Goal: Task Accomplishment & Management: Use online tool/utility

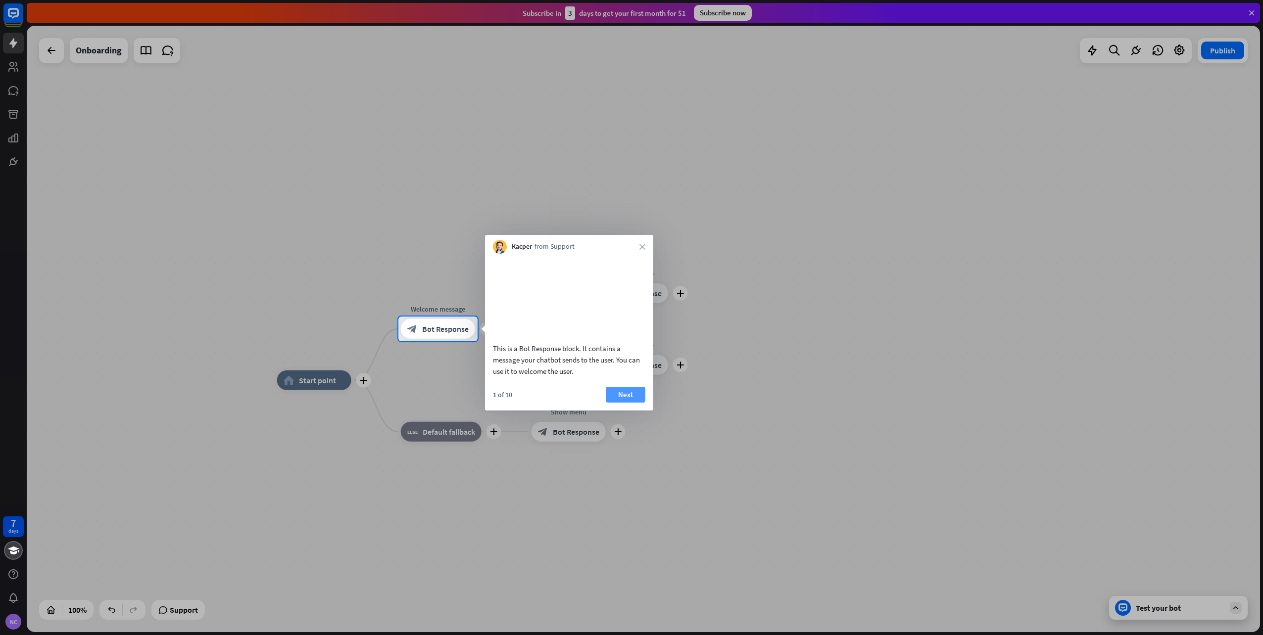
click at [634, 403] on button "Next" at bounding box center [626, 395] width 40 height 16
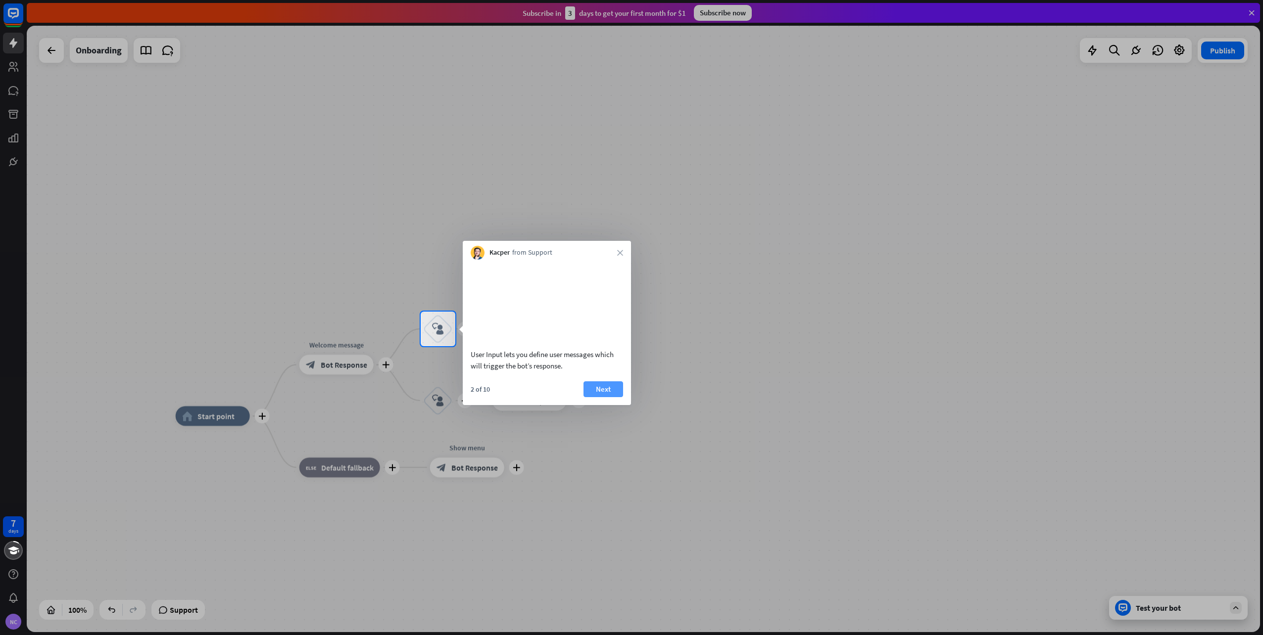
click at [601, 395] on button "Next" at bounding box center [603, 389] width 40 height 16
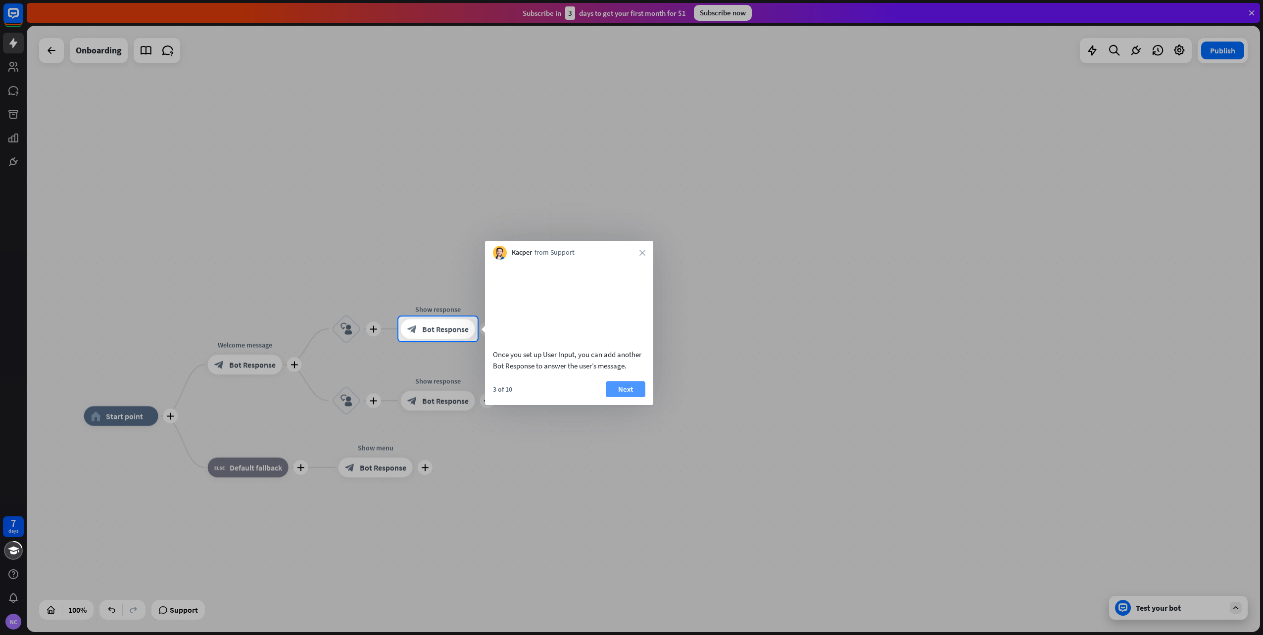
click at [632, 397] on button "Next" at bounding box center [626, 389] width 40 height 16
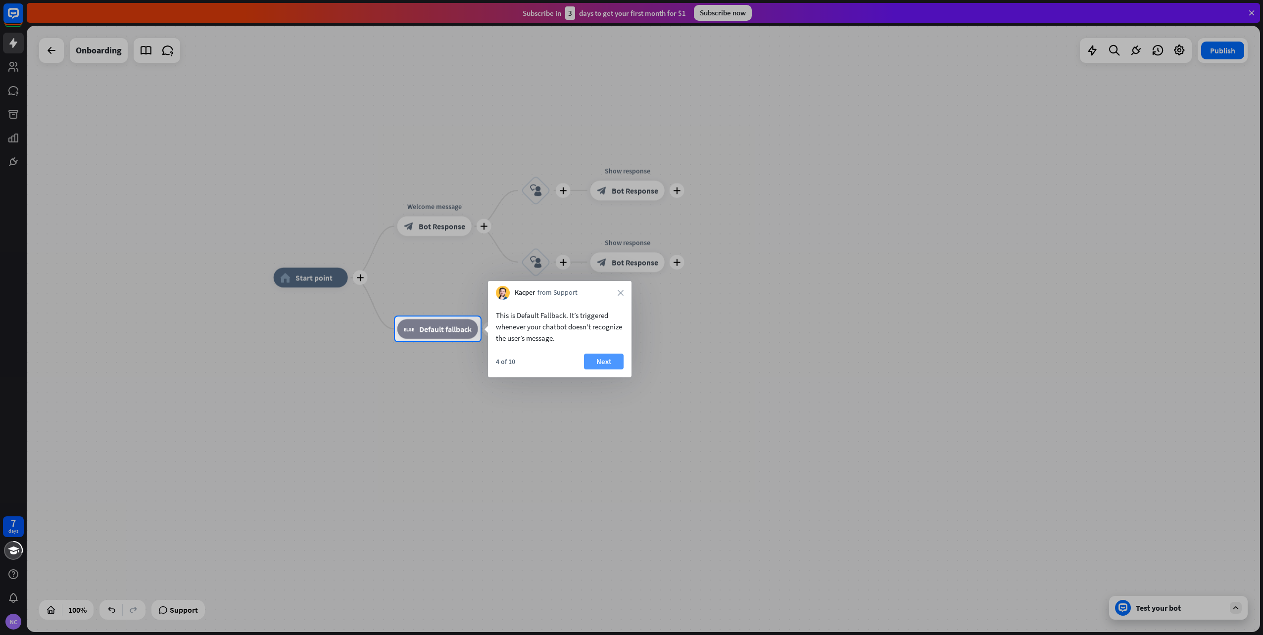
click at [591, 360] on button "Next" at bounding box center [604, 362] width 40 height 16
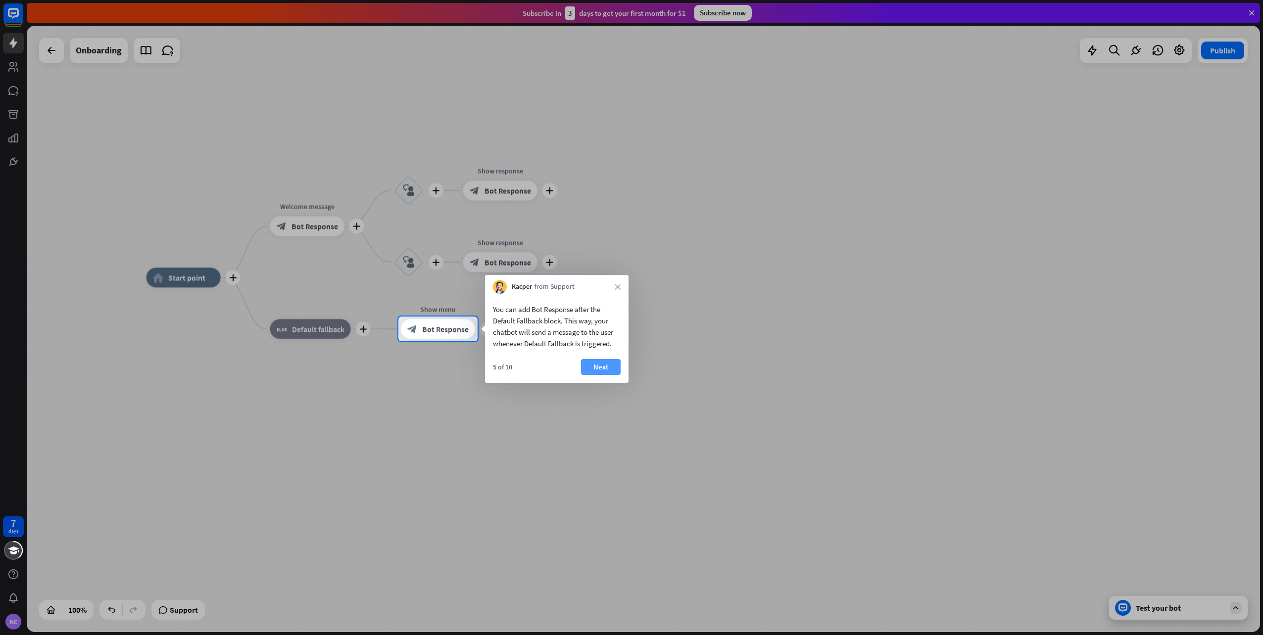
click at [594, 365] on button "Next" at bounding box center [601, 367] width 40 height 16
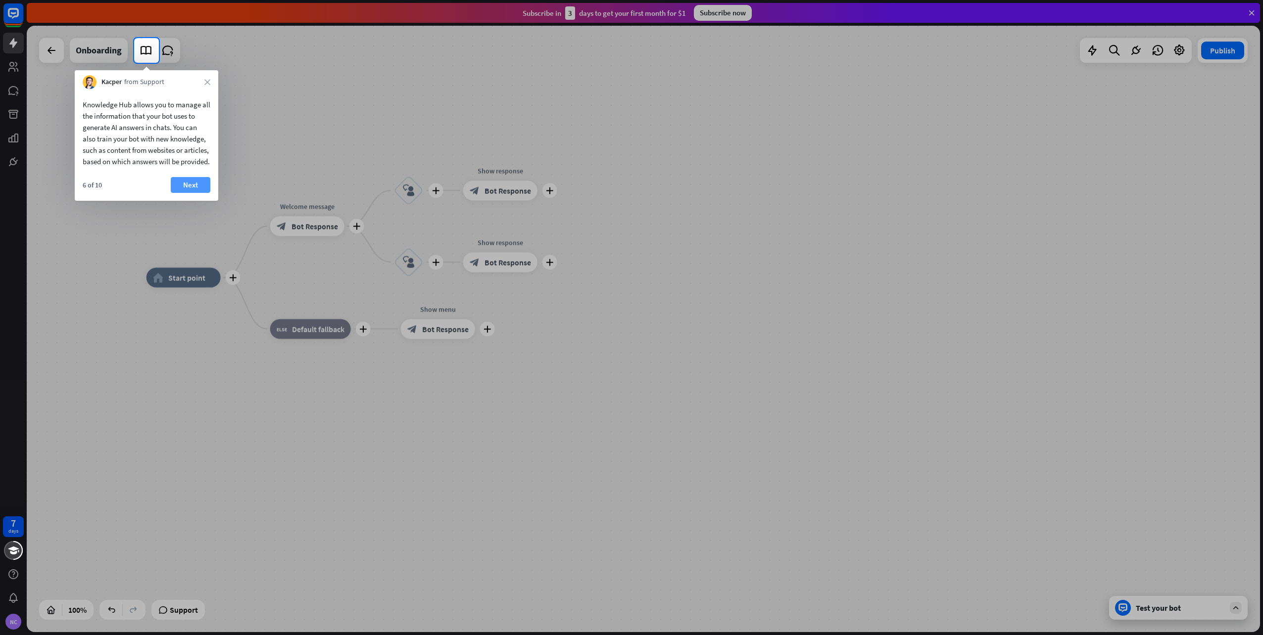
click at [200, 193] on button "Next" at bounding box center [191, 185] width 40 height 16
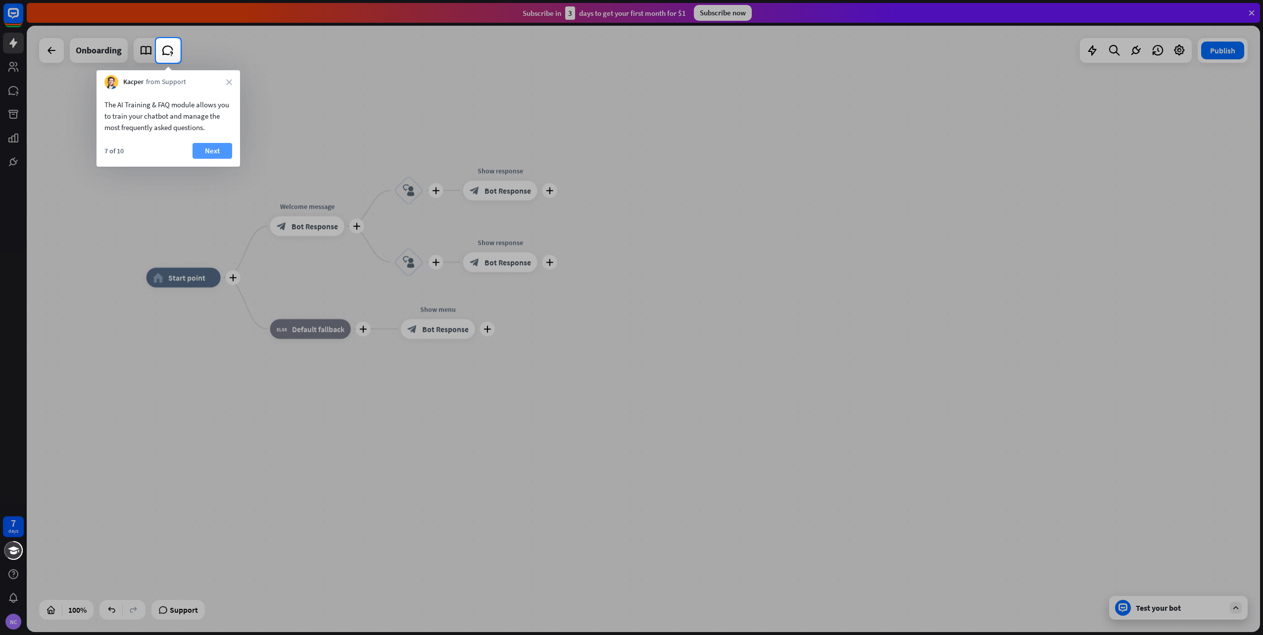
click at [207, 146] on button "Next" at bounding box center [212, 151] width 40 height 16
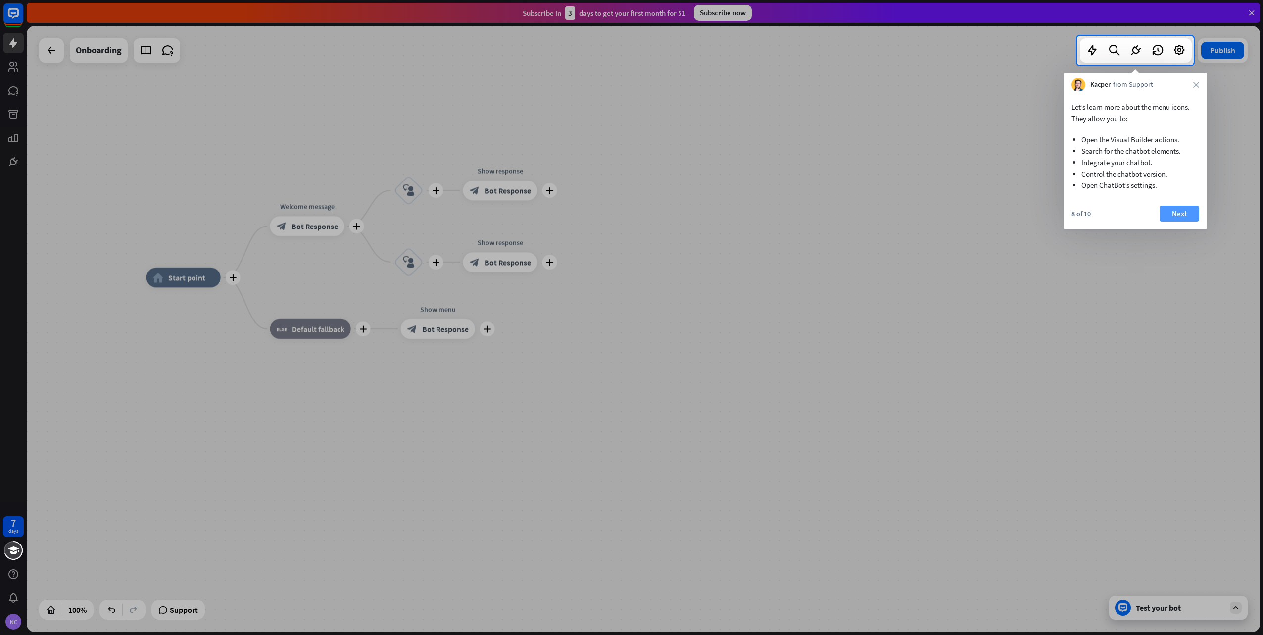
click at [1168, 210] on button "Next" at bounding box center [1179, 214] width 40 height 16
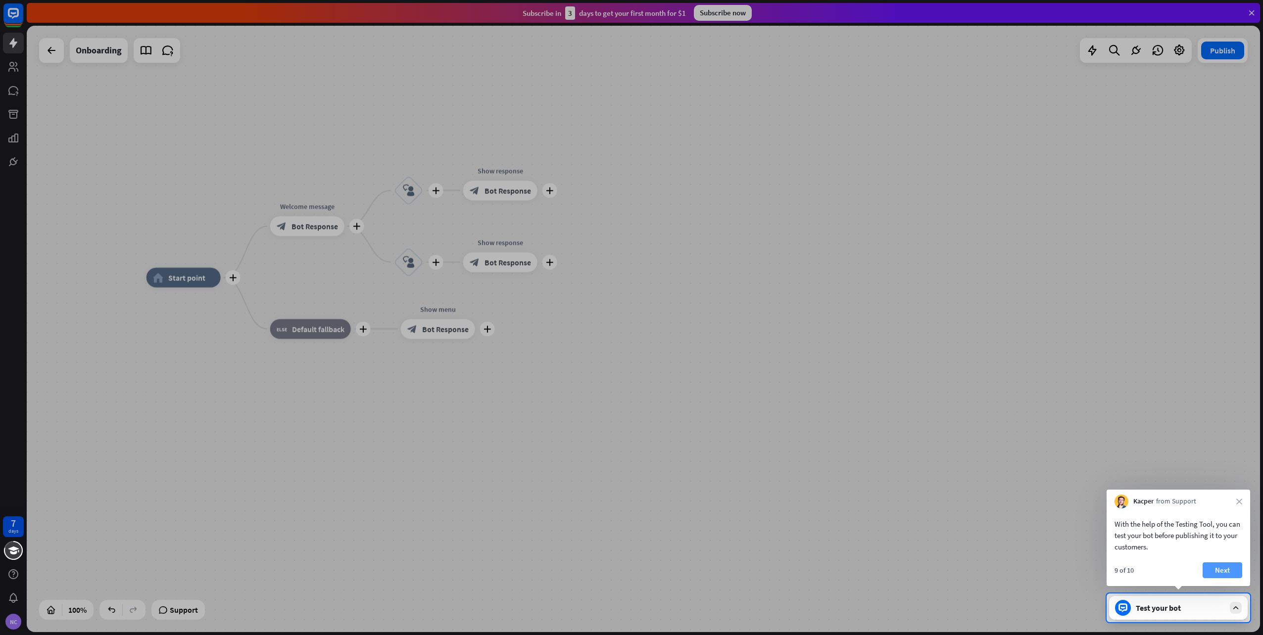
click at [1219, 570] on button "Next" at bounding box center [1222, 571] width 40 height 16
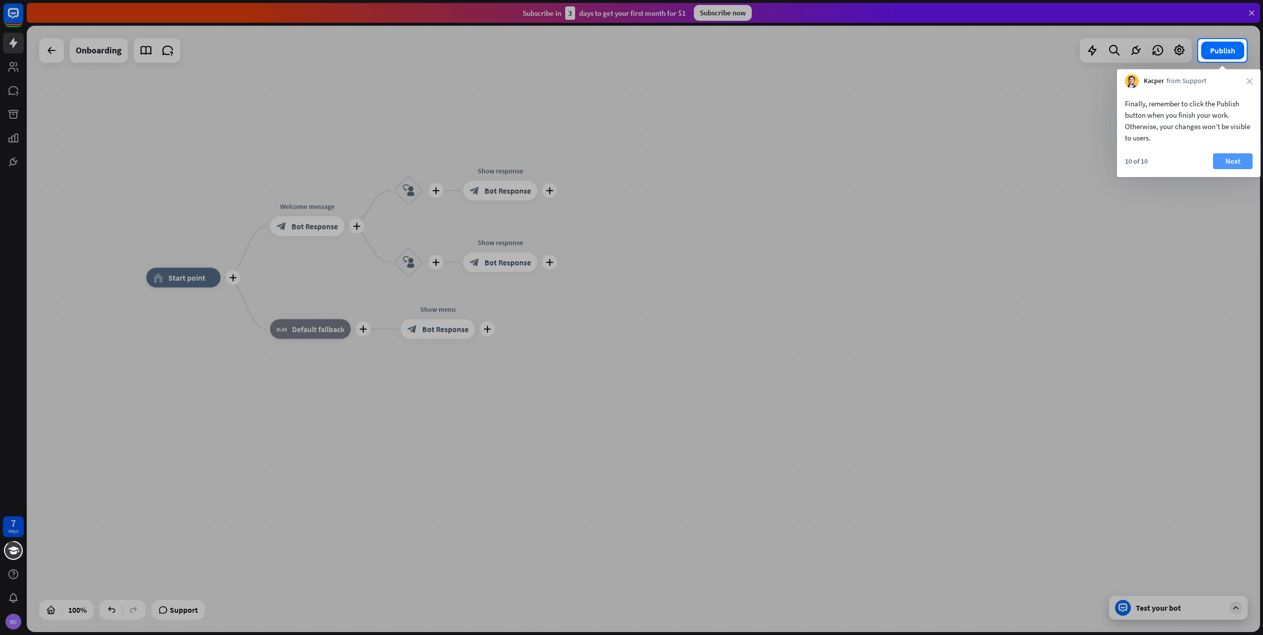
click at [1242, 159] on button "Next" at bounding box center [1233, 161] width 40 height 16
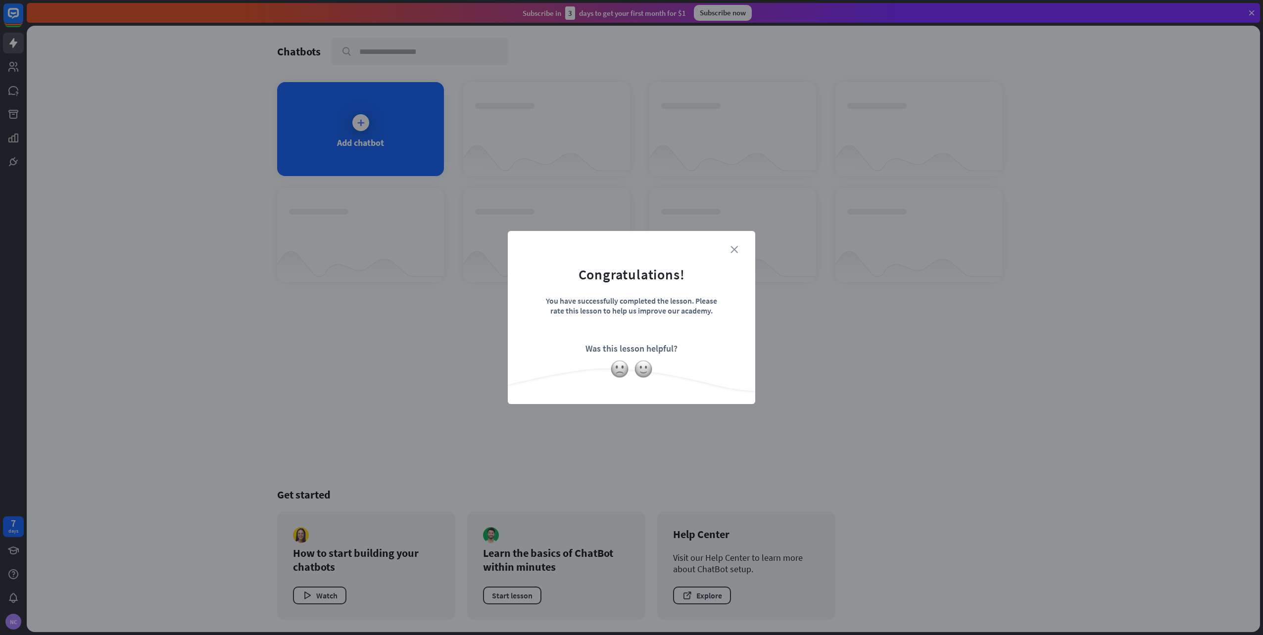
click at [736, 250] on icon "close" at bounding box center [733, 249] width 7 height 7
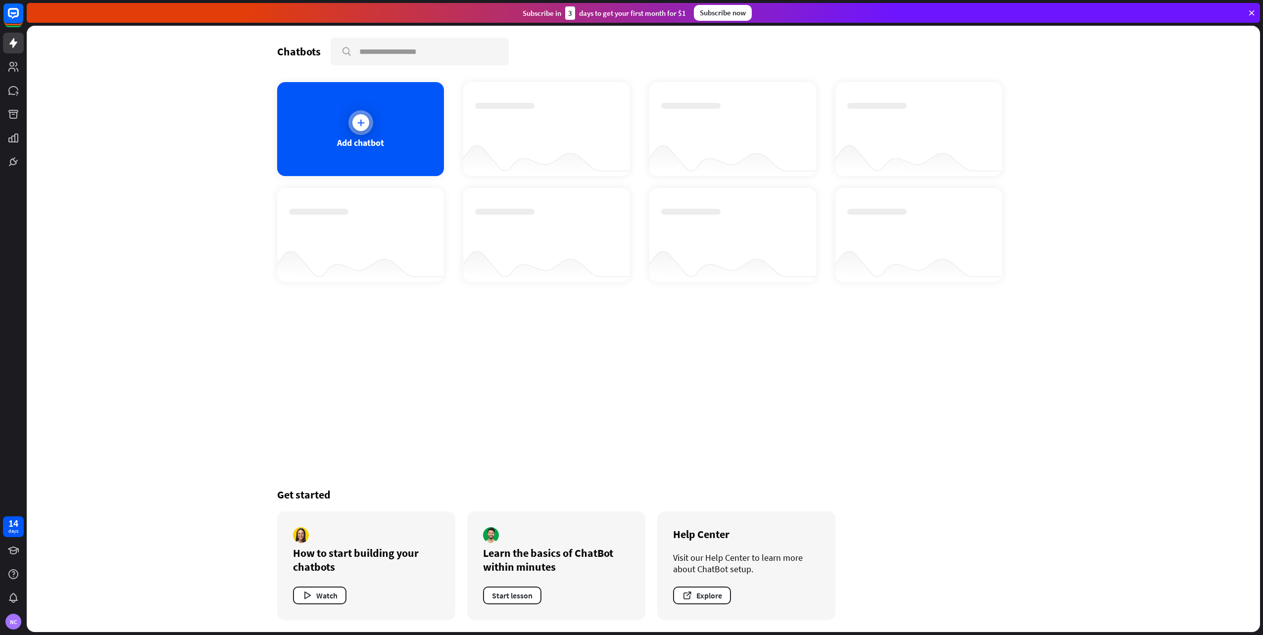
click at [365, 128] on div at bounding box center [360, 122] width 17 height 17
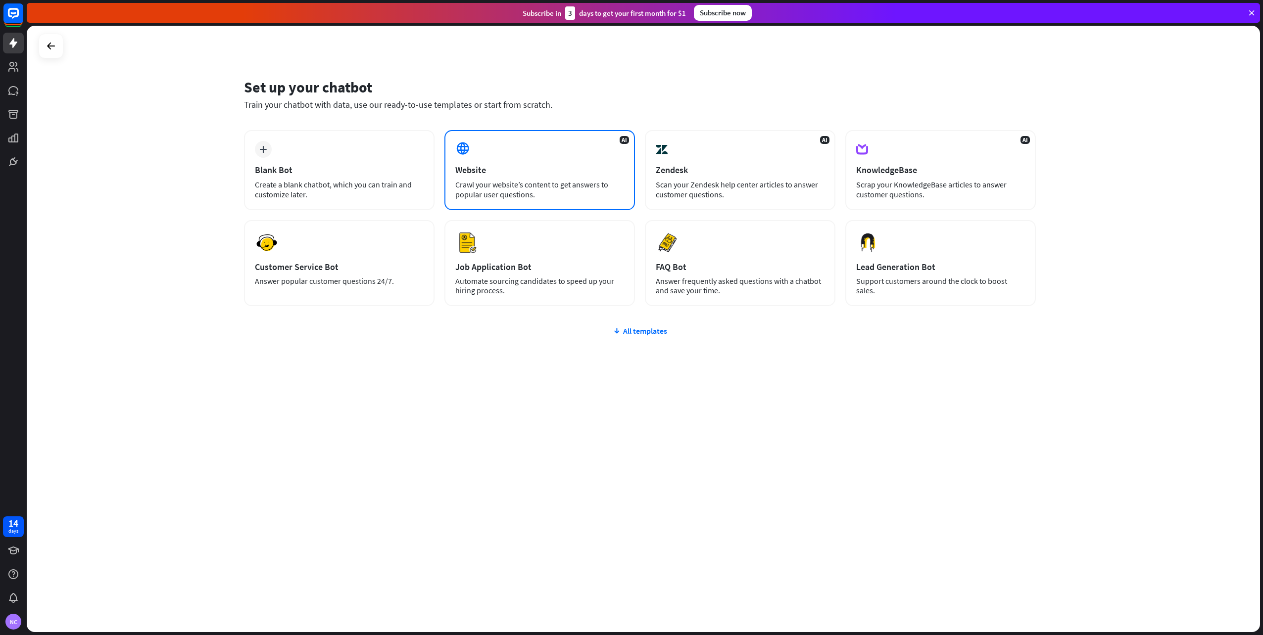
click at [501, 171] on div "Website" at bounding box center [539, 169] width 169 height 11
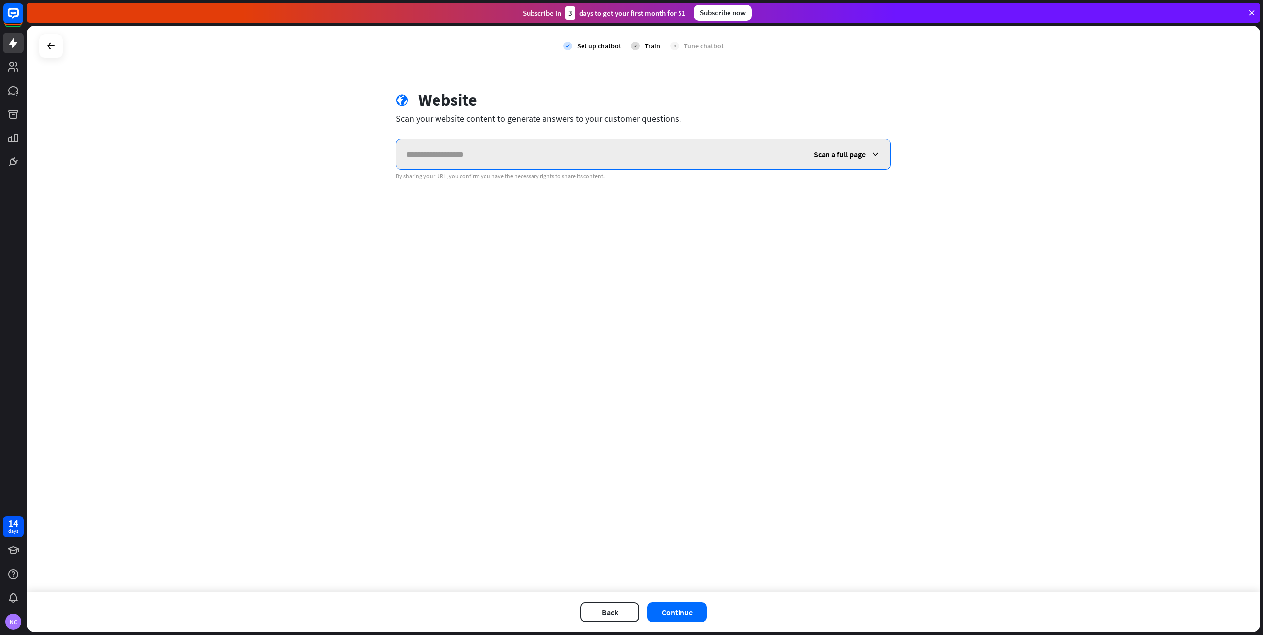
click at [611, 151] on input "text" at bounding box center [599, 155] width 407 height 30
paste input "**********"
type input "**********"
click at [881, 154] on div "Scan a full page" at bounding box center [846, 155] width 87 height 30
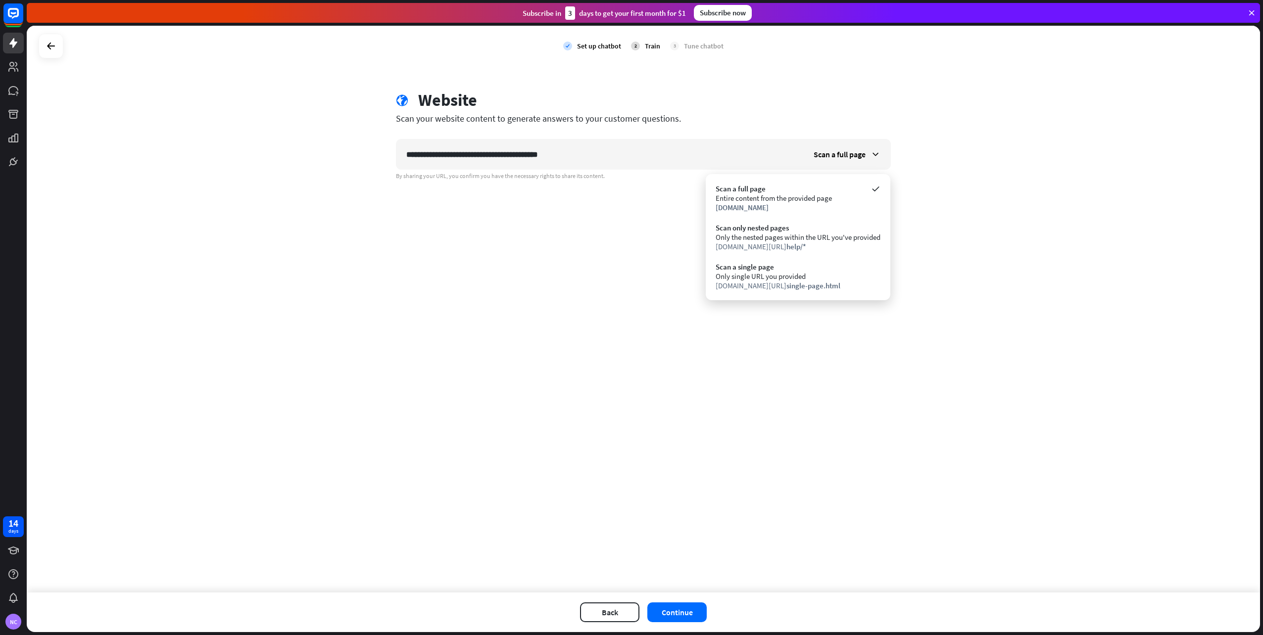
click at [954, 149] on div "**********" at bounding box center [643, 309] width 1233 height 567
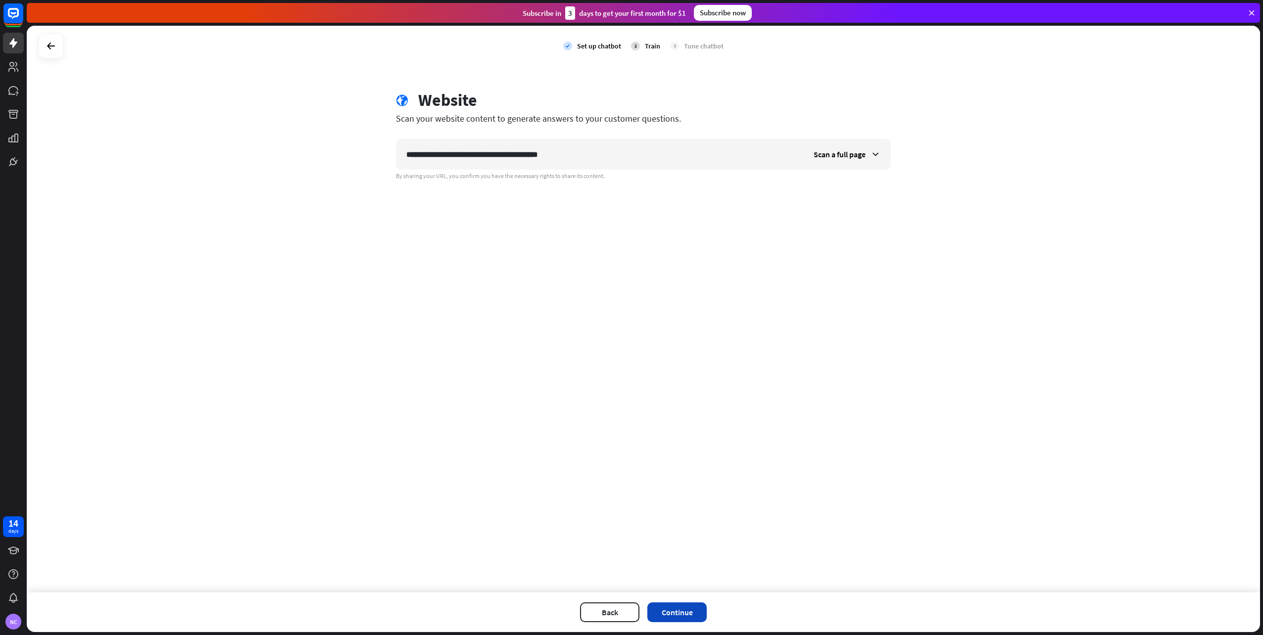
click at [665, 610] on button "Continue" at bounding box center [676, 613] width 59 height 20
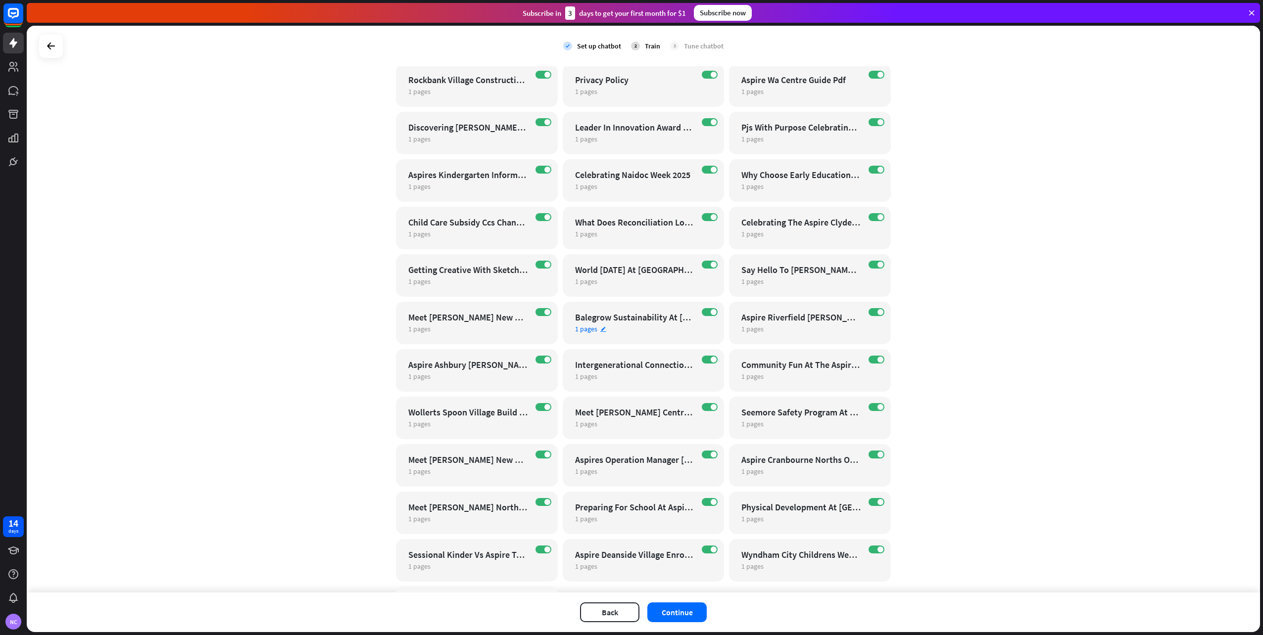
scroll to position [1157, 0]
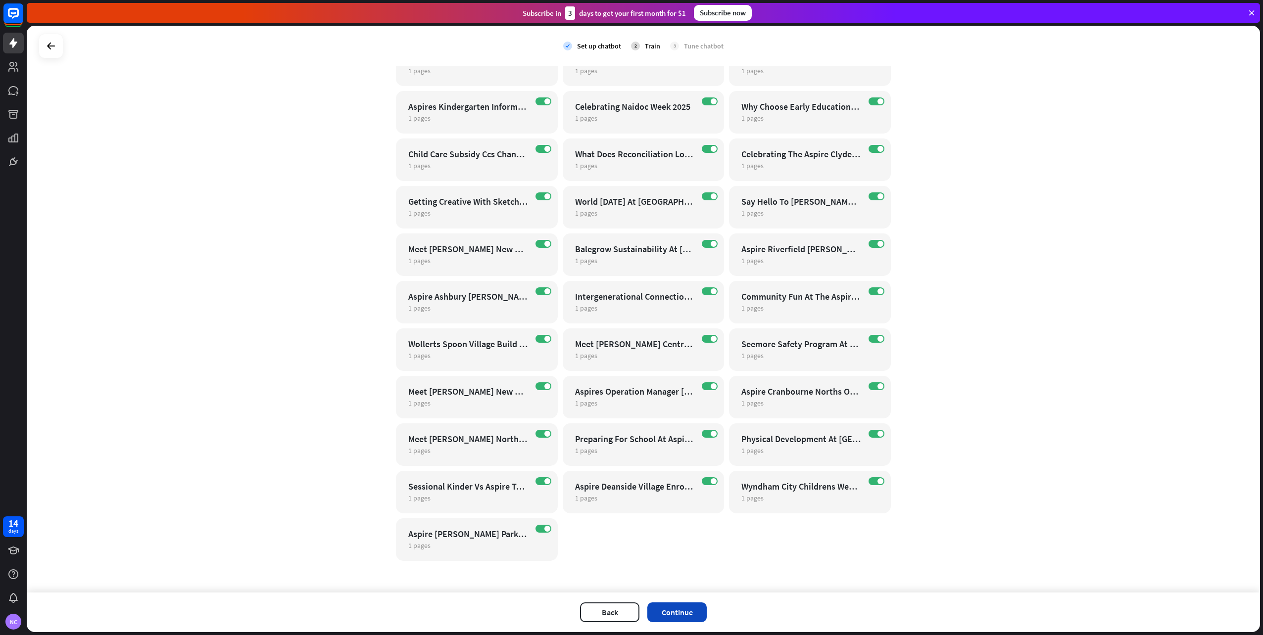
click at [691, 612] on button "Continue" at bounding box center [676, 613] width 59 height 20
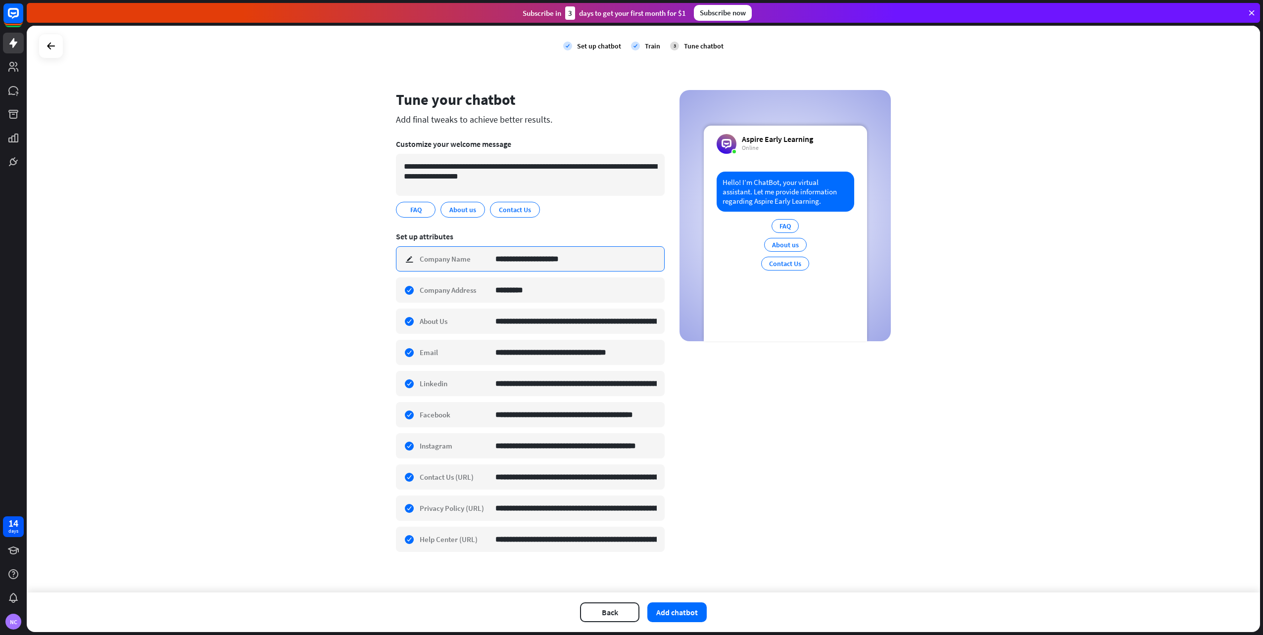
click at [534, 261] on input "**********" at bounding box center [575, 259] width 161 height 24
click at [607, 543] on input "**********" at bounding box center [575, 539] width 161 height 24
click at [434, 540] on div "**********" at bounding box center [530, 539] width 269 height 25
click at [452, 538] on div "**********" at bounding box center [530, 539] width 269 height 25
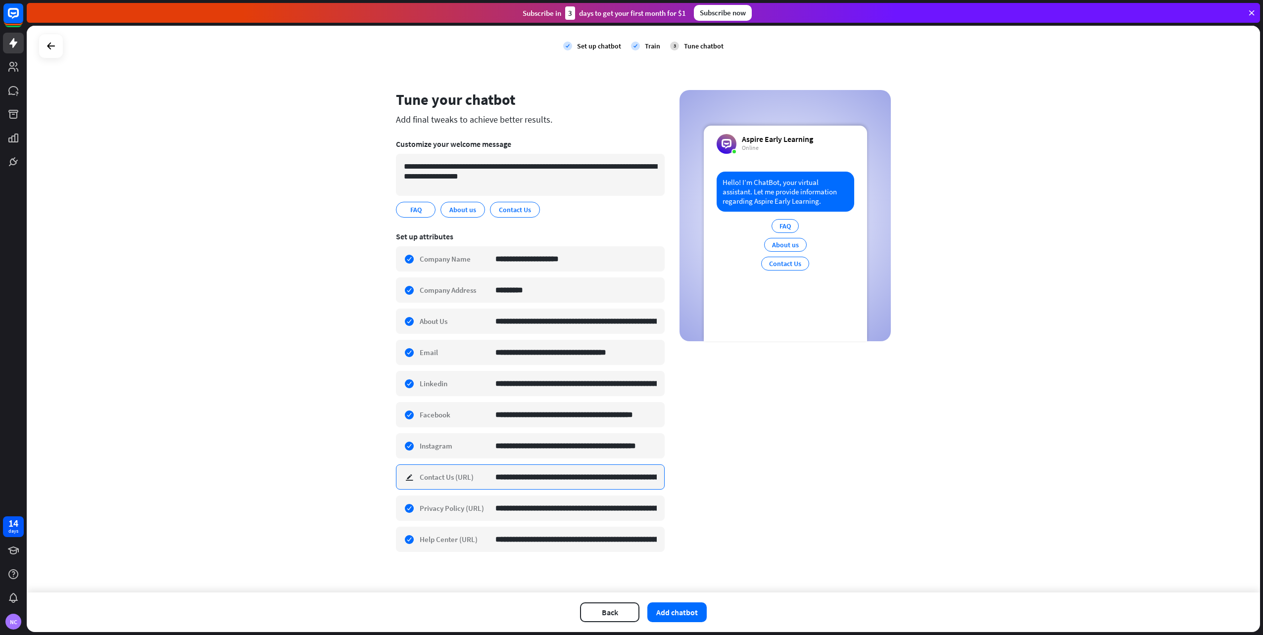
click at [497, 479] on input "**********" at bounding box center [575, 477] width 161 height 24
click at [405, 540] on div "**********" at bounding box center [530, 539] width 269 height 25
click at [463, 540] on div "check edit Help Center (URL)" at bounding box center [530, 539] width 269 height 25
drag, startPoint x: 426, startPoint y: 539, endPoint x: 416, endPoint y: 538, distance: 9.9
click at [425, 539] on div "check edit Help Center (URL)" at bounding box center [530, 539] width 269 height 25
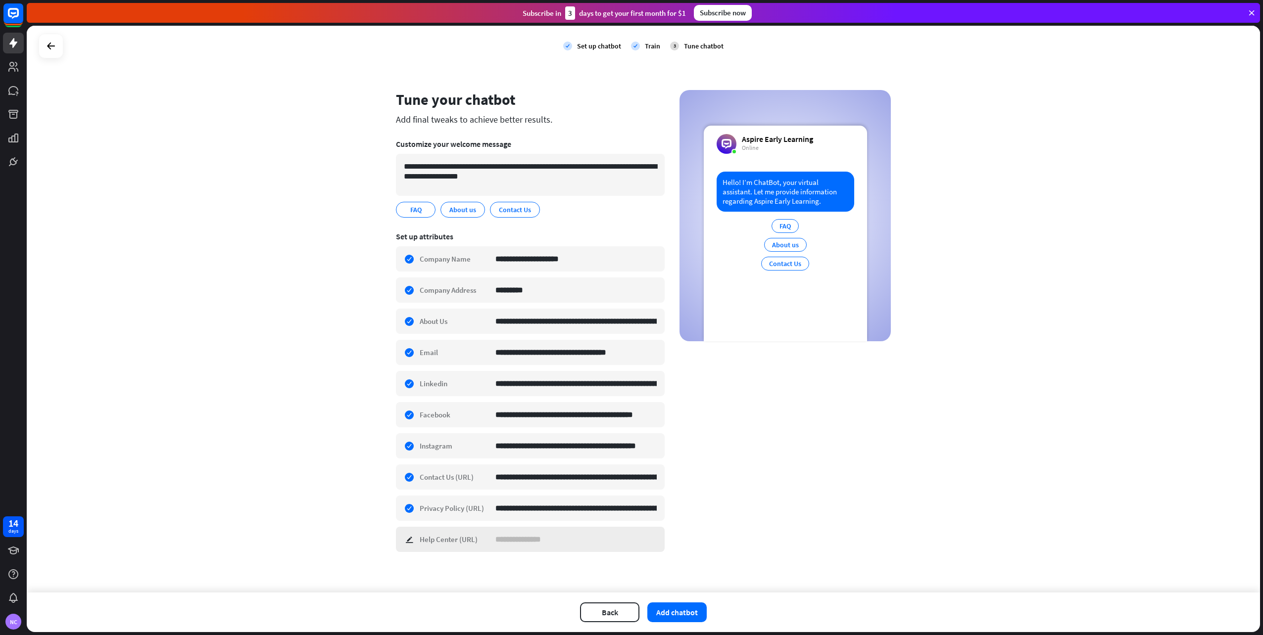
click at [406, 538] on div "check edit Help Center (URL)" at bounding box center [530, 539] width 269 height 25
click at [448, 539] on div "check edit Help Center (URL)" at bounding box center [530, 539] width 269 height 25
paste input "**********"
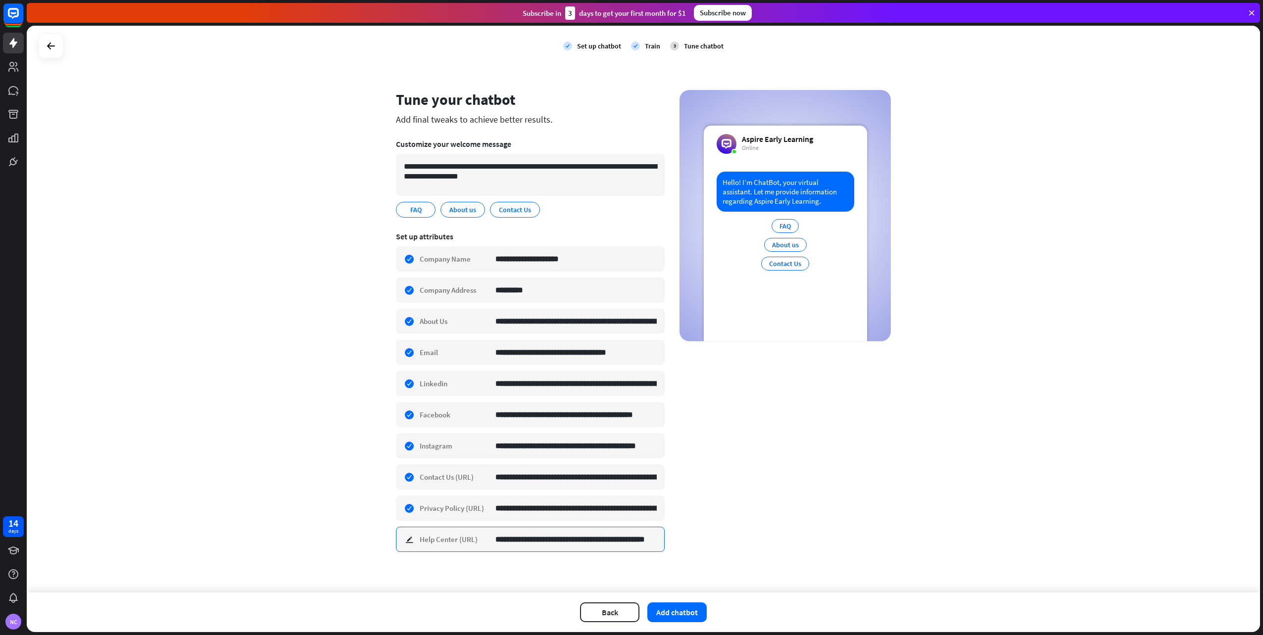
scroll to position [0, 19]
type input "**********"
click at [722, 478] on div "**********" at bounding box center [643, 327] width 495 height 475
click at [407, 540] on div "**********" at bounding box center [530, 539] width 269 height 25
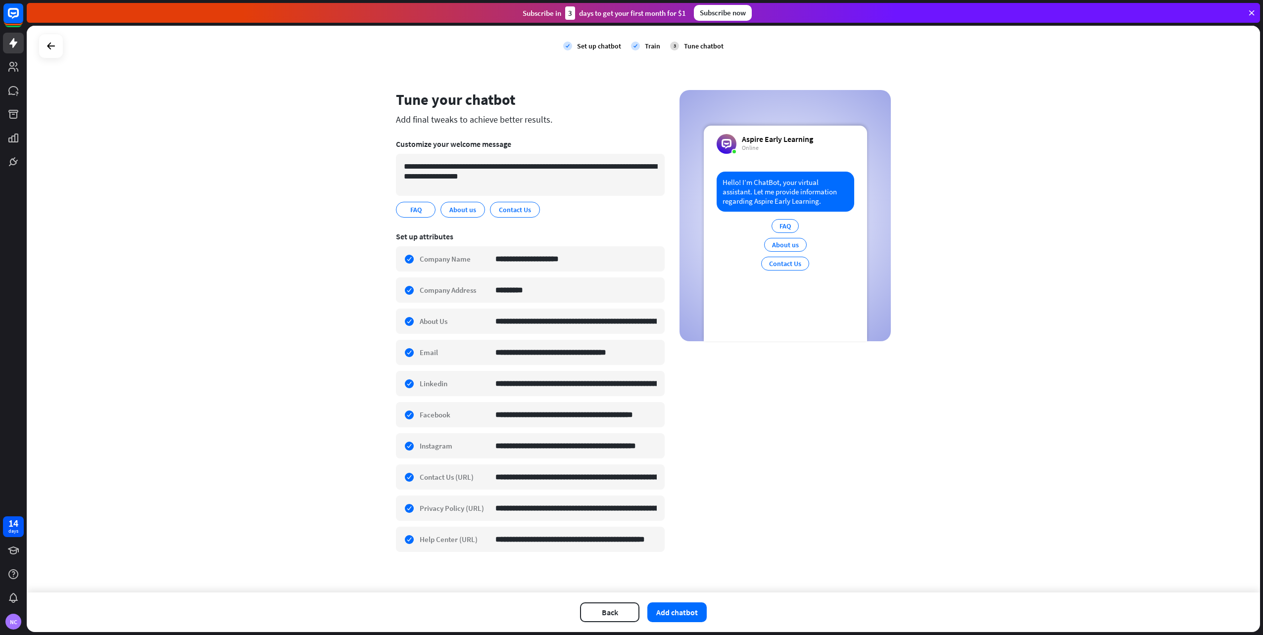
click at [431, 565] on section "**********" at bounding box center [530, 395] width 269 height 340
drag, startPoint x: 450, startPoint y: 536, endPoint x: 433, endPoint y: 538, distance: 17.4
click at [433, 538] on div "**********" at bounding box center [530, 539] width 269 height 25
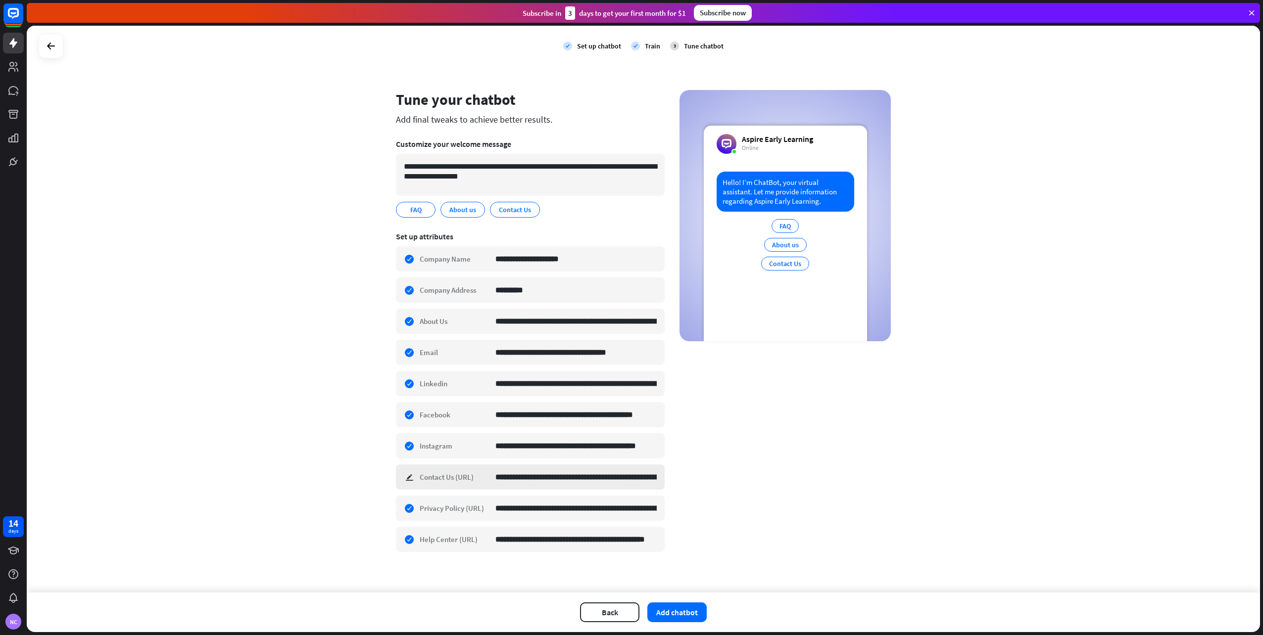
click at [463, 478] on div "**********" at bounding box center [530, 477] width 269 height 25
click at [752, 487] on div "**********" at bounding box center [643, 327] width 495 height 475
click at [407, 236] on div "Set up attributes" at bounding box center [530, 237] width 269 height 10
click at [472, 213] on icon "edit" at bounding box center [476, 209] width 8 height 7
click at [479, 208] on div "edit" at bounding box center [478, 209] width 12 height 14
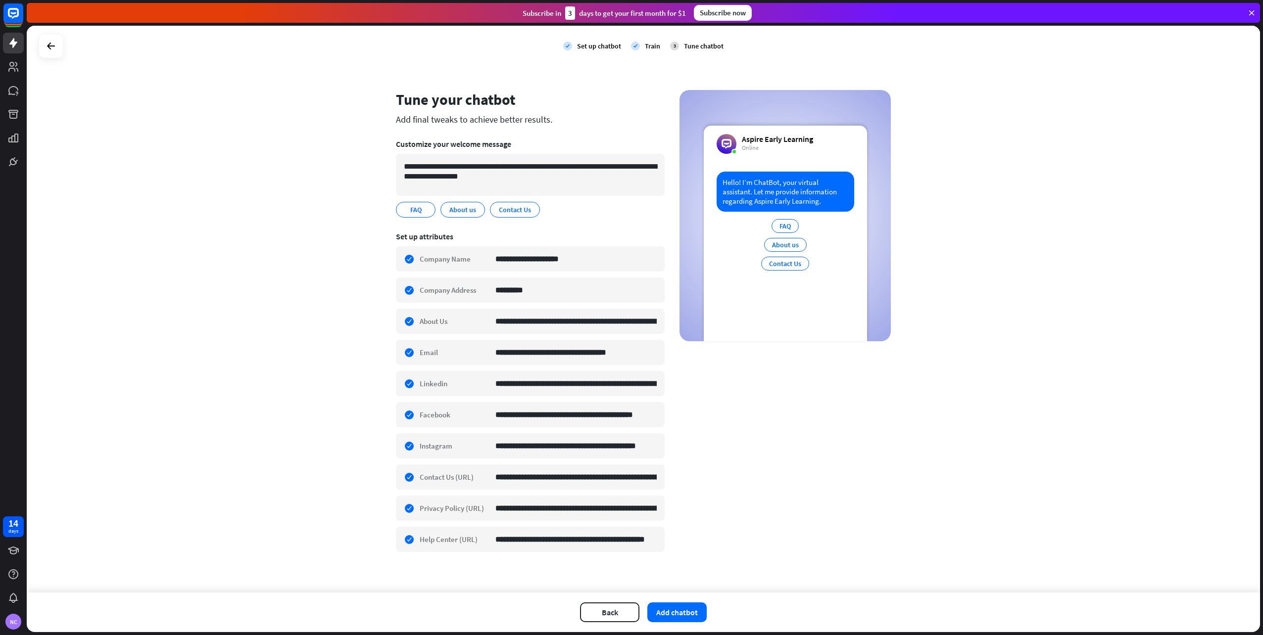
click at [589, 206] on div "FAQ edit About us edit Contact Us edit" at bounding box center [530, 210] width 269 height 16
click at [424, 212] on icon "edit" at bounding box center [427, 209] width 8 height 7
click at [513, 170] on textarea "**********" at bounding box center [530, 175] width 269 height 42
click at [526, 180] on textarea "**********" at bounding box center [530, 175] width 269 height 42
click at [423, 210] on icon "edit" at bounding box center [427, 209] width 8 height 7
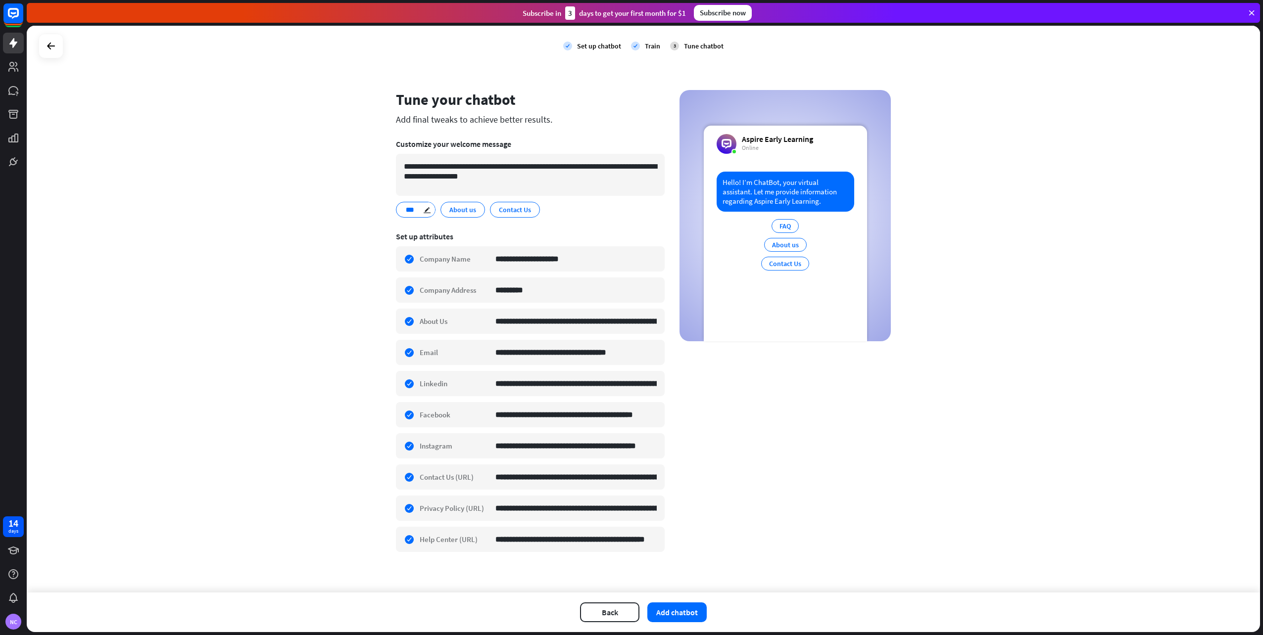
click at [647, 216] on div "FAQ.. *** edit About us edit Contact Us edit" at bounding box center [530, 210] width 269 height 16
click at [660, 613] on button "Add chatbot" at bounding box center [676, 613] width 59 height 20
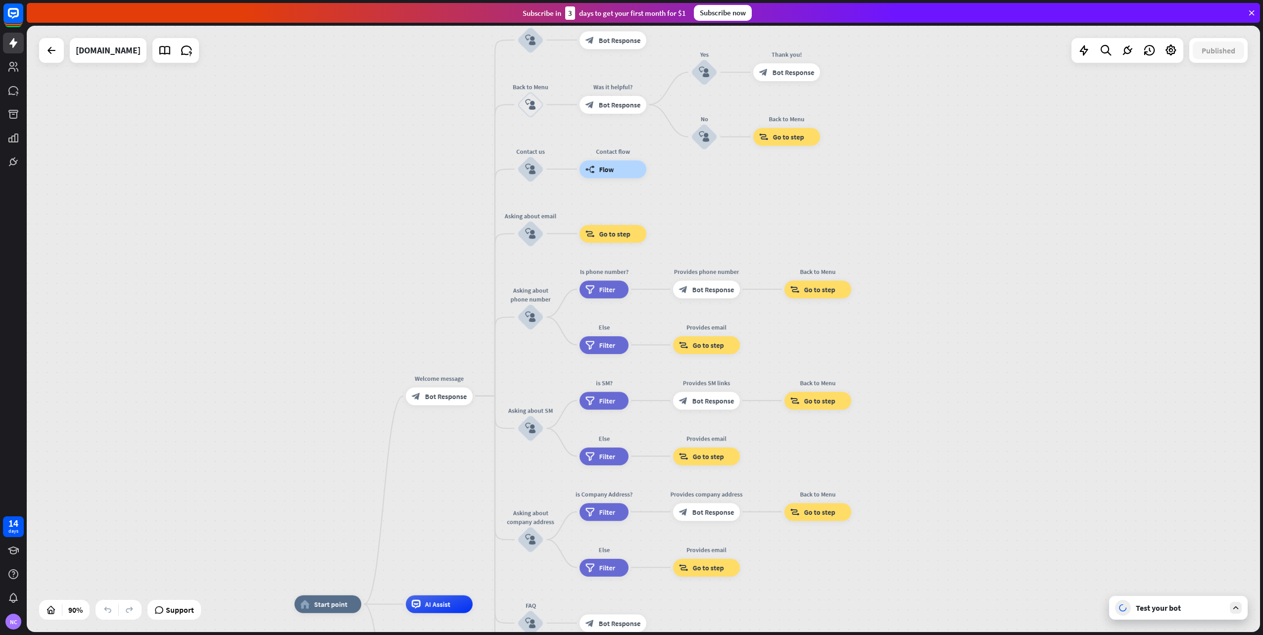
drag, startPoint x: 959, startPoint y: 255, endPoint x: 957, endPoint y: 541, distance: 286.0
click at [957, 541] on div "home_2 Start point Welcome message block_bot_response Bot Response About us blo…" at bounding box center [643, 329] width 1233 height 607
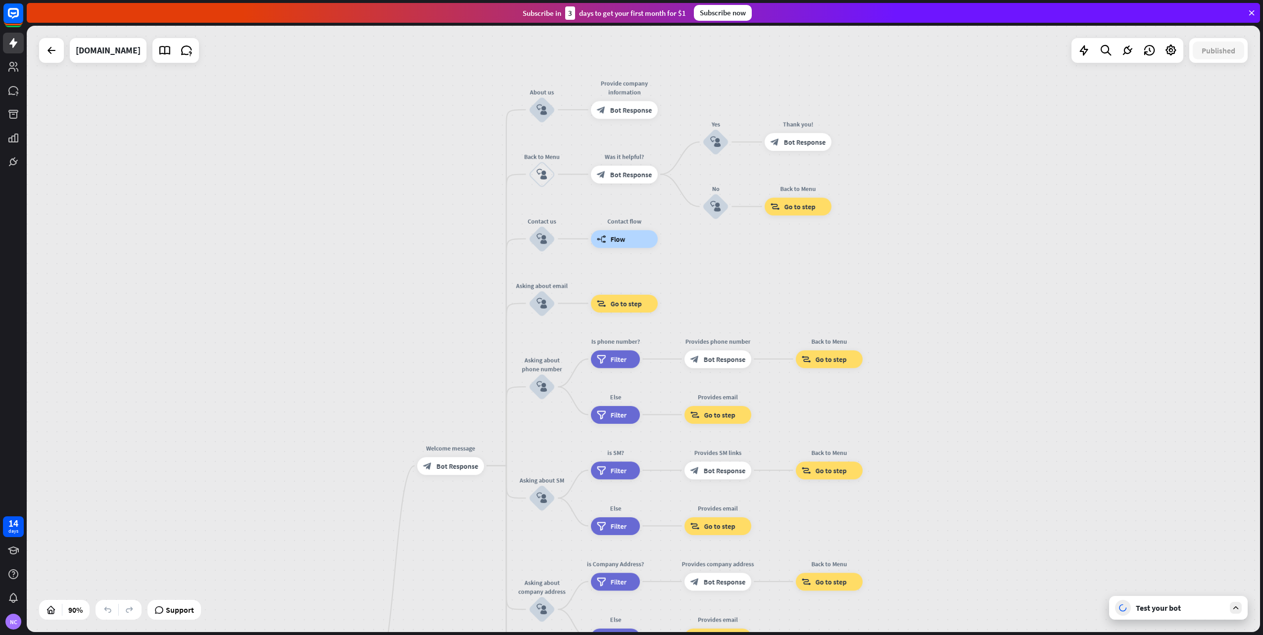
drag, startPoint x: 938, startPoint y: 287, endPoint x: 949, endPoint y: 358, distance: 71.7
click at [949, 358] on div "home_2 Start point Welcome message block_bot_response Bot Response About us blo…" at bounding box center [643, 329] width 1233 height 607
click at [459, 475] on div "Edit name more_horiz plus Welcome message block_bot_response Bot Response" at bounding box center [450, 466] width 67 height 18
click at [460, 471] on div "block_bot_response Bot Response" at bounding box center [452, 466] width 67 height 18
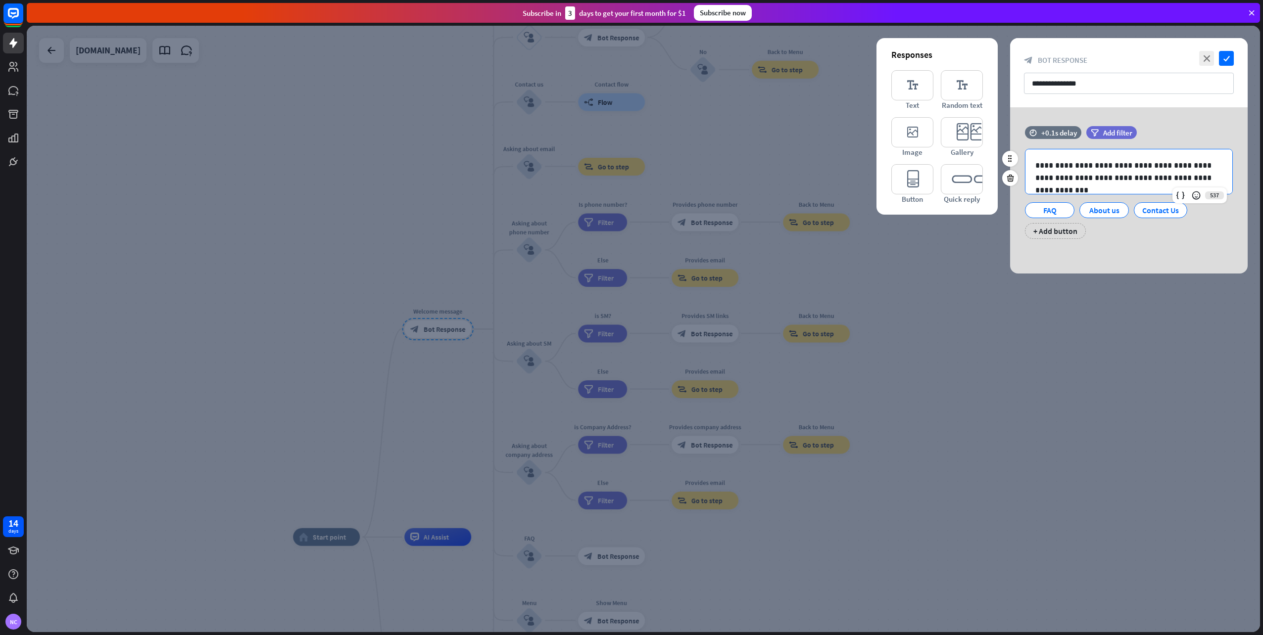
click at [1091, 172] on p "**********" at bounding box center [1128, 171] width 187 height 25
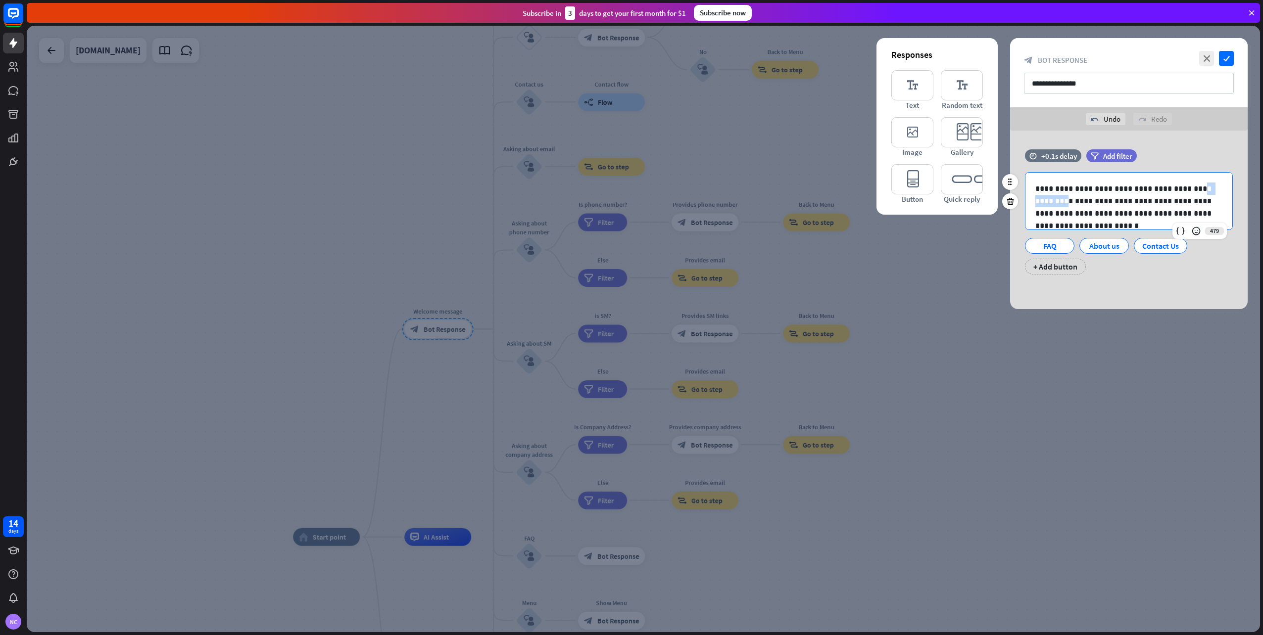
drag, startPoint x: 1216, startPoint y: 187, endPoint x: 1178, endPoint y: 184, distance: 38.2
click at [1178, 184] on p "**********" at bounding box center [1128, 201] width 187 height 37
click at [1180, 188] on p "**********" at bounding box center [1128, 201] width 187 height 37
drag, startPoint x: 1113, startPoint y: 266, endPoint x: 1094, endPoint y: 261, distance: 19.4
click at [1110, 265] on div "FAQ About us Contact Us + Add button" at bounding box center [1126, 254] width 208 height 42
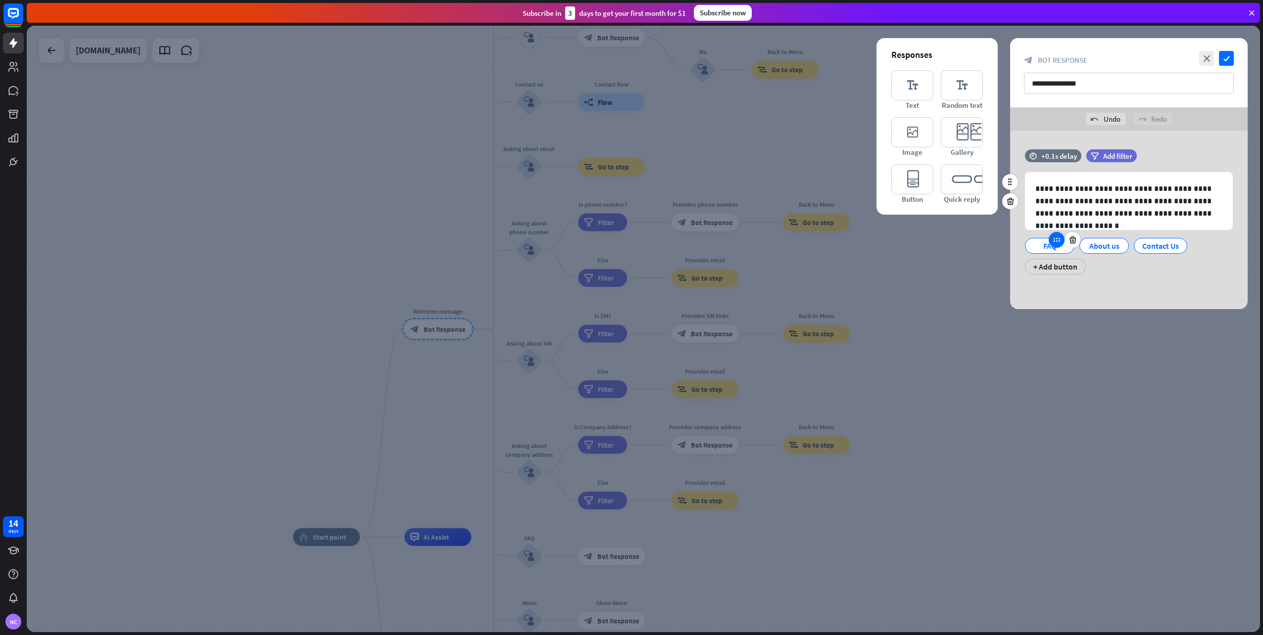
click at [1058, 245] on div at bounding box center [1056, 240] width 16 height 16
click at [1057, 244] on icon at bounding box center [1056, 240] width 9 height 9
click at [1076, 242] on icon at bounding box center [1072, 240] width 9 height 9
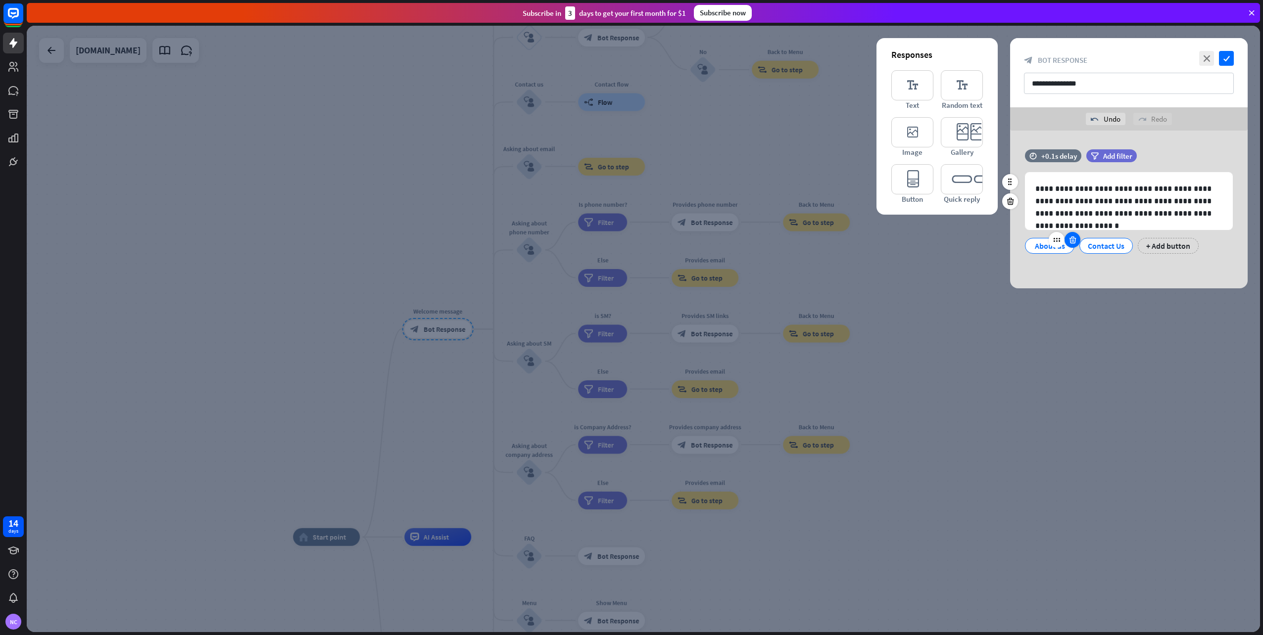
click at [1075, 241] on icon at bounding box center [1072, 240] width 9 height 9
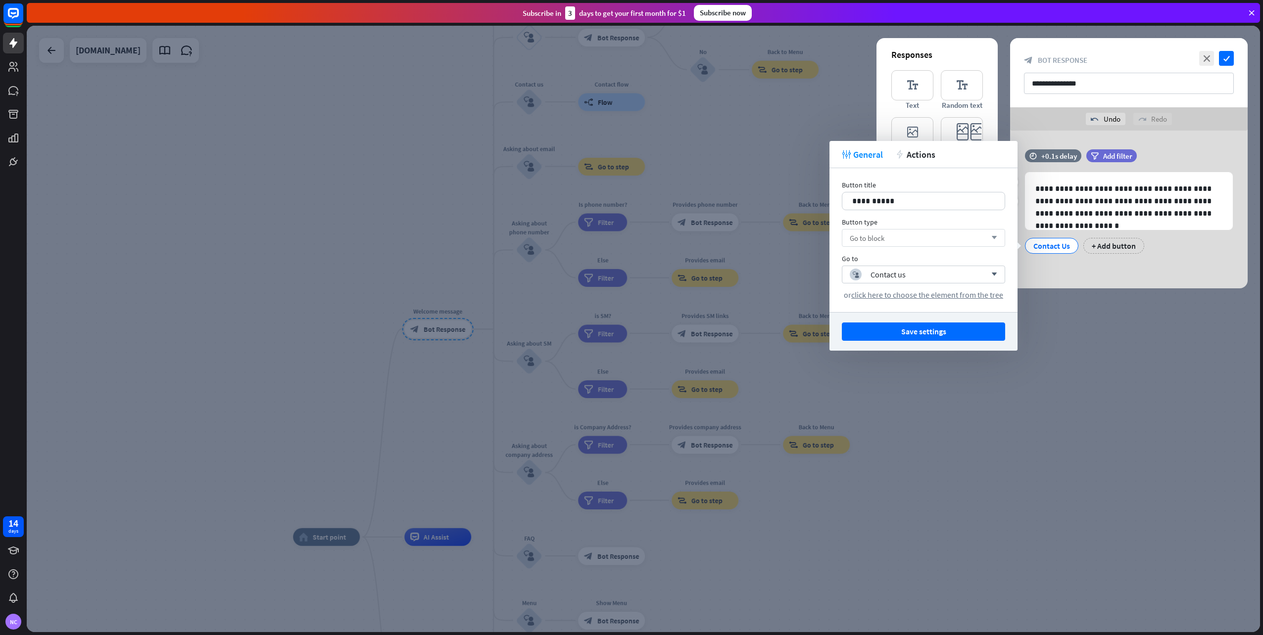
click at [971, 246] on div "Go to block arrow_down" at bounding box center [923, 238] width 163 height 18
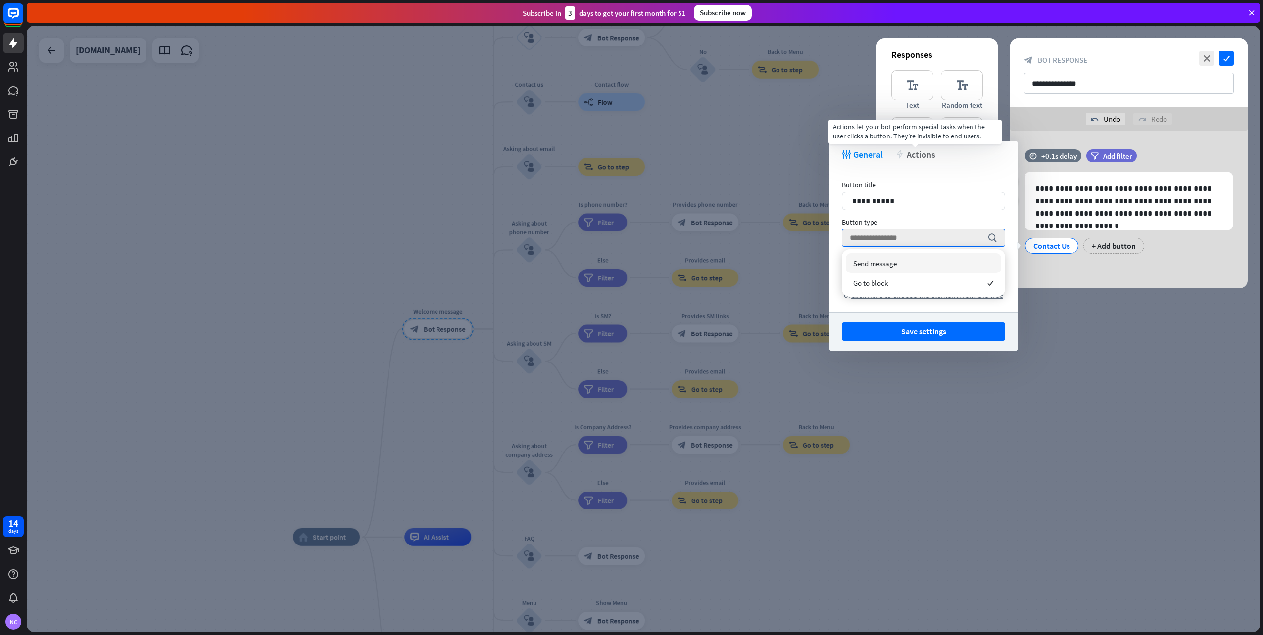
click at [926, 156] on span "Actions" at bounding box center [920, 154] width 29 height 11
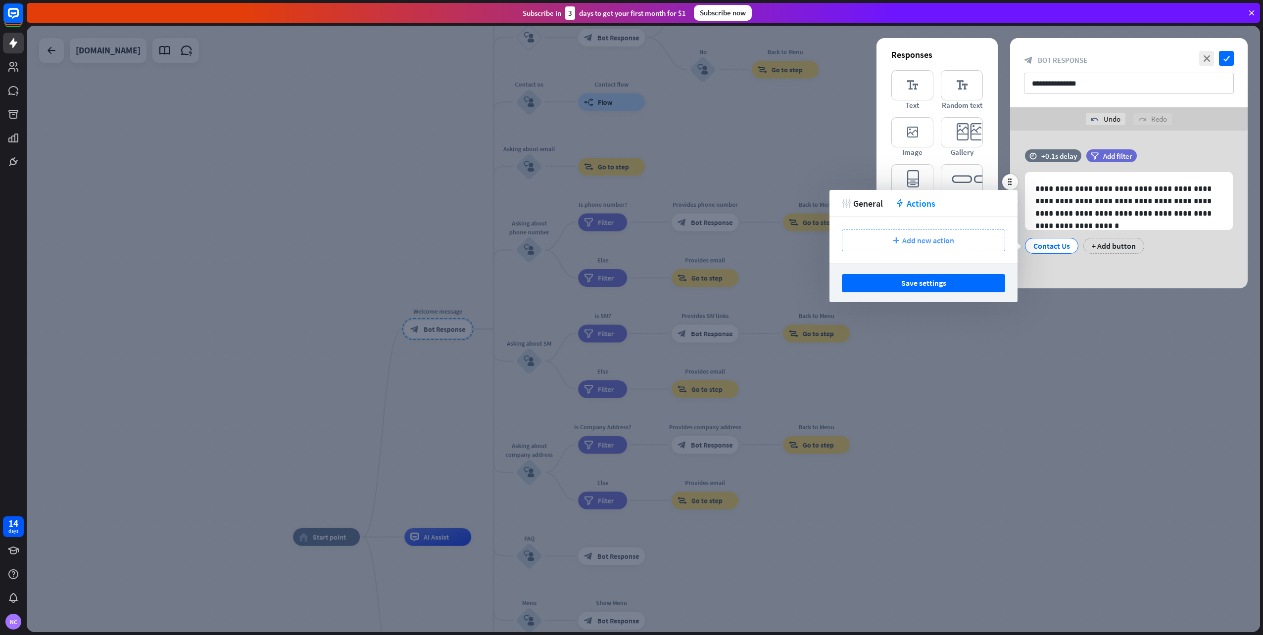
click at [912, 236] on span "Add new action" at bounding box center [928, 241] width 52 height 10
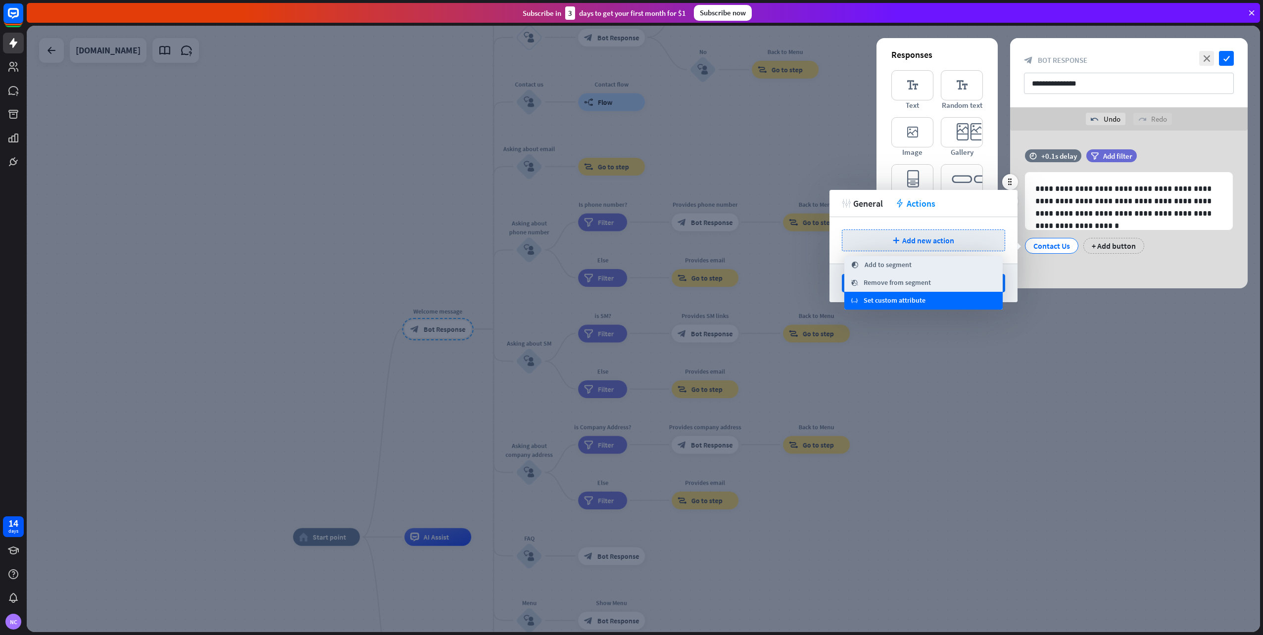
click at [895, 301] on span "Set custom attribute" at bounding box center [894, 301] width 62 height 10
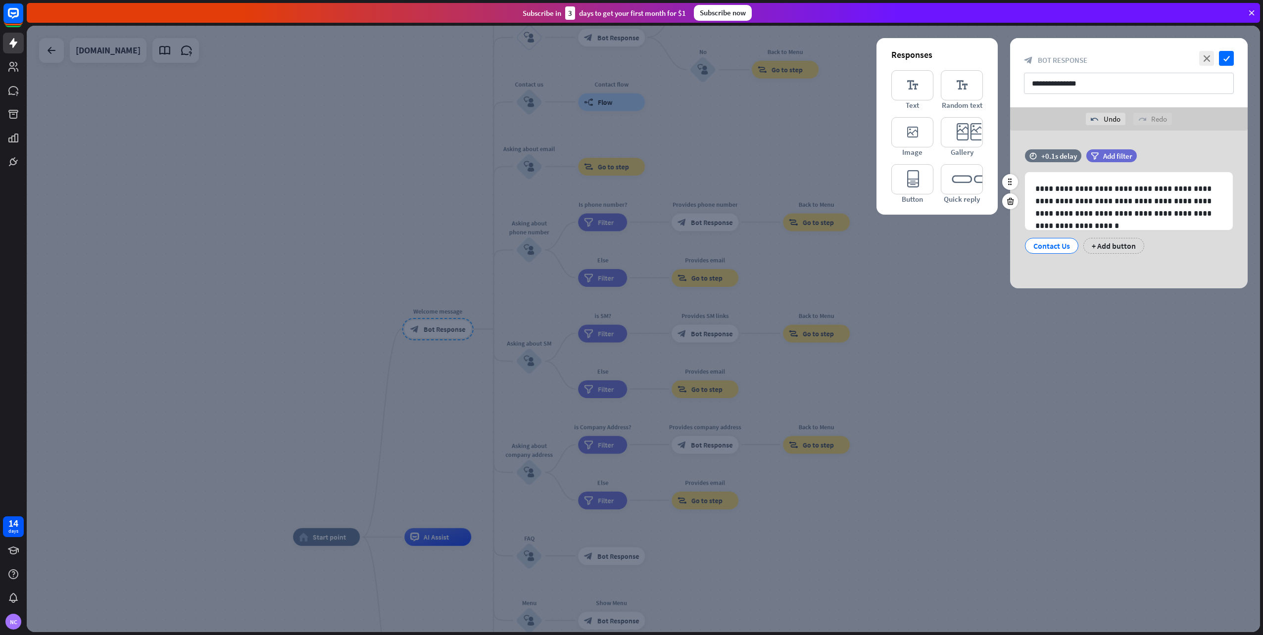
click at [1078, 259] on div "**********" at bounding box center [1128, 206] width 237 height 114
click at [1057, 240] on div "Contact Us" at bounding box center [1051, 245] width 37 height 15
click at [1014, 204] on icon at bounding box center [1009, 201] width 9 height 9
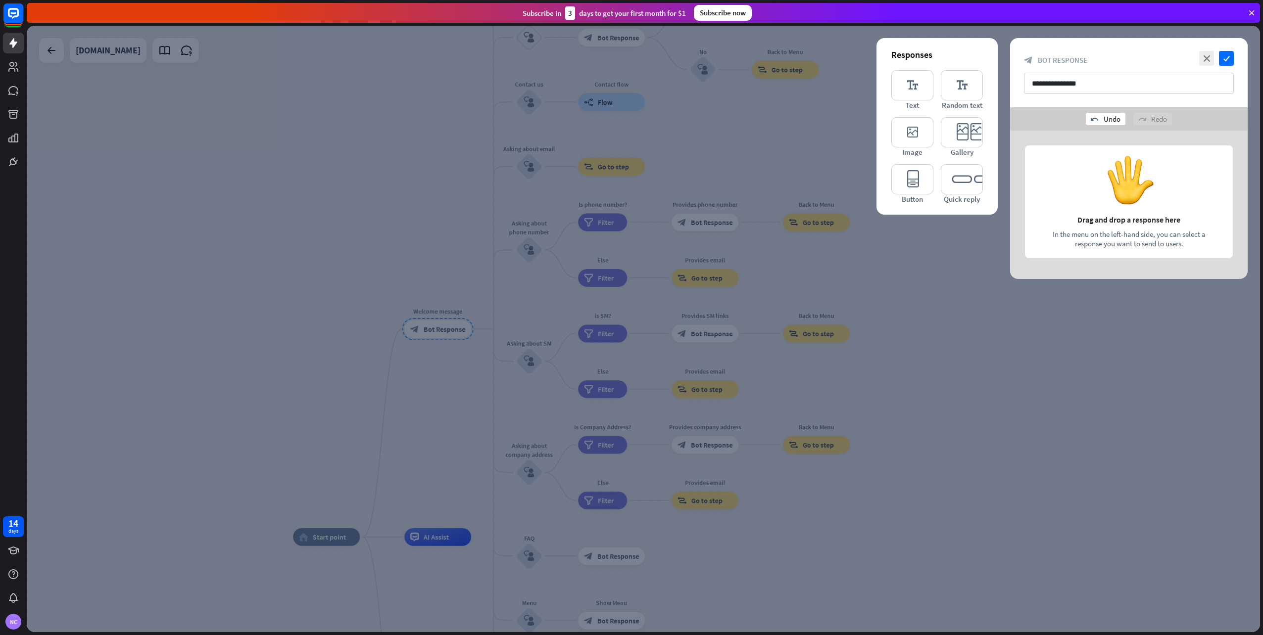
click at [1098, 122] on icon "undo" at bounding box center [1094, 119] width 8 height 8
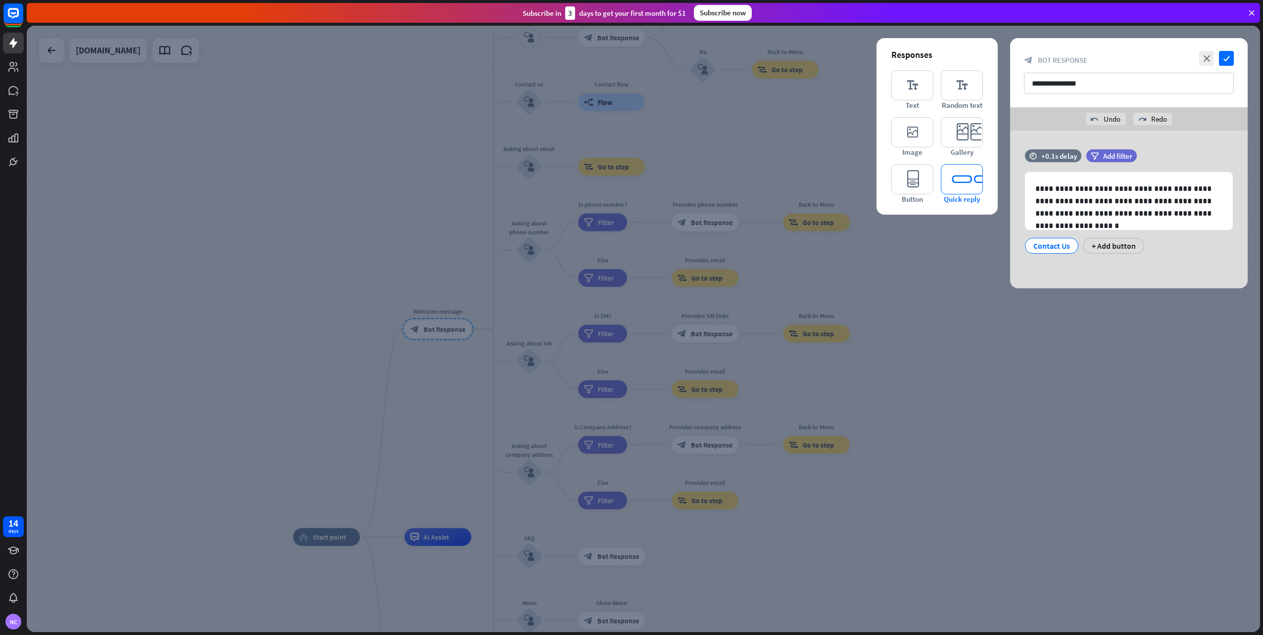
click at [957, 185] on icon "editor_quick_replies" at bounding box center [962, 179] width 42 height 30
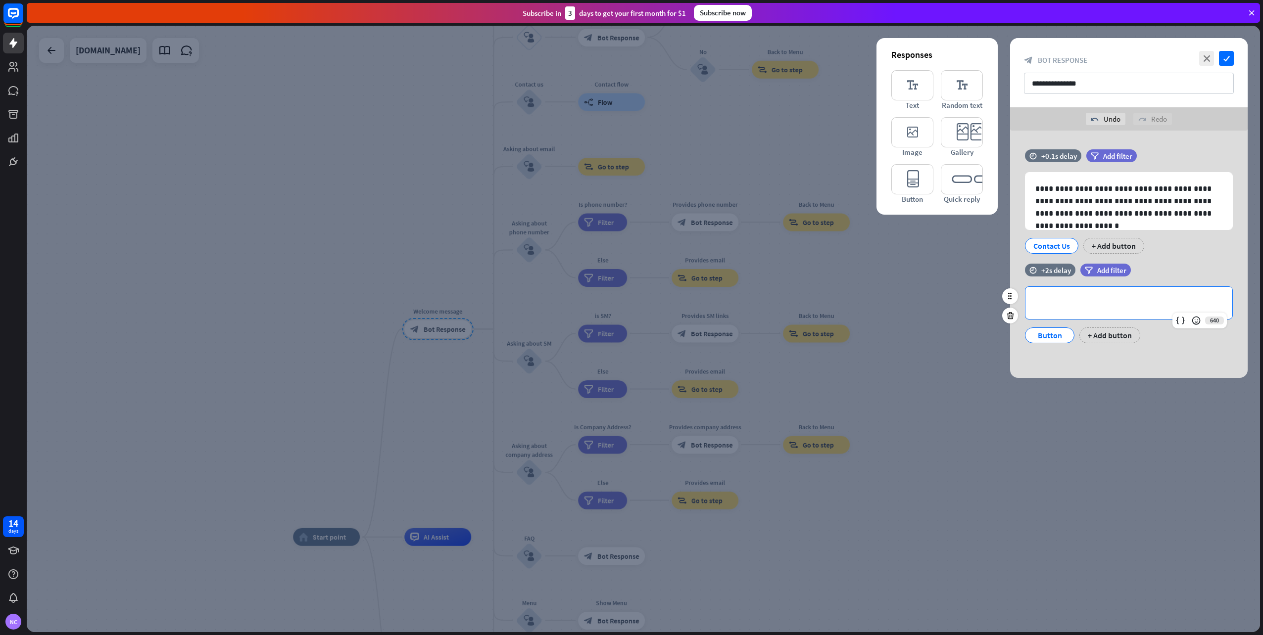
click at [1059, 302] on p "**********" at bounding box center [1128, 303] width 187 height 12
click at [1059, 301] on p "**********" at bounding box center [1128, 303] width 187 height 12
click at [1010, 312] on icon at bounding box center [1009, 315] width 9 height 9
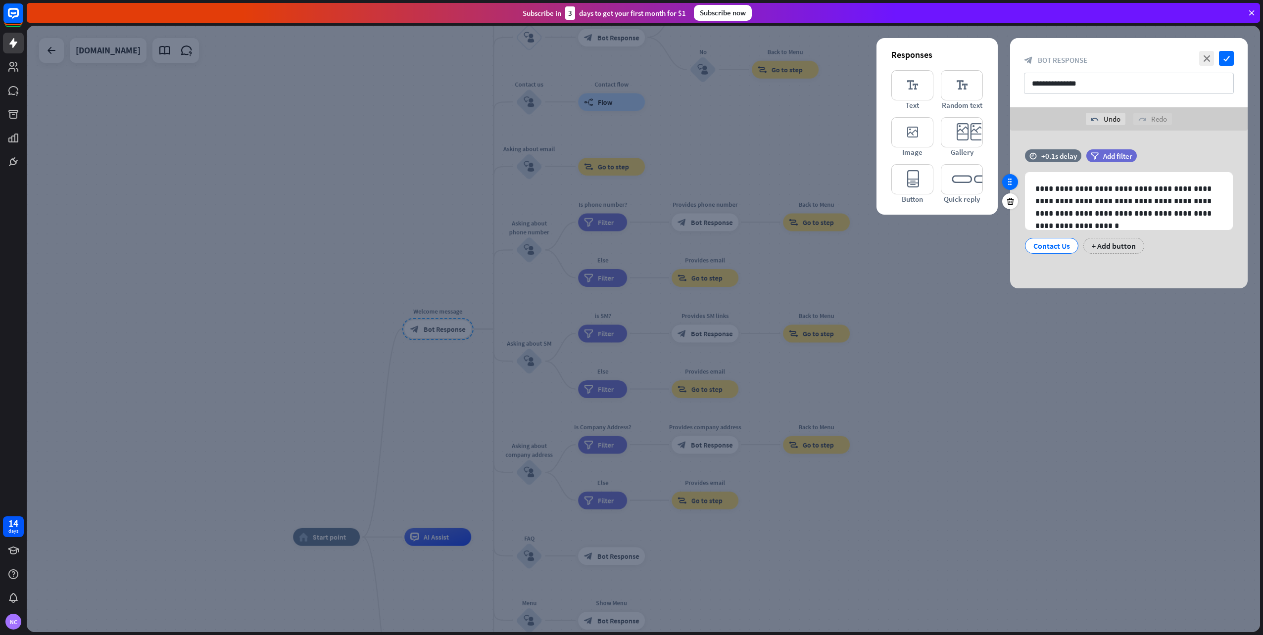
click at [1012, 185] on icon at bounding box center [1009, 182] width 9 height 9
click at [1012, 186] on icon at bounding box center [1009, 182] width 9 height 9
click at [1057, 193] on p "**********" at bounding box center [1128, 201] width 187 height 37
click at [1093, 267] on div "**********" at bounding box center [1128, 210] width 237 height 158
click at [1055, 248] on div "Contact Us" at bounding box center [1051, 245] width 37 height 15
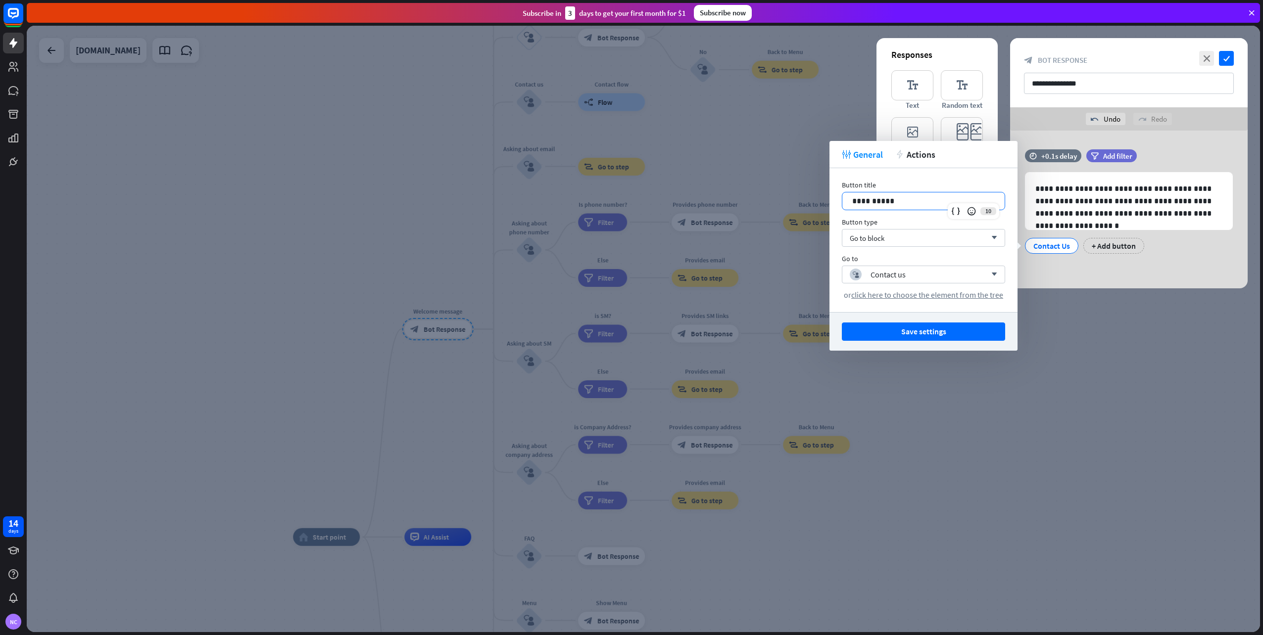
drag, startPoint x: 906, startPoint y: 202, endPoint x: 776, endPoint y: 189, distance: 130.8
click at [776, 189] on body "14 days NC close Product Help First steps Get started with ChatBot Help Center …" at bounding box center [631, 317] width 1263 height 635
drag, startPoint x: 903, startPoint y: 197, endPoint x: 794, endPoint y: 198, distance: 109.8
click at [794, 198] on body "14 days NC close Product Help First steps Get started with ChatBot Help Center …" at bounding box center [631, 317] width 1263 height 635
click at [938, 275] on div "block_user_input Contact us" at bounding box center [917, 275] width 137 height 12
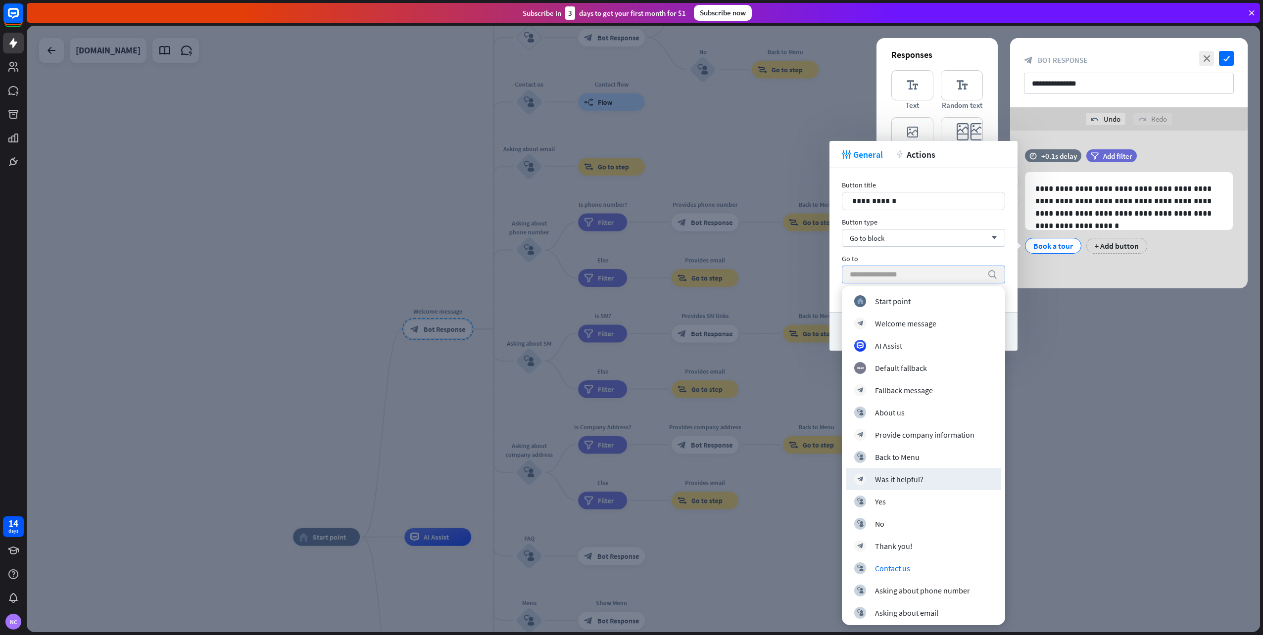
click at [1062, 263] on div "**********" at bounding box center [1128, 206] width 237 height 114
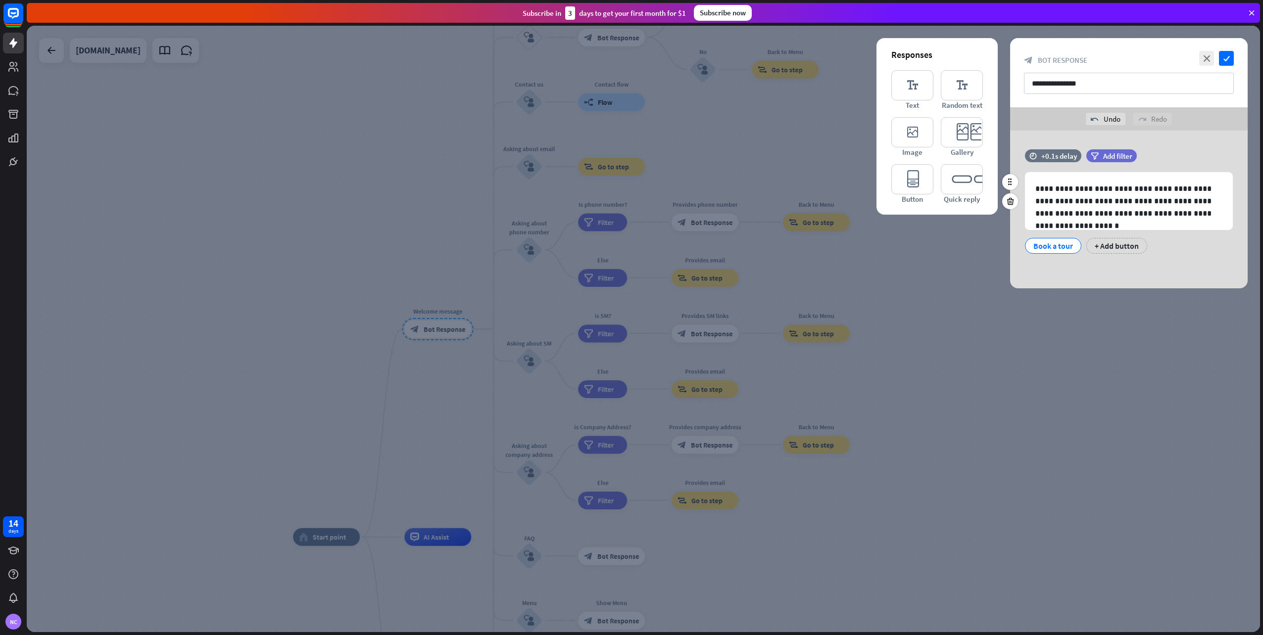
click at [1060, 244] on div "Book a tour" at bounding box center [1053, 245] width 40 height 15
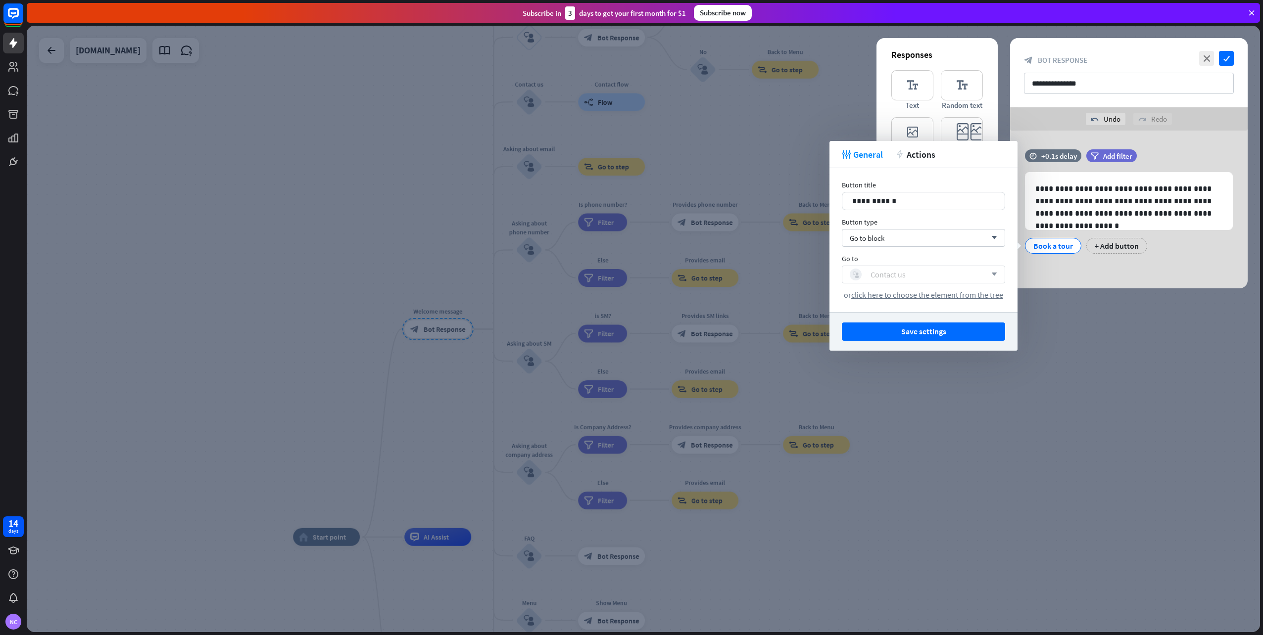
click at [983, 274] on div "block_user_input Contact us" at bounding box center [917, 275] width 137 height 12
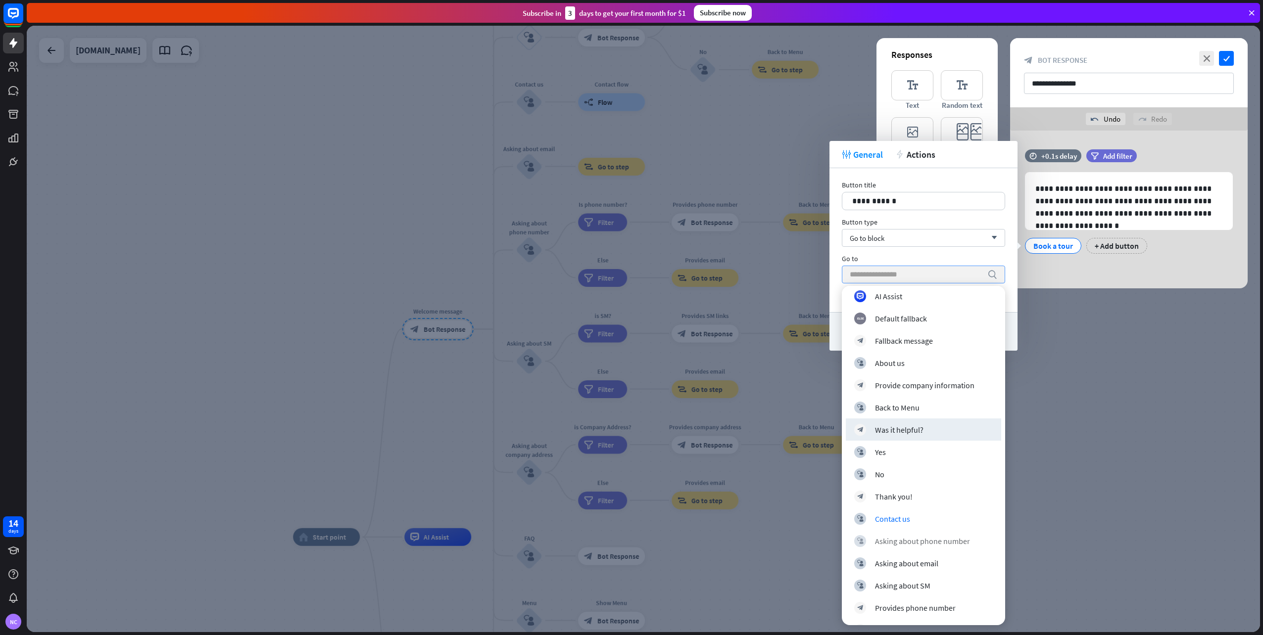
scroll to position [99, 0]
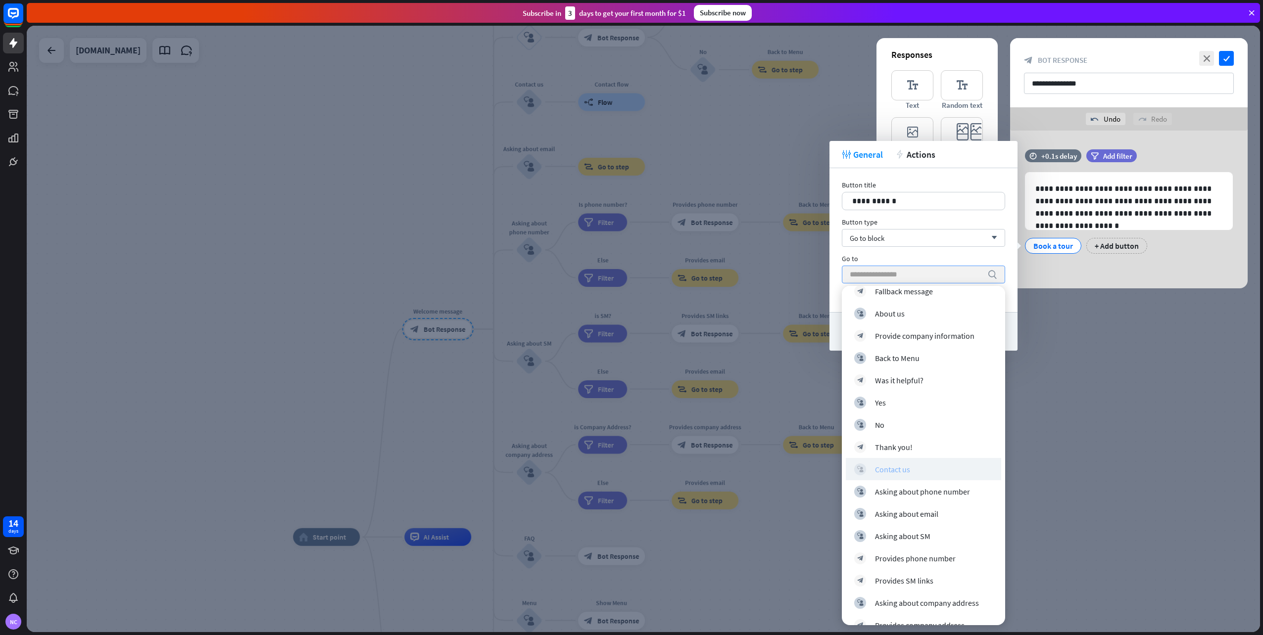
click at [912, 472] on div "block_user_input Contact us" at bounding box center [923, 470] width 139 height 12
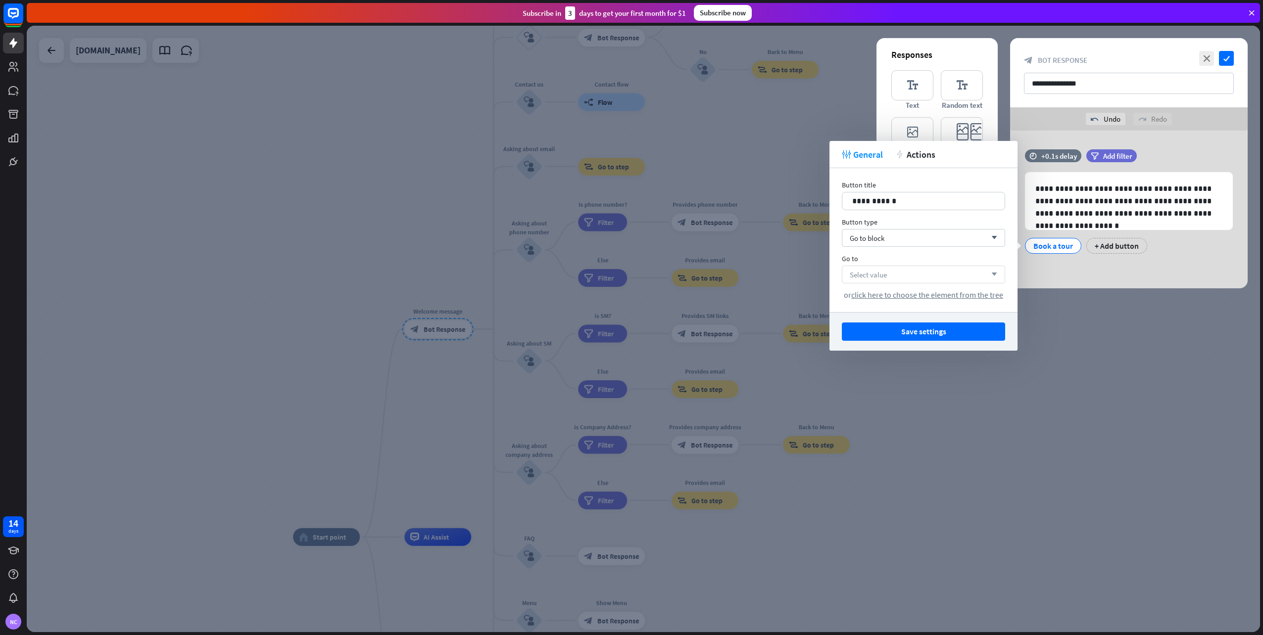
click at [909, 277] on div "Select value arrow_down" at bounding box center [923, 275] width 163 height 18
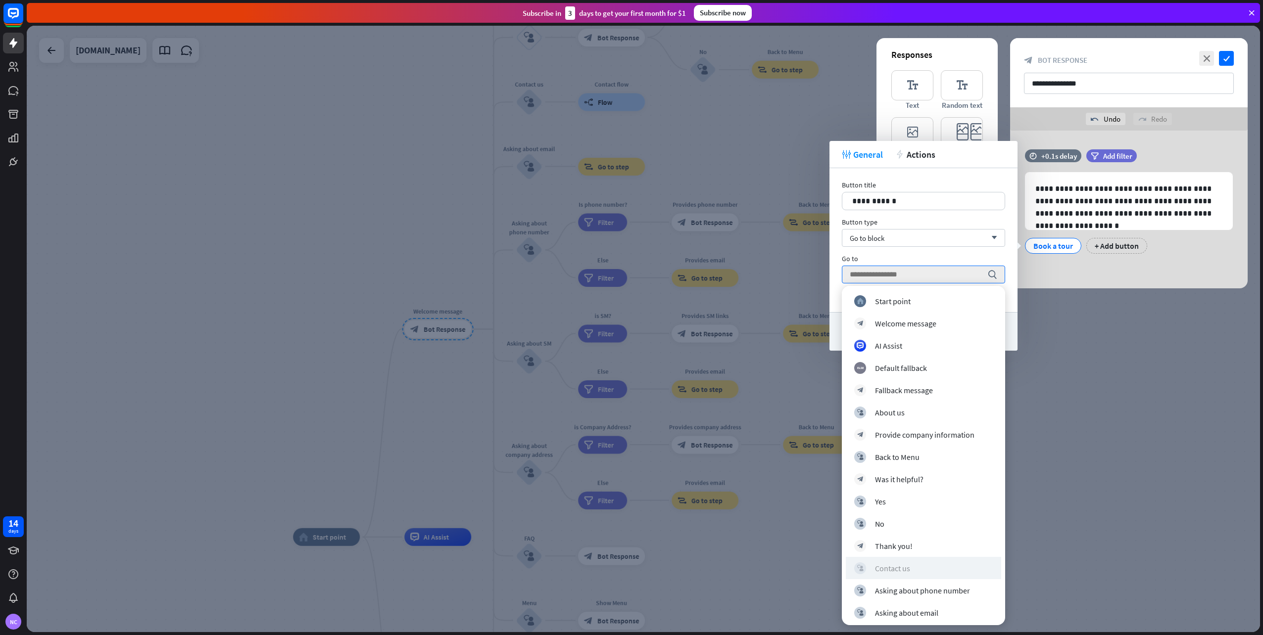
click at [860, 565] on icon "block_user_input" at bounding box center [860, 568] width 6 height 6
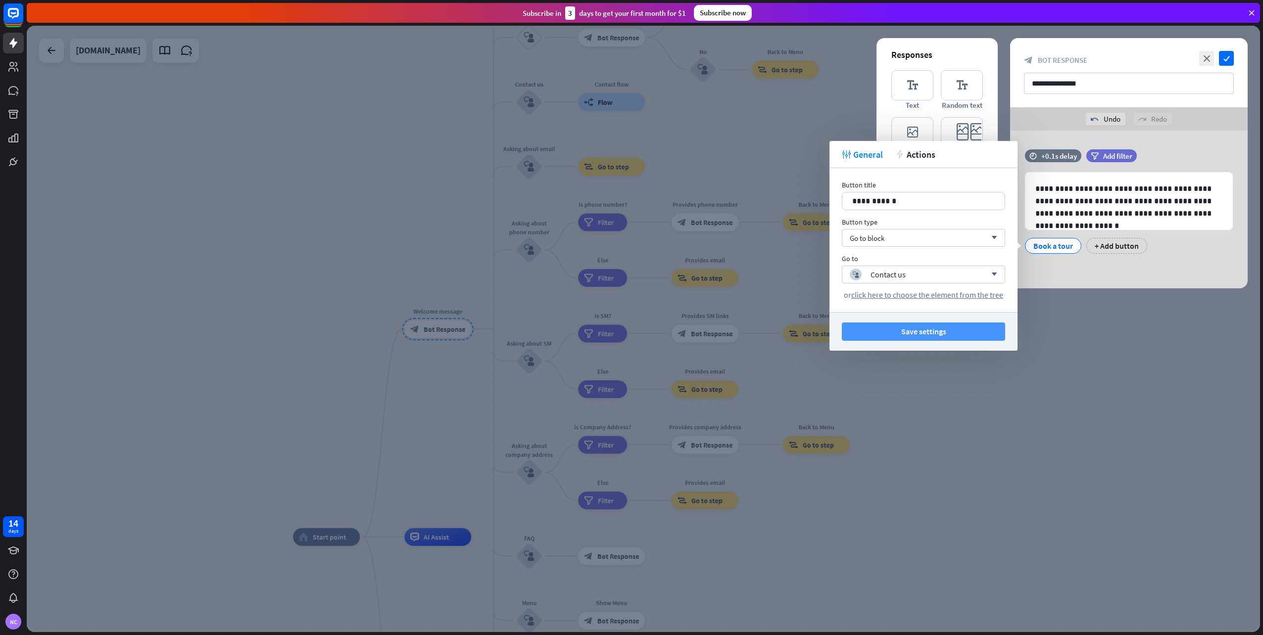
click at [952, 325] on button "Save settings" at bounding box center [923, 332] width 163 height 18
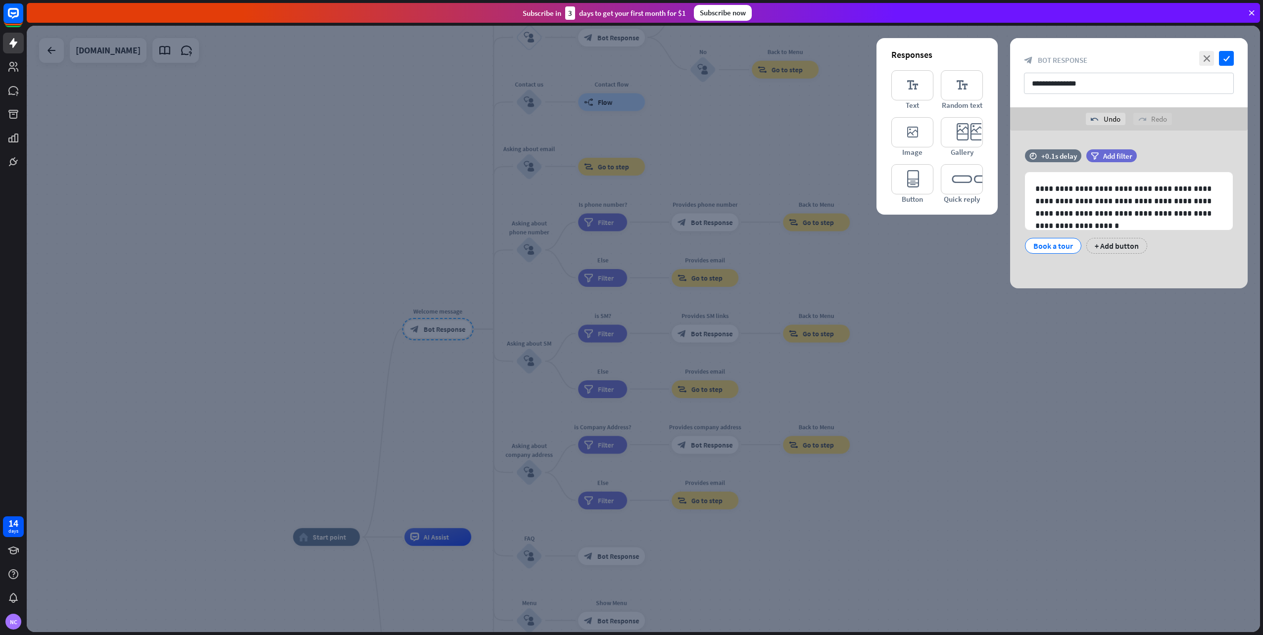
click at [510, 101] on div at bounding box center [643, 329] width 1233 height 607
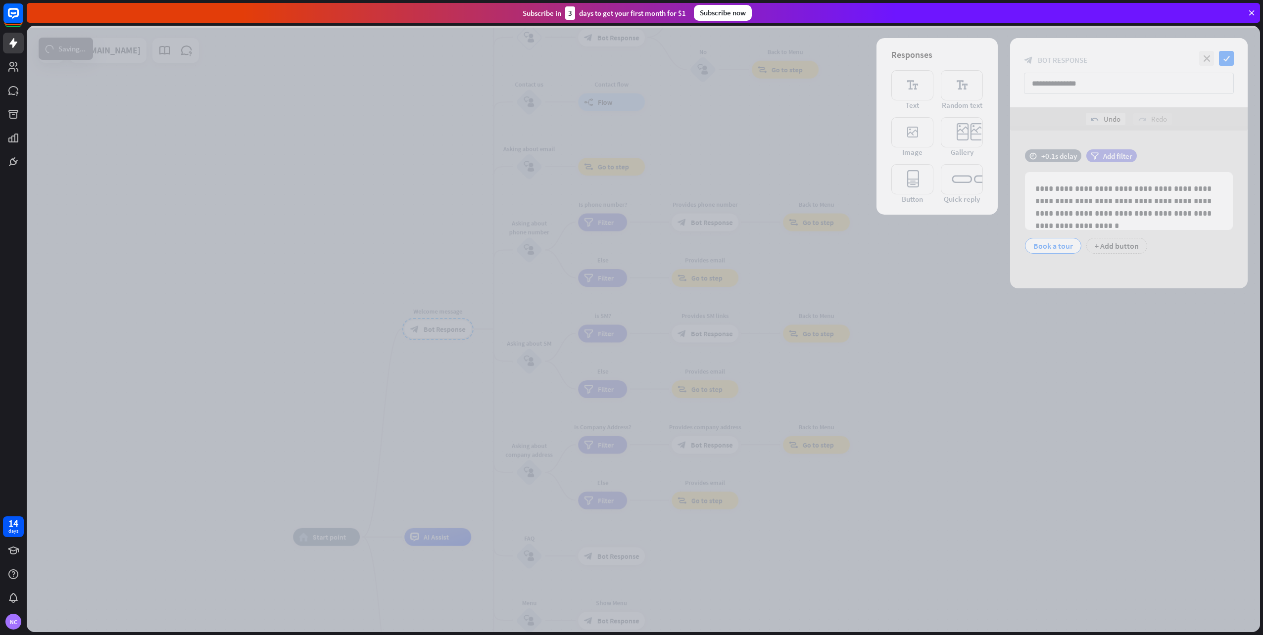
click at [525, 102] on div at bounding box center [643, 329] width 1233 height 607
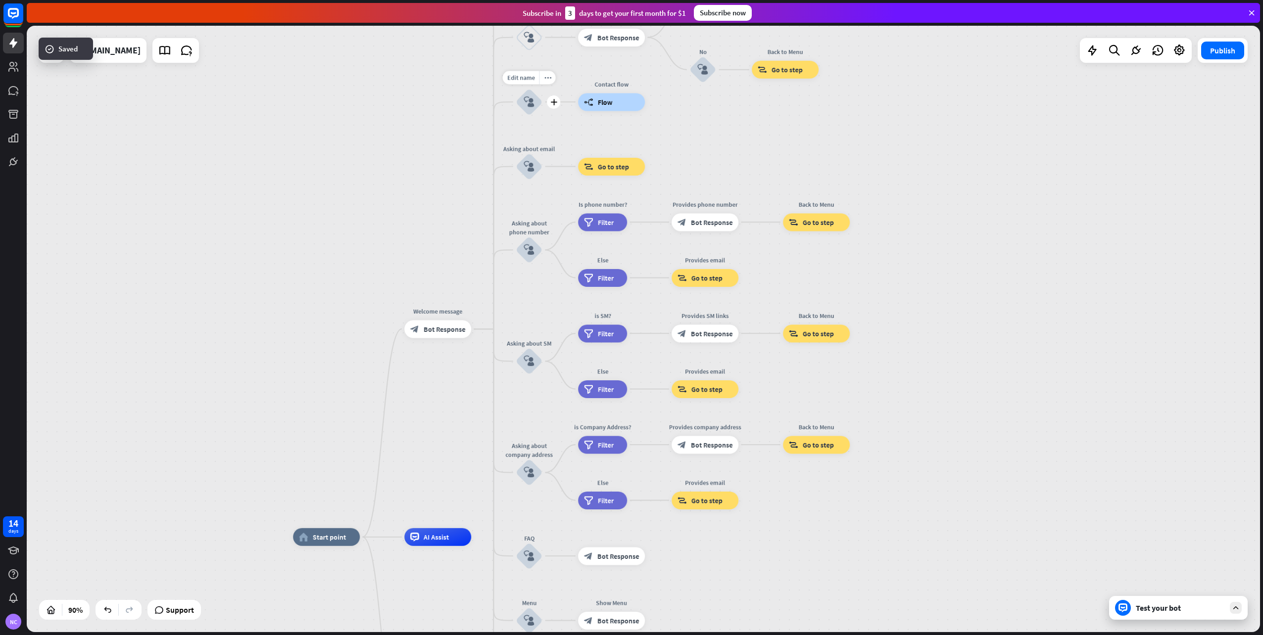
click at [525, 102] on icon "block_user_input" at bounding box center [528, 101] width 11 height 11
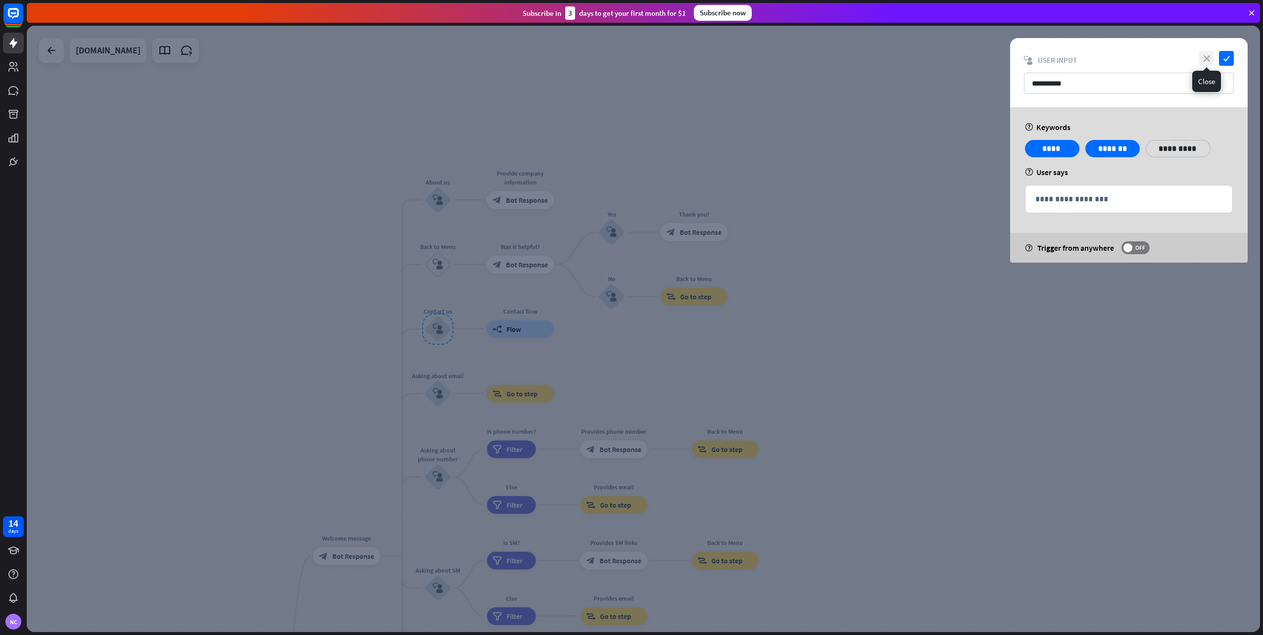
click at [1200, 57] on icon "close" at bounding box center [1206, 58] width 15 height 15
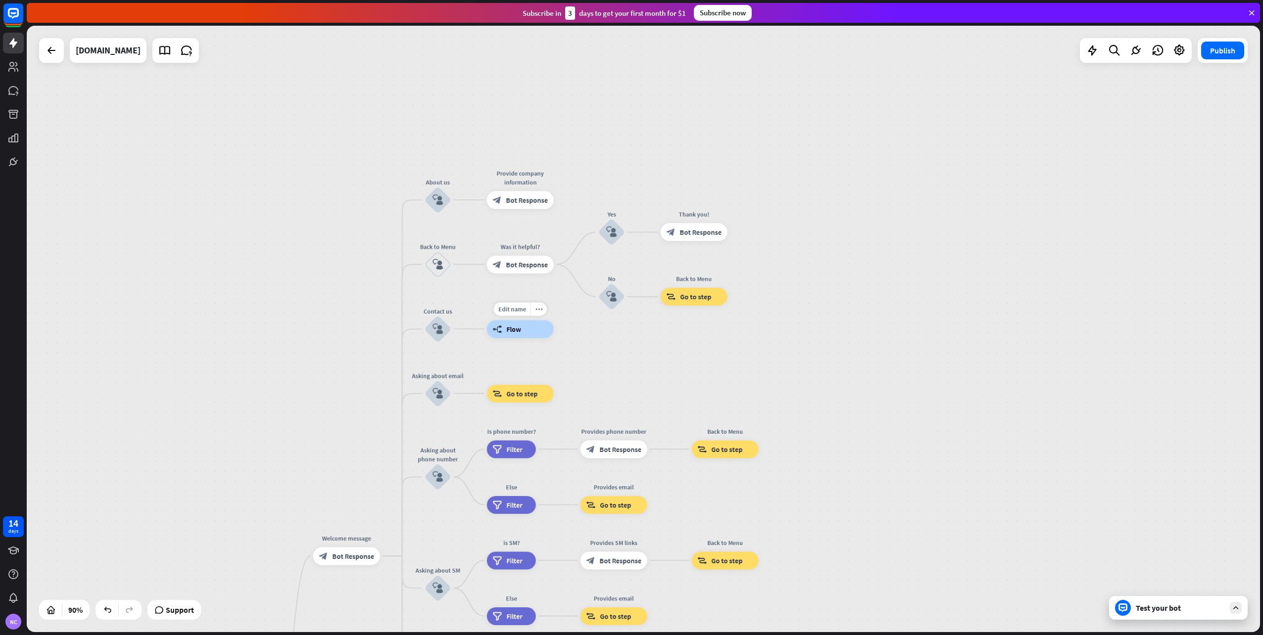
click at [519, 333] on span "Flow" at bounding box center [513, 329] width 15 height 9
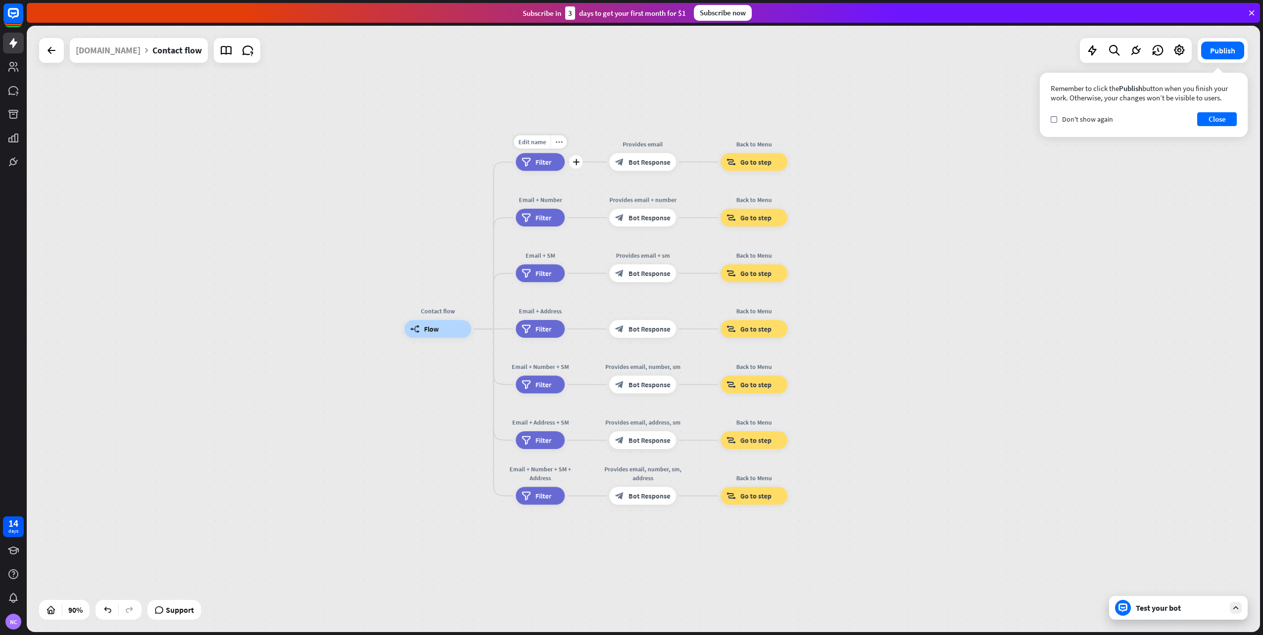
click at [532, 167] on div "filter Filter" at bounding box center [540, 162] width 49 height 18
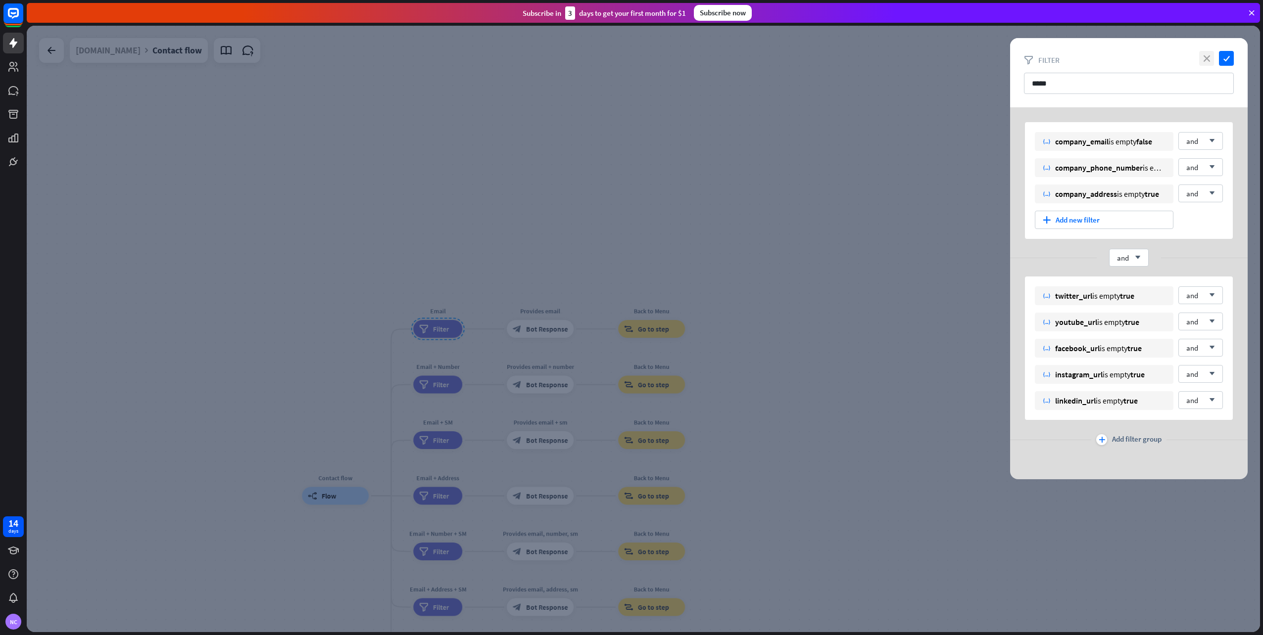
click at [1203, 60] on icon "close" at bounding box center [1206, 58] width 15 height 15
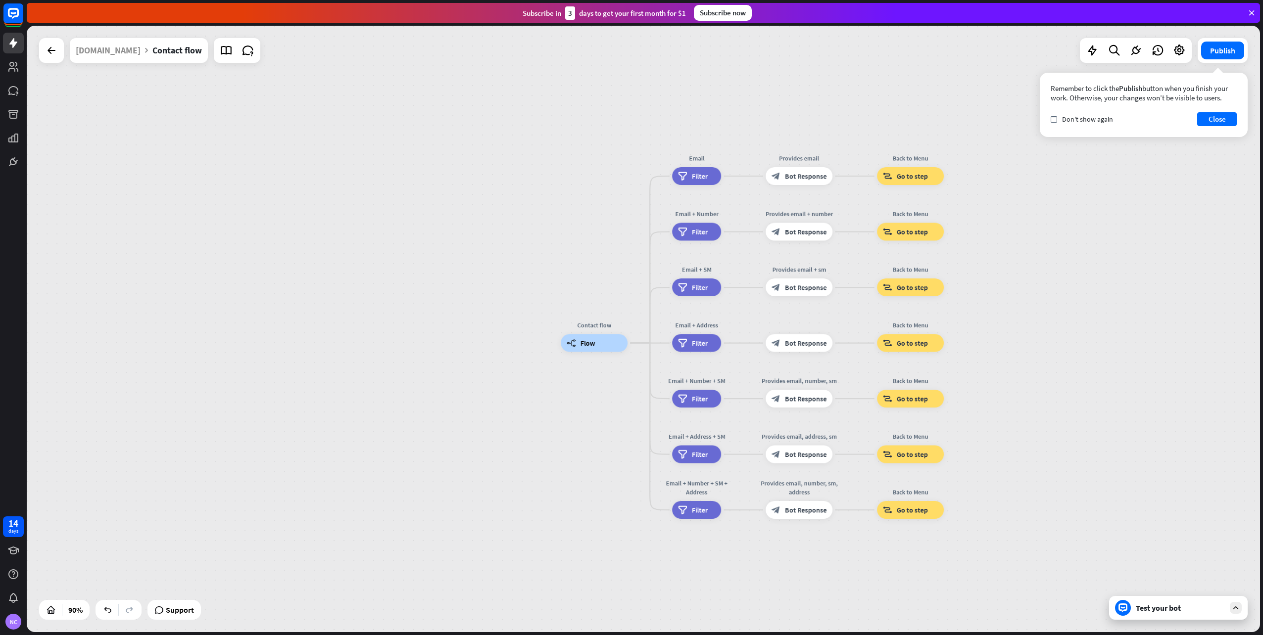
drag, startPoint x: 830, startPoint y: 431, endPoint x: 1089, endPoint y: 269, distance: 306.3
click at [1089, 270] on div "Contact flow builder_tree Flow Email filter Filter Provides email block_bot_res…" at bounding box center [643, 329] width 1233 height 607
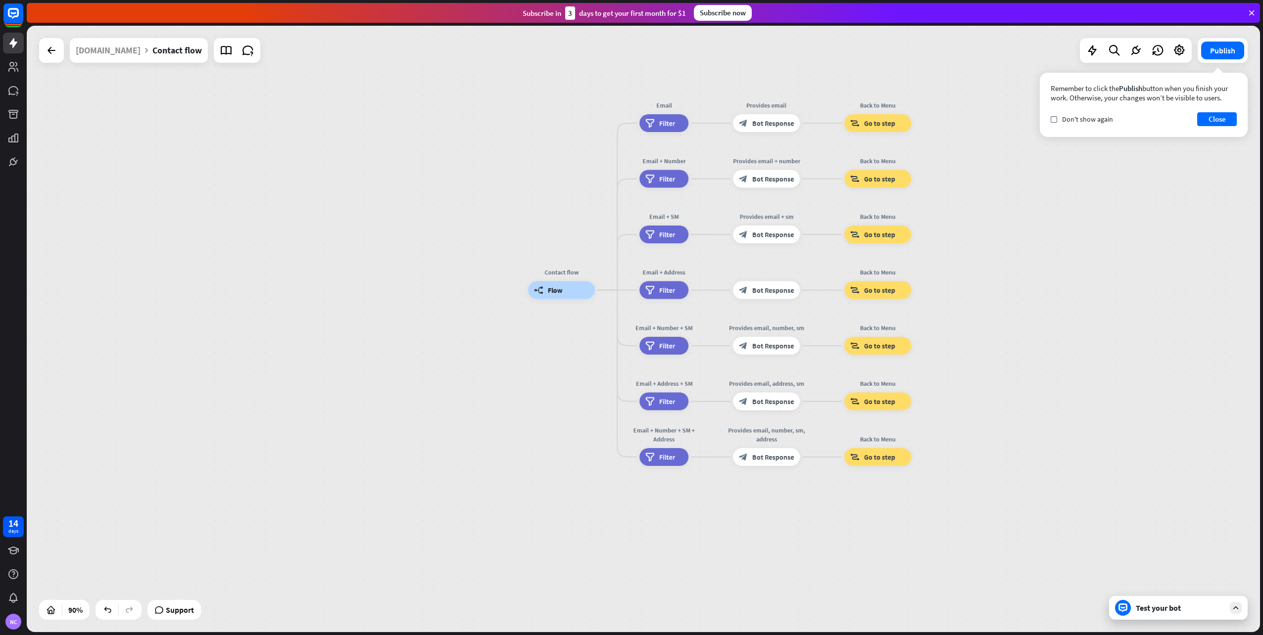
drag, startPoint x: 1083, startPoint y: 343, endPoint x: 1023, endPoint y: 290, distance: 79.9
click at [1023, 290] on div "Contact flow builder_tree Flow Email filter Filter Provides email block_bot_res…" at bounding box center [1083, 563] width 1110 height 546
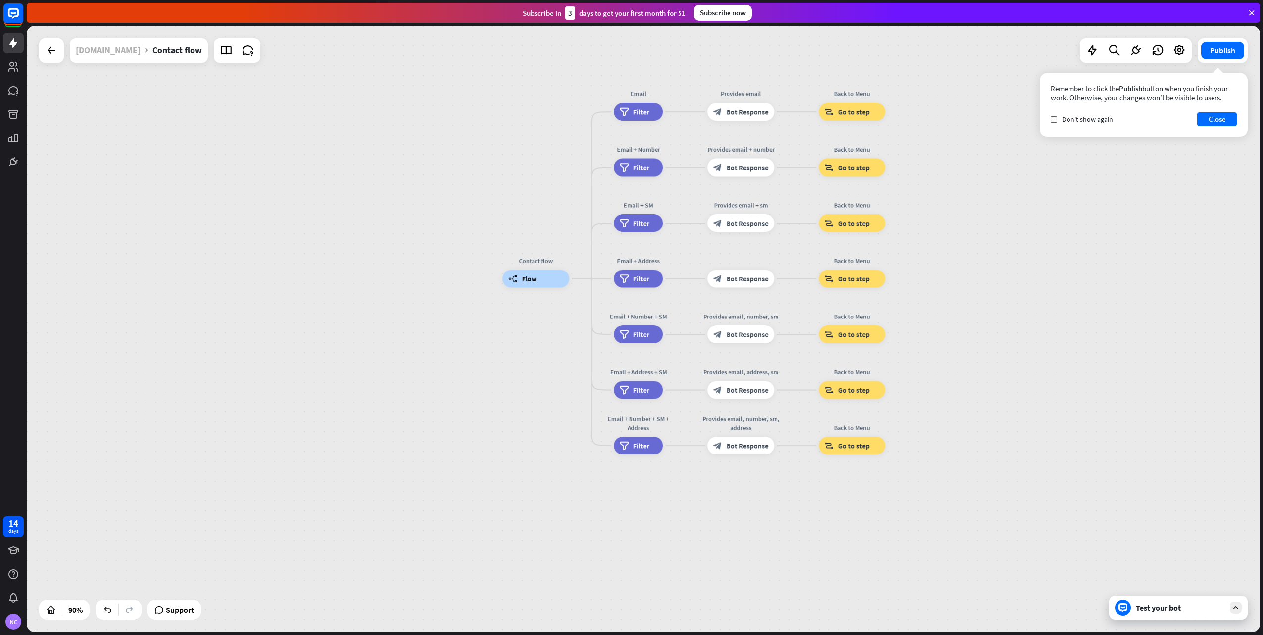
click at [96, 48] on div "[DOMAIN_NAME]" at bounding box center [108, 50] width 65 height 25
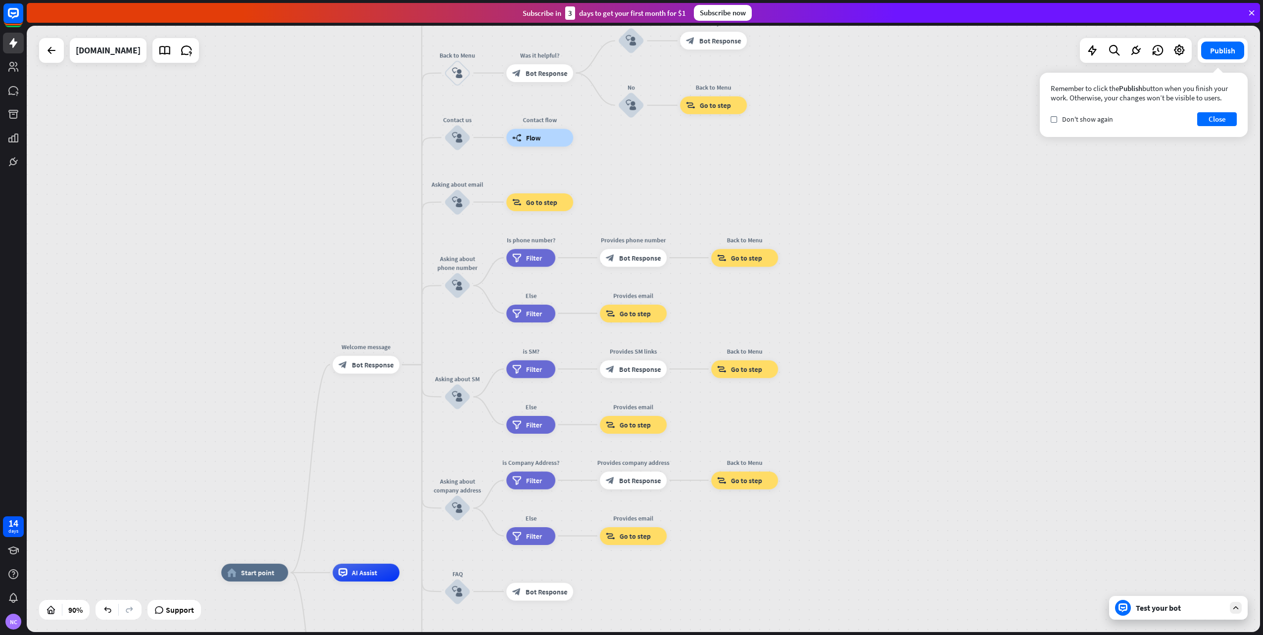
drag, startPoint x: 962, startPoint y: 380, endPoint x: 1064, endPoint y: 188, distance: 217.3
click at [1064, 188] on div "home_2 Start point Welcome message block_bot_response Bot Response About us blo…" at bounding box center [643, 329] width 1233 height 607
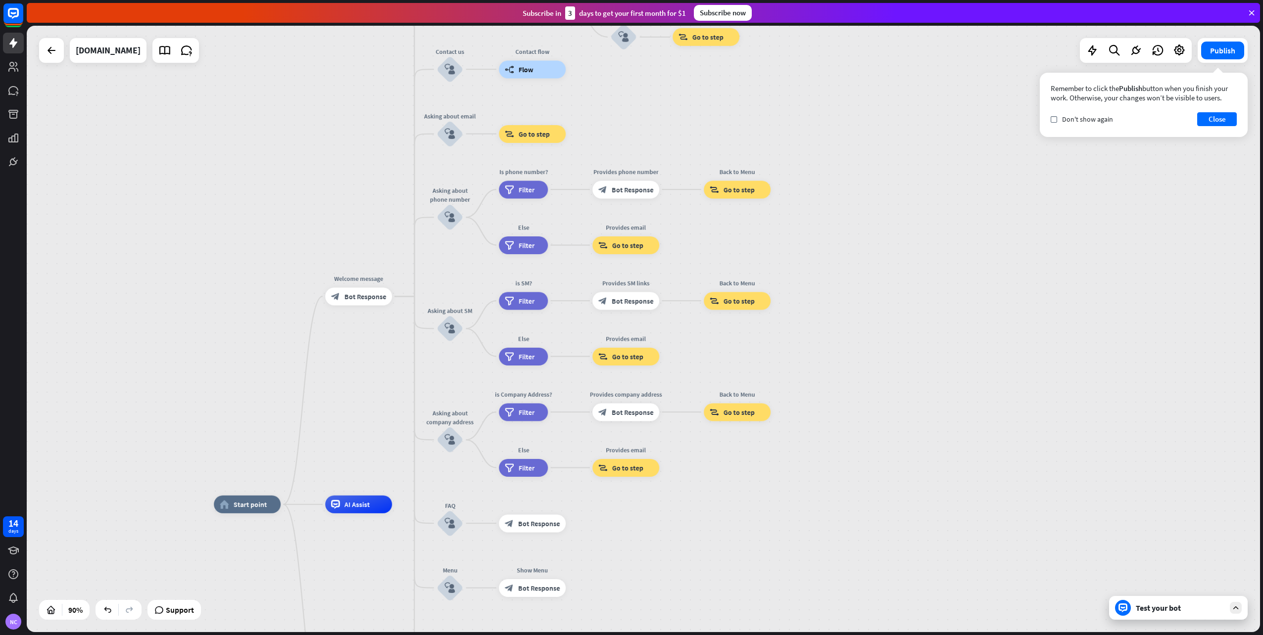
drag, startPoint x: 1056, startPoint y: 378, endPoint x: 1048, endPoint y: 320, distance: 58.9
click at [1048, 320] on div "home_2 Start point Welcome message block_bot_response Bot Response About us blo…" at bounding box center [643, 329] width 1233 height 607
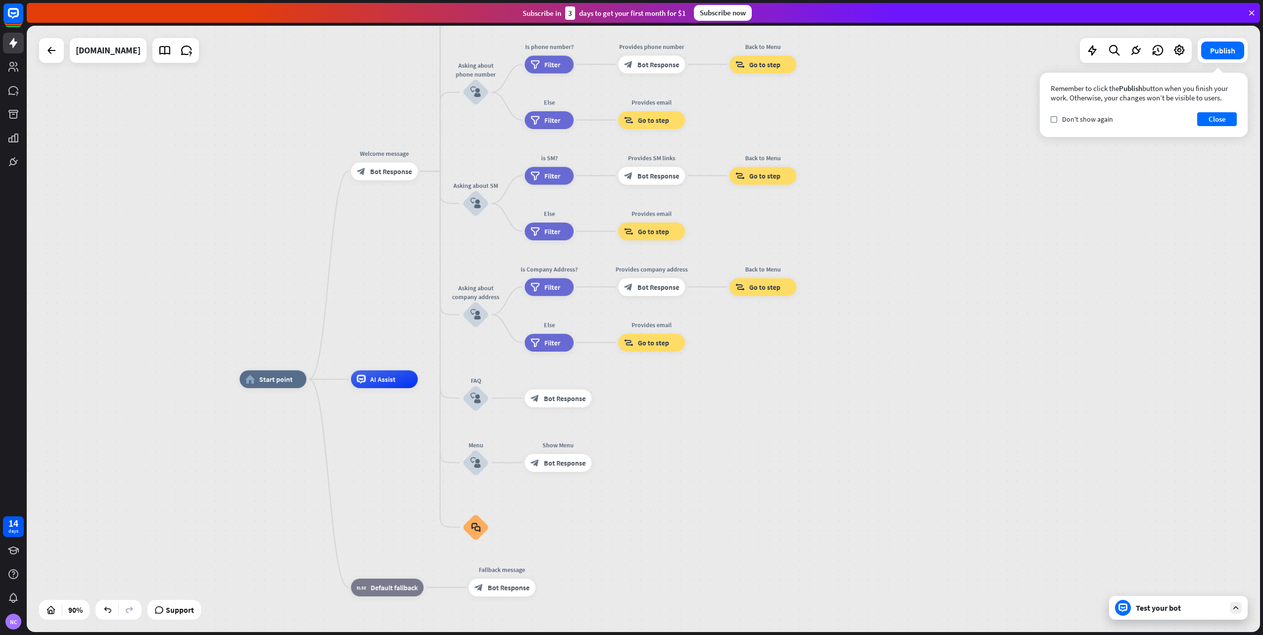
drag, startPoint x: 775, startPoint y: 504, endPoint x: 801, endPoint y: 379, distance: 127.8
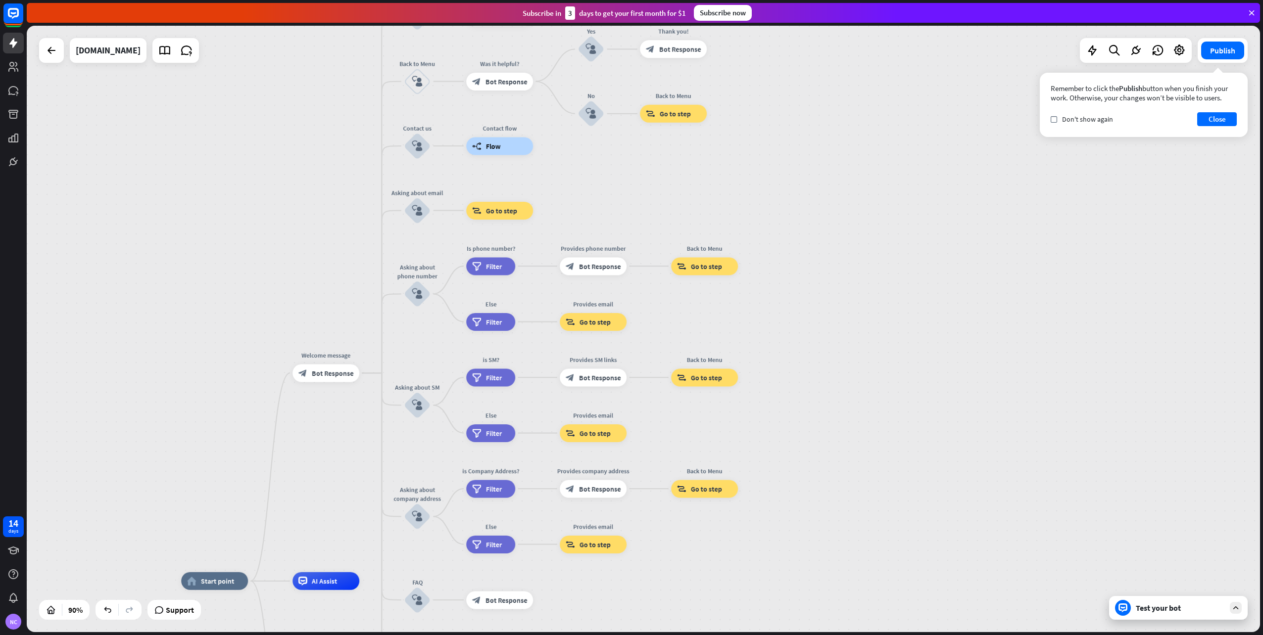
drag, startPoint x: 826, startPoint y: 394, endPoint x: 768, endPoint y: 596, distance: 210.1
click at [507, 212] on span "Go to step" at bounding box center [501, 210] width 31 height 9
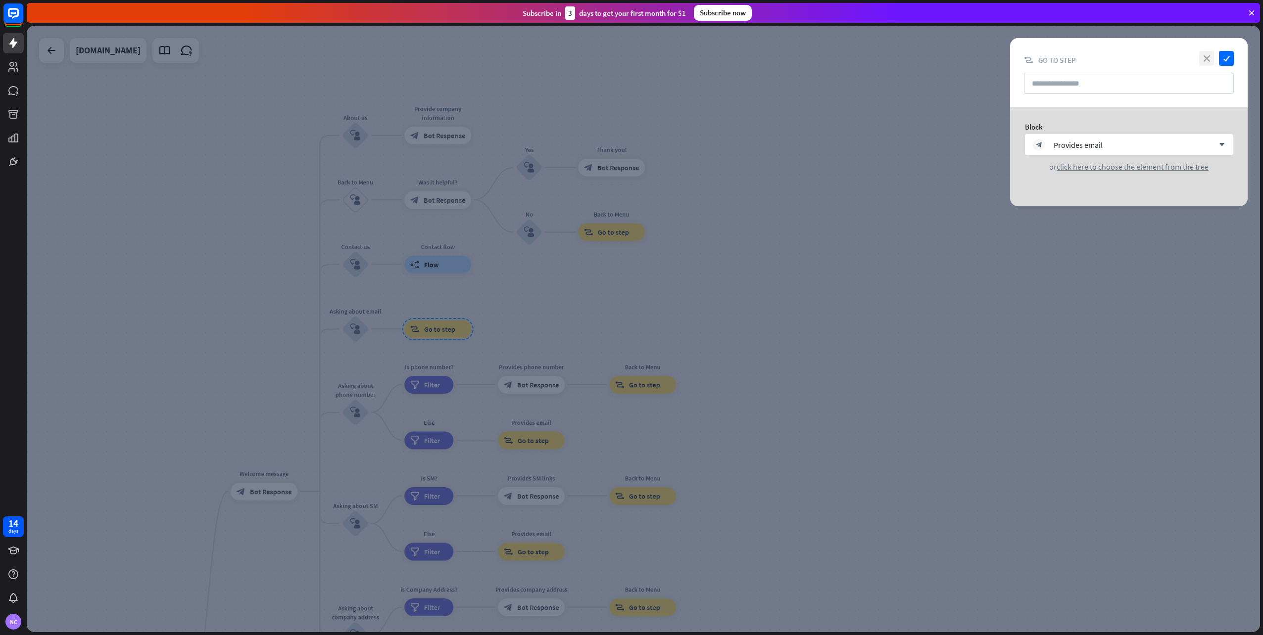
drag, startPoint x: 1206, startPoint y: 52, endPoint x: 1146, endPoint y: 80, distance: 66.6
click at [1206, 52] on icon "close" at bounding box center [1206, 58] width 15 height 15
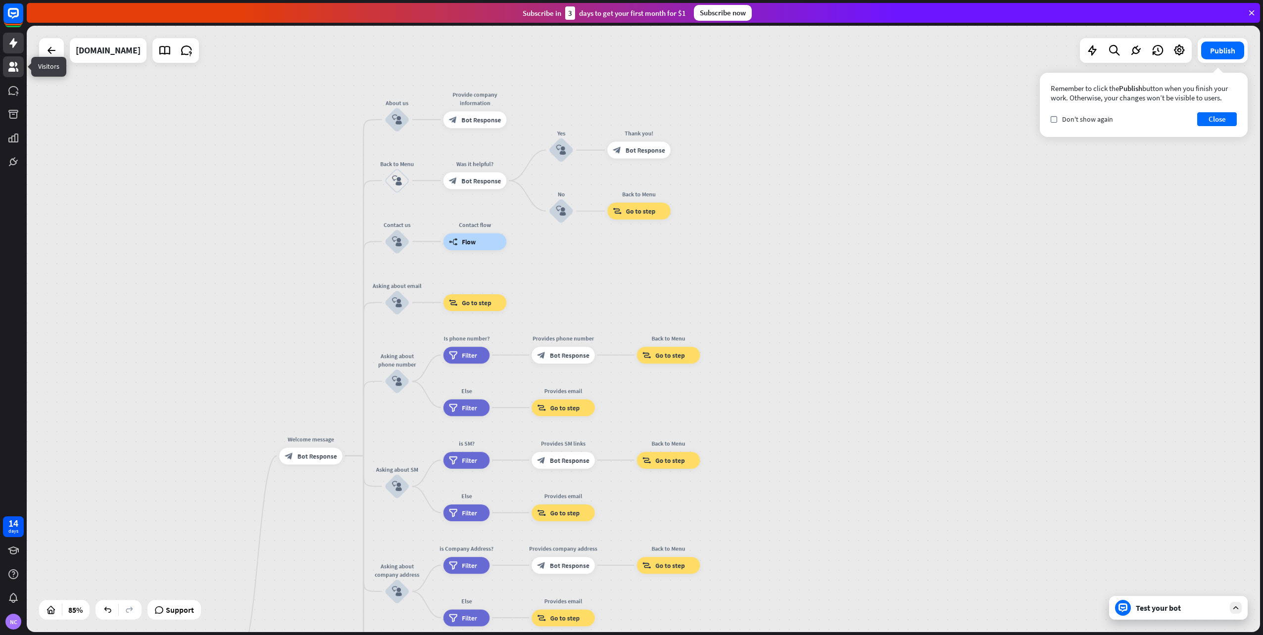
click at [16, 72] on icon at bounding box center [13, 67] width 12 height 12
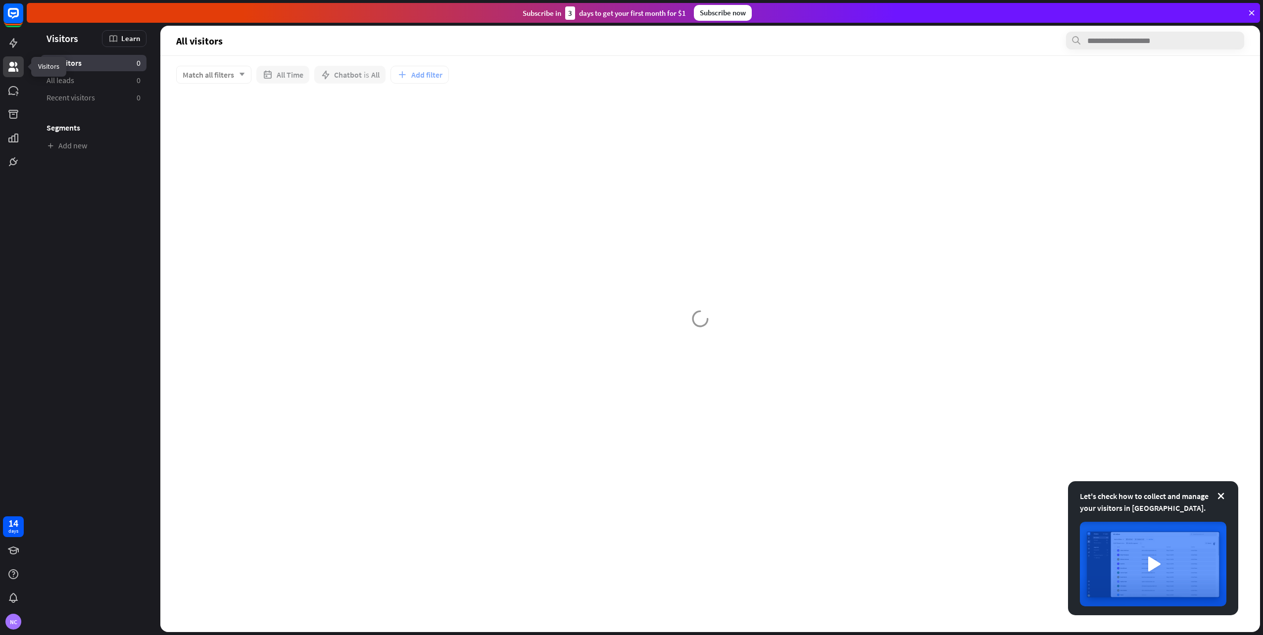
click at [16, 72] on icon at bounding box center [13, 67] width 12 height 12
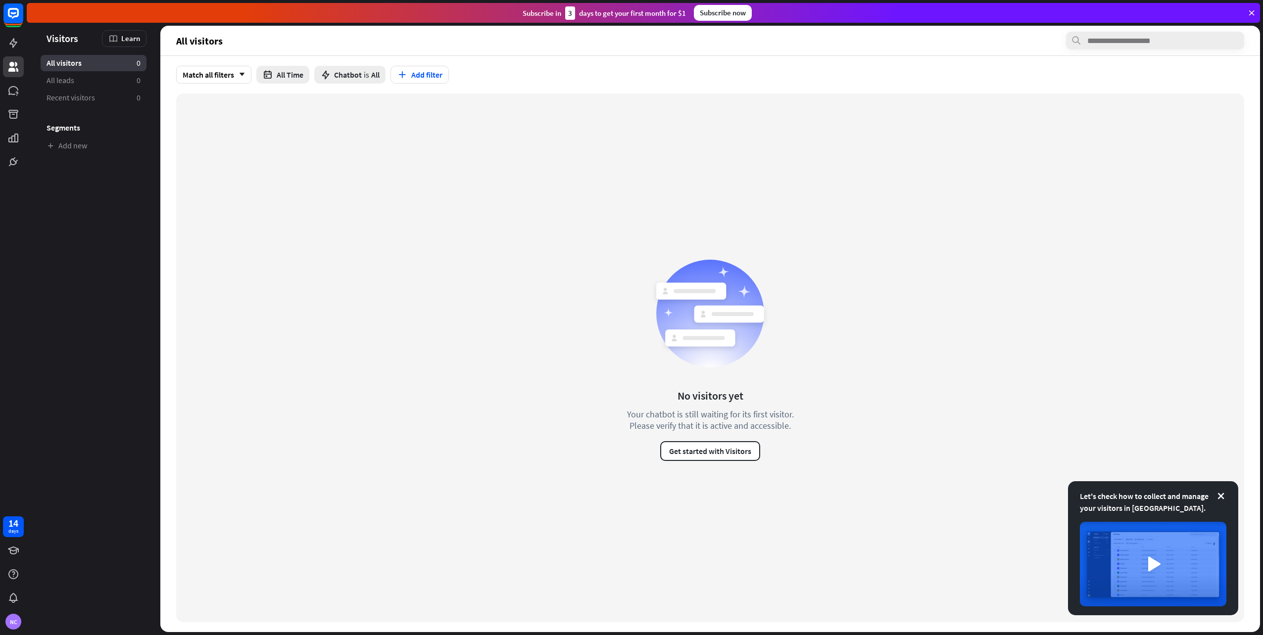
drag, startPoint x: 1219, startPoint y: 497, endPoint x: 1214, endPoint y: 495, distance: 5.3
click at [1214, 495] on div "Let's check how to collect and manage your visitors in [GEOGRAPHIC_DATA]." at bounding box center [1153, 548] width 170 height 134
click at [10, 36] on link at bounding box center [13, 43] width 21 height 21
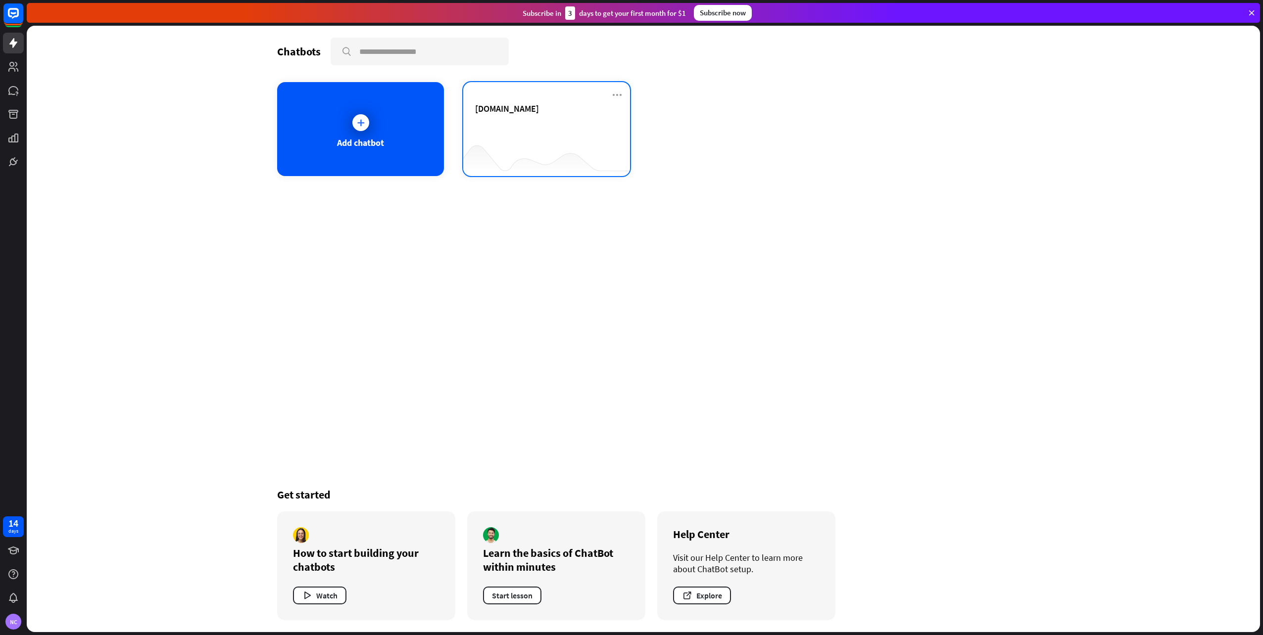
click at [522, 133] on div "[DOMAIN_NAME]" at bounding box center [546, 120] width 143 height 35
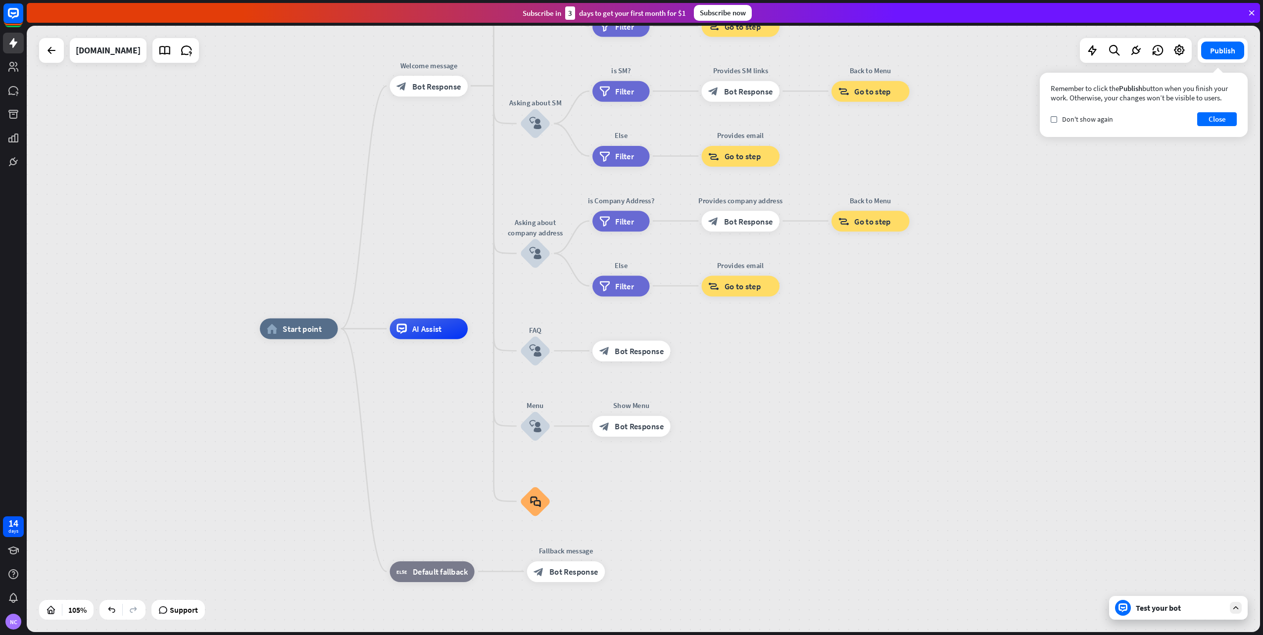
click at [44, 66] on div "home_2 Start point Welcome message block_bot_response Bot Response About us blo…" at bounding box center [643, 329] width 1233 height 607
click at [54, 57] on div at bounding box center [52, 51] width 20 height 20
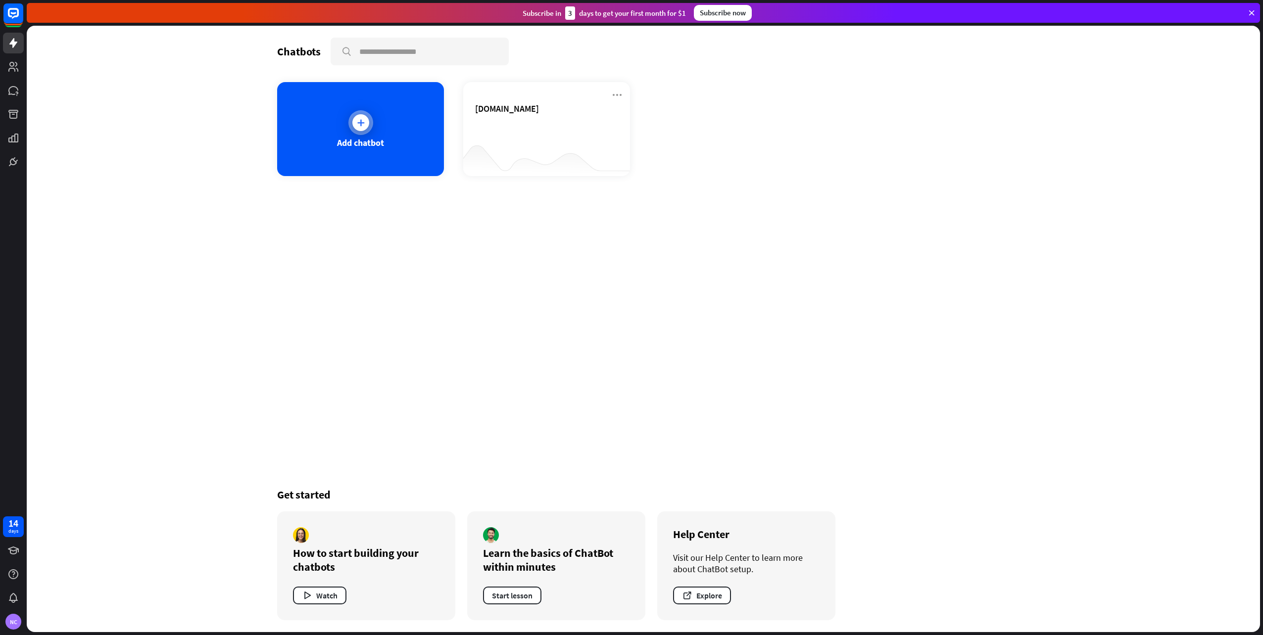
click at [346, 133] on div "Add chatbot" at bounding box center [360, 129] width 167 height 94
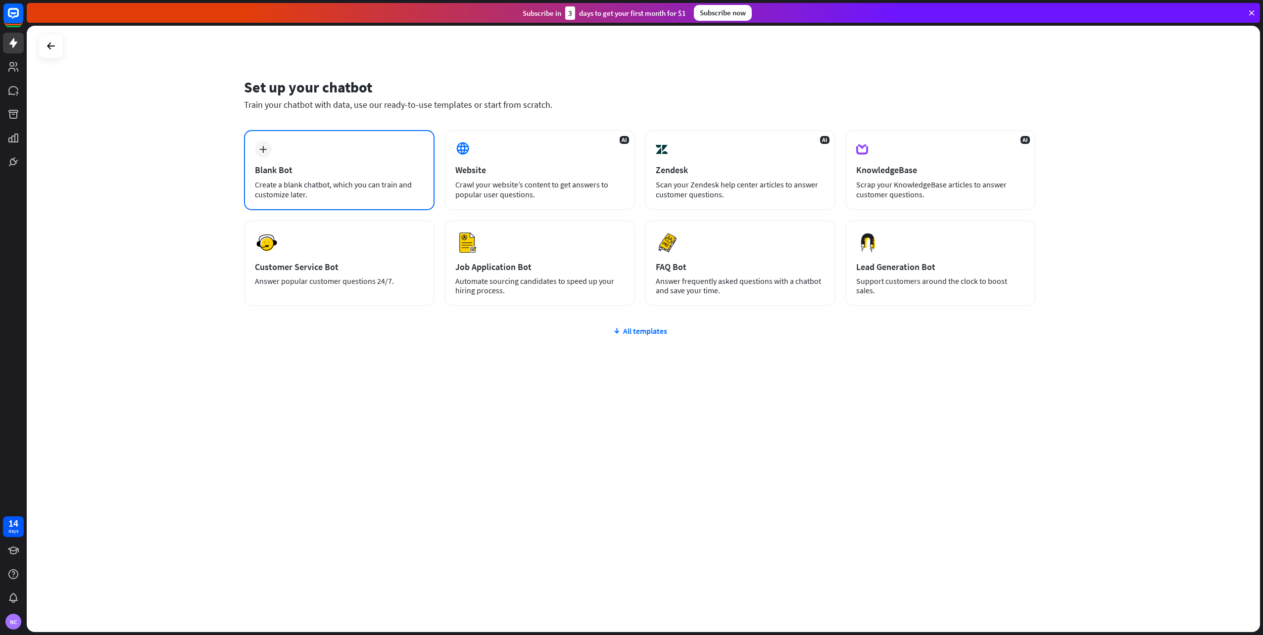
click at [343, 148] on div "plus Blank Bot Create a blank chatbot, which you can train and customize later." at bounding box center [339, 170] width 190 height 80
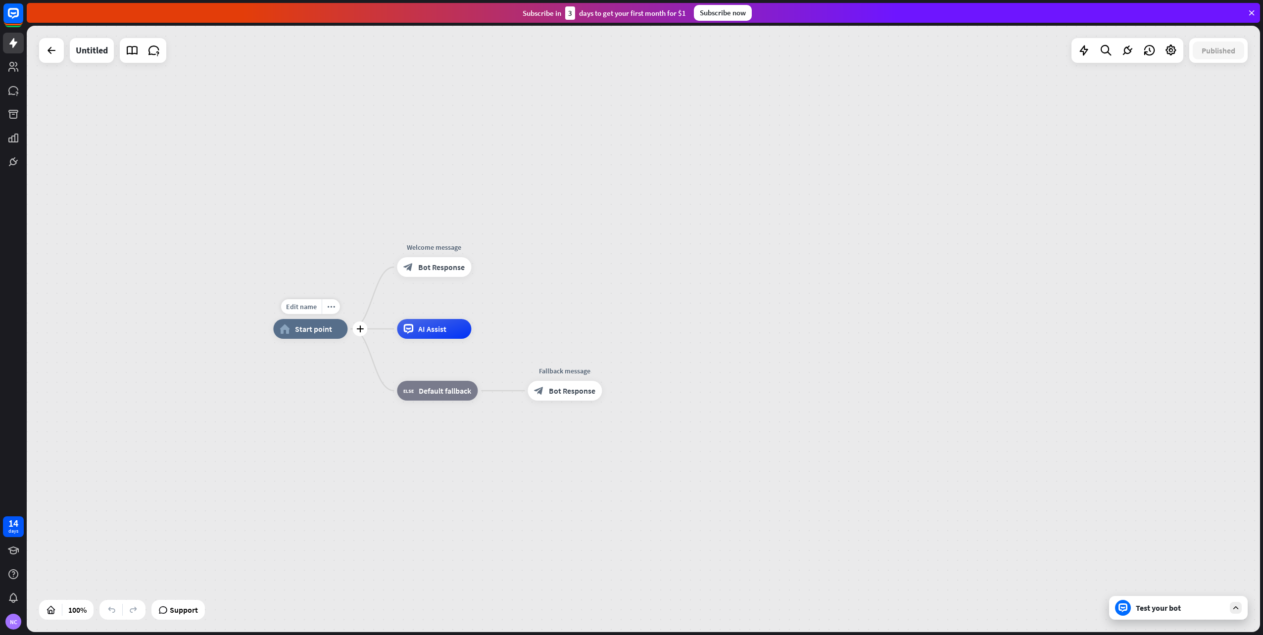
click at [309, 326] on span "Start point" at bounding box center [313, 329] width 37 height 10
click at [316, 307] on span "Edit name" at bounding box center [301, 306] width 31 height 9
click at [329, 330] on span "Start point" at bounding box center [313, 329] width 37 height 10
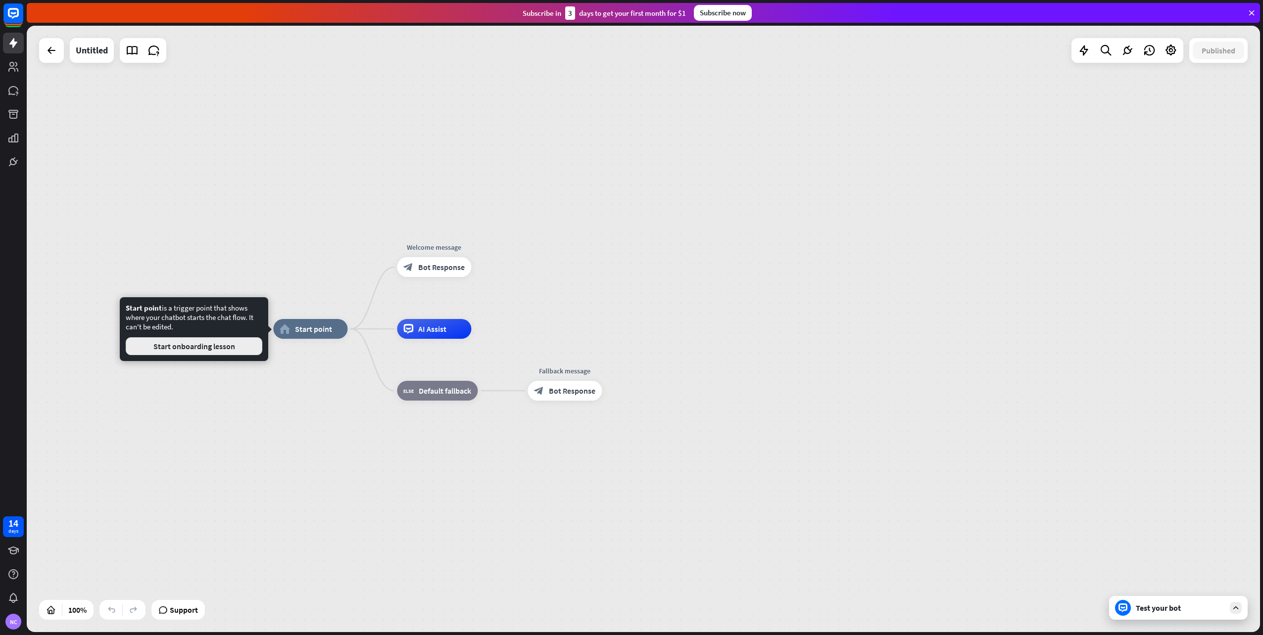
click at [229, 346] on button "Start onboarding lesson" at bounding box center [194, 346] width 137 height 18
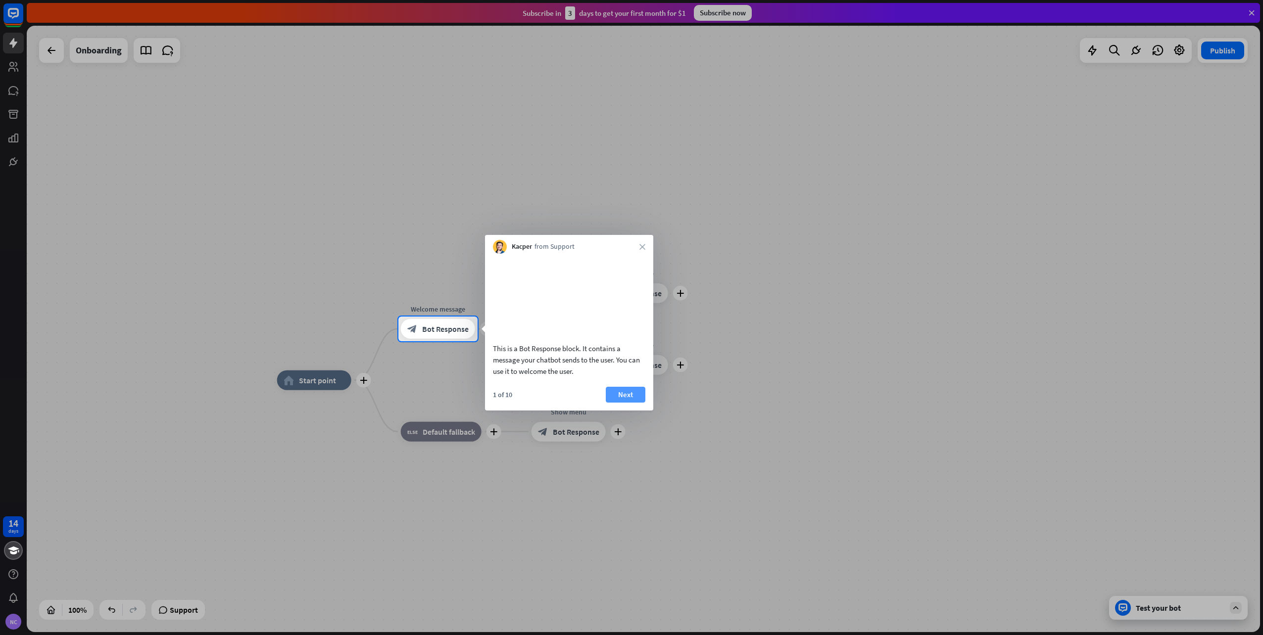
click at [633, 403] on button "Next" at bounding box center [626, 395] width 40 height 16
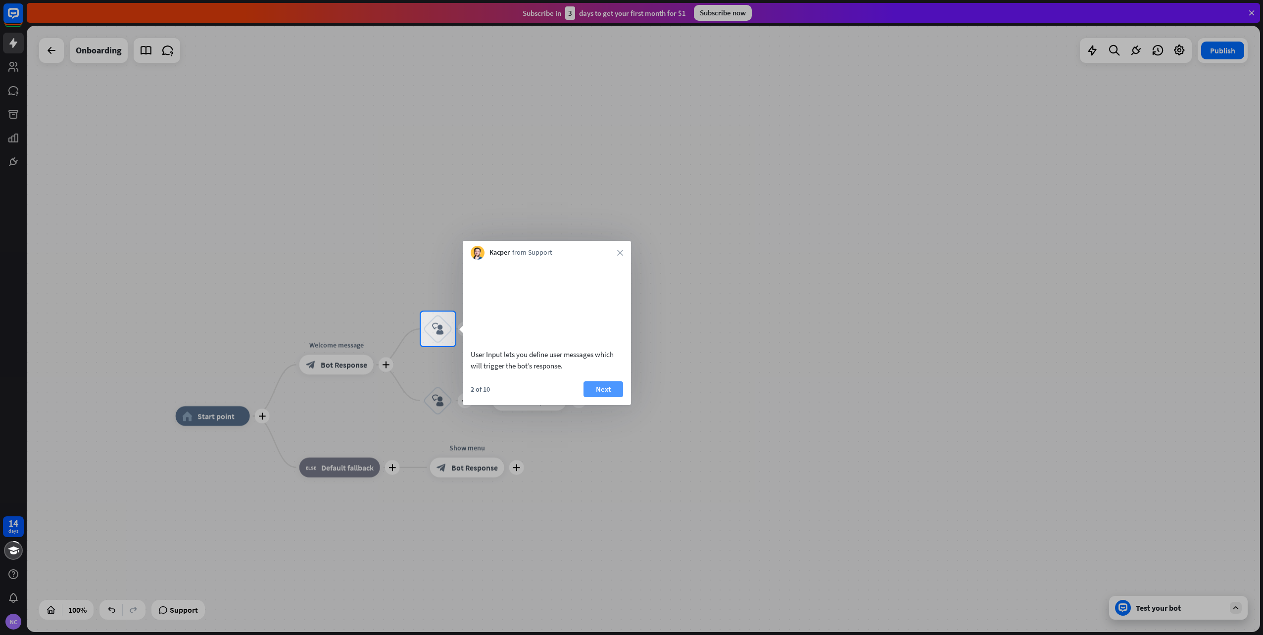
click at [621, 397] on button "Next" at bounding box center [603, 389] width 40 height 16
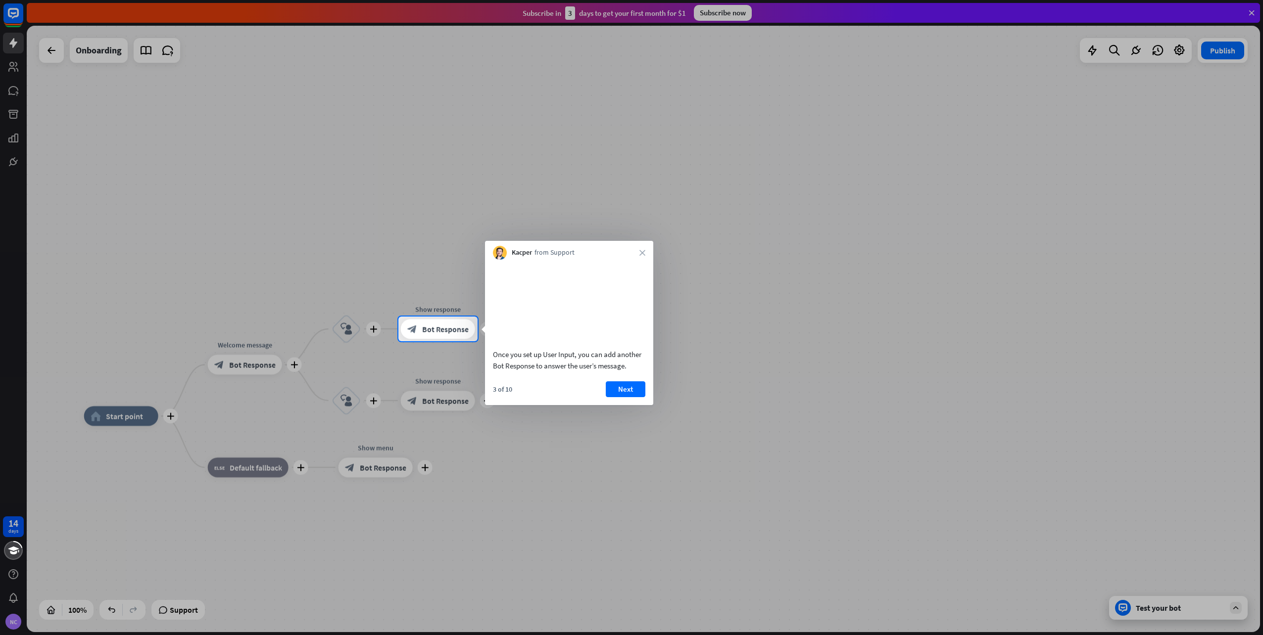
click at [354, 333] on div at bounding box center [199, 329] width 398 height 25
click at [616, 397] on button "Next" at bounding box center [626, 389] width 40 height 16
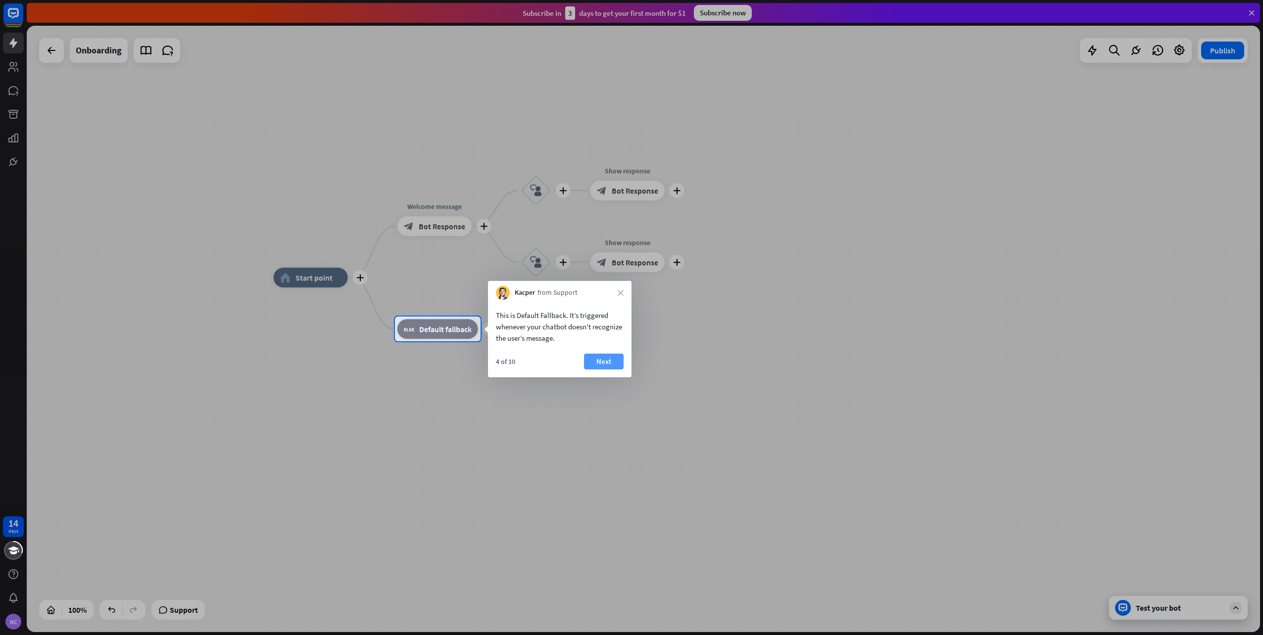
click at [592, 363] on button "Next" at bounding box center [604, 362] width 40 height 16
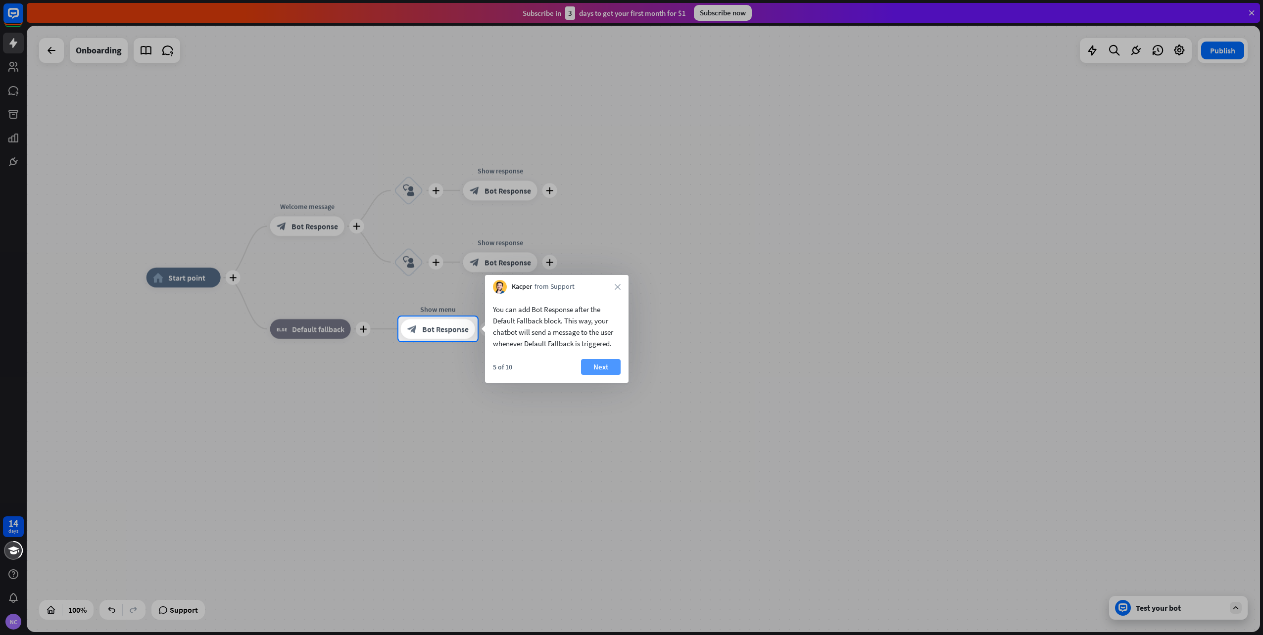
click at [592, 369] on button "Next" at bounding box center [601, 367] width 40 height 16
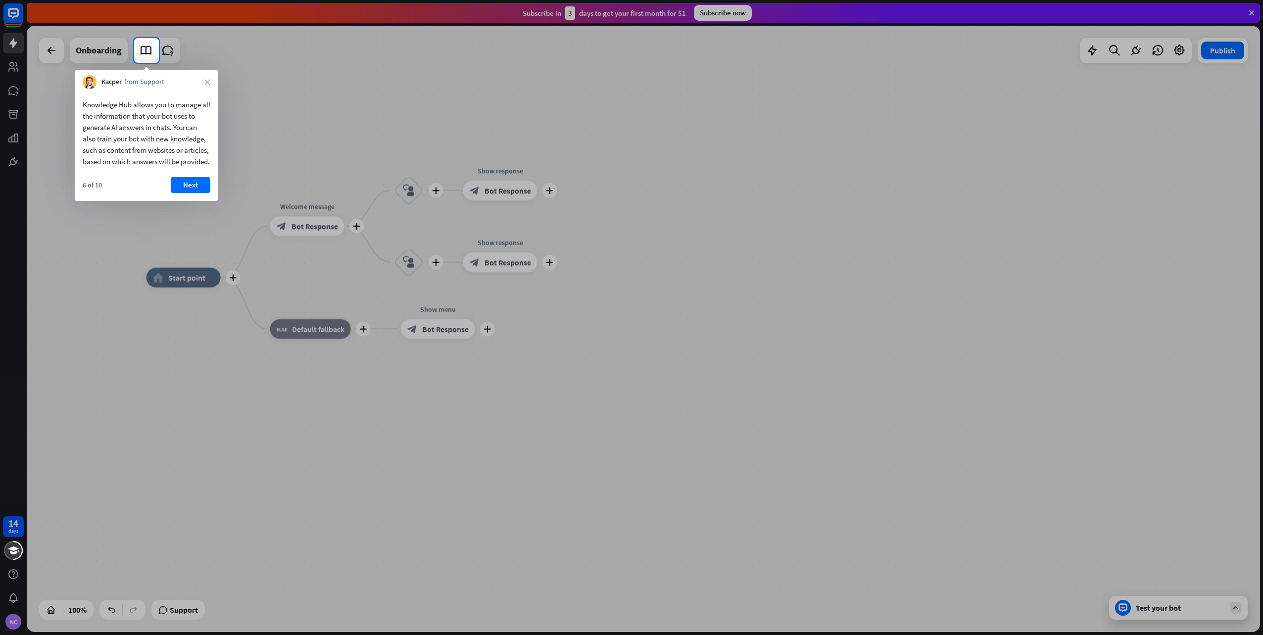
click at [169, 172] on div "Knowledge Hub allows you to manage all the information that your bot uses to ge…" at bounding box center [146, 130] width 143 height 83
click at [185, 193] on button "Next" at bounding box center [191, 185] width 40 height 16
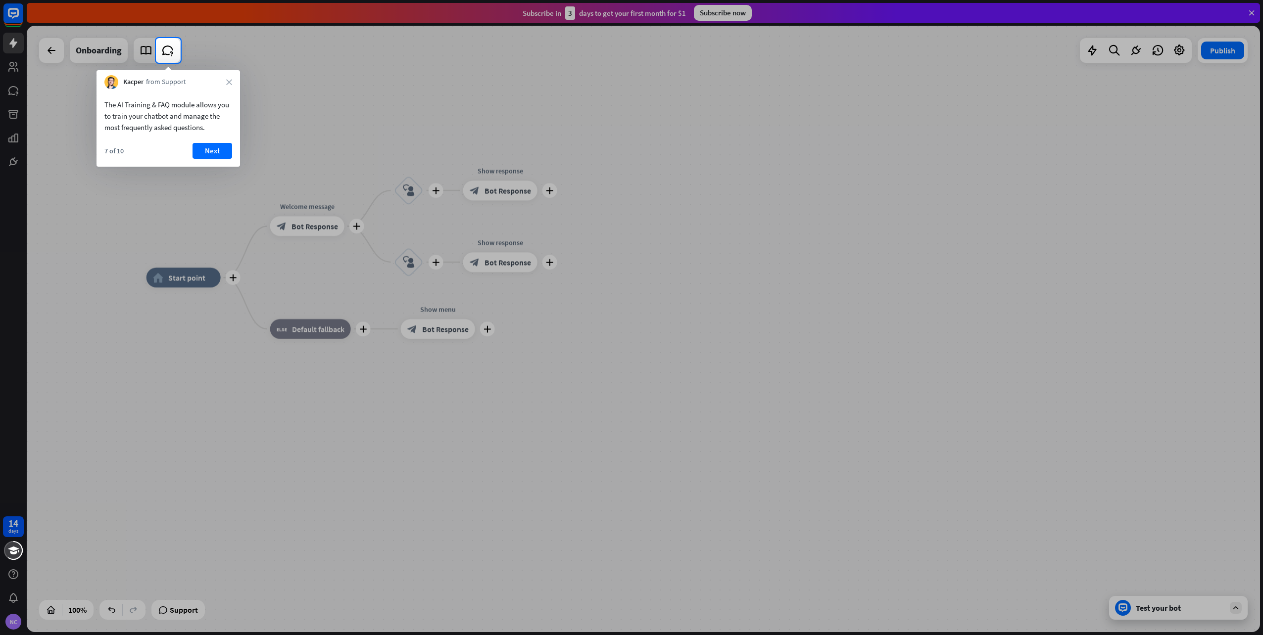
click at [217, 147] on button "Next" at bounding box center [212, 151] width 40 height 16
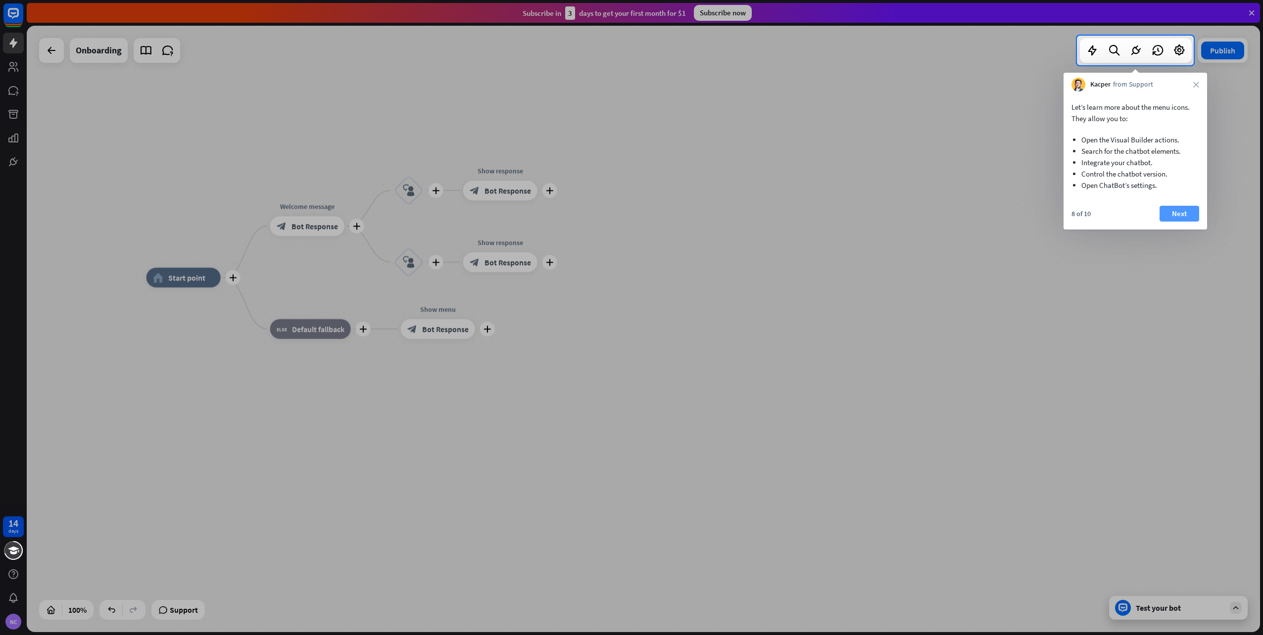
click at [1194, 212] on button "Next" at bounding box center [1179, 214] width 40 height 16
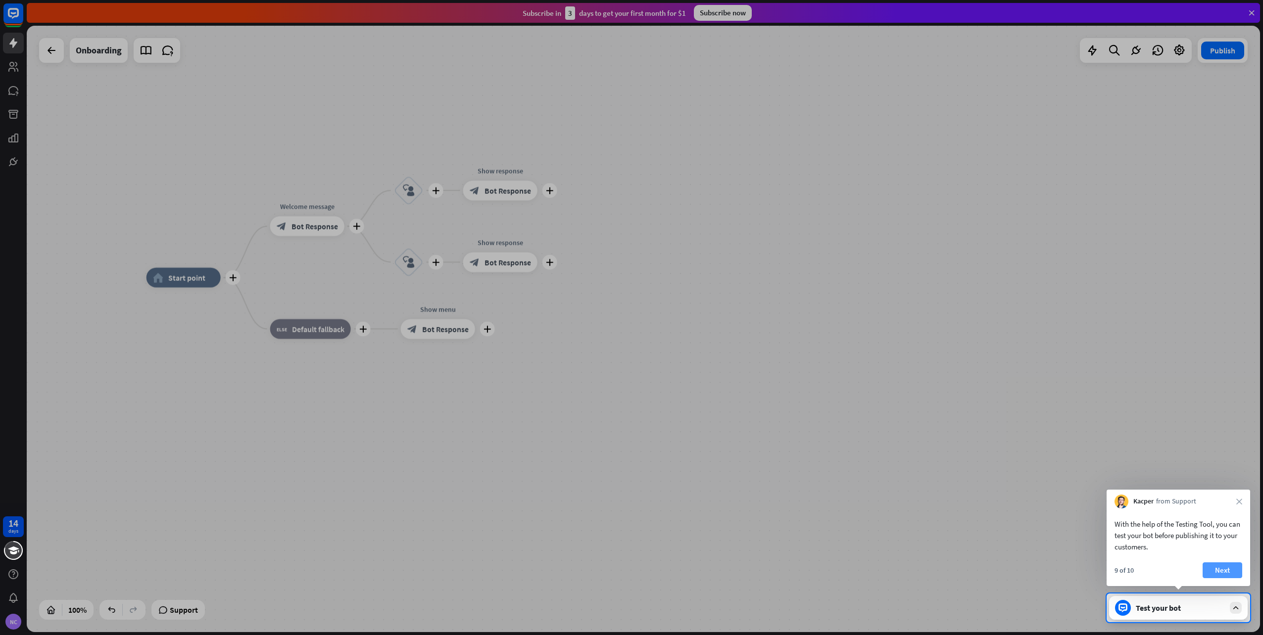
click at [1219, 567] on button "Next" at bounding box center [1222, 571] width 40 height 16
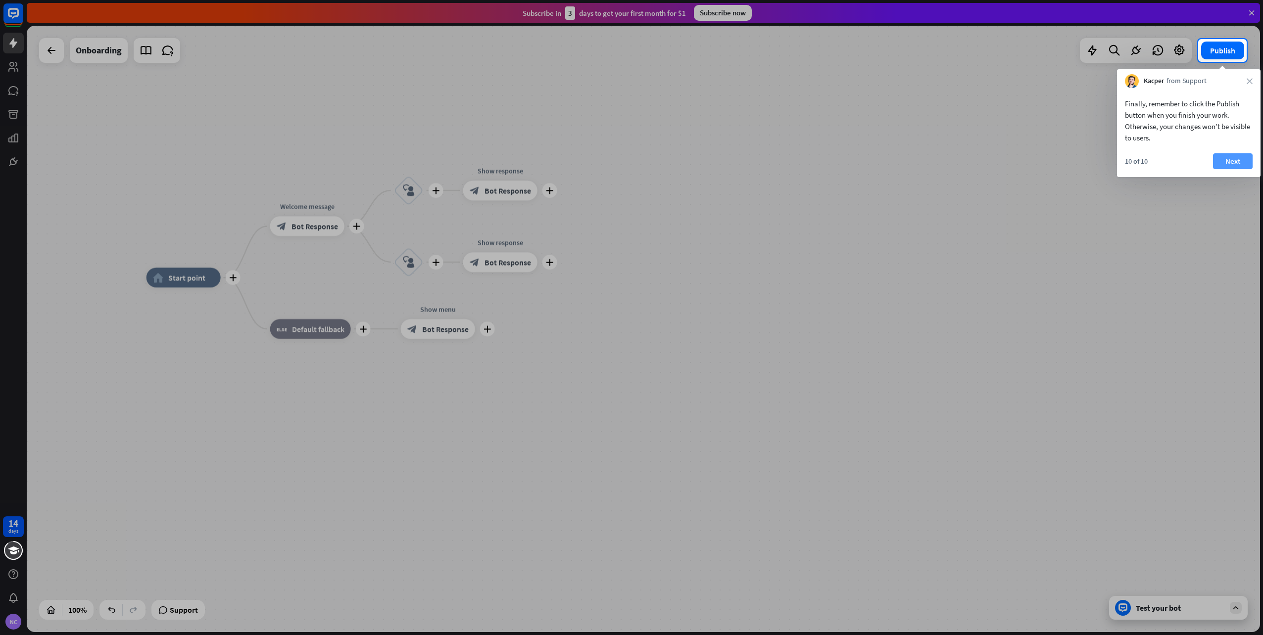
click at [1227, 162] on button "Next" at bounding box center [1233, 161] width 40 height 16
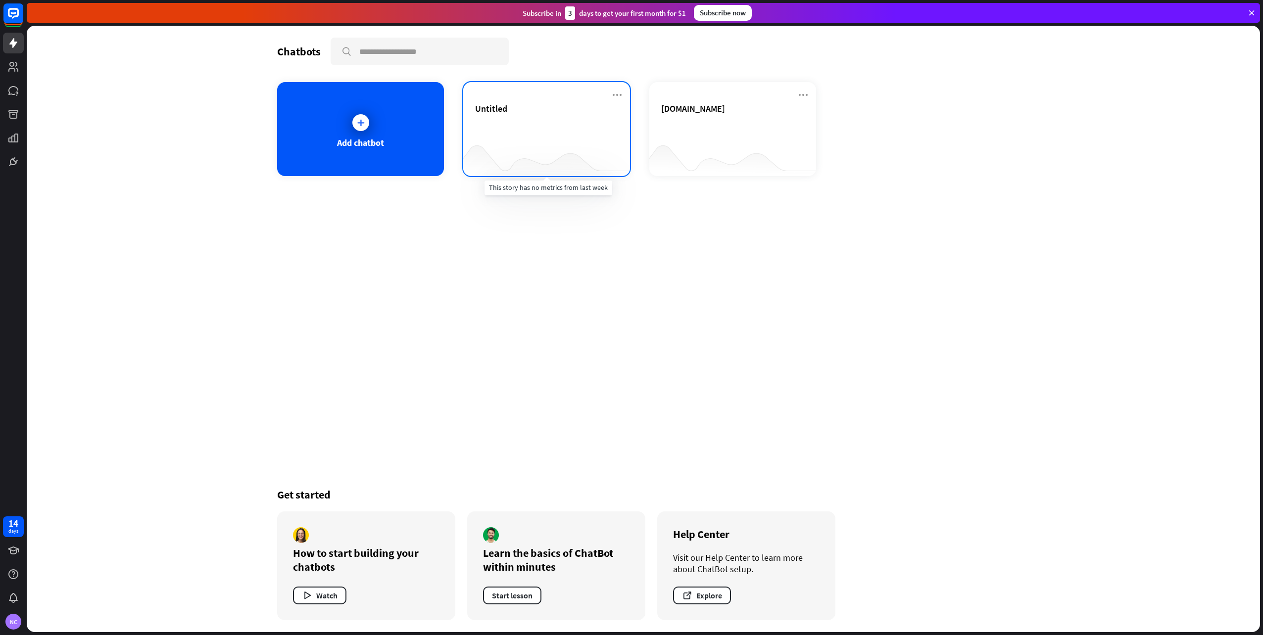
click at [527, 145] on div at bounding box center [546, 157] width 167 height 38
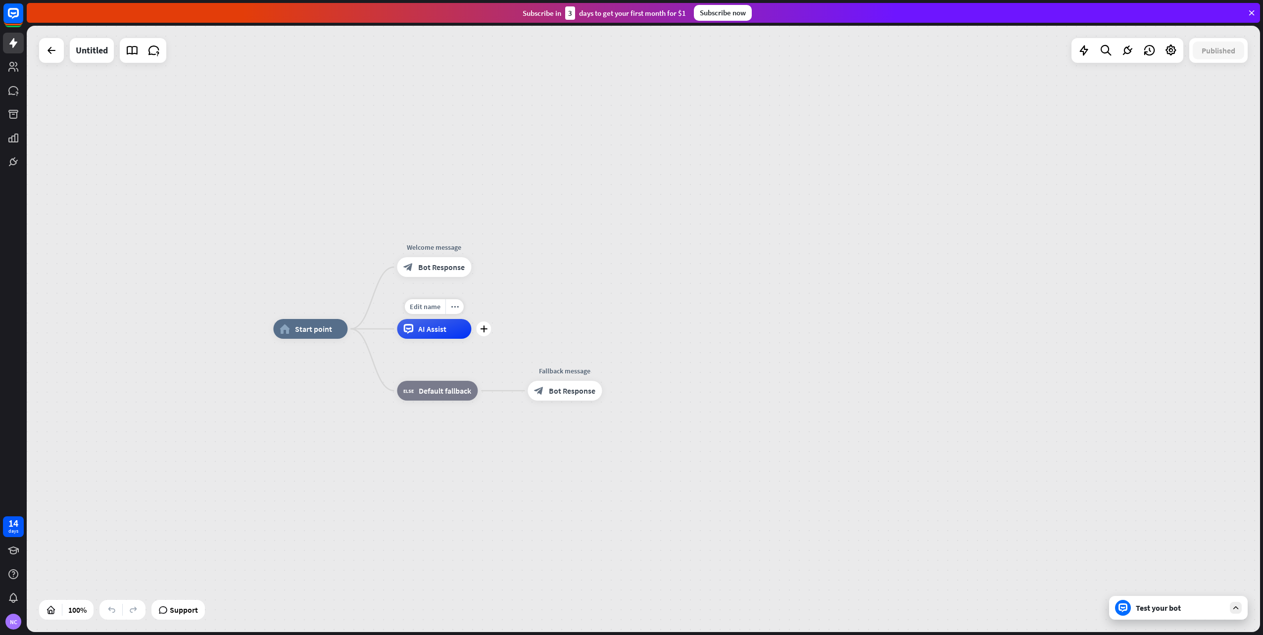
click at [419, 330] on span "AI Assist" at bounding box center [432, 329] width 28 height 10
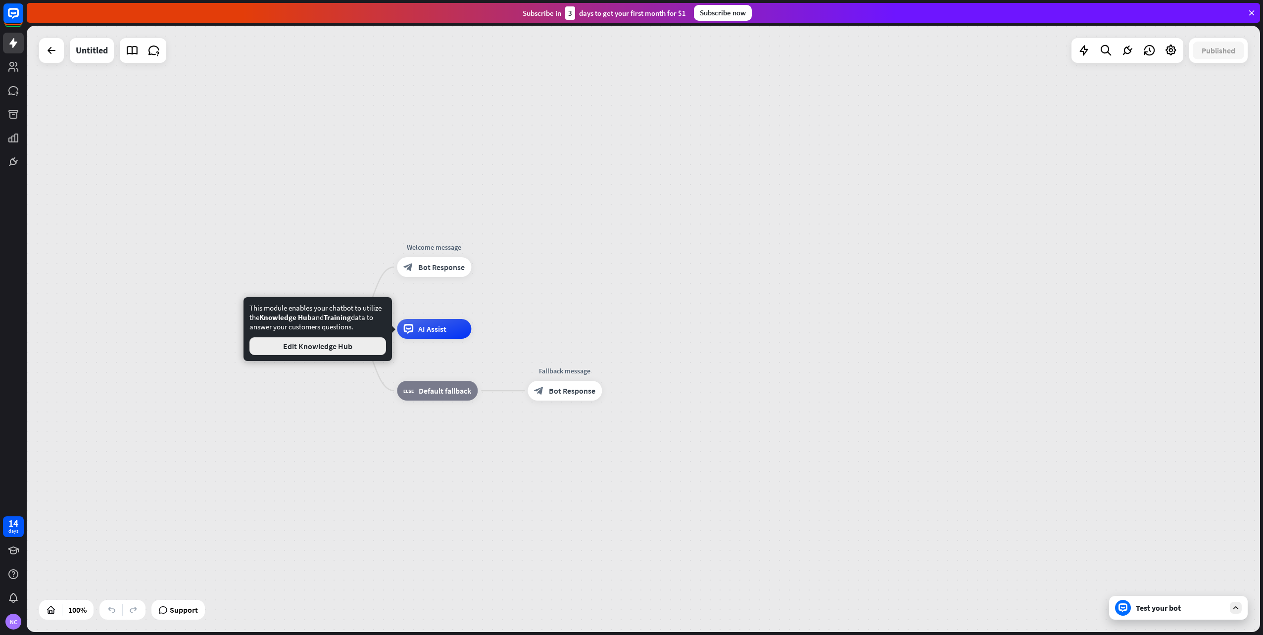
click at [367, 341] on button "Edit Knowledge Hub" at bounding box center [317, 346] width 137 height 18
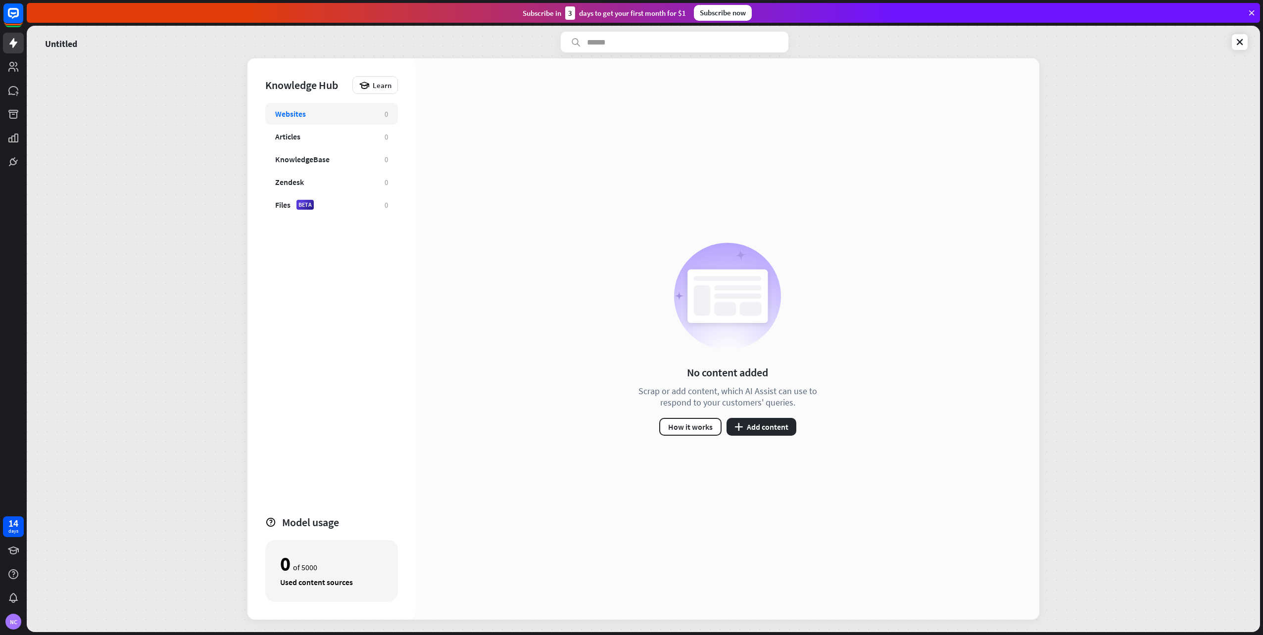
click at [363, 113] on div "Websites" at bounding box center [324, 114] width 99 height 10
click at [298, 114] on div "Websites" at bounding box center [290, 114] width 31 height 10
click at [746, 428] on button "plus Add content" at bounding box center [761, 427] width 70 height 18
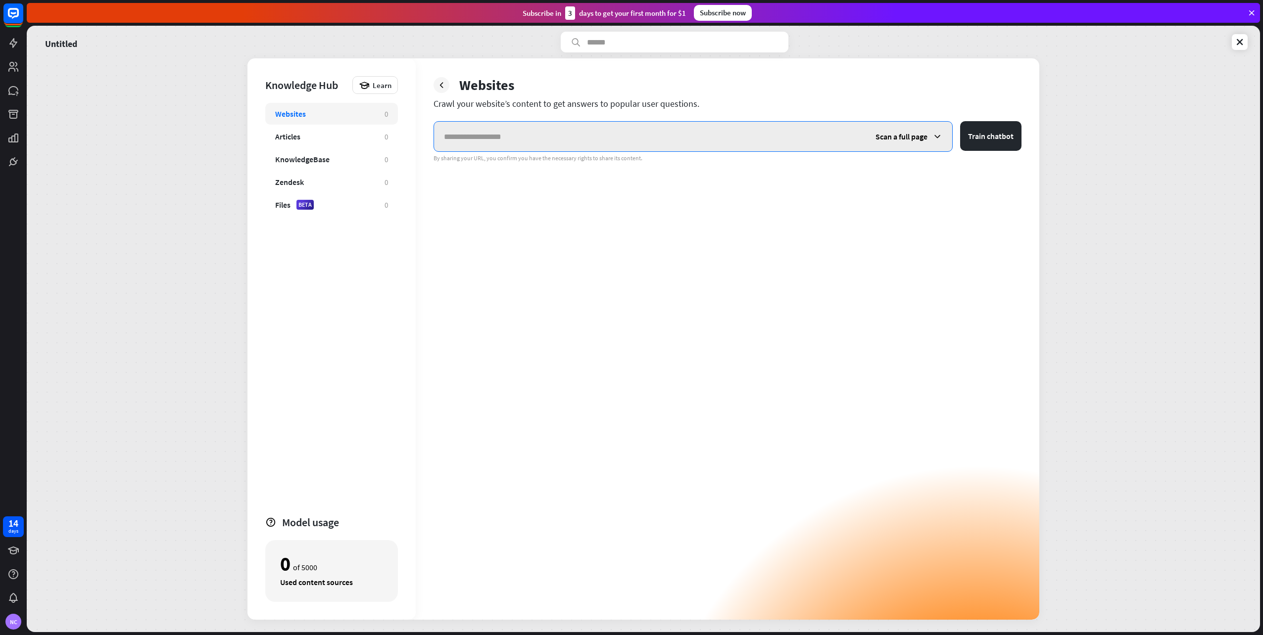
click at [534, 150] on input "text" at bounding box center [649, 137] width 431 height 30
paste input "**********"
type input "**********"
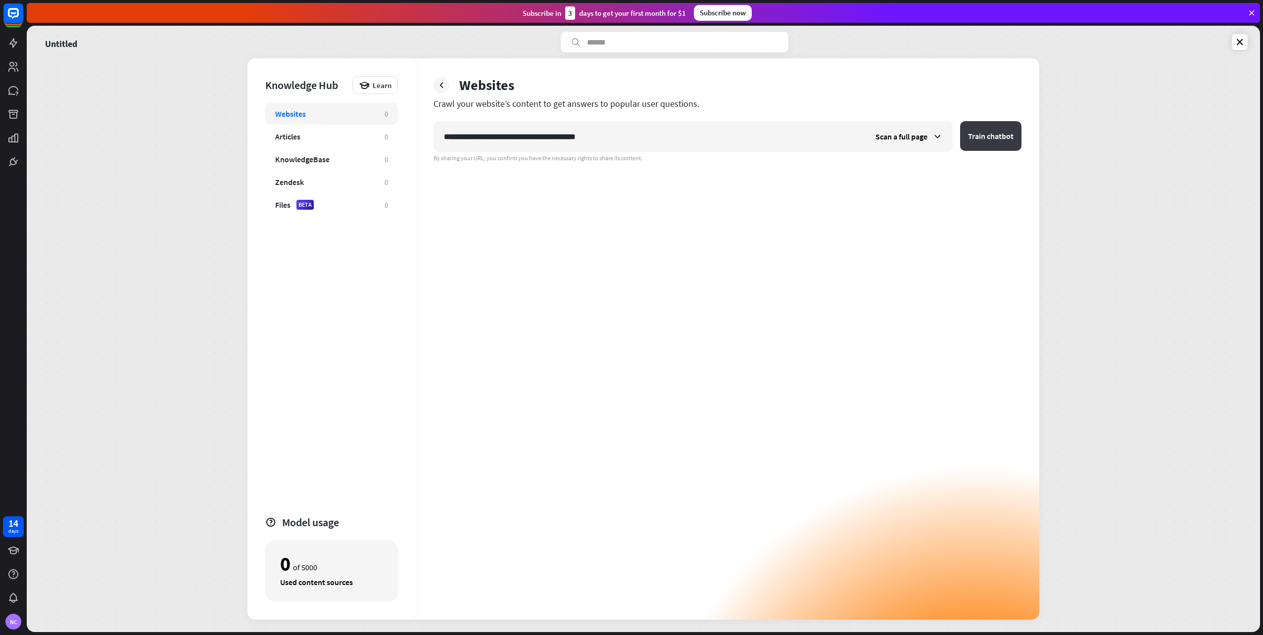
click at [975, 139] on button "Train chatbot" at bounding box center [990, 136] width 61 height 30
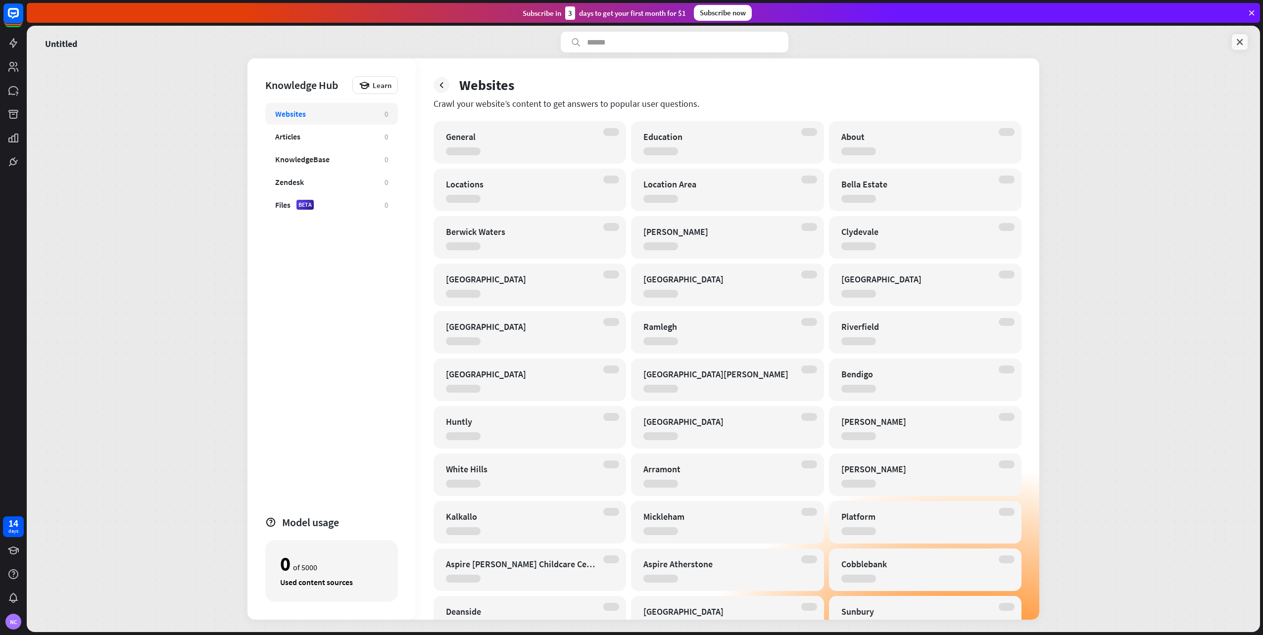
click at [1240, 46] on icon at bounding box center [1239, 42] width 10 height 10
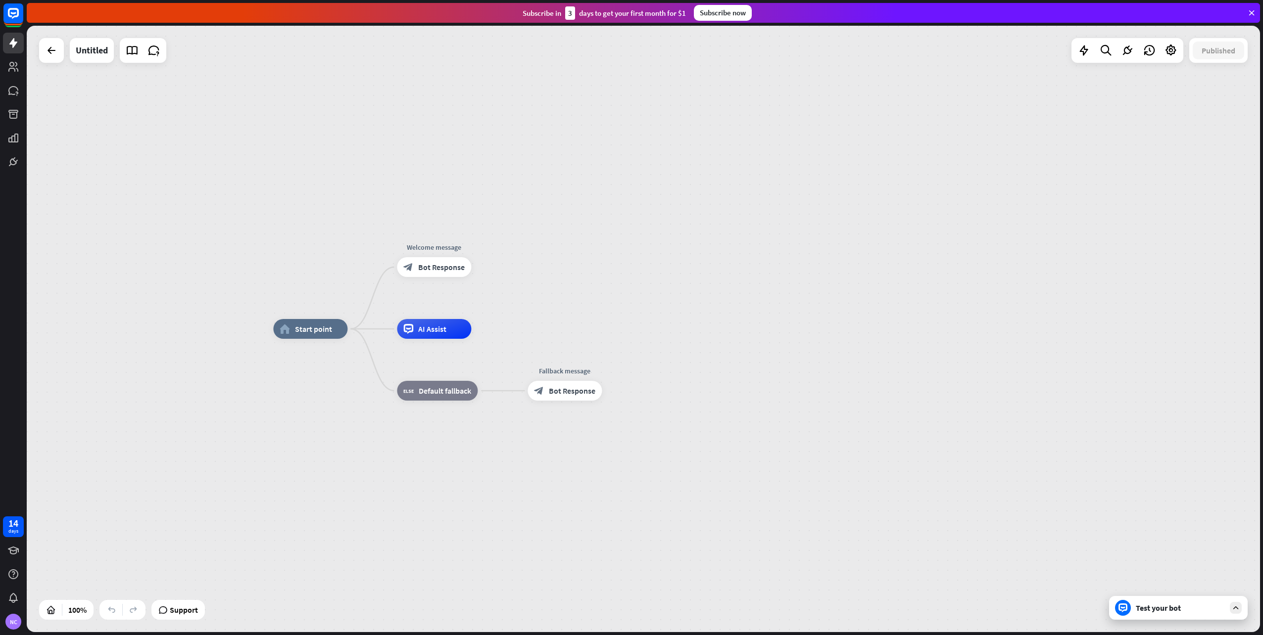
click at [1254, 14] on icon at bounding box center [1251, 12] width 9 height 9
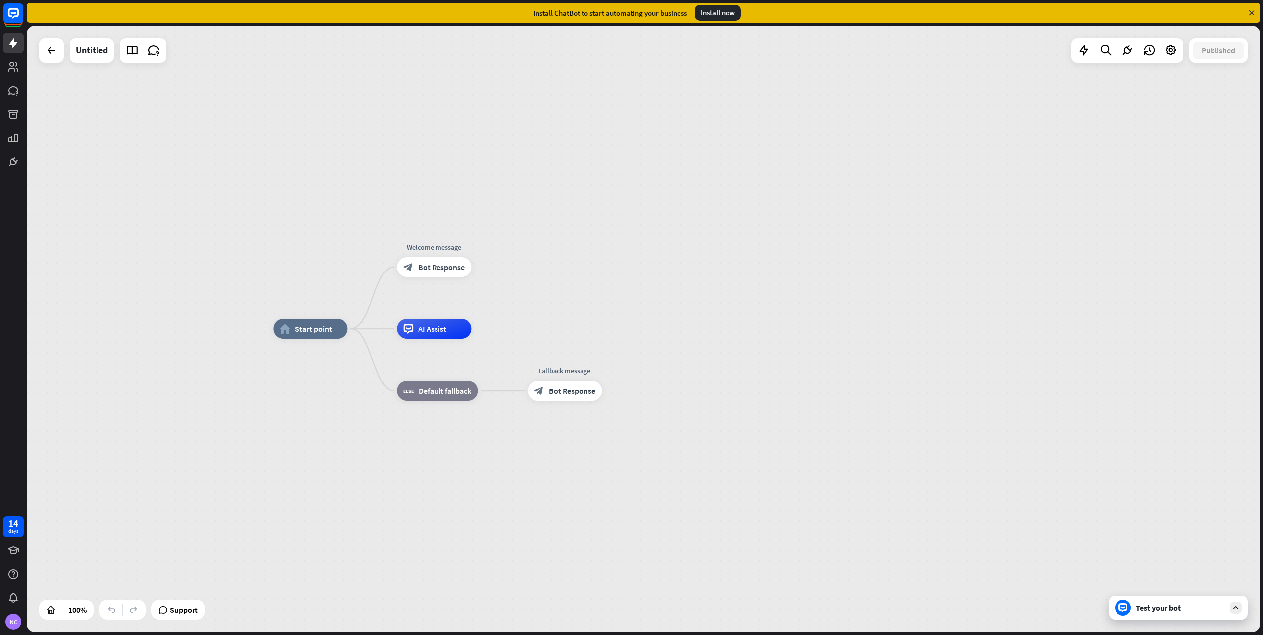
click at [34, 51] on div "home_2 Start point Welcome message block_bot_response Bot Response AI Assist bl…" at bounding box center [643, 329] width 1233 height 607
click at [47, 56] on icon at bounding box center [52, 51] width 12 height 12
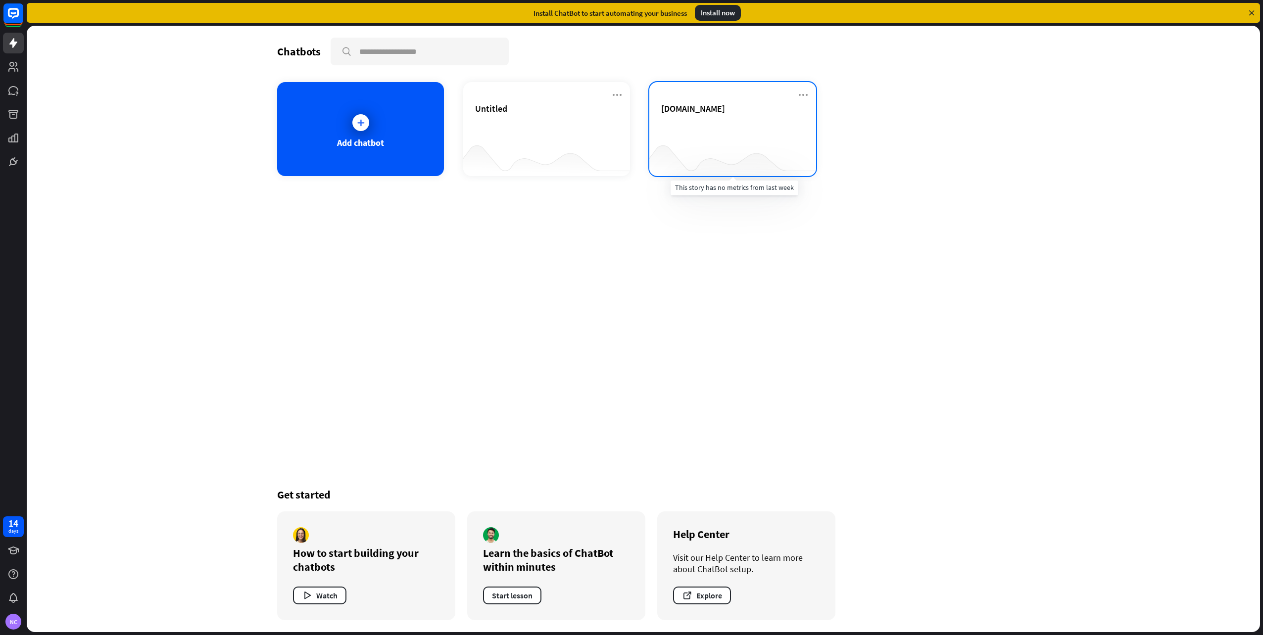
click at [739, 139] on div at bounding box center [732, 157] width 167 height 38
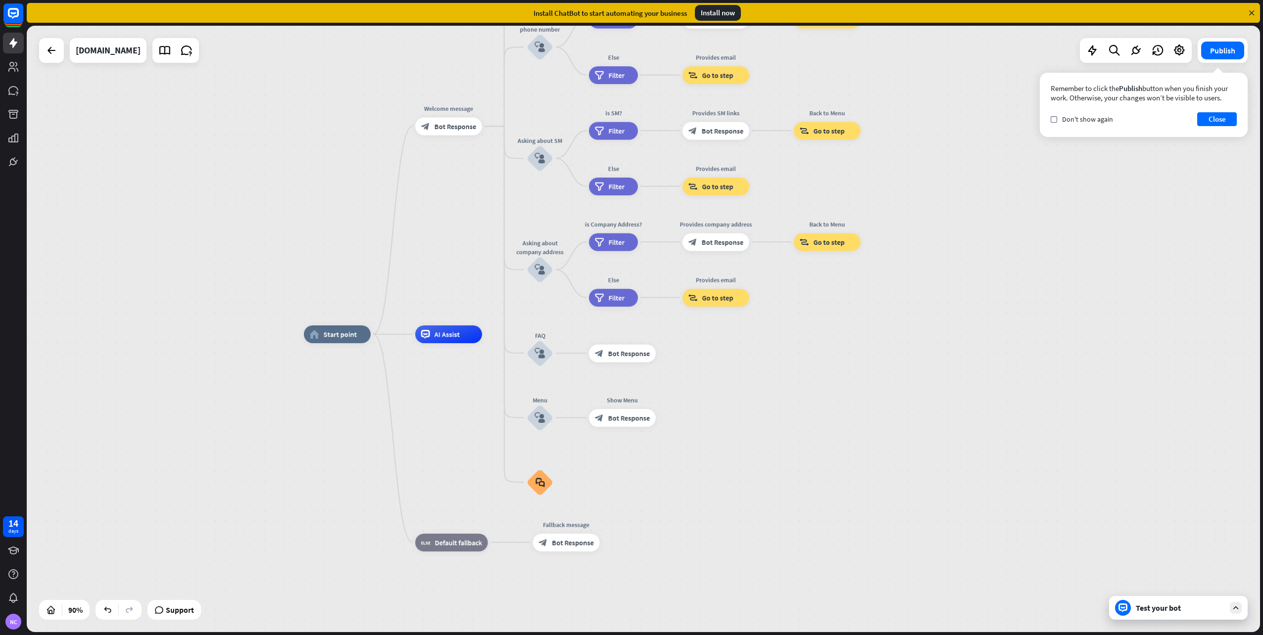
click at [1158, 615] on div "Test your bot" at bounding box center [1178, 608] width 139 height 24
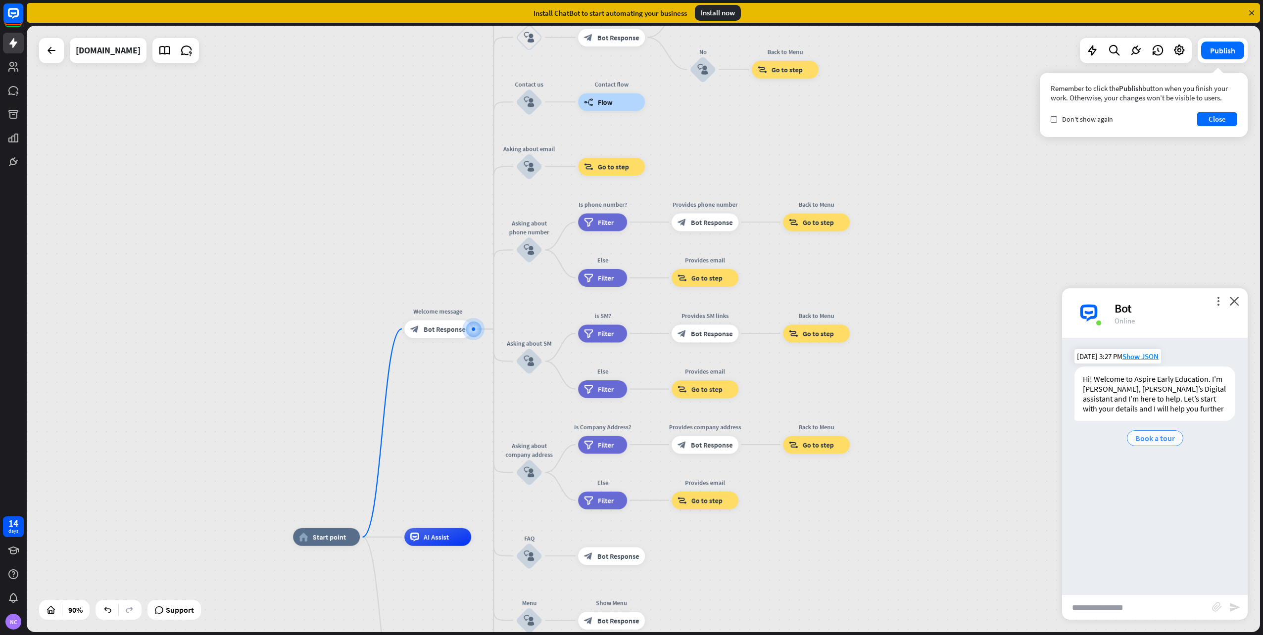
click at [1152, 440] on span "Book a tour" at bounding box center [1155, 438] width 40 height 10
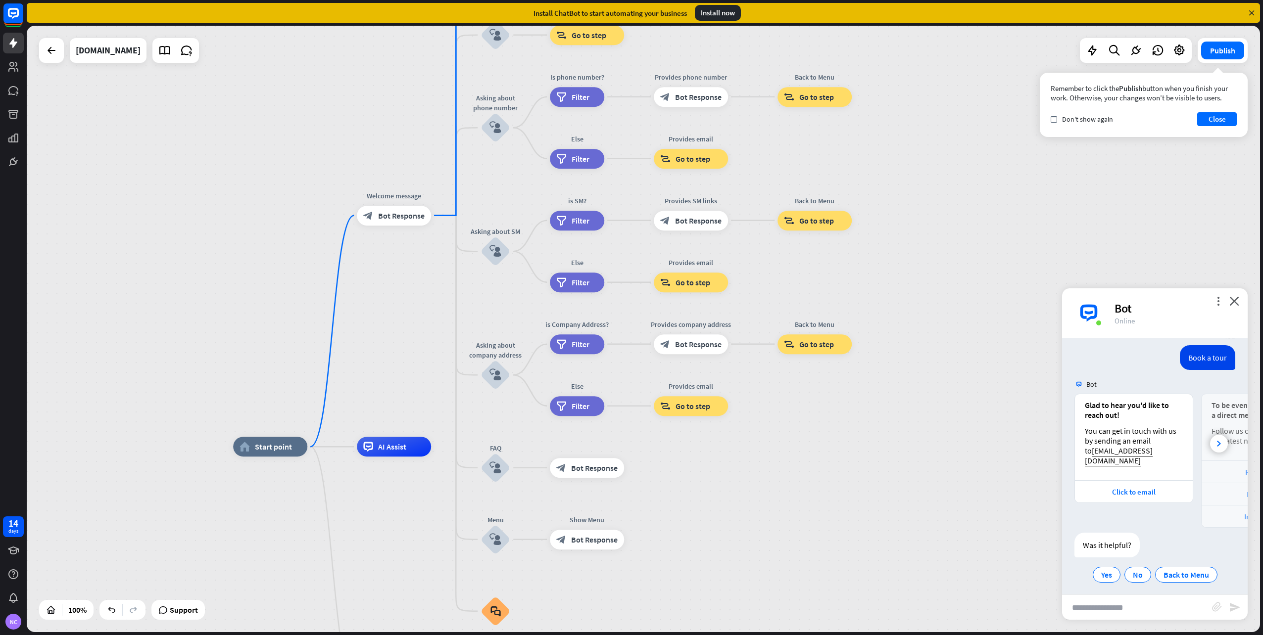
scroll to position [104, 0]
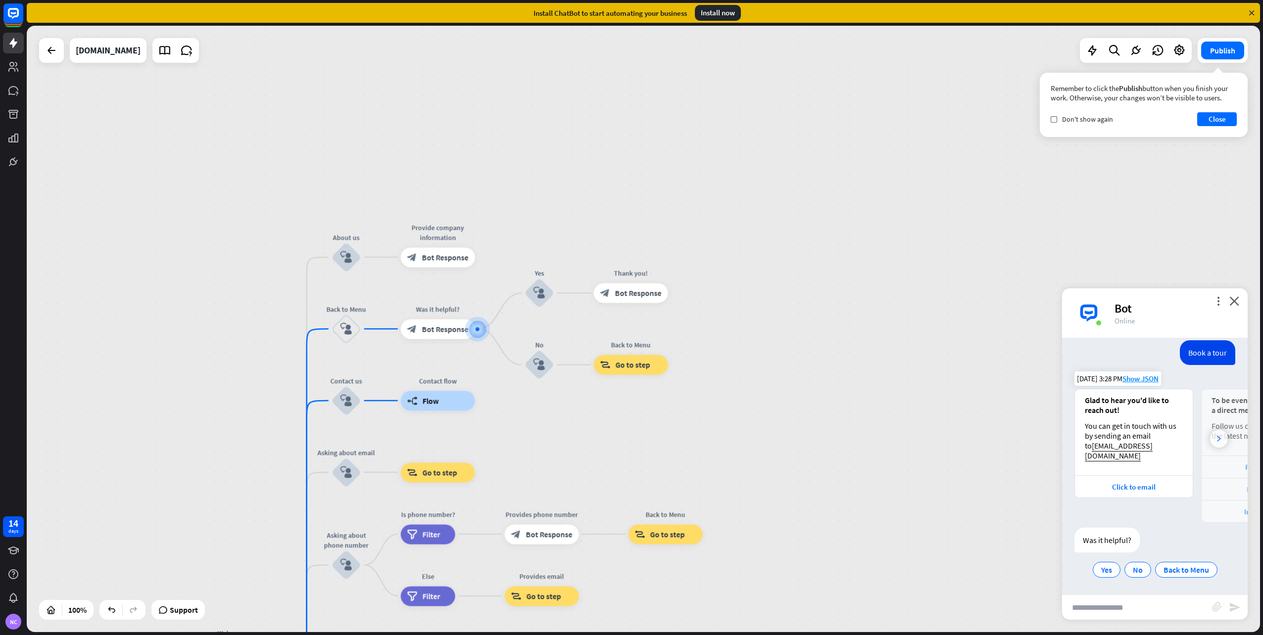
click at [1217, 440] on icon at bounding box center [1219, 439] width 4 height 6
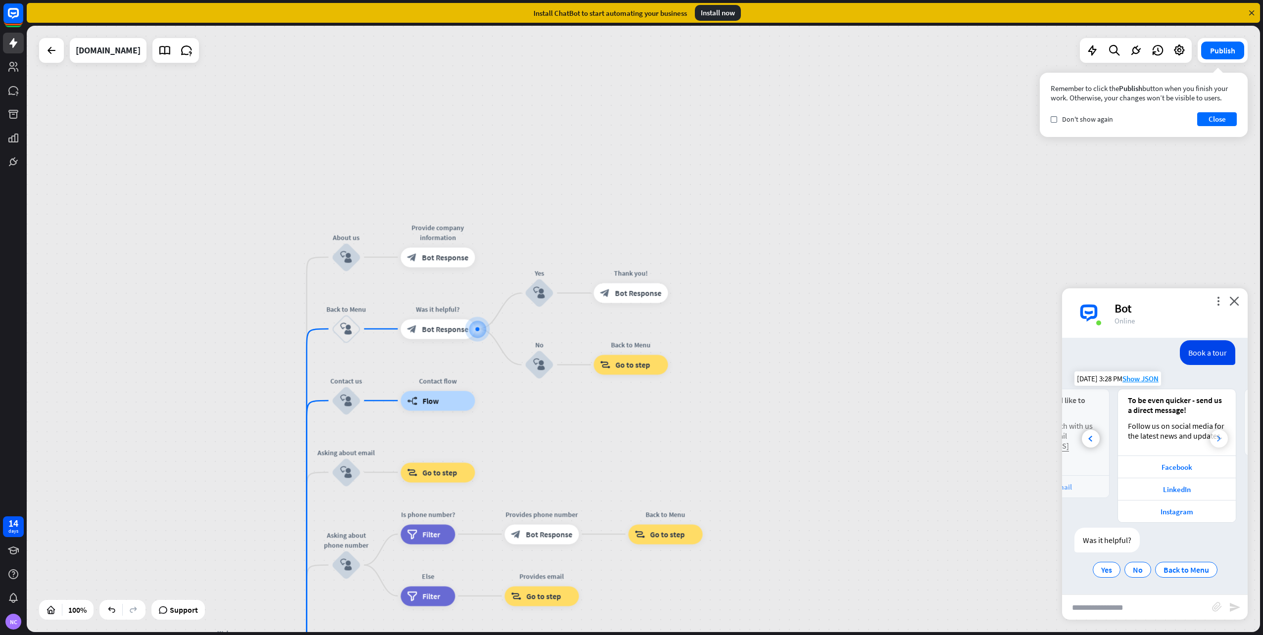
scroll to position [0, 109]
click at [1217, 440] on icon at bounding box center [1219, 439] width 4 height 6
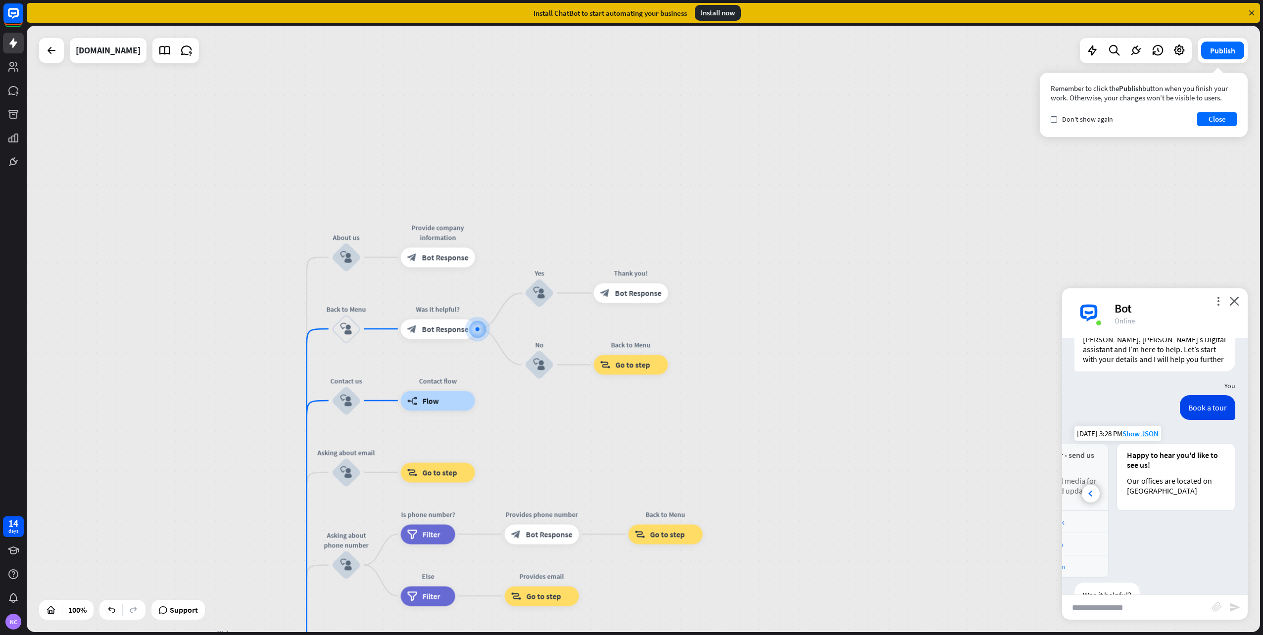
scroll to position [104, 0]
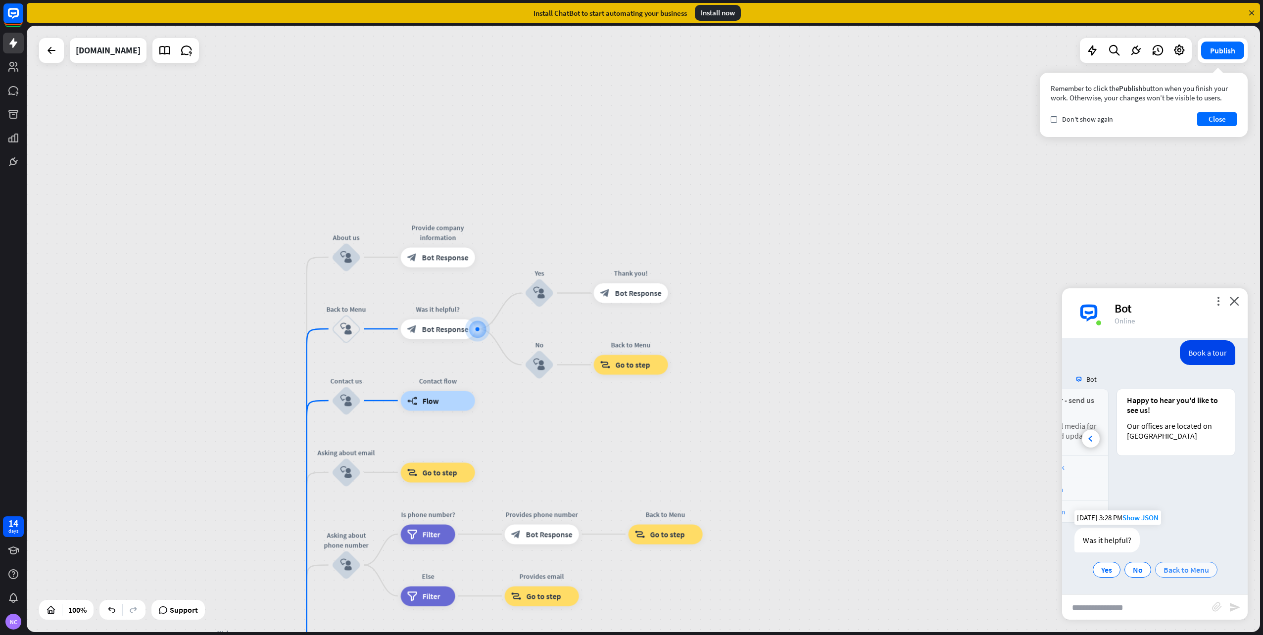
click at [1182, 568] on span "Back to Menu" at bounding box center [1186, 570] width 46 height 10
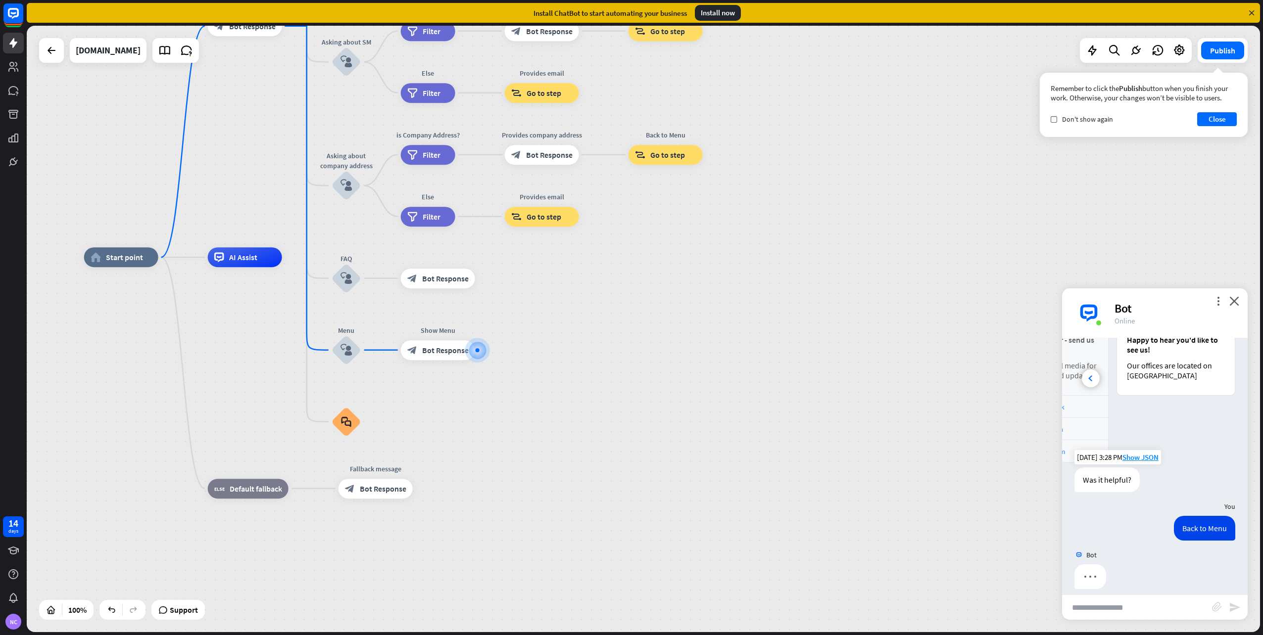
scroll to position [174, 0]
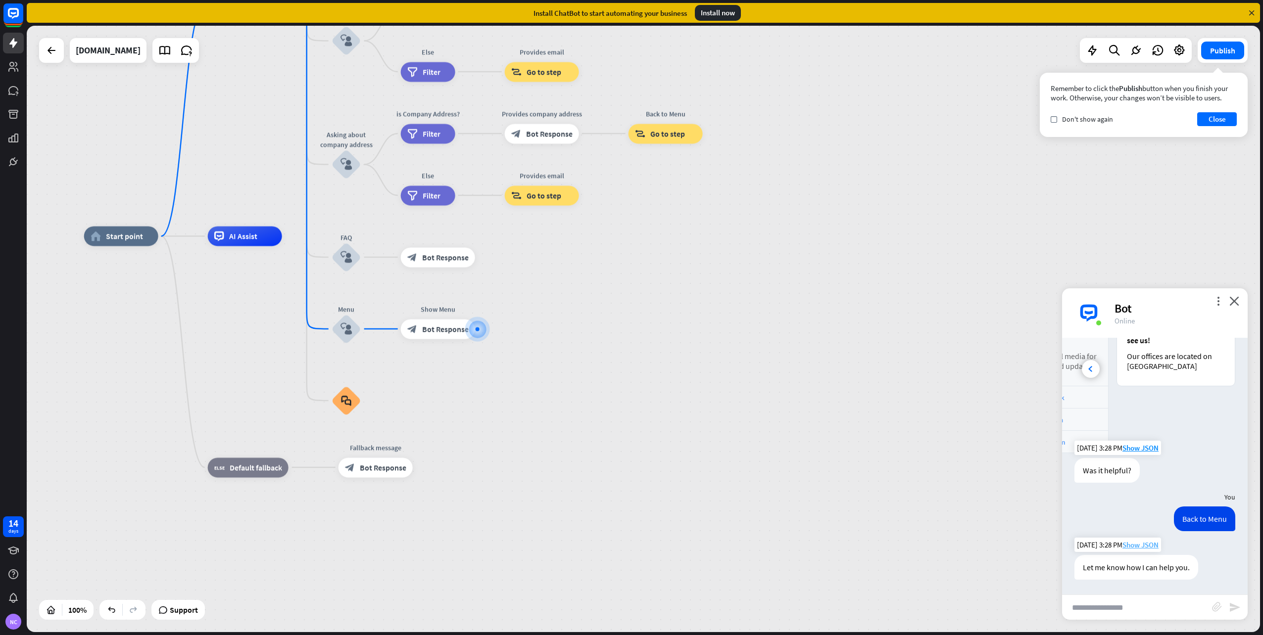
click at [1141, 546] on span "Show JSON" at bounding box center [1140, 544] width 36 height 9
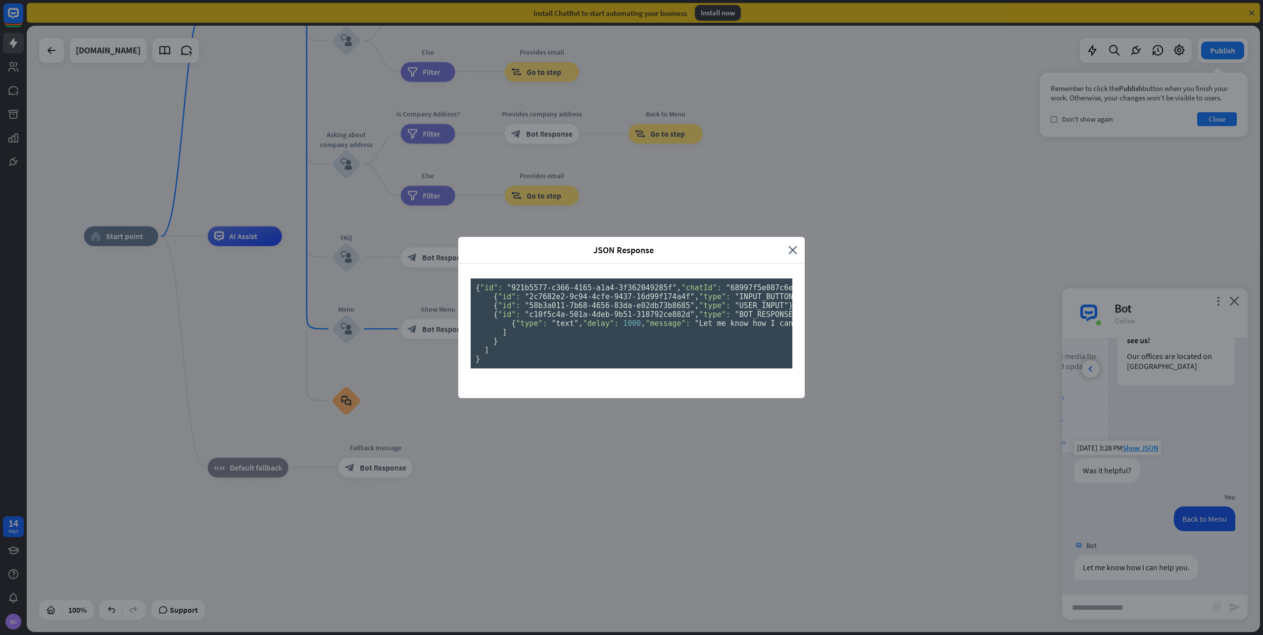
click at [789, 244] on icon "close" at bounding box center [792, 249] width 9 height 11
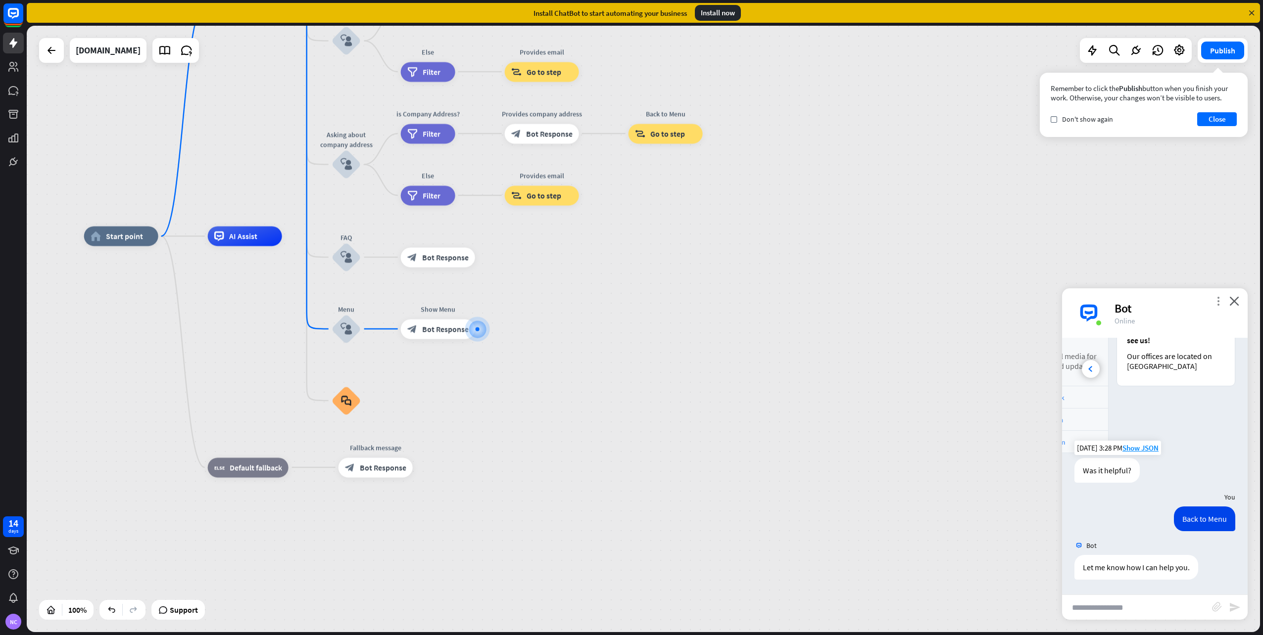
click at [1215, 302] on icon "more_vert" at bounding box center [1217, 300] width 9 height 9
click at [1122, 415] on span "Reset chat" at bounding box center [1121, 413] width 35 height 10
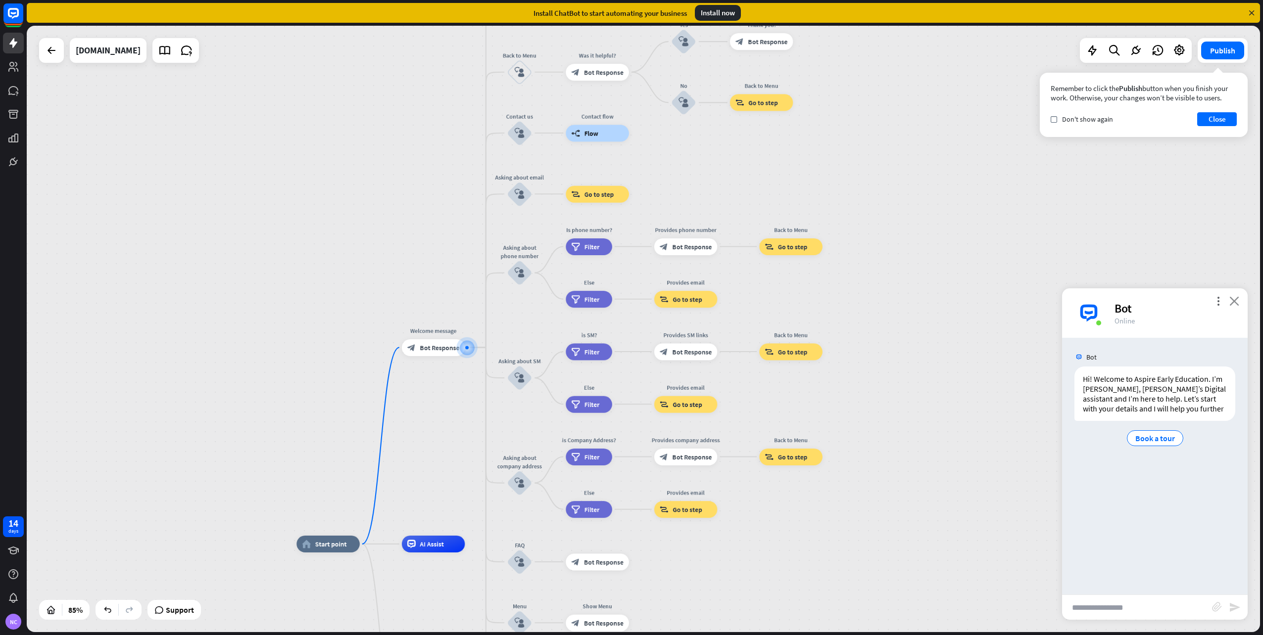
click at [1235, 300] on icon "close" at bounding box center [1234, 300] width 10 height 9
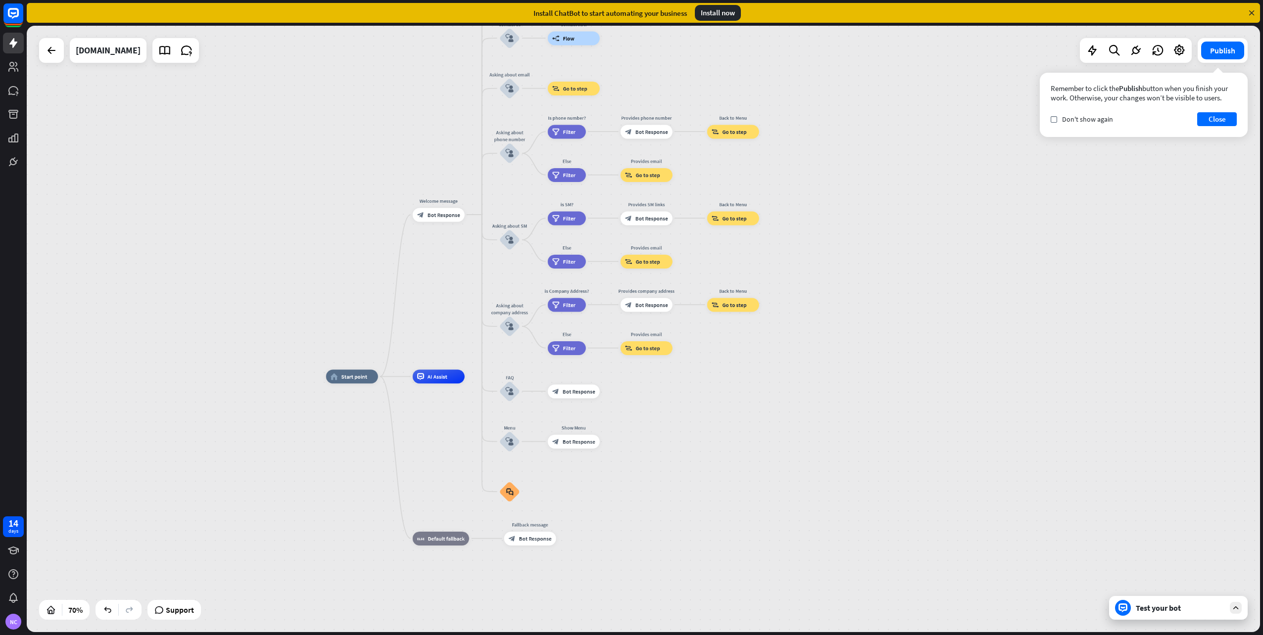
drag, startPoint x: 655, startPoint y: 539, endPoint x: 610, endPoint y: 452, distance: 98.2
click at [645, 432] on div "home_2 Start point Welcome message block_bot_response Bot Response About us blo…" at bounding box center [757, 589] width 863 height 425
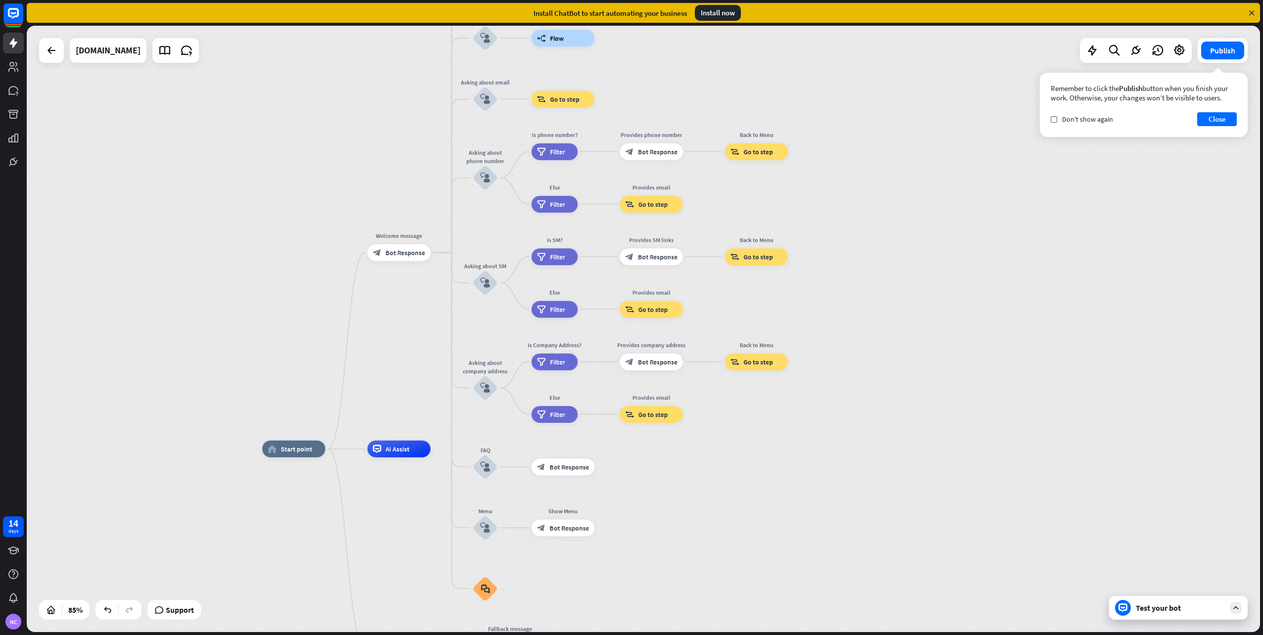
drag, startPoint x: 491, startPoint y: 329, endPoint x: 490, endPoint y: 400, distance: 71.7
click at [496, 422] on div "home_2 Start point Welcome message block_bot_response Bot Response About us blo…" at bounding box center [643, 329] width 1233 height 607
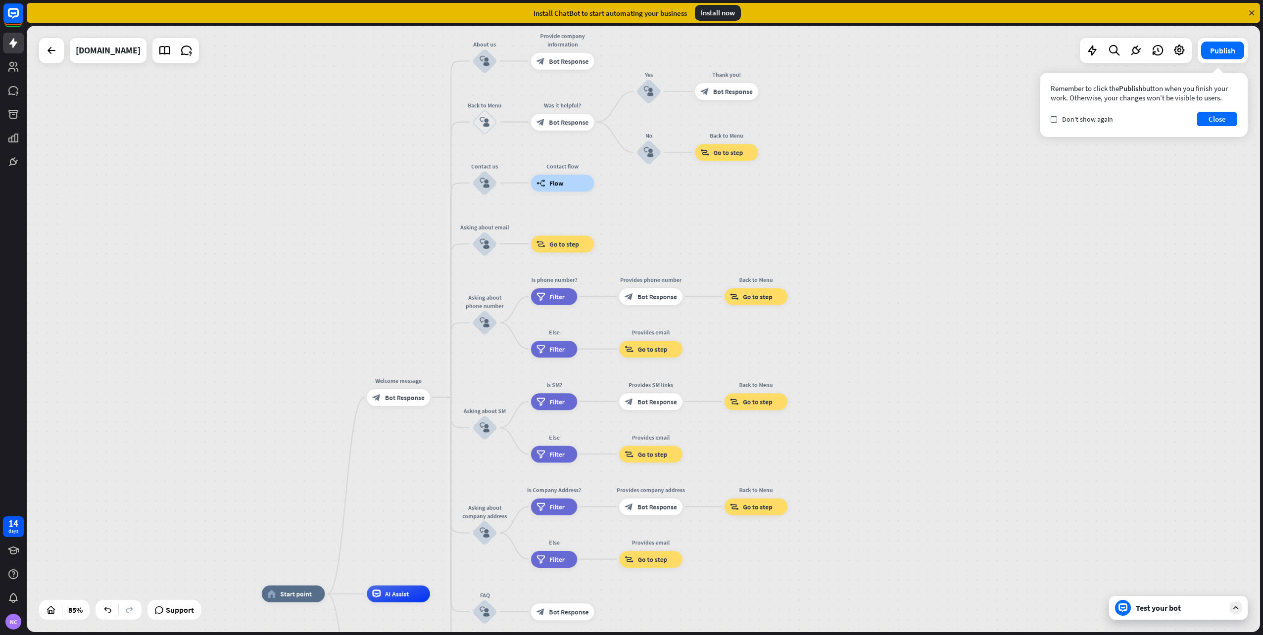
drag, startPoint x: 480, startPoint y: 340, endPoint x: 476, endPoint y: 465, distance: 125.2
click at [478, 475] on div "home_2 Start point Welcome message block_bot_response Bot Response About us blo…" at bounding box center [643, 329] width 1233 height 607
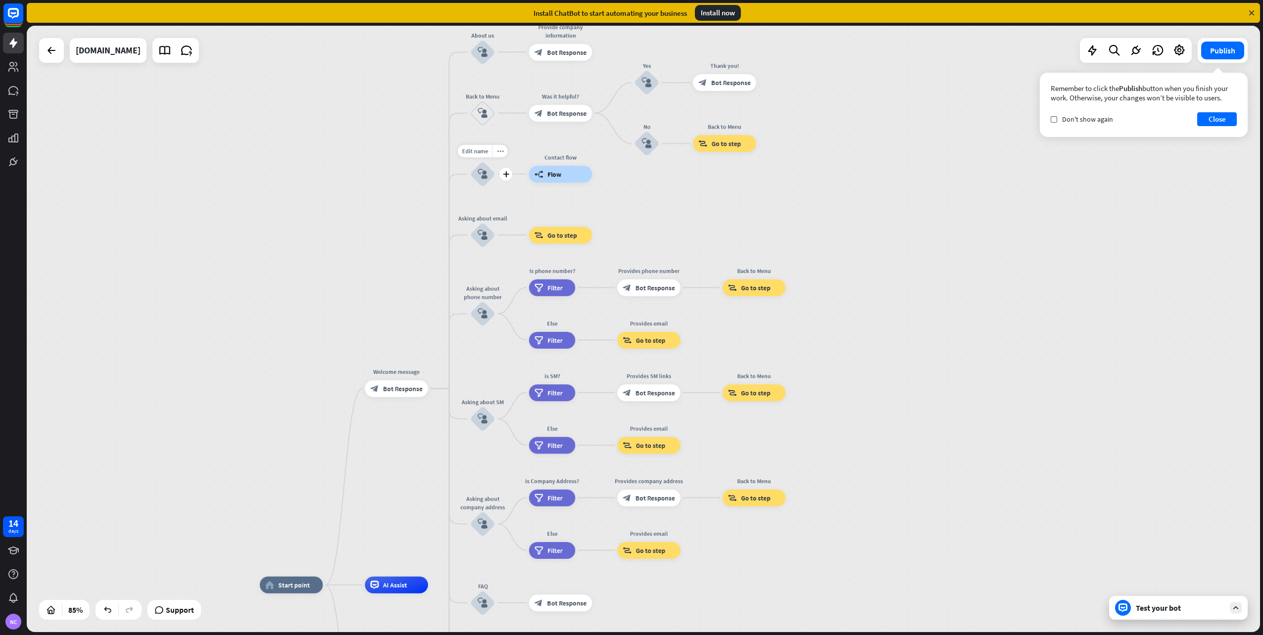
click at [482, 171] on icon "block_user_input" at bounding box center [482, 174] width 10 height 10
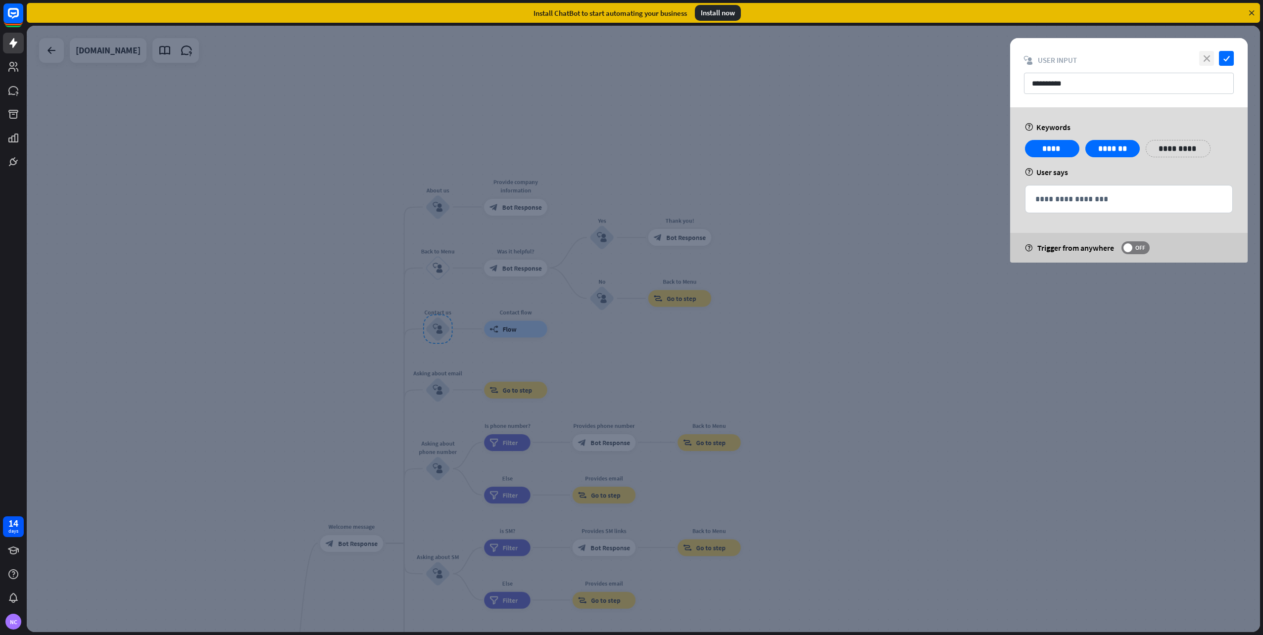
click at [1204, 58] on icon "close" at bounding box center [1206, 58] width 15 height 15
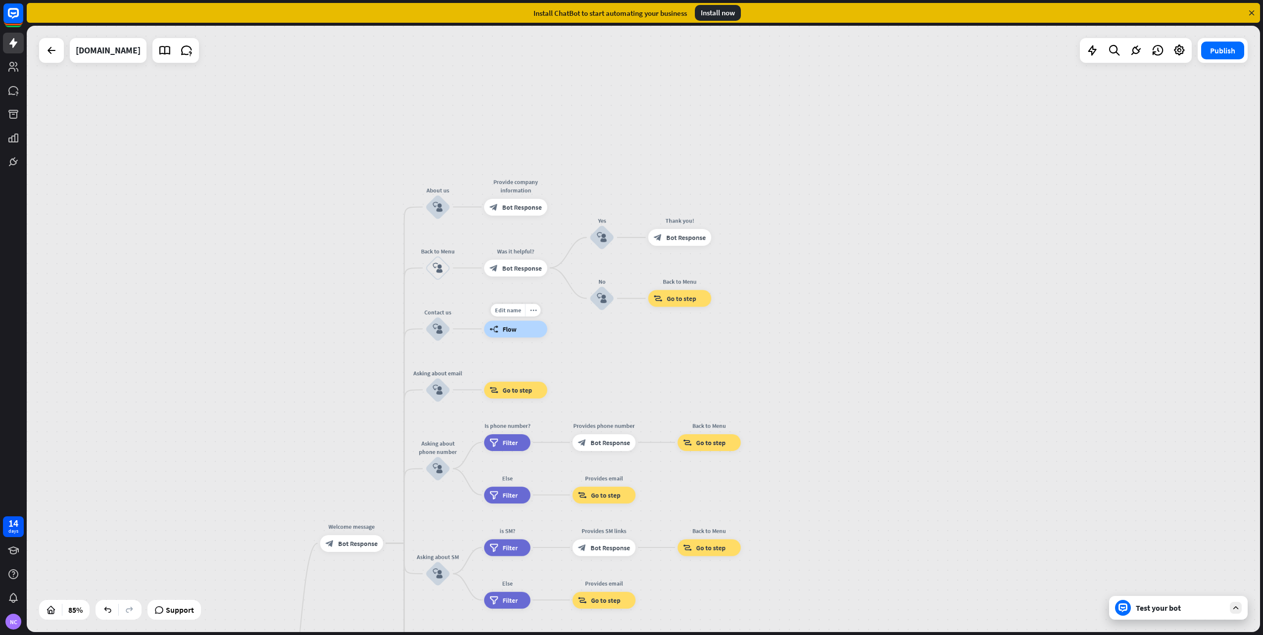
click at [500, 333] on div "builder_tree Flow" at bounding box center [515, 329] width 63 height 17
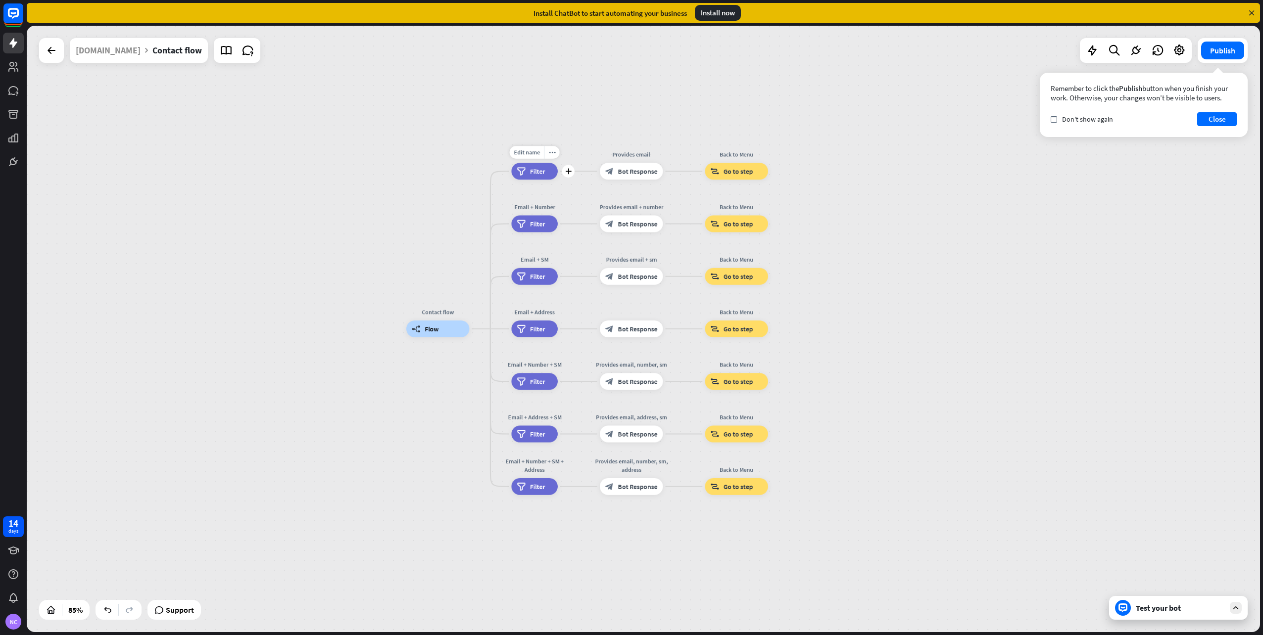
click at [539, 177] on div "filter Filter" at bounding box center [534, 171] width 47 height 17
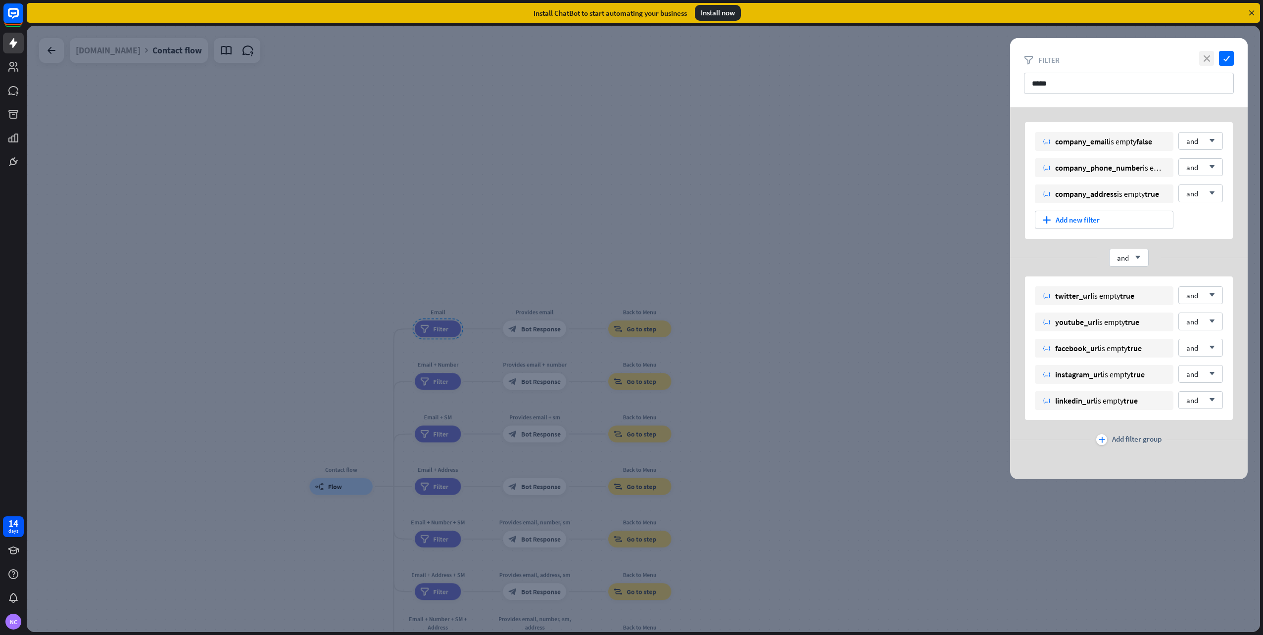
click at [1207, 59] on icon "close" at bounding box center [1206, 58] width 15 height 15
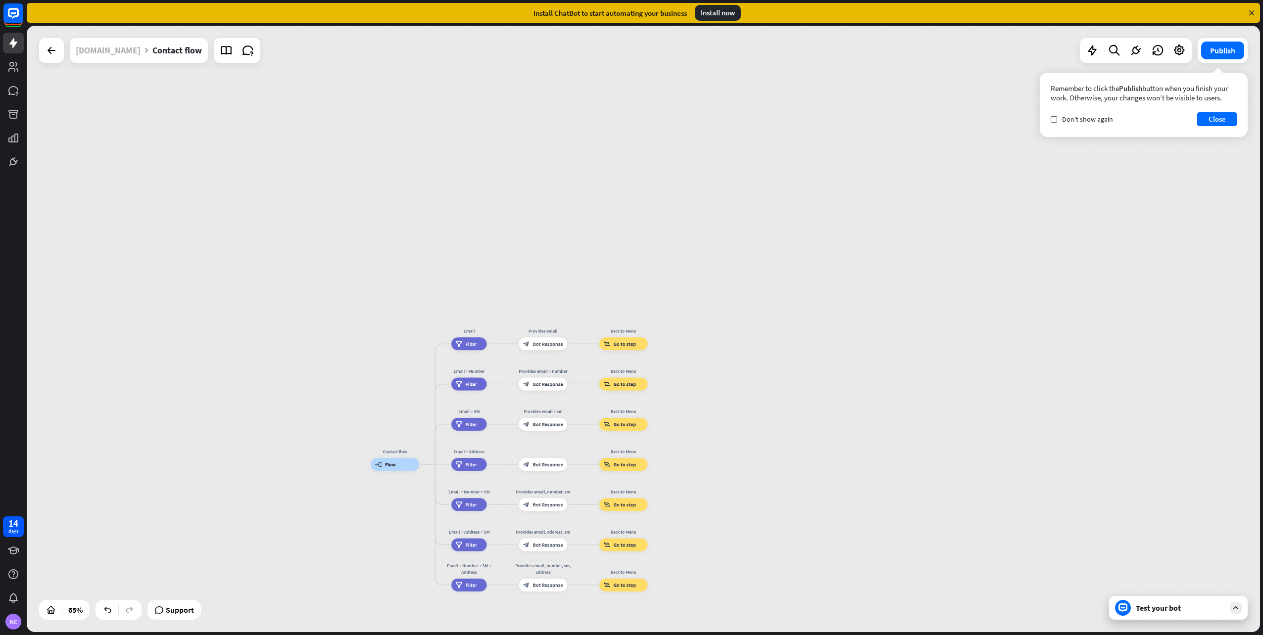
click at [103, 55] on div "[DOMAIN_NAME]" at bounding box center [108, 50] width 65 height 25
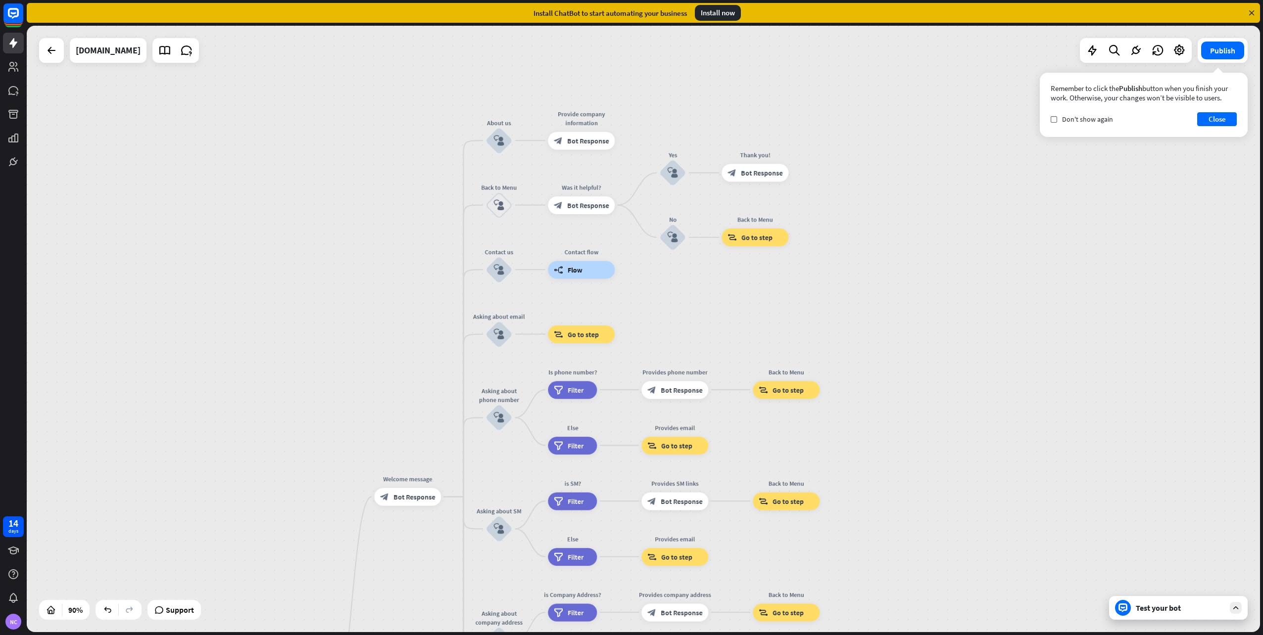
drag, startPoint x: 828, startPoint y: 284, endPoint x: 1029, endPoint y: 218, distance: 210.9
click at [1052, 218] on div "home_2 Start point Welcome message block_bot_response Bot Response About us blo…" at bounding box center [643, 329] width 1233 height 607
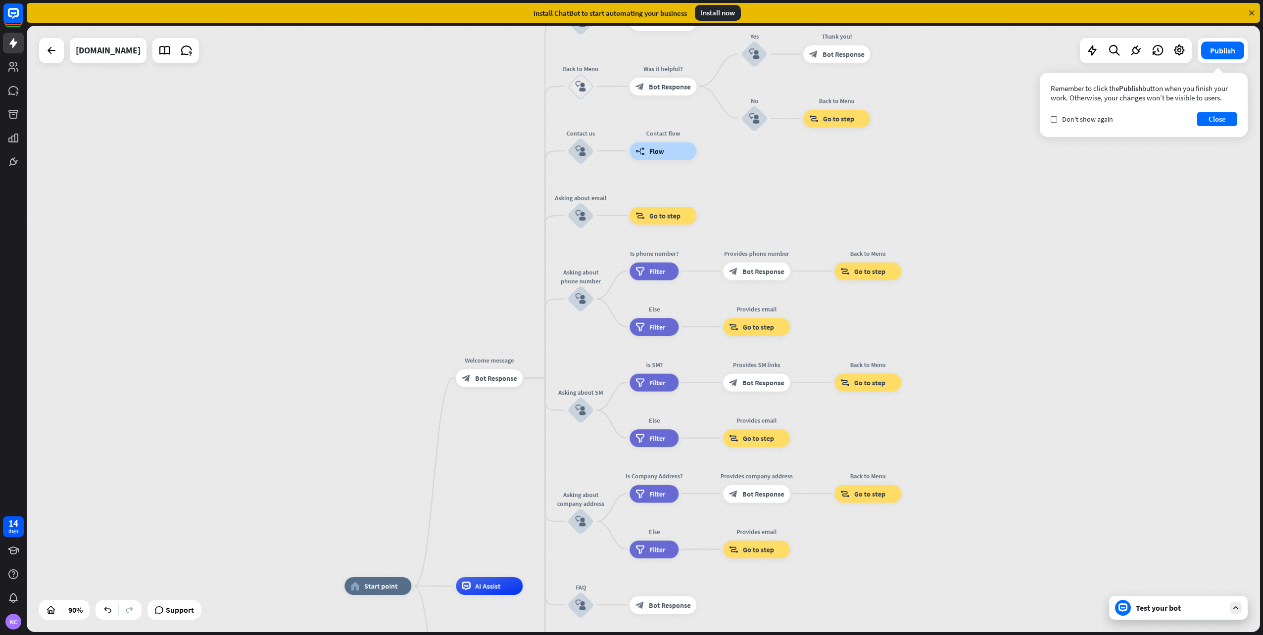
drag, startPoint x: 1109, startPoint y: 352, endPoint x: 754, endPoint y: 345, distance: 355.3
click at [1035, 280] on div "home_2 Start point Welcome message block_bot_response Bot Response About us blo…" at bounding box center [643, 329] width 1233 height 607
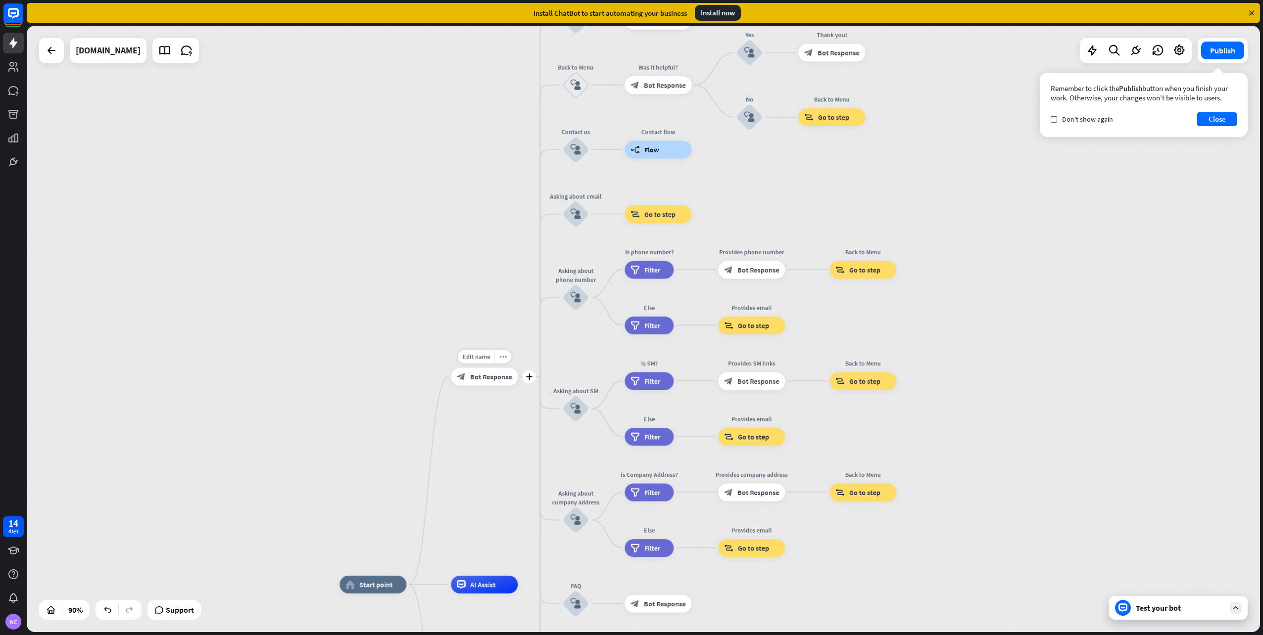
click at [487, 381] on span "Bot Response" at bounding box center [491, 376] width 42 height 9
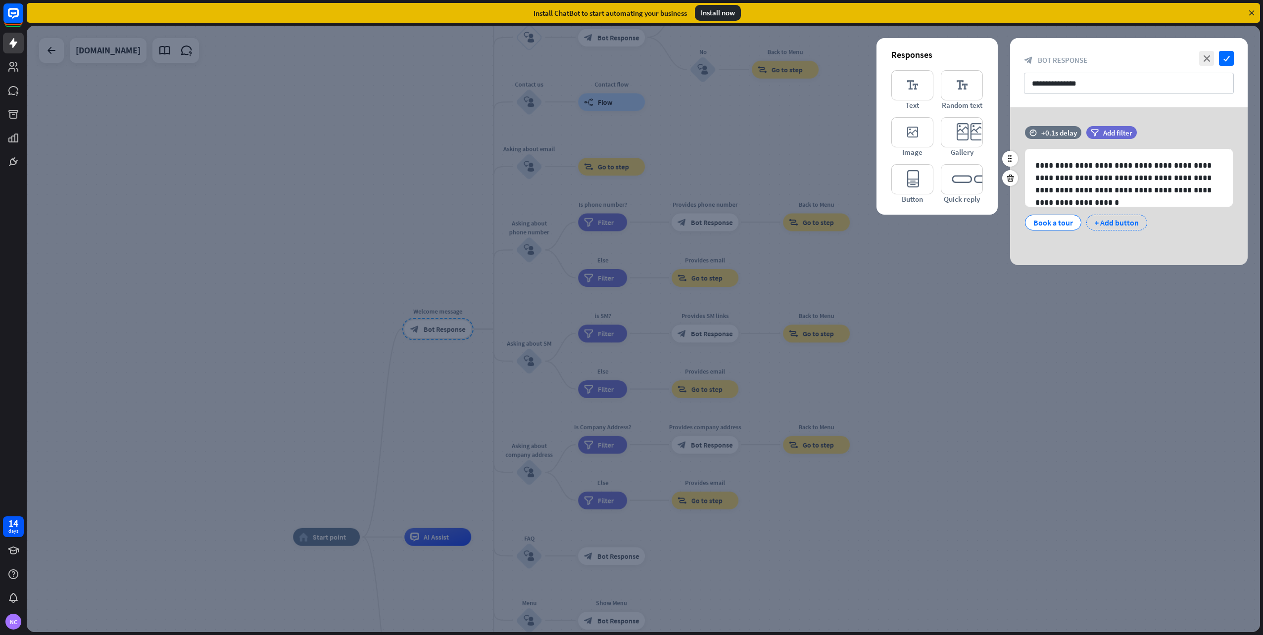
click at [1111, 222] on div "+ Add button" at bounding box center [1116, 223] width 61 height 16
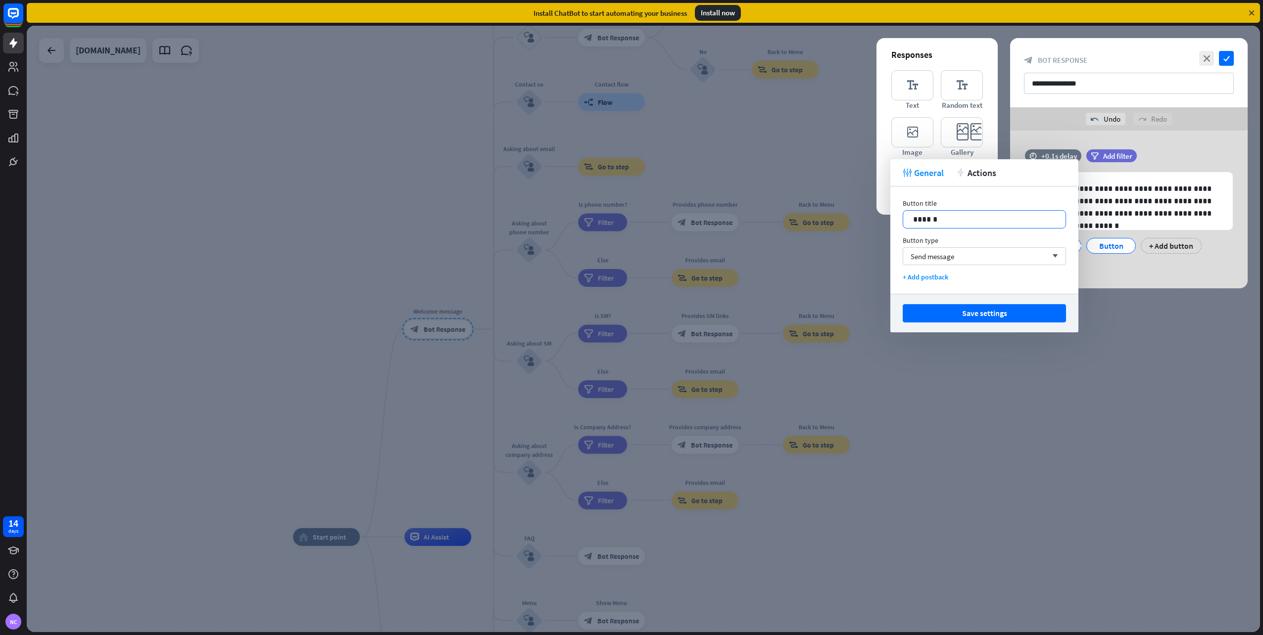
click at [980, 221] on p "******" at bounding box center [984, 219] width 142 height 12
drag, startPoint x: 980, startPoint y: 221, endPoint x: 794, endPoint y: 214, distance: 186.2
click at [794, 214] on body "14 days NC close Product Help First steps Get started with ChatBot Help Center …" at bounding box center [631, 317] width 1263 height 635
drag, startPoint x: 937, startPoint y: 219, endPoint x: 890, endPoint y: 215, distance: 47.7
click at [890, 215] on body "14 days NC close Product Help First steps Get started with ChatBot Help Center …" at bounding box center [631, 317] width 1263 height 635
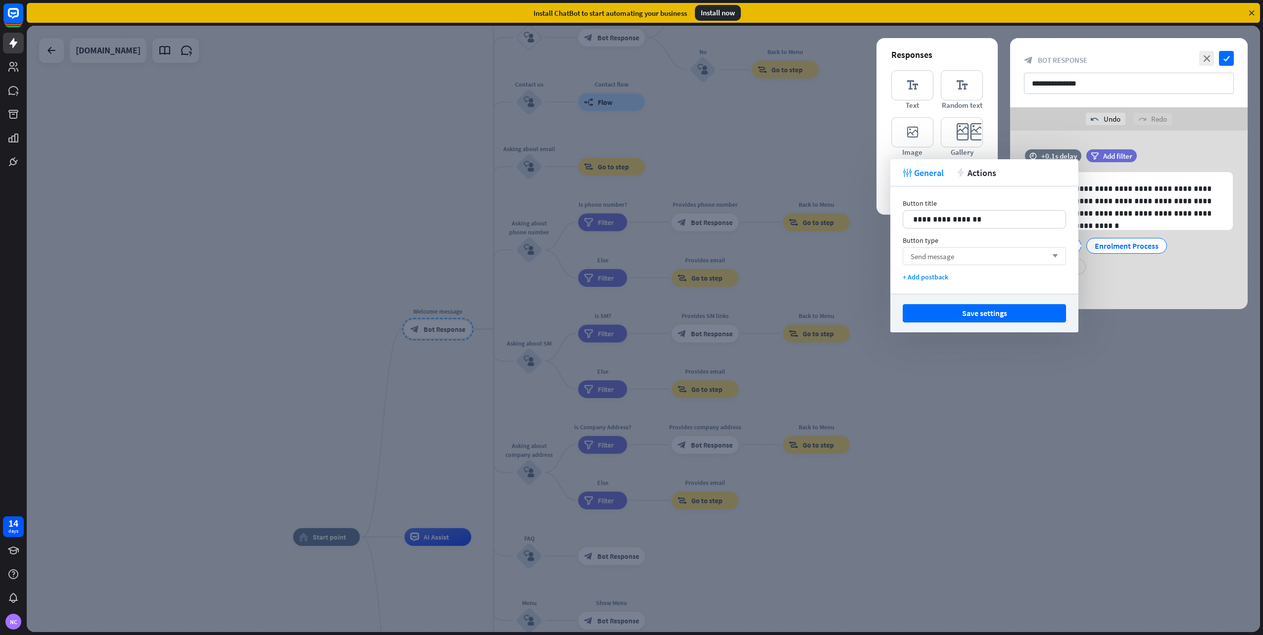
click at [937, 263] on div "Send message arrow_down" at bounding box center [983, 256] width 163 height 18
click at [937, 263] on input "search" at bounding box center [976, 256] width 133 height 17
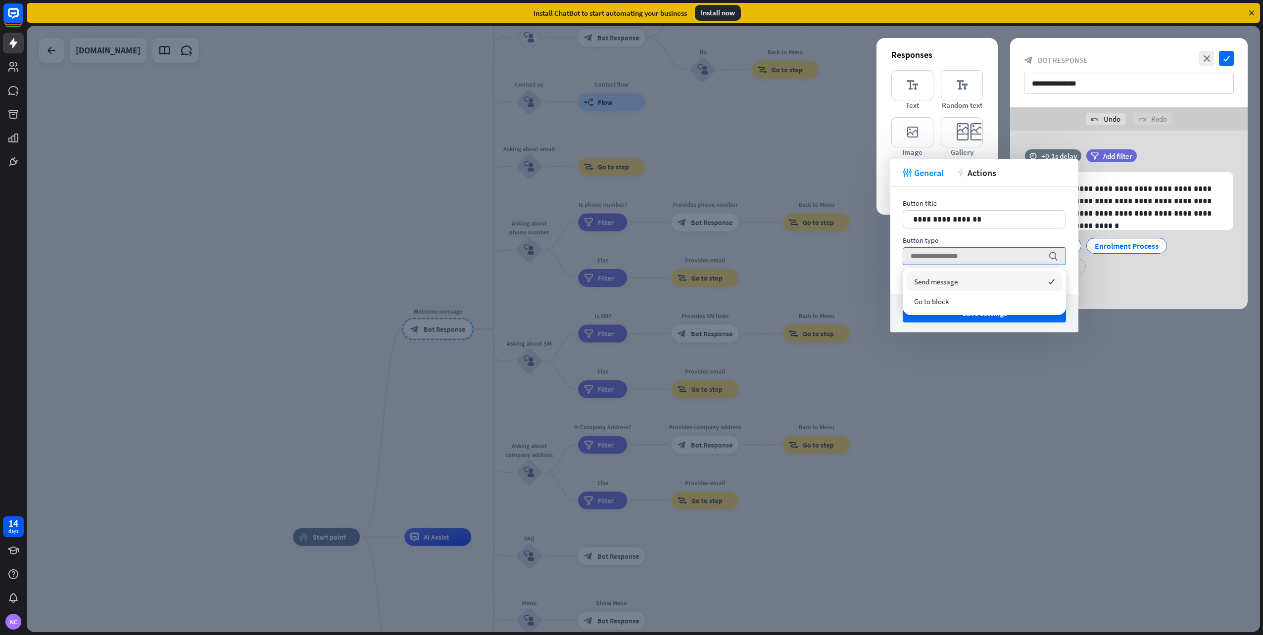
click at [933, 280] on span "Send message" at bounding box center [936, 281] width 44 height 9
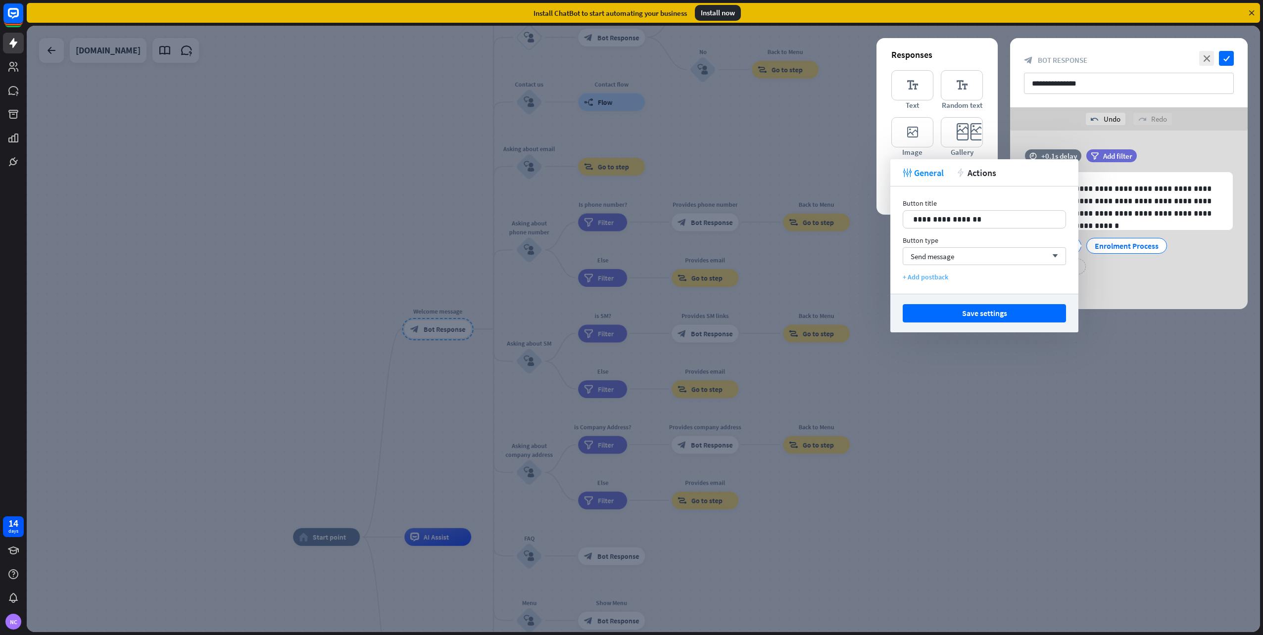
click at [923, 278] on div "+ Add postback" at bounding box center [983, 277] width 163 height 9
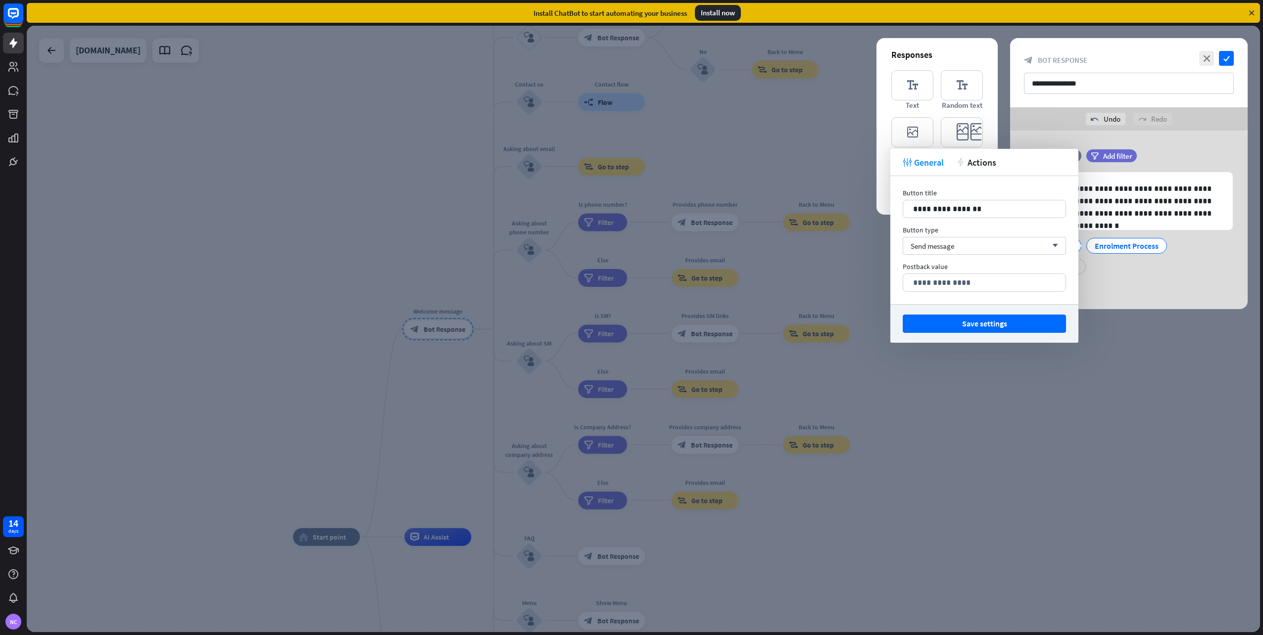
click at [960, 266] on div "Postback value" at bounding box center [983, 266] width 163 height 9
click at [988, 170] on div "tweak General action Actions" at bounding box center [984, 162] width 188 height 27
drag, startPoint x: 988, startPoint y: 170, endPoint x: 981, endPoint y: 162, distance: 9.8
click at [981, 162] on span "Actions" at bounding box center [981, 162] width 29 height 11
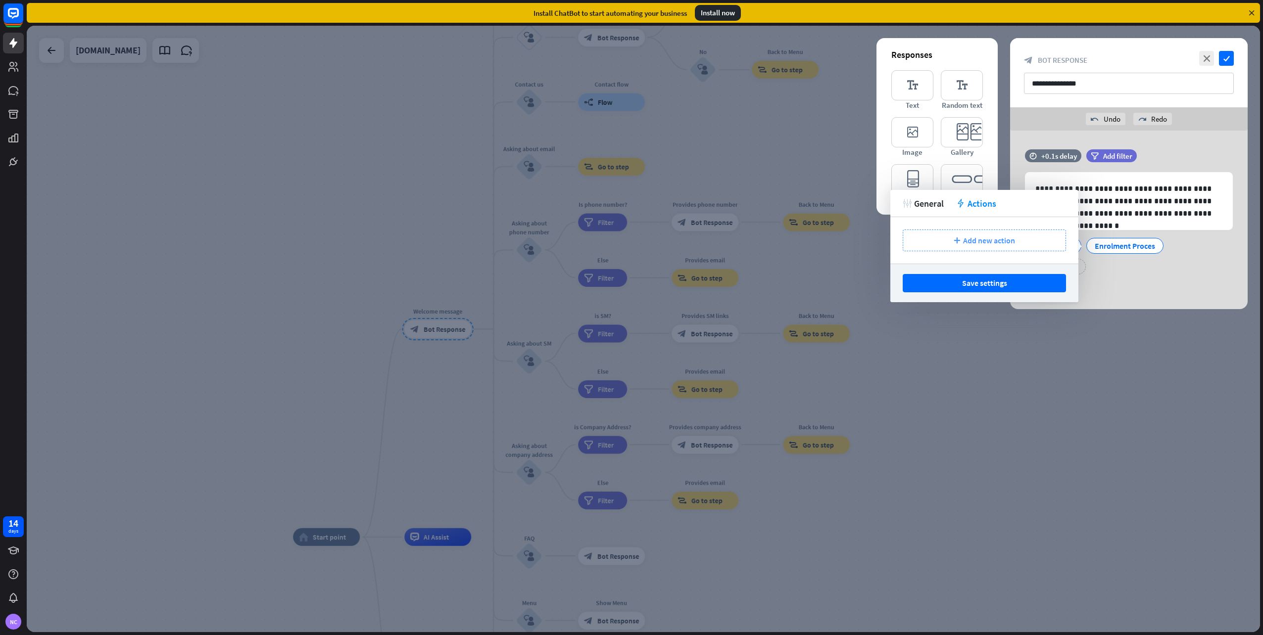
click at [968, 241] on span "Add new action" at bounding box center [989, 241] width 52 height 10
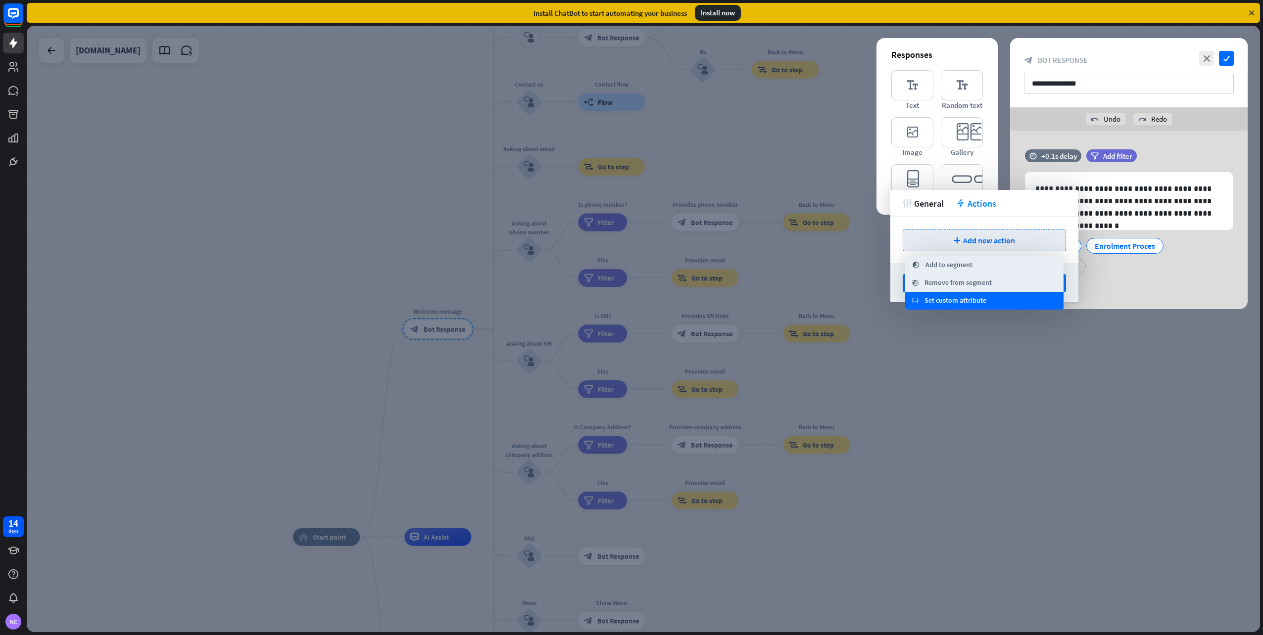
click at [954, 305] on span "Set custom attribute" at bounding box center [955, 301] width 62 height 10
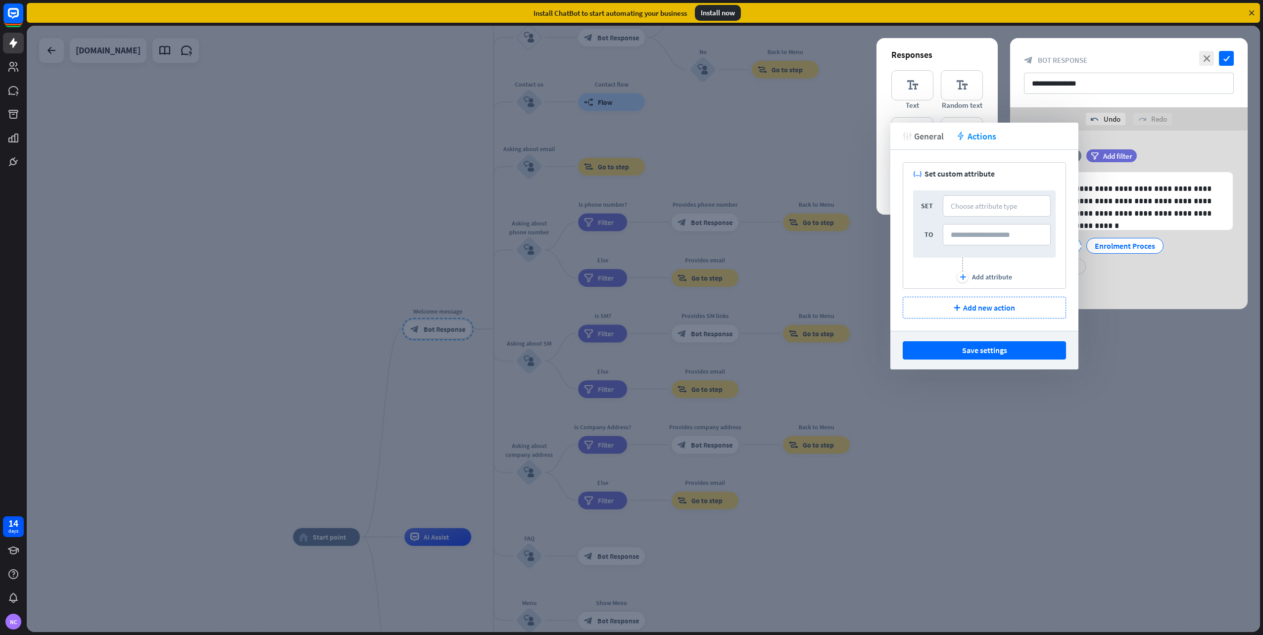
click at [933, 133] on span "General" at bounding box center [929, 136] width 30 height 11
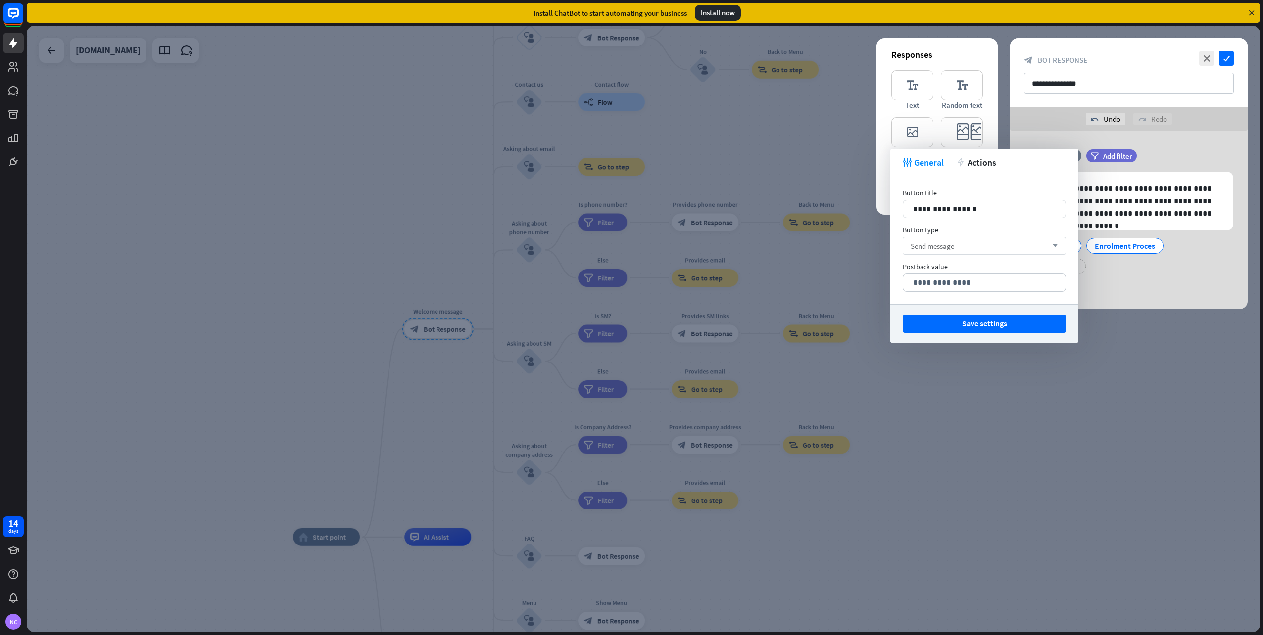
click at [969, 245] on div "Send message arrow_down" at bounding box center [983, 246] width 163 height 18
click at [969, 245] on input "search" at bounding box center [976, 245] width 133 height 17
click at [980, 268] on div "Send message checked" at bounding box center [983, 271] width 155 height 20
click at [983, 283] on p "**********" at bounding box center [984, 283] width 142 height 12
click at [988, 282] on p "**********" at bounding box center [984, 283] width 142 height 12
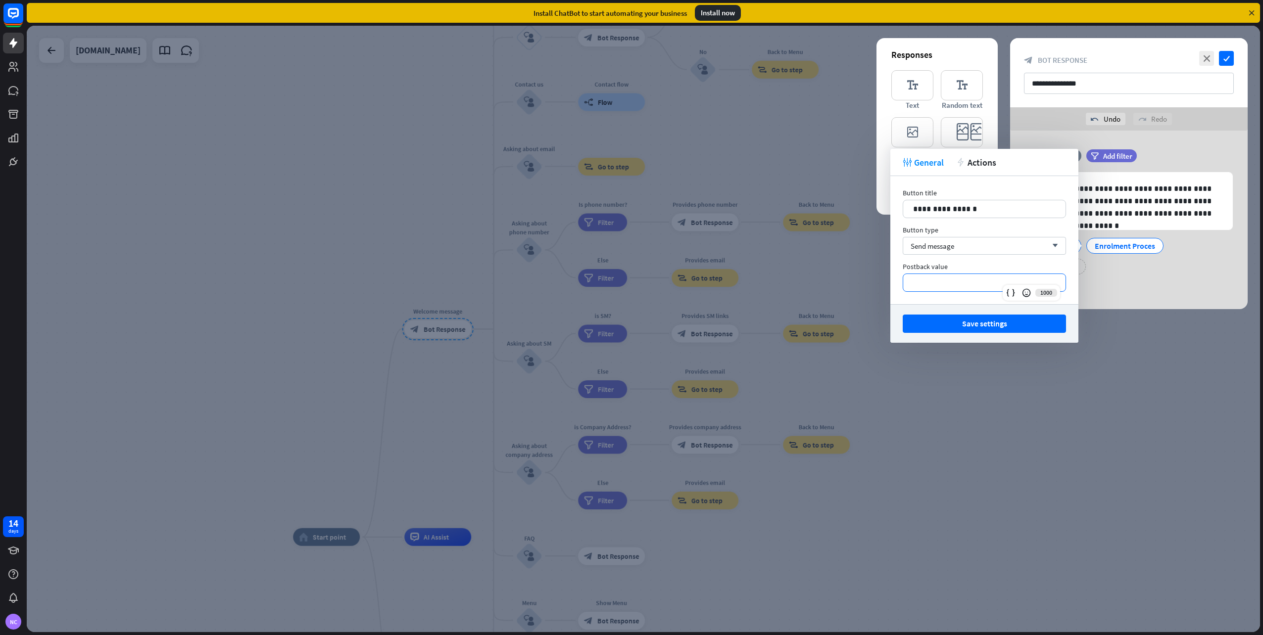
scroll to position [272, 0]
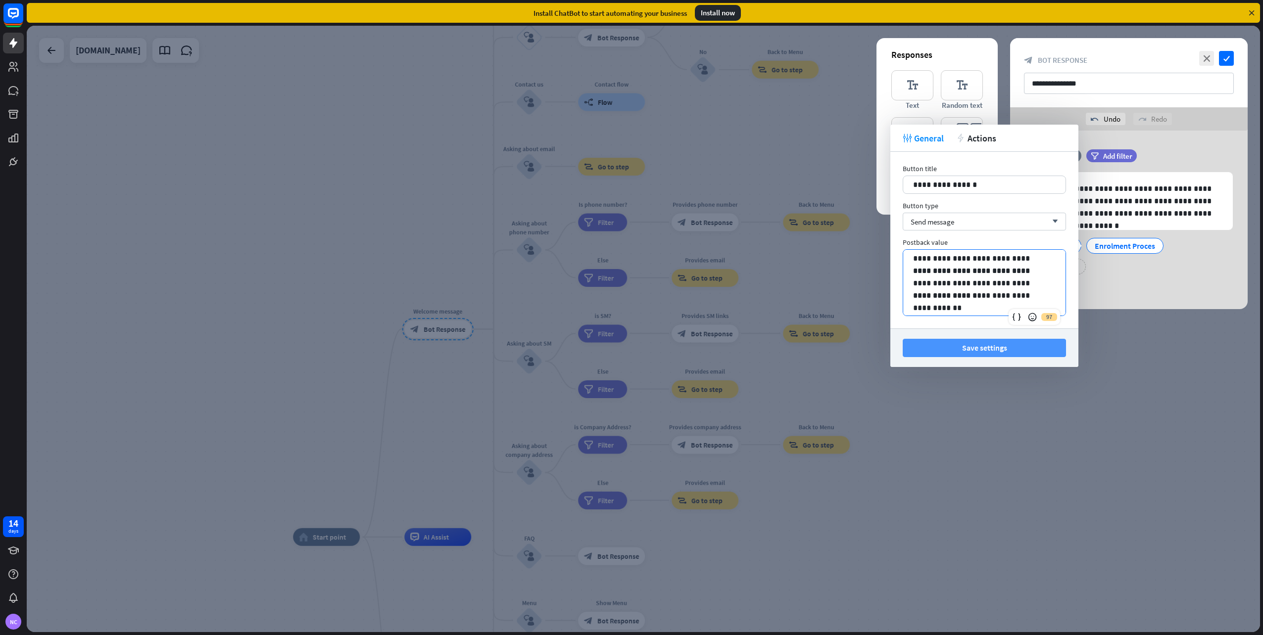
click at [989, 341] on button "Save settings" at bounding box center [983, 348] width 163 height 18
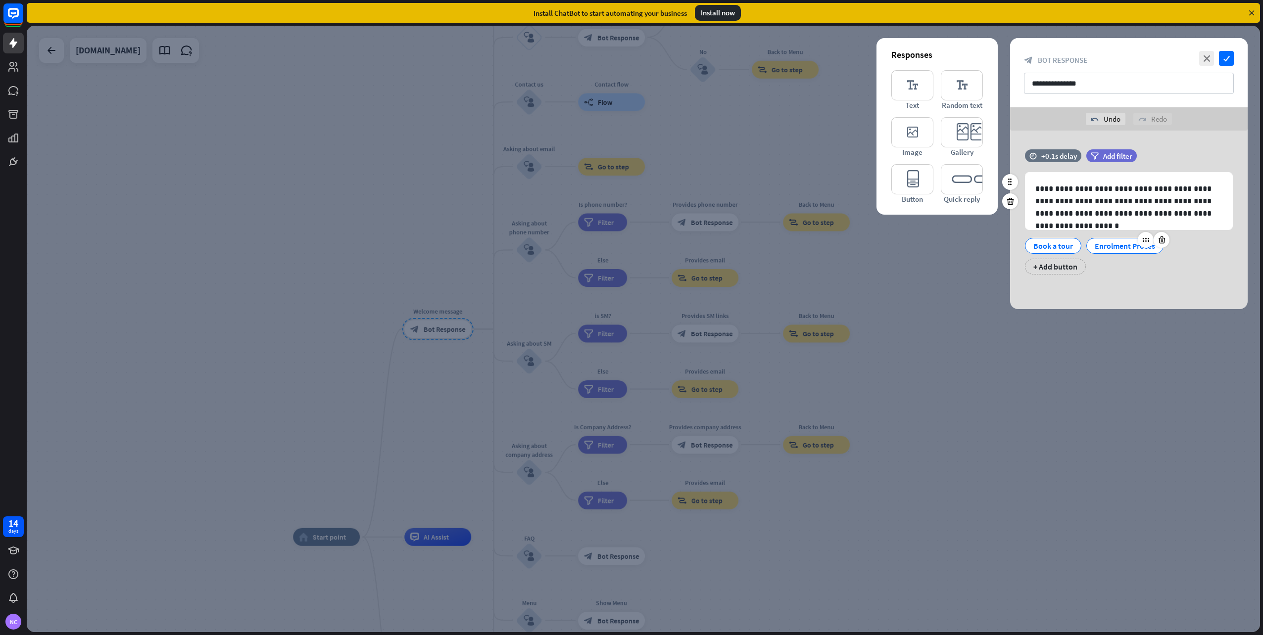
click at [1112, 245] on div "Enrolment Proces" at bounding box center [1124, 245] width 60 height 15
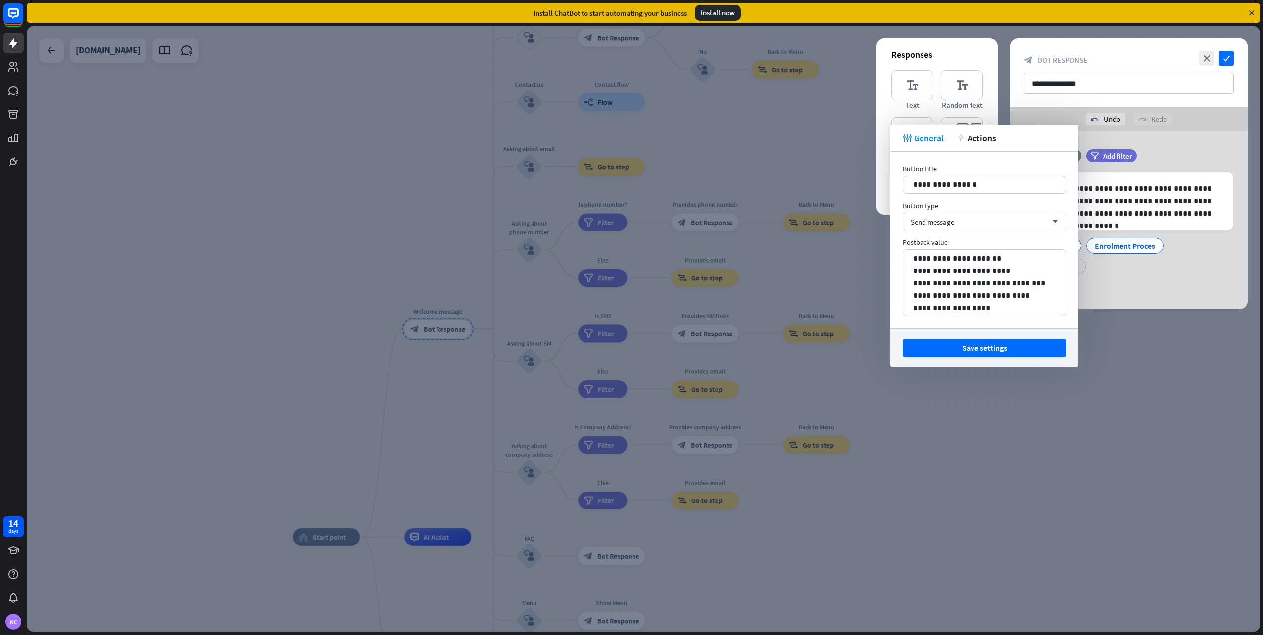
click at [1070, 393] on div at bounding box center [643, 329] width 1233 height 607
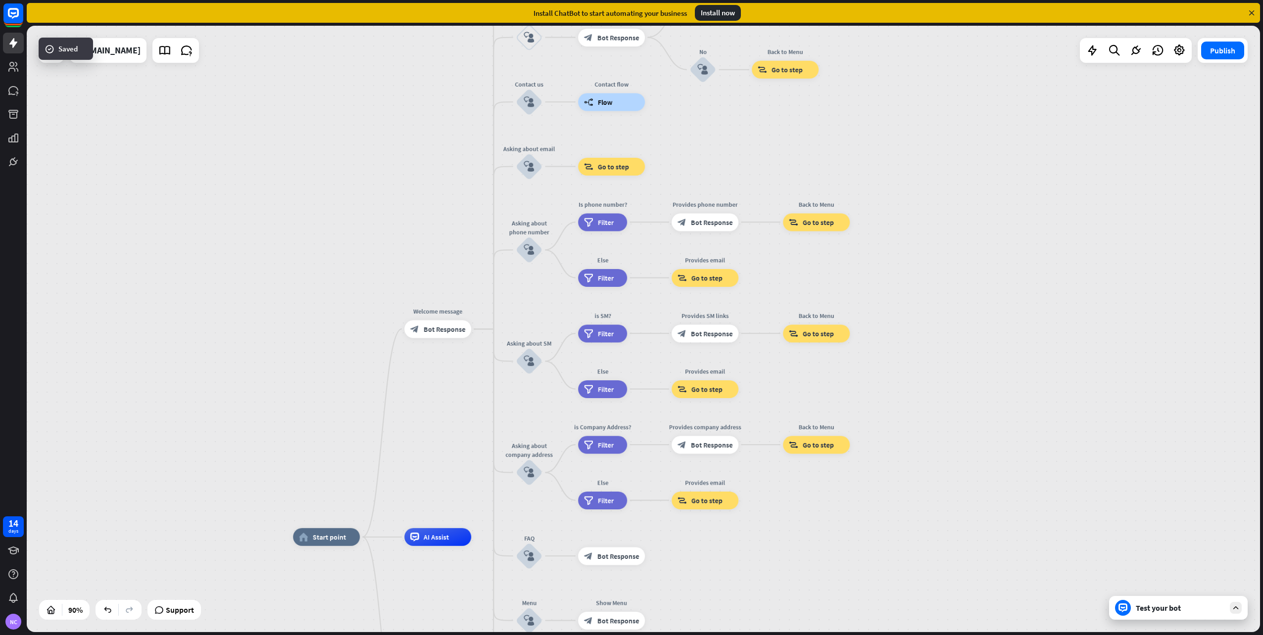
click at [1200, 617] on div "Test your bot" at bounding box center [1178, 608] width 139 height 24
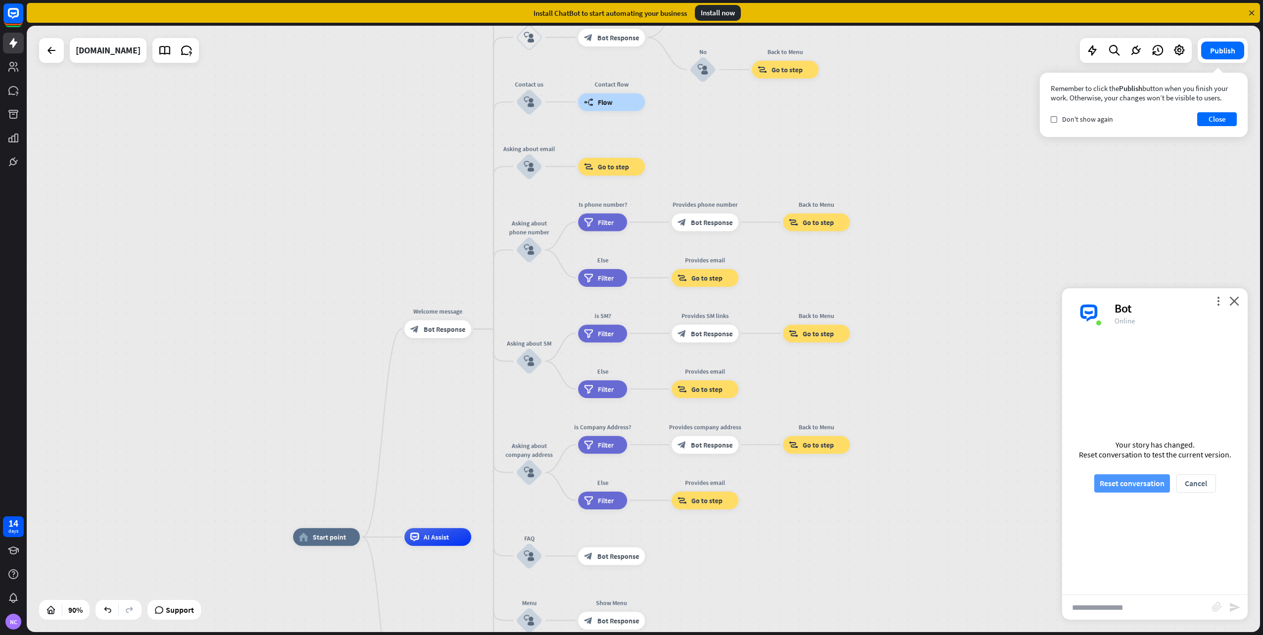
click at [1152, 485] on button "Reset conversation" at bounding box center [1132, 483] width 76 height 18
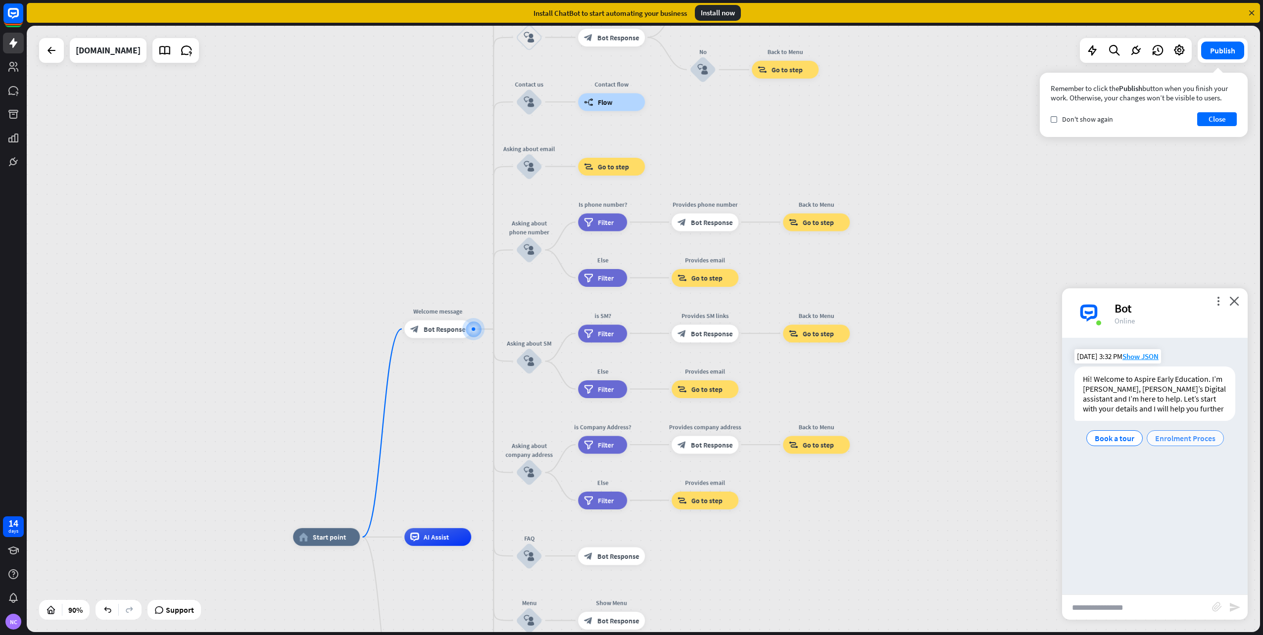
click at [1206, 442] on span "Enrolment Proces" at bounding box center [1185, 438] width 60 height 10
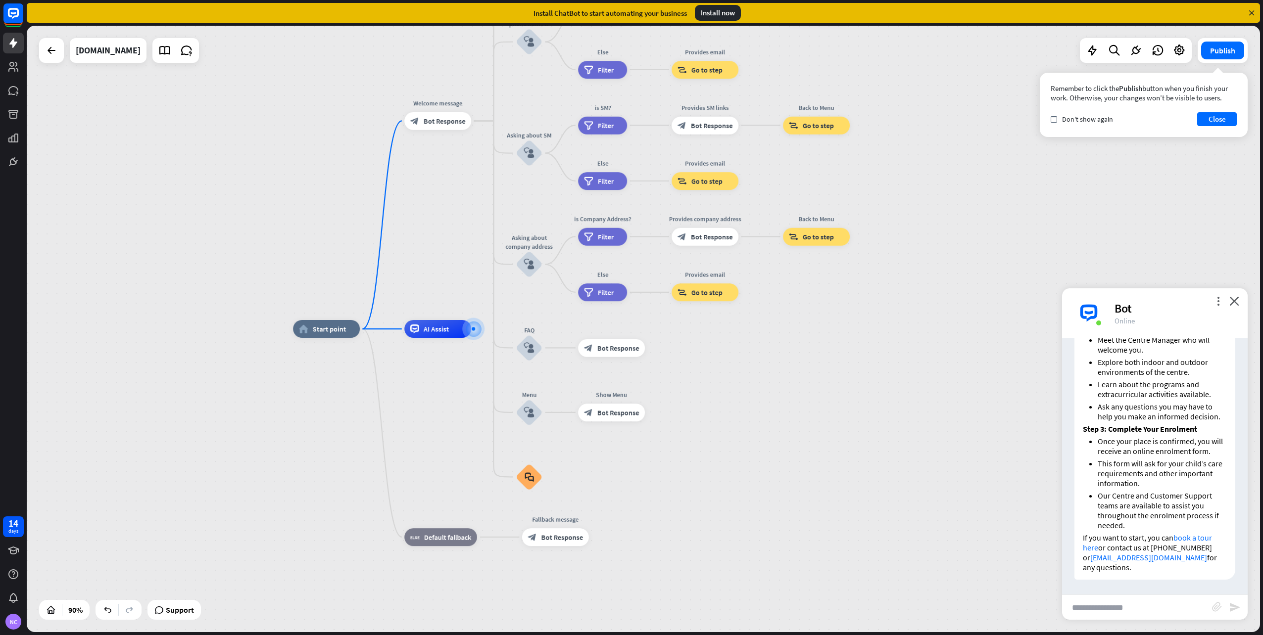
scroll to position [275, 0]
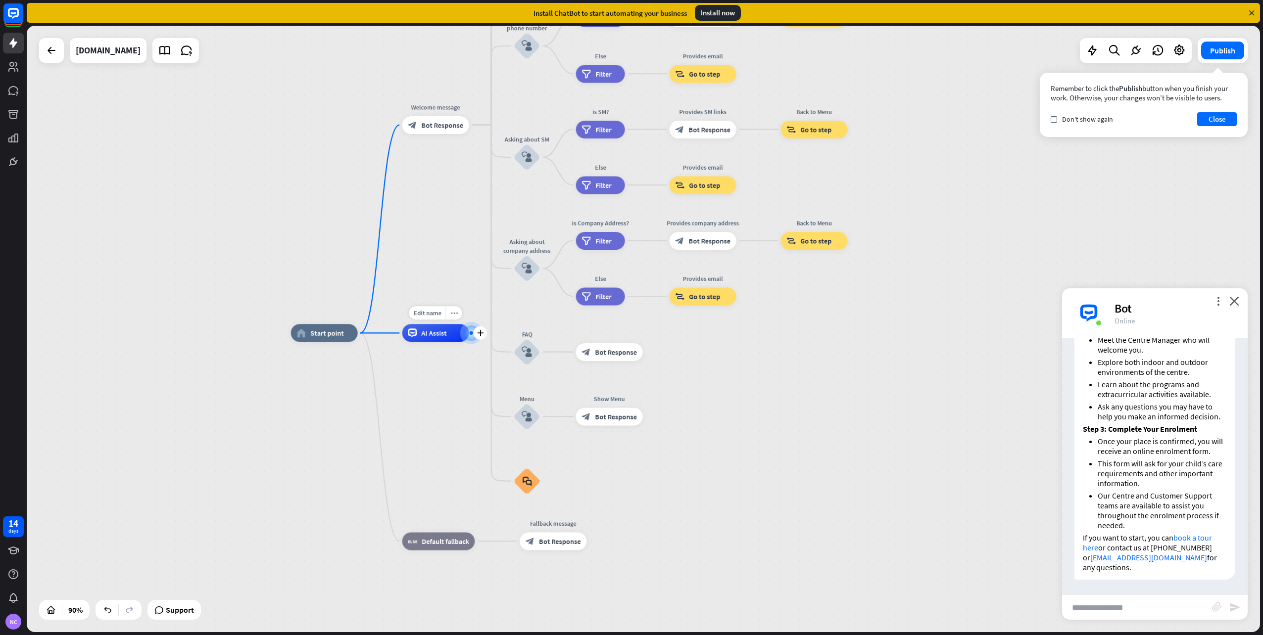
click at [438, 338] on div "AI Assist" at bounding box center [435, 333] width 67 height 18
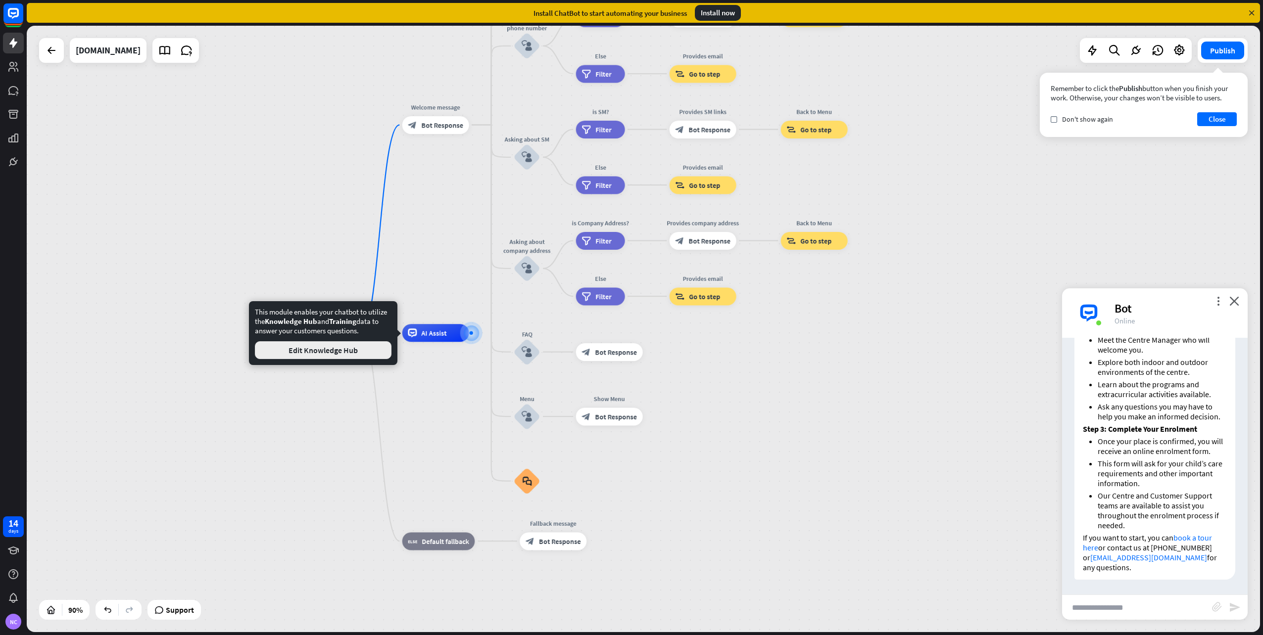
click at [380, 349] on button "Edit Knowledge Hub" at bounding box center [323, 350] width 137 height 18
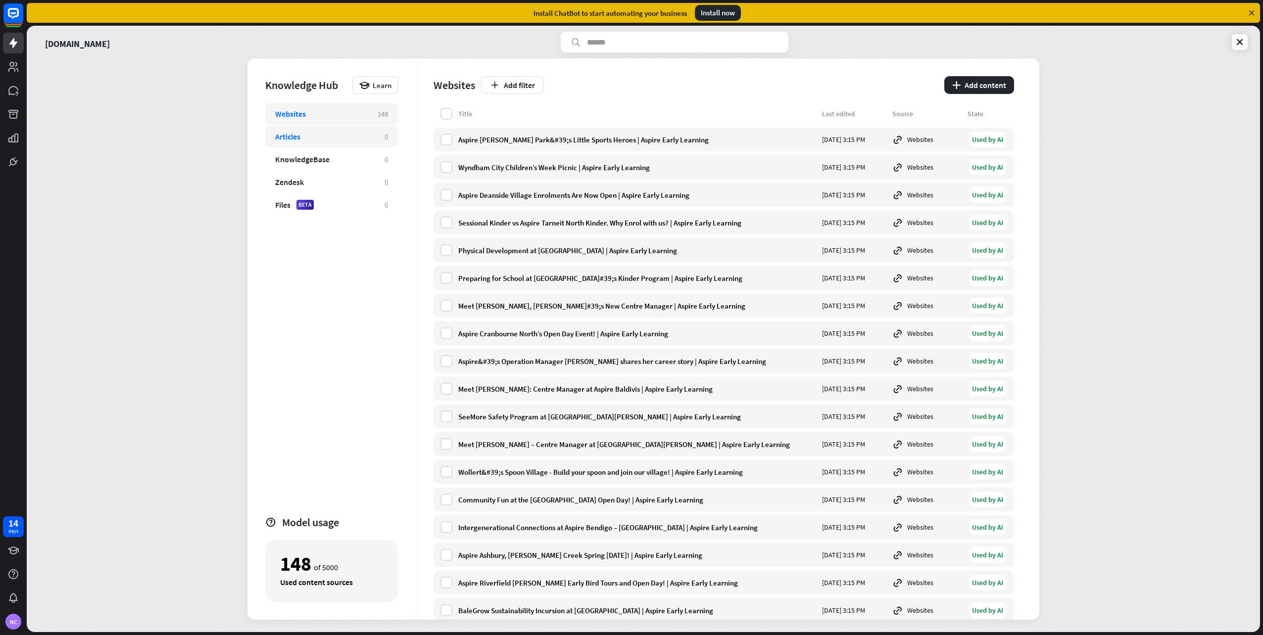
click at [306, 141] on div "Articles" at bounding box center [324, 137] width 99 height 10
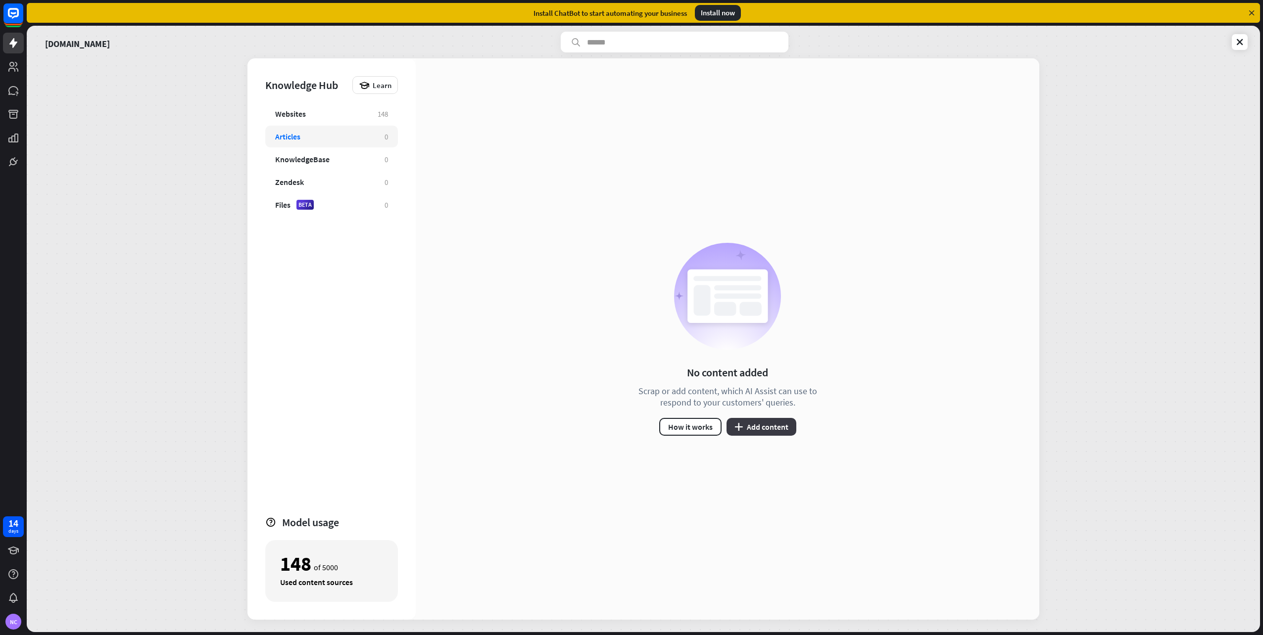
click at [763, 427] on button "plus Add content" at bounding box center [761, 427] width 70 height 18
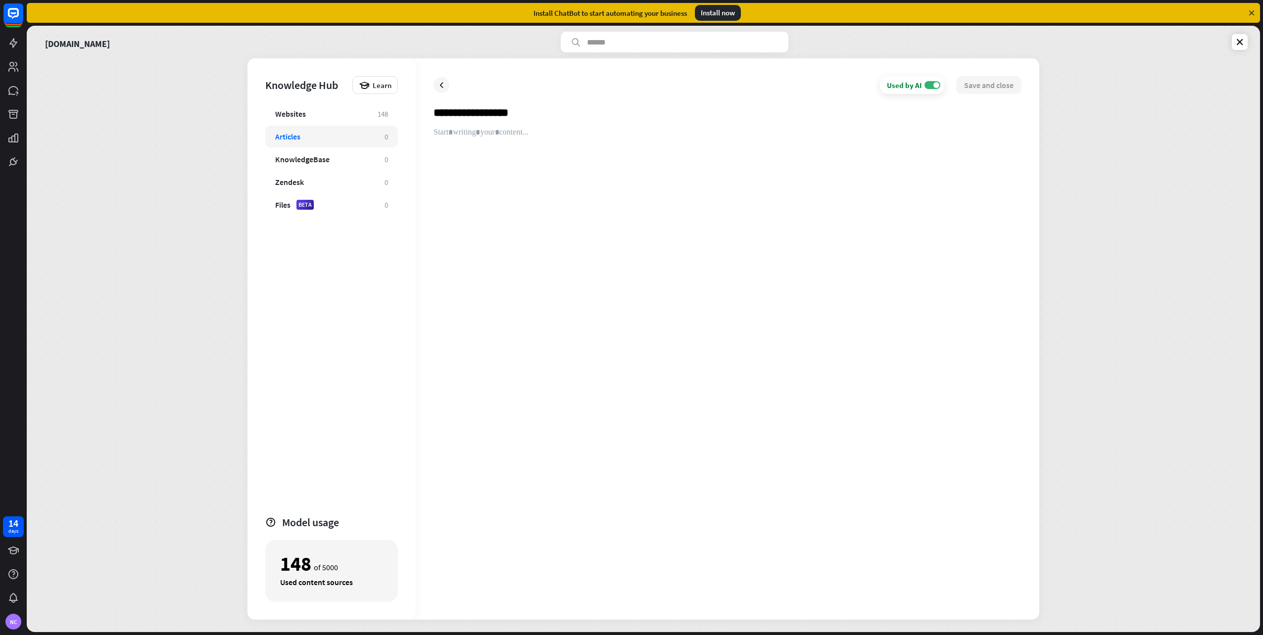
type input "**********"
click at [572, 287] on div at bounding box center [727, 365] width 588 height 474
paste div
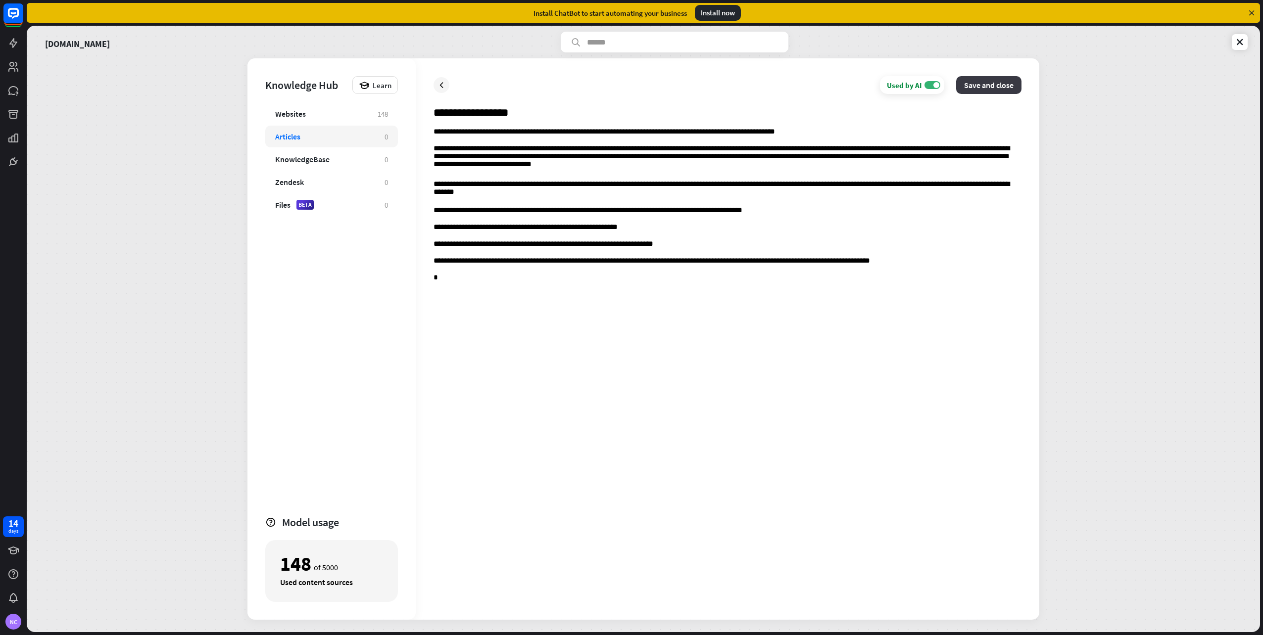
click at [980, 87] on button "Save and close" at bounding box center [988, 85] width 65 height 18
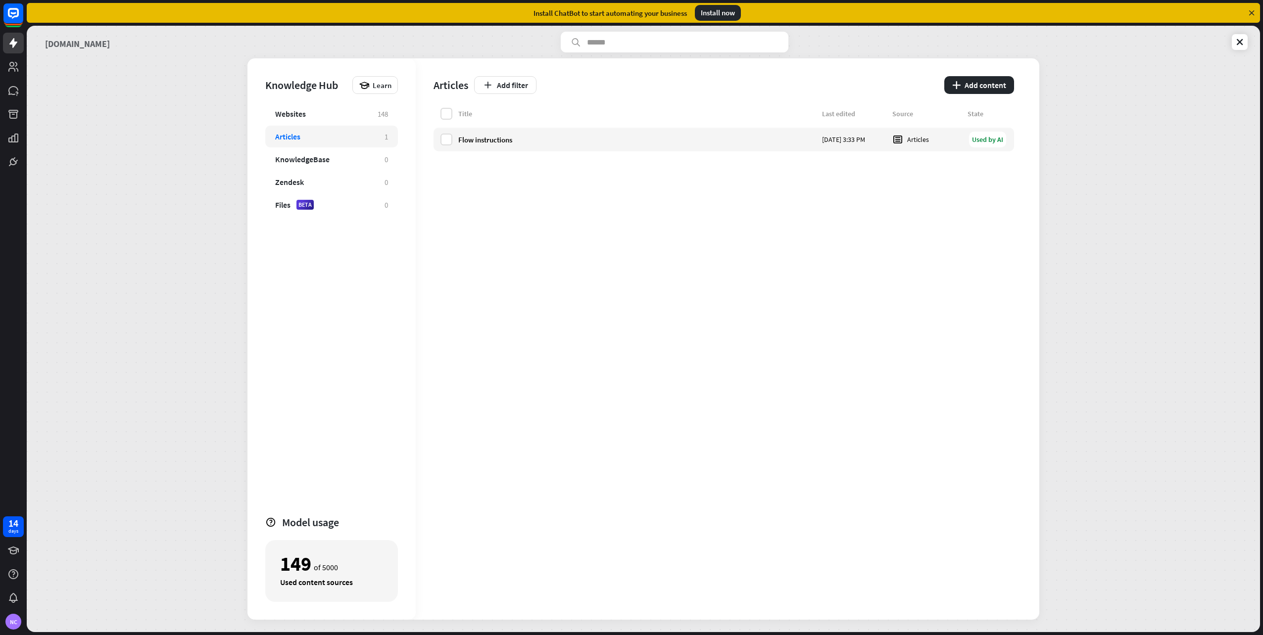
click at [79, 44] on link "[DOMAIN_NAME]" at bounding box center [77, 42] width 65 height 21
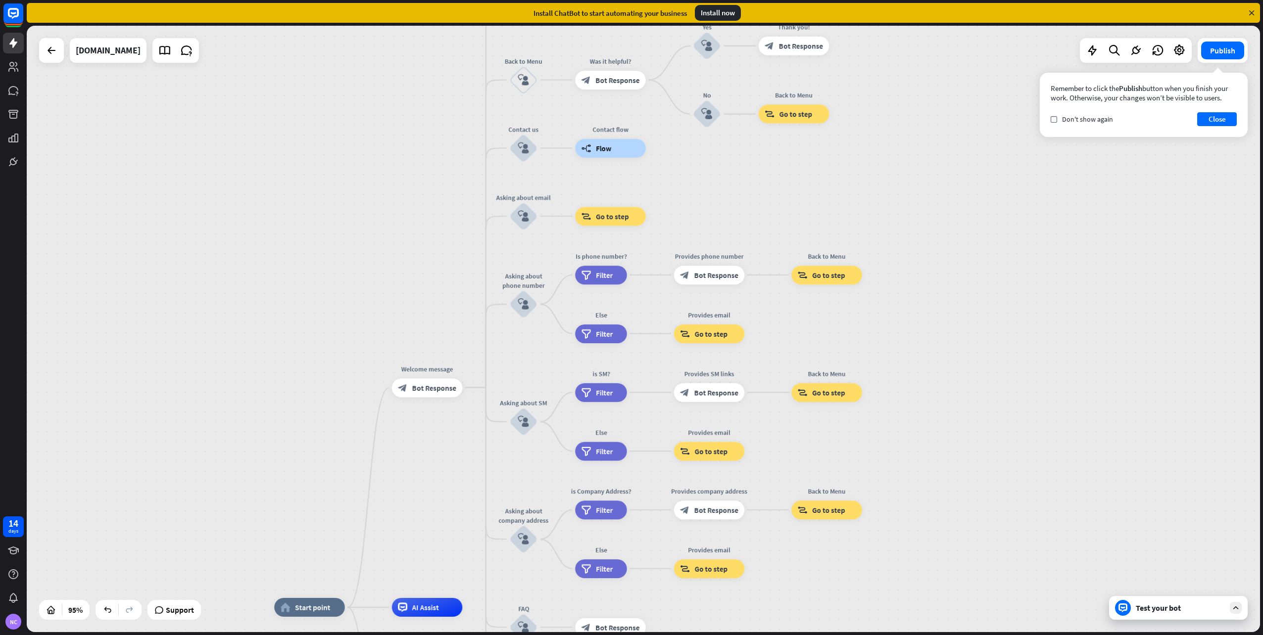
drag, startPoint x: 873, startPoint y: 338, endPoint x: 848, endPoint y: 635, distance: 297.9
click at [850, 633] on div "home_2 Start point Welcome message block_bot_response Bot Response About us blo…" at bounding box center [645, 331] width 1236 height 610
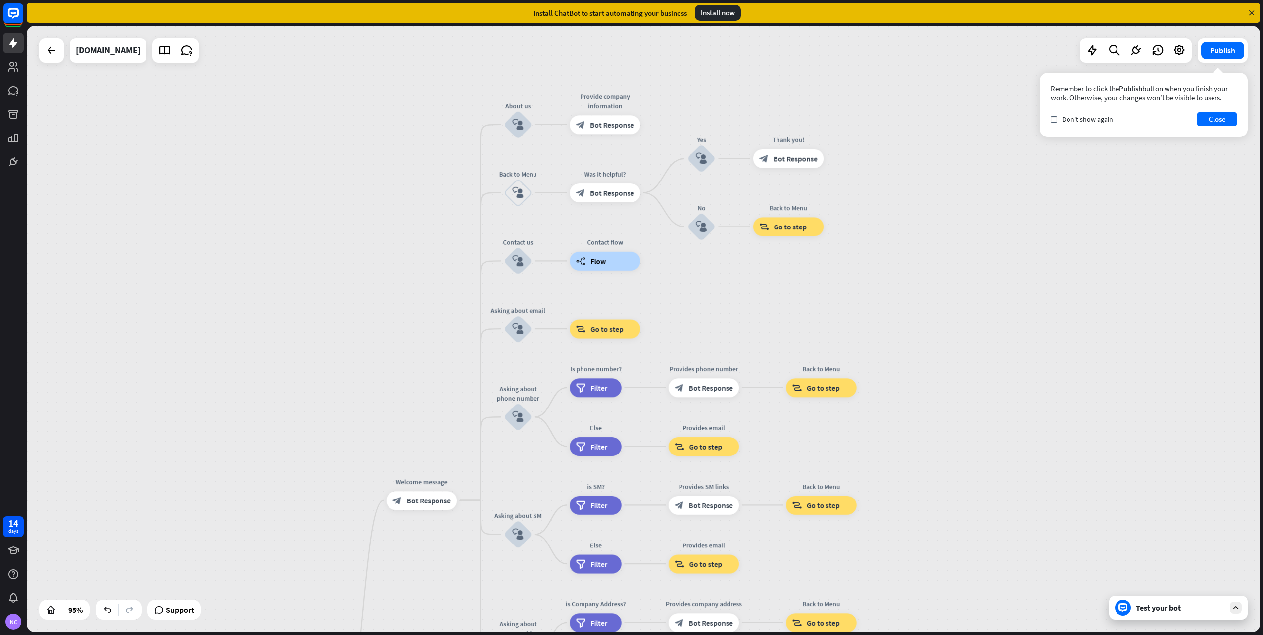
drag, startPoint x: 954, startPoint y: 345, endPoint x: 947, endPoint y: 443, distance: 97.7
click at [954, 449] on div "home_2 Start point Welcome message block_bot_response Bot Response About us blo…" at bounding box center [643, 329] width 1233 height 607
click at [534, 101] on icon "more_horiz" at bounding box center [536, 98] width 7 height 7
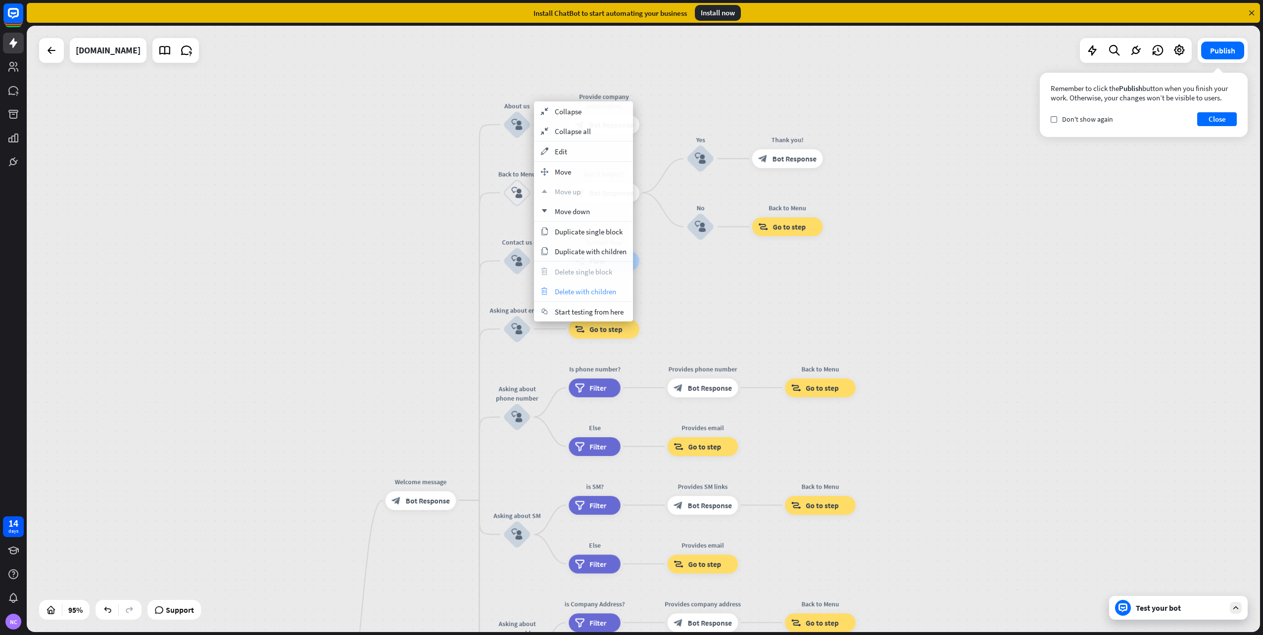
click at [584, 296] on span "Delete with children" at bounding box center [585, 291] width 61 height 9
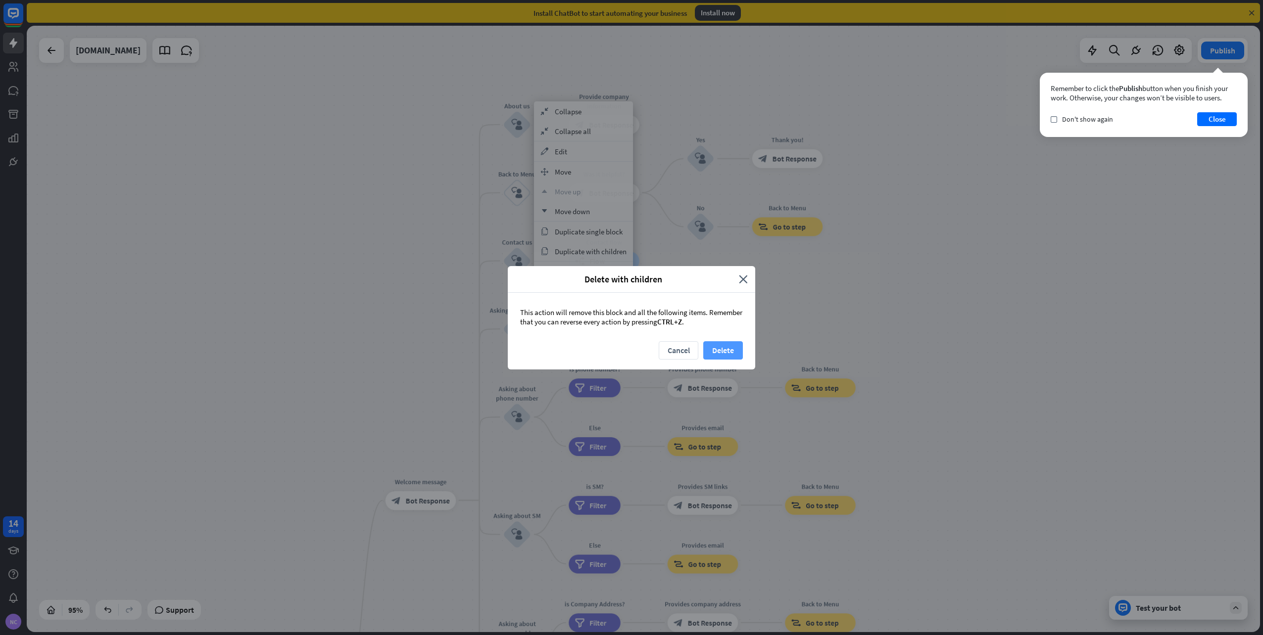
click at [725, 348] on button "Delete" at bounding box center [723, 350] width 40 height 18
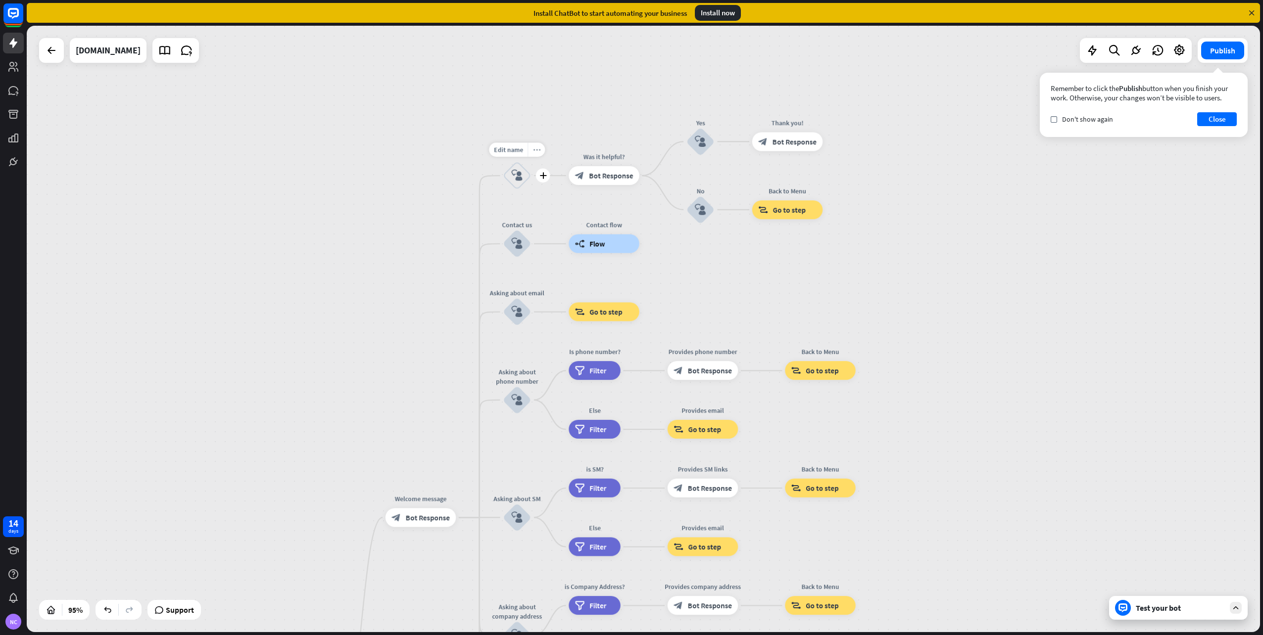
click at [532, 155] on div "more_horiz" at bounding box center [535, 150] width 17 height 14
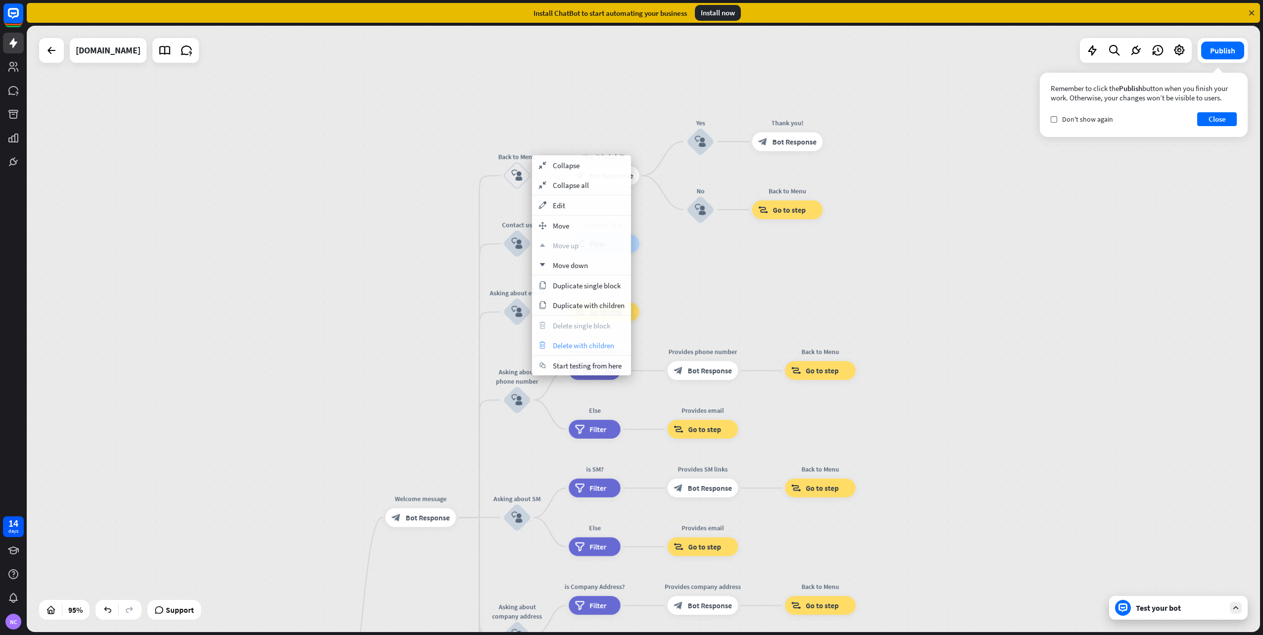
click at [585, 346] on span "Delete with children" at bounding box center [583, 345] width 61 height 9
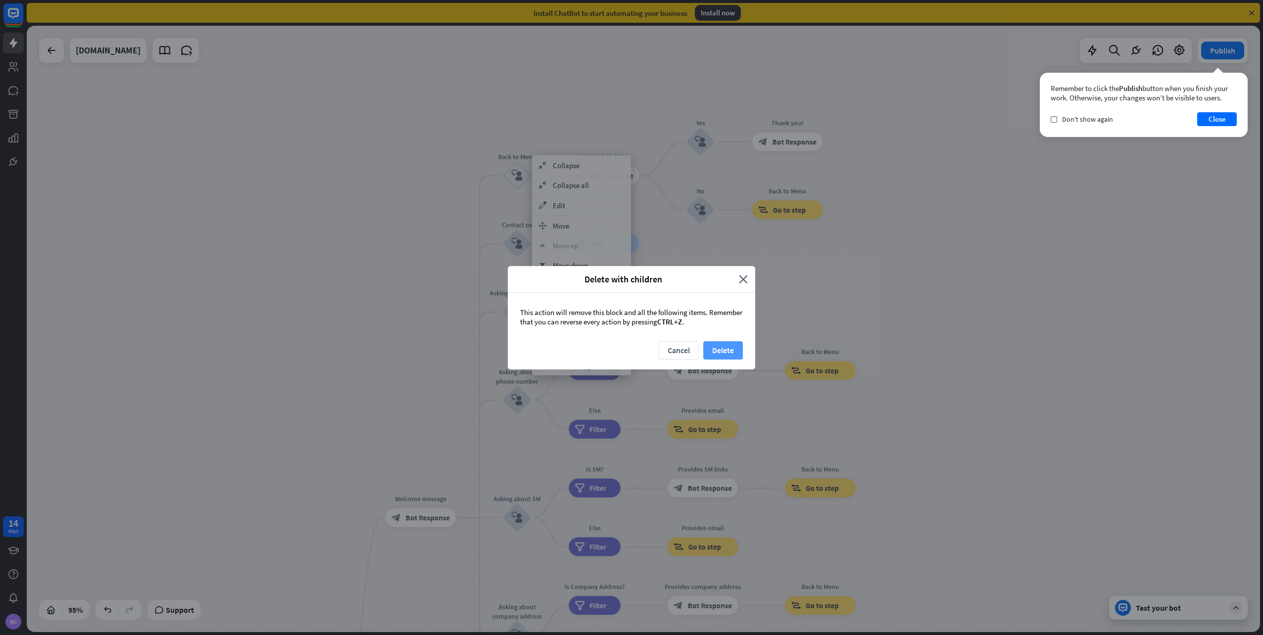
click at [713, 344] on button "Delete" at bounding box center [723, 350] width 40 height 18
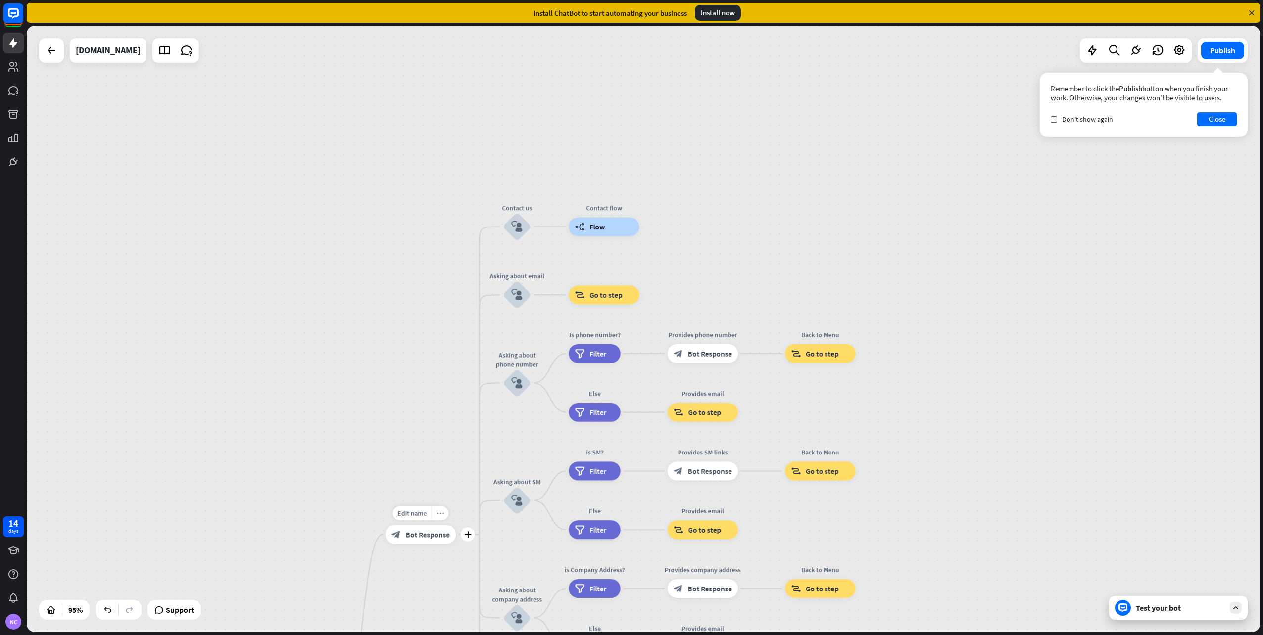
click at [441, 519] on div "more_horiz" at bounding box center [439, 514] width 17 height 14
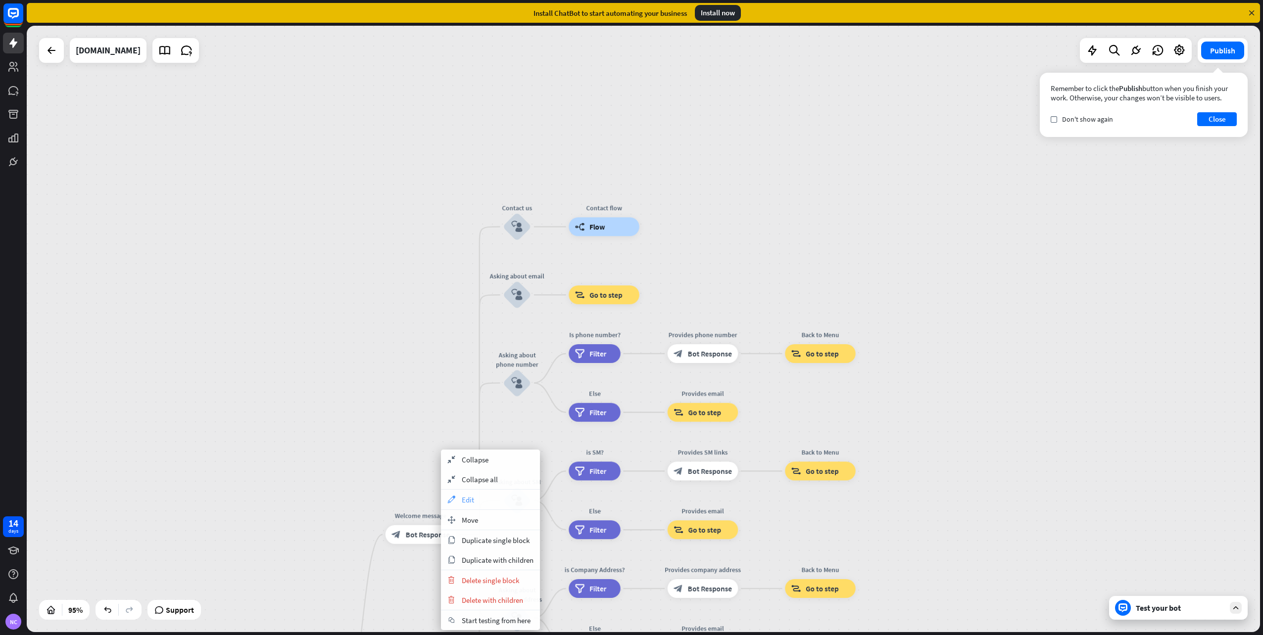
click at [491, 501] on div "appearance Edit" at bounding box center [490, 500] width 99 height 20
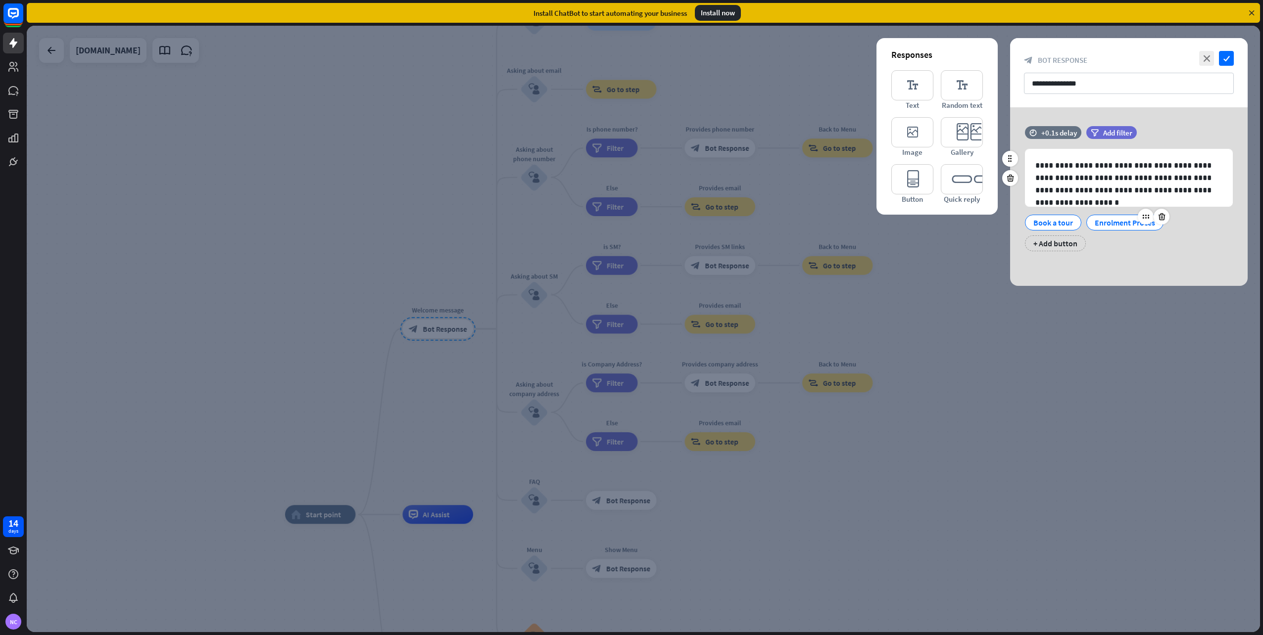
click at [1114, 219] on div "Enrolment Proces" at bounding box center [1124, 222] width 60 height 15
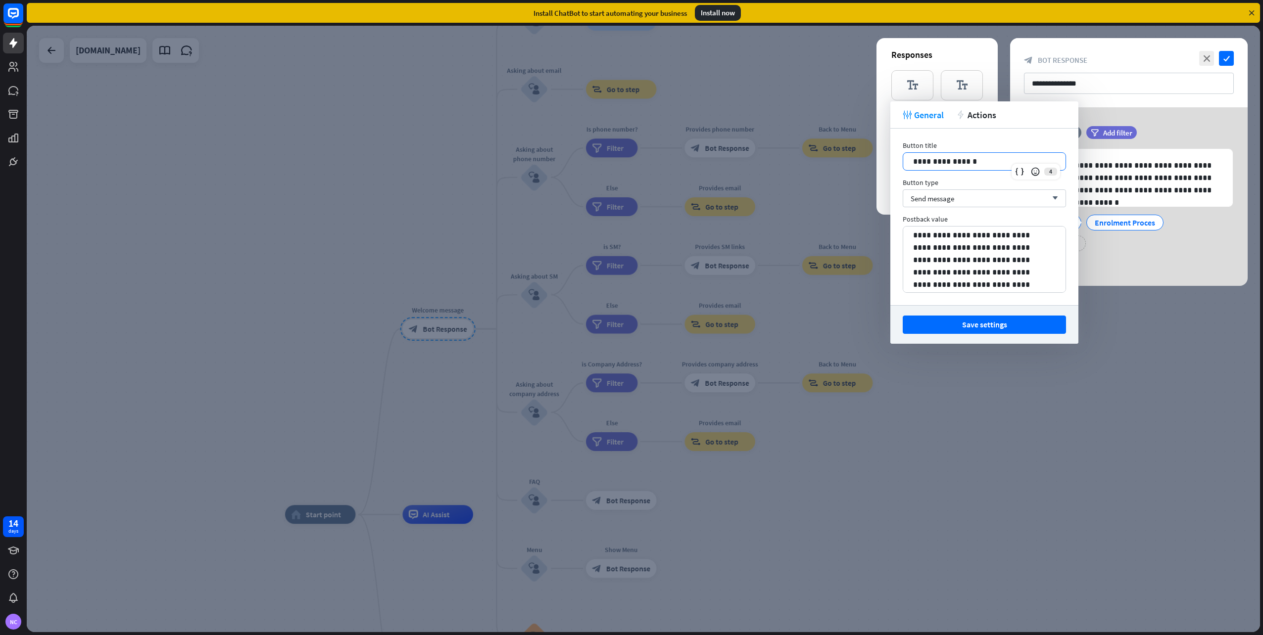
click at [982, 165] on p "**********" at bounding box center [984, 161] width 142 height 12
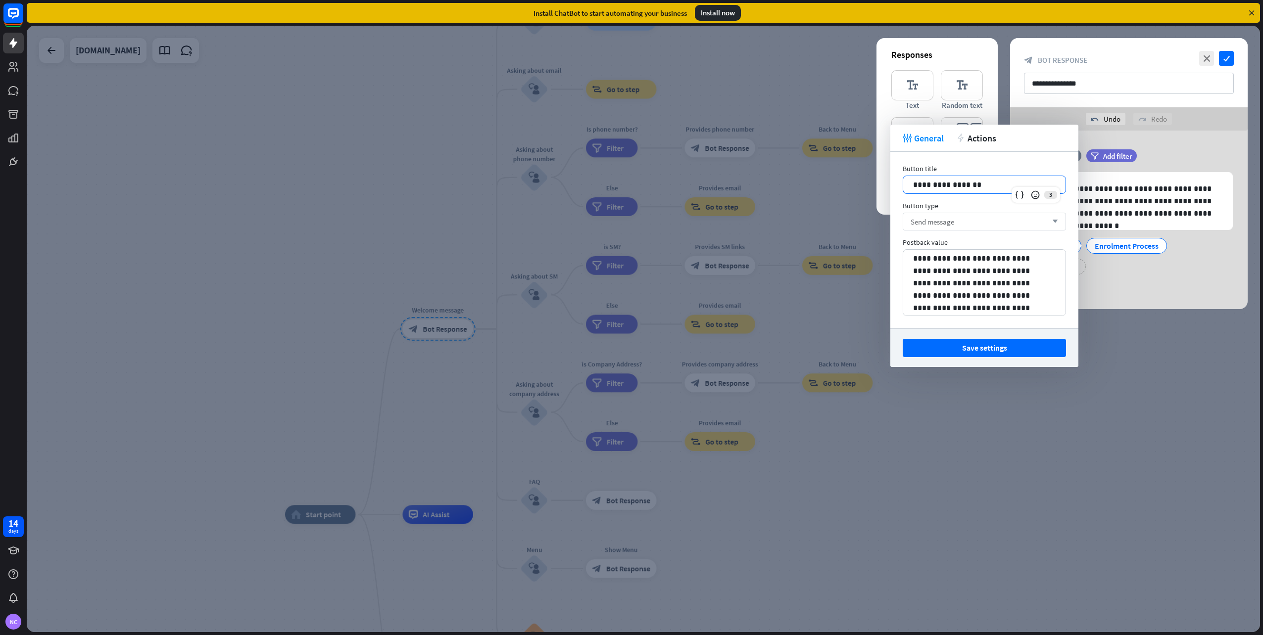
click at [970, 221] on div "Send message arrow_down" at bounding box center [983, 222] width 163 height 18
click at [968, 264] on div "Go to block" at bounding box center [983, 267] width 155 height 20
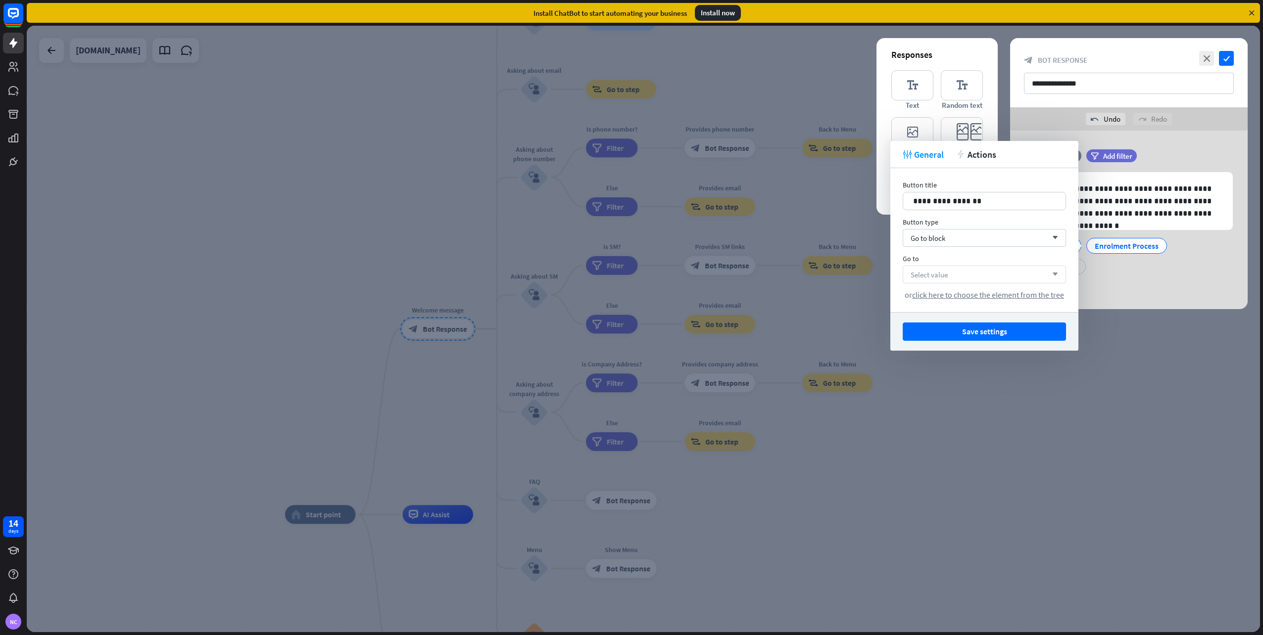
click at [962, 273] on div "Select value arrow_down" at bounding box center [983, 275] width 163 height 18
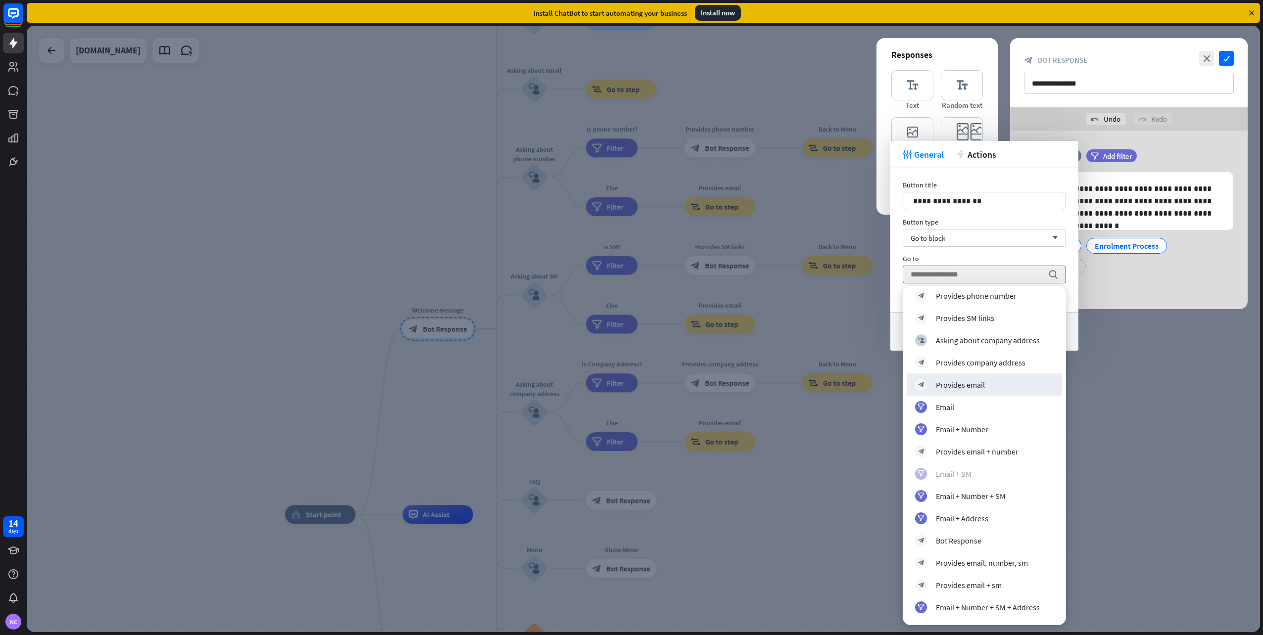
scroll to position [247, 0]
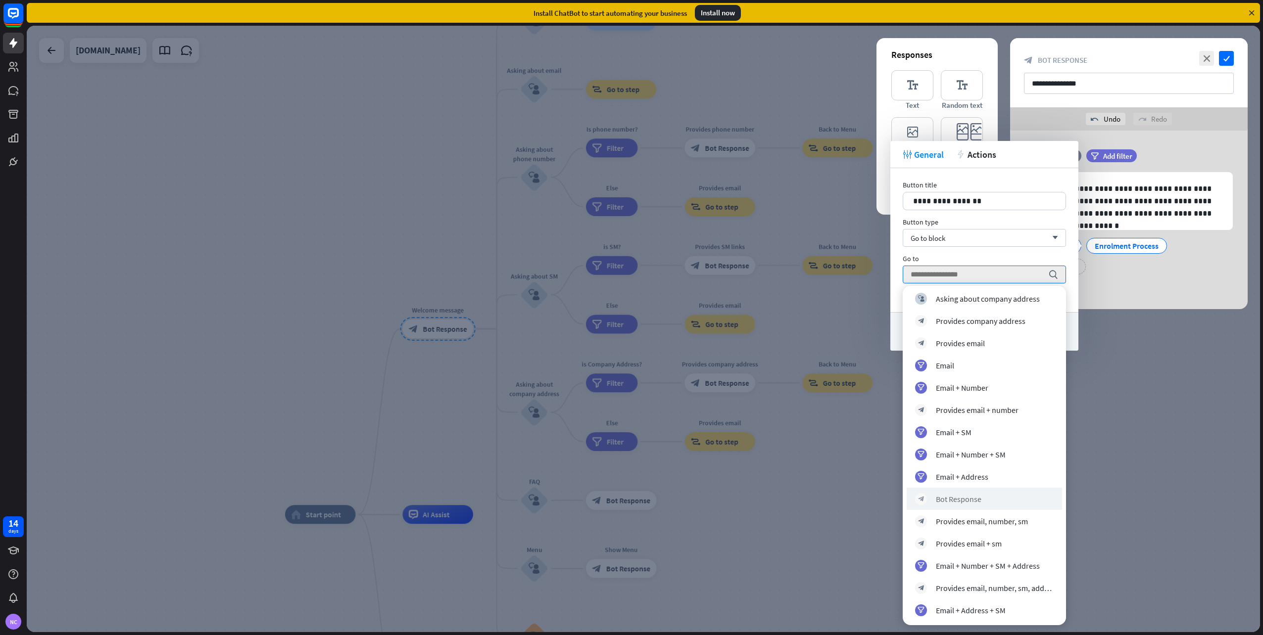
click at [966, 492] on div "block_bot_response Bot Response" at bounding box center [983, 499] width 155 height 22
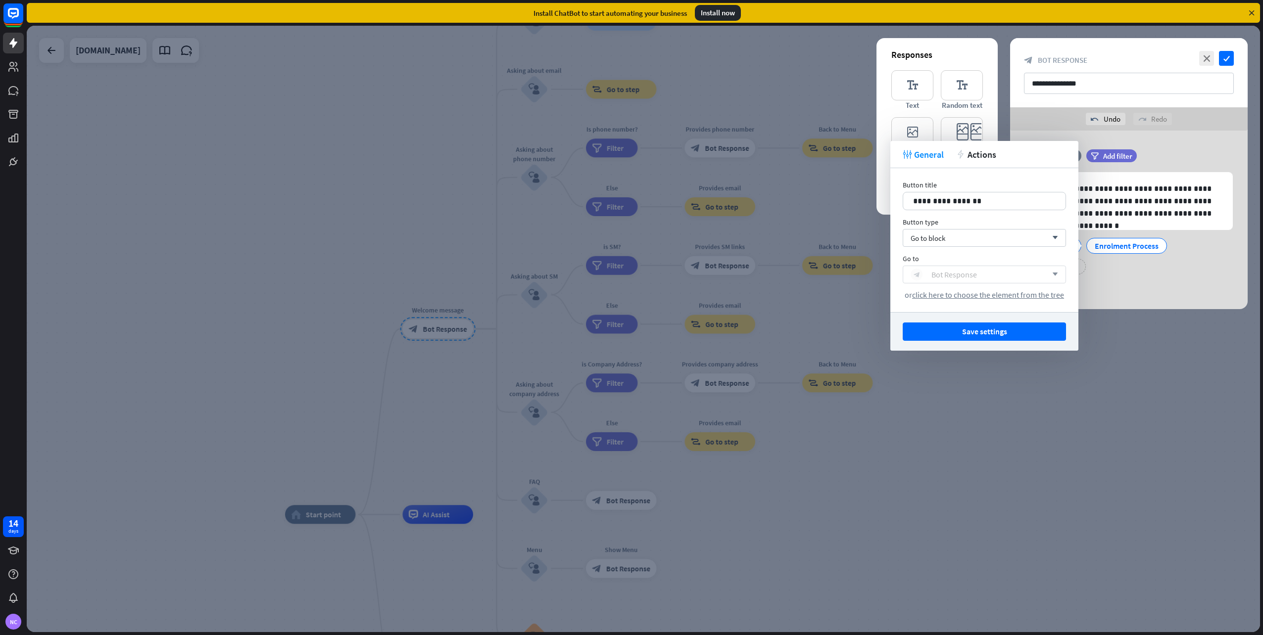
click at [1025, 277] on div "block_bot_response Bot Response" at bounding box center [978, 275] width 137 height 12
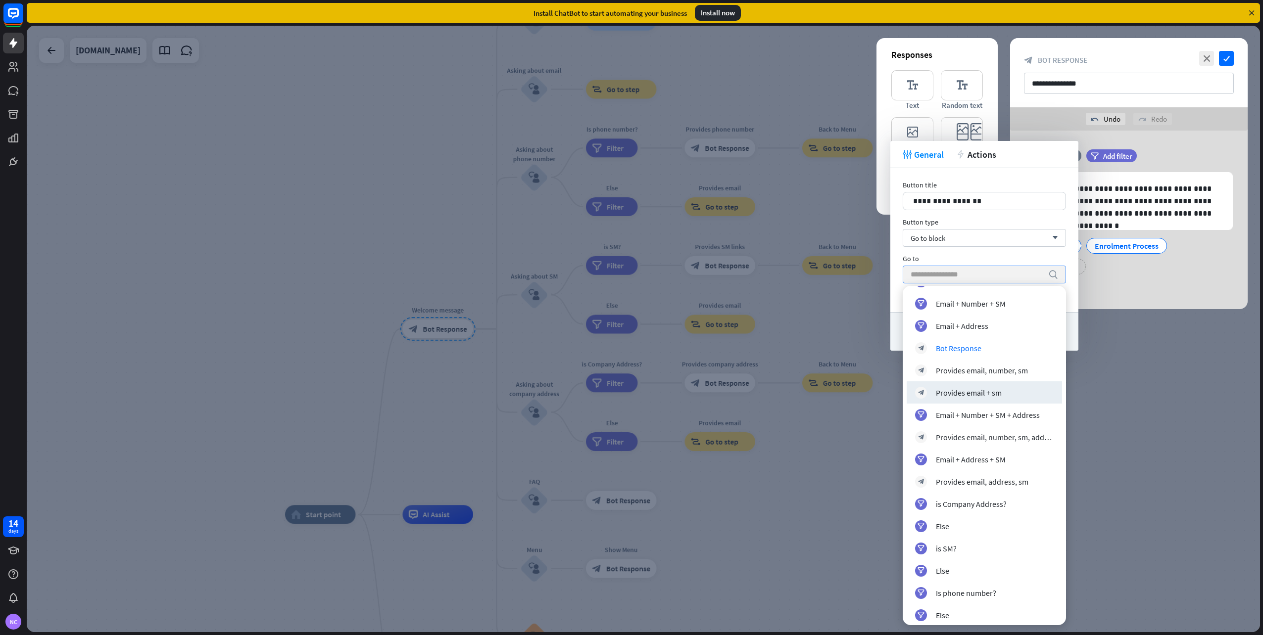
scroll to position [388, 0]
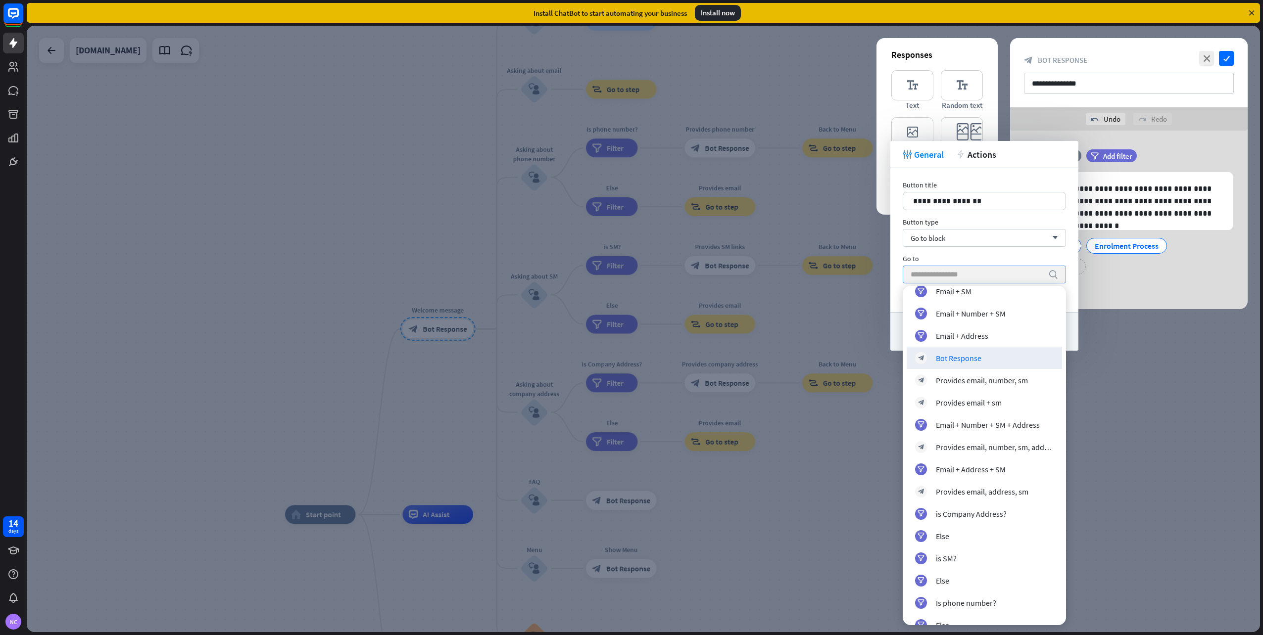
click at [953, 354] on div "Bot Response" at bounding box center [959, 358] width 46 height 10
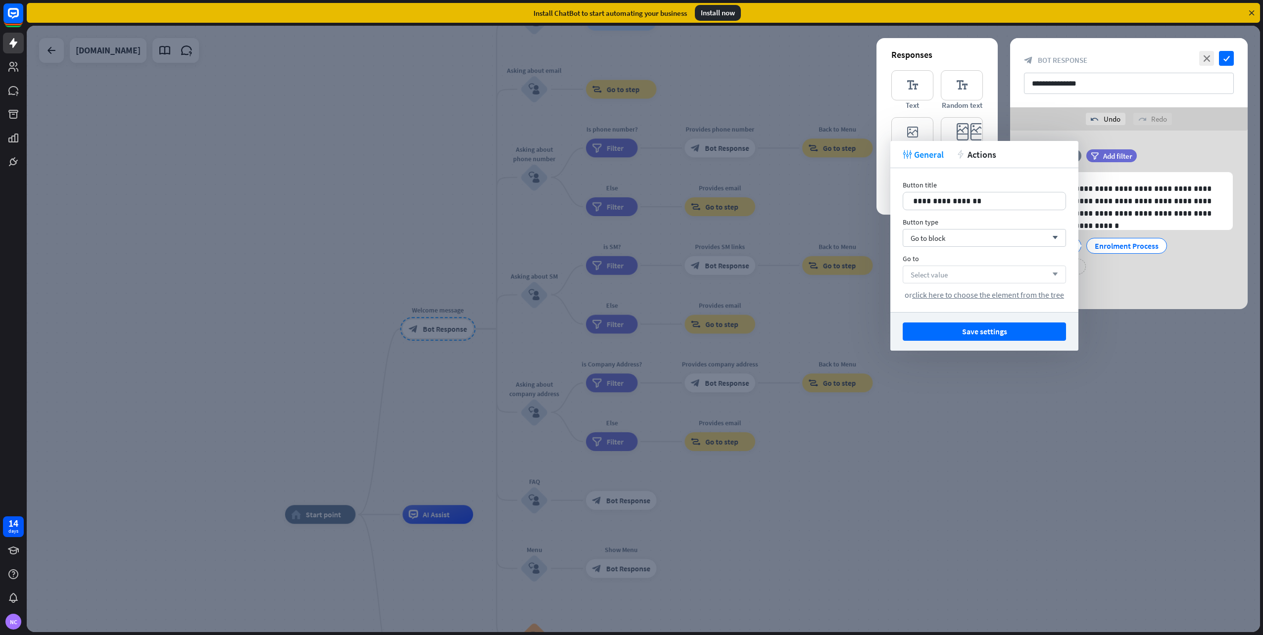
click at [978, 277] on div "Select value arrow_down" at bounding box center [983, 275] width 163 height 18
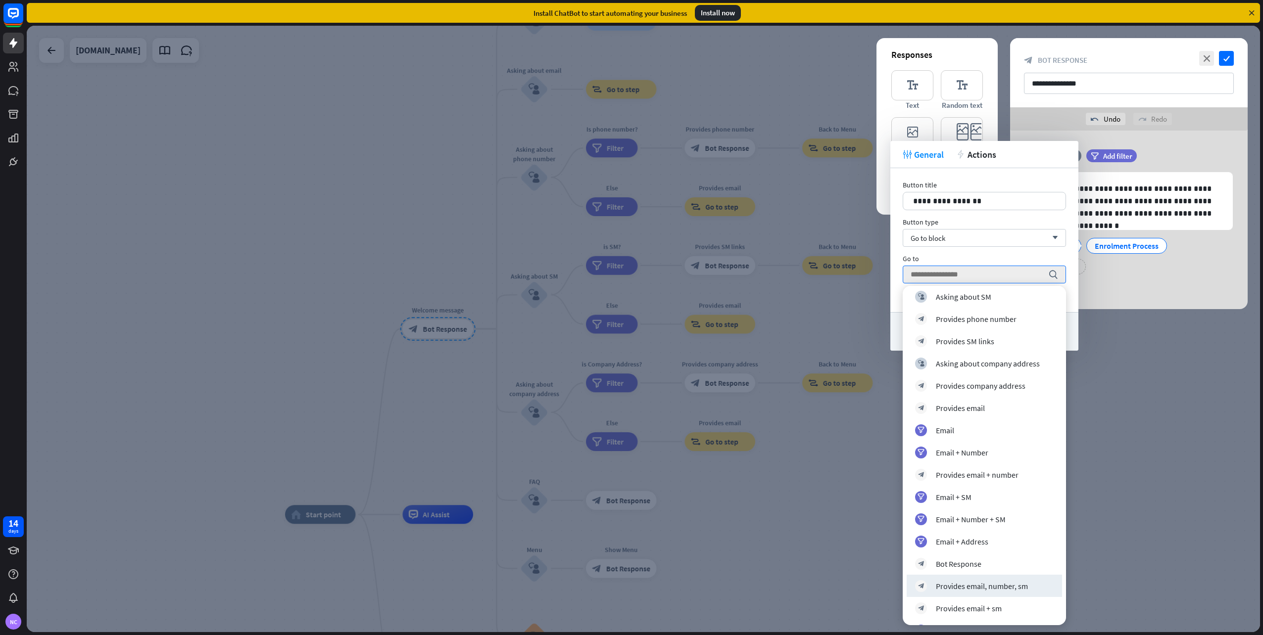
scroll to position [247, 0]
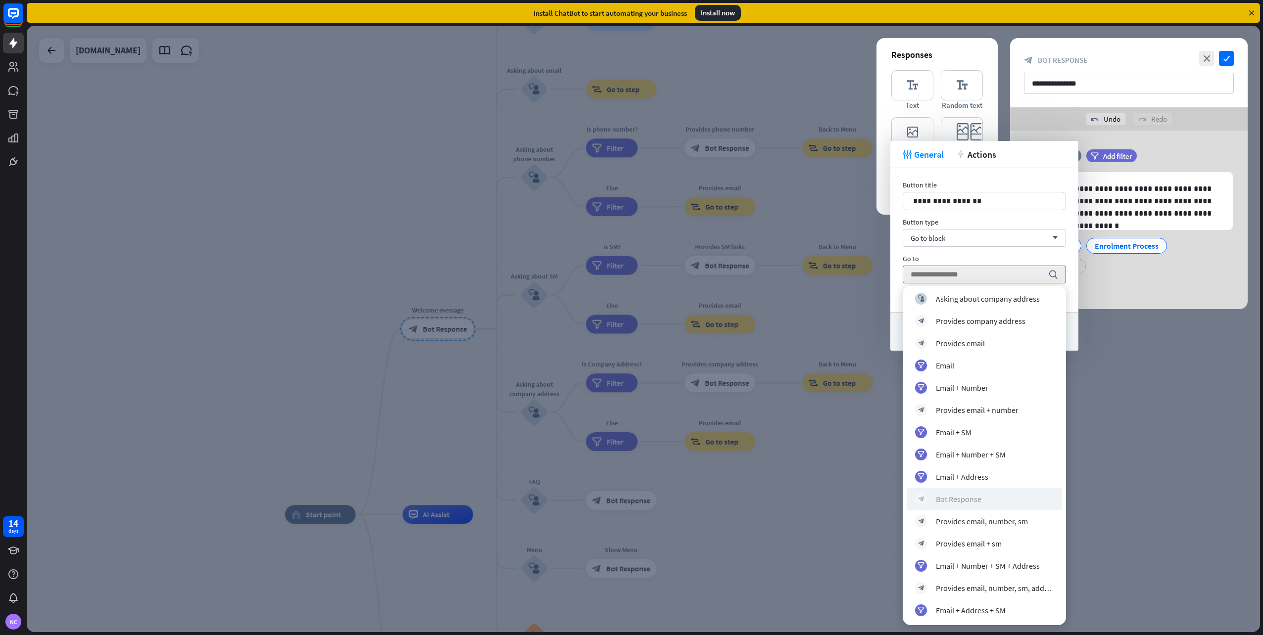
click at [967, 500] on div "Bot Response" at bounding box center [959, 499] width 46 height 10
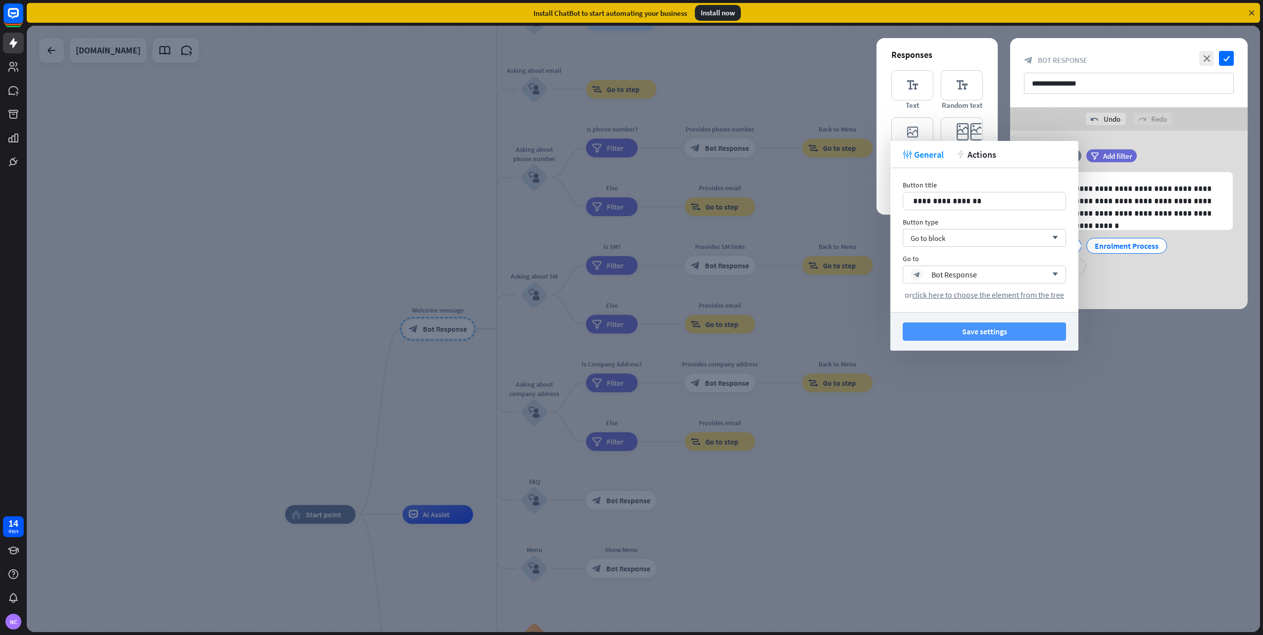
click at [990, 328] on button "Save settings" at bounding box center [983, 332] width 163 height 18
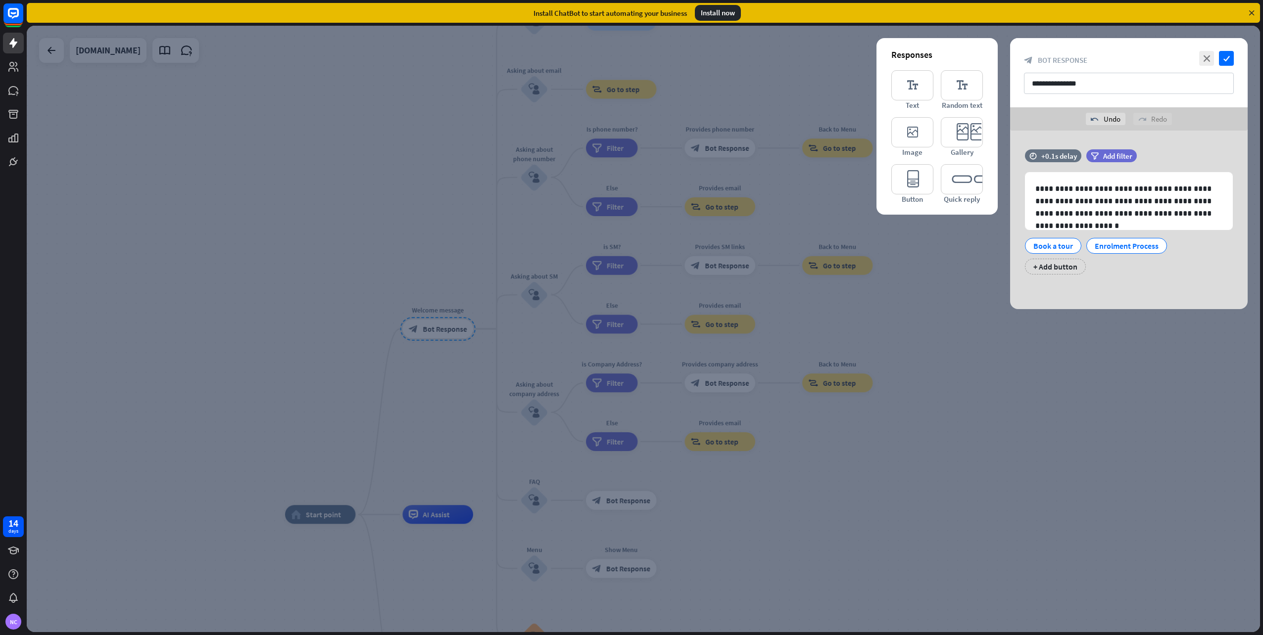
click at [954, 352] on div at bounding box center [643, 329] width 1233 height 607
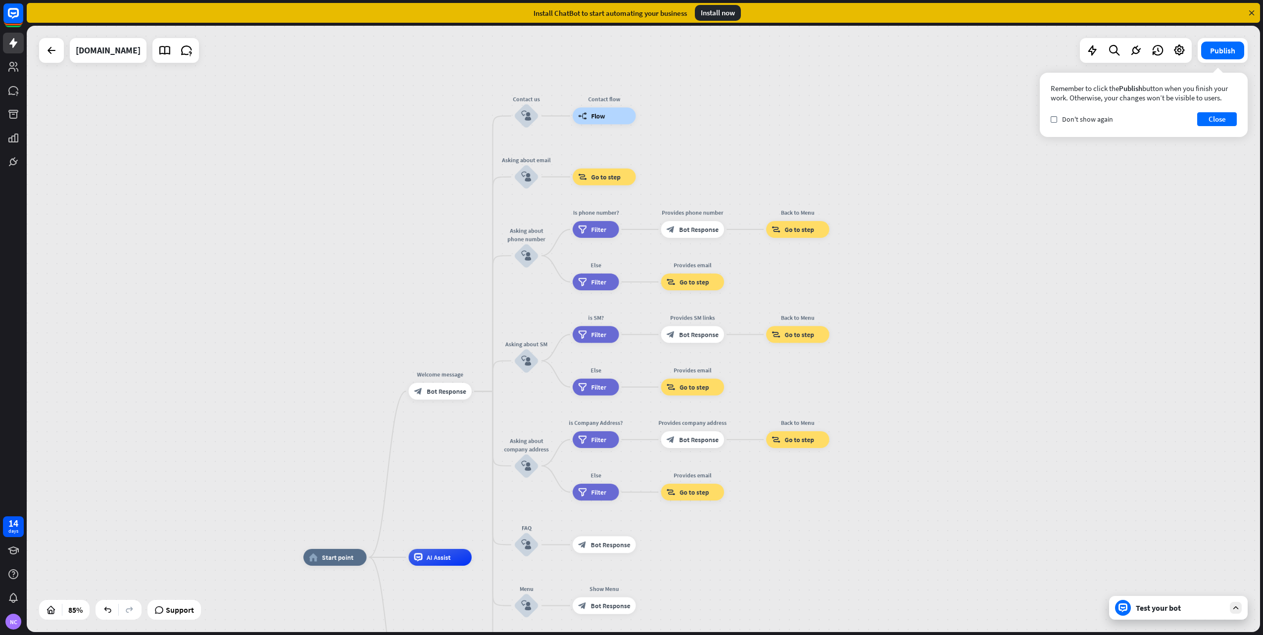
drag, startPoint x: 939, startPoint y: 231, endPoint x: 940, endPoint y: 290, distance: 59.4
click at [940, 290] on div "home_2 Start point Welcome message block_bot_response Bot Response Contact us b…" at bounding box center [643, 329] width 1233 height 607
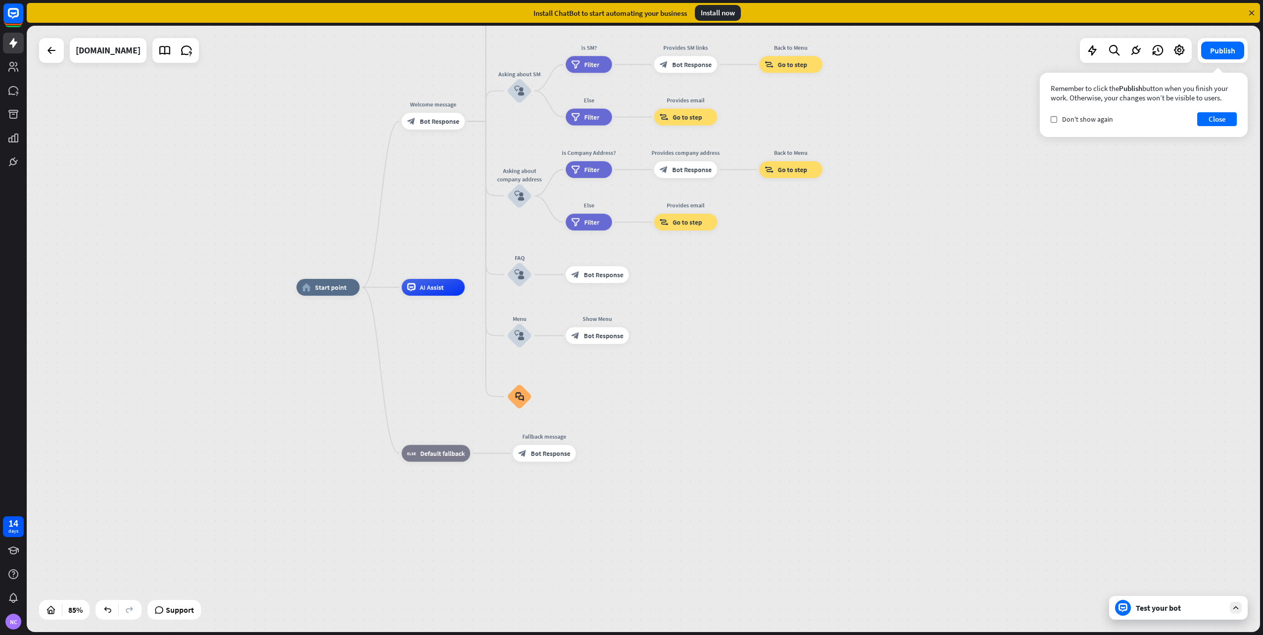
drag, startPoint x: 938, startPoint y: 441, endPoint x: 929, endPoint y: 172, distance: 269.3
click at [929, 172] on div "home_2 Start point Welcome message block_bot_response Bot Response Contact us b…" at bounding box center [643, 329] width 1233 height 607
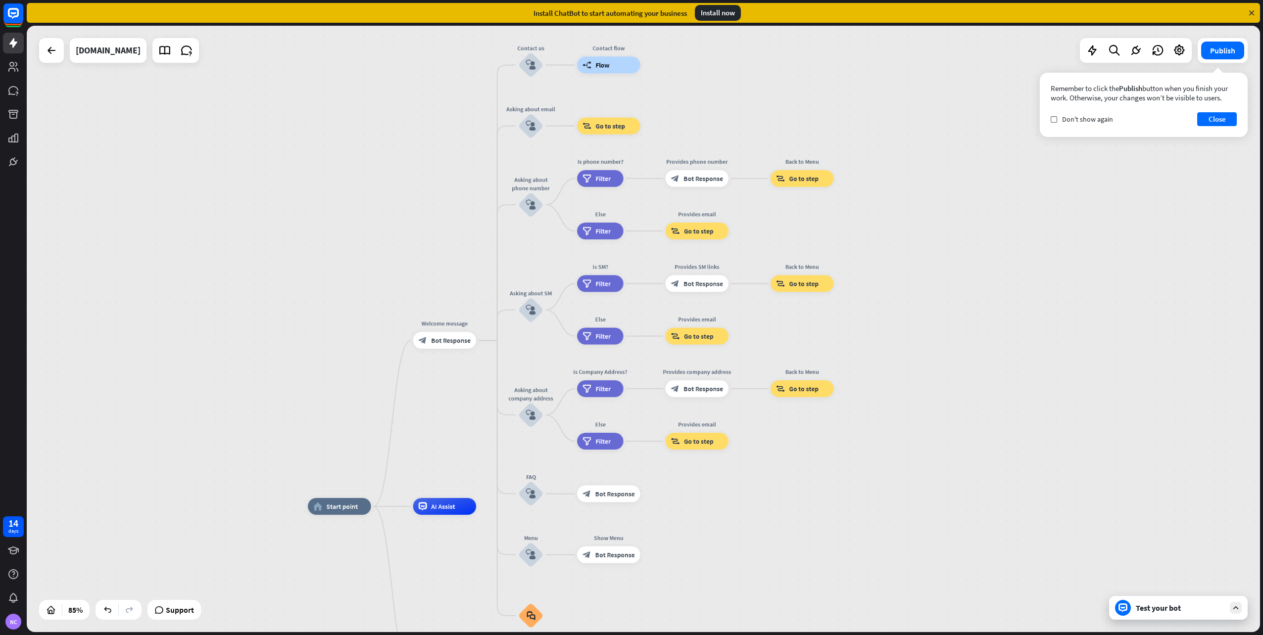
drag, startPoint x: 765, startPoint y: 285, endPoint x: 777, endPoint y: 510, distance: 224.9
click at [777, 510] on div "home_2 Start point Welcome message block_bot_response Bot Response Contact us b…" at bounding box center [643, 329] width 1233 height 607
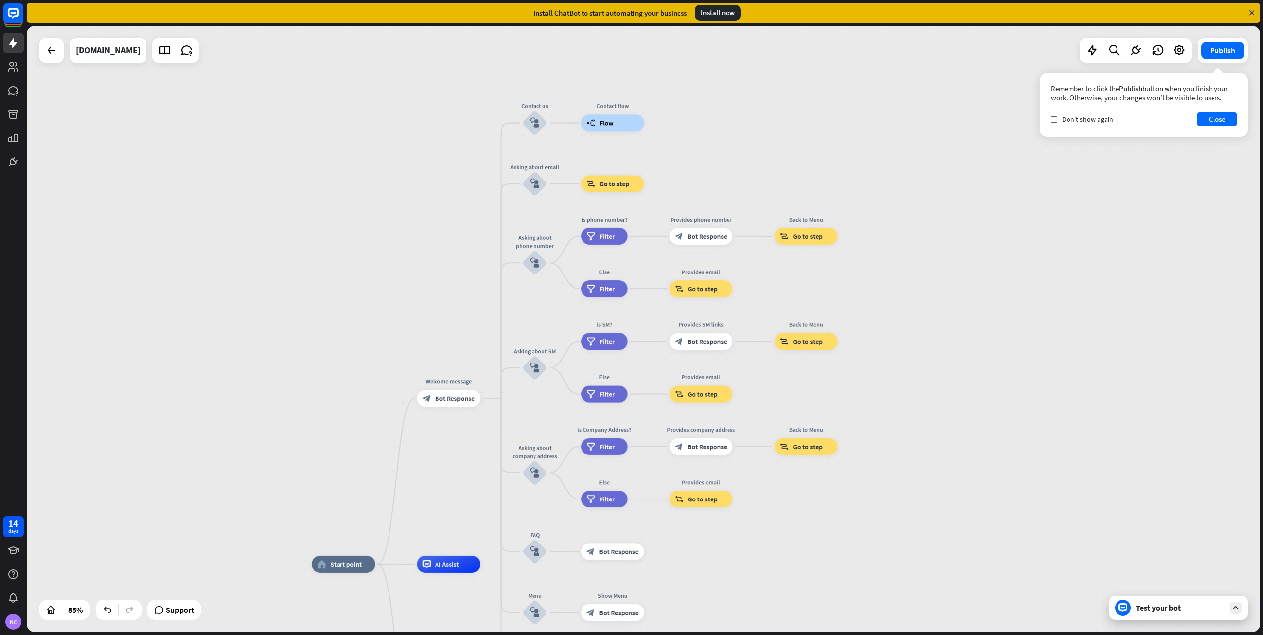
drag, startPoint x: 896, startPoint y: 319, endPoint x: 900, endPoint y: 372, distance: 53.1
click at [900, 372] on div "home_2 Start point Welcome message block_bot_response Bot Response Contact us b…" at bounding box center [643, 329] width 1233 height 607
click at [491, 402] on icon "plus" at bounding box center [490, 399] width 6 height 6
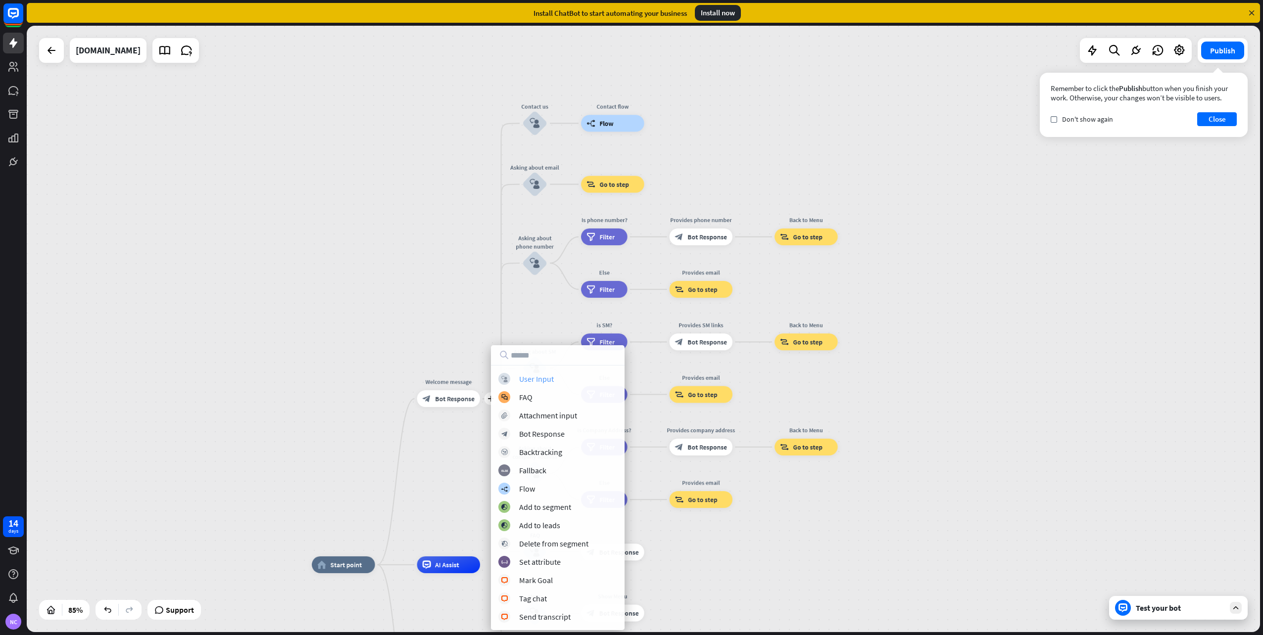
click at [529, 382] on div "User Input" at bounding box center [536, 379] width 35 height 10
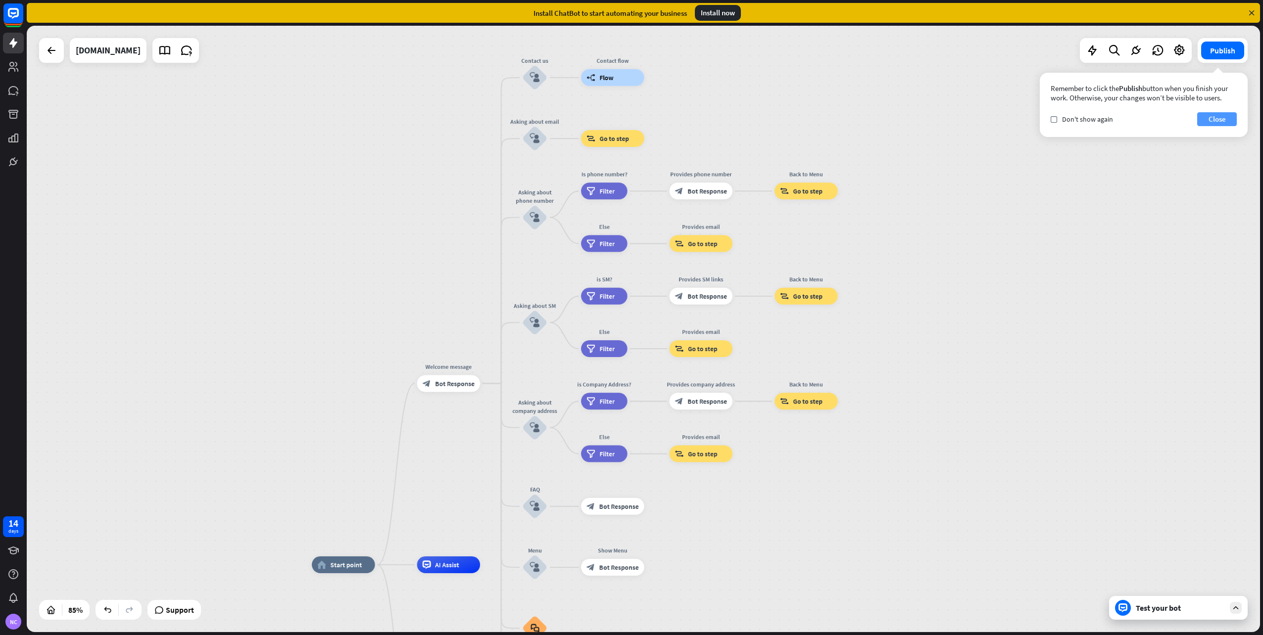
click at [1218, 118] on button "Close" at bounding box center [1217, 119] width 40 height 14
click at [480, 390] on div "Edit name more_horiz plus block_bot_response Bot Response" at bounding box center [448, 383] width 63 height 17
click at [490, 383] on icon "plus" at bounding box center [490, 383] width 6 height 6
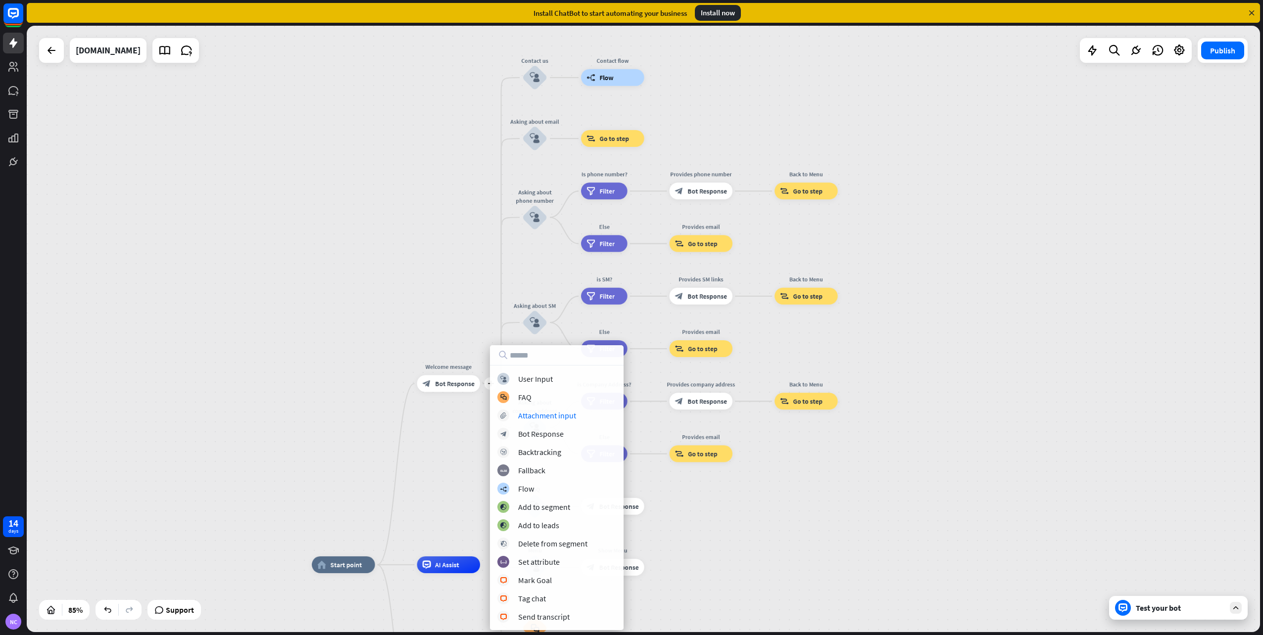
click at [535, 422] on div "block_user_input User Input block_faq FAQ block_attachment Attachment input blo…" at bounding box center [557, 498] width 134 height 250
click at [536, 418] on div "Attachment input" at bounding box center [547, 416] width 58 height 10
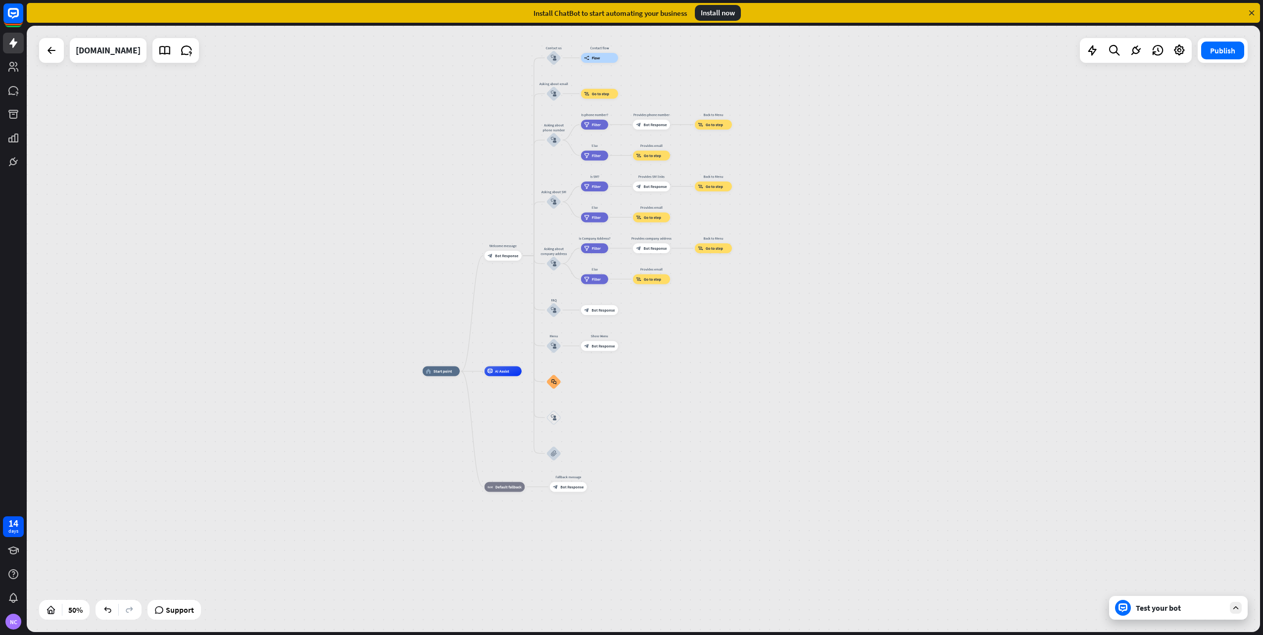
drag, startPoint x: 714, startPoint y: 559, endPoint x: 724, endPoint y: 374, distance: 185.8
click at [727, 372] on div "home_2 Start point Welcome message block_bot_response Bot Response Contact us b…" at bounding box center [731, 523] width 616 height 303
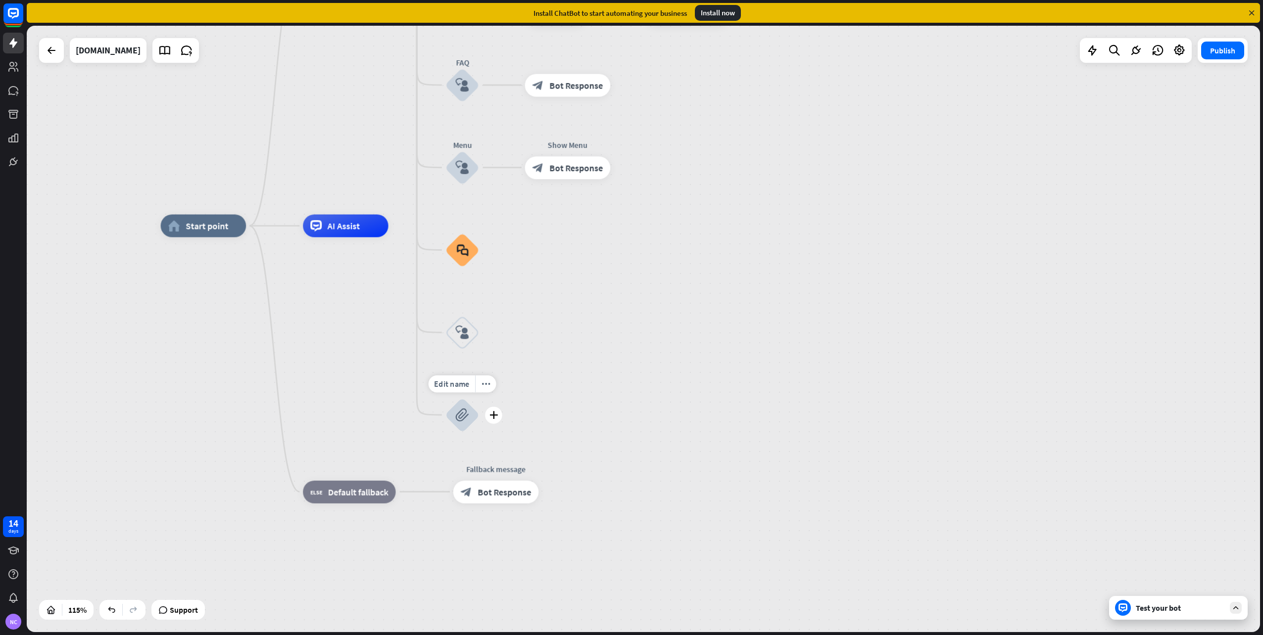
click at [466, 415] on icon "block_attachment" at bounding box center [462, 415] width 14 height 14
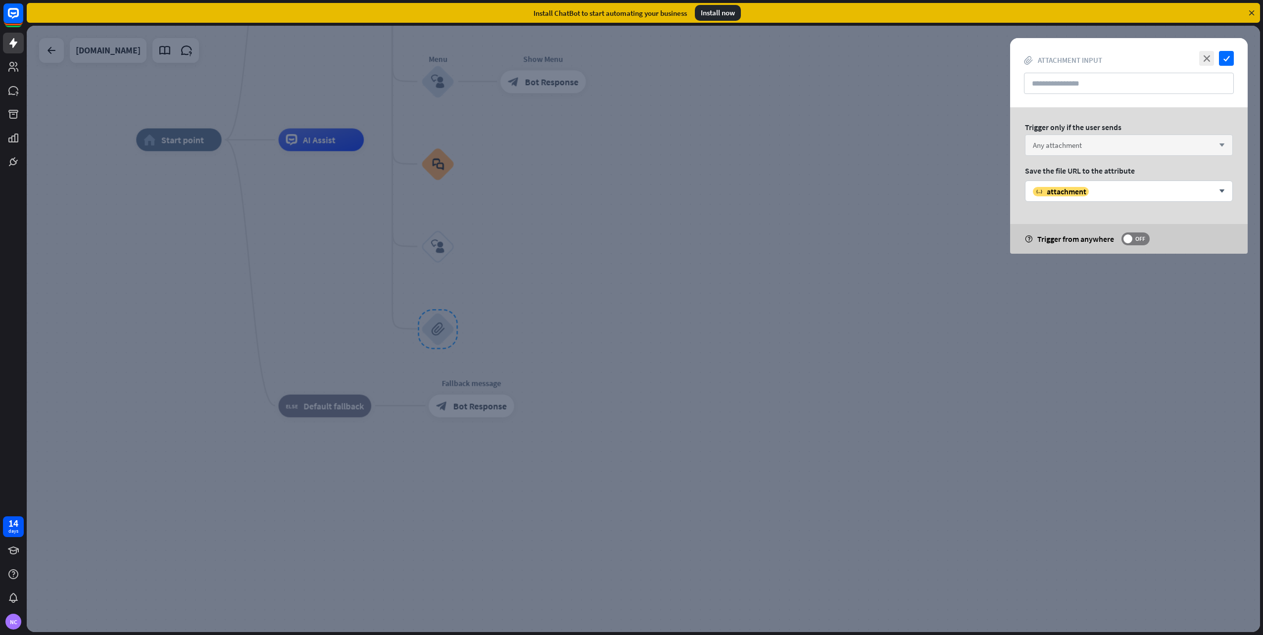
click at [1122, 150] on div "Any attachment arrow_down" at bounding box center [1129, 145] width 208 height 21
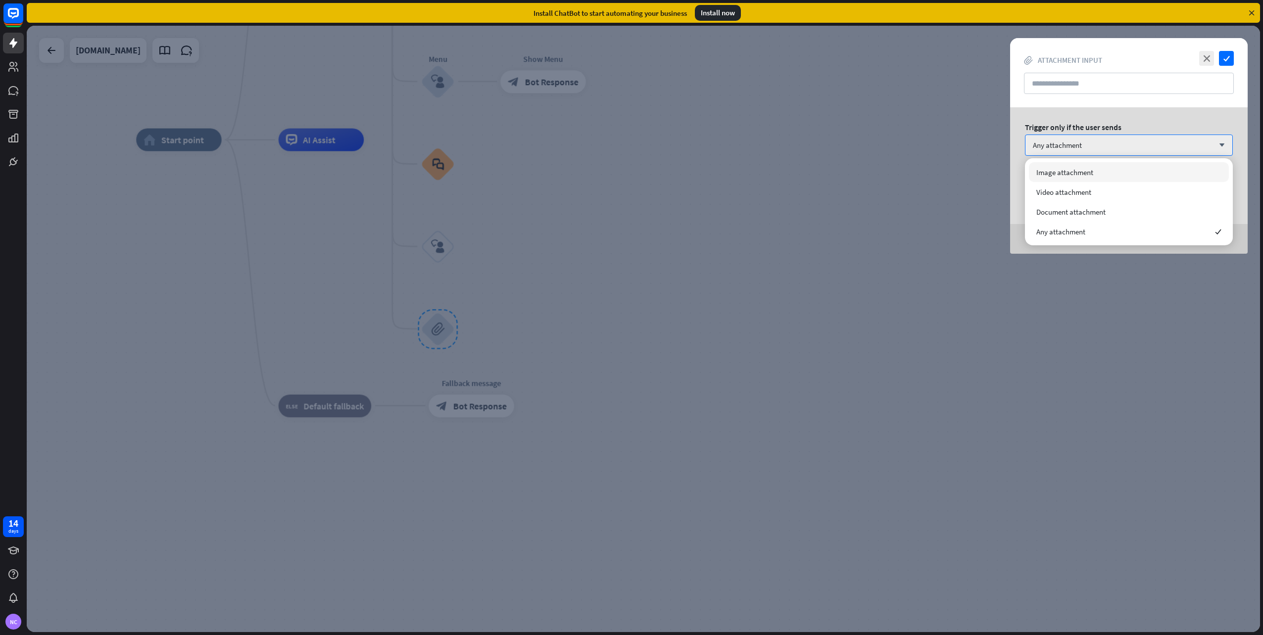
drag, startPoint x: 835, startPoint y: 218, endPoint x: 856, endPoint y: 215, distance: 21.9
click at [846, 217] on div at bounding box center [643, 329] width 1233 height 607
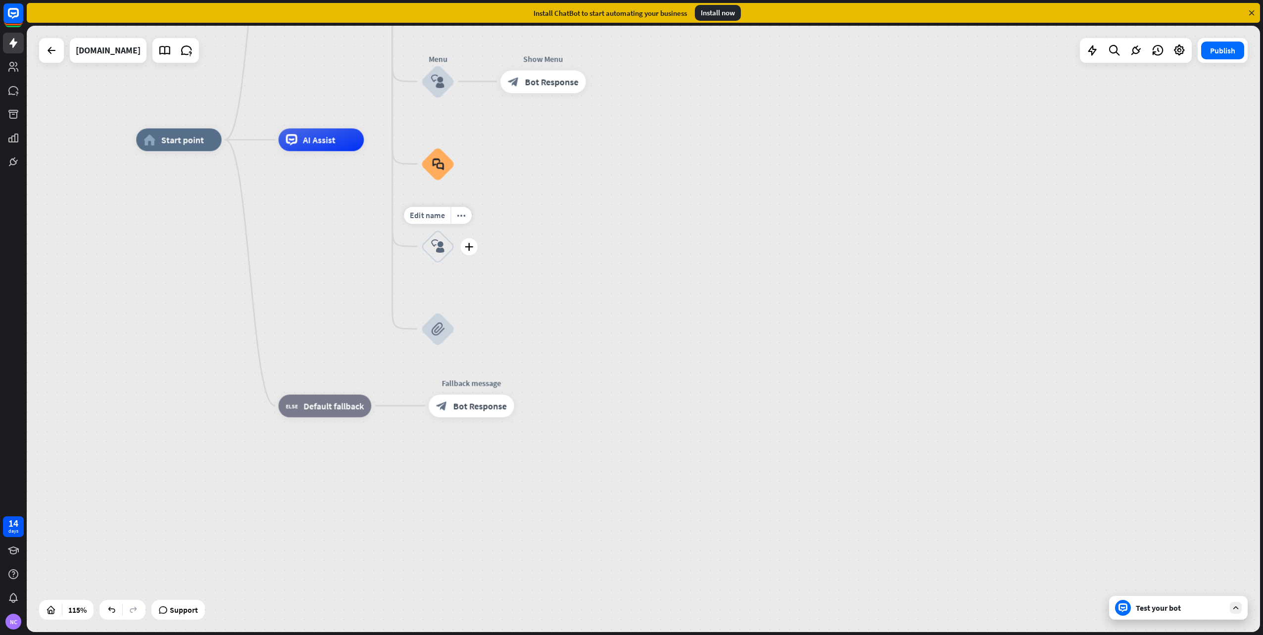
click at [445, 251] on div "block_user_input" at bounding box center [438, 247] width 34 height 34
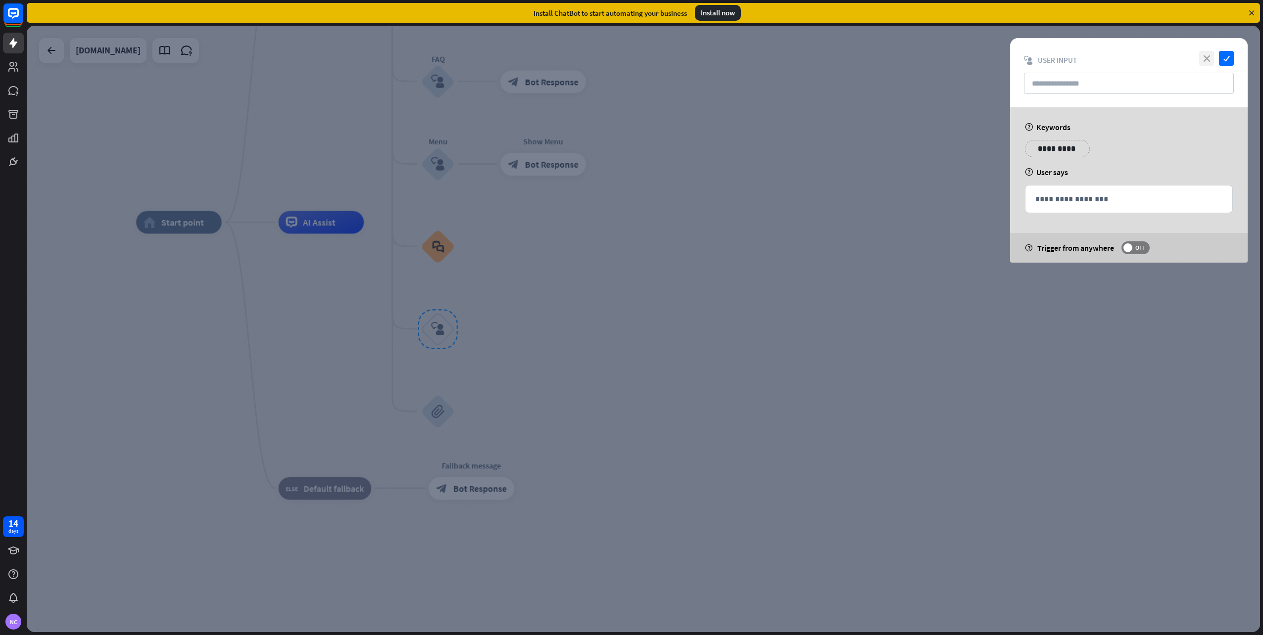
click at [1210, 56] on icon "close" at bounding box center [1206, 58] width 15 height 15
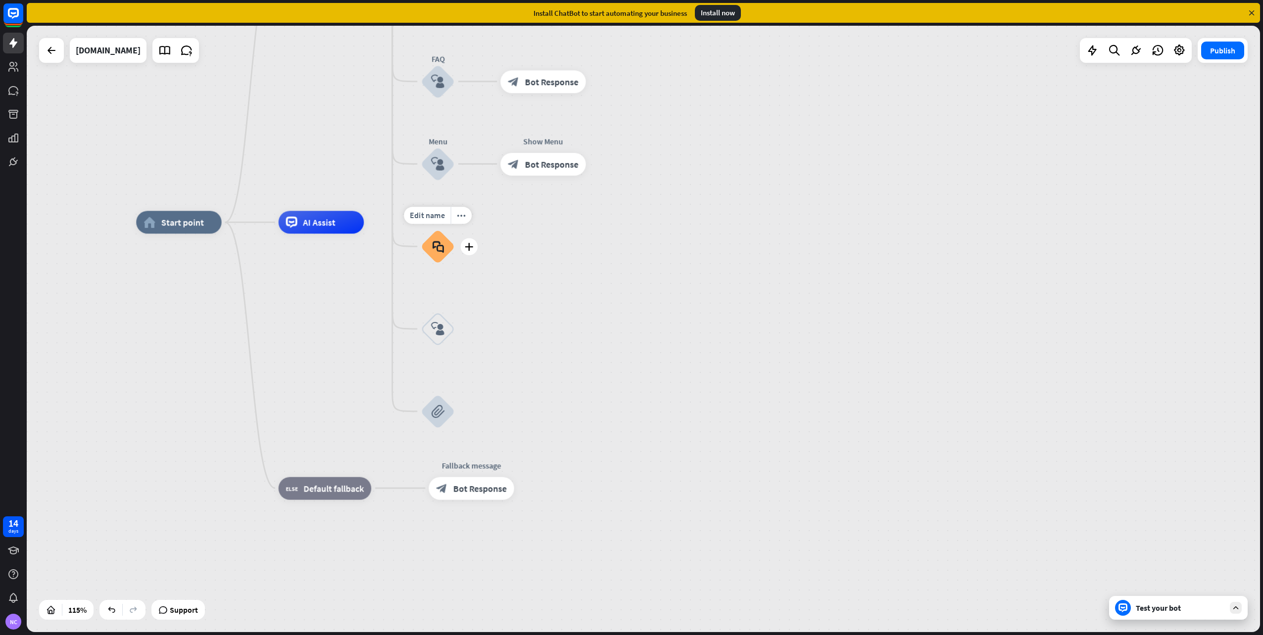
click at [438, 253] on div "block_faq" at bounding box center [438, 247] width 34 height 34
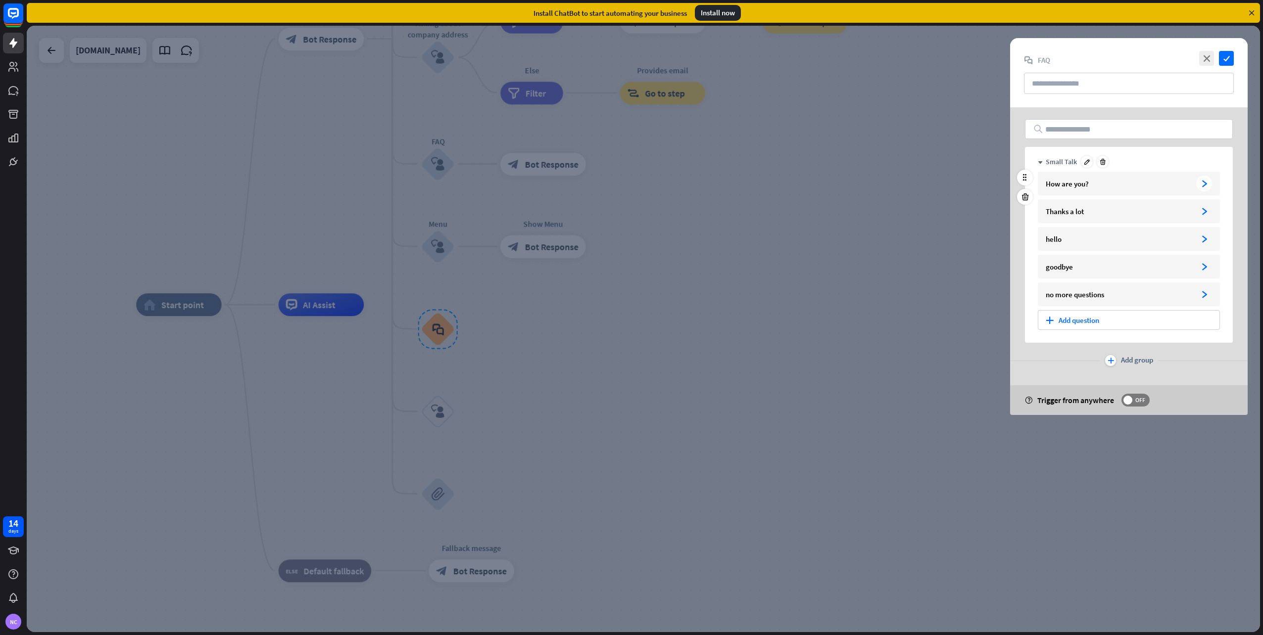
click at [1212, 186] on div "How are you? arrowhead_right" at bounding box center [1129, 184] width 182 height 24
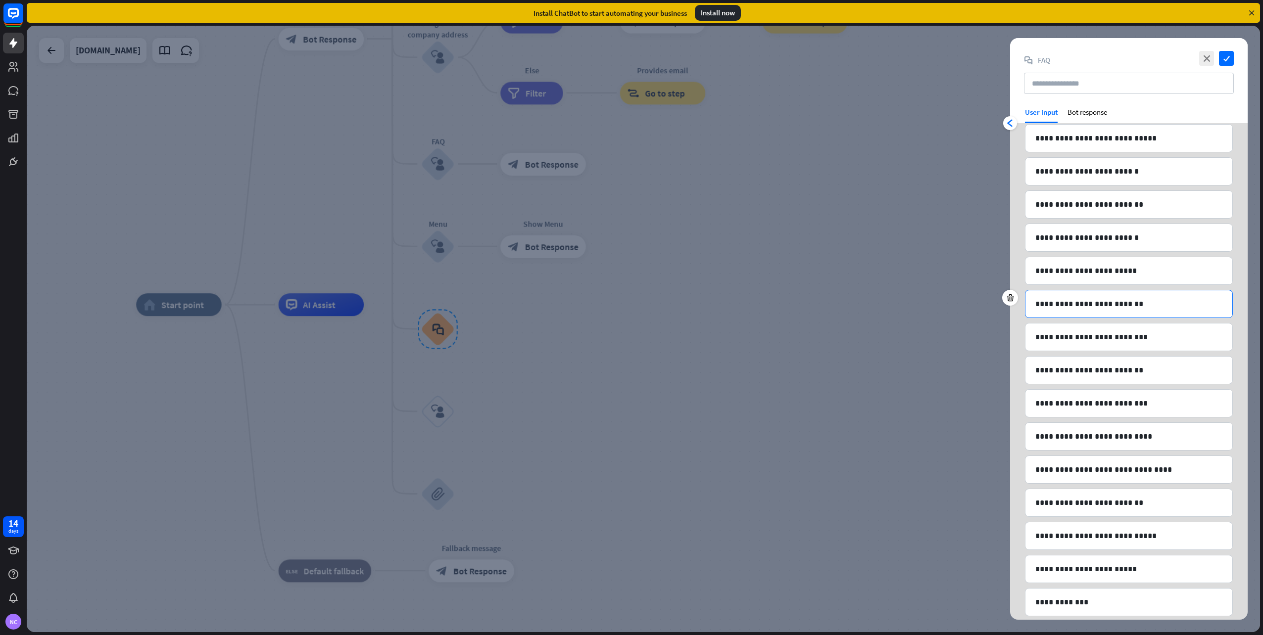
scroll to position [1320, 0]
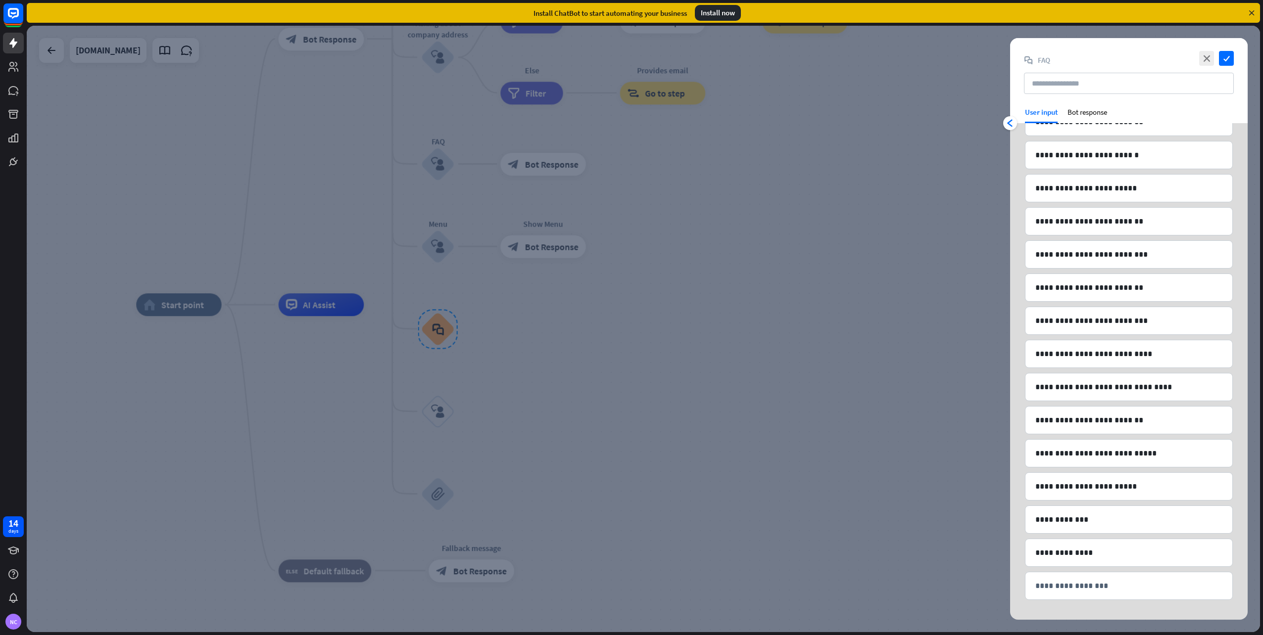
click at [1035, 116] on div "User input" at bounding box center [1041, 111] width 33 height 9
click at [1098, 109] on div "Bot response" at bounding box center [1087, 115] width 40 height 16
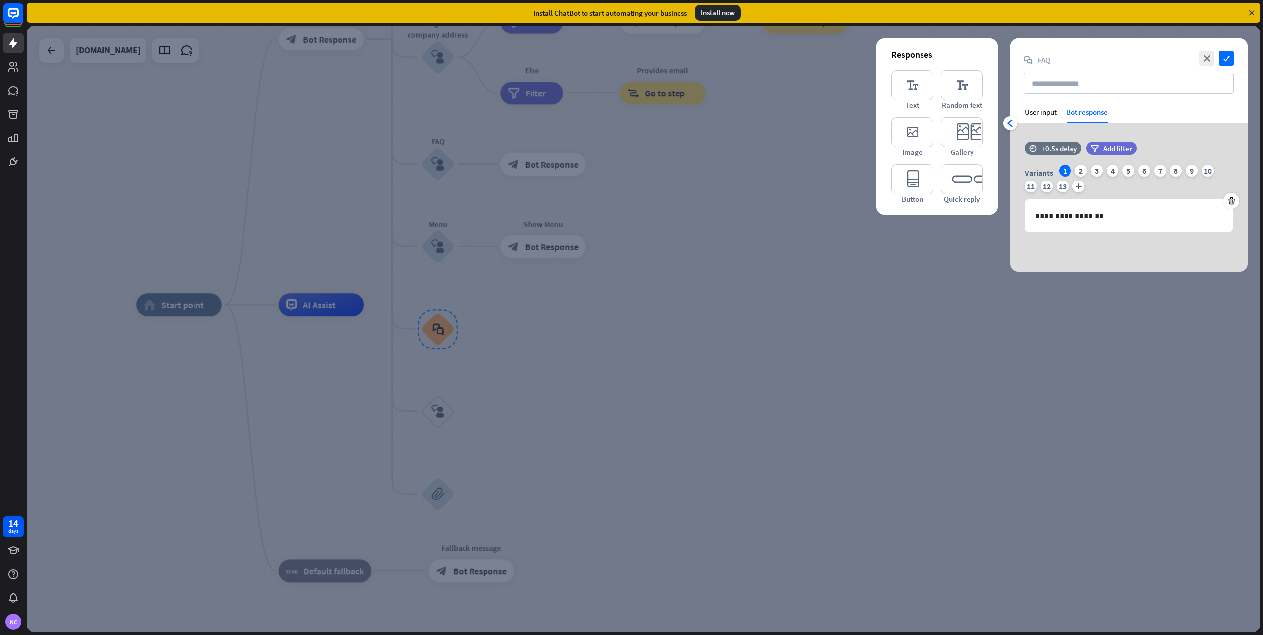
scroll to position [0, 0]
click at [1041, 118] on div "User input" at bounding box center [1041, 115] width 32 height 16
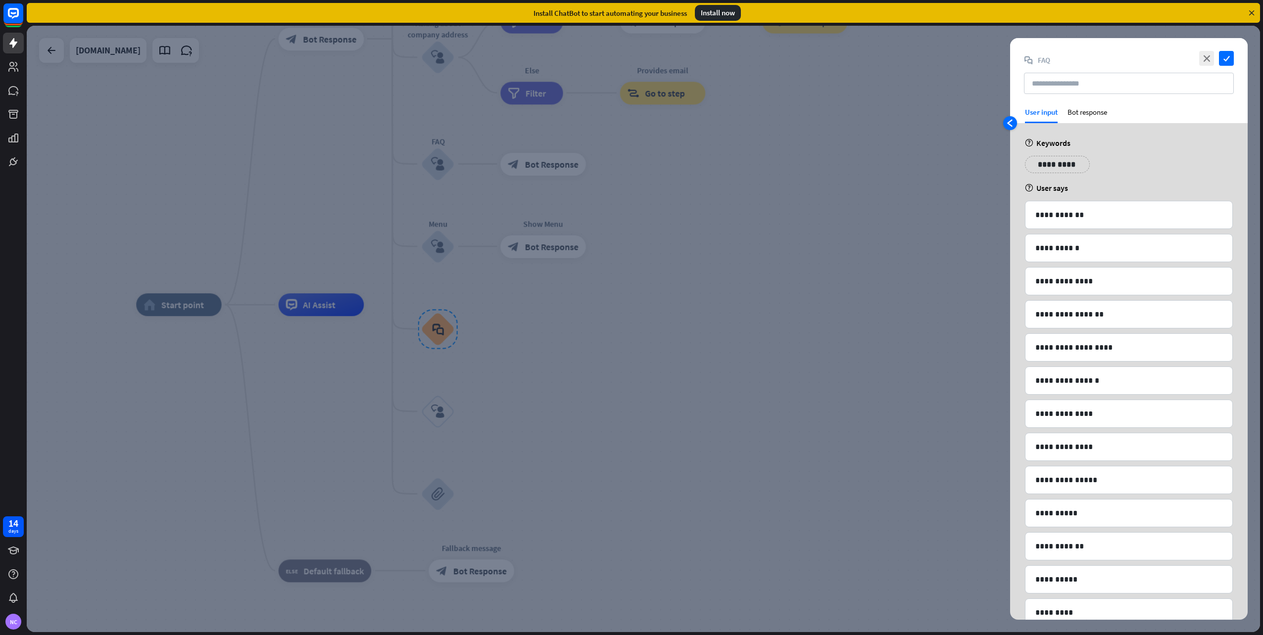
click at [1010, 123] on icon "arrowhead_left" at bounding box center [1010, 123] width 8 height 8
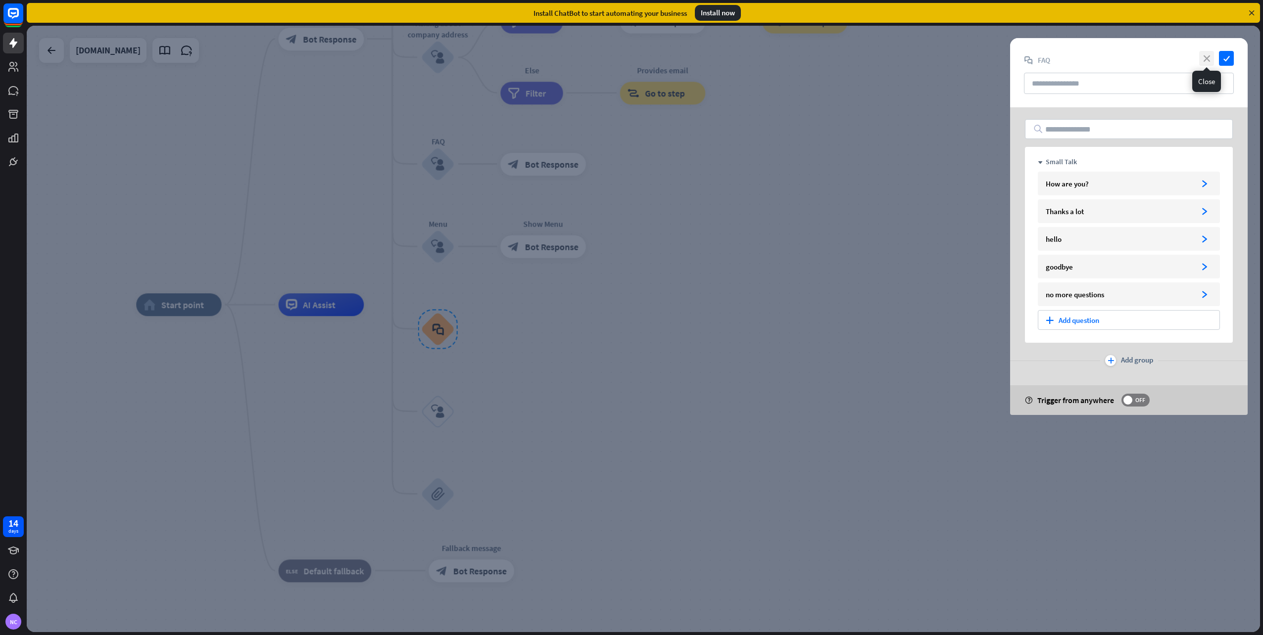
click at [1211, 59] on icon "close" at bounding box center [1206, 58] width 15 height 15
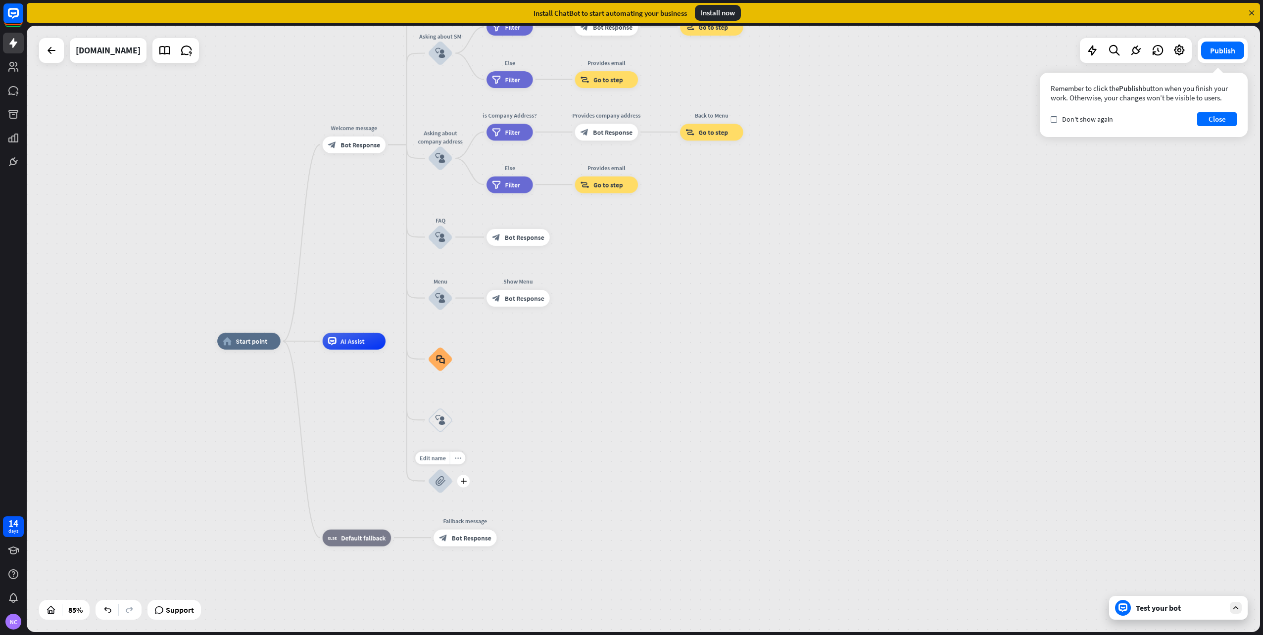
click at [455, 459] on icon "more_horiz" at bounding box center [457, 458] width 7 height 6
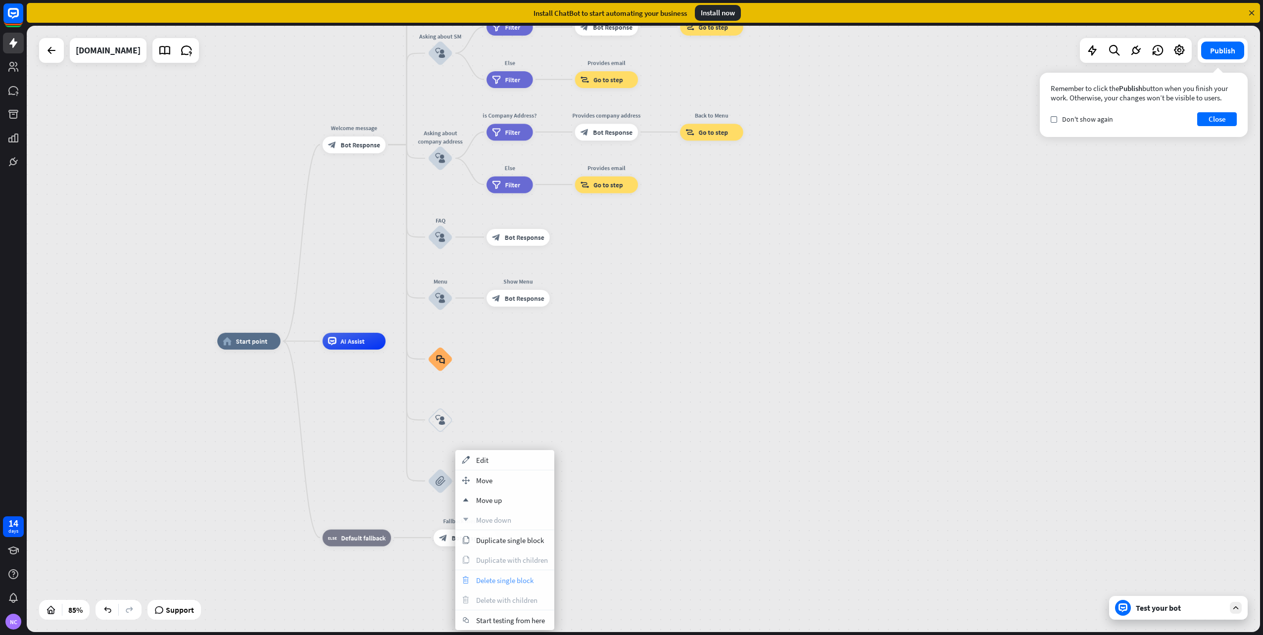
click at [500, 586] on div "trash Delete single block" at bounding box center [504, 580] width 99 height 20
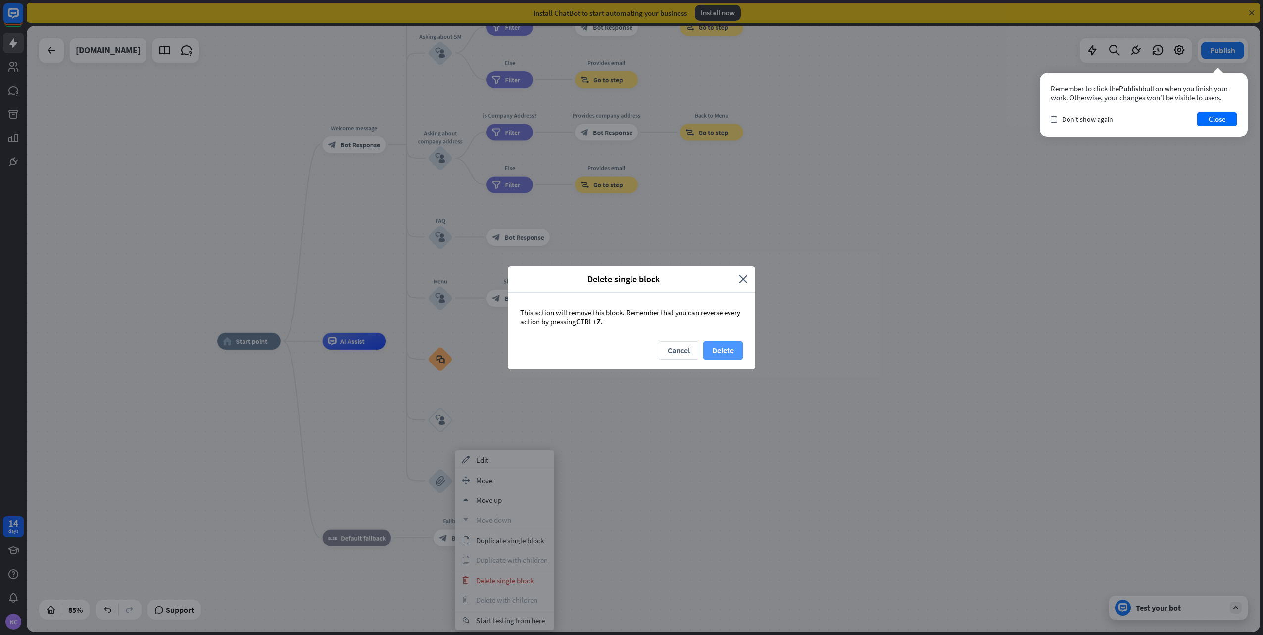
click at [733, 346] on button "Delete" at bounding box center [723, 350] width 40 height 18
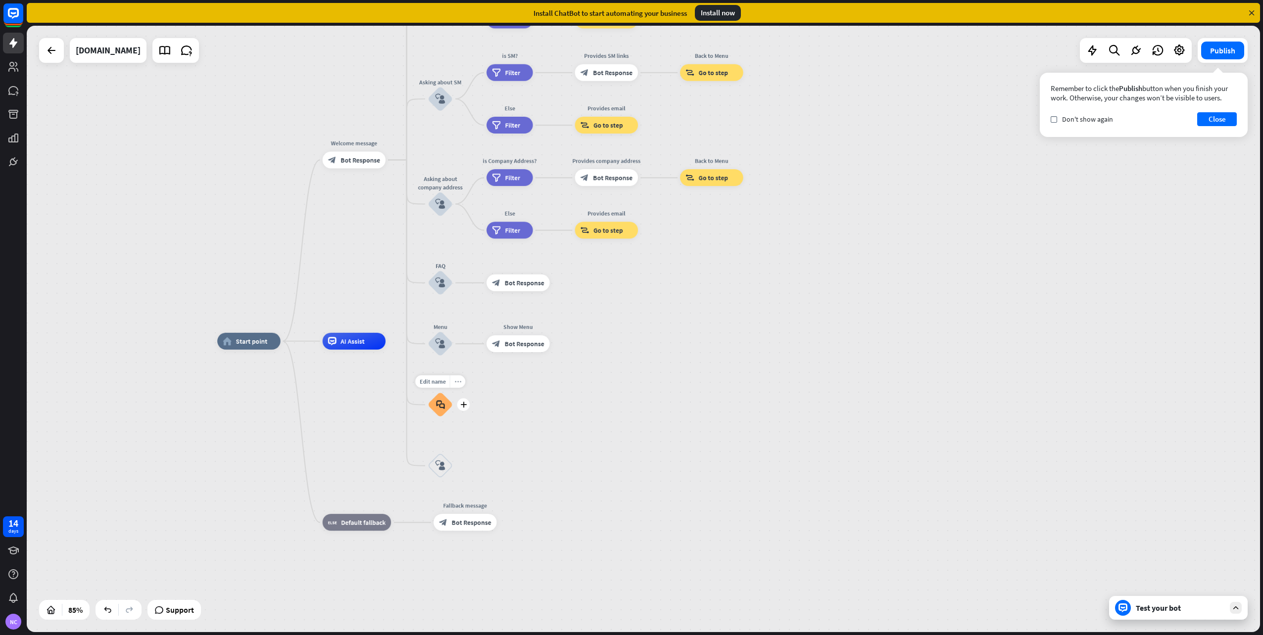
click at [456, 384] on icon "more_horiz" at bounding box center [457, 381] width 7 height 6
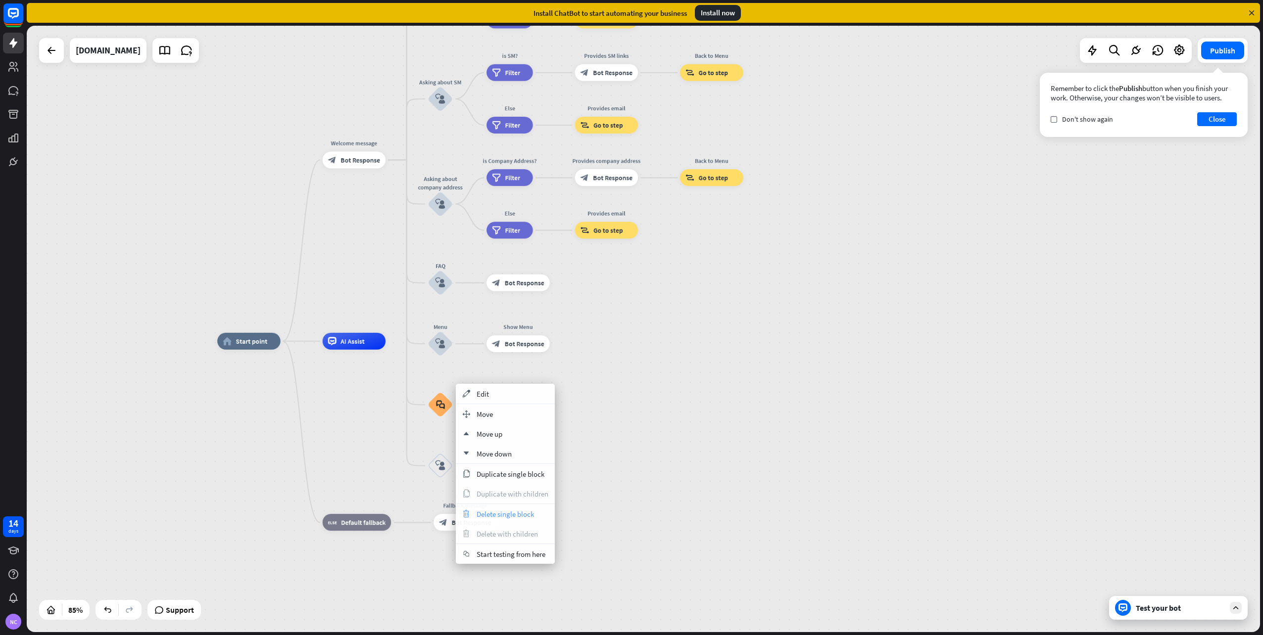
click at [486, 511] on span "Delete single block" at bounding box center [504, 514] width 57 height 9
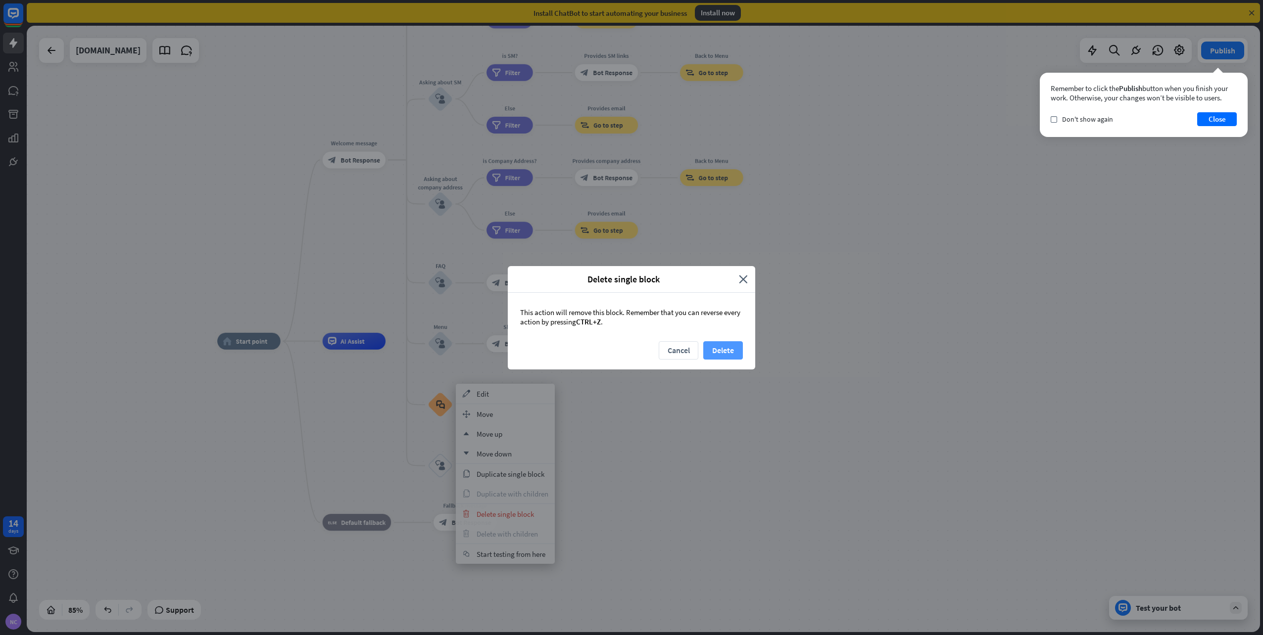
drag, startPoint x: 730, startPoint y: 356, endPoint x: 724, endPoint y: 354, distance: 6.1
click at [724, 354] on button "Delete" at bounding box center [723, 350] width 40 height 18
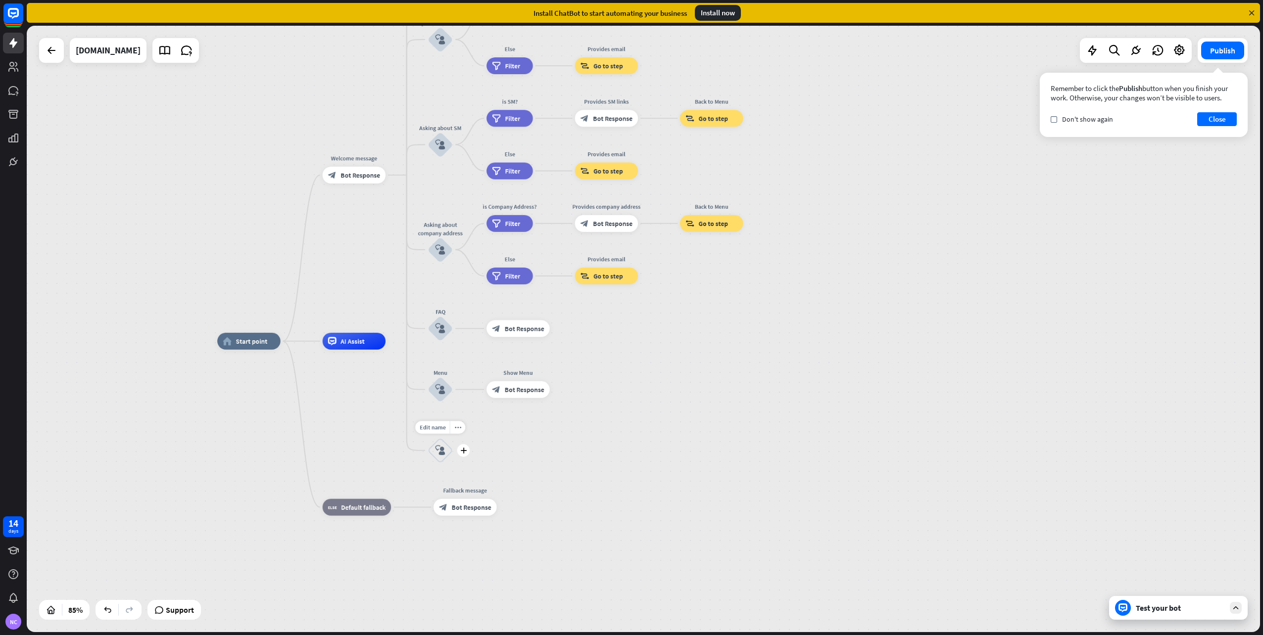
click at [439, 446] on icon "block_user_input" at bounding box center [440, 451] width 10 height 10
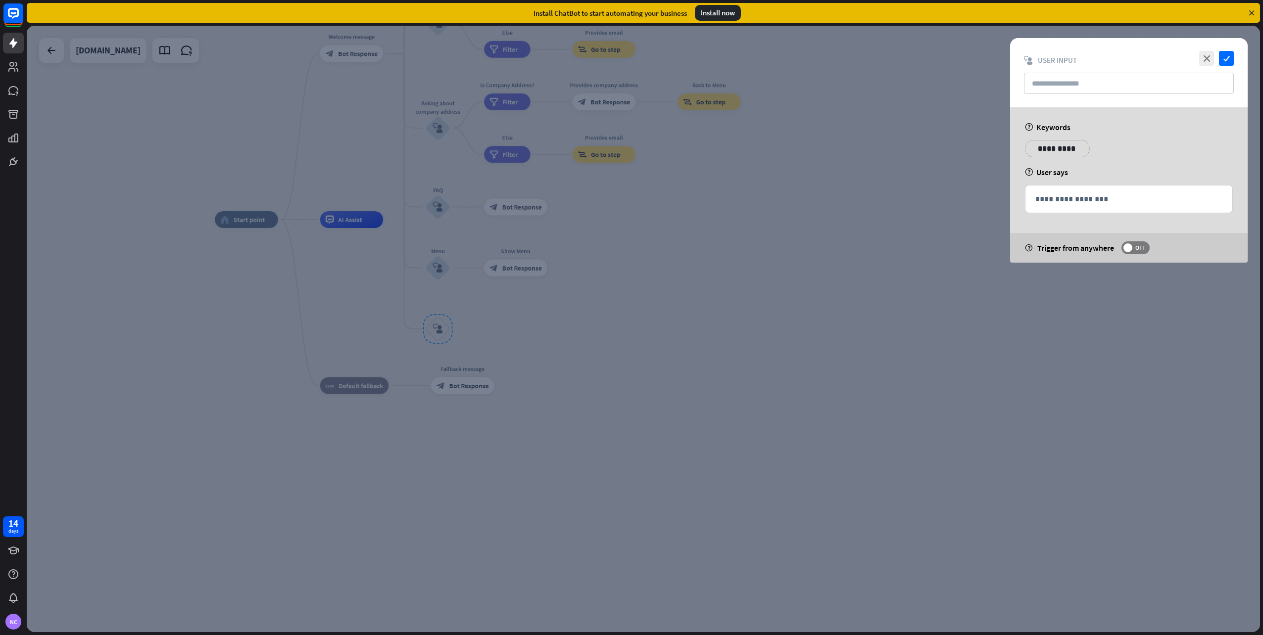
drag, startPoint x: 1211, startPoint y: 57, endPoint x: 842, endPoint y: 194, distance: 394.2
click at [1211, 57] on icon "close" at bounding box center [1206, 58] width 15 height 15
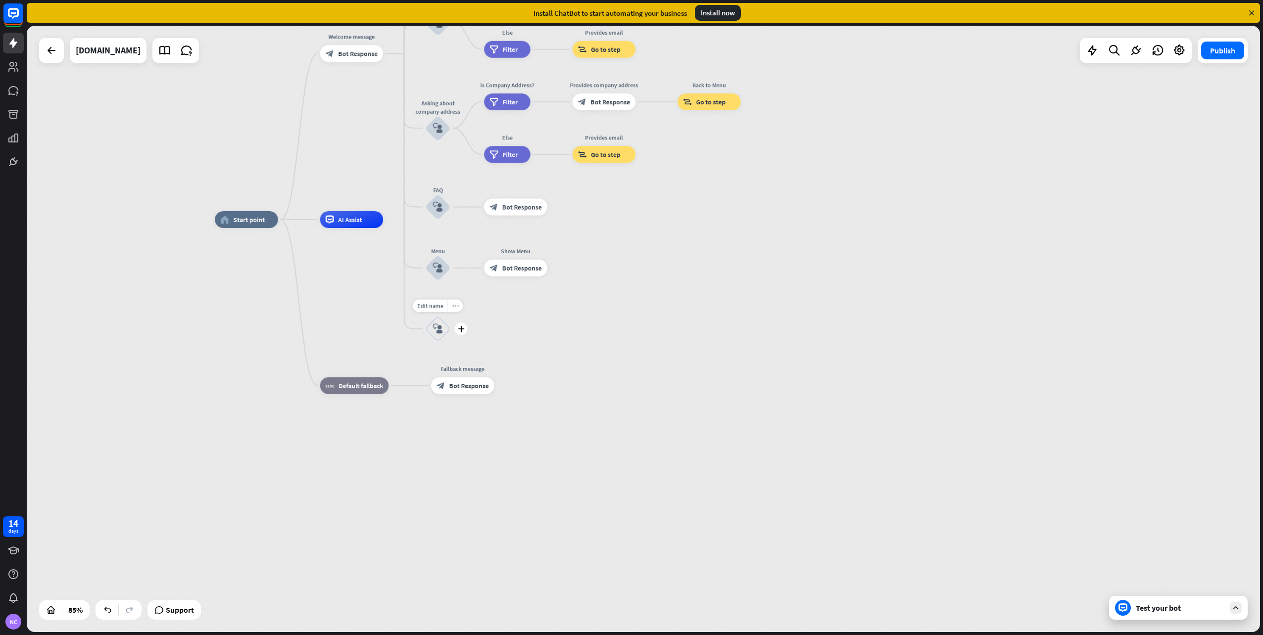
click at [455, 310] on div "more_horiz" at bounding box center [454, 306] width 15 height 13
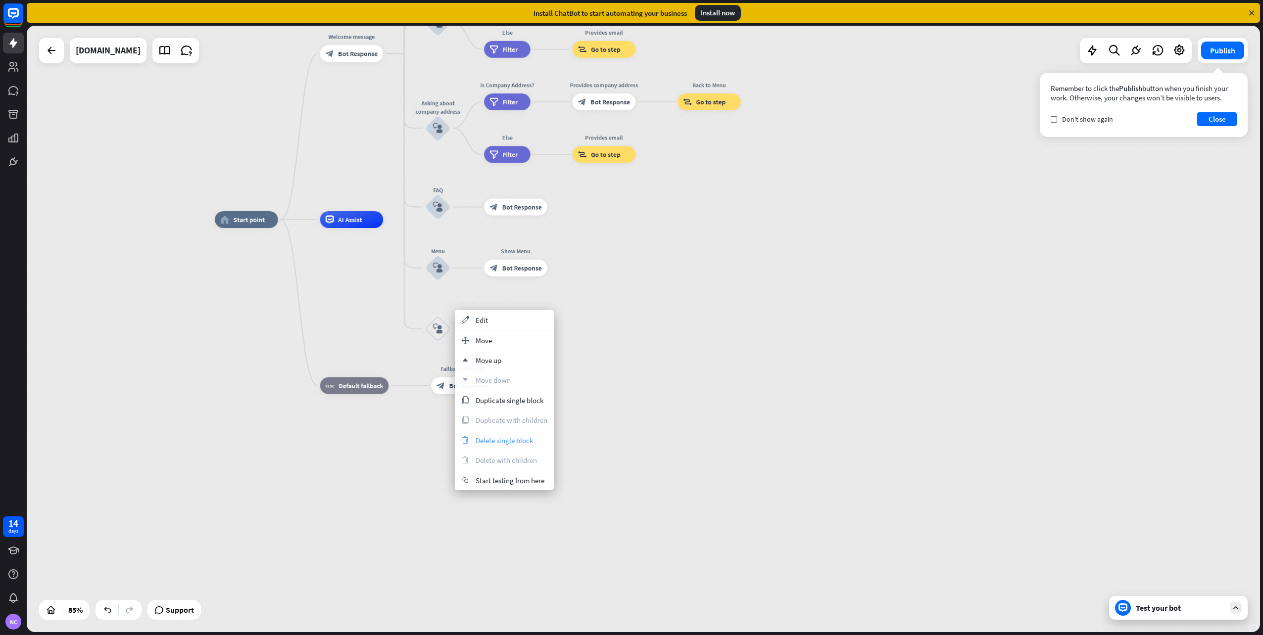
click at [503, 441] on span "Delete single block" at bounding box center [503, 440] width 57 height 9
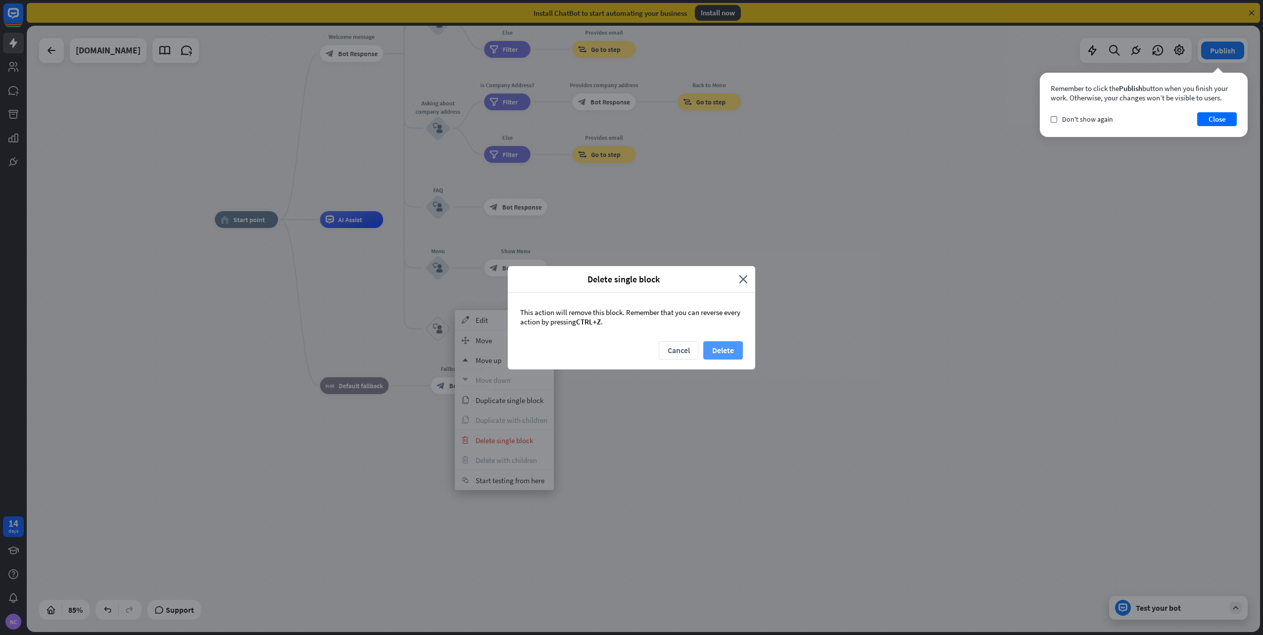
click at [720, 350] on button "Delete" at bounding box center [723, 350] width 40 height 18
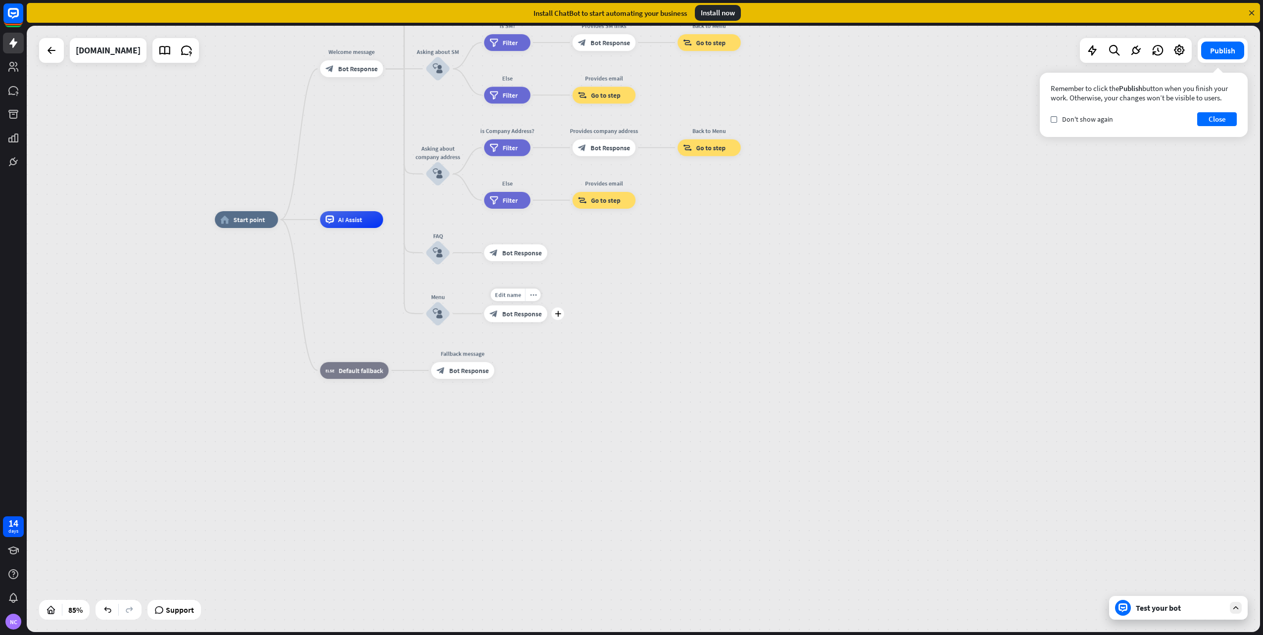
click at [502, 313] on span "Bot Response" at bounding box center [522, 314] width 40 height 8
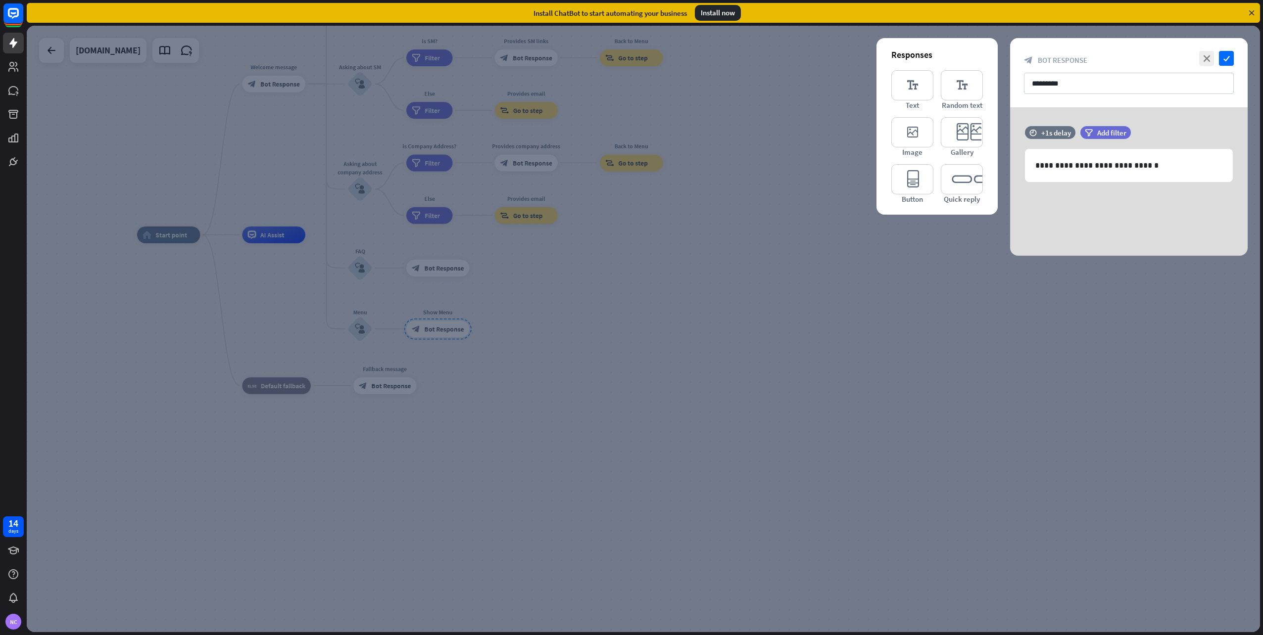
click at [364, 329] on div at bounding box center [643, 329] width 1233 height 607
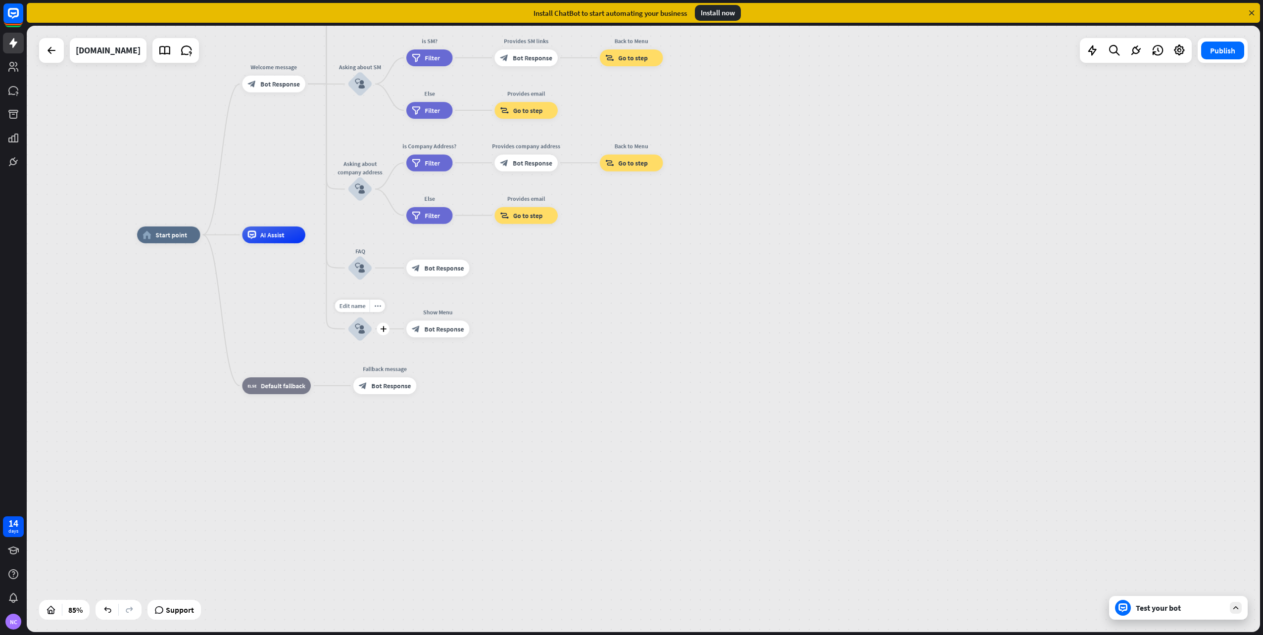
click at [364, 329] on icon "block_user_input" at bounding box center [360, 329] width 10 height 10
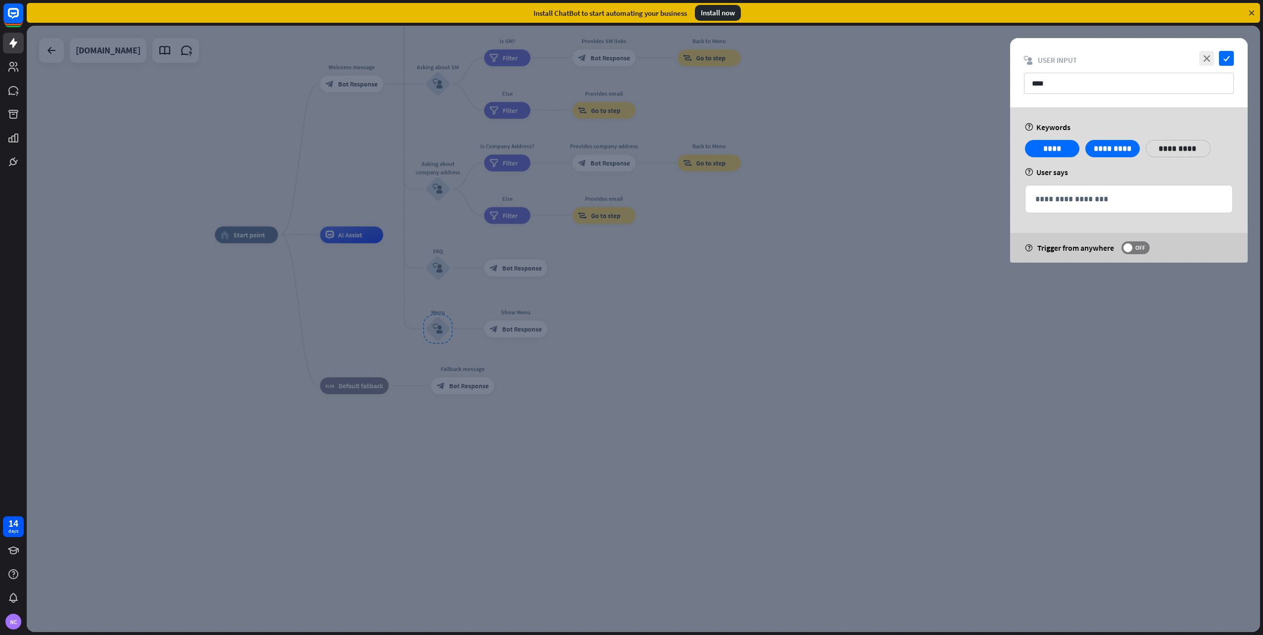
click at [503, 327] on div at bounding box center [643, 329] width 1233 height 607
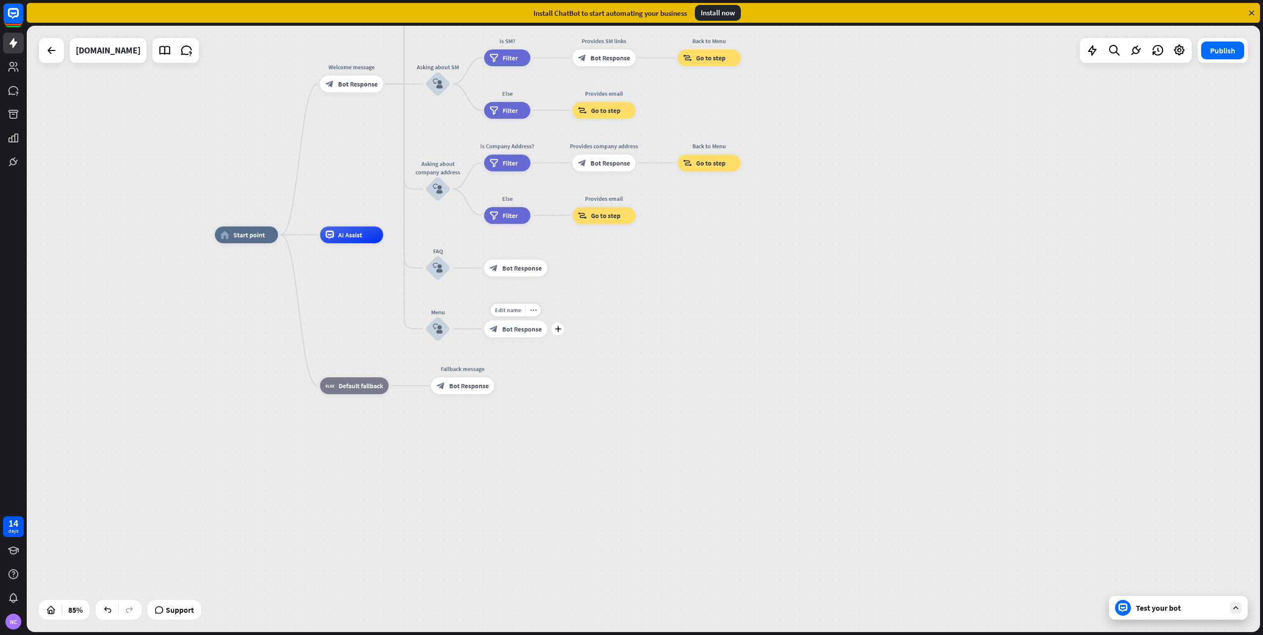
click at [503, 327] on span "Bot Response" at bounding box center [522, 329] width 40 height 8
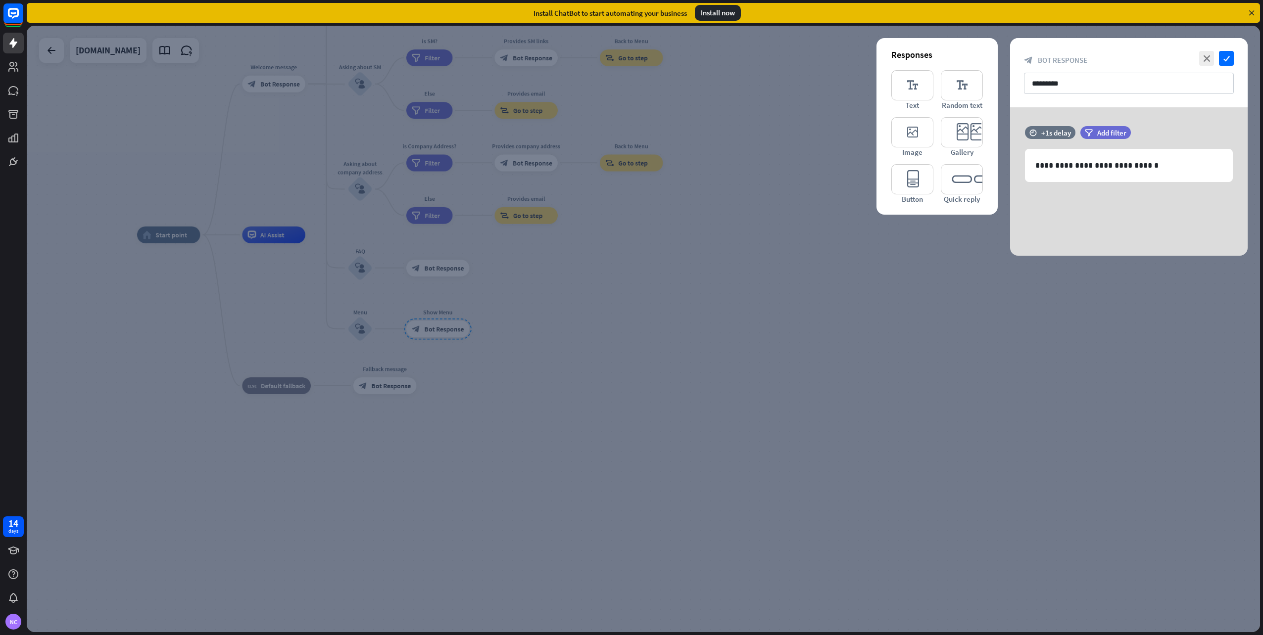
click at [580, 268] on div at bounding box center [643, 329] width 1233 height 607
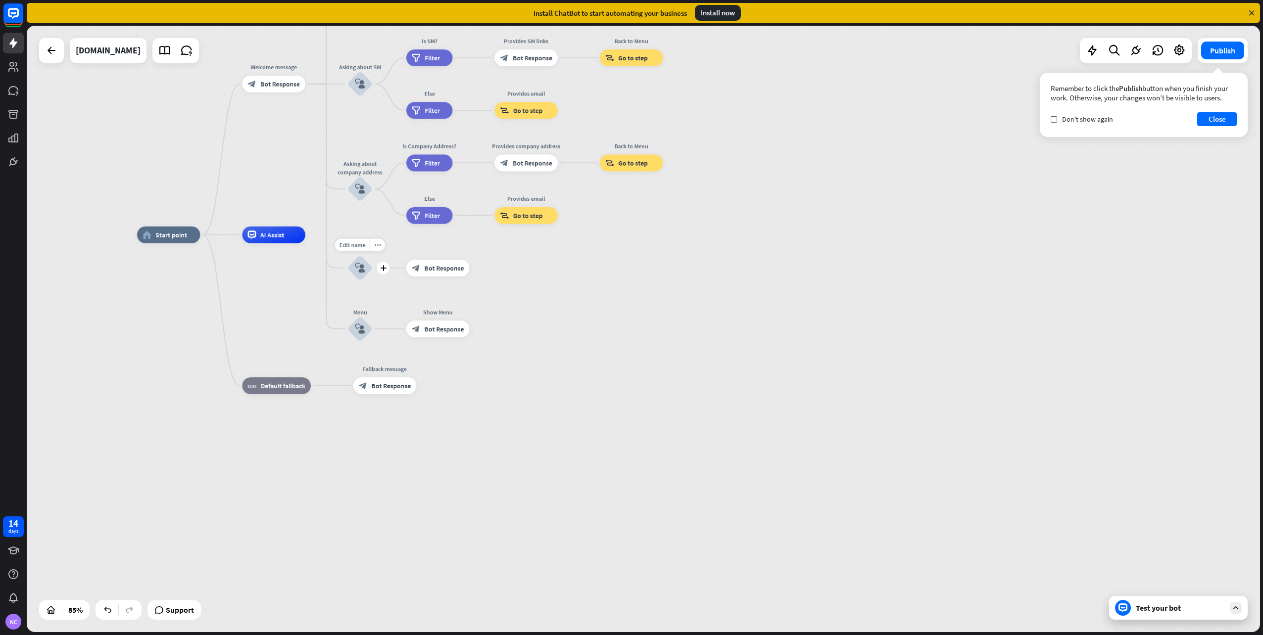
click at [361, 270] on icon "block_user_input" at bounding box center [360, 268] width 10 height 10
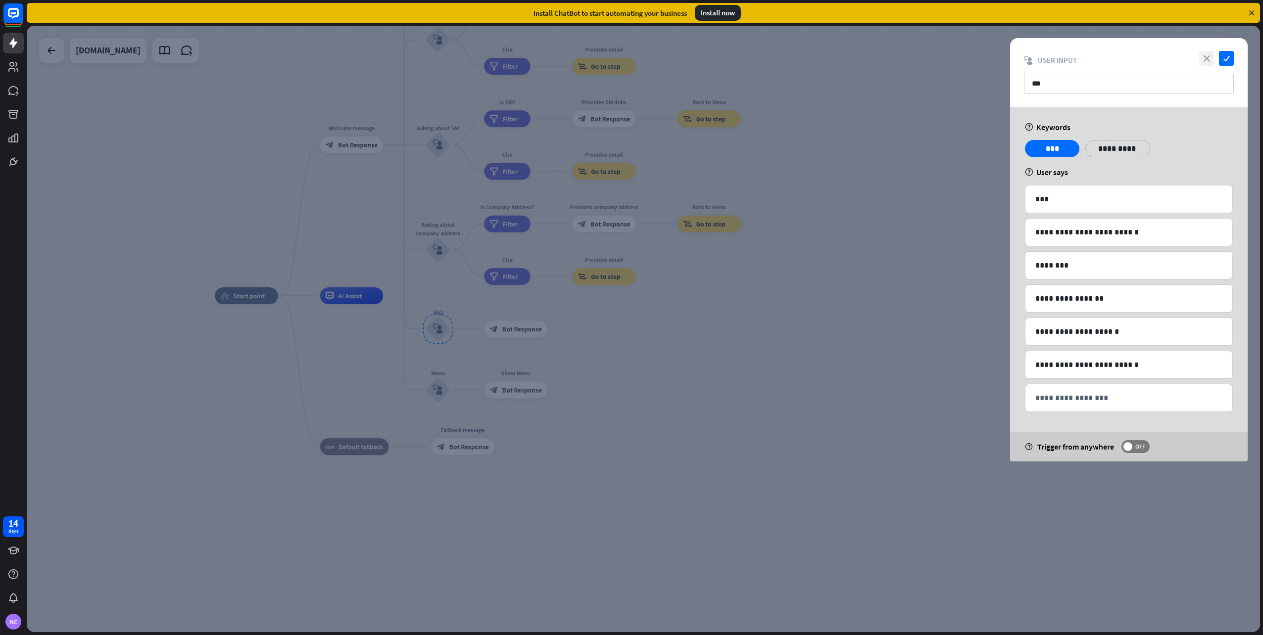
click at [1209, 59] on icon "close" at bounding box center [1206, 58] width 15 height 15
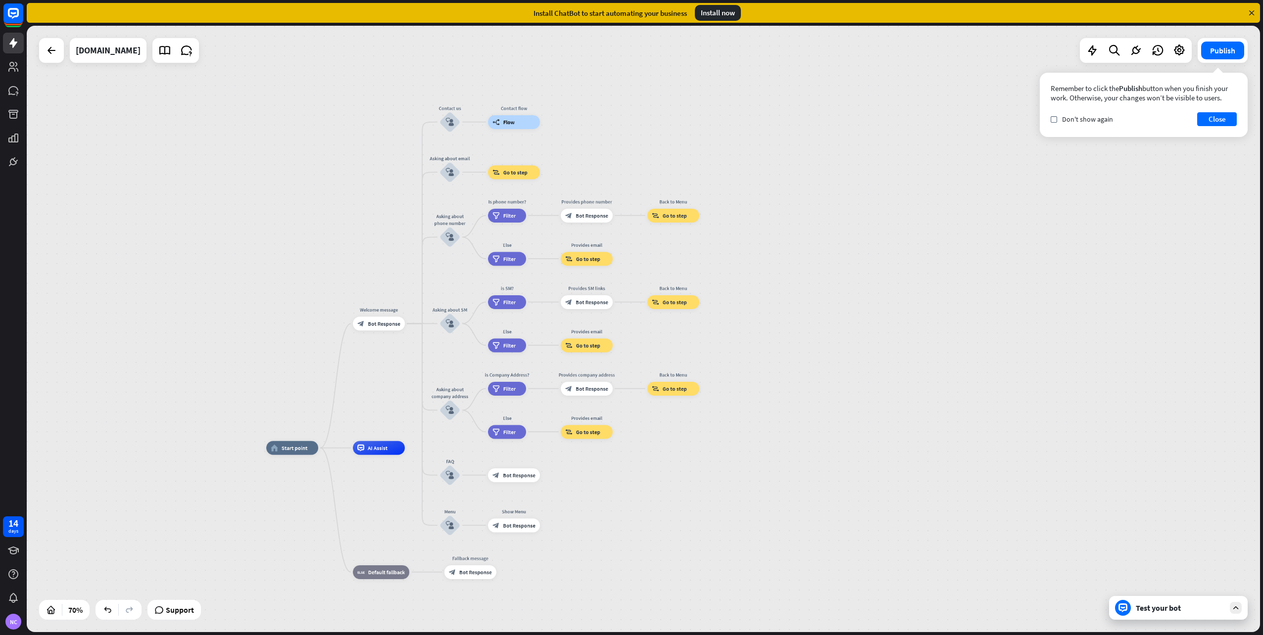
drag, startPoint x: 770, startPoint y: 218, endPoint x: 798, endPoint y: 371, distance: 155.9
click at [798, 371] on div "home_2 Start point Welcome message block_bot_response Bot Response Contact us b…" at bounding box center [643, 329] width 1233 height 607
click at [484, 579] on div "Edit name more_horiz plus block_bot_response Bot Response" at bounding box center [470, 573] width 52 height 14
click at [471, 570] on span "Bot Response" at bounding box center [475, 572] width 33 height 7
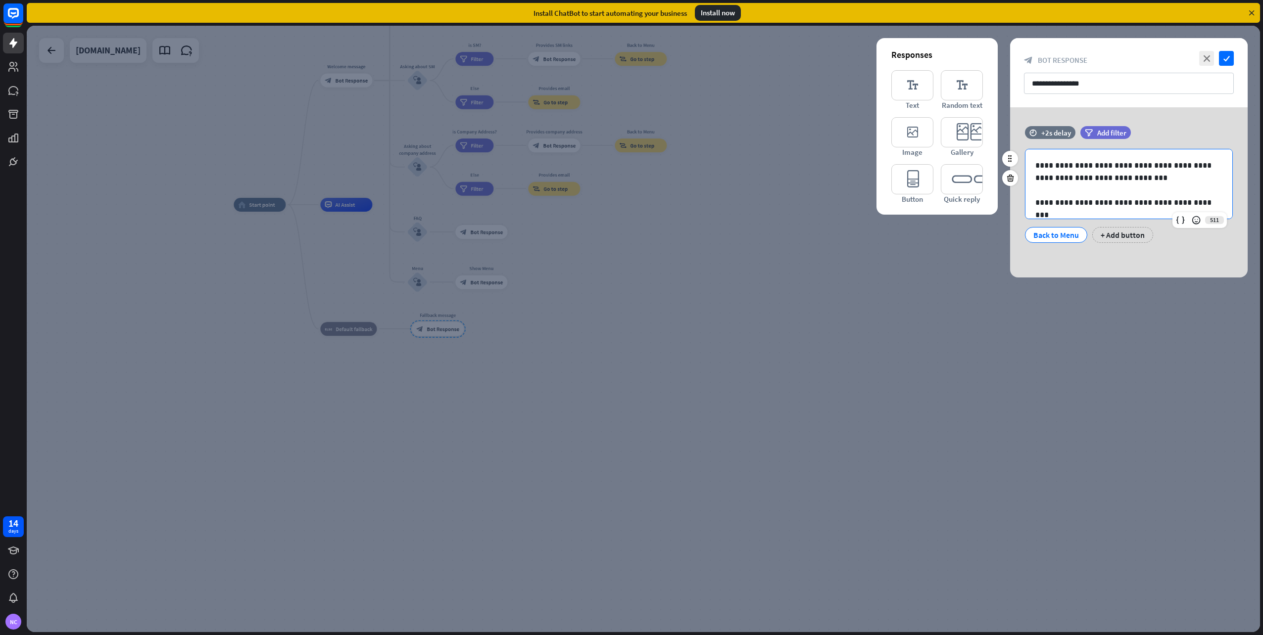
click at [1156, 186] on p at bounding box center [1128, 190] width 187 height 12
click at [1113, 133] on span "Add filter" at bounding box center [1111, 132] width 29 height 9
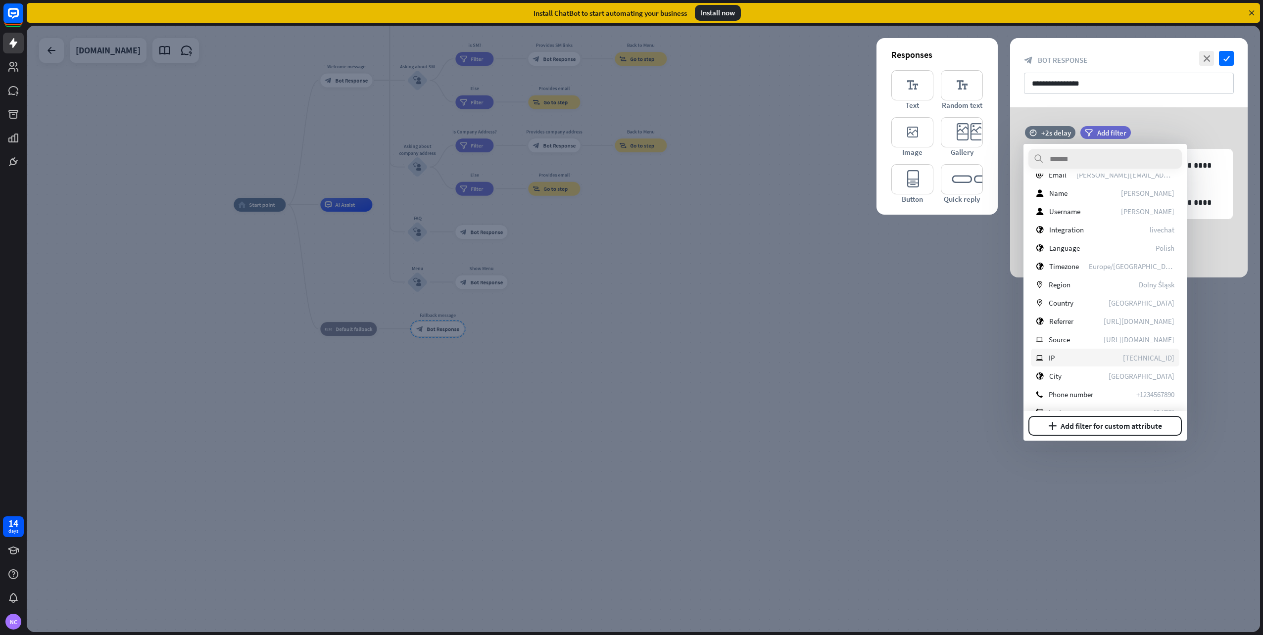
scroll to position [400, 0]
drag, startPoint x: 1238, startPoint y: 290, endPoint x: 1214, endPoint y: 291, distance: 24.3
click at [1228, 291] on div at bounding box center [643, 329] width 1233 height 607
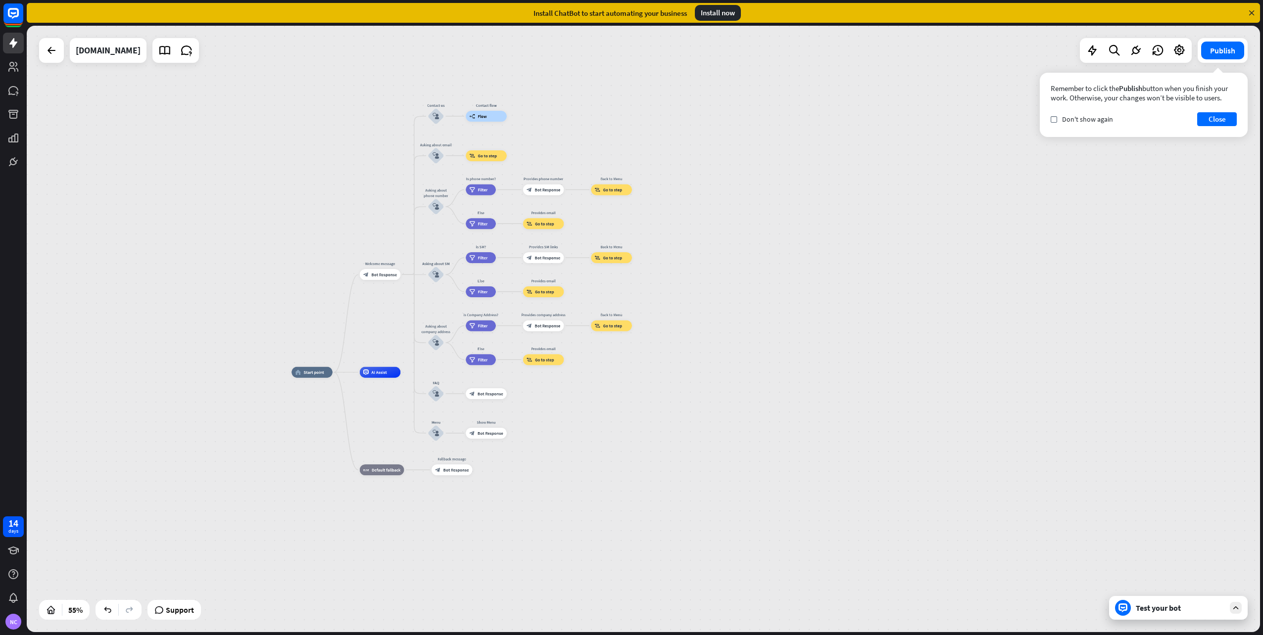
drag, startPoint x: 713, startPoint y: 234, endPoint x: 733, endPoint y: 401, distance: 168.5
click at [733, 401] on div "home_2 Start point Welcome message block_bot_response Bot Response Contact us b…" at bounding box center [630, 539] width 678 height 333
click at [405, 274] on div "plus" at bounding box center [407, 273] width 8 height 8
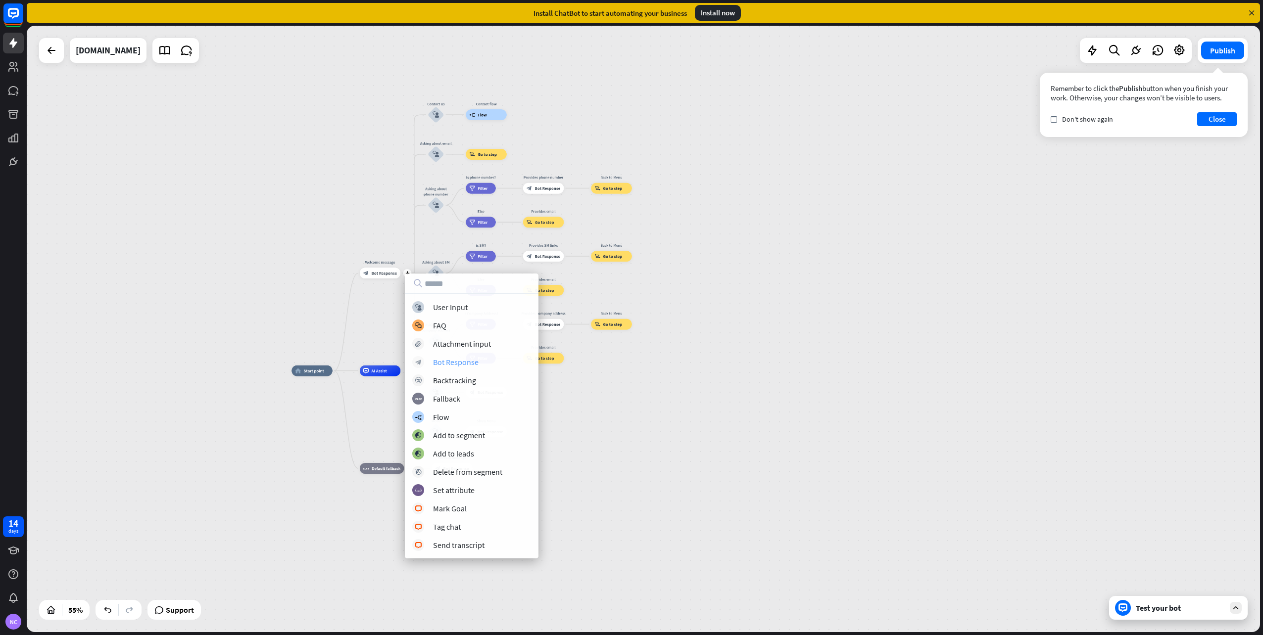
click at [461, 361] on div "Bot Response" at bounding box center [456, 362] width 46 height 10
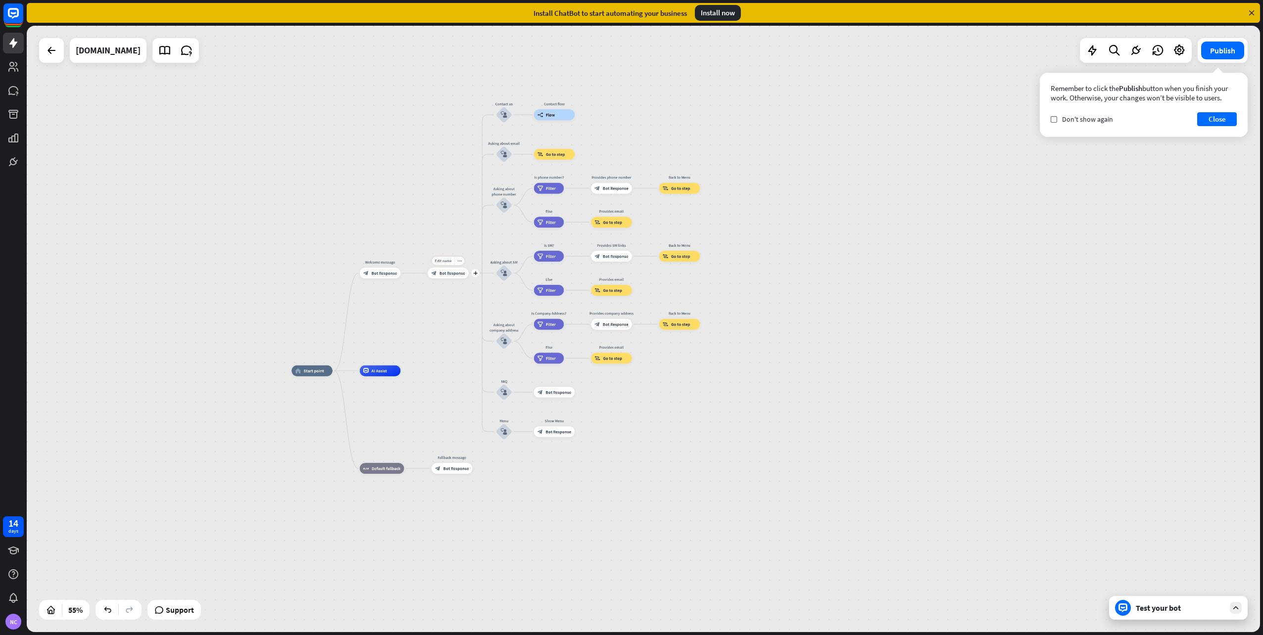
click at [438, 279] on div "Edit name more_horiz plus block_bot_response Bot Response" at bounding box center [447, 273] width 41 height 11
click at [447, 272] on span "Bot Response" at bounding box center [452, 273] width 26 height 5
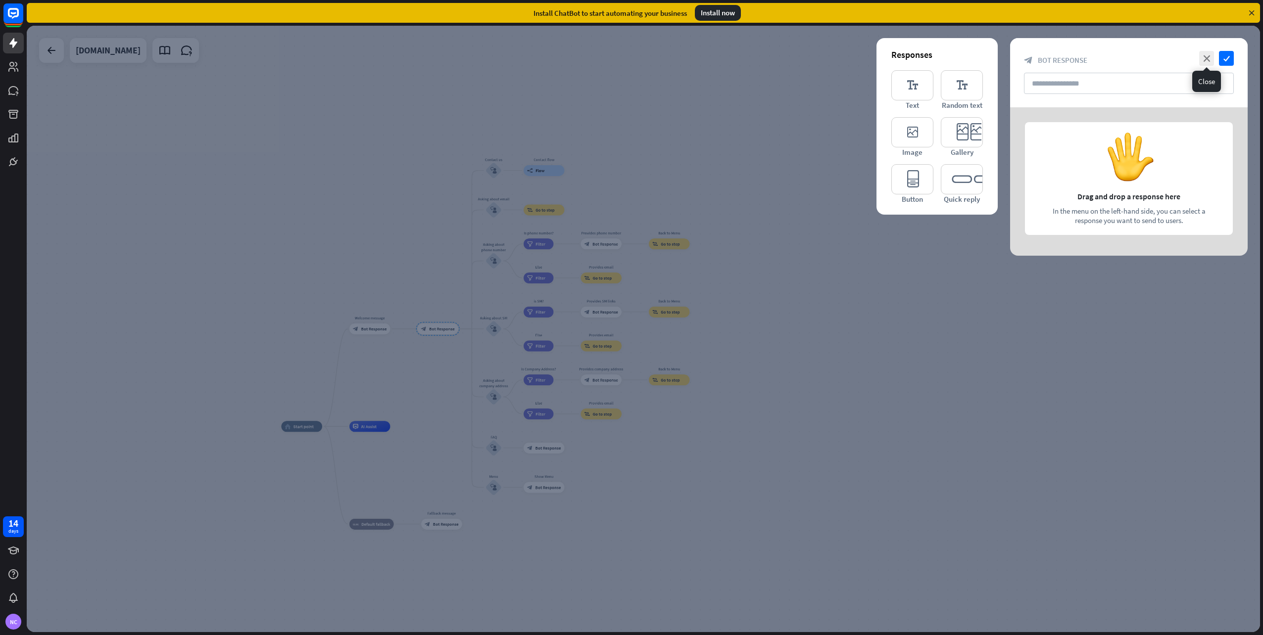
drag, startPoint x: 1200, startPoint y: 59, endPoint x: 1172, endPoint y: 60, distance: 28.2
click at [1196, 60] on div "close check" at bounding box center [1214, 58] width 37 height 15
click at [1203, 58] on icon "close" at bounding box center [1206, 58] width 15 height 15
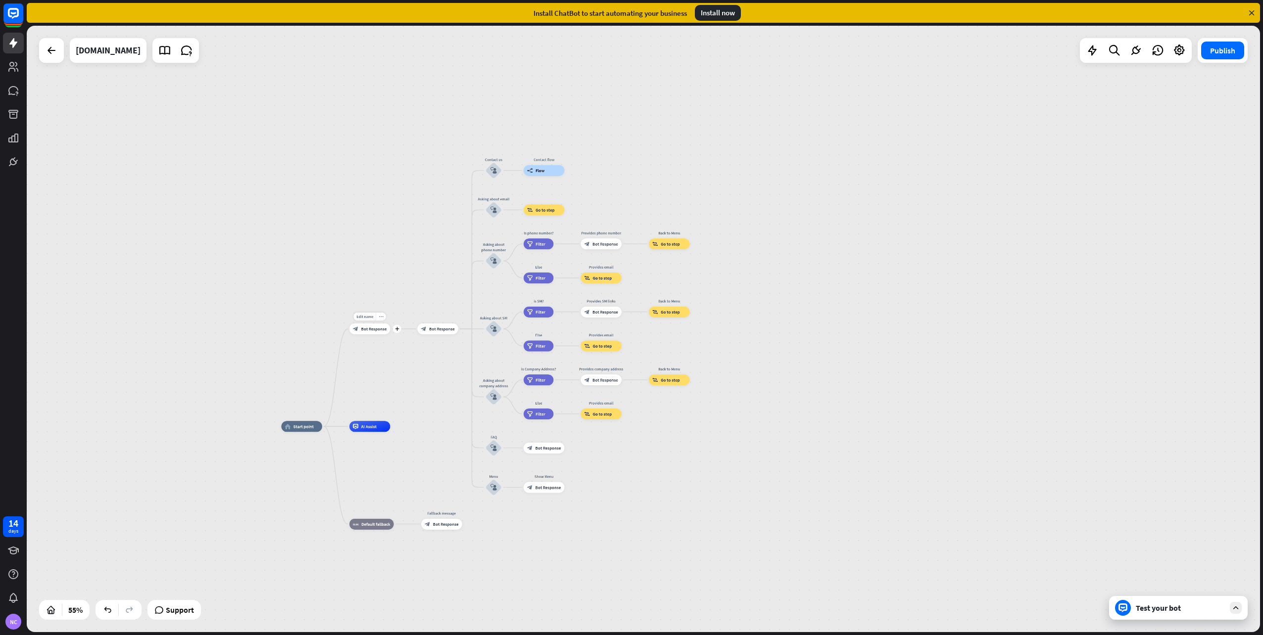
click at [371, 333] on div "block_bot_response Bot Response" at bounding box center [369, 329] width 41 height 11
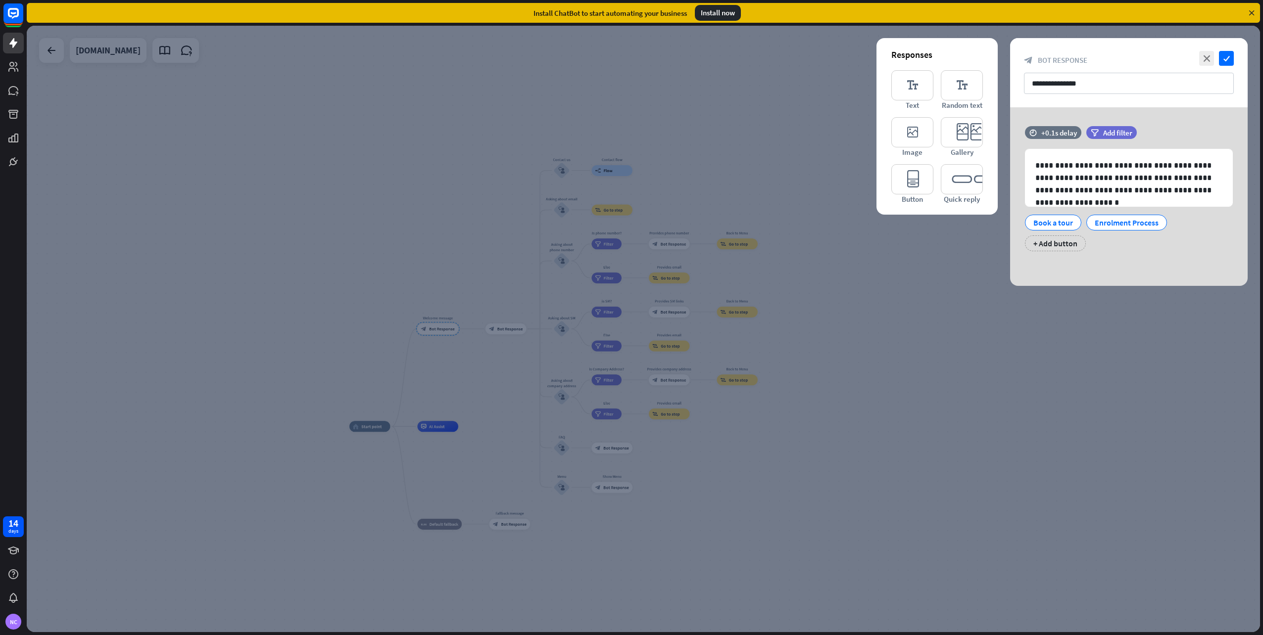
click at [860, 263] on div at bounding box center [643, 329] width 1233 height 607
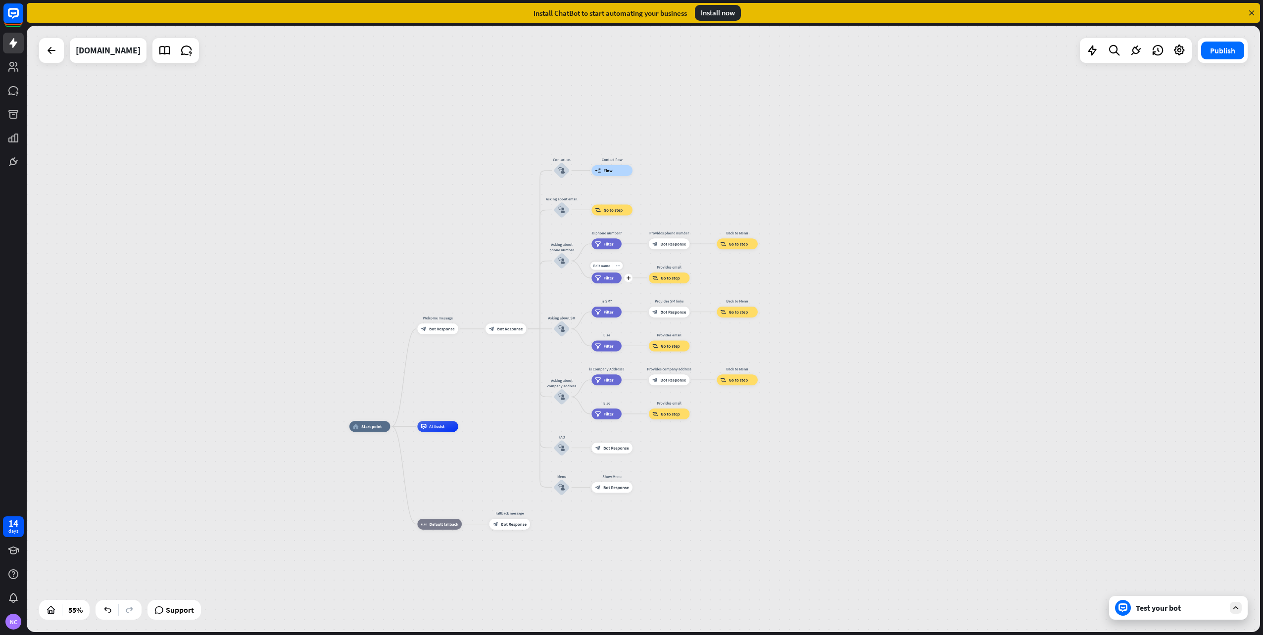
click at [599, 283] on div "filter Filter" at bounding box center [606, 278] width 30 height 11
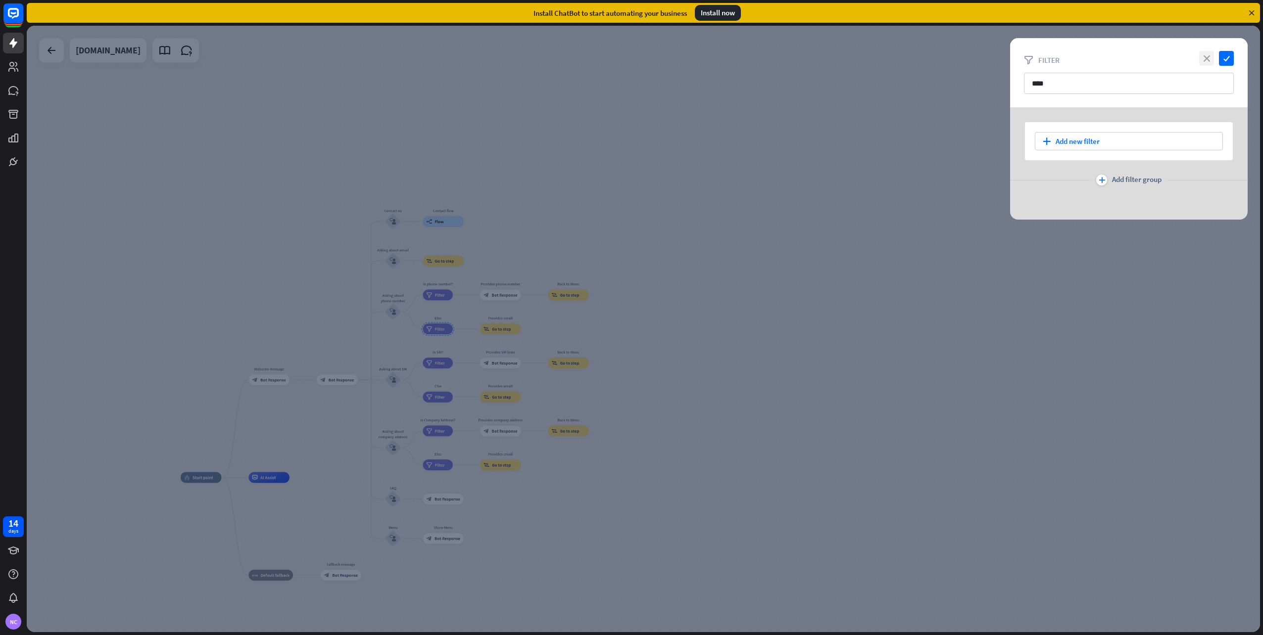
click at [1209, 59] on icon "close" at bounding box center [1206, 58] width 15 height 15
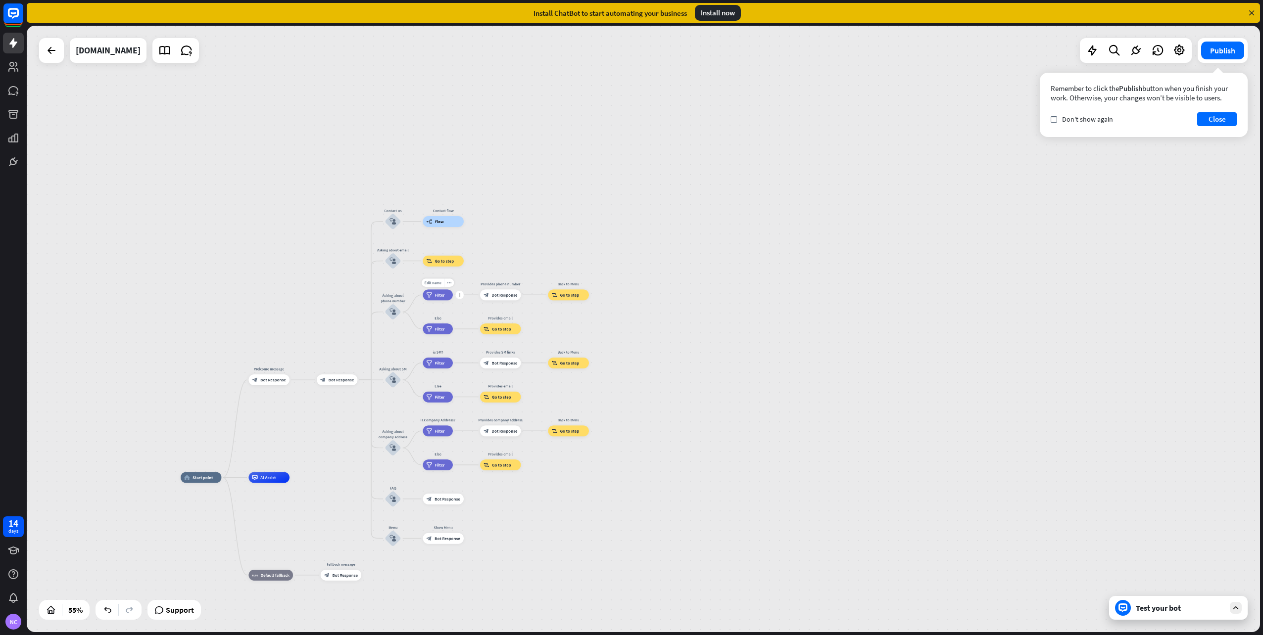
click at [436, 290] on div "filter Filter" at bounding box center [438, 294] width 30 height 11
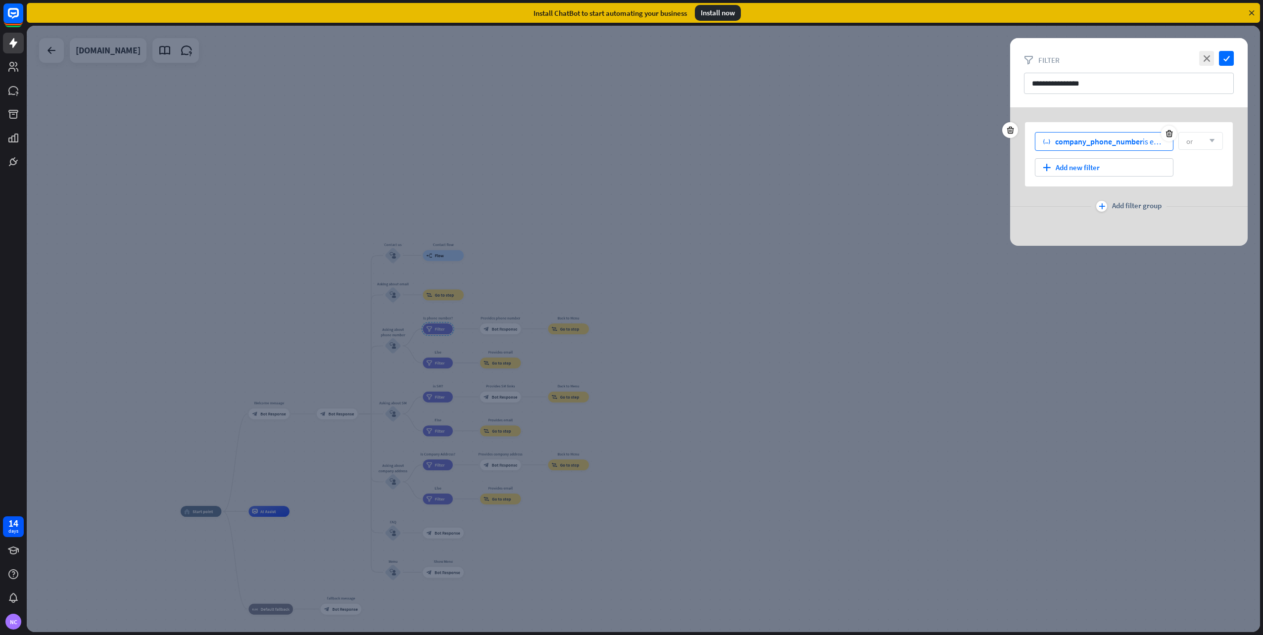
click at [1075, 145] on span "company_phone_number" at bounding box center [1099, 142] width 88 height 10
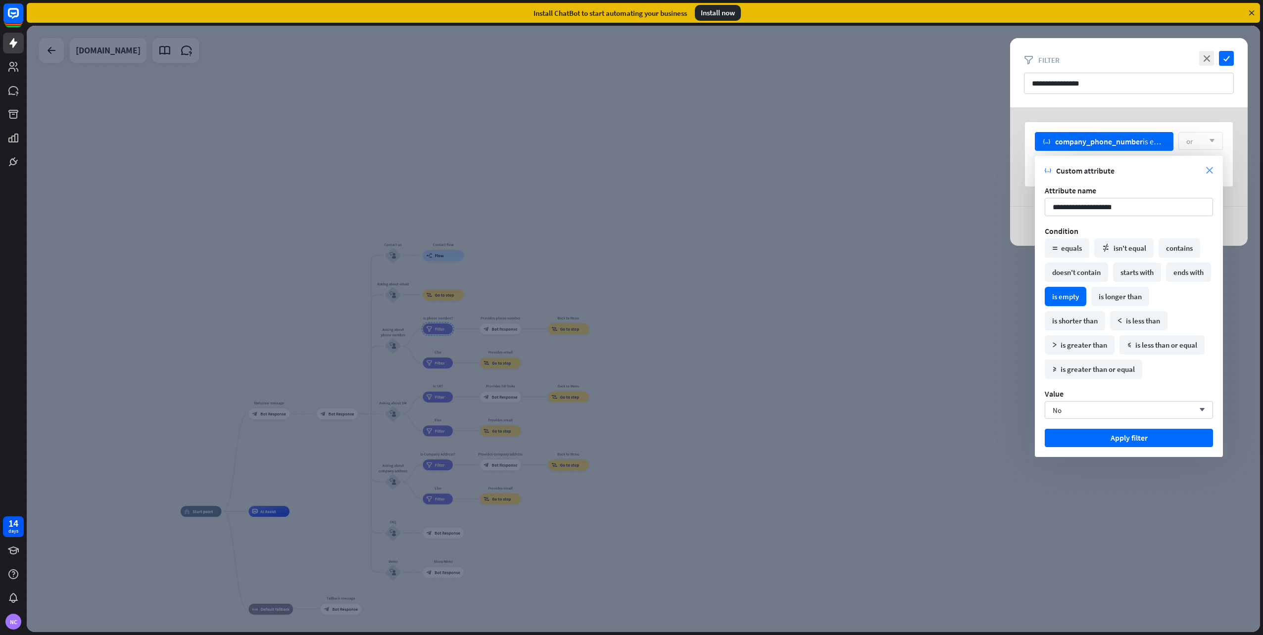
click at [1210, 170] on icon "close" at bounding box center [1209, 170] width 7 height 7
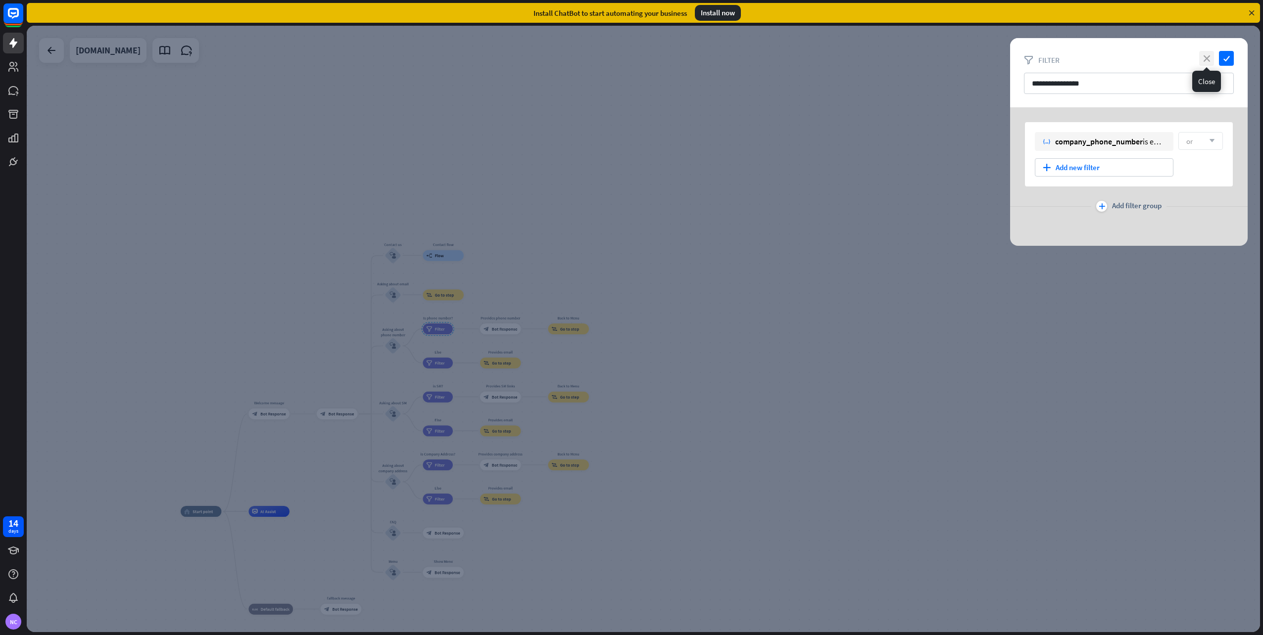
click at [1208, 59] on icon "close" at bounding box center [1206, 58] width 15 height 15
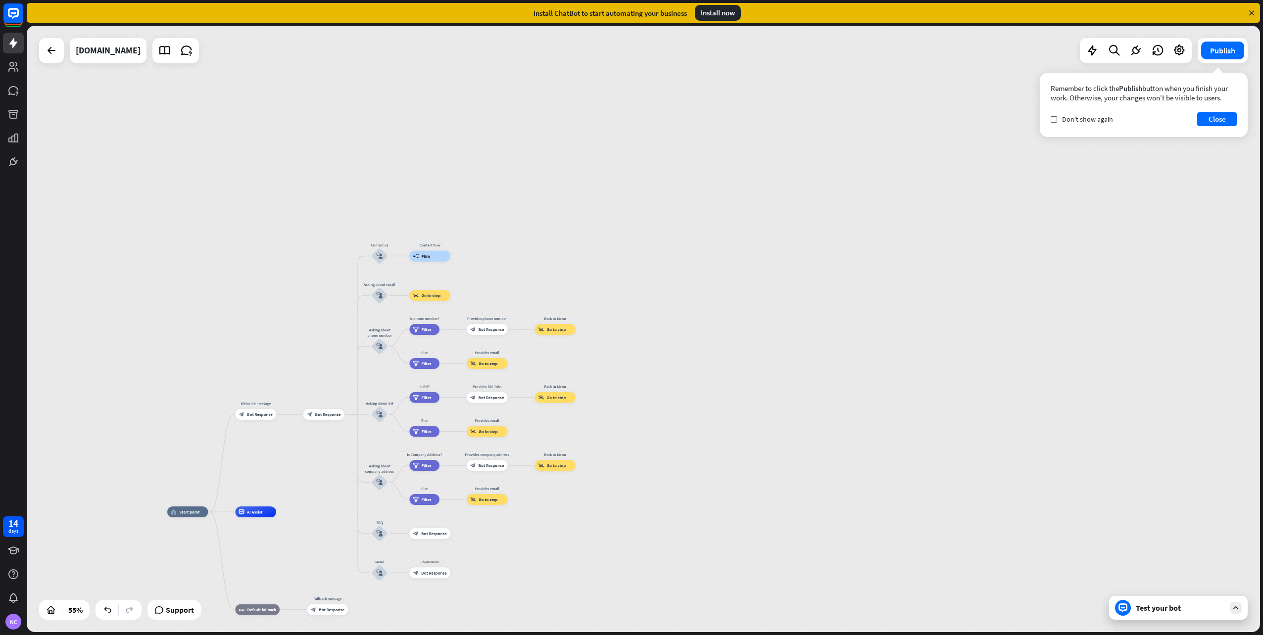
drag, startPoint x: 755, startPoint y: 616, endPoint x: 771, endPoint y: 579, distance: 40.5
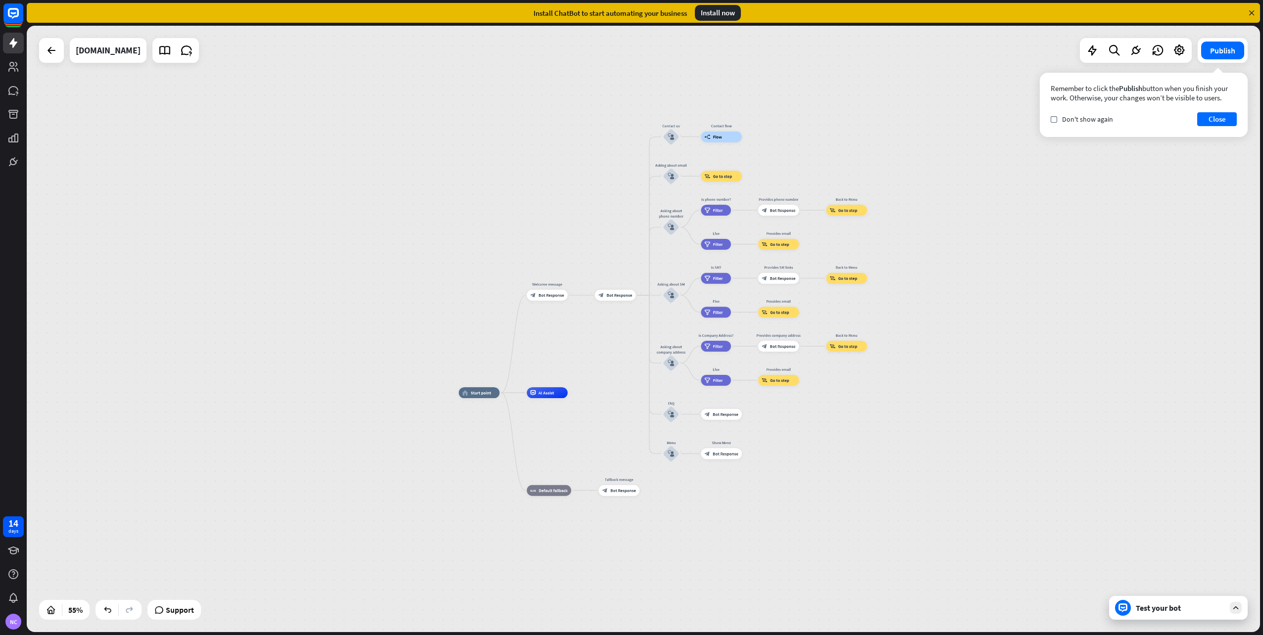
drag, startPoint x: 615, startPoint y: 532, endPoint x: 907, endPoint y: 377, distance: 330.7
click at [907, 393] on div "home_2 Start point Welcome message block_bot_response Bot Response block_bot_re…" at bounding box center [798, 559] width 678 height 333
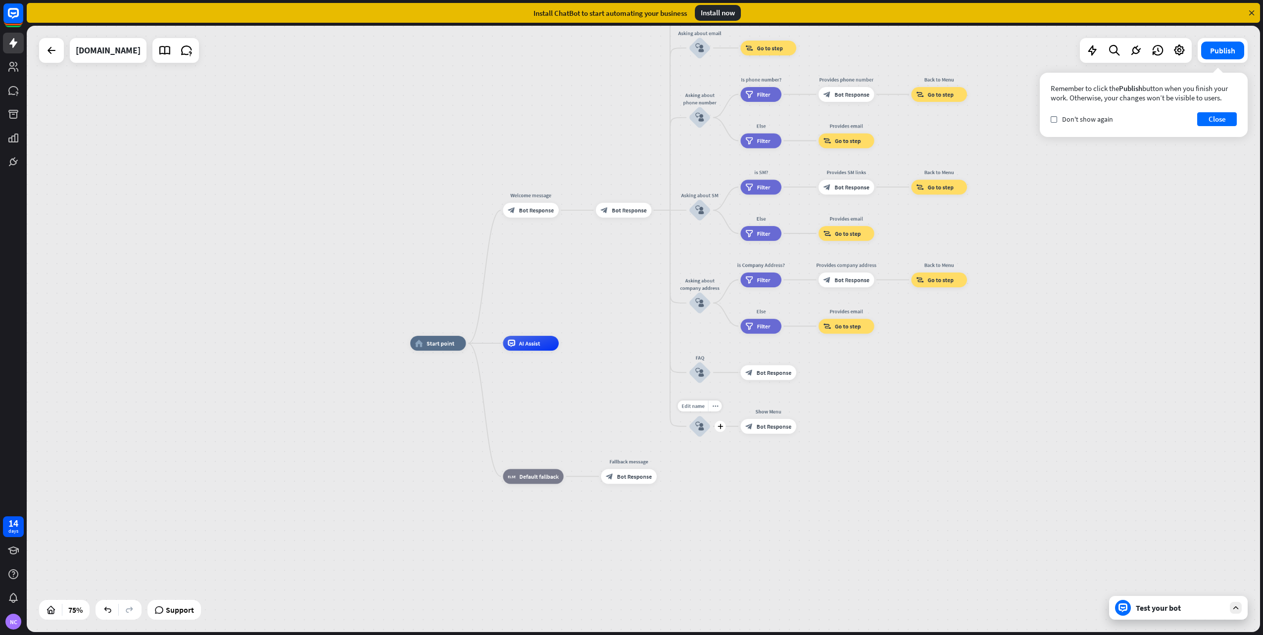
click at [696, 427] on icon "block_user_input" at bounding box center [699, 426] width 9 height 9
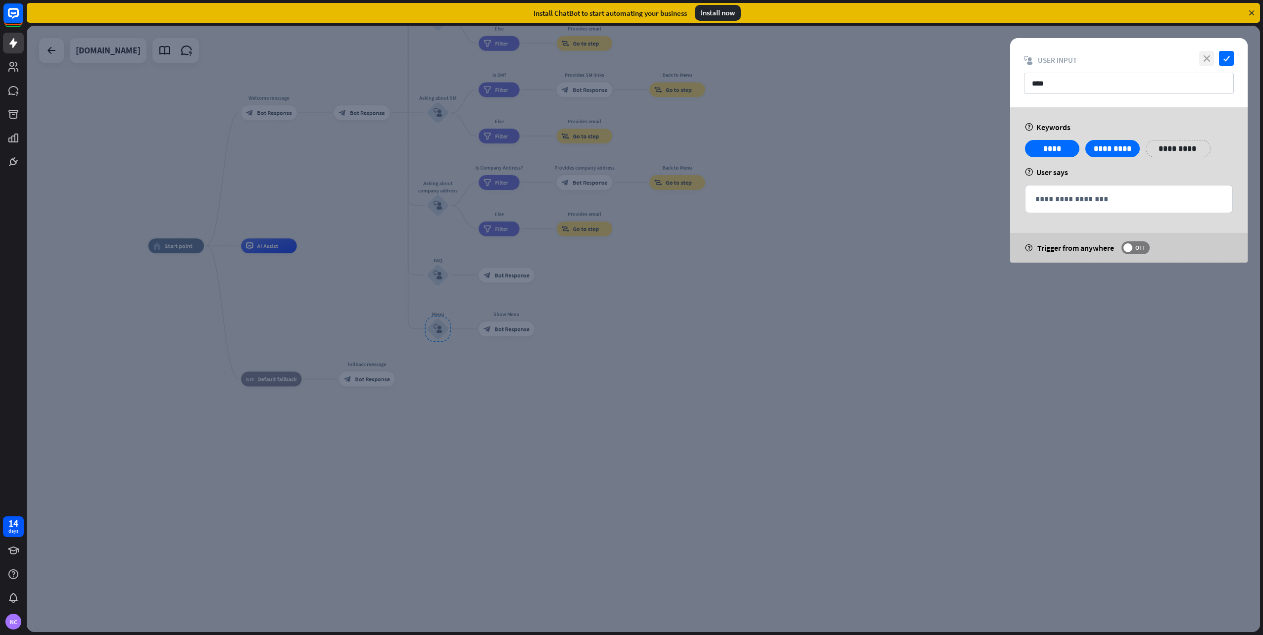
click at [1200, 59] on icon "close" at bounding box center [1206, 58] width 15 height 15
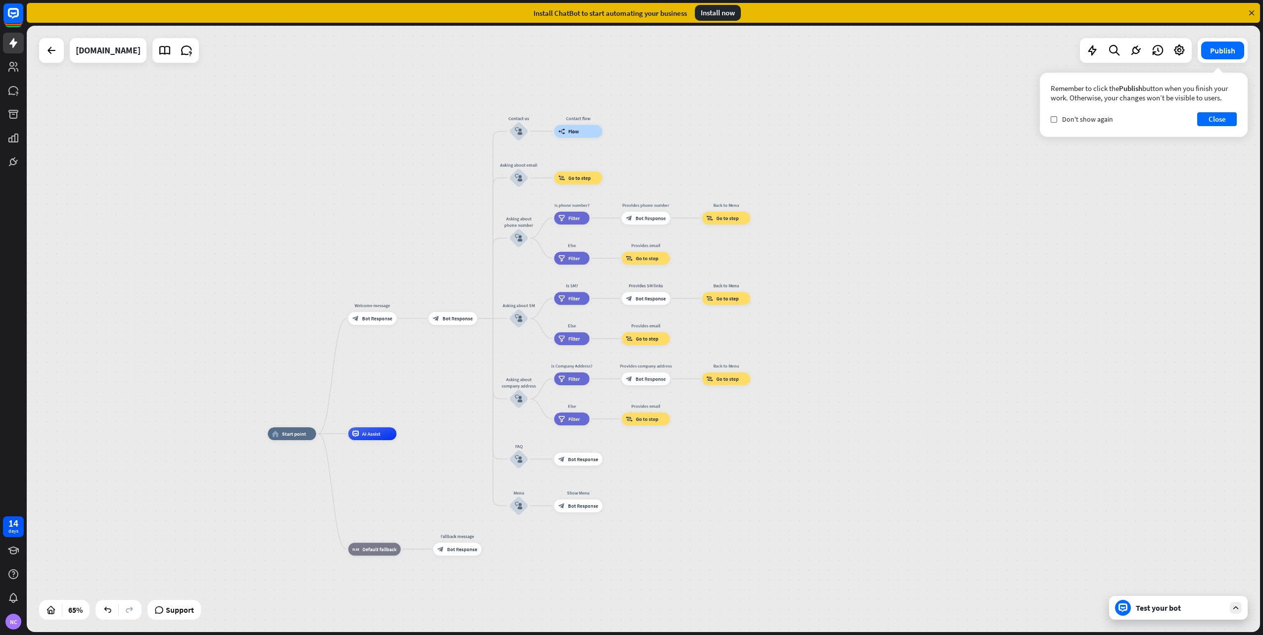
drag, startPoint x: 599, startPoint y: 375, endPoint x: 677, endPoint y: 527, distance: 171.7
click at [677, 528] on div "home_2 Start point Welcome message block_bot_response Bot Response block_bot_re…" at bounding box center [669, 631] width 802 height 394
click at [378, 318] on span "Bot Response" at bounding box center [376, 317] width 30 height 6
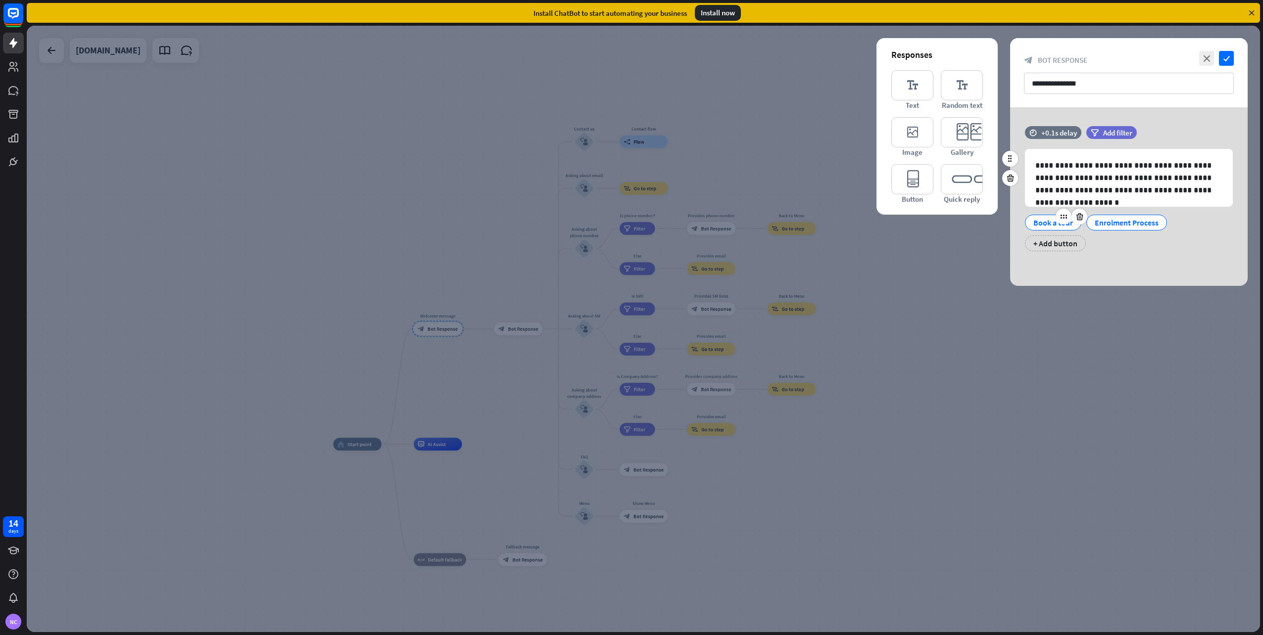
click at [1051, 225] on div "Book a tour" at bounding box center [1053, 222] width 40 height 15
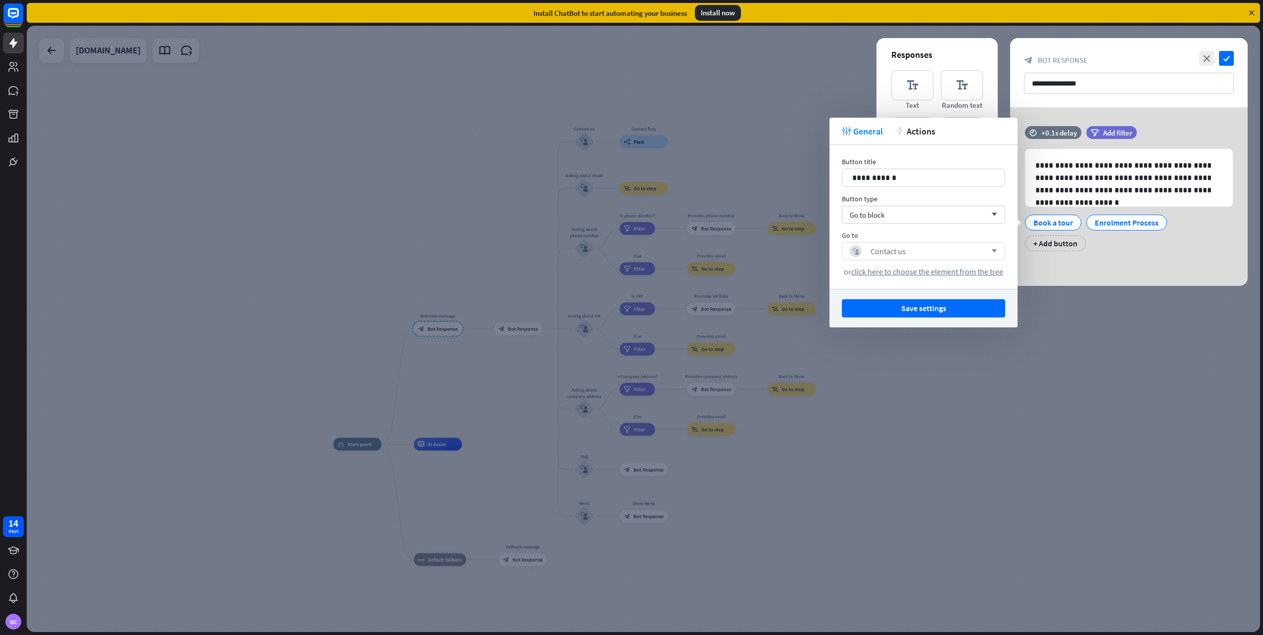
click at [991, 251] on icon "arrow_down" at bounding box center [991, 251] width 11 height 6
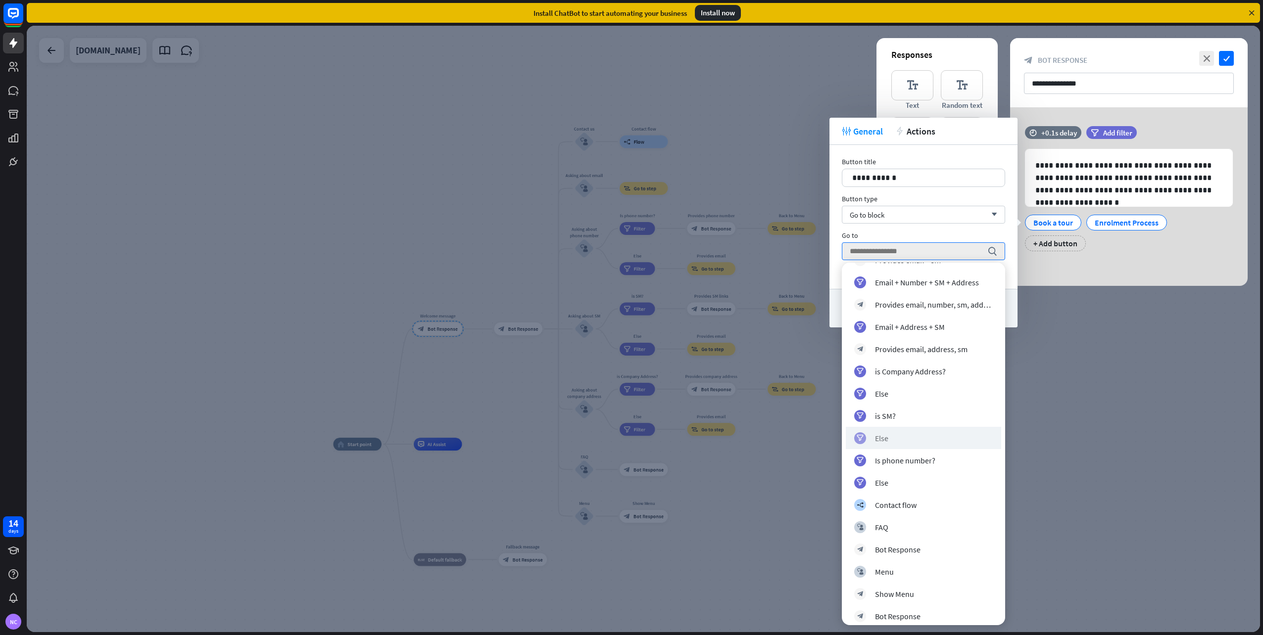
scroll to position [514, 0]
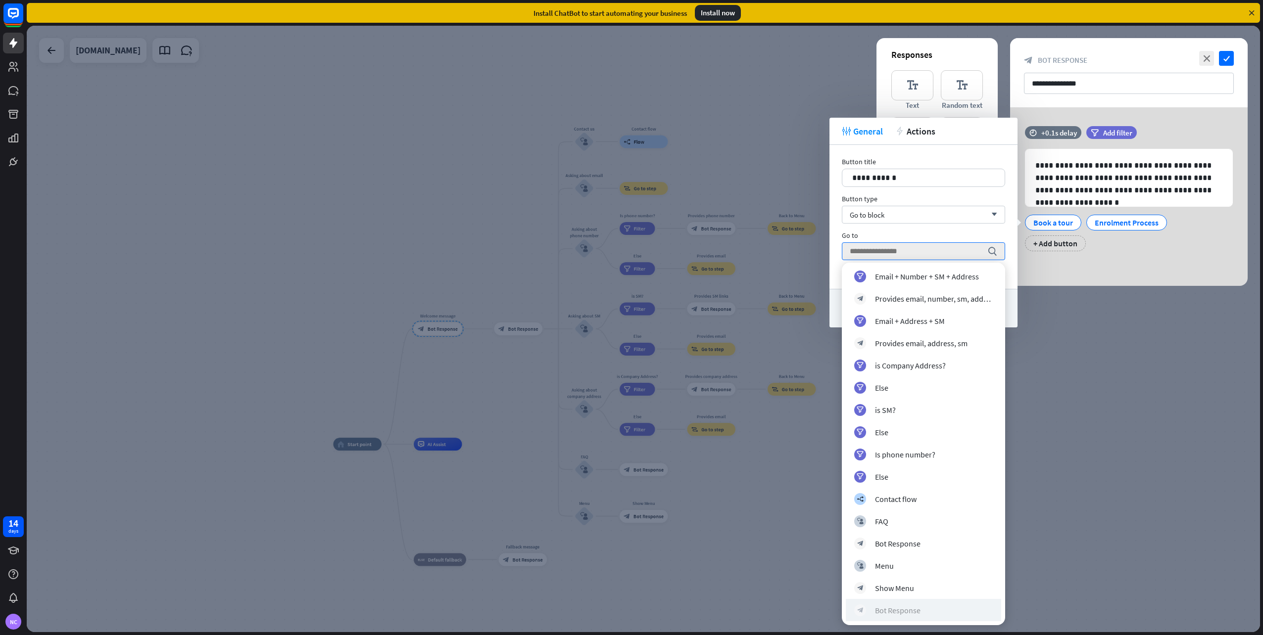
click at [925, 607] on div "block_bot_response Bot Response" at bounding box center [923, 611] width 139 height 12
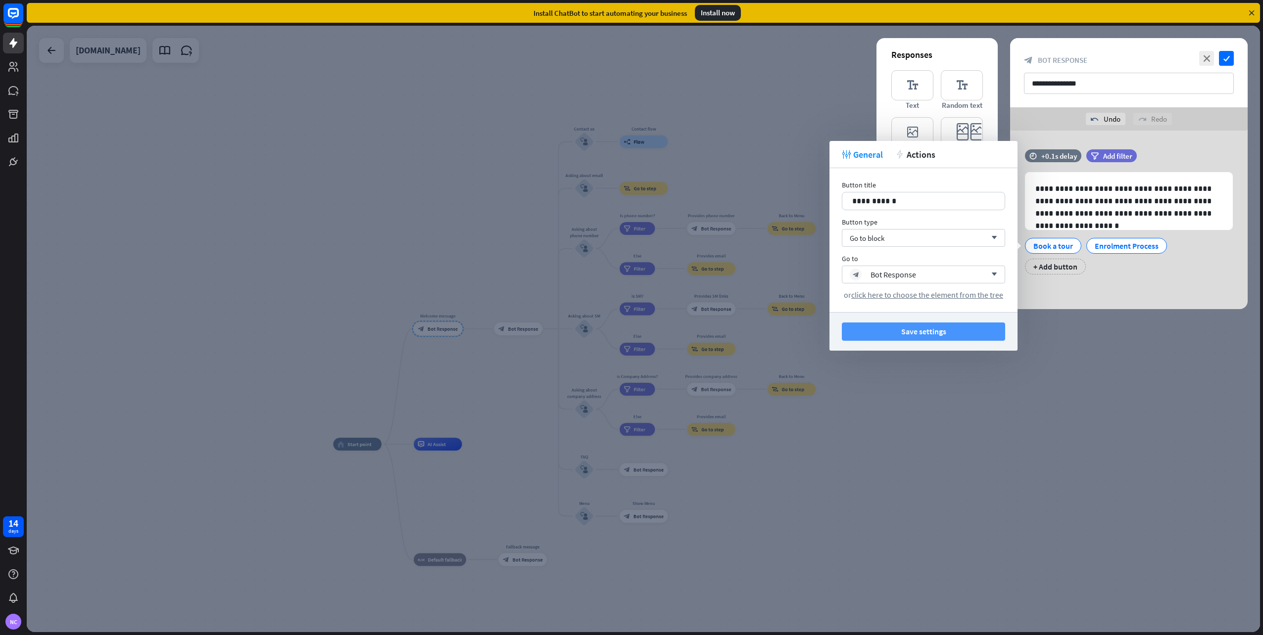
click at [944, 332] on button "Save settings" at bounding box center [923, 332] width 163 height 18
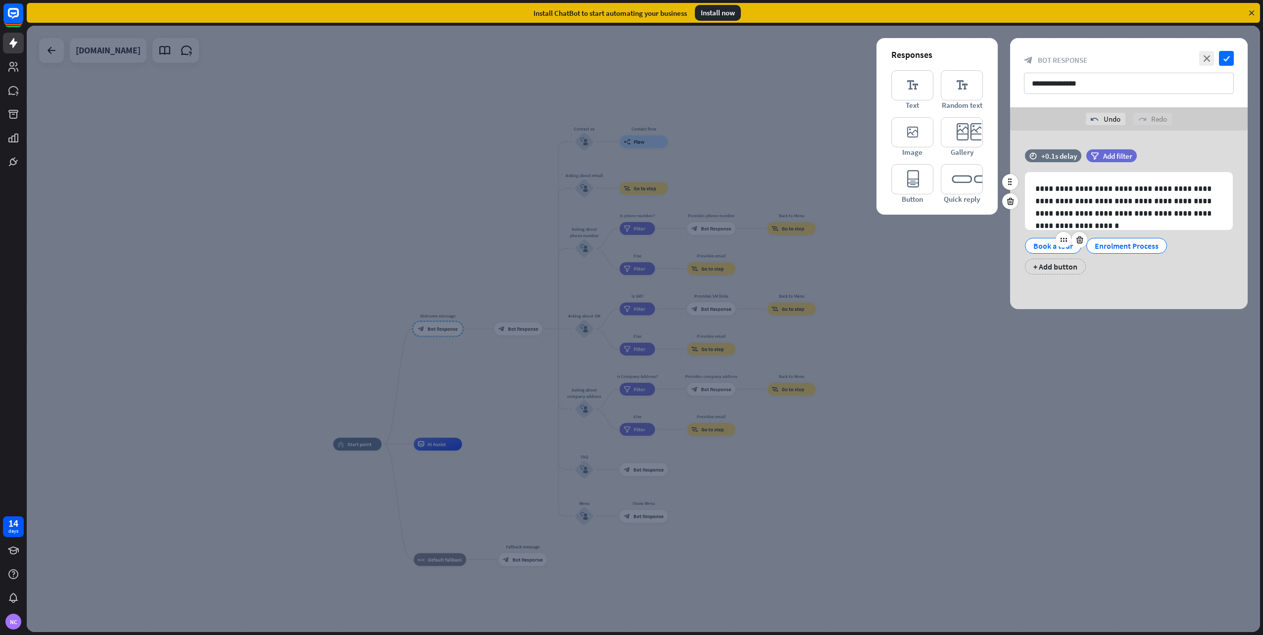
click at [1039, 242] on div "Book a tour" at bounding box center [1053, 245] width 40 height 15
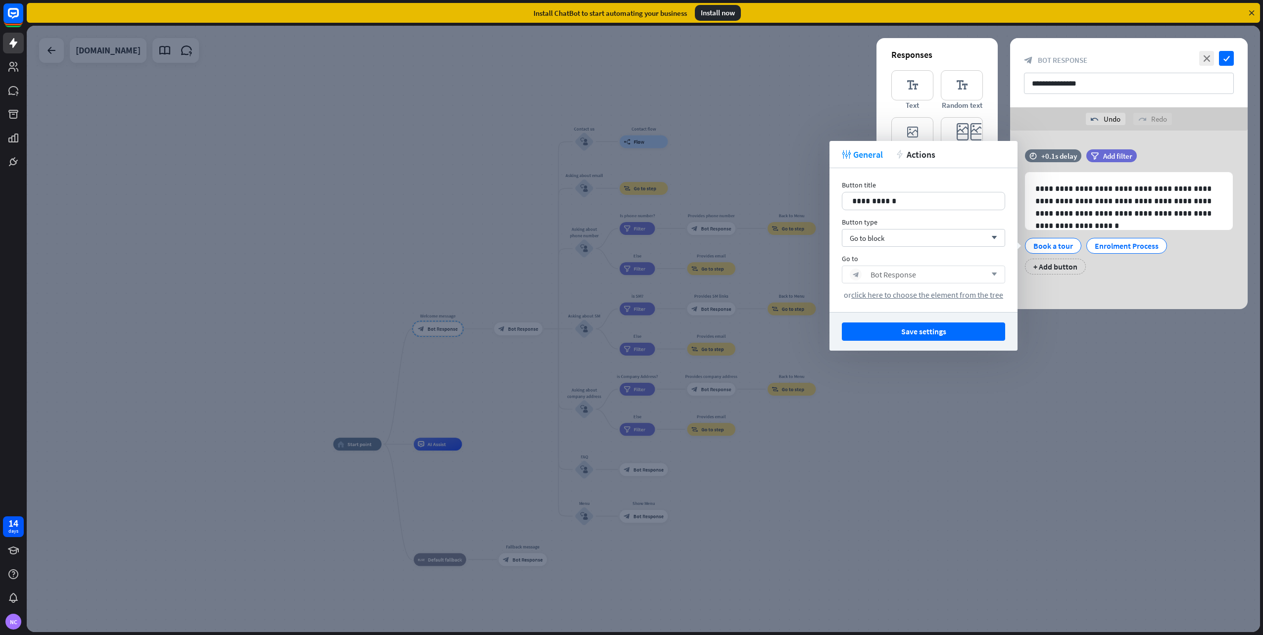
click at [946, 281] on div "block_bot_response Bot Response arrow_down" at bounding box center [923, 275] width 163 height 18
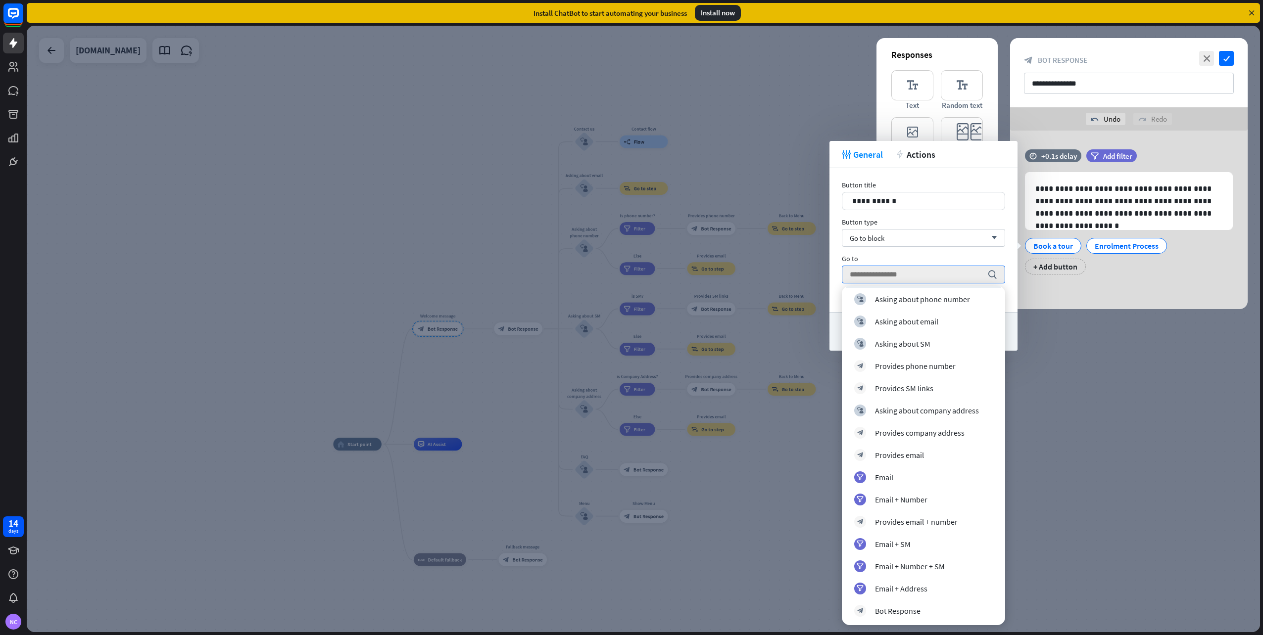
scroll to position [0, 0]
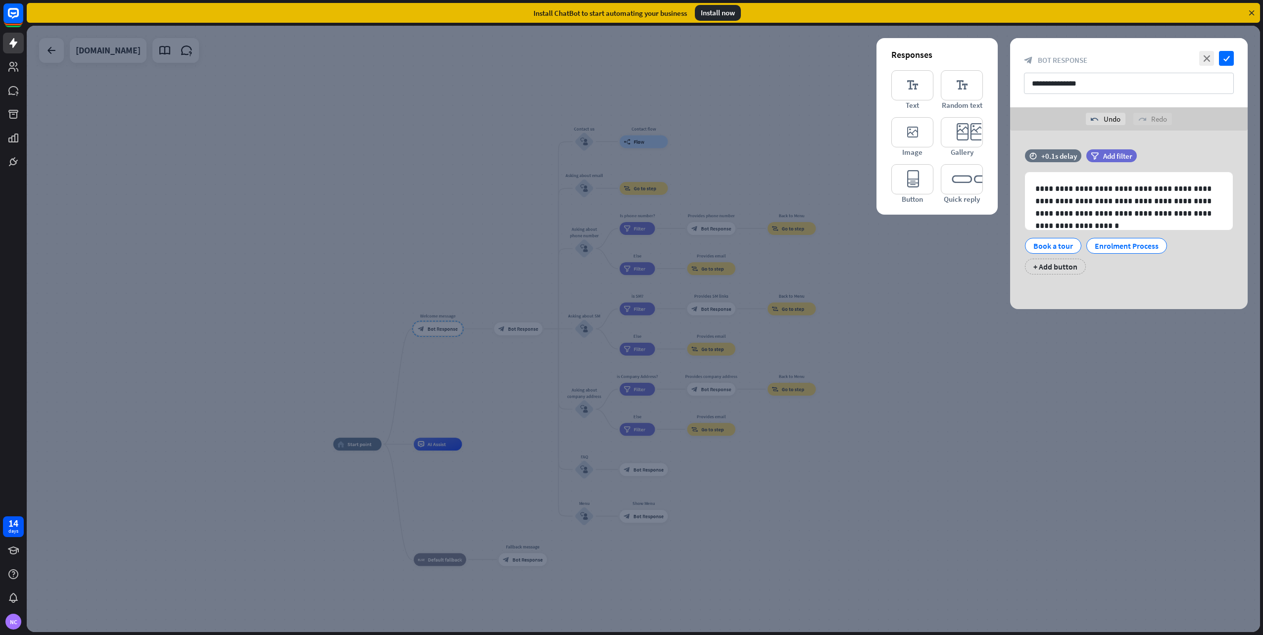
click at [476, 285] on div at bounding box center [643, 329] width 1233 height 607
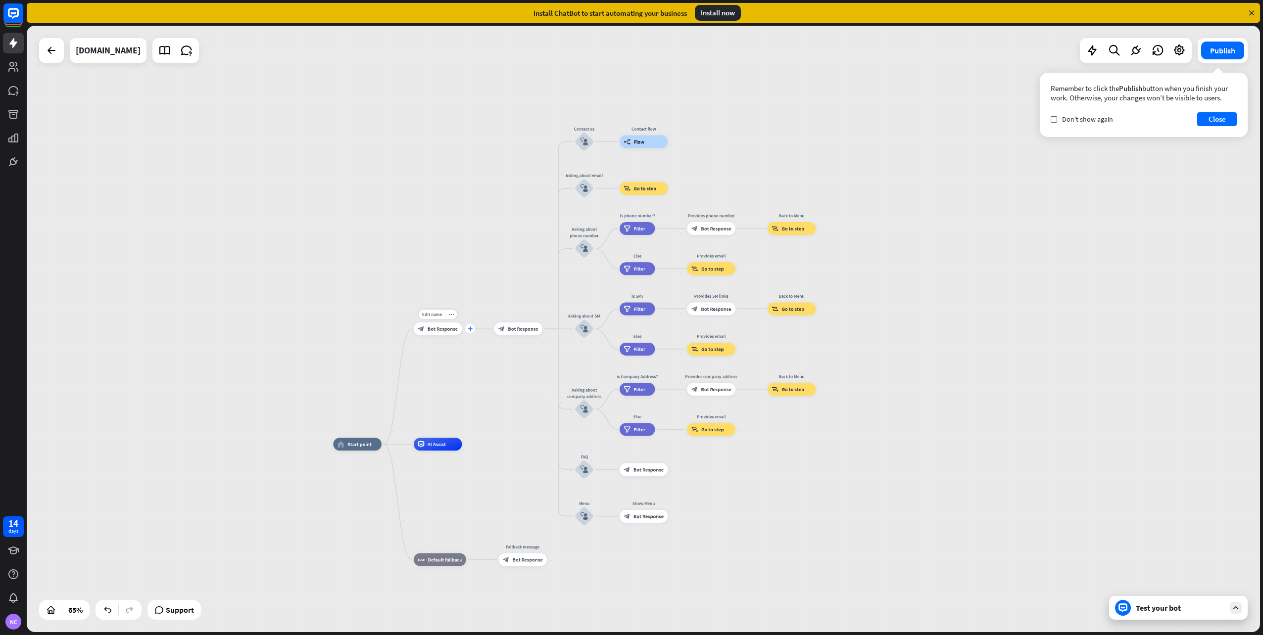
click at [472, 332] on div "plus" at bounding box center [470, 329] width 10 height 10
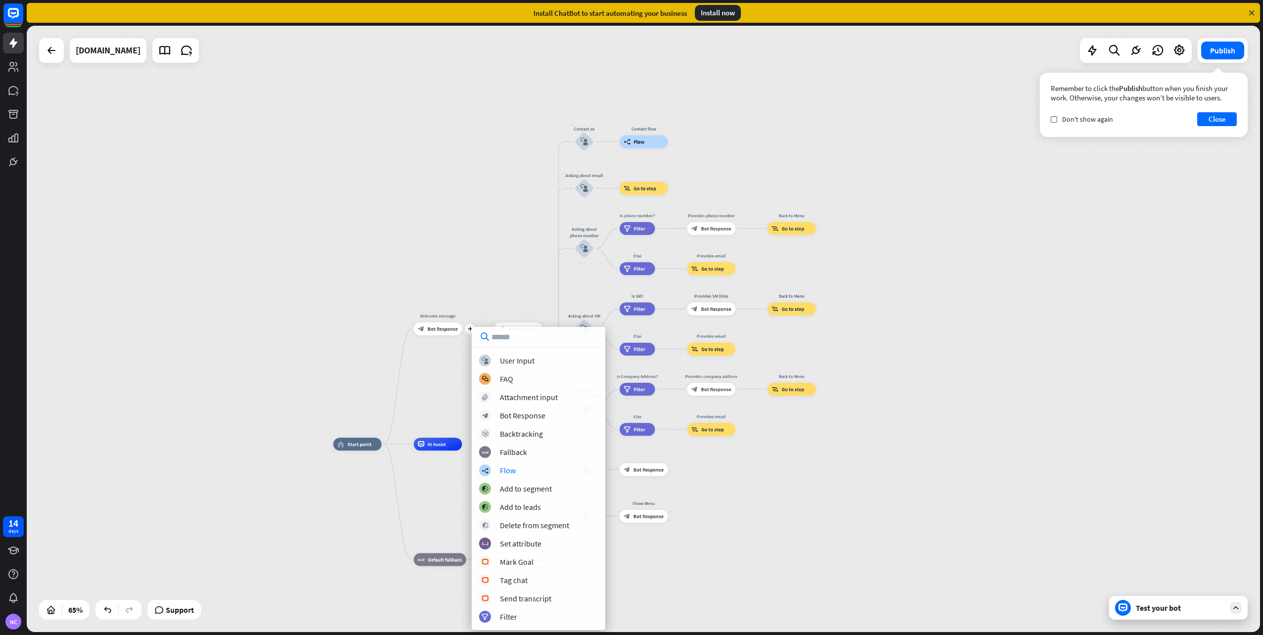
click at [511, 482] on div "block_user_input User Input block_faq FAQ block_attachment Attachment input blo…" at bounding box center [539, 489] width 134 height 268
click at [510, 488] on div "Add to segment" at bounding box center [526, 489] width 52 height 10
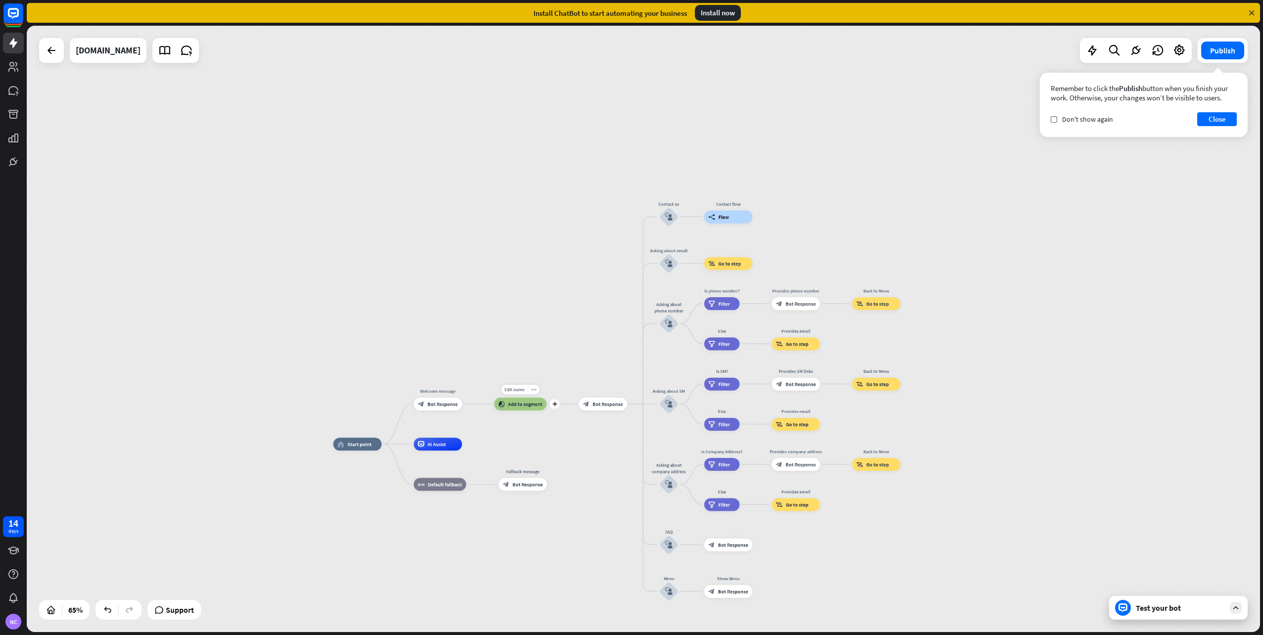
click at [525, 402] on span "Add to segment" at bounding box center [525, 404] width 35 height 6
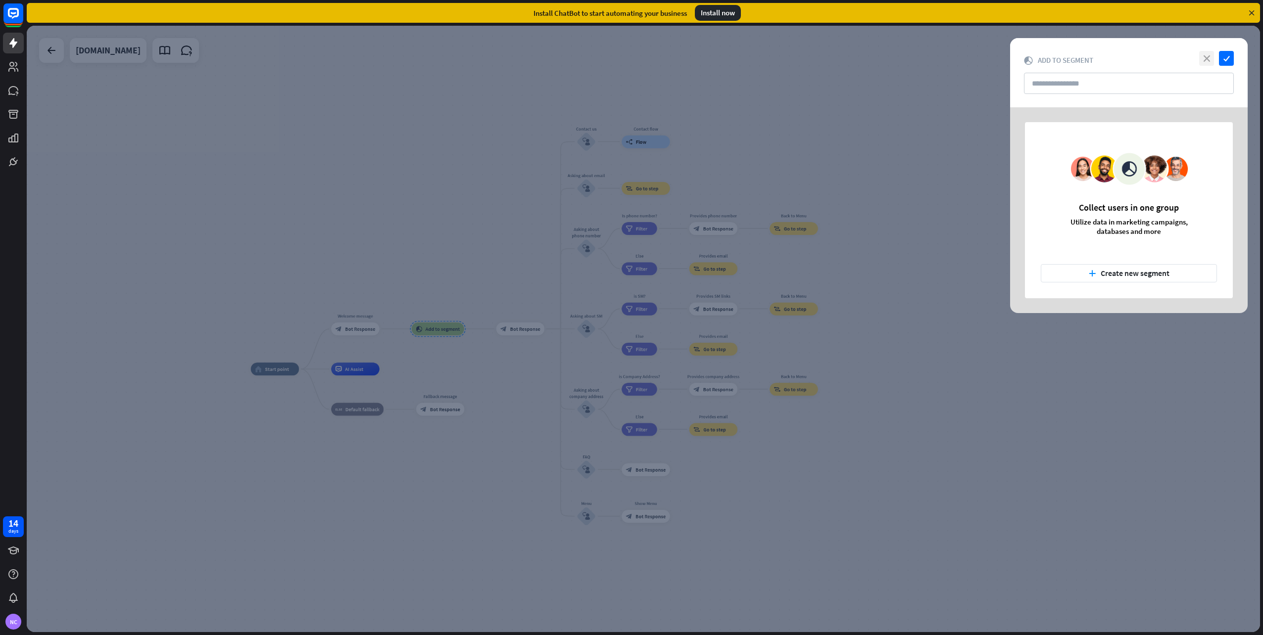
click at [1210, 59] on icon "close" at bounding box center [1206, 58] width 15 height 15
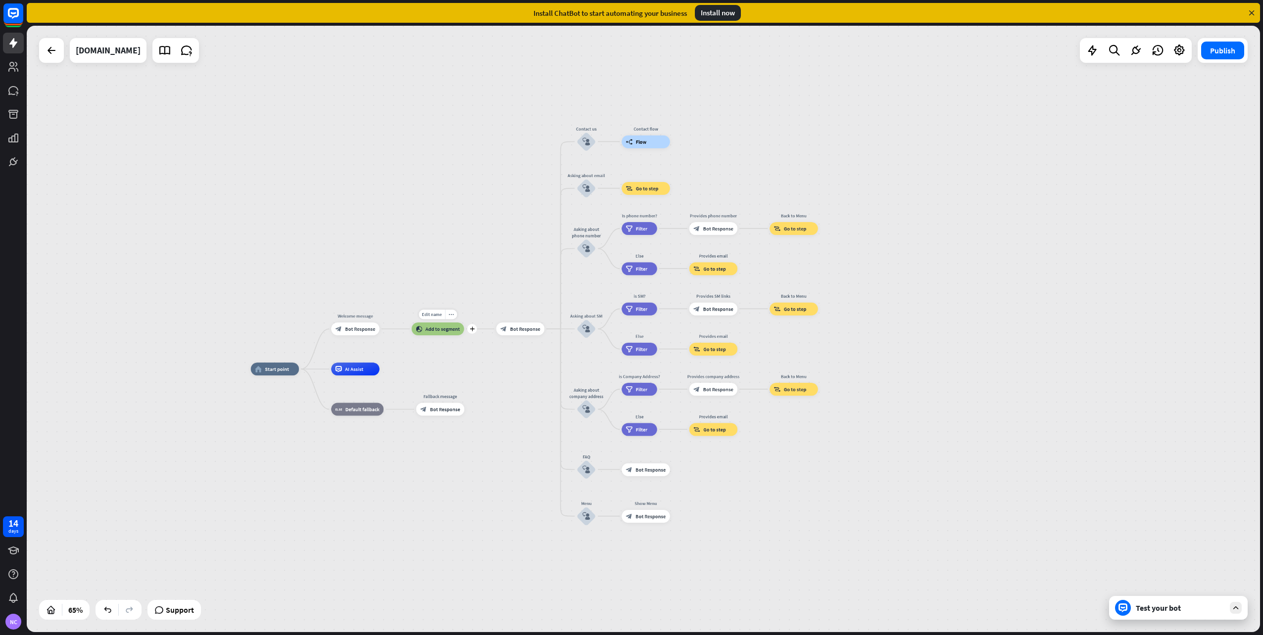
drag, startPoint x: 436, startPoint y: 337, endPoint x: 446, endPoint y: 332, distance: 10.6
click at [438, 335] on div "Edit name more_horiz plus block_add_to_segment Add to segment" at bounding box center [438, 329] width 52 height 13
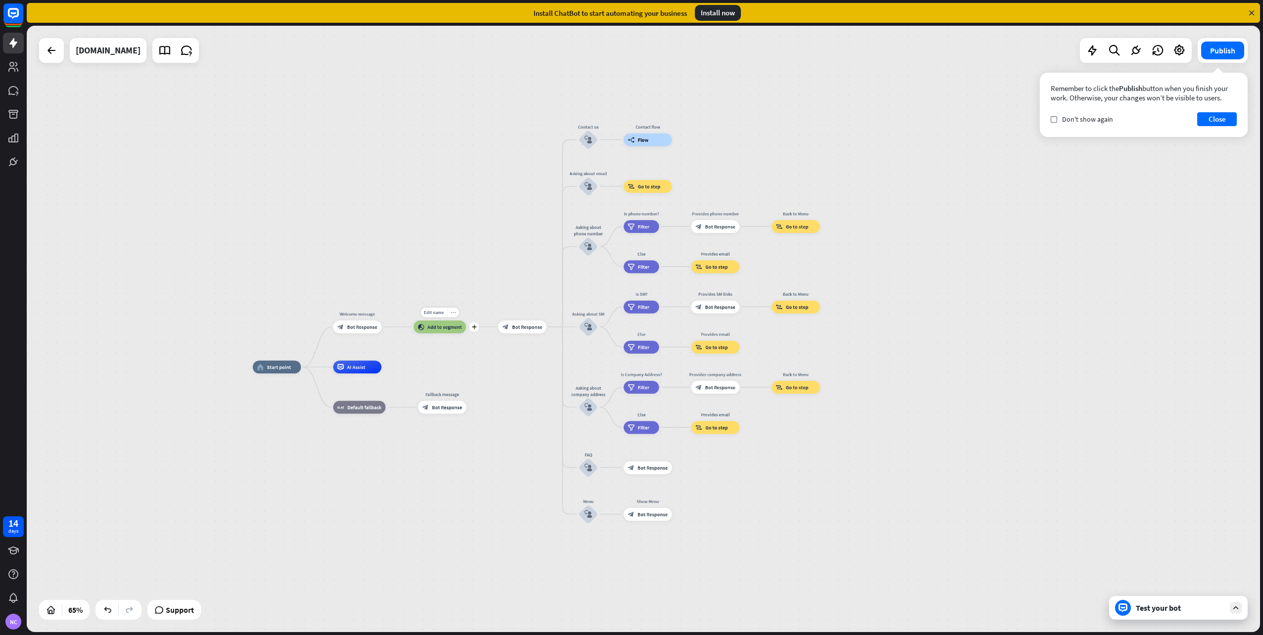
click at [451, 313] on icon "more_horiz" at bounding box center [452, 312] width 5 height 5
click at [494, 441] on span "Delete single block" at bounding box center [500, 443] width 57 height 9
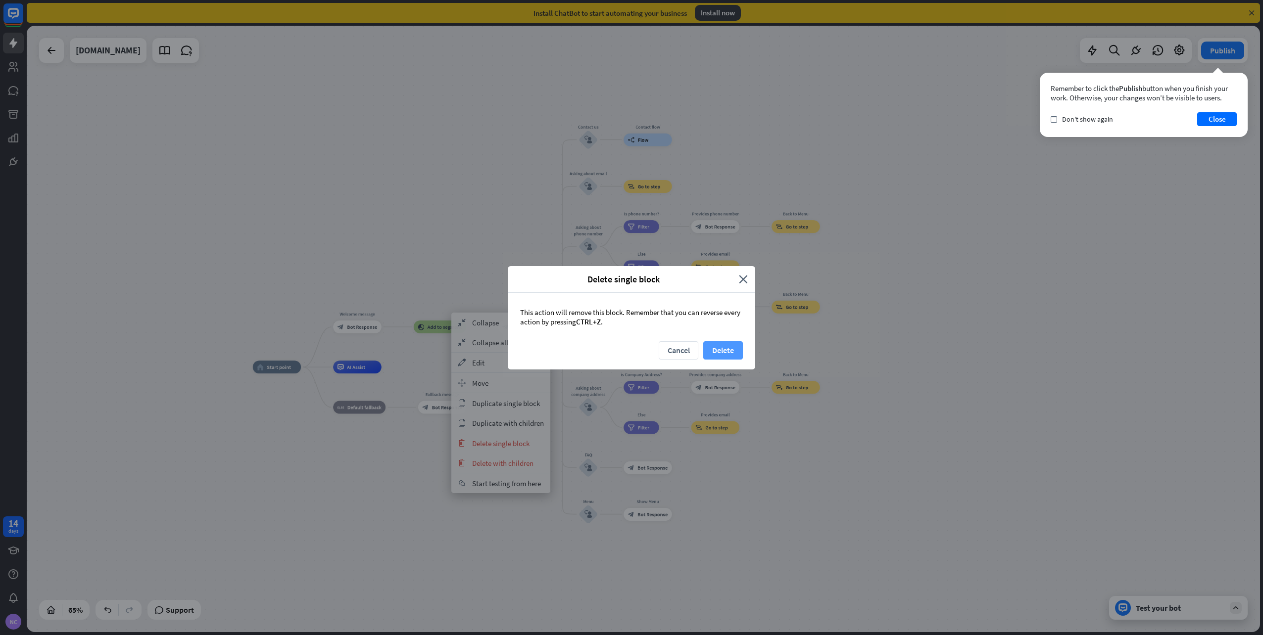
click at [721, 352] on button "Delete" at bounding box center [723, 350] width 40 height 18
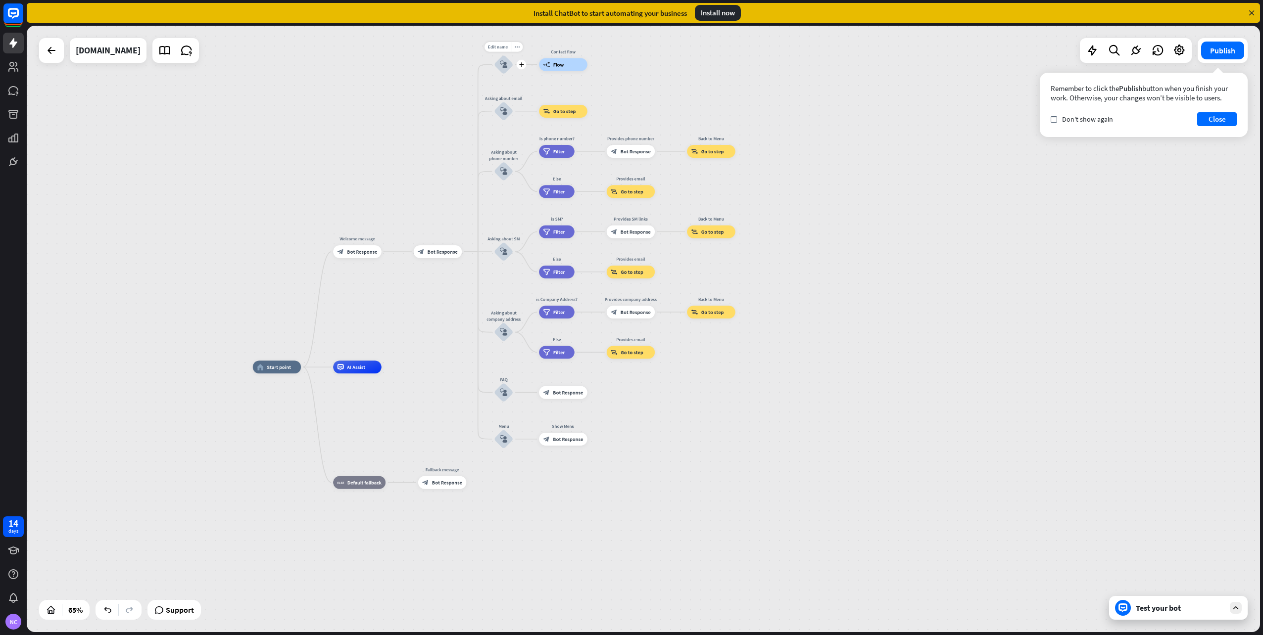
click at [501, 64] on icon "block_user_input" at bounding box center [504, 65] width 8 height 8
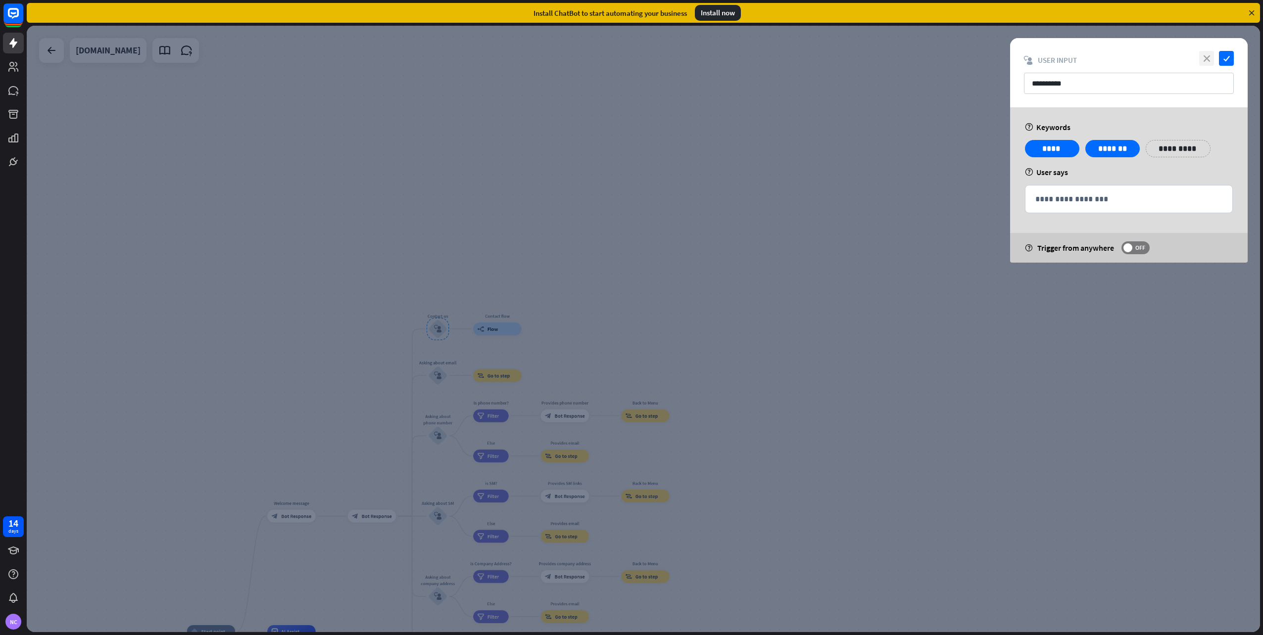
click at [1210, 59] on icon "close" at bounding box center [1206, 58] width 15 height 15
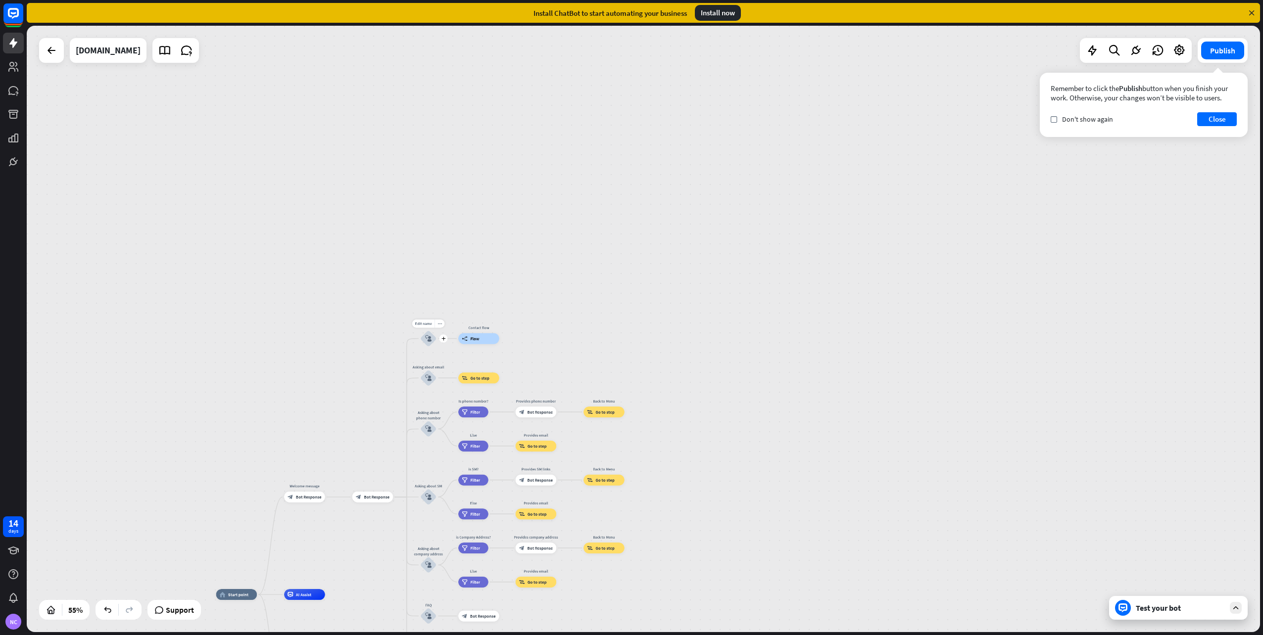
click at [429, 343] on div "block_user_input" at bounding box center [428, 338] width 16 height 16
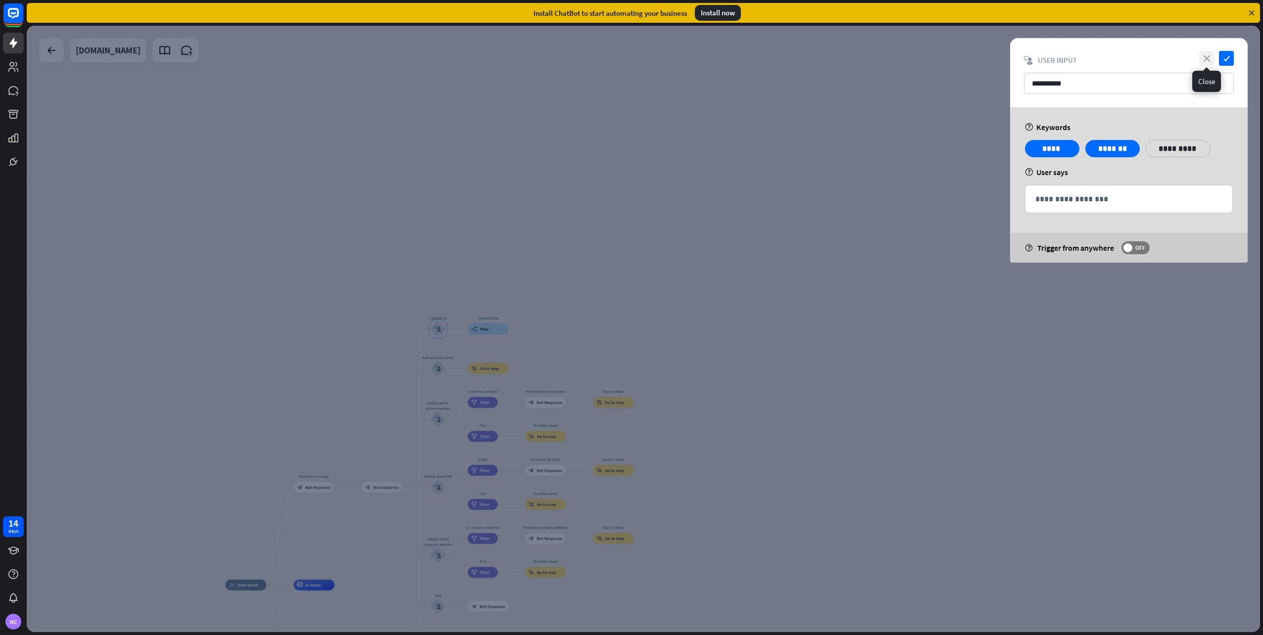
click at [1207, 58] on icon "close" at bounding box center [1206, 58] width 15 height 15
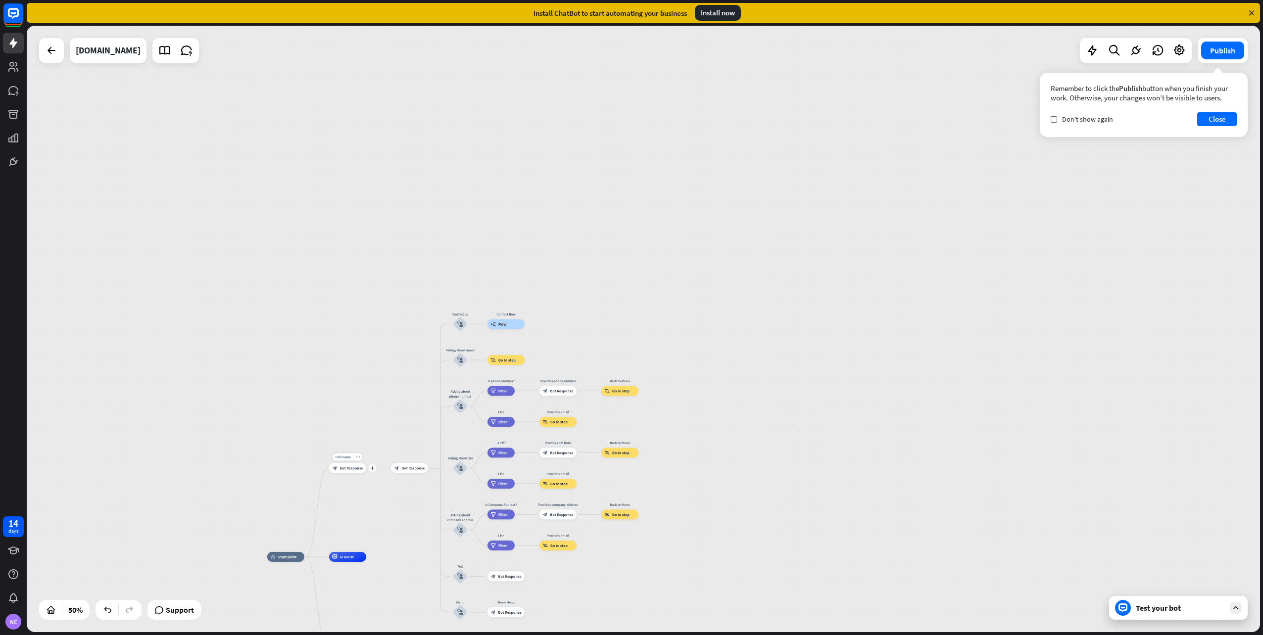
click at [366, 472] on div "Edit name more_horiz plus block_bot_response Bot Response" at bounding box center [347, 469] width 37 height 10
click at [373, 469] on icon "plus" at bounding box center [373, 468] width 4 height 3
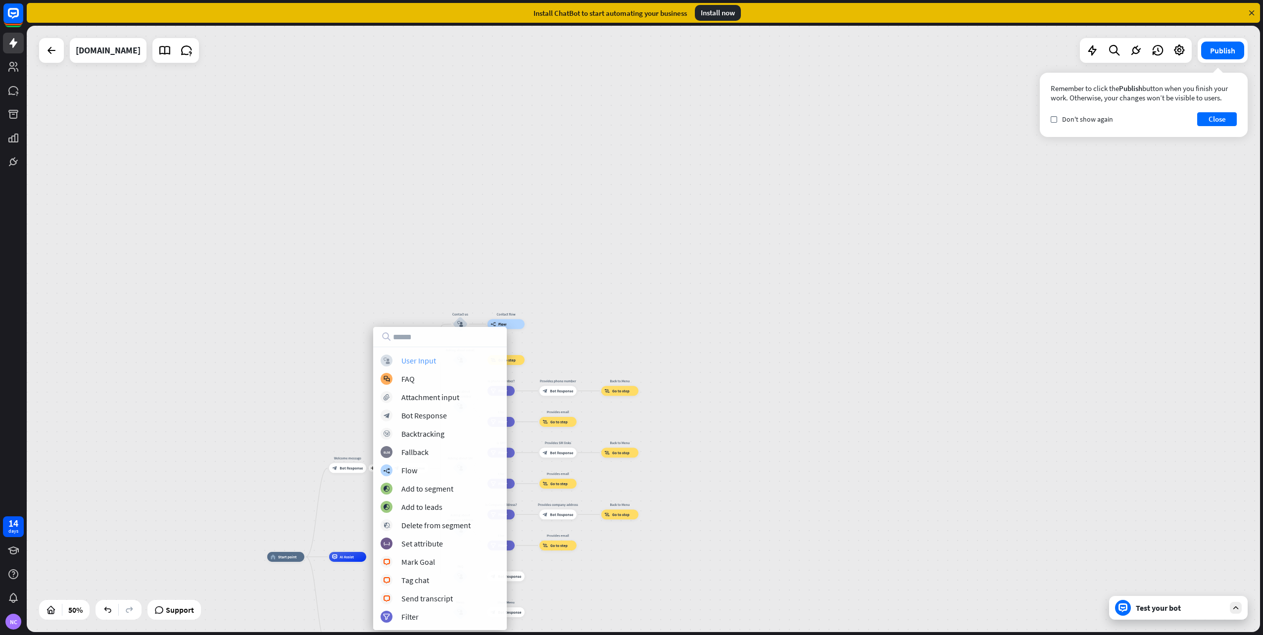
click at [433, 357] on div "User Input" at bounding box center [418, 361] width 35 height 10
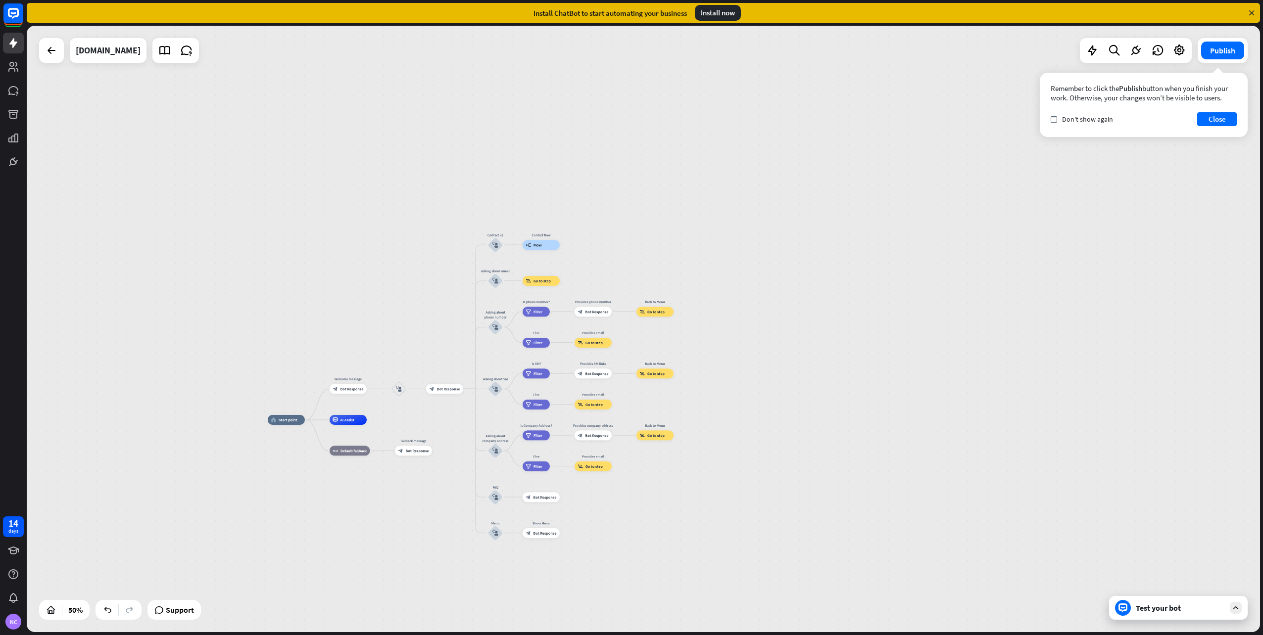
drag, startPoint x: 827, startPoint y: 491, endPoint x: 813, endPoint y: 329, distance: 163.4
click at [825, 327] on div "home_2 Start point Welcome message block_bot_response Bot Response block_user_i…" at bounding box center [643, 329] width 1233 height 607
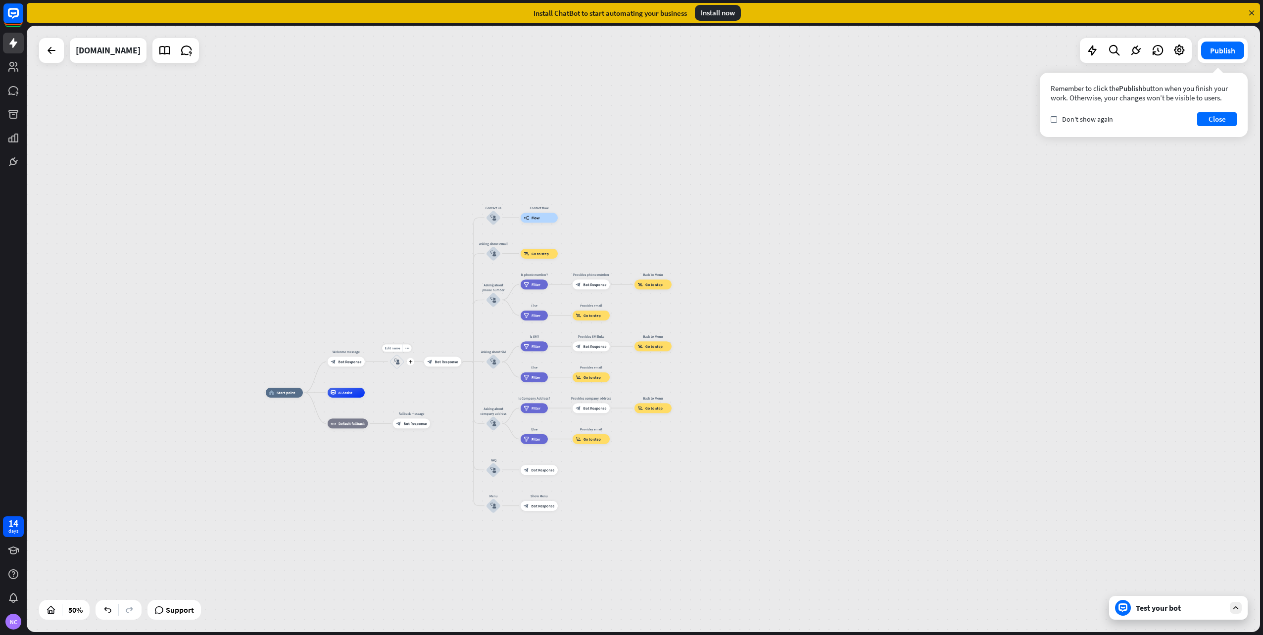
click at [394, 362] on icon "block_user_input" at bounding box center [397, 362] width 6 height 6
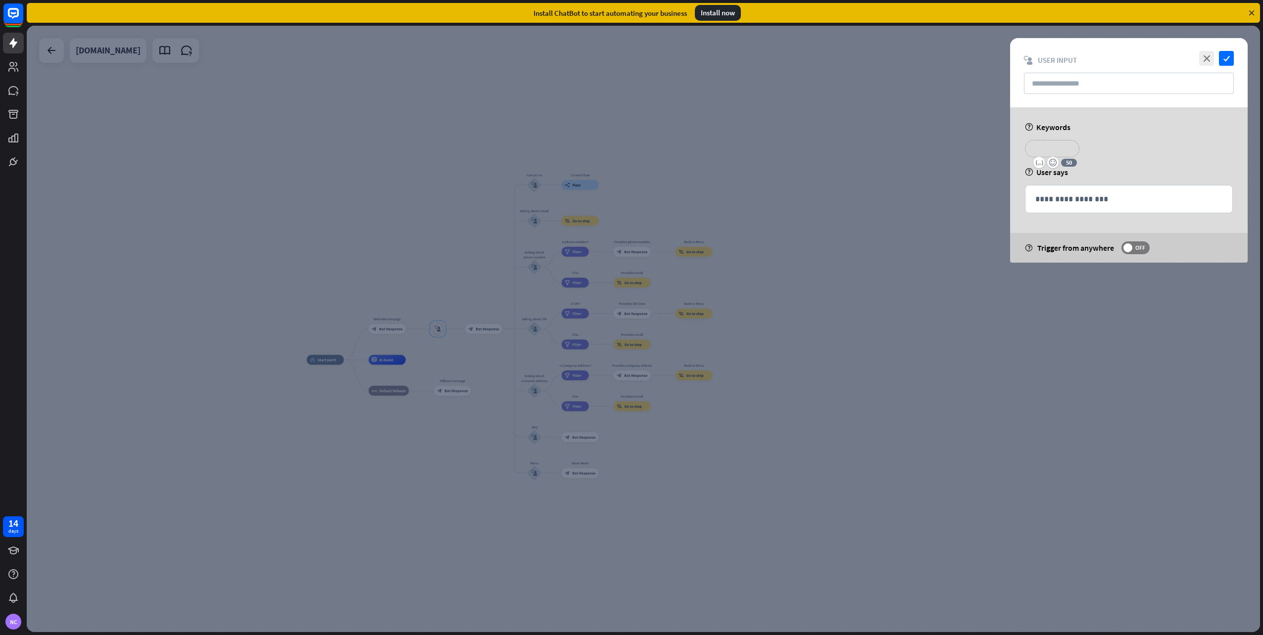
click at [1036, 146] on p "**********" at bounding box center [1052, 148] width 40 height 12
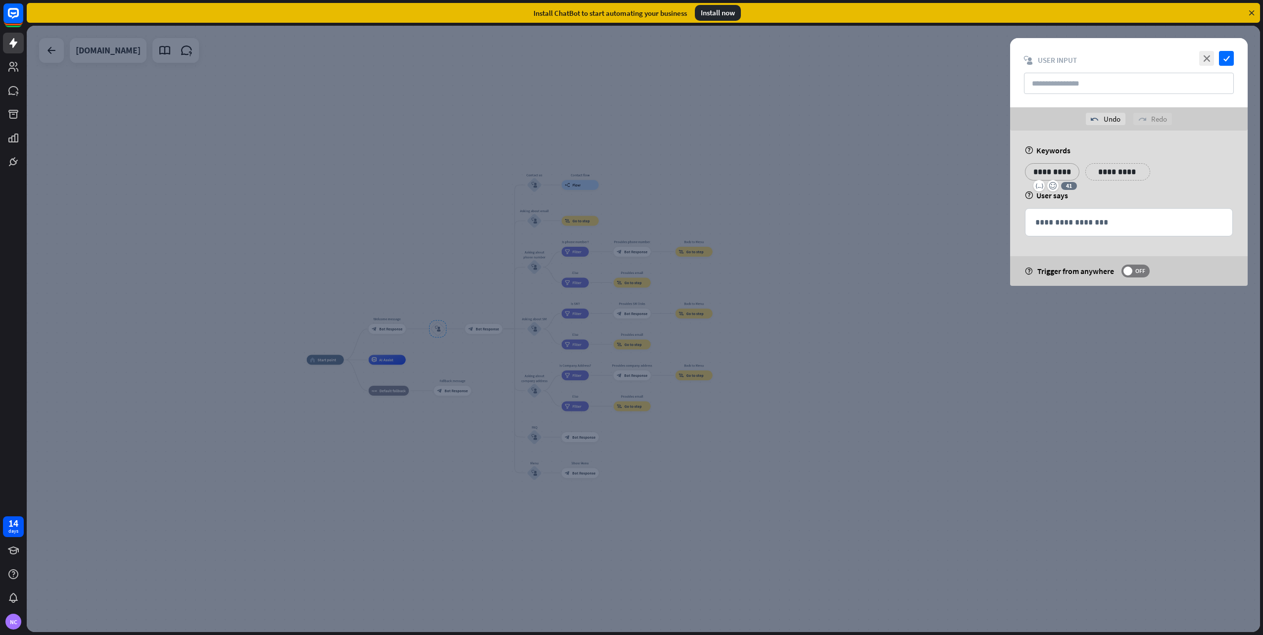
click at [1123, 169] on p "**********" at bounding box center [1117, 172] width 50 height 12
click at [1176, 169] on p "**********" at bounding box center [1176, 172] width 40 height 12
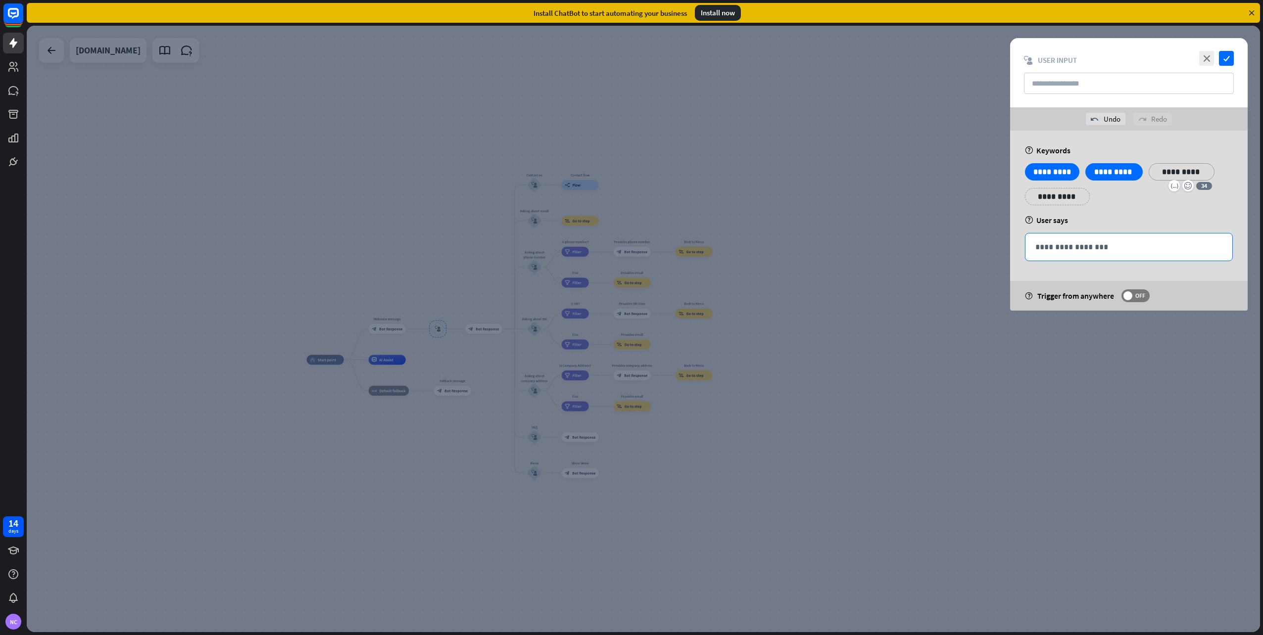
click at [1104, 244] on p "**********" at bounding box center [1128, 247] width 187 height 12
click at [1115, 87] on input "text" at bounding box center [1129, 83] width 210 height 21
type input "**********"
click at [1102, 246] on p "**********" at bounding box center [1128, 247] width 187 height 12
click at [1232, 60] on icon "check" at bounding box center [1226, 58] width 15 height 15
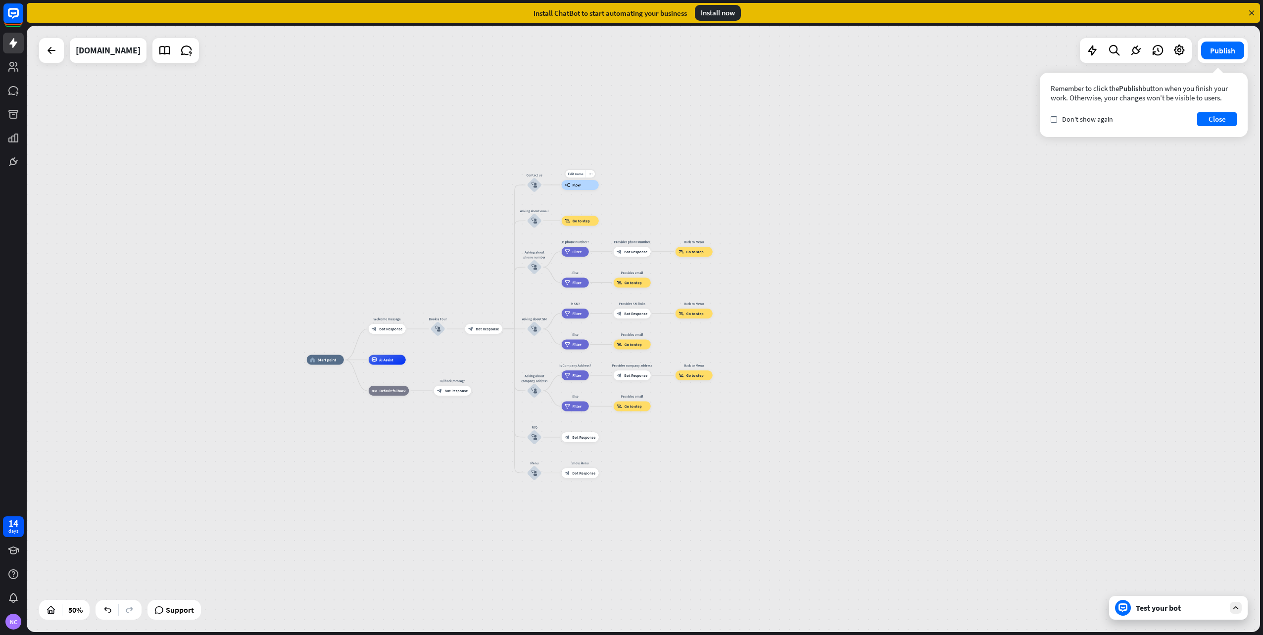
click at [583, 190] on div "Edit name more_horiz builder_tree Flow" at bounding box center [580, 185] width 37 height 10
click at [572, 183] on span "Flow" at bounding box center [576, 185] width 8 height 5
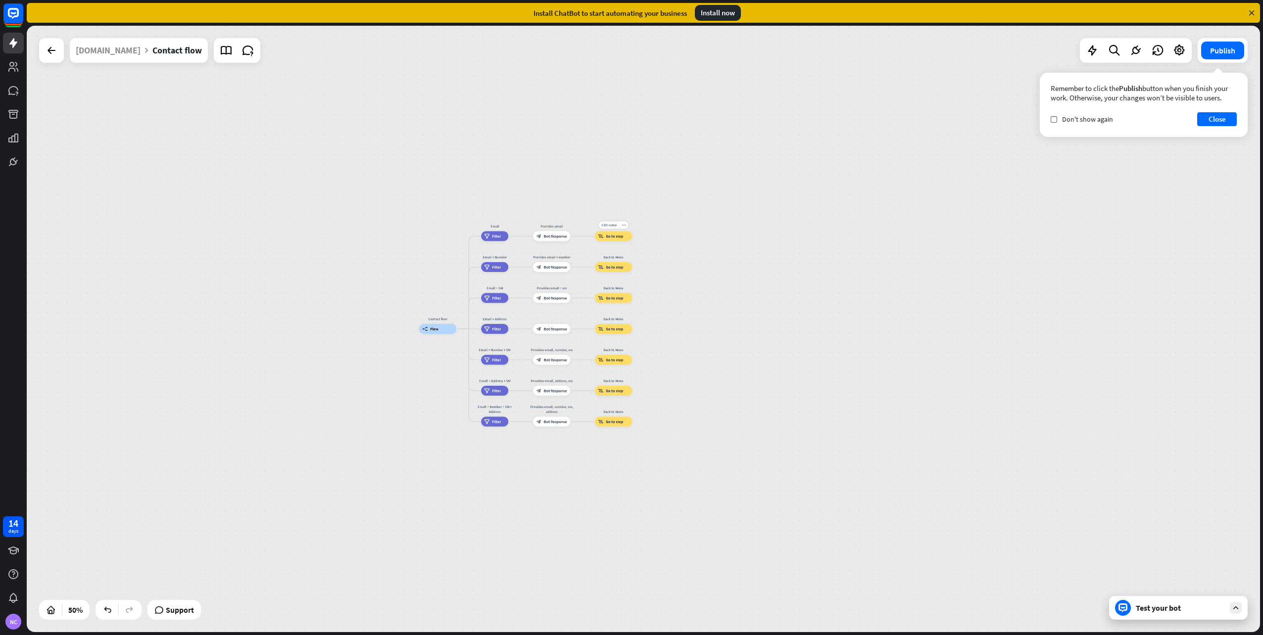
click at [614, 240] on div "block_goto Go to step" at bounding box center [613, 237] width 37 height 10
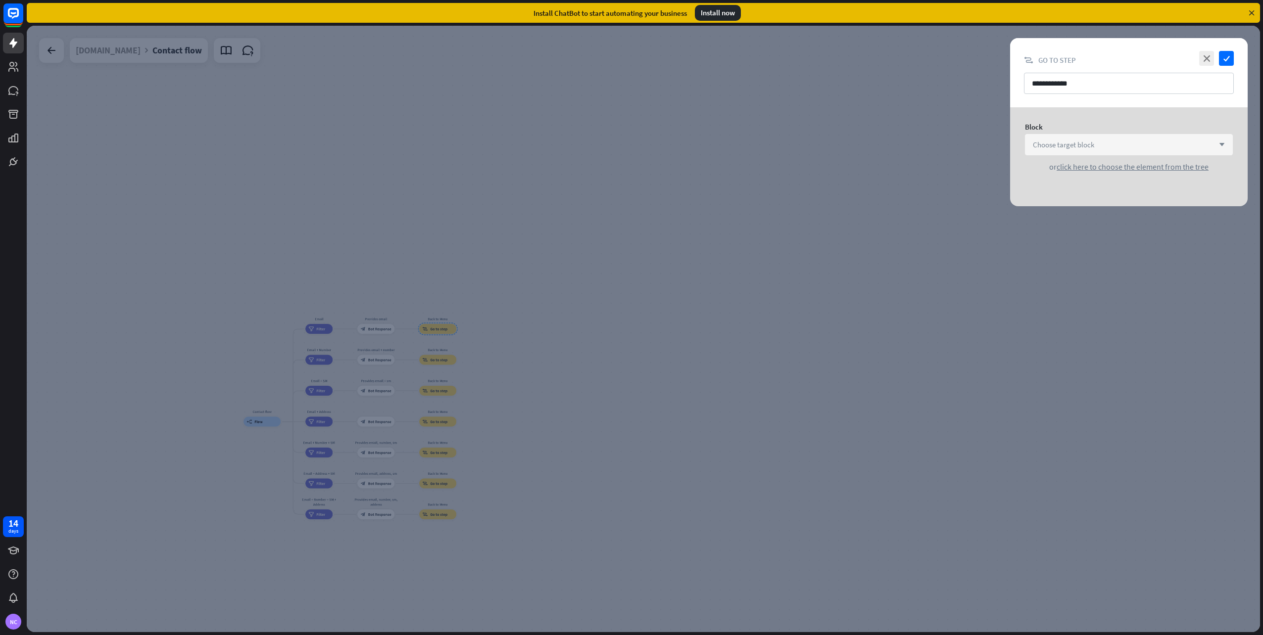
click at [1105, 146] on div "Choose target block arrow_down" at bounding box center [1129, 144] width 208 height 21
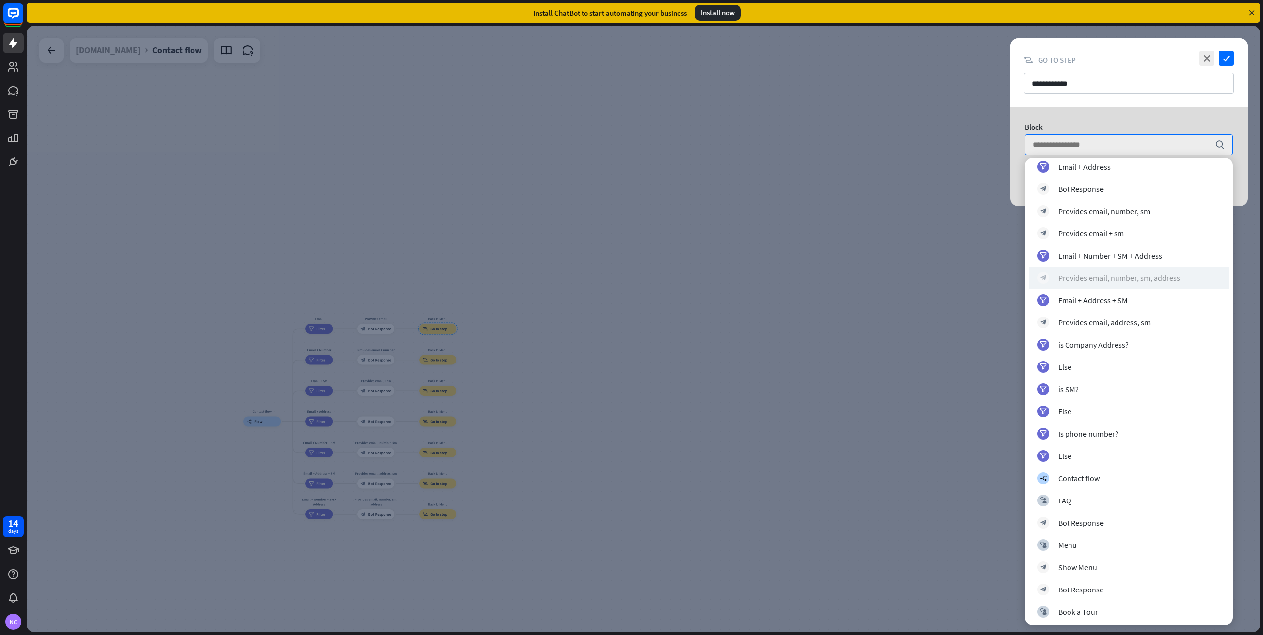
scroll to position [431, 0]
drag, startPoint x: 1123, startPoint y: 146, endPoint x: 1122, endPoint y: 154, distance: 8.5
click at [1122, 154] on input "search" at bounding box center [1121, 145] width 177 height 20
click at [1210, 120] on div "Block search or click here to choose the element from the tree" at bounding box center [1128, 146] width 237 height 79
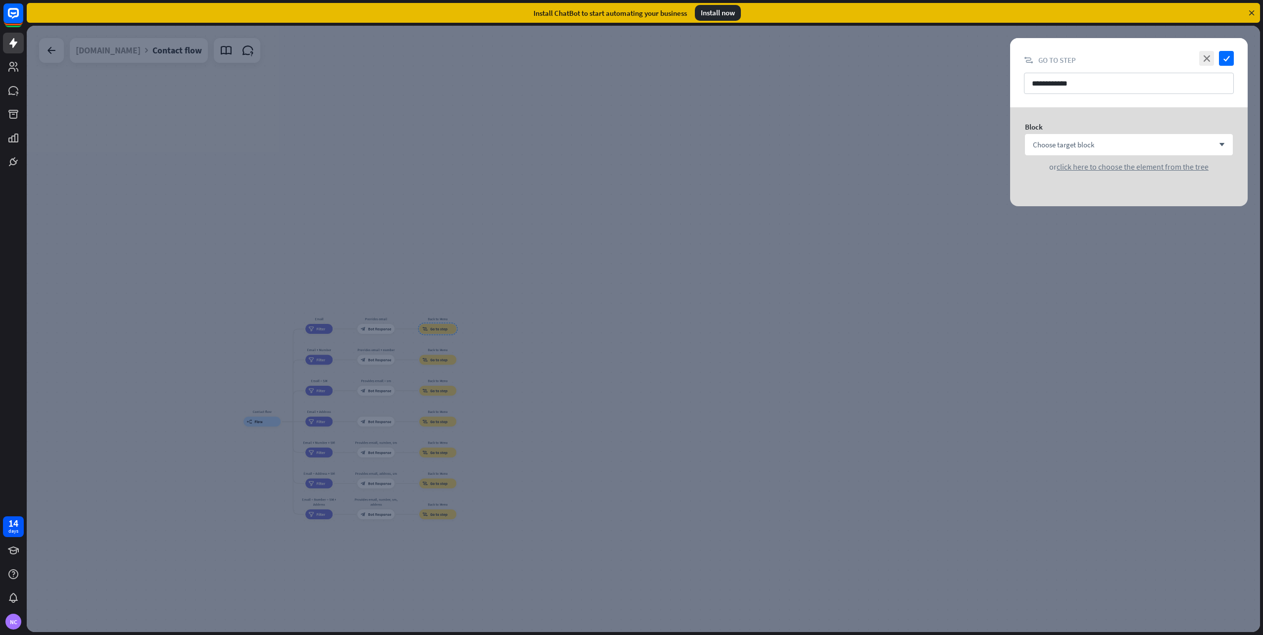
click at [400, 257] on div at bounding box center [643, 329] width 1233 height 607
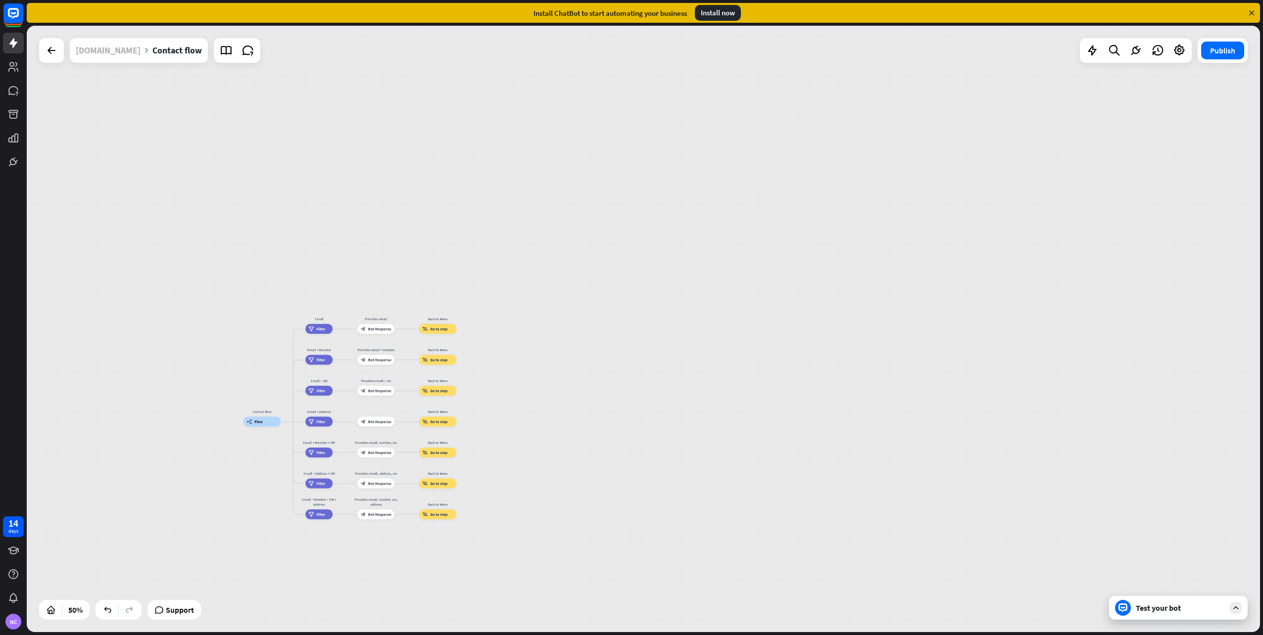
click at [141, 59] on div "[DOMAIN_NAME]" at bounding box center [108, 50] width 65 height 25
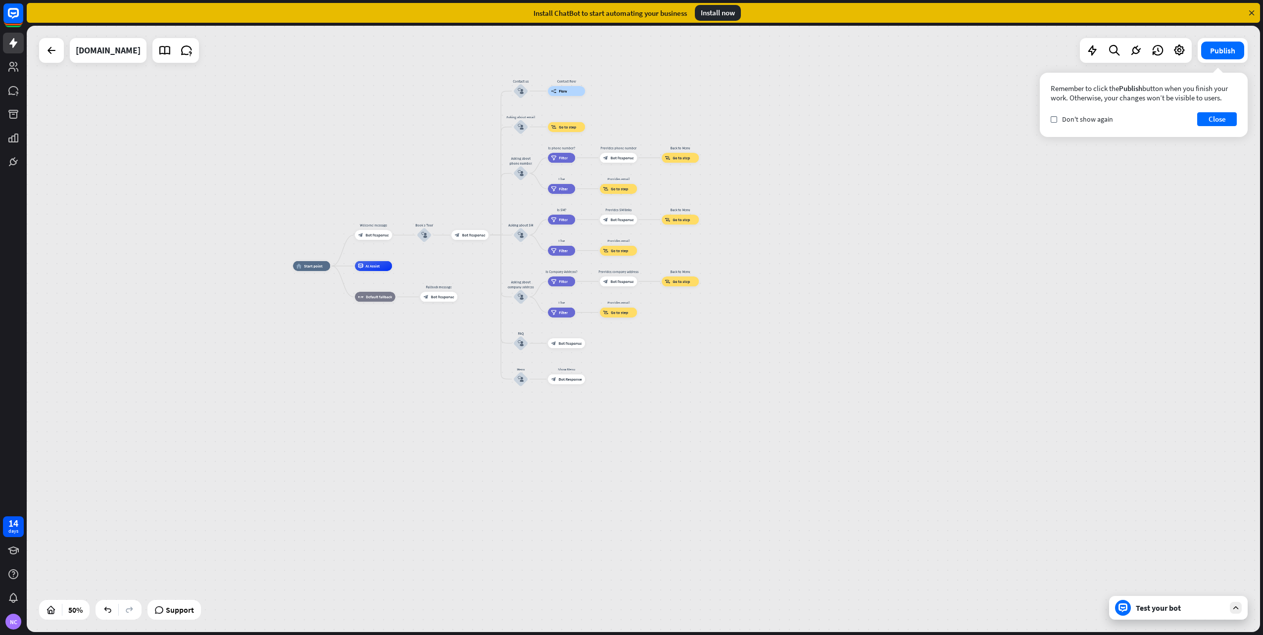
drag, startPoint x: 324, startPoint y: 422, endPoint x: 453, endPoint y: 184, distance: 270.5
click at [453, 184] on div "home_2 Start point Welcome message block_bot_response Bot Response Book a Tour …" at bounding box center [643, 329] width 1233 height 607
click at [423, 234] on icon "block_user_input" at bounding box center [424, 235] width 6 height 6
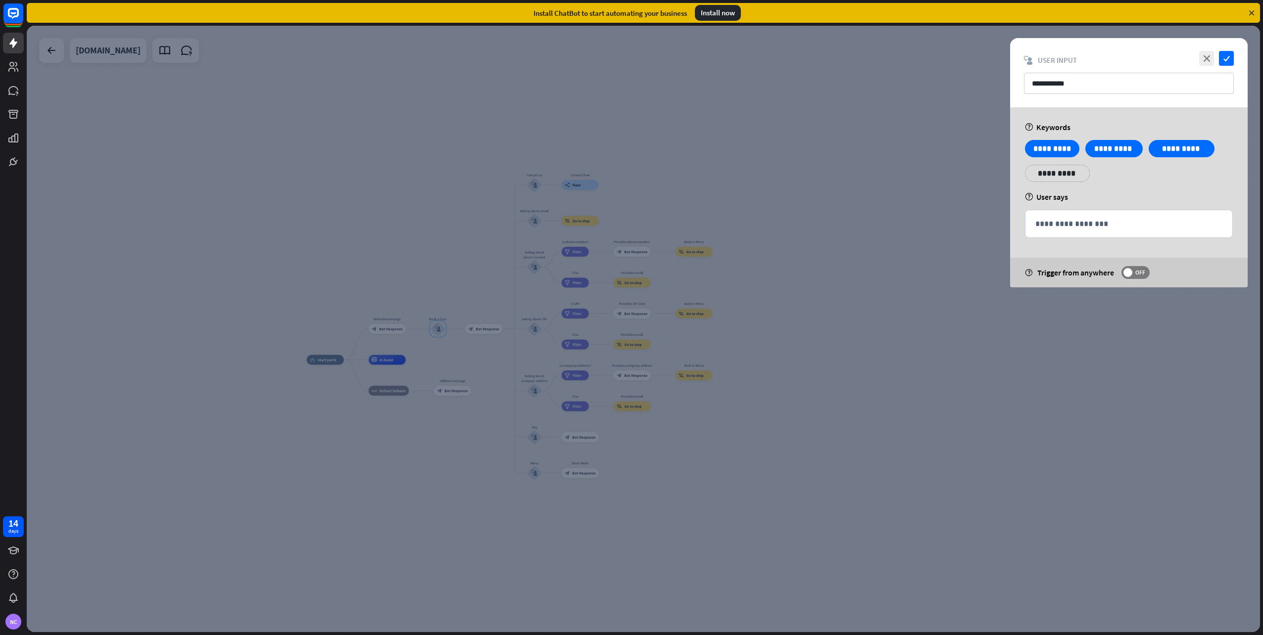
click at [438, 328] on div at bounding box center [643, 329] width 1233 height 607
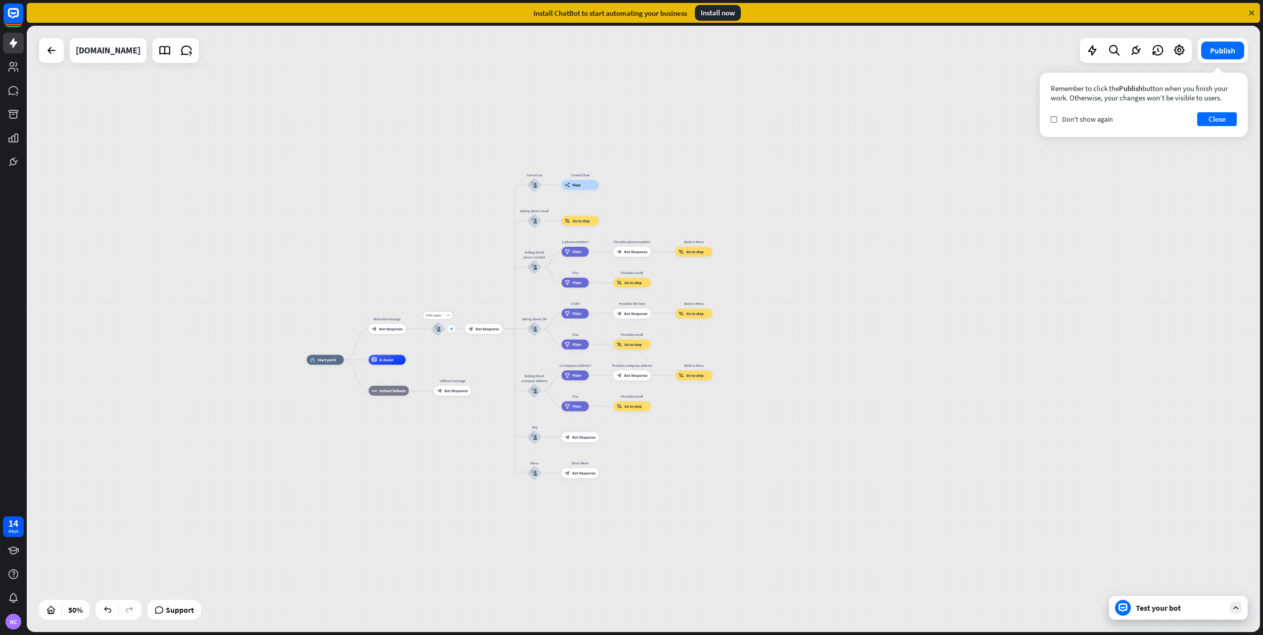
click at [448, 329] on div "plus" at bounding box center [451, 329] width 7 height 7
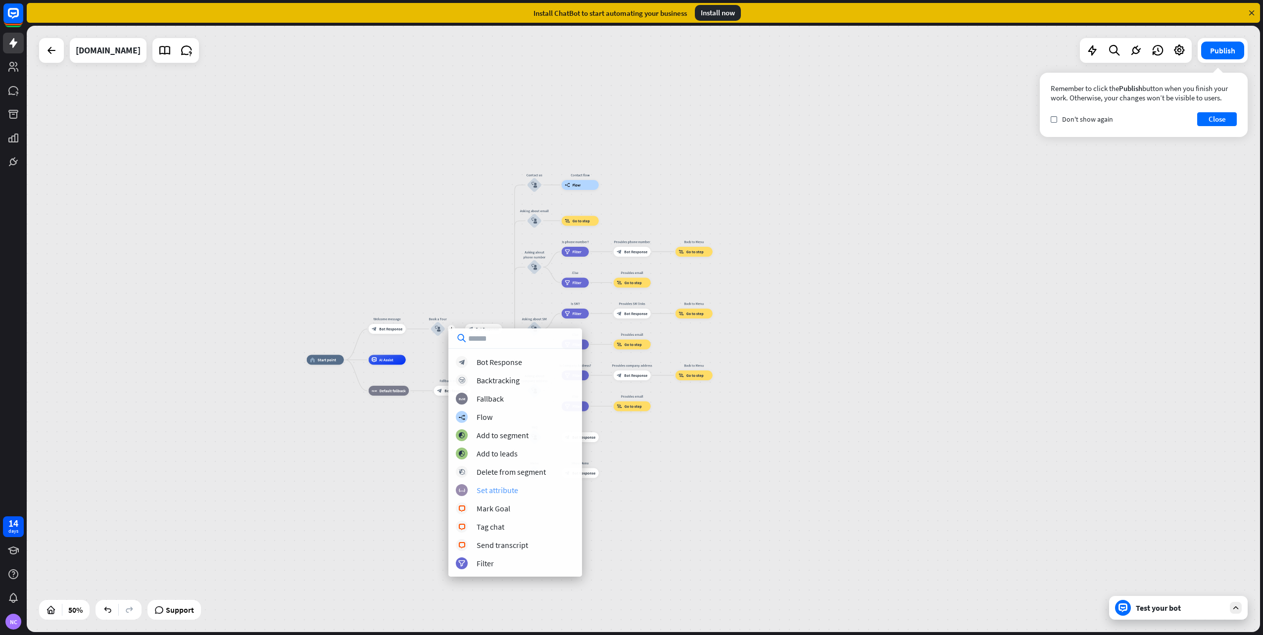
click at [517, 489] on div "Set attribute" at bounding box center [497, 490] width 42 height 10
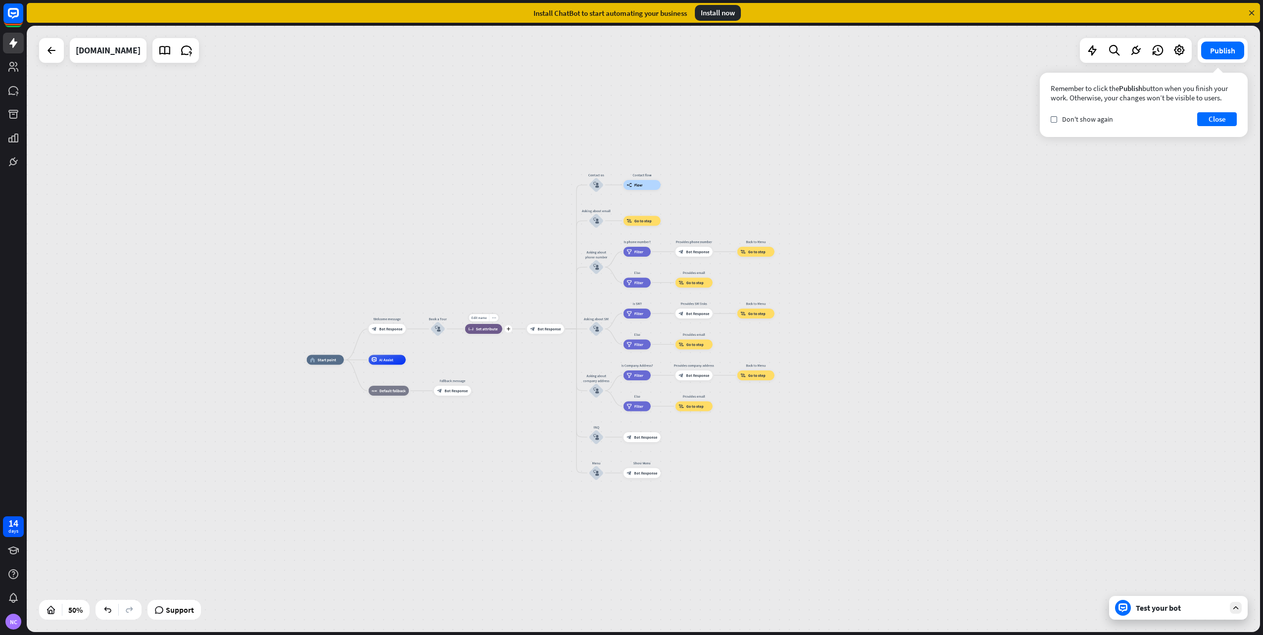
click at [477, 333] on div "block_set_attribute Set attribute" at bounding box center [483, 329] width 37 height 10
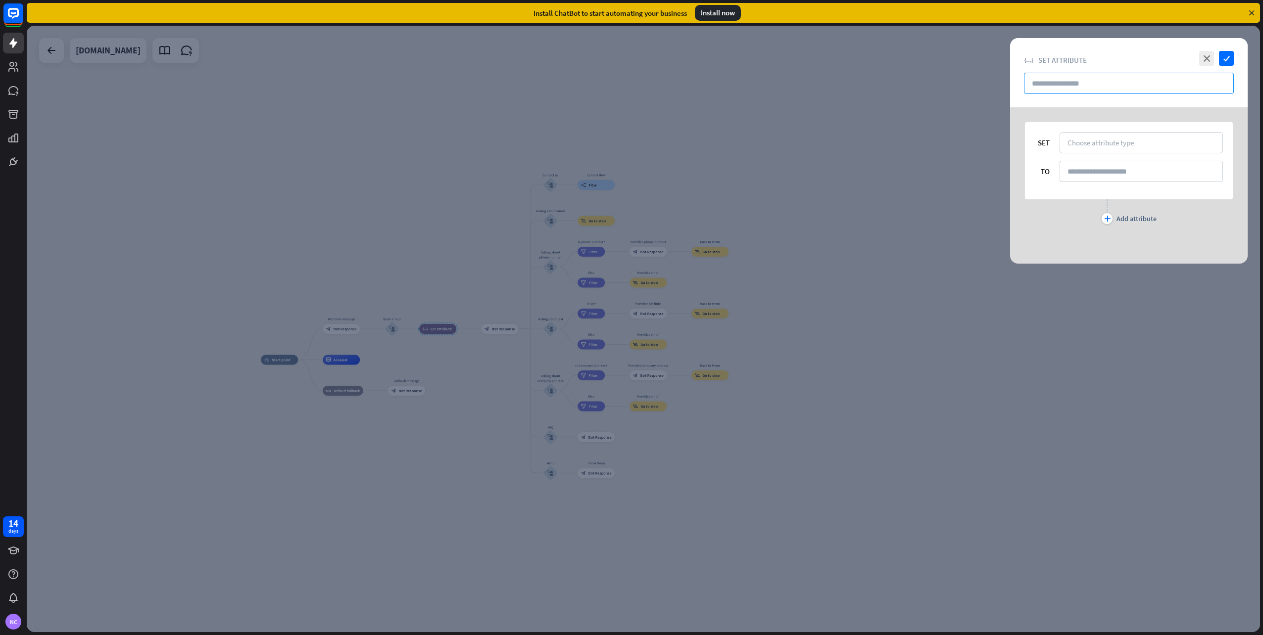
click at [1051, 83] on input "text" at bounding box center [1129, 83] width 210 height 21
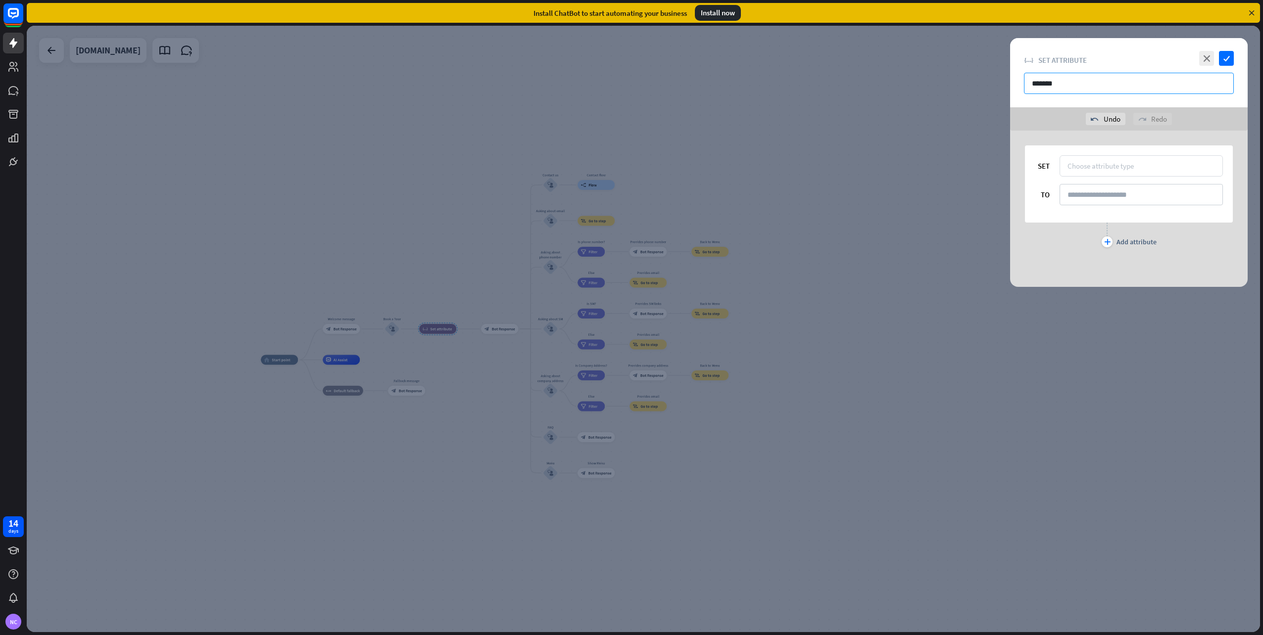
type input "*******"
click at [1124, 171] on div "Choose attribute type" at bounding box center [1140, 165] width 163 height 21
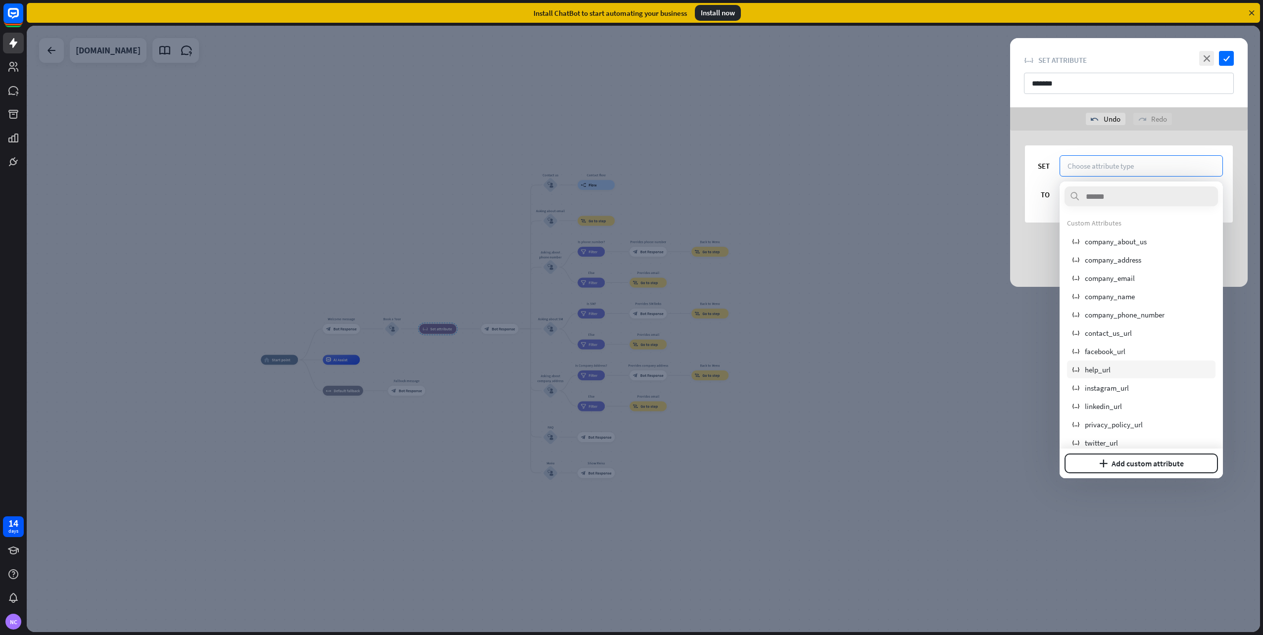
click at [1122, 366] on div "variable help_url" at bounding box center [1141, 370] width 148 height 18
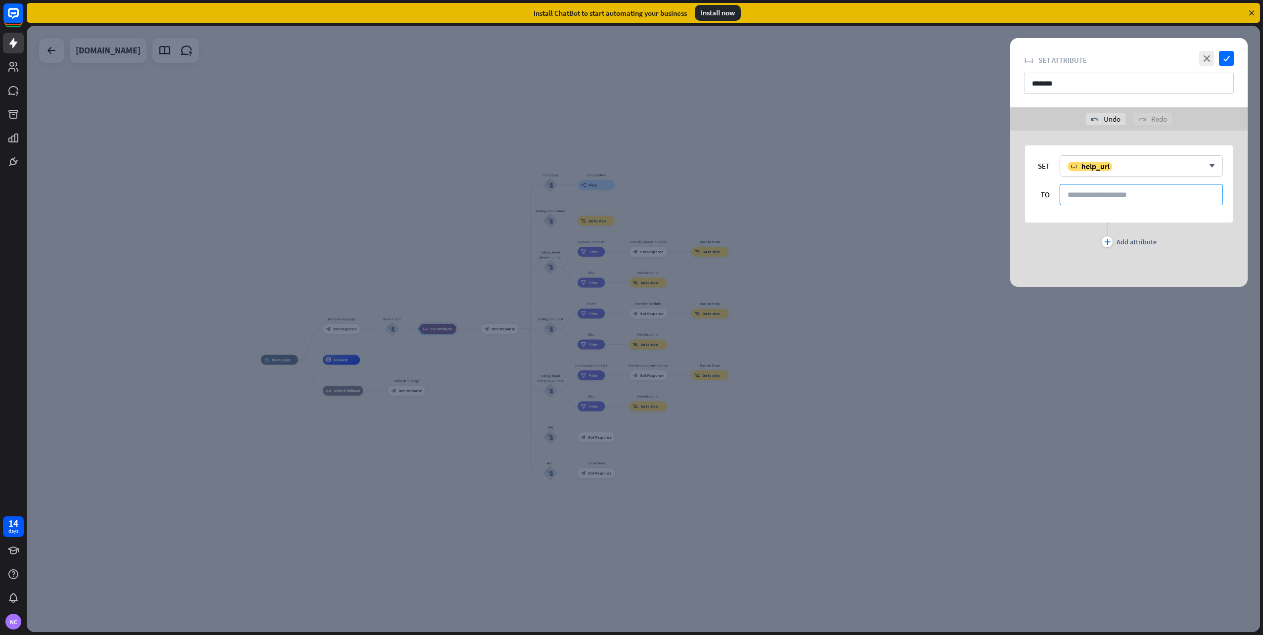
click at [1080, 191] on input at bounding box center [1140, 194] width 163 height 21
click at [1210, 163] on icon "arrow_down" at bounding box center [1209, 166] width 11 height 6
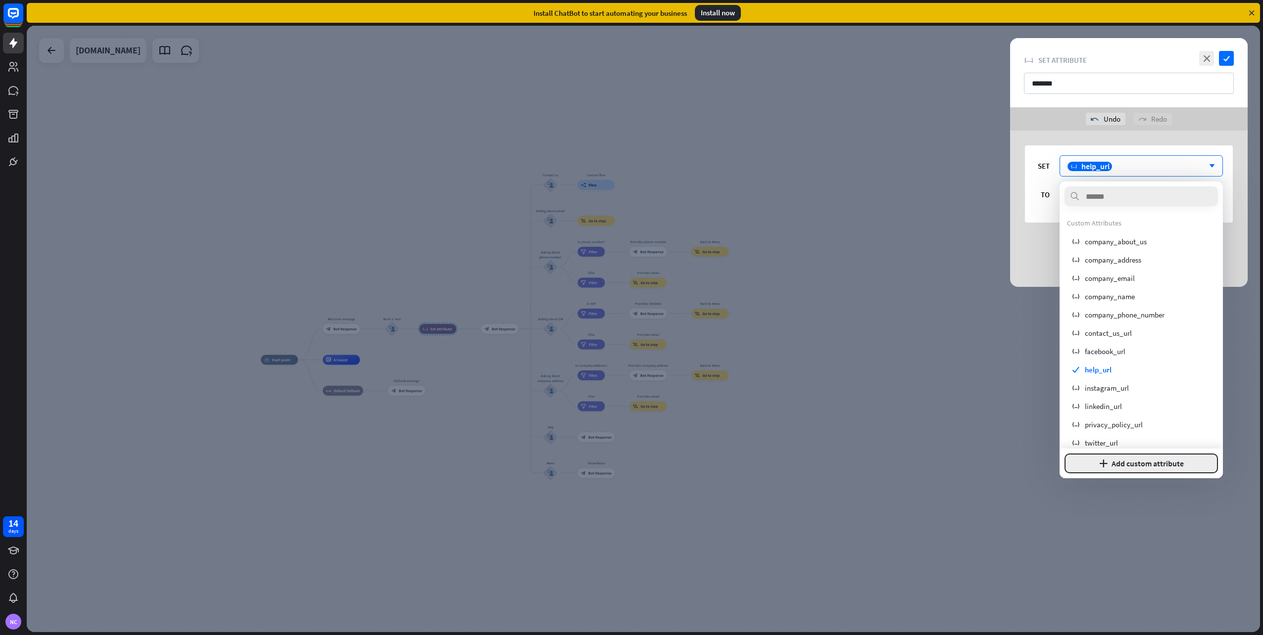
click at [1147, 466] on button "plus Add custom attribute" at bounding box center [1140, 464] width 153 height 20
type input "********"
click at [1107, 435] on input at bounding box center [1140, 439] width 153 height 18
paste input "**********"
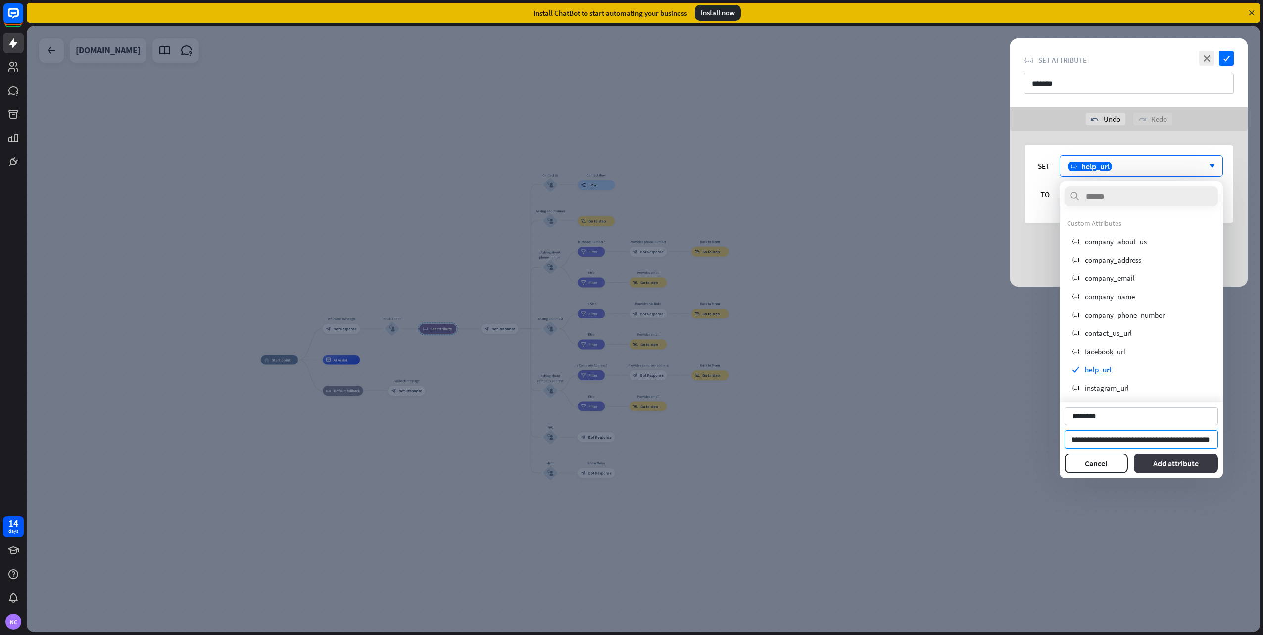
type input "**********"
click at [1158, 463] on button "Add attribute" at bounding box center [1175, 464] width 85 height 20
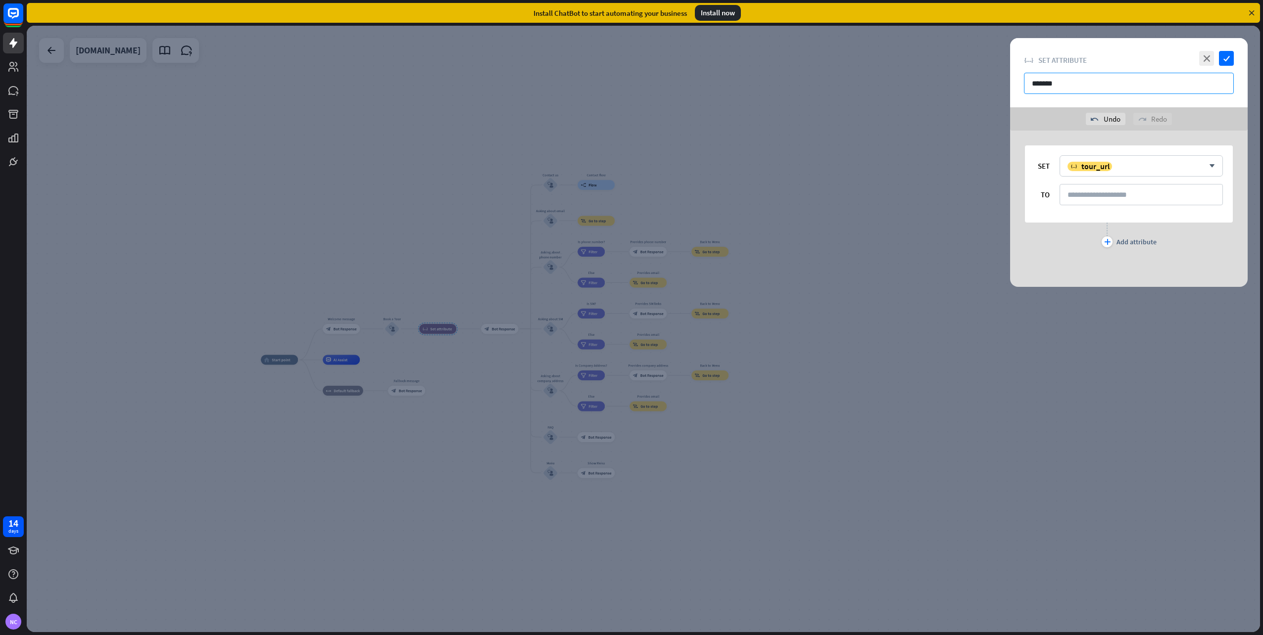
click at [1042, 84] on input "*******" at bounding box center [1129, 83] width 210 height 21
type input "**********"
click at [1148, 201] on input at bounding box center [1140, 194] width 163 height 21
type input "*******"
click at [1228, 56] on icon "check" at bounding box center [1226, 58] width 15 height 15
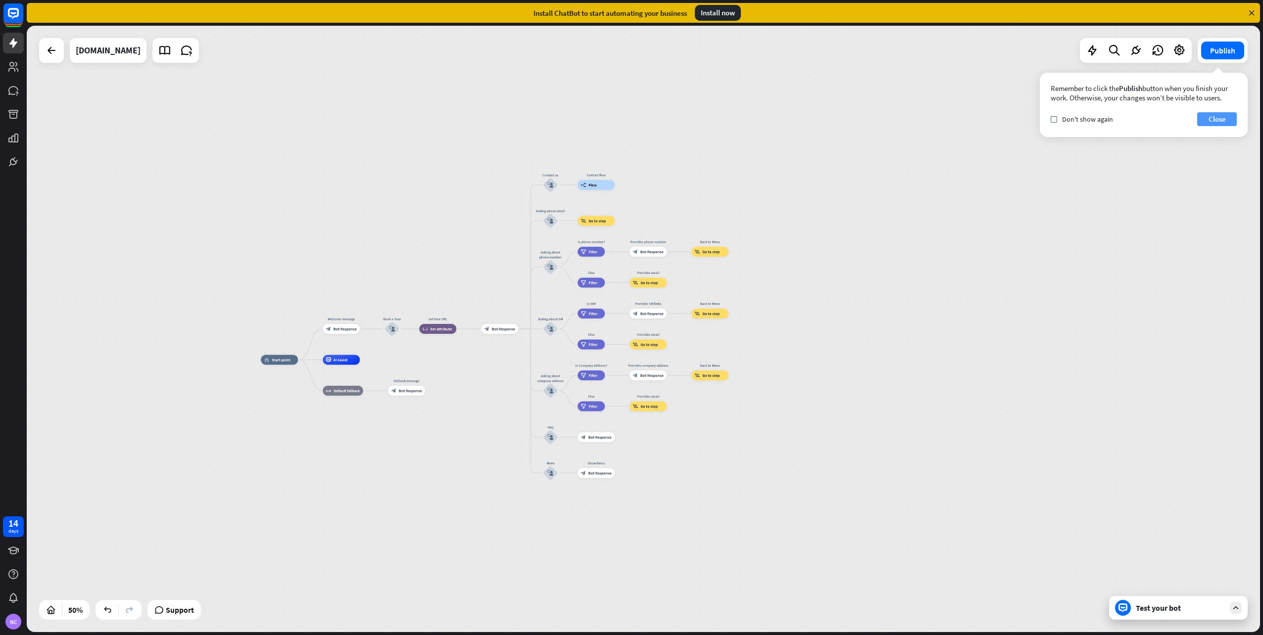
click at [1223, 123] on button "Close" at bounding box center [1217, 119] width 40 height 14
click at [488, 332] on div "block_bot_response Bot Response" at bounding box center [499, 329] width 37 height 10
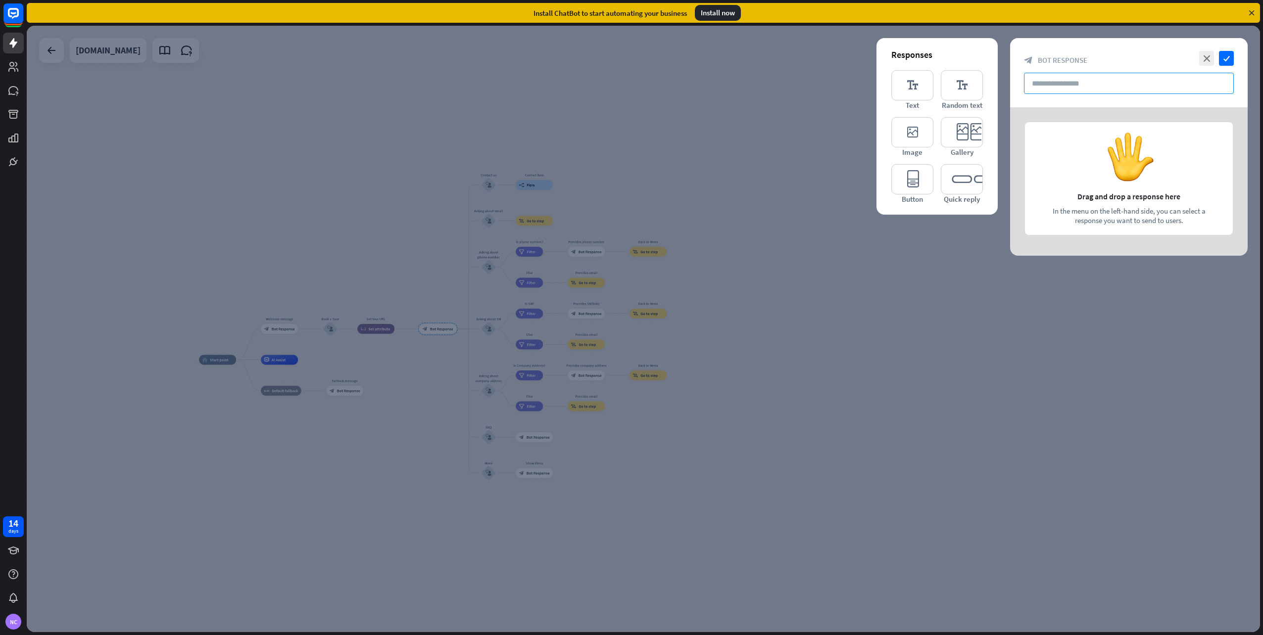
click at [1089, 85] on input "text" at bounding box center [1129, 83] width 210 height 21
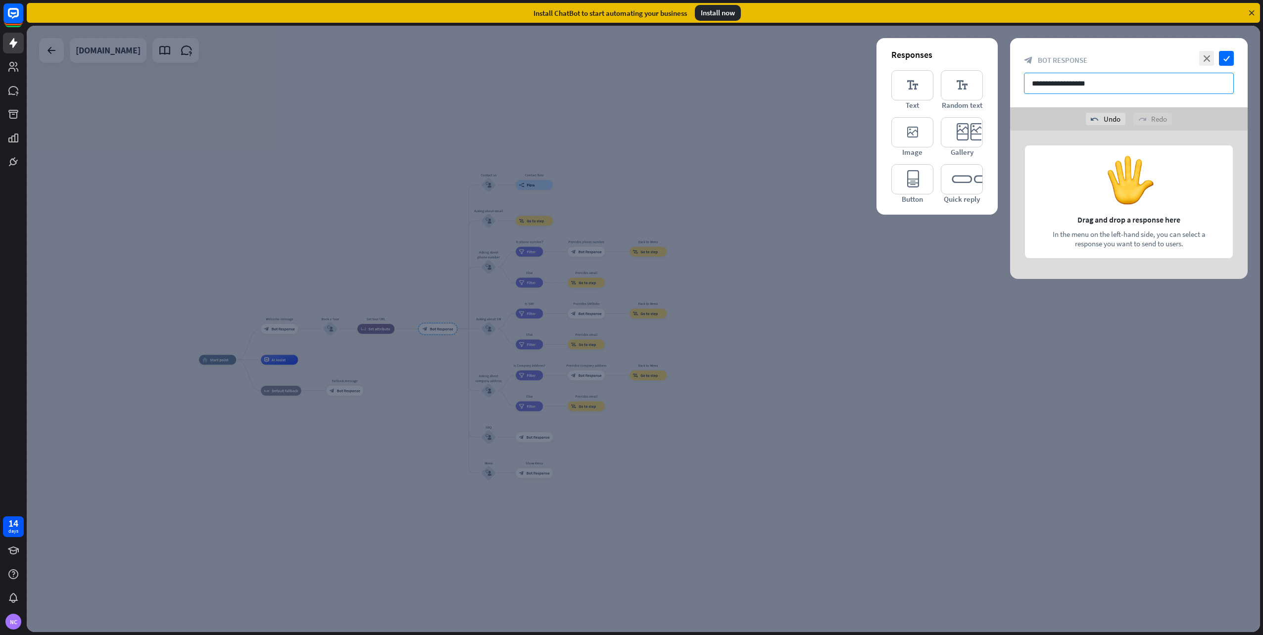
type input "**********"
click at [1075, 187] on div at bounding box center [1128, 205] width 237 height 148
click at [1131, 229] on div at bounding box center [1128, 205] width 237 height 148
drag, startPoint x: 1127, startPoint y: 204, endPoint x: 1129, endPoint y: 184, distance: 20.3
click at [1129, 186] on div at bounding box center [1128, 205] width 237 height 148
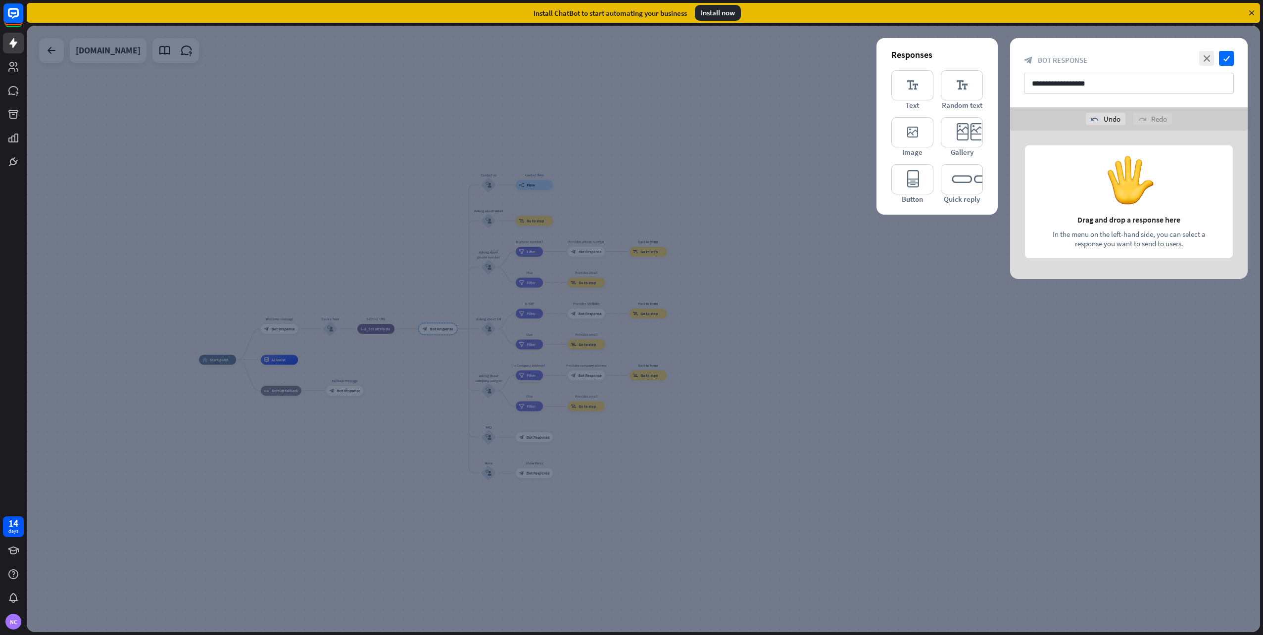
drag, startPoint x: 1099, startPoint y: 217, endPoint x: 1087, endPoint y: 242, distance: 28.1
click at [1084, 242] on div at bounding box center [1128, 205] width 237 height 148
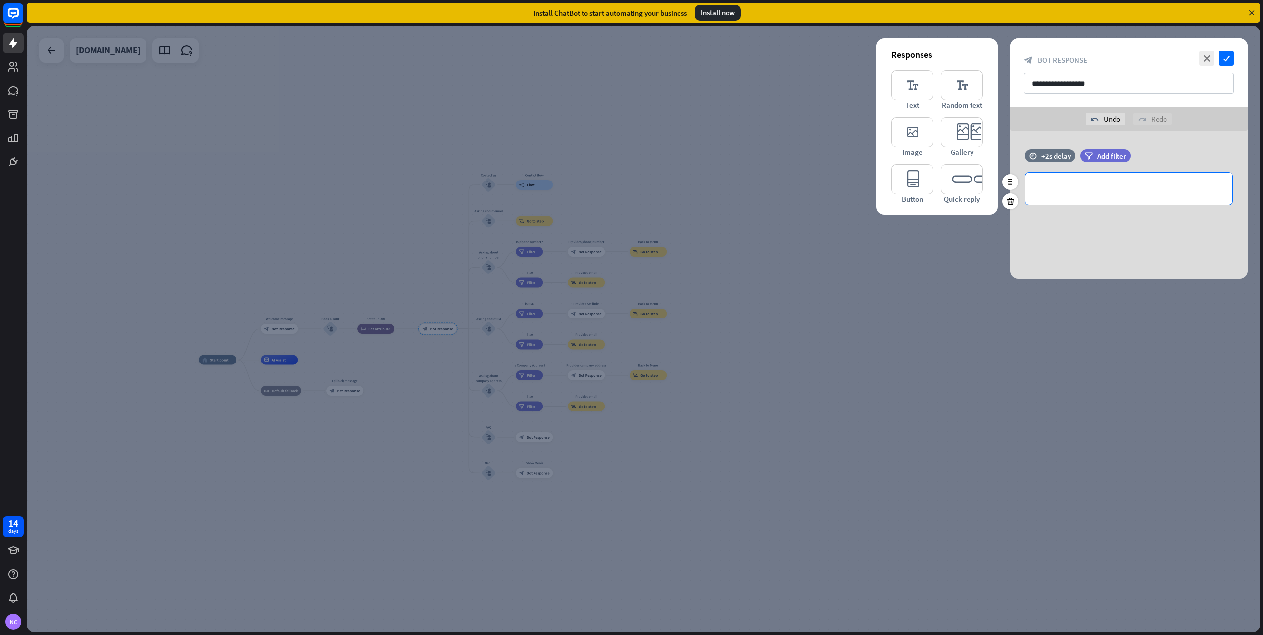
click at [1104, 193] on p "**********" at bounding box center [1128, 189] width 187 height 12
click at [1043, 191] on p "**********" at bounding box center [1128, 195] width 187 height 25
click at [1150, 201] on p "**********" at bounding box center [1128, 195] width 187 height 25
click at [1180, 219] on icon at bounding box center [1180, 219] width 10 height 10
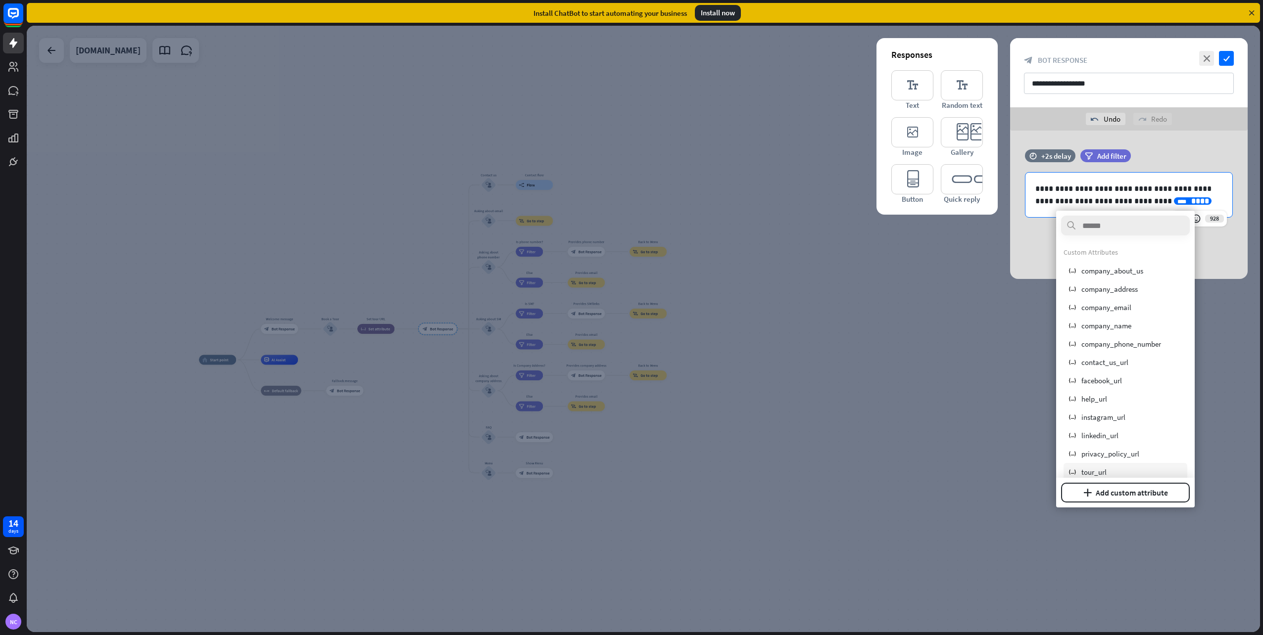
click at [1106, 471] on span "tour_url" at bounding box center [1093, 472] width 25 height 9
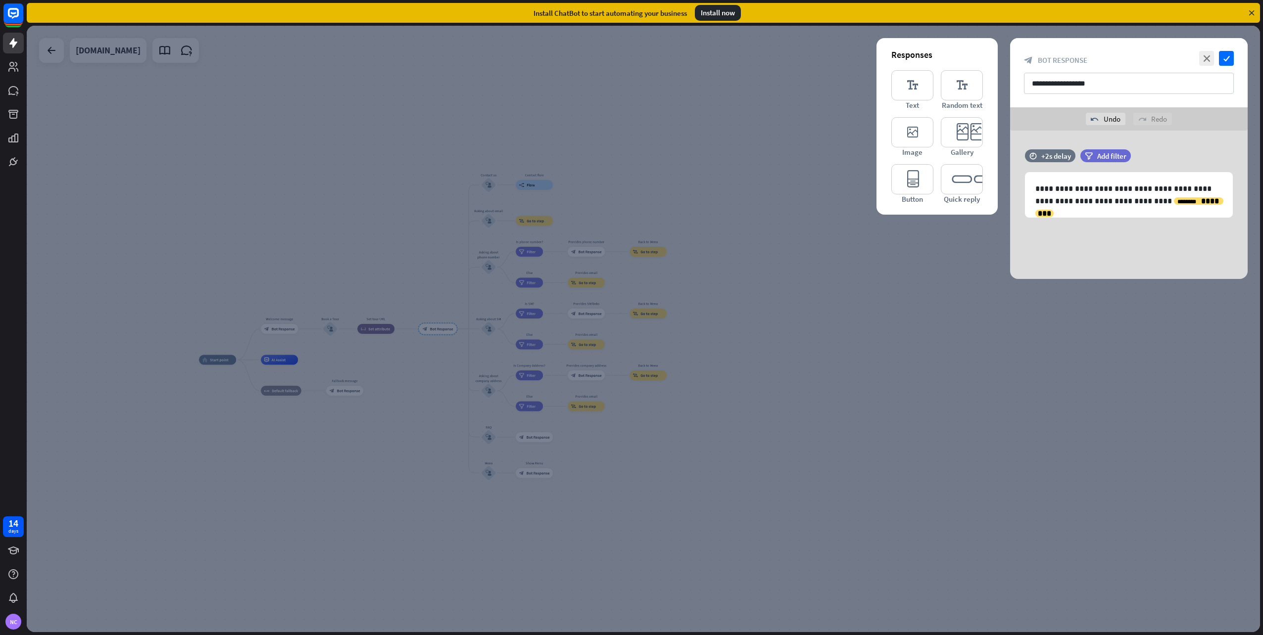
click at [1083, 351] on div at bounding box center [643, 329] width 1233 height 607
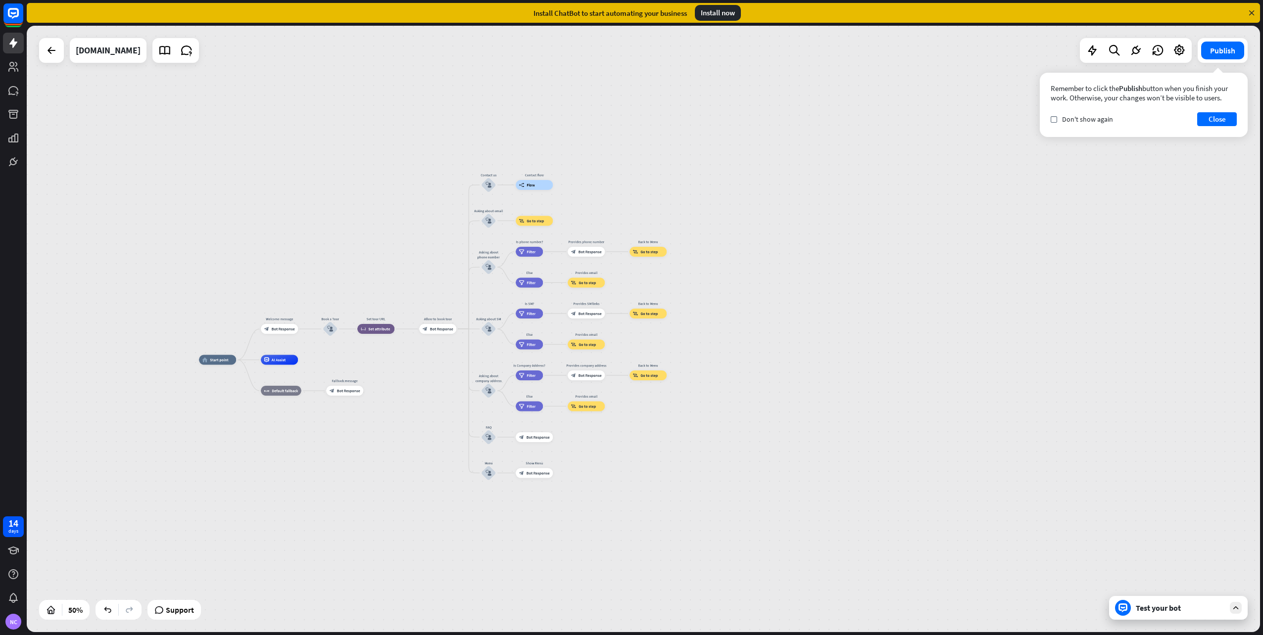
click at [1179, 609] on div "Test your bot" at bounding box center [1179, 608] width 89 height 10
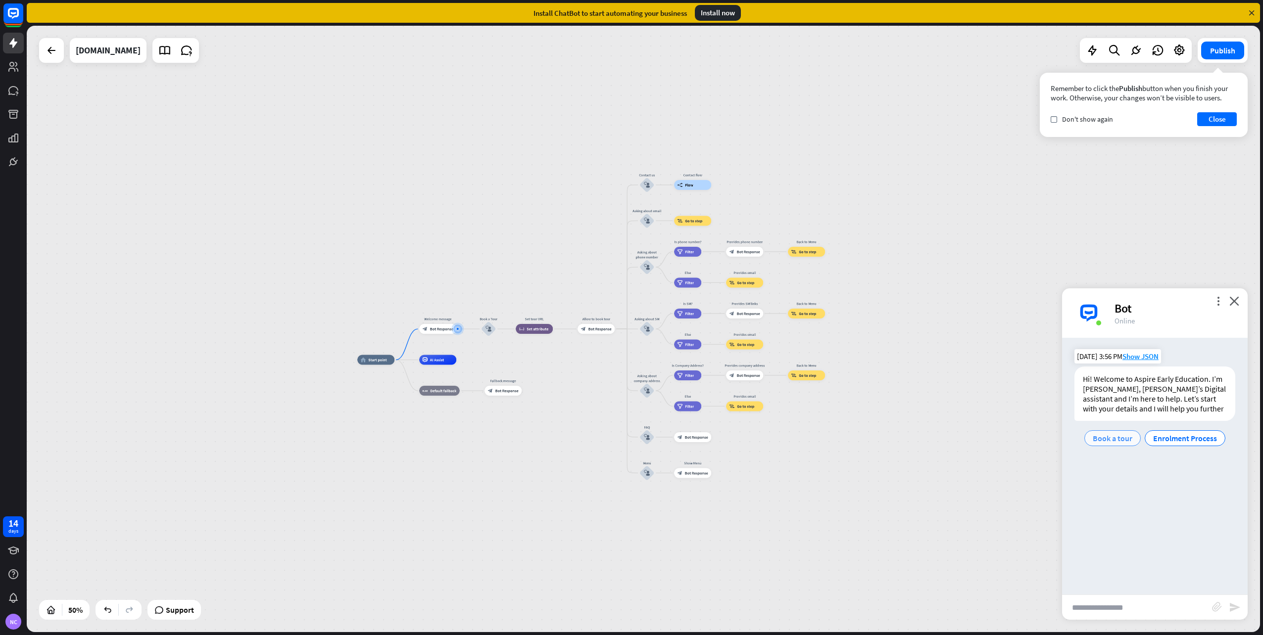
click at [1125, 435] on span "Book a tour" at bounding box center [1112, 438] width 40 height 10
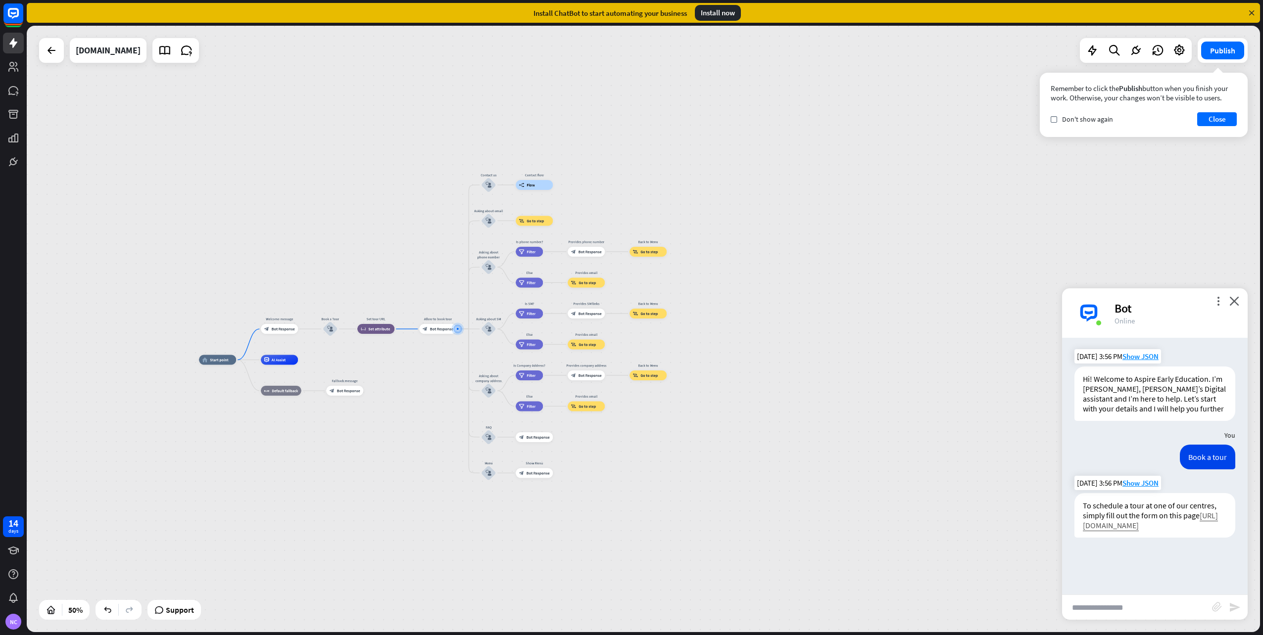
click at [1156, 528] on link "[URL][DOMAIN_NAME]" at bounding box center [1150, 521] width 135 height 20
click at [372, 326] on div "block_set_attribute Set attribute" at bounding box center [375, 329] width 37 height 10
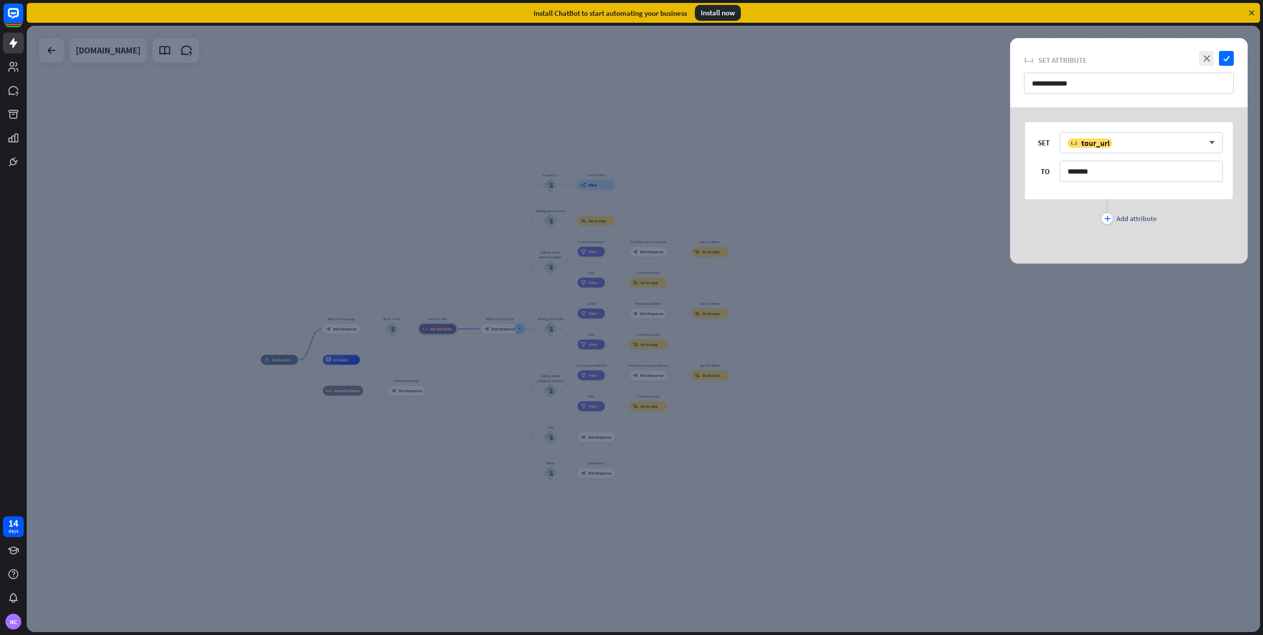
drag, startPoint x: 1210, startPoint y: 61, endPoint x: 1014, endPoint y: 142, distance: 211.9
click at [1210, 61] on icon "close" at bounding box center [1206, 58] width 15 height 15
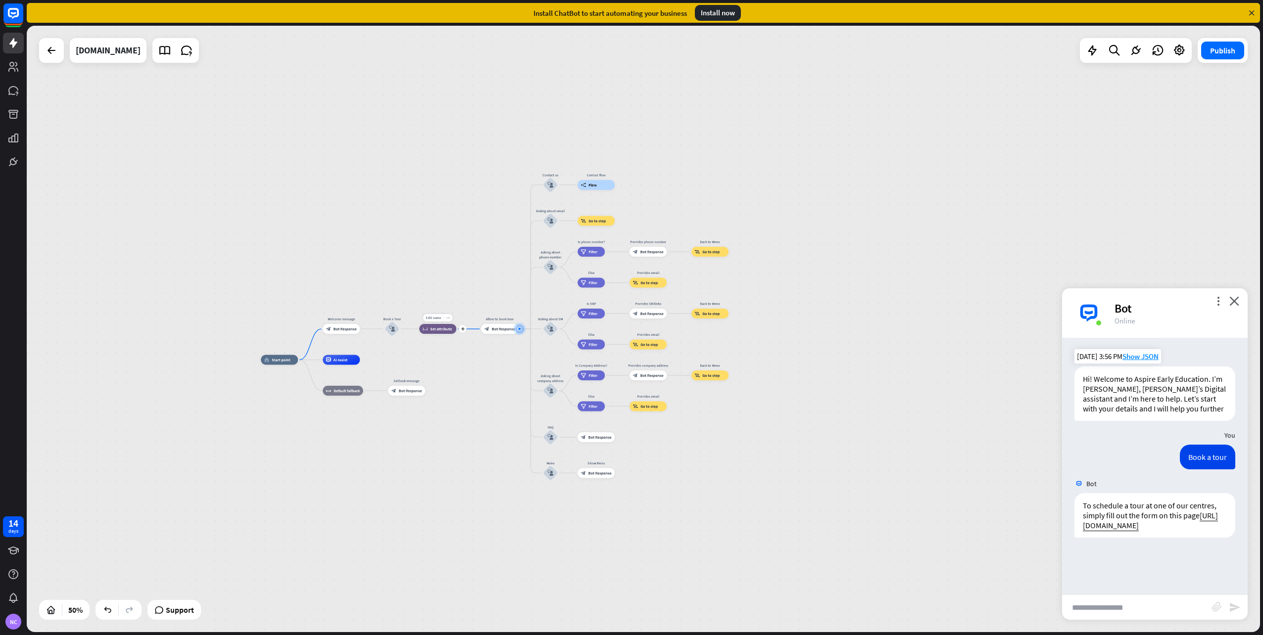
click at [447, 318] on icon "more_horiz" at bounding box center [448, 318] width 4 height 4
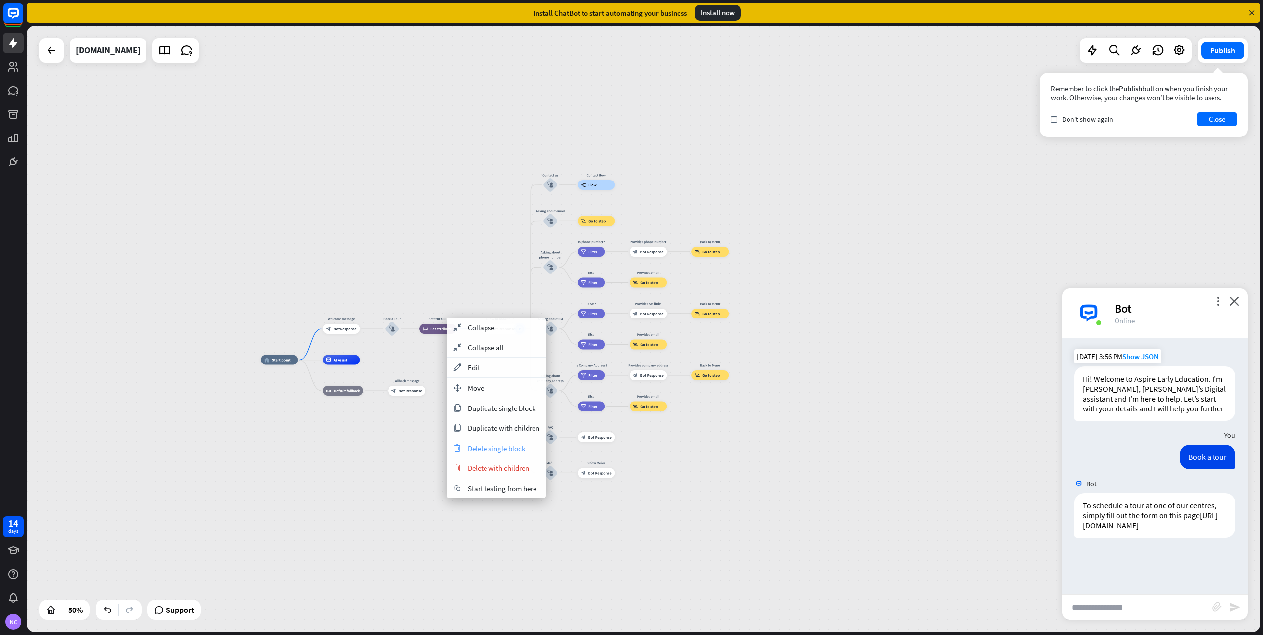
click at [496, 449] on span "Delete single block" at bounding box center [496, 448] width 57 height 9
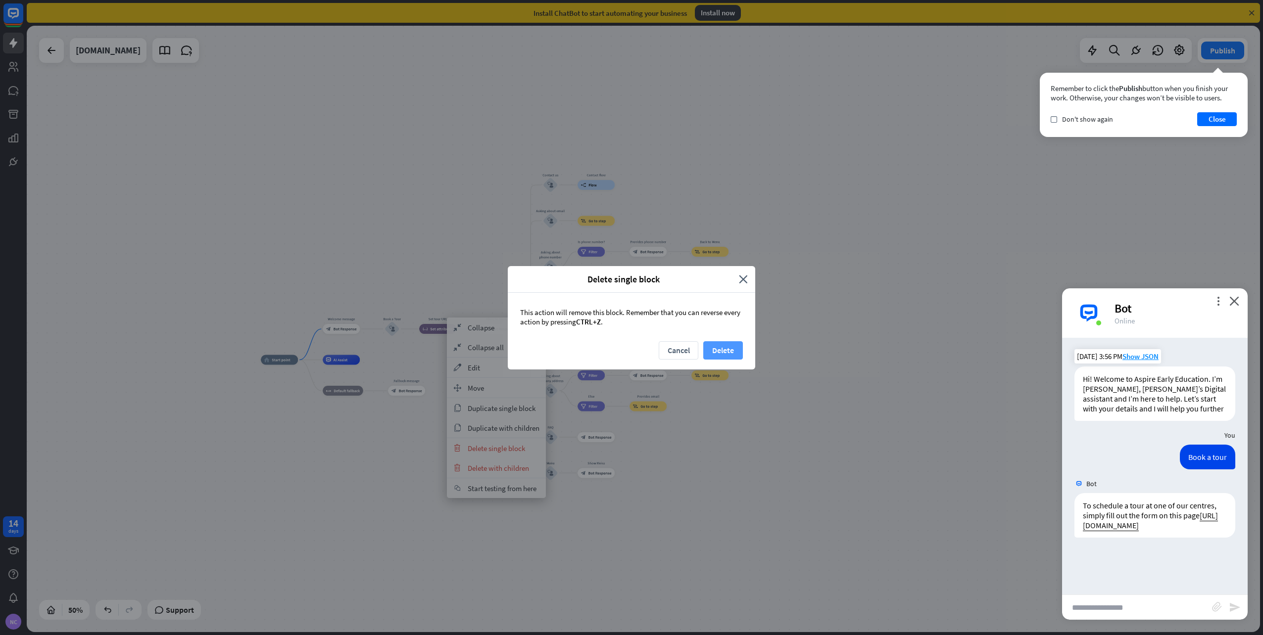
click at [718, 350] on button "Delete" at bounding box center [723, 350] width 40 height 18
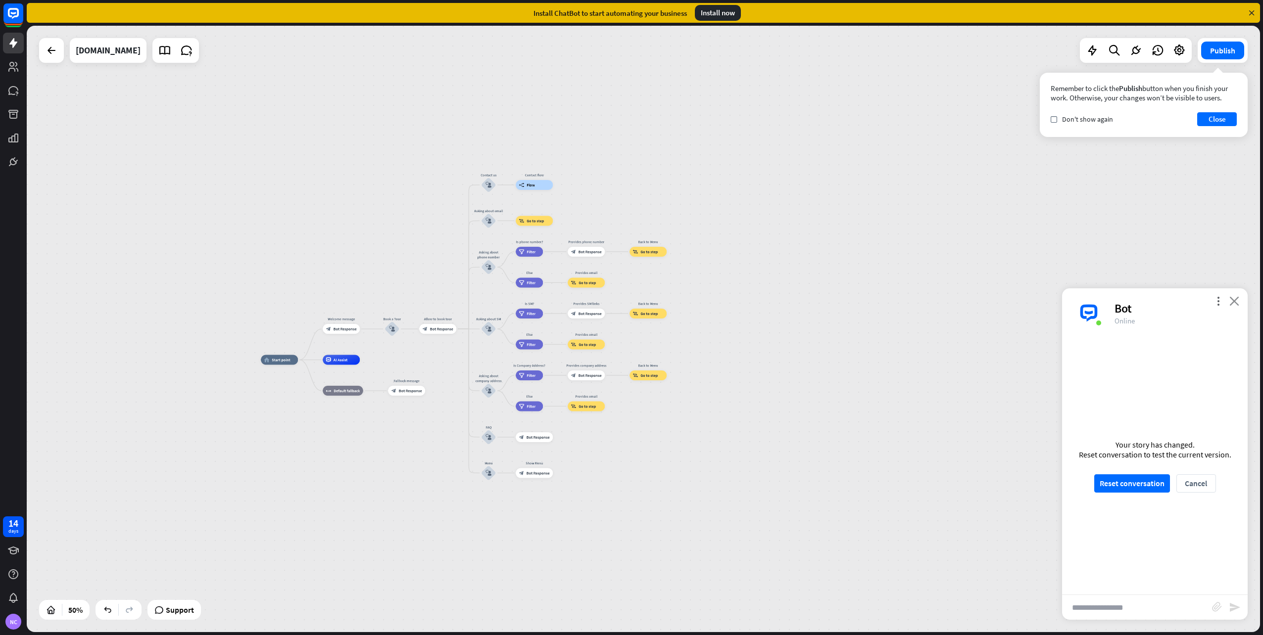
click at [1234, 299] on icon "close" at bounding box center [1234, 300] width 10 height 9
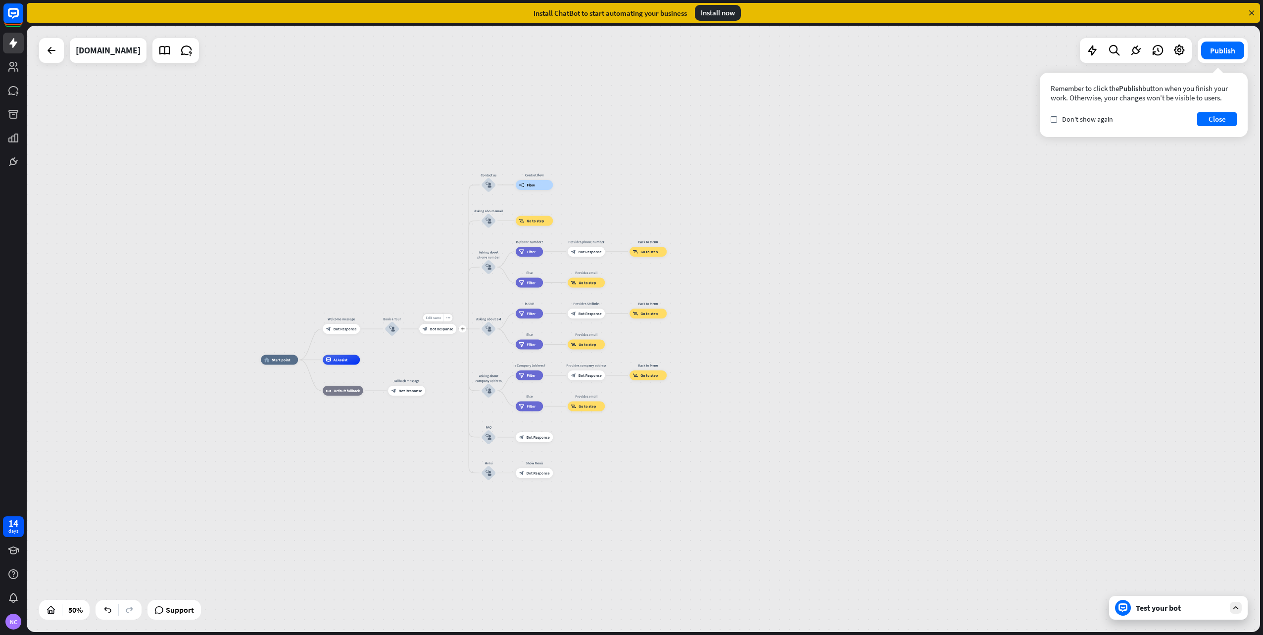
click at [439, 319] on span "Edit name" at bounding box center [432, 318] width 15 height 4
click at [433, 317] on input "**********" at bounding box center [438, 318] width 35 height 7
type input "**********"
click at [428, 358] on div "**********" at bounding box center [643, 329] width 1233 height 607
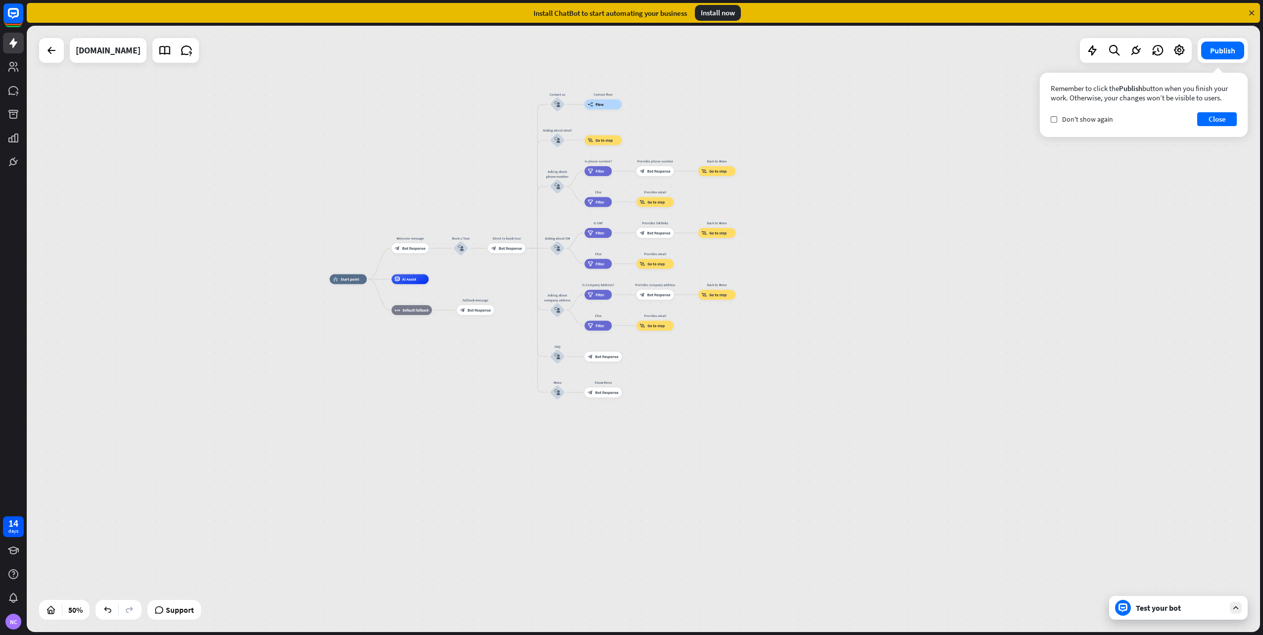
drag, startPoint x: 760, startPoint y: 519, endPoint x: 830, endPoint y: 438, distance: 107.7
click at [830, 438] on div "home_2 Start point Welcome message block_bot_response Bot Response Book a Tour …" at bounding box center [638, 431] width 616 height 303
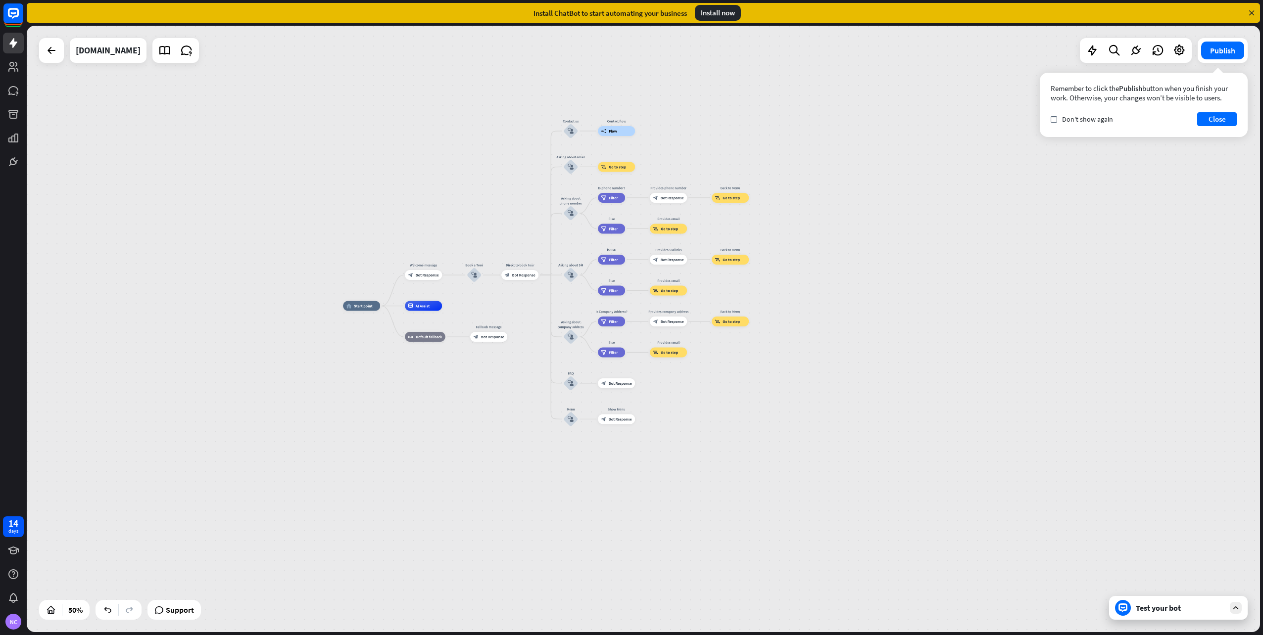
drag, startPoint x: 495, startPoint y: 95, endPoint x: 500, endPoint y: 127, distance: 32.1
click at [500, 127] on div "home_2 Start point Welcome message block_bot_response Bot Response Book a Tour …" at bounding box center [643, 329] width 1233 height 607
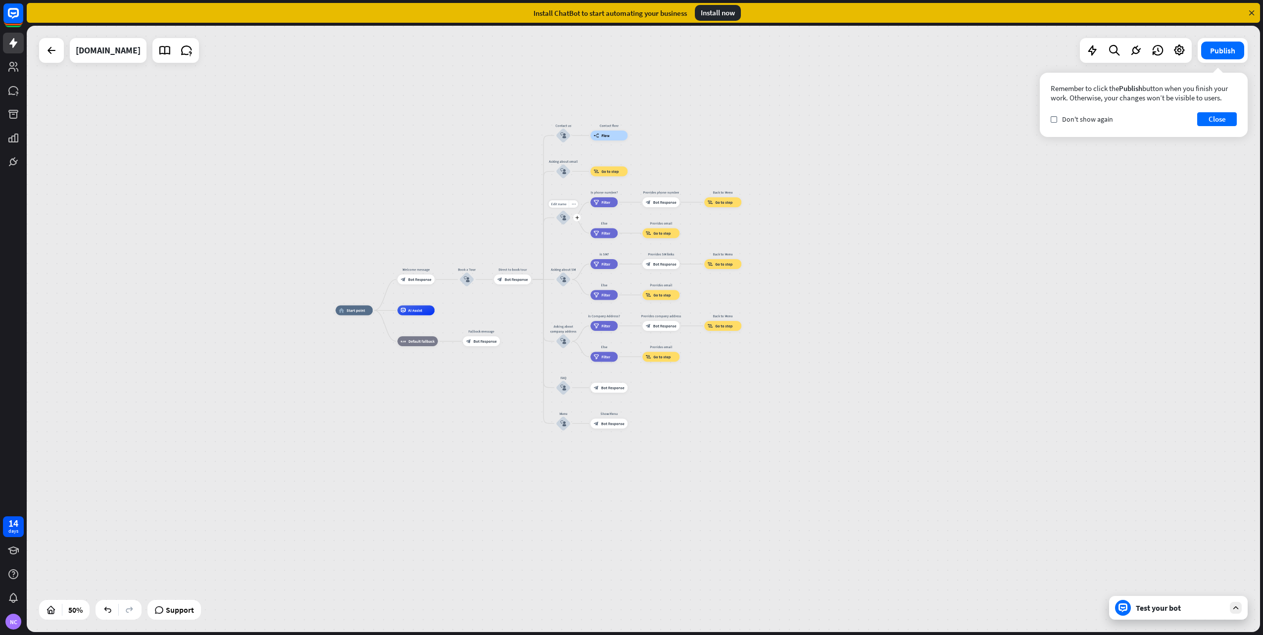
click at [566, 215] on div "block_user_input" at bounding box center [563, 217] width 15 height 15
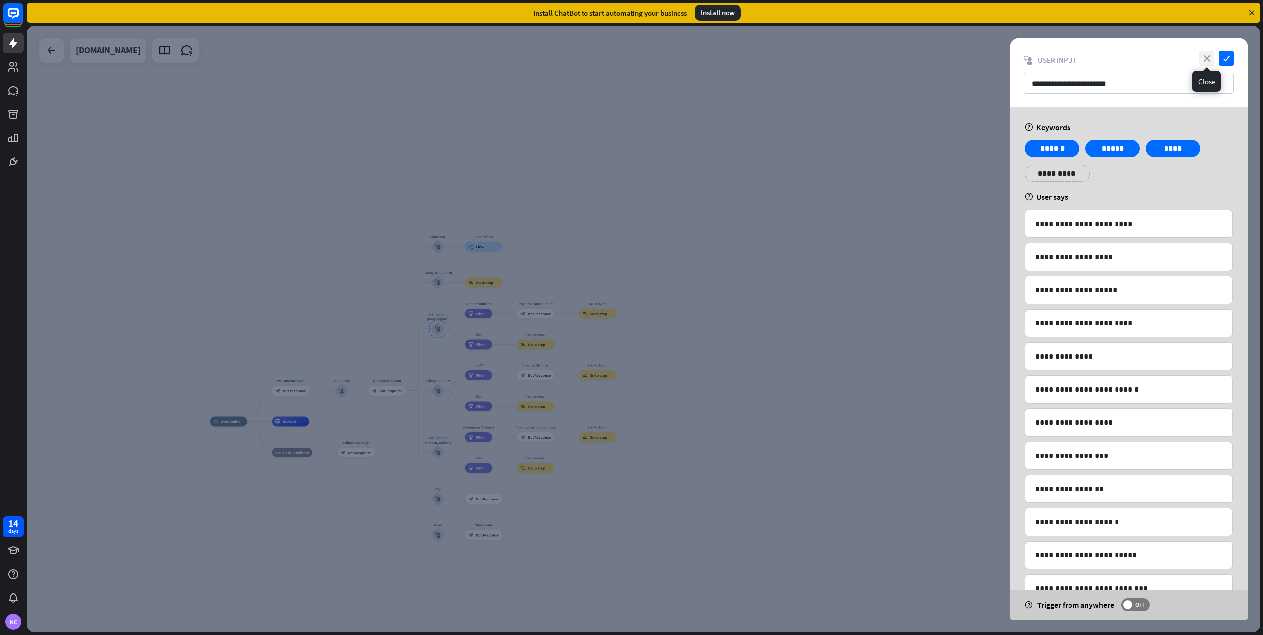
click at [1208, 55] on icon "close" at bounding box center [1206, 58] width 15 height 15
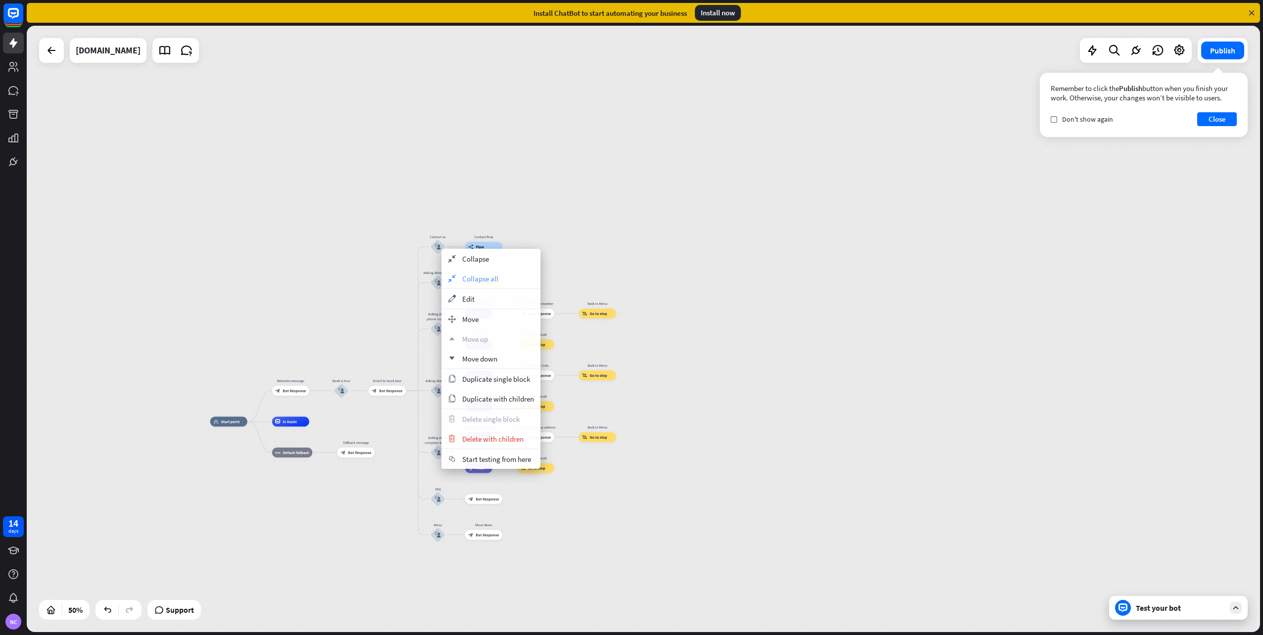
click at [467, 277] on span "Collapse all" at bounding box center [480, 278] width 36 height 9
click at [492, 434] on span "Delete with children" at bounding box center [494, 436] width 61 height 9
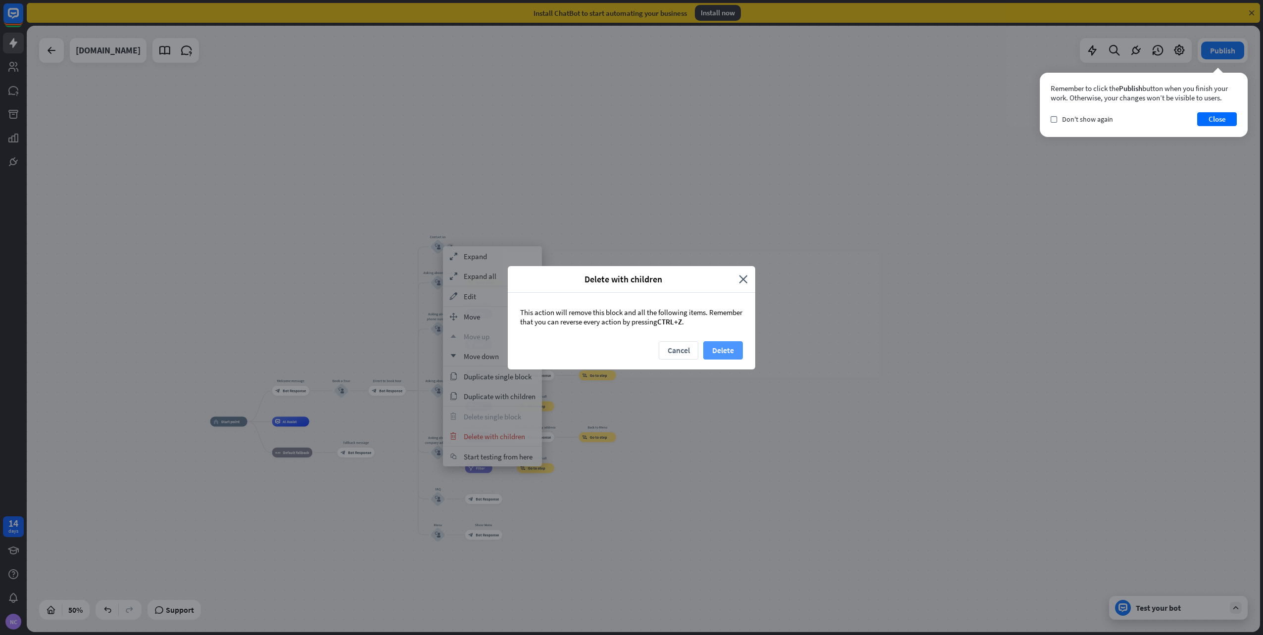
click at [733, 349] on button "Delete" at bounding box center [723, 350] width 40 height 18
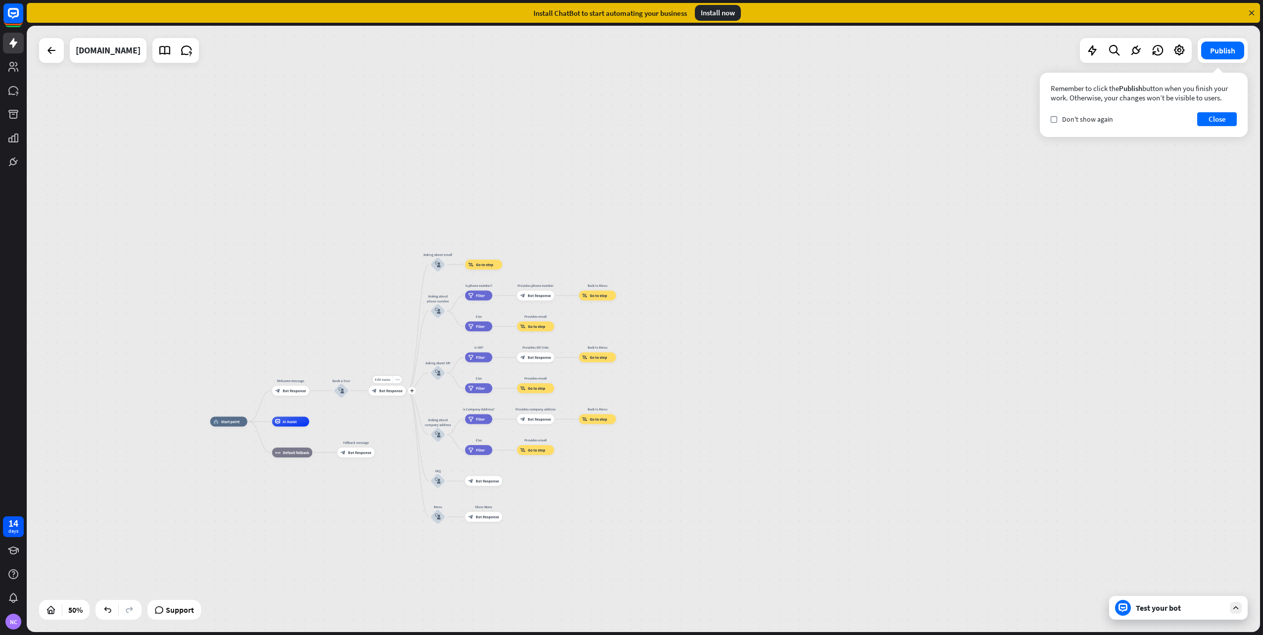
click at [391, 387] on div "block_bot_response Bot Response" at bounding box center [387, 391] width 37 height 10
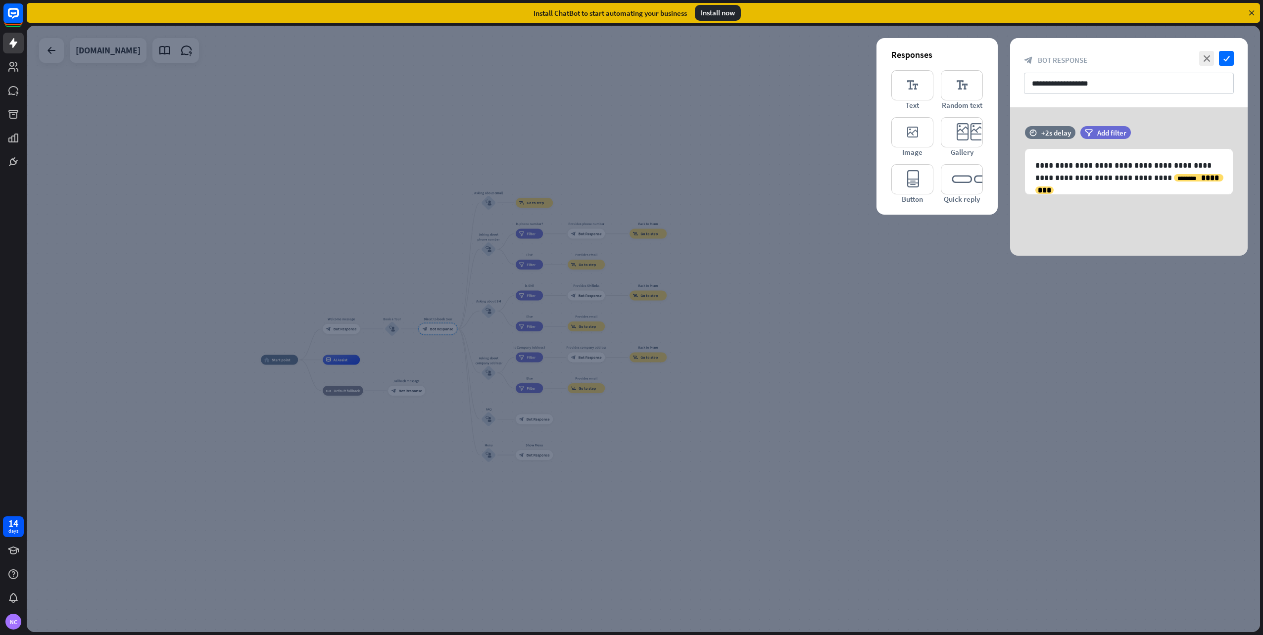
click at [425, 257] on div at bounding box center [643, 329] width 1233 height 607
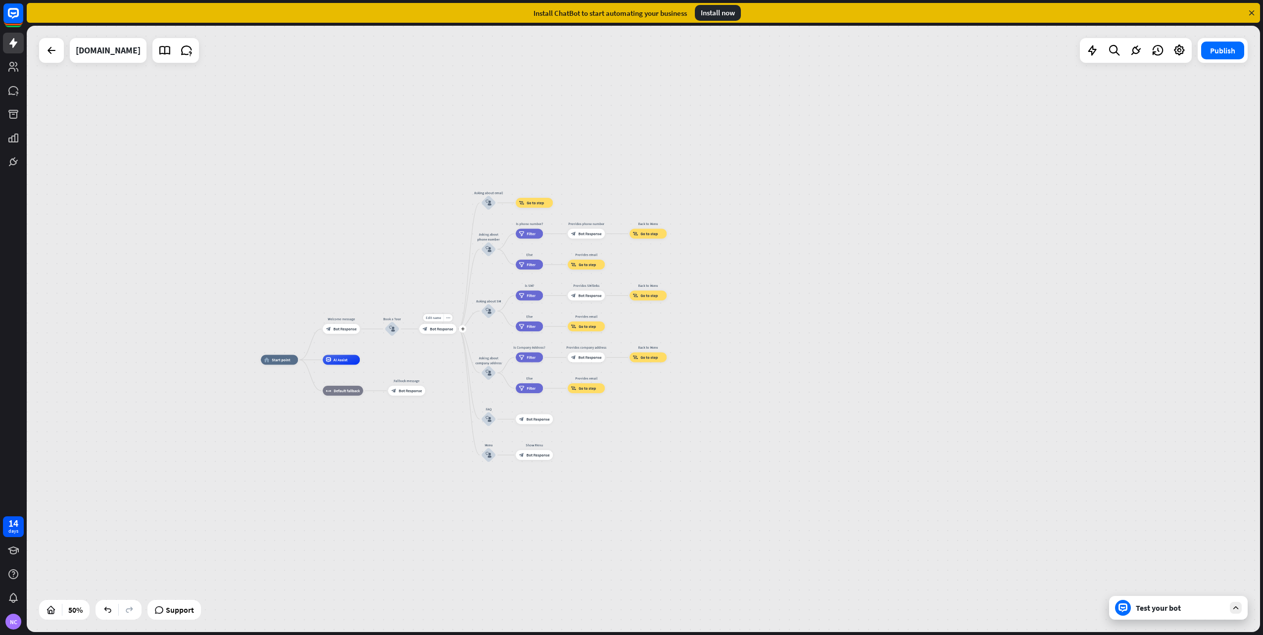
click at [456, 332] on div "Edit name more_horiz plus block_bot_response Bot Response" at bounding box center [437, 329] width 37 height 10
click at [456, 333] on div "Edit name more_horiz plus block_bot_response Bot Response" at bounding box center [437, 329] width 37 height 10
click at [456, 355] on div "home_2 Start point Welcome message block_bot_response Bot Response Book a Tour …" at bounding box center [643, 329] width 1233 height 607
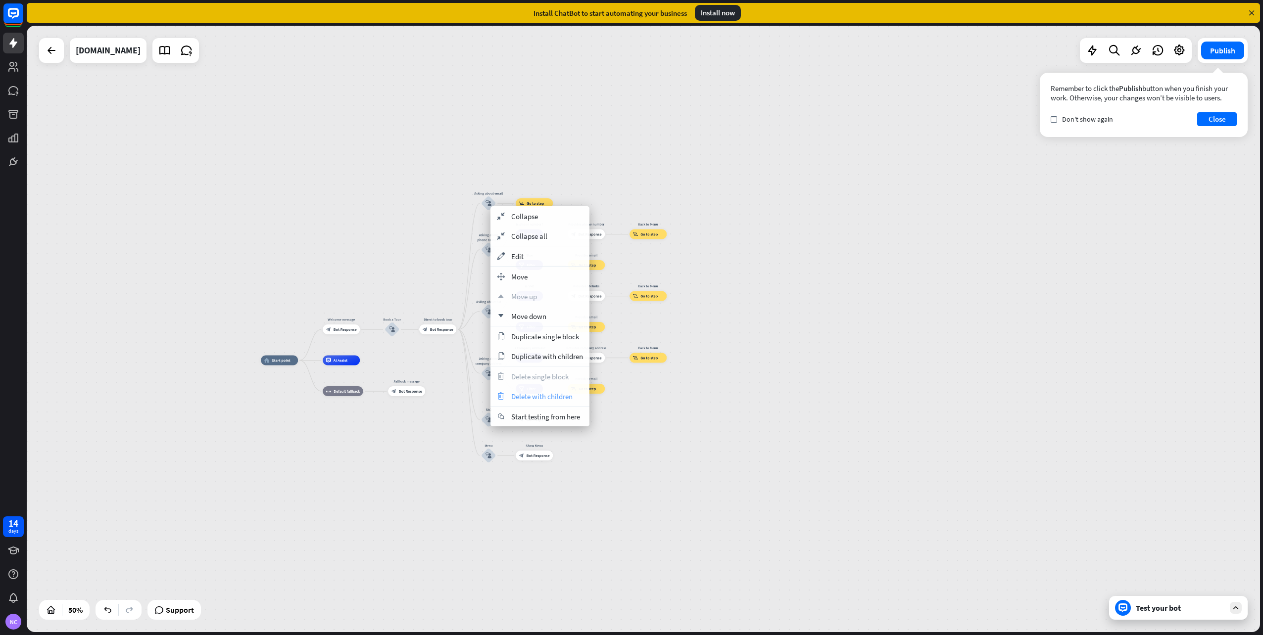
click at [532, 392] on span "Delete with children" at bounding box center [541, 396] width 61 height 9
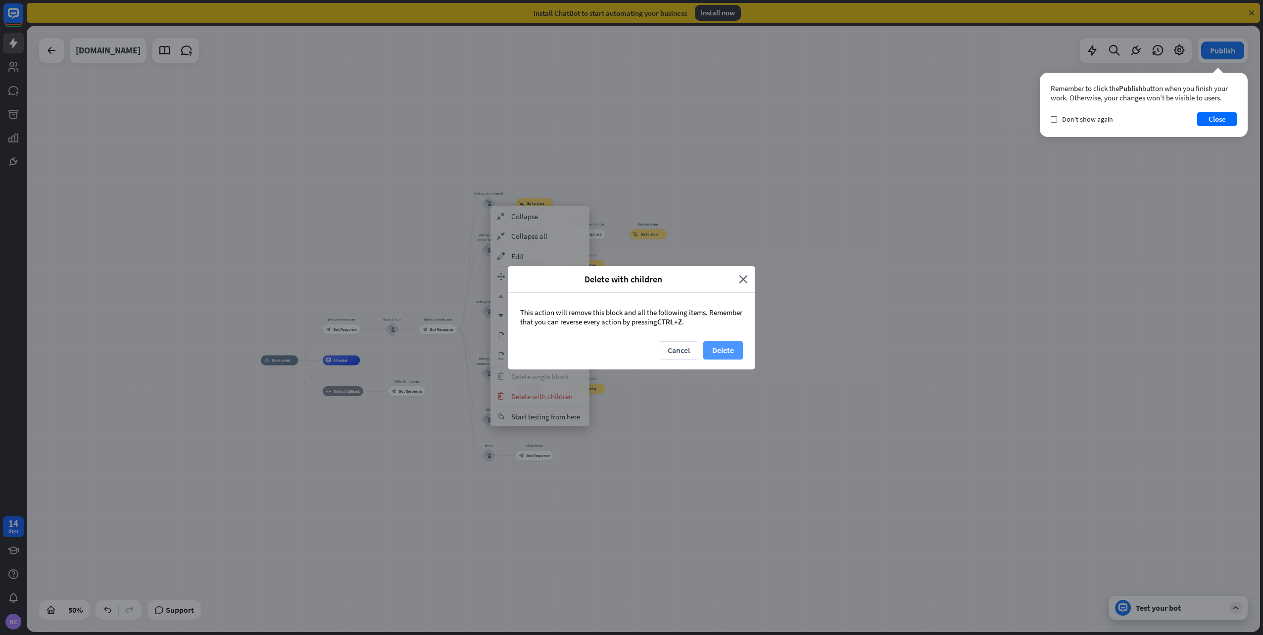
click at [725, 351] on button "Delete" at bounding box center [723, 350] width 40 height 18
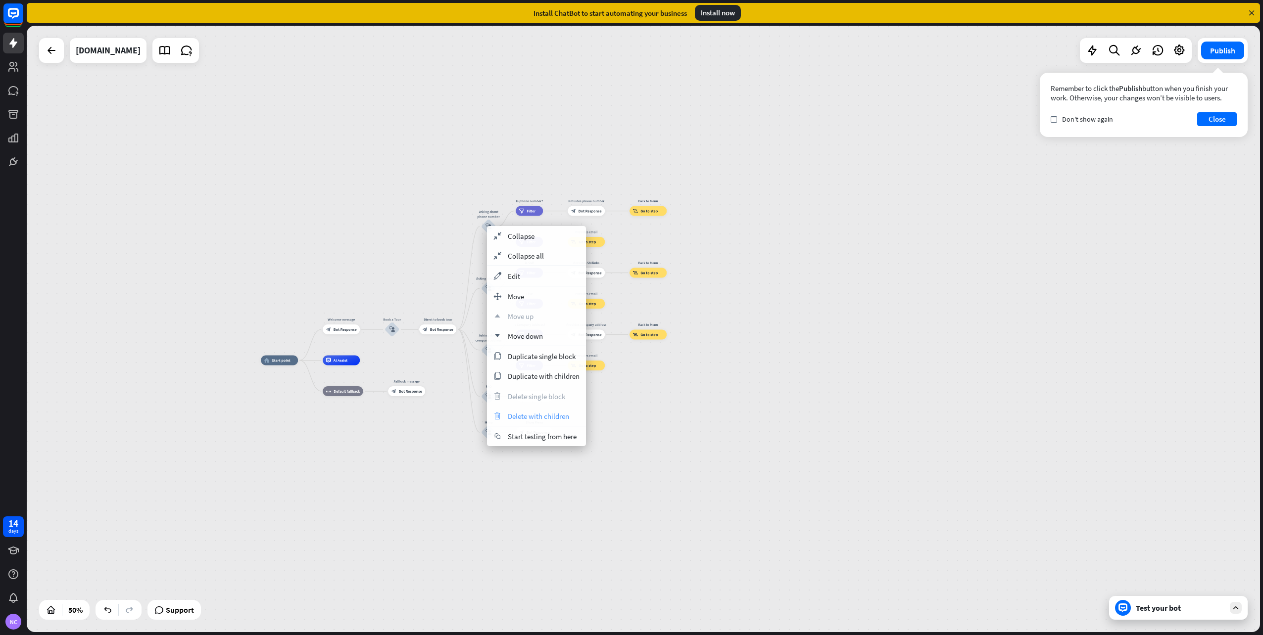
click at [538, 414] on span "Delete with children" at bounding box center [538, 416] width 61 height 9
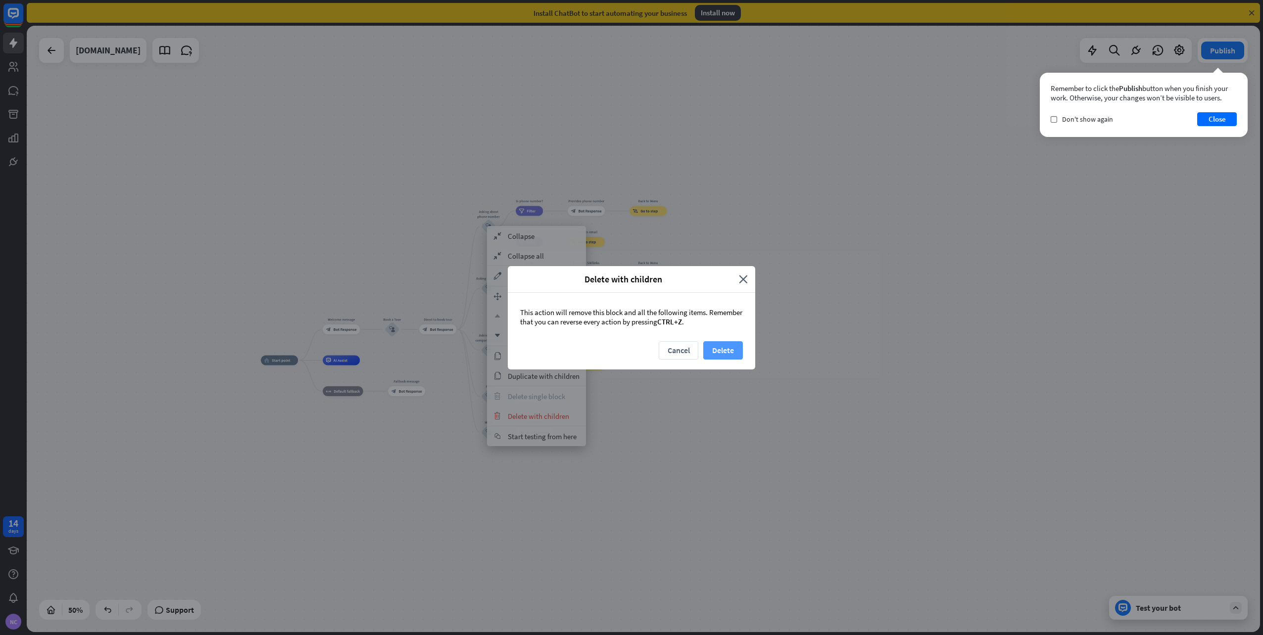
click at [722, 344] on button "Delete" at bounding box center [723, 350] width 40 height 18
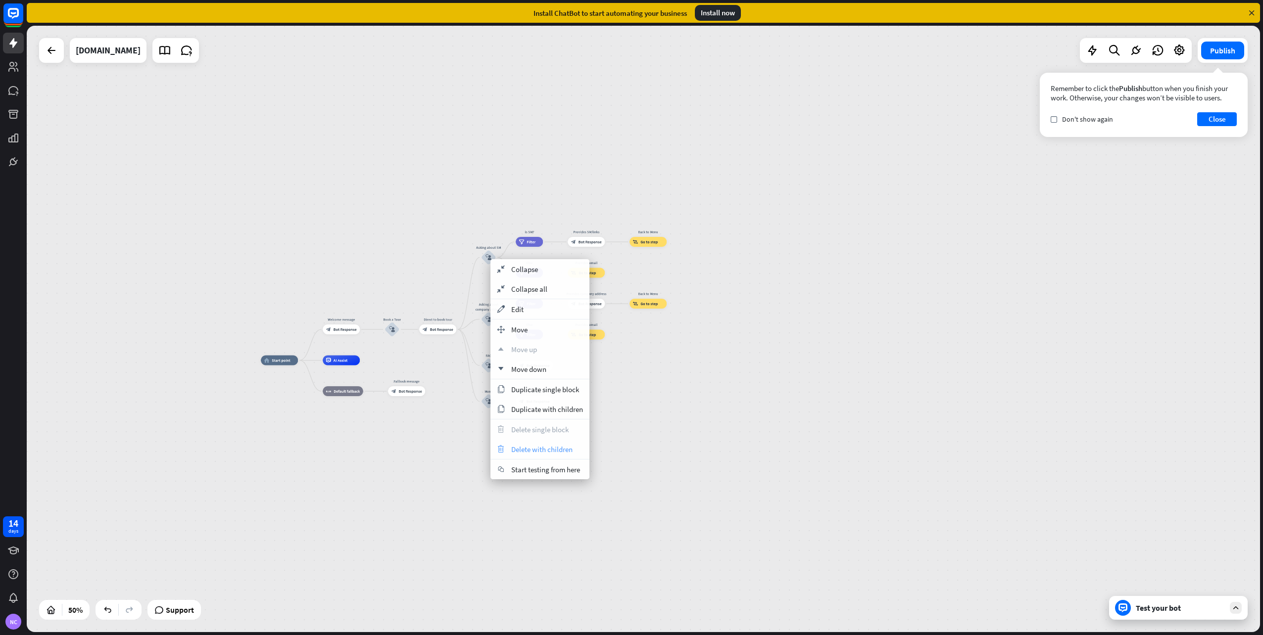
click at [569, 449] on span "Delete with children" at bounding box center [541, 449] width 61 height 9
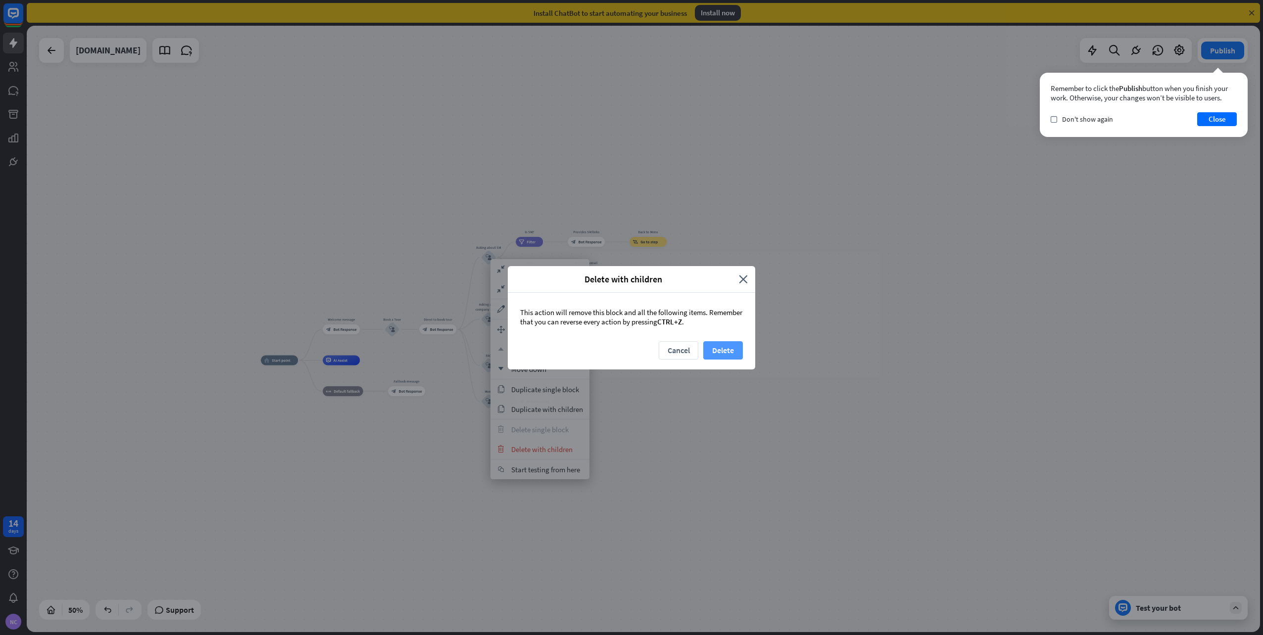
click at [723, 344] on button "Delete" at bounding box center [723, 350] width 40 height 18
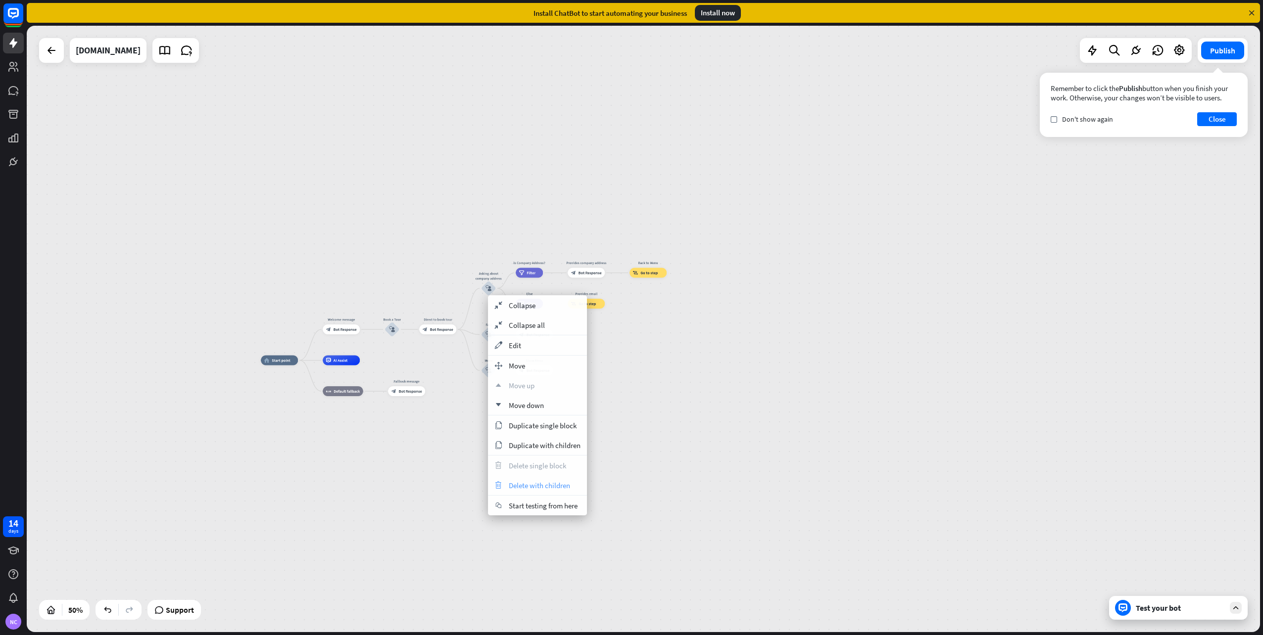
drag, startPoint x: 568, startPoint y: 481, endPoint x: 576, endPoint y: 480, distance: 7.4
click at [576, 480] on div "trash Delete with children" at bounding box center [537, 485] width 99 height 20
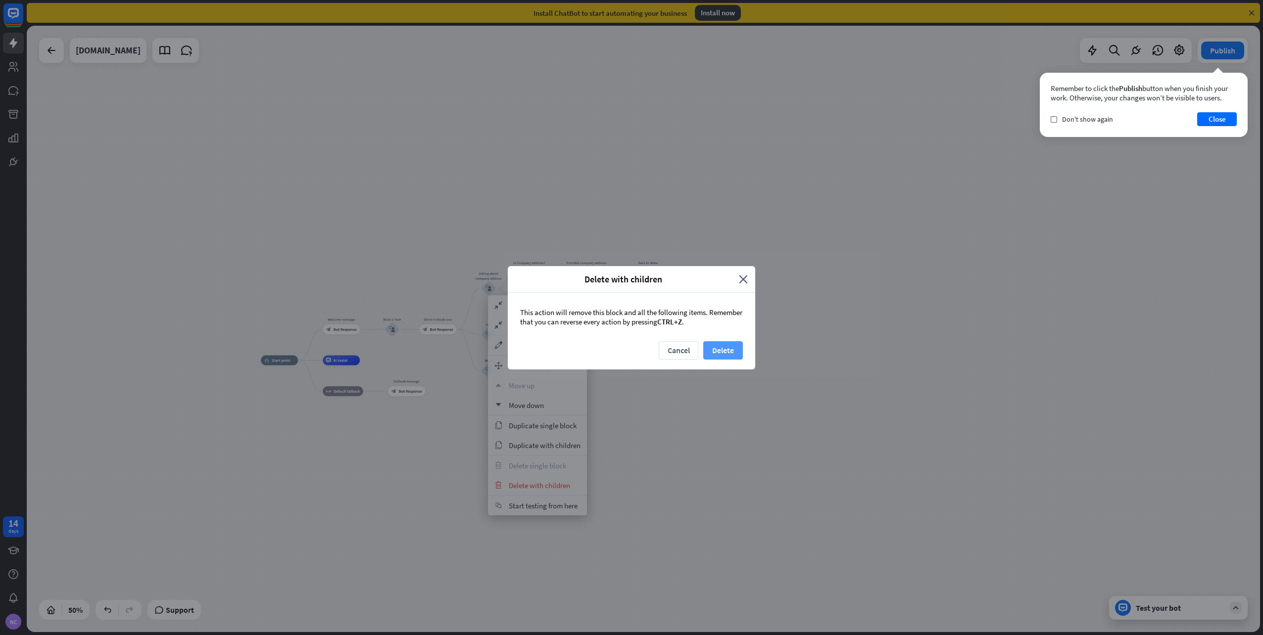
click at [728, 350] on button "Delete" at bounding box center [723, 350] width 40 height 18
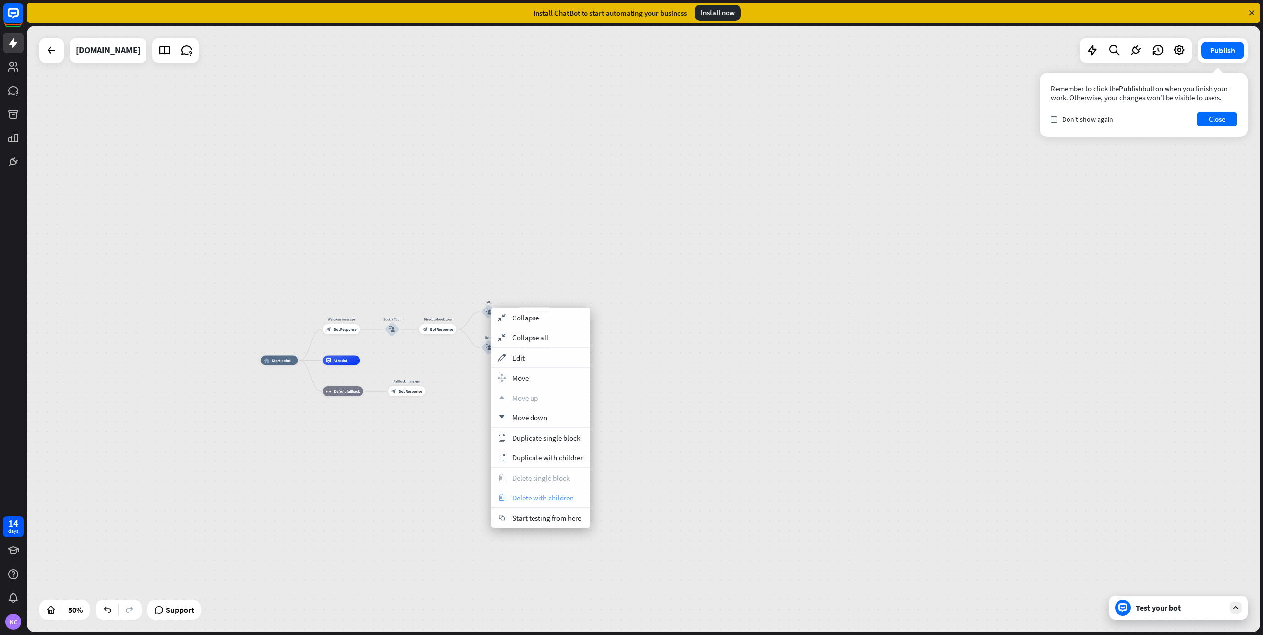
drag, startPoint x: 567, startPoint y: 493, endPoint x: 573, endPoint y: 492, distance: 6.0
click at [573, 492] on div "trash Delete with children" at bounding box center [540, 498] width 99 height 20
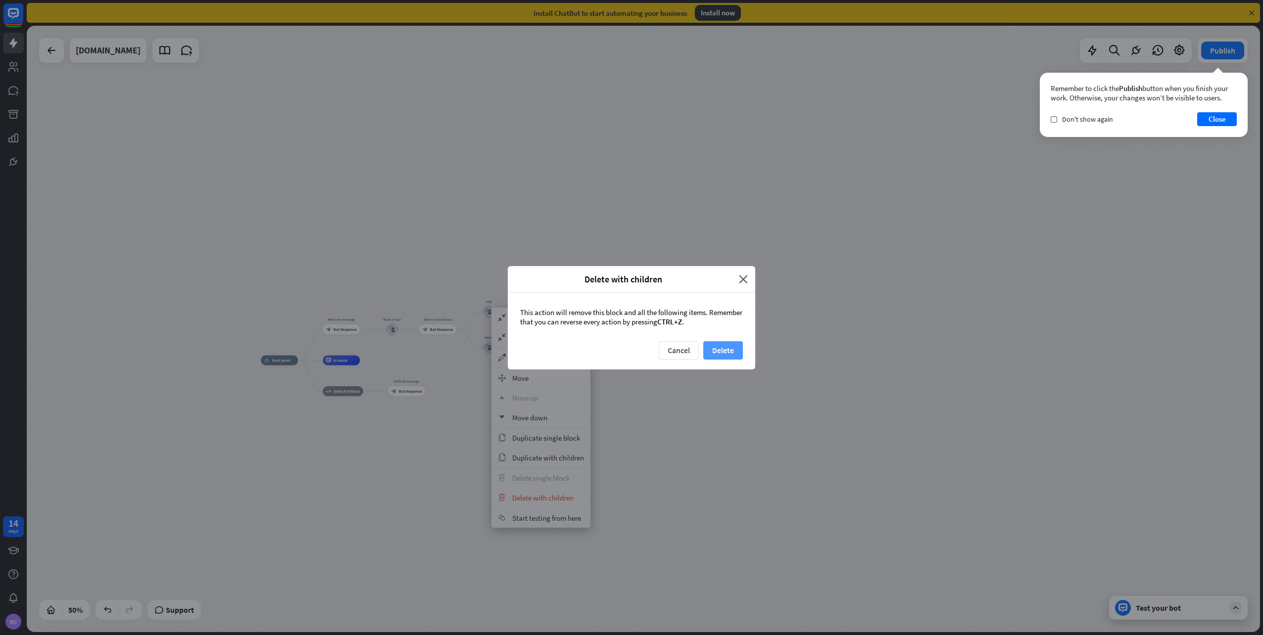
drag, startPoint x: 725, startPoint y: 352, endPoint x: 708, endPoint y: 351, distance: 17.8
click at [708, 351] on button "Delete" at bounding box center [723, 350] width 40 height 18
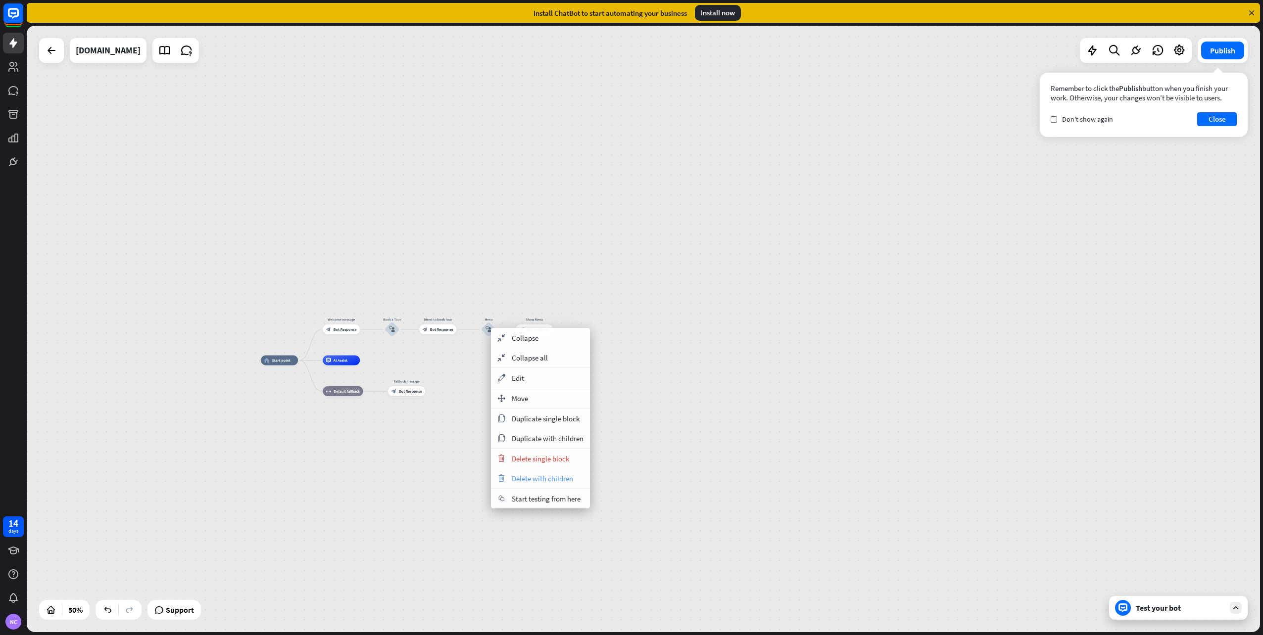
click at [562, 481] on span "Delete with children" at bounding box center [542, 478] width 61 height 9
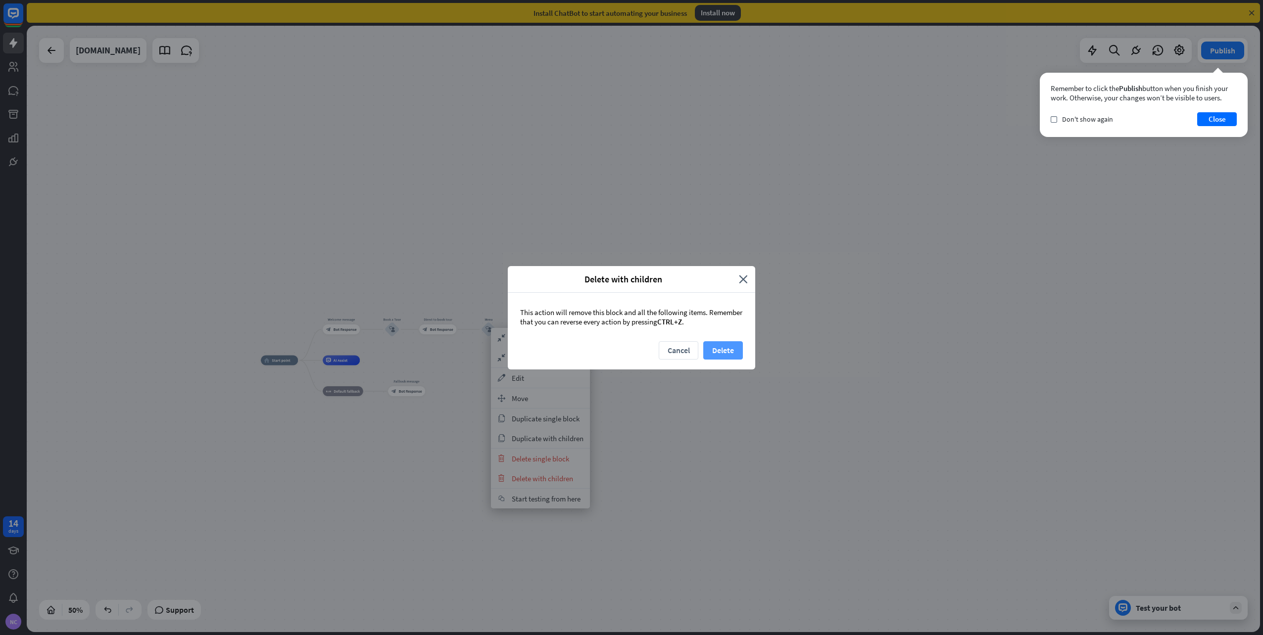
click at [722, 350] on button "Delete" at bounding box center [723, 350] width 40 height 18
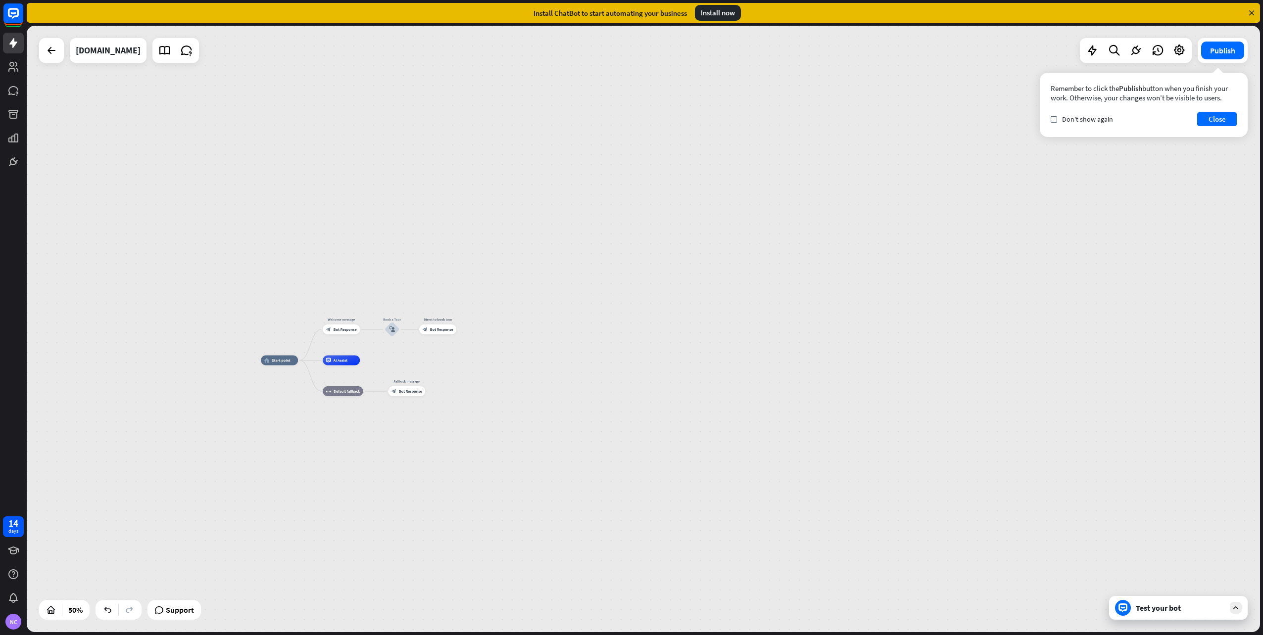
click at [705, 289] on div "home_2 Start point Welcome message block_bot_response Bot Response Book a Tour …" at bounding box center [643, 329] width 1233 height 607
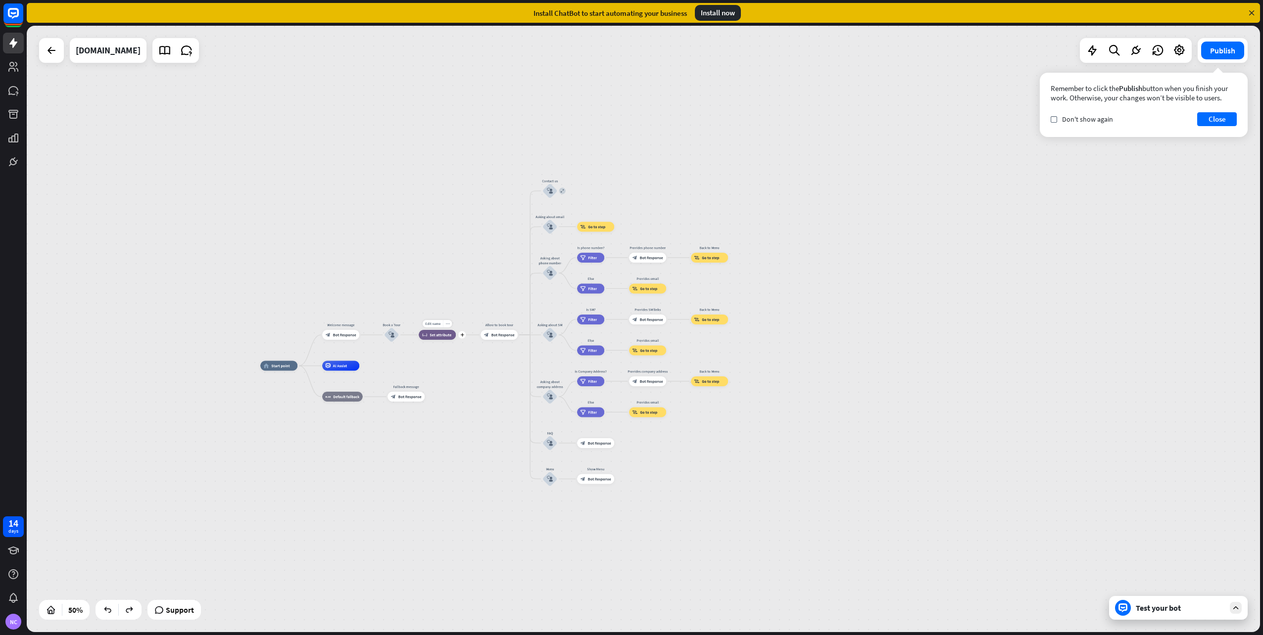
click at [448, 326] on icon "more_horiz" at bounding box center [447, 324] width 4 height 4
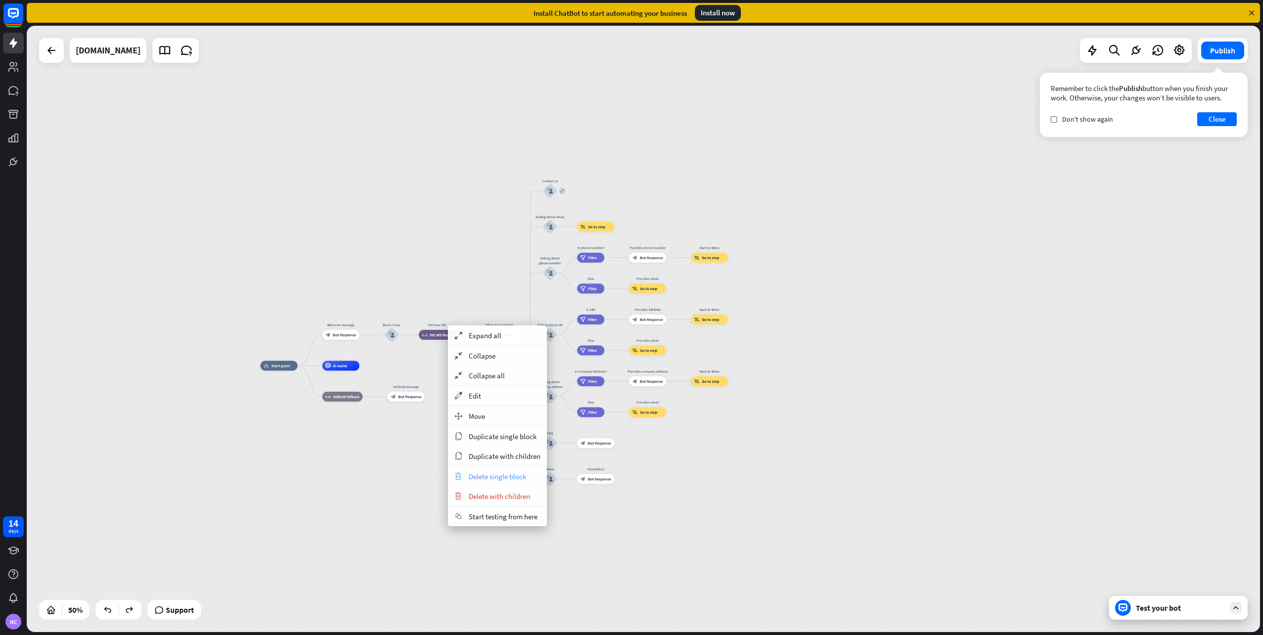
click at [483, 472] on span "Delete single block" at bounding box center [497, 476] width 57 height 9
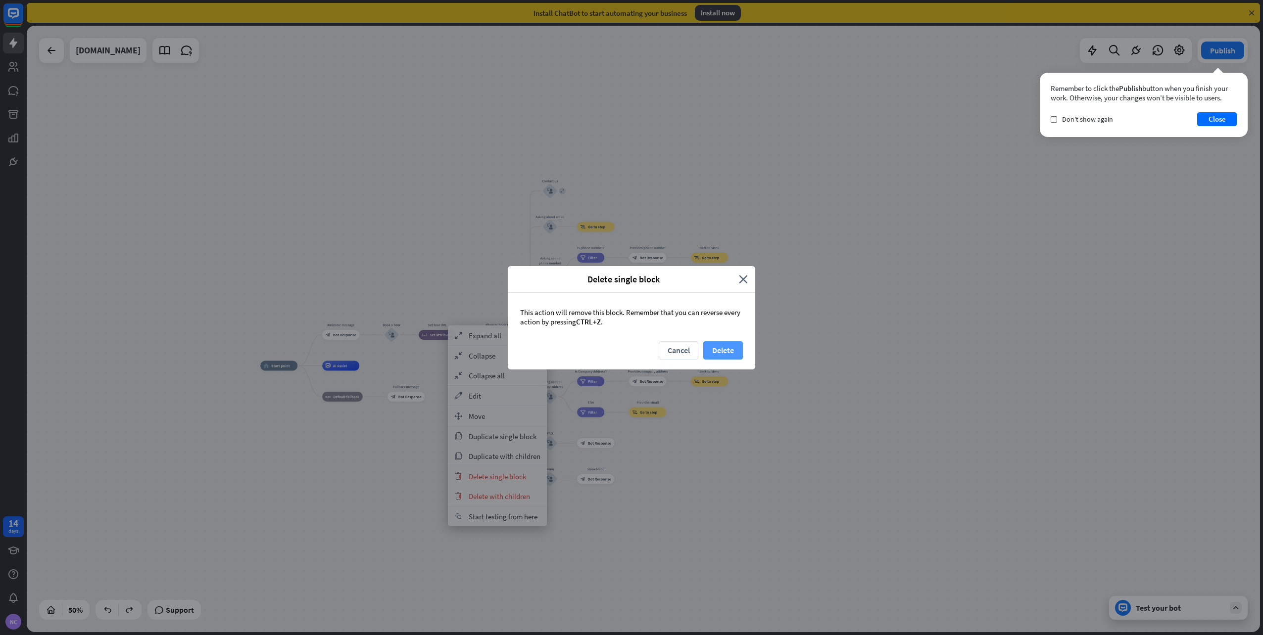
click at [731, 346] on button "Delete" at bounding box center [723, 350] width 40 height 18
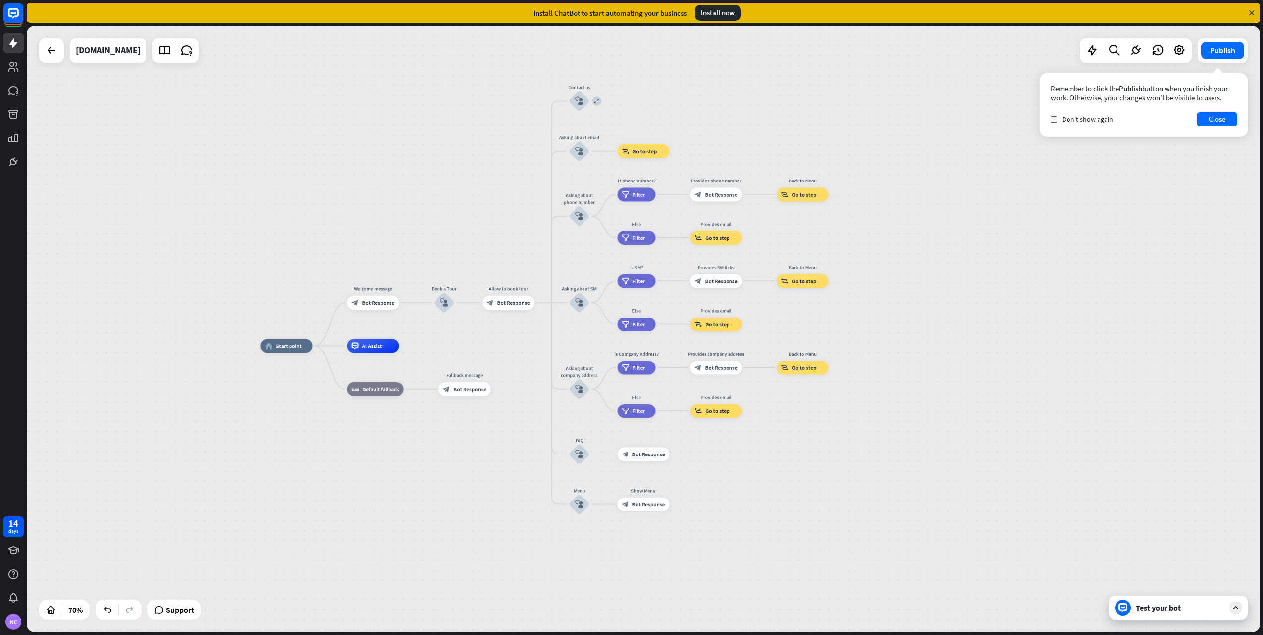
drag, startPoint x: 476, startPoint y: 342, endPoint x: 601, endPoint y: 341, distance: 124.7
click at [601, 341] on div "home_2 Start point Welcome message block_bot_response Bot Response Book a Tour …" at bounding box center [643, 329] width 1233 height 607
click at [379, 304] on span "Bot Response" at bounding box center [379, 302] width 33 height 7
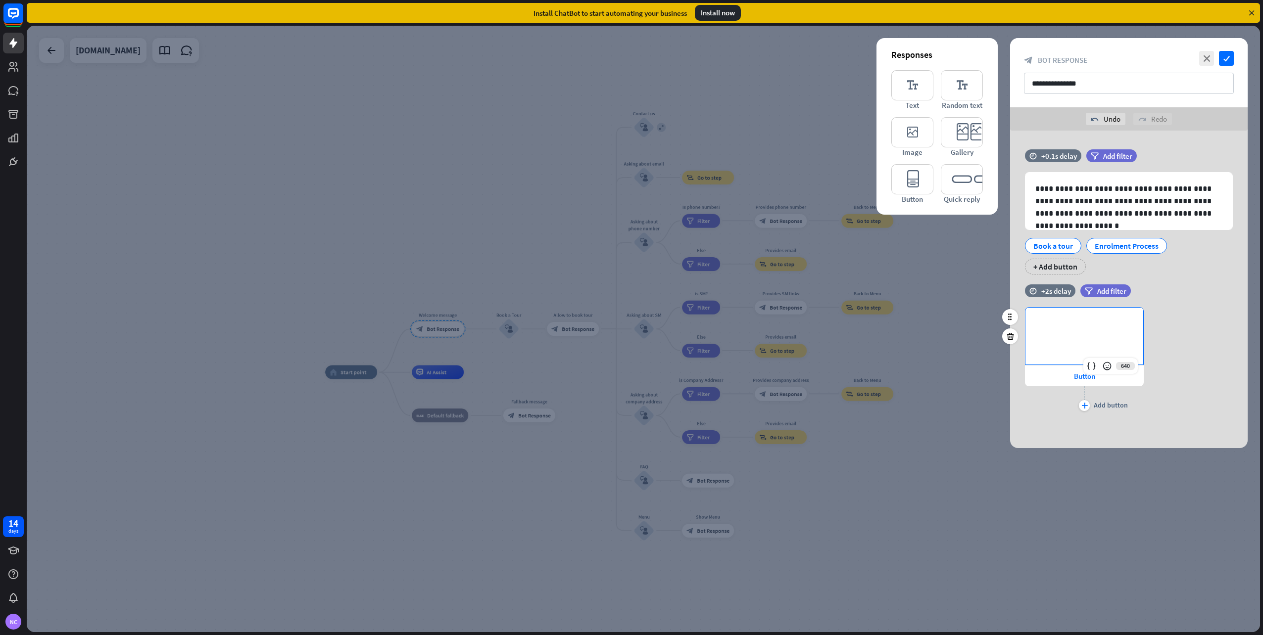
click at [1085, 339] on div "**********" at bounding box center [1084, 336] width 118 height 57
drag, startPoint x: 1211, startPoint y: 327, endPoint x: 1209, endPoint y: 333, distance: 6.4
click at [1210, 331] on div "633 ******* Button plus Add button" at bounding box center [1128, 360] width 237 height 106
click at [1084, 377] on span "Button" at bounding box center [1084, 376] width 21 height 9
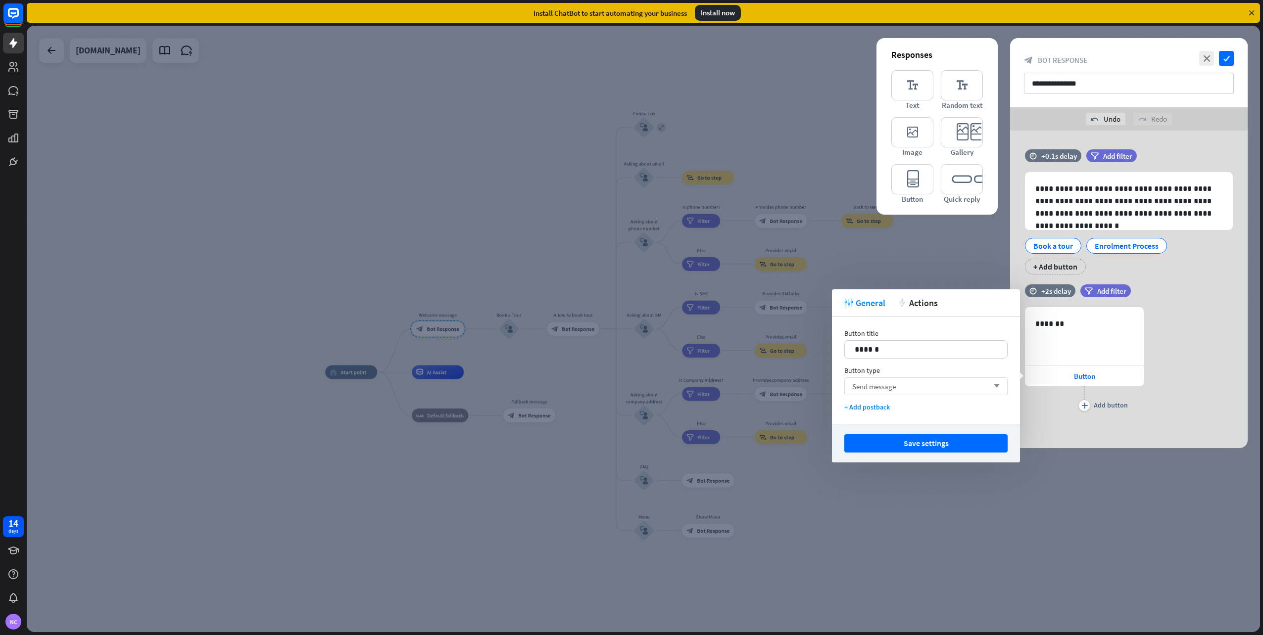
click at [998, 387] on icon "arrow_down" at bounding box center [994, 386] width 11 height 6
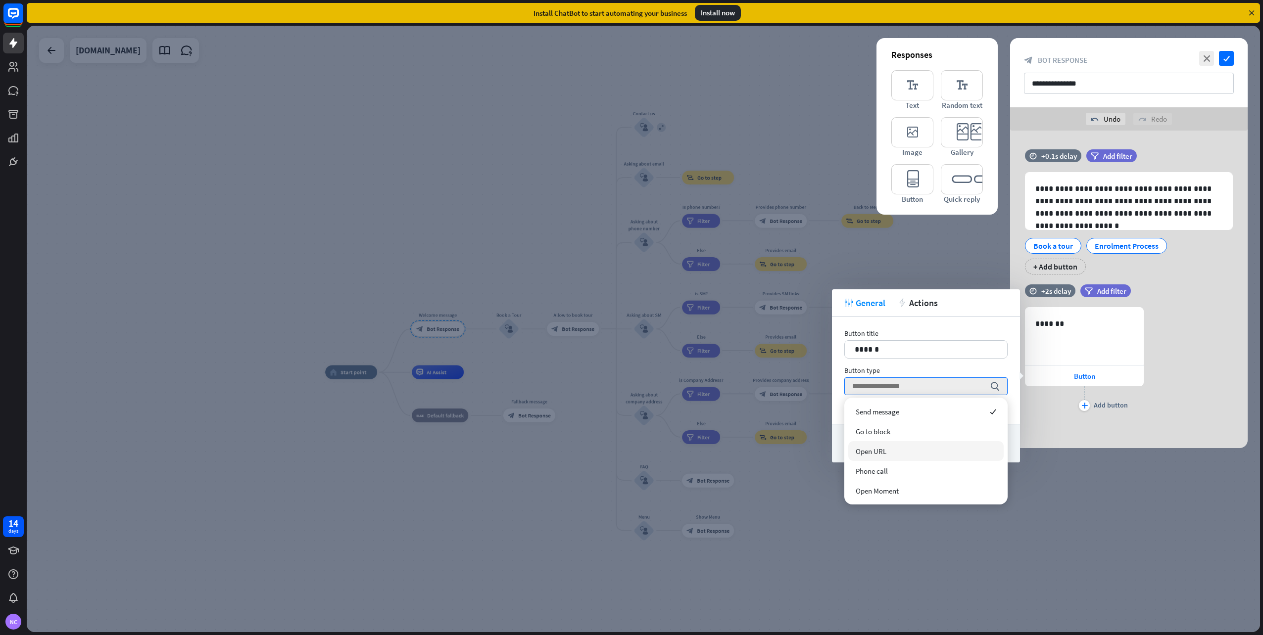
click at [961, 452] on div "Open URL" at bounding box center [925, 451] width 155 height 20
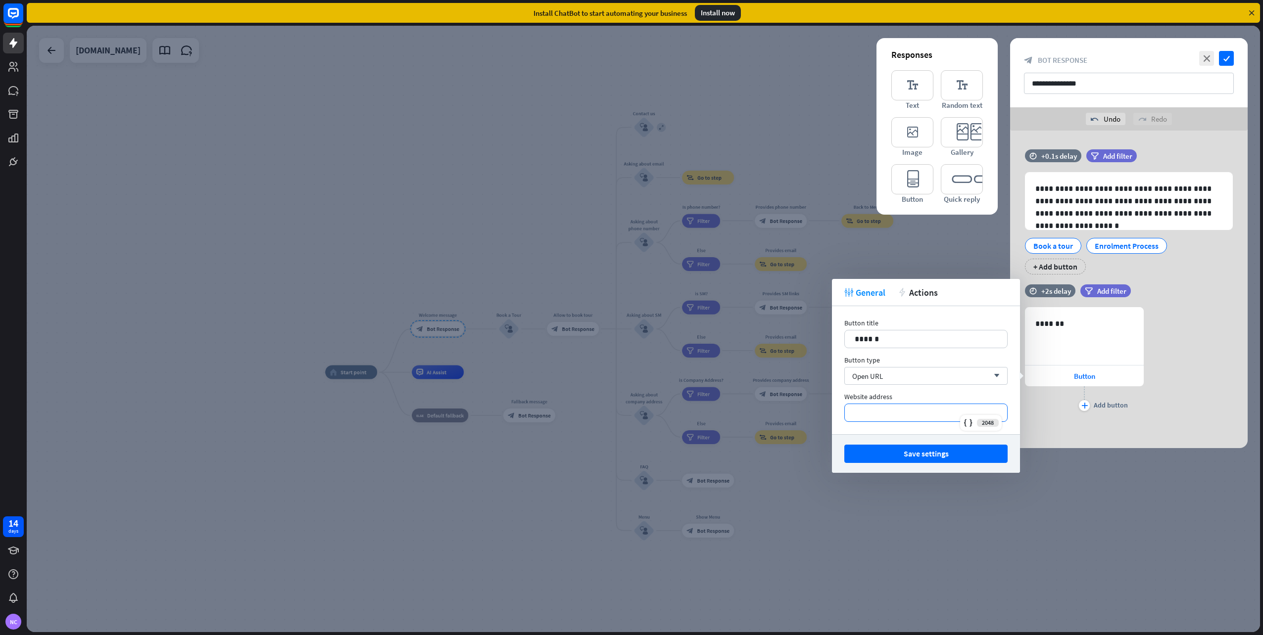
click at [956, 414] on p "*********" at bounding box center [925, 413] width 142 height 12
click at [963, 420] on icon at bounding box center [968, 423] width 10 height 10
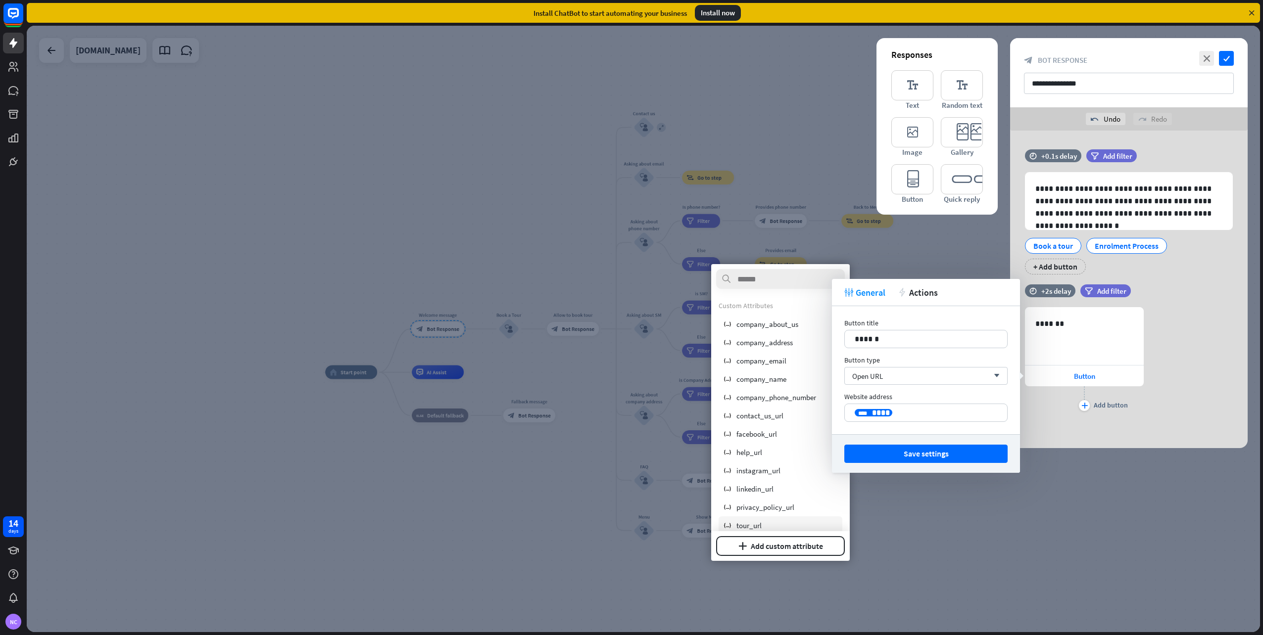
click at [747, 522] on span "tour_url" at bounding box center [748, 525] width 25 height 9
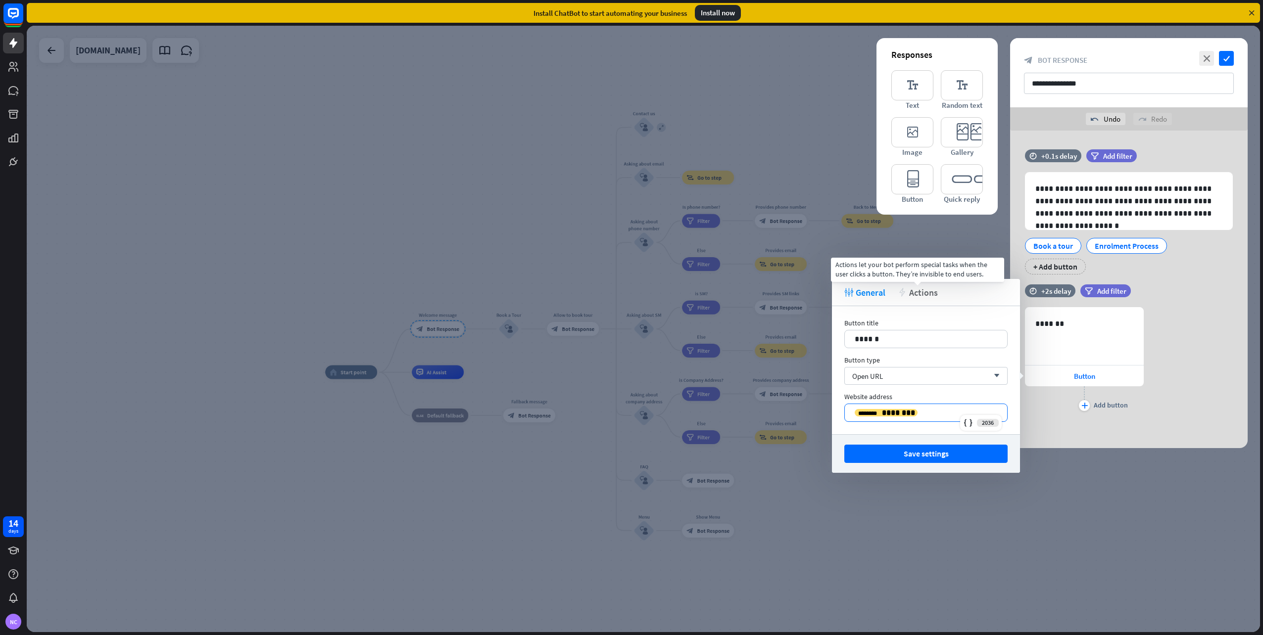
click at [918, 293] on span "Actions" at bounding box center [923, 292] width 29 height 11
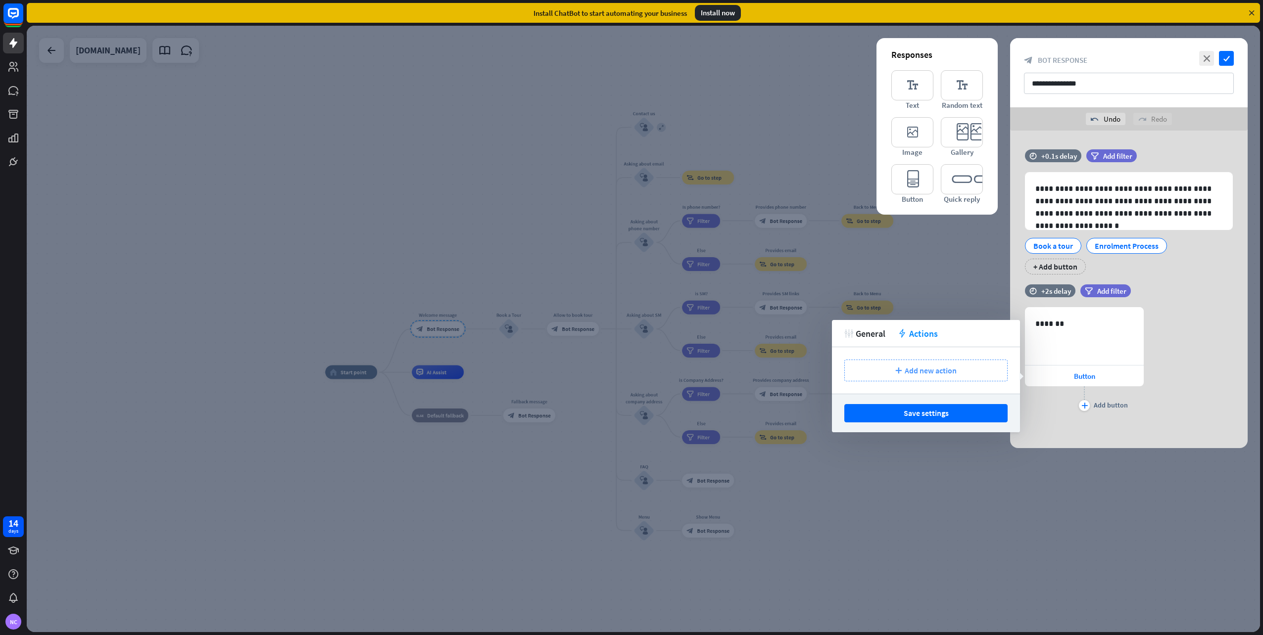
click at [895, 368] on icon "plus" at bounding box center [898, 371] width 6 height 6
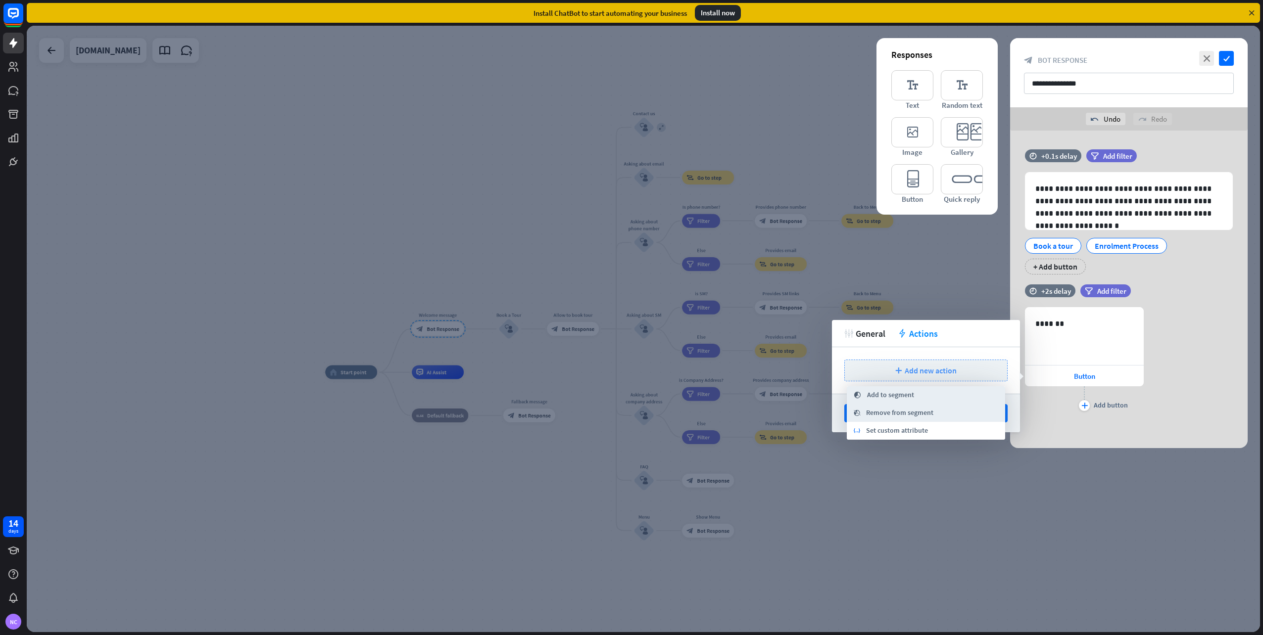
click at [895, 368] on icon "plus" at bounding box center [898, 371] width 6 height 6
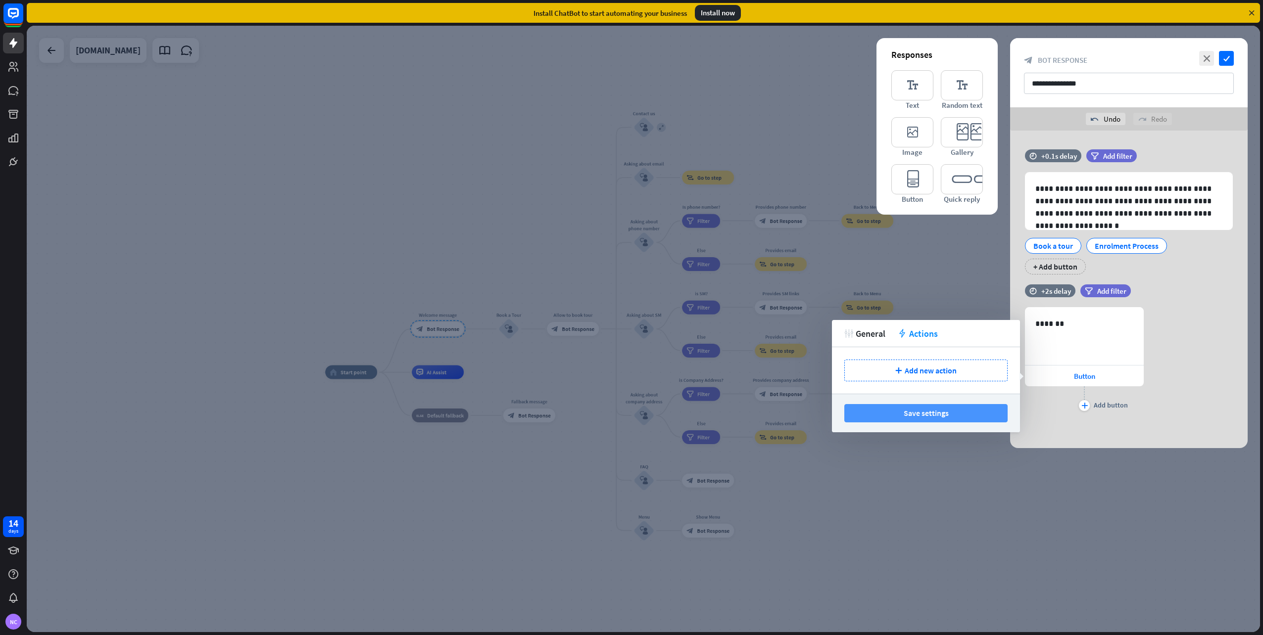
click at [897, 415] on button "Save settings" at bounding box center [925, 413] width 163 height 18
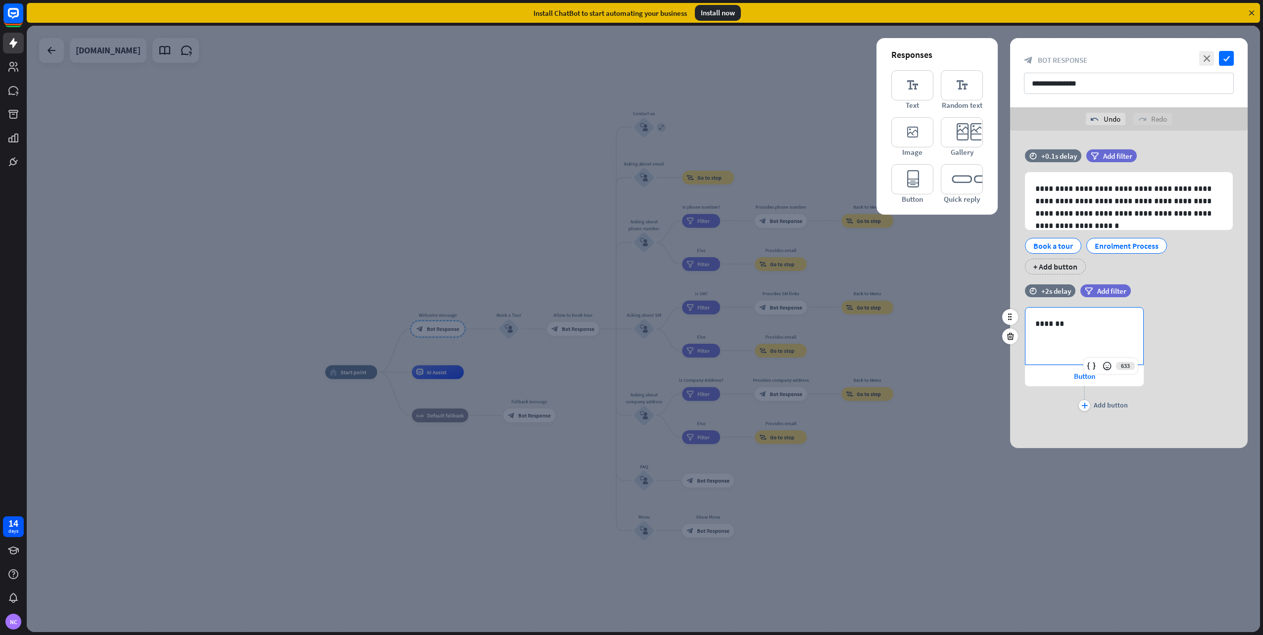
click at [1067, 326] on p "*******" at bounding box center [1084, 324] width 98 height 12
drag, startPoint x: 1060, startPoint y: 324, endPoint x: 1007, endPoint y: 326, distance: 53.0
click at [1010, 326] on div "time +2s delay filter Add filter 633 ******* Button plus Add button" at bounding box center [1128, 353] width 237 height 139
click at [1204, 358] on div "**********" at bounding box center [1128, 360] width 237 height 106
click at [1099, 333] on div "**********" at bounding box center [1084, 336] width 118 height 57
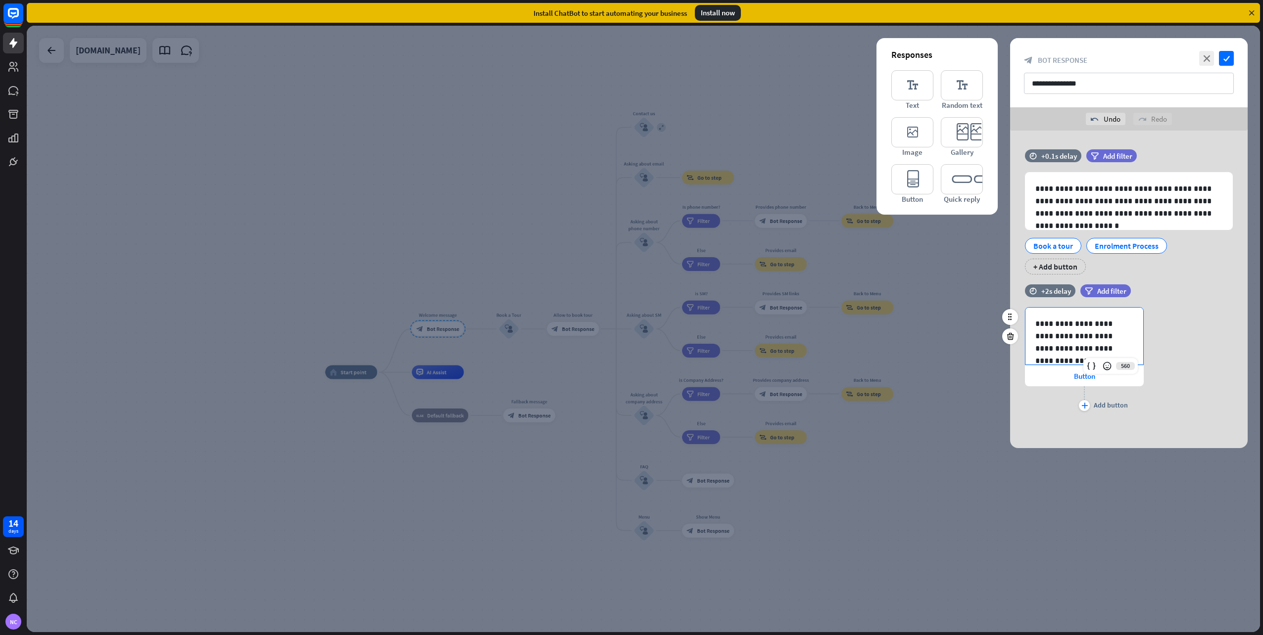
click at [1037, 323] on p "**********" at bounding box center [1084, 336] width 98 height 37
drag, startPoint x: 1113, startPoint y: 350, endPoint x: 1016, endPoint y: 322, distance: 101.6
click at [1016, 322] on div "**********" at bounding box center [1128, 353] width 237 height 139
click at [1189, 317] on div "**********" at bounding box center [1128, 360] width 237 height 106
click at [1225, 58] on icon "check" at bounding box center [1226, 58] width 15 height 15
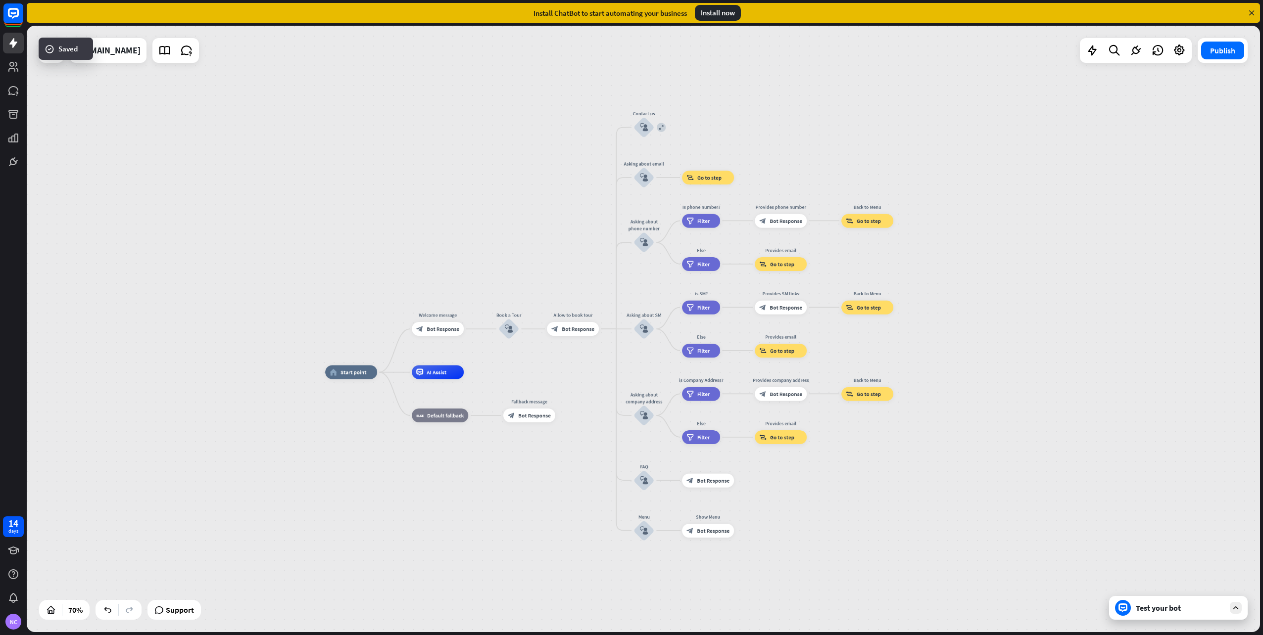
click at [1149, 603] on div "Test your bot" at bounding box center [1178, 608] width 139 height 24
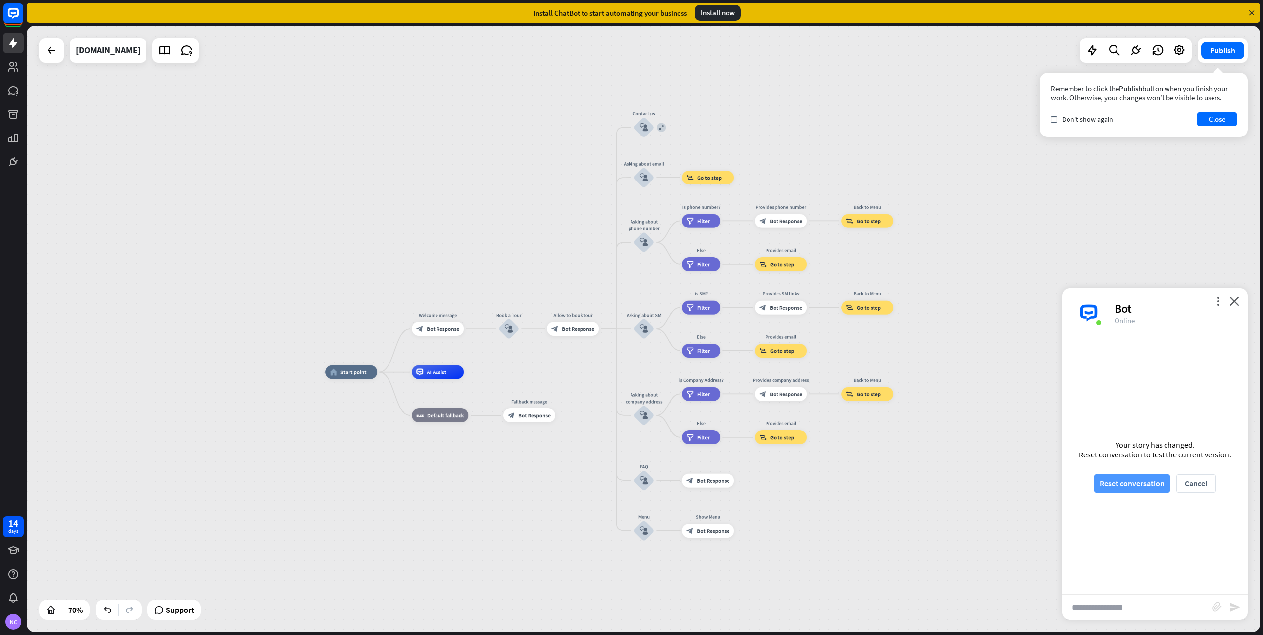
click at [1146, 485] on button "Reset conversation" at bounding box center [1132, 483] width 76 height 18
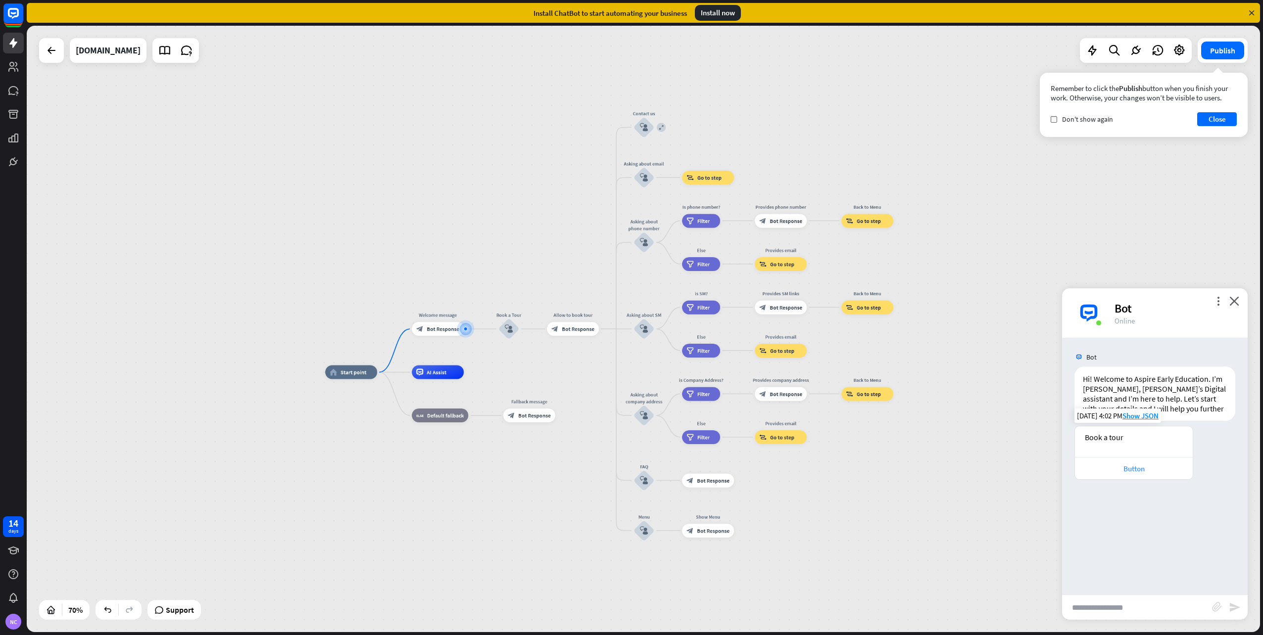
click at [1132, 469] on div "Button" at bounding box center [1134, 468] width 108 height 9
click at [1234, 303] on icon "close" at bounding box center [1234, 300] width 10 height 9
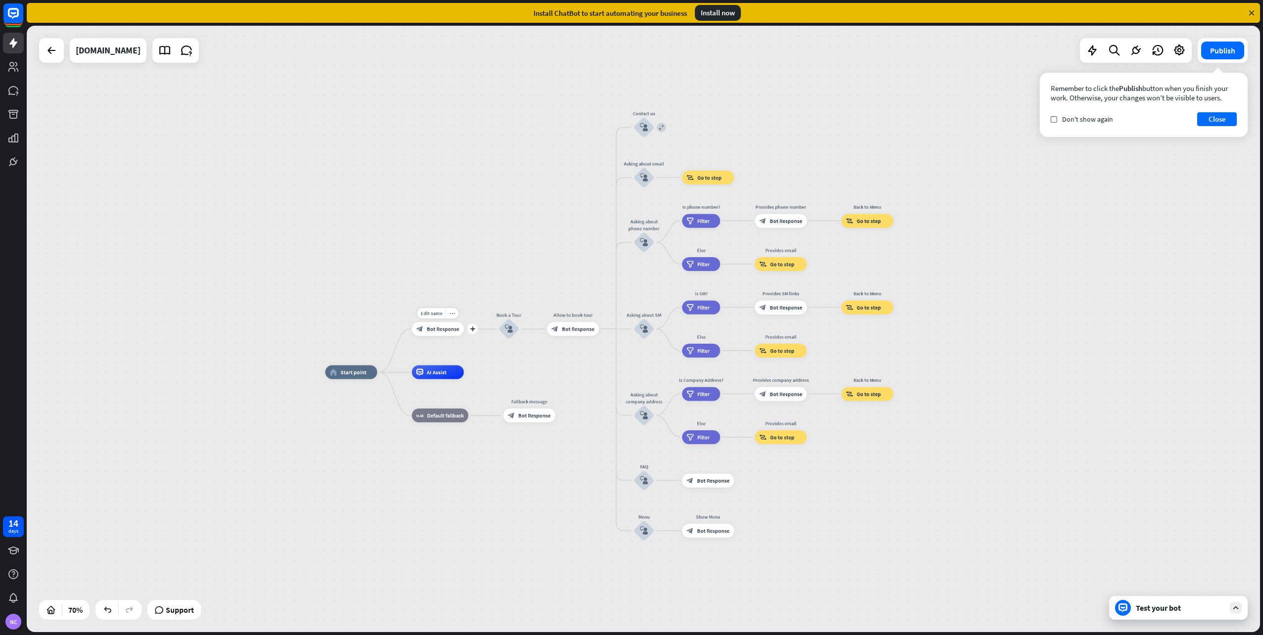
click at [434, 336] on div "Edit name more_horiz plus block_bot_response Bot Response" at bounding box center [438, 329] width 52 height 14
click at [1218, 122] on button "Close" at bounding box center [1217, 119] width 40 height 14
click at [439, 330] on span "Bot Response" at bounding box center [442, 329] width 33 height 7
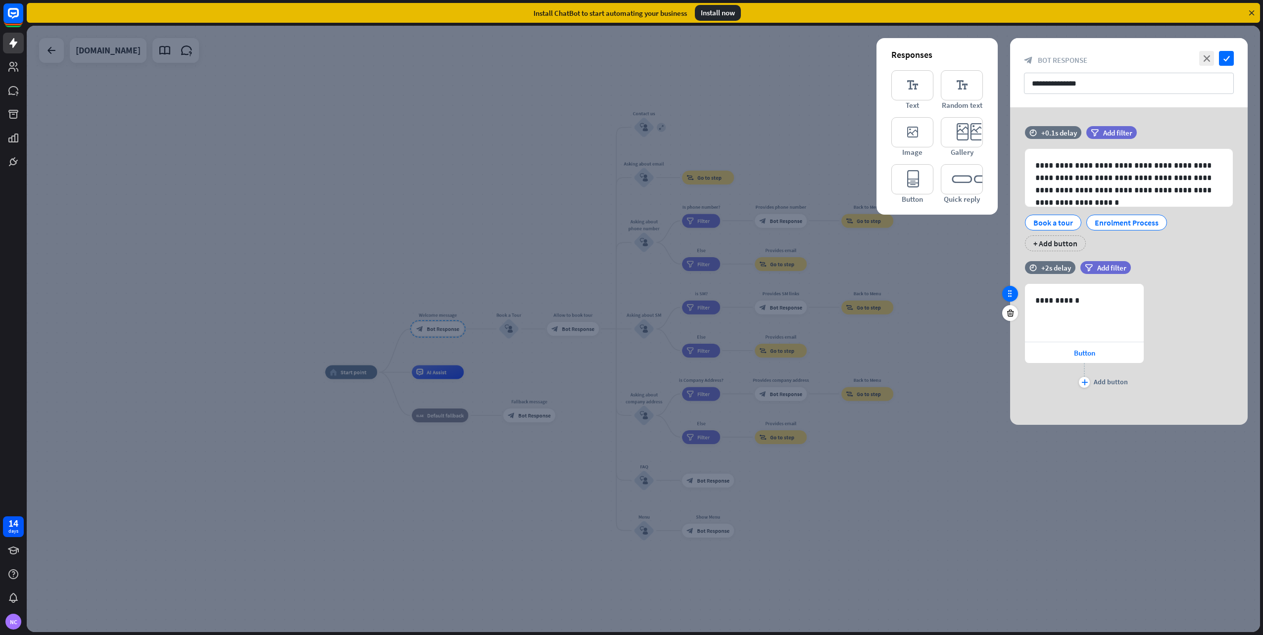
click at [1008, 294] on icon at bounding box center [1009, 293] width 9 height 9
click at [1009, 297] on icon at bounding box center [1009, 293] width 9 height 9
click at [1072, 309] on div "**********" at bounding box center [1084, 312] width 118 height 57
click at [1104, 301] on p "**********" at bounding box center [1084, 300] width 98 height 12
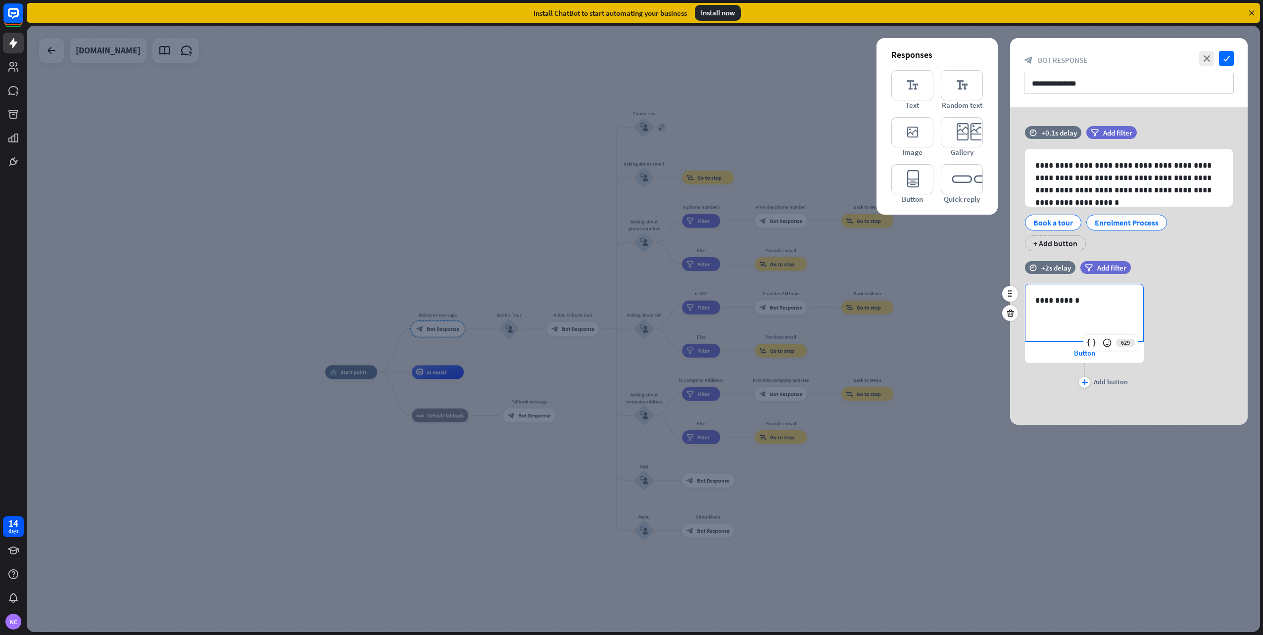
click at [1099, 300] on p "**********" at bounding box center [1084, 300] width 98 height 12
click at [1048, 356] on div "Button" at bounding box center [1084, 352] width 119 height 21
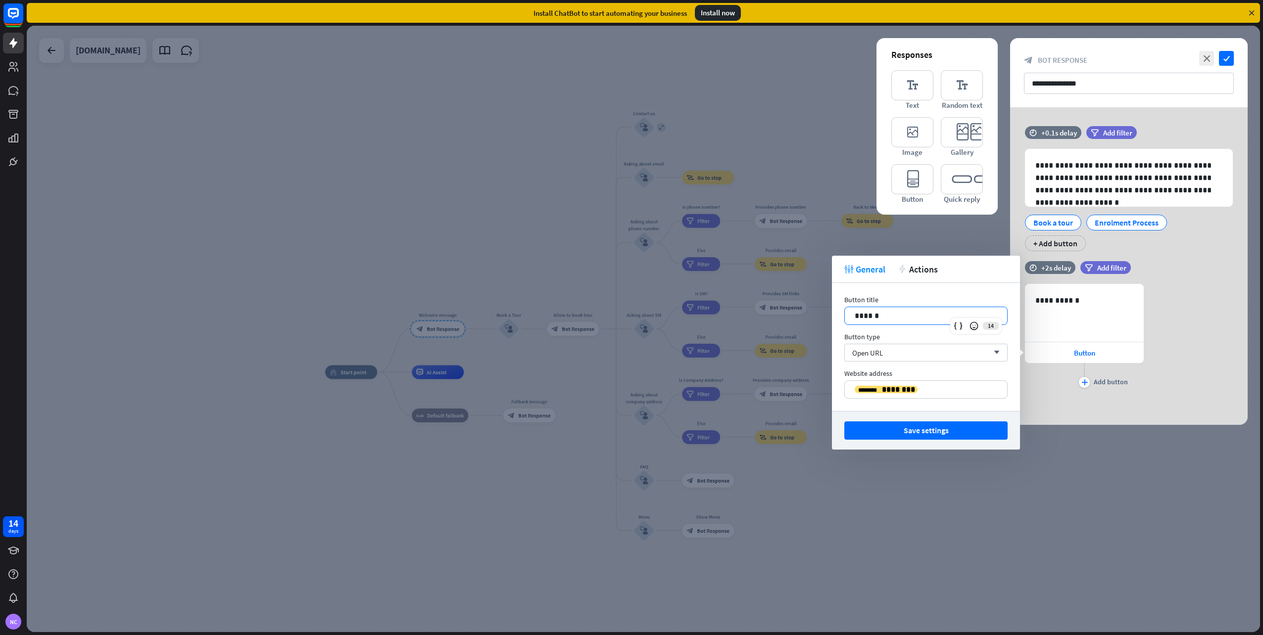
drag, startPoint x: 908, startPoint y: 314, endPoint x: 757, endPoint y: 295, distance: 152.1
click at [757, 295] on body "14 days NC close Product Help First steps Get started with ChatBot Help Center …" at bounding box center [631, 317] width 1263 height 635
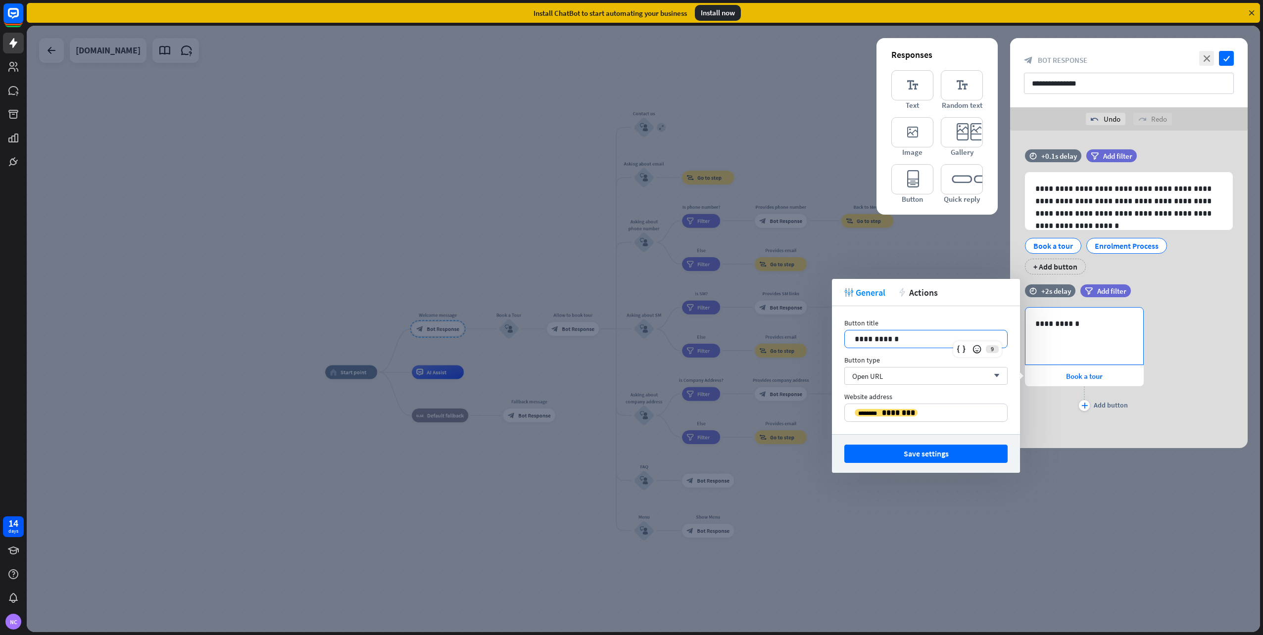
click at [1081, 328] on p "**********" at bounding box center [1084, 324] width 98 height 12
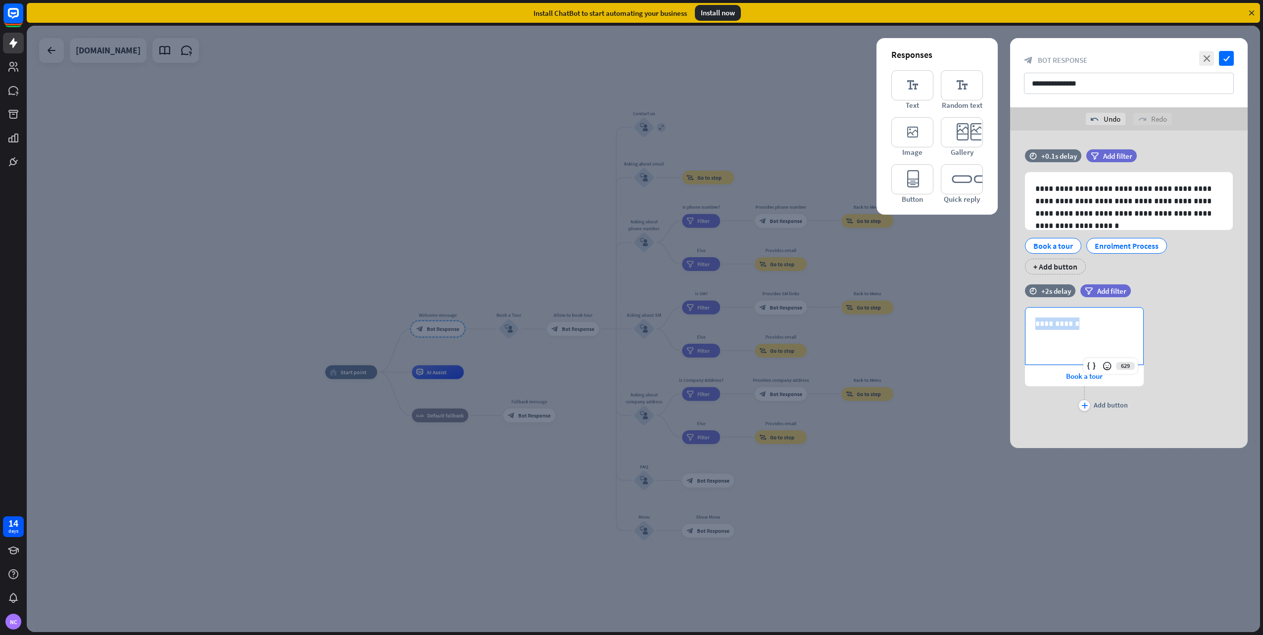
drag, startPoint x: 1085, startPoint y: 323, endPoint x: 986, endPoint y: 317, distance: 99.6
click at [986, 317] on div "**********" at bounding box center [643, 329] width 1233 height 607
click at [1181, 324] on div "**********" at bounding box center [1128, 360] width 237 height 106
click at [1101, 333] on div "**********" at bounding box center [1084, 336] width 118 height 57
click at [1177, 334] on div "**********" at bounding box center [1128, 360] width 237 height 106
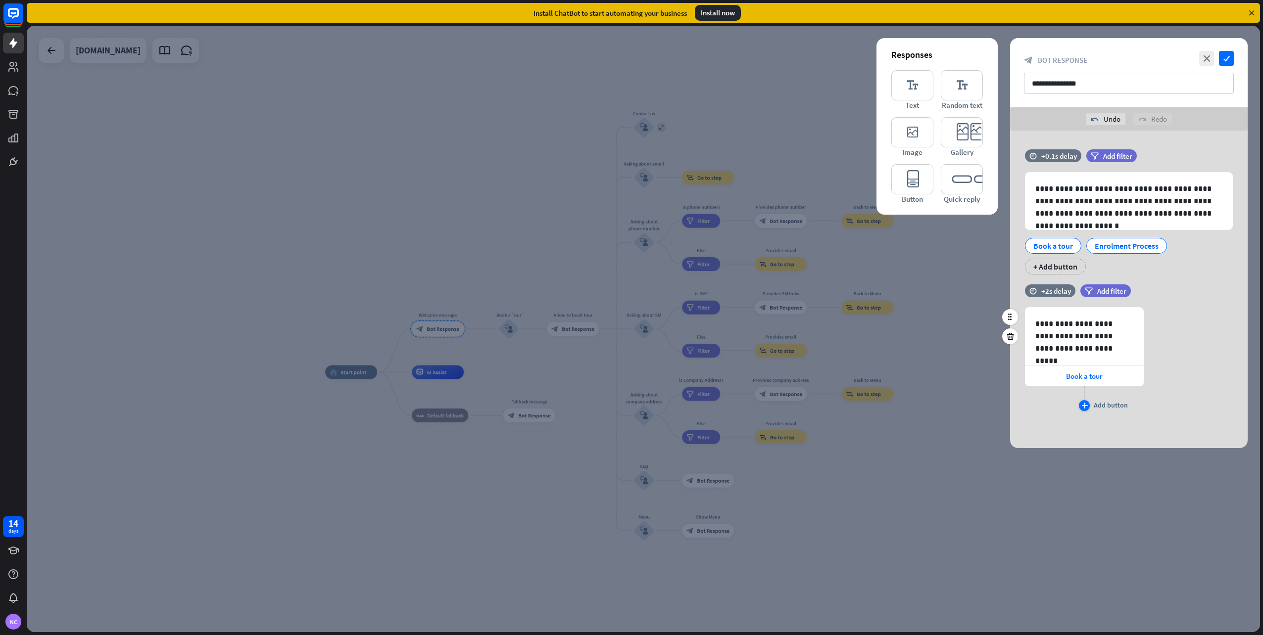
click at [1087, 409] on div "plus" at bounding box center [1084, 405] width 11 height 11
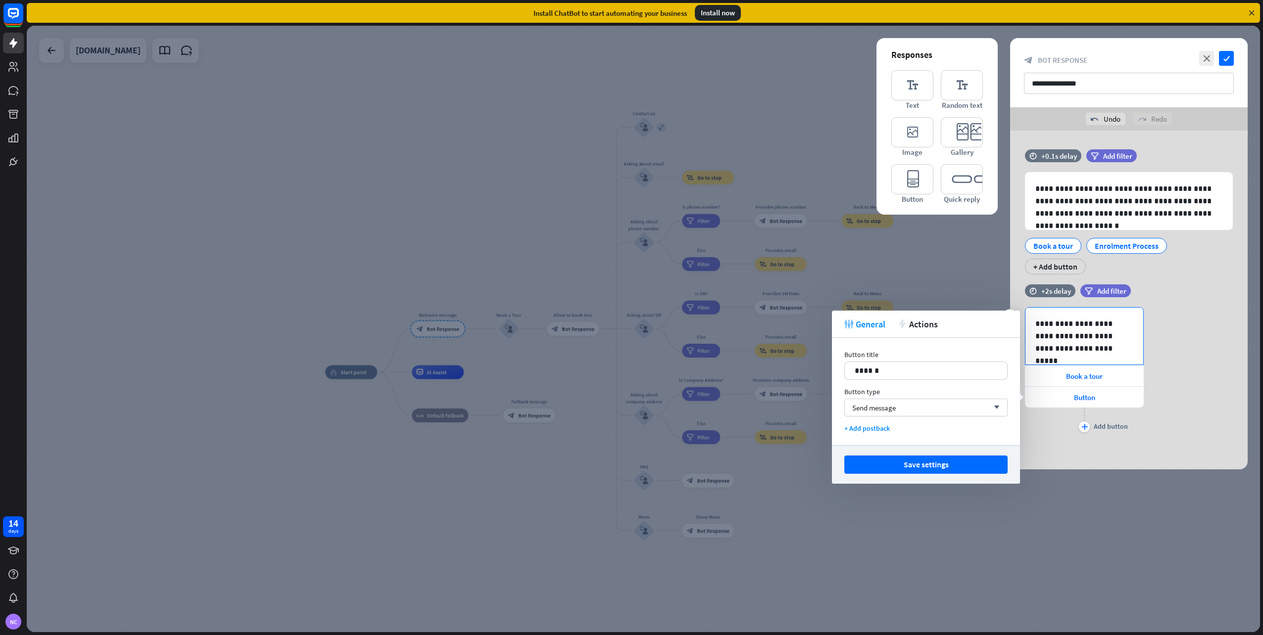
click at [1057, 350] on p "**********" at bounding box center [1084, 336] width 98 height 37
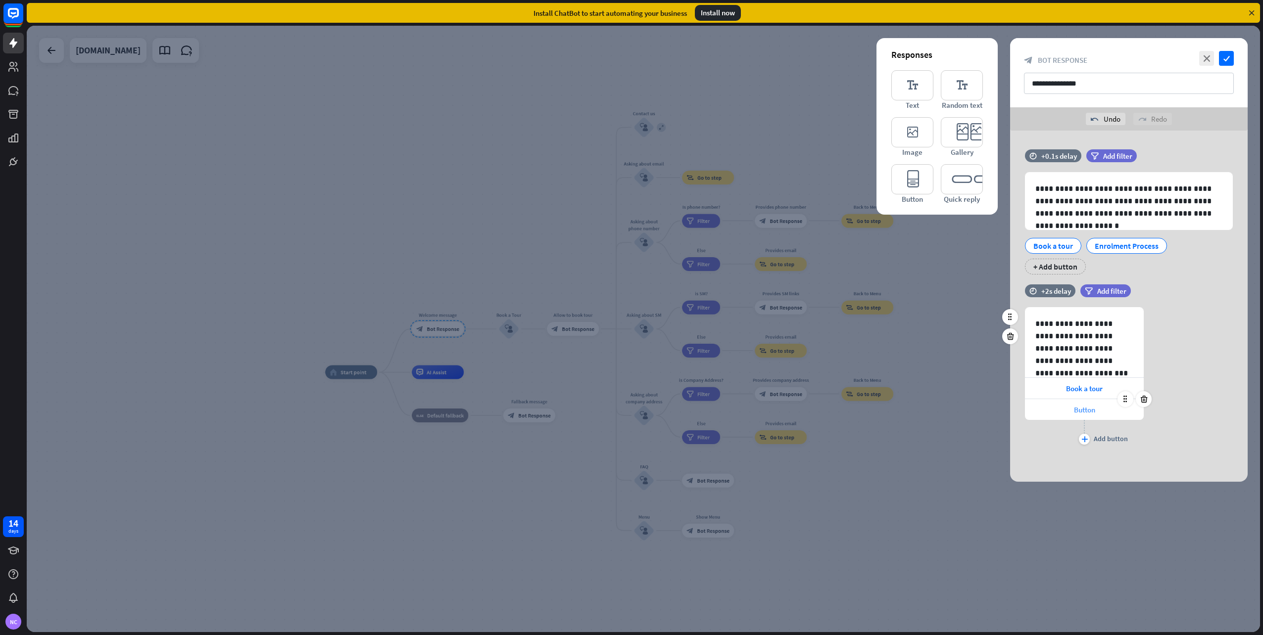
click at [1065, 408] on div "Button" at bounding box center [1084, 409] width 119 height 21
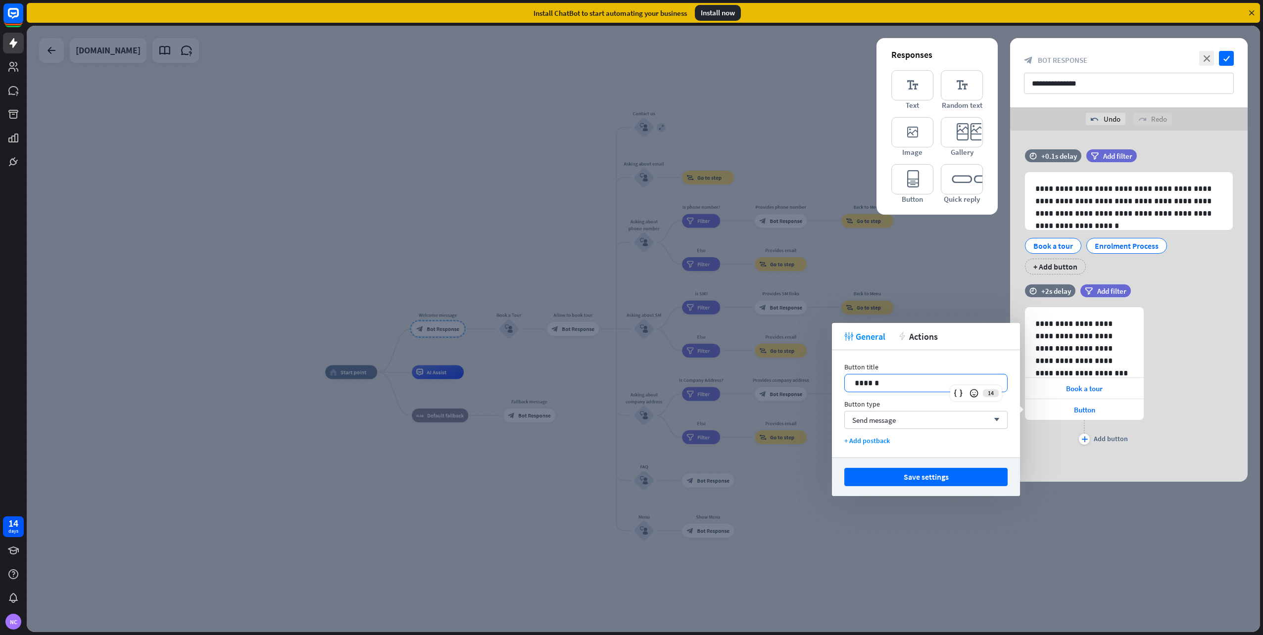
click at [889, 383] on p "******" at bounding box center [925, 383] width 142 height 12
drag, startPoint x: 889, startPoint y: 382, endPoint x: 844, endPoint y: 380, distance: 45.0
click at [845, 384] on div "******" at bounding box center [926, 383] width 162 height 17
click at [878, 421] on span "Send message" at bounding box center [874, 420] width 44 height 9
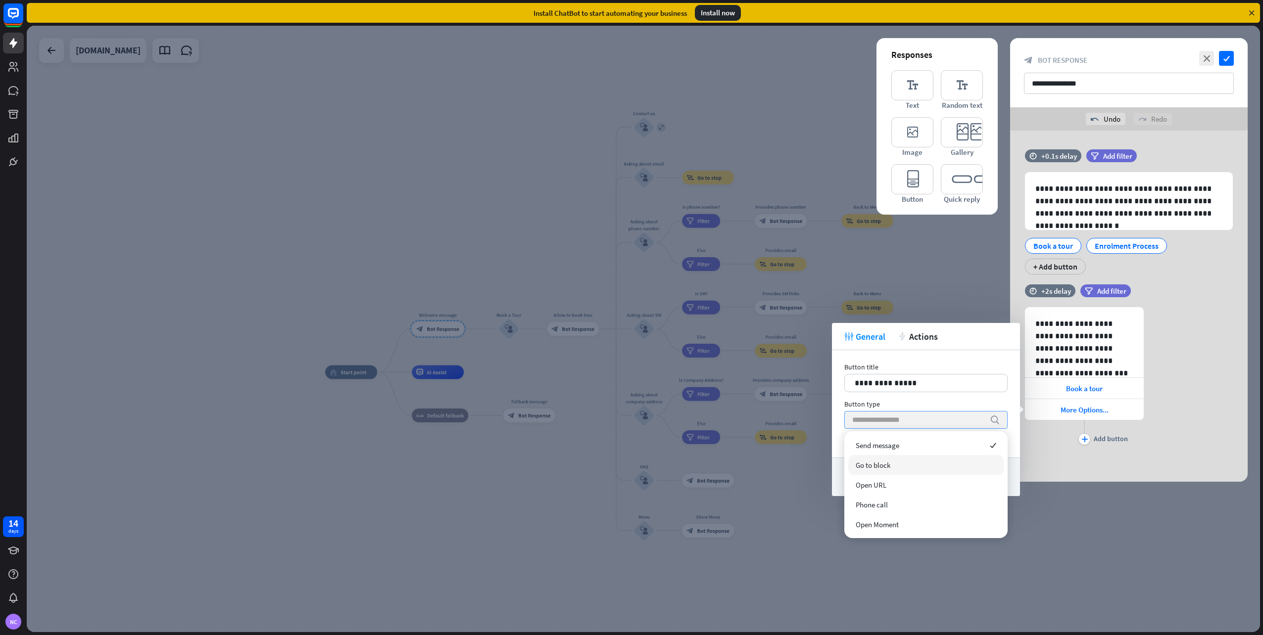
click at [935, 458] on div "Go to block" at bounding box center [925, 465] width 155 height 20
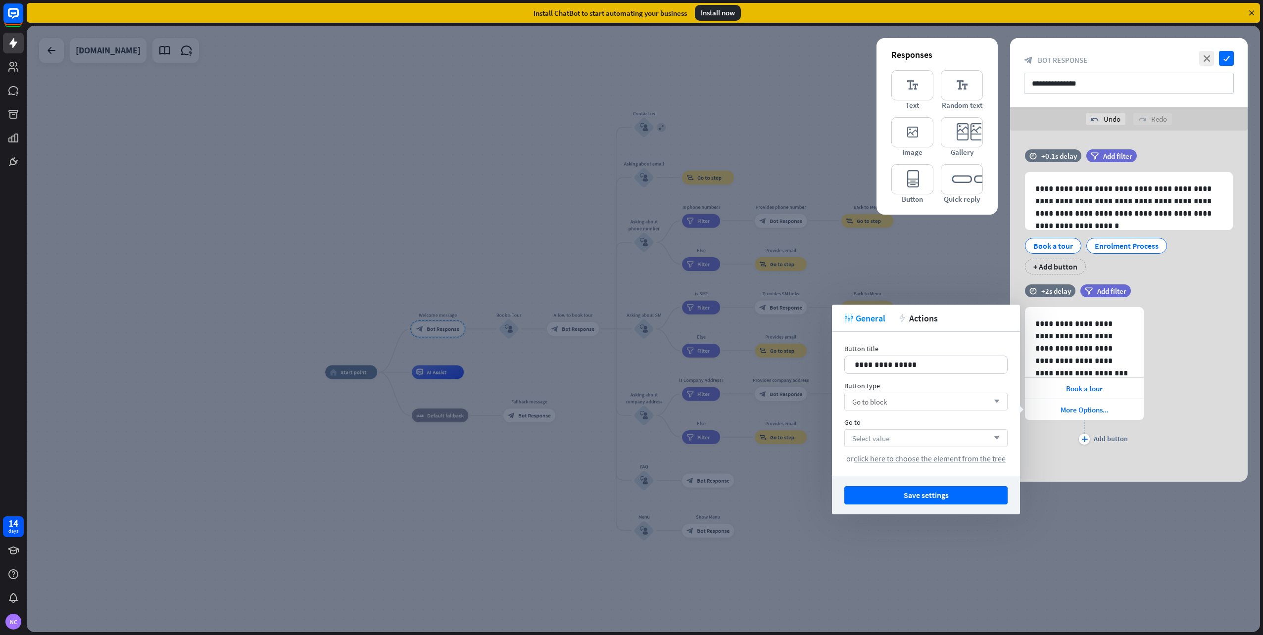
click at [938, 439] on div "Select value arrow_down" at bounding box center [925, 438] width 163 height 18
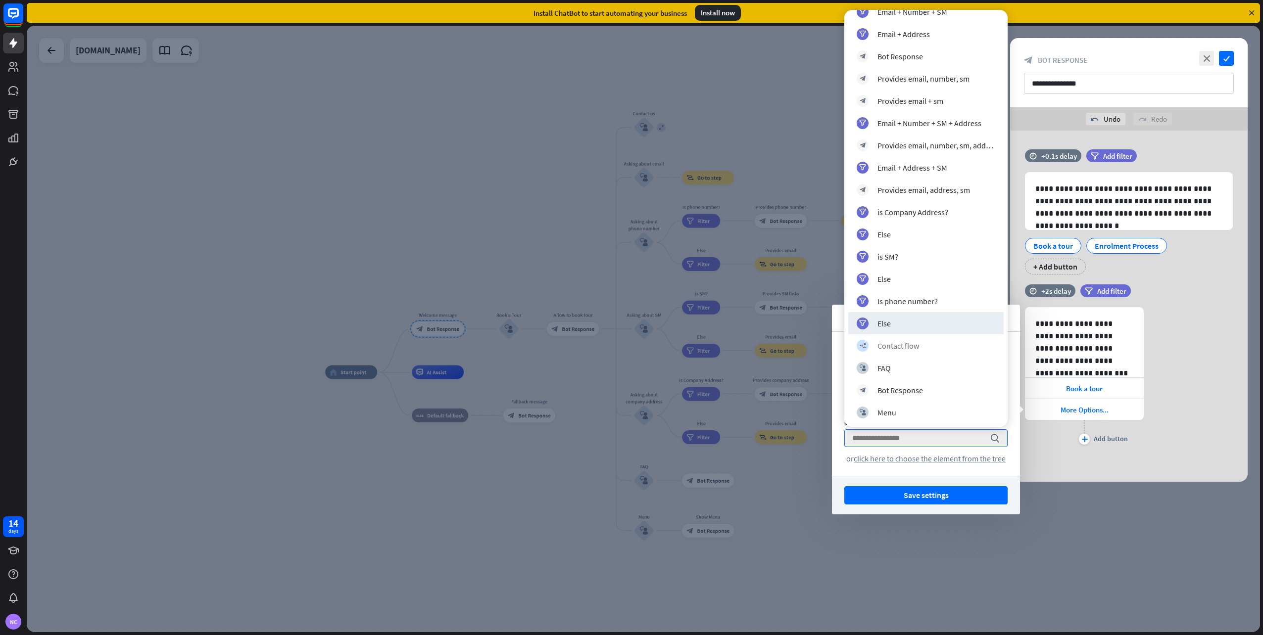
scroll to position [481, 0]
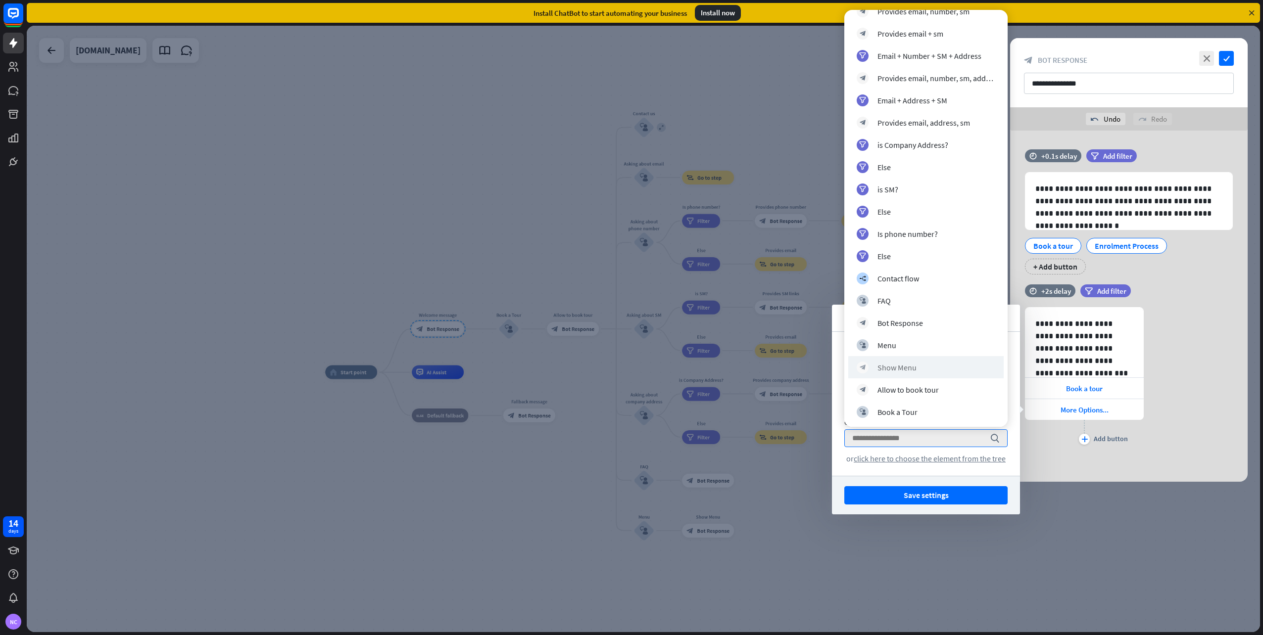
click at [927, 361] on div "block_bot_response Show Menu" at bounding box center [925, 367] width 155 height 22
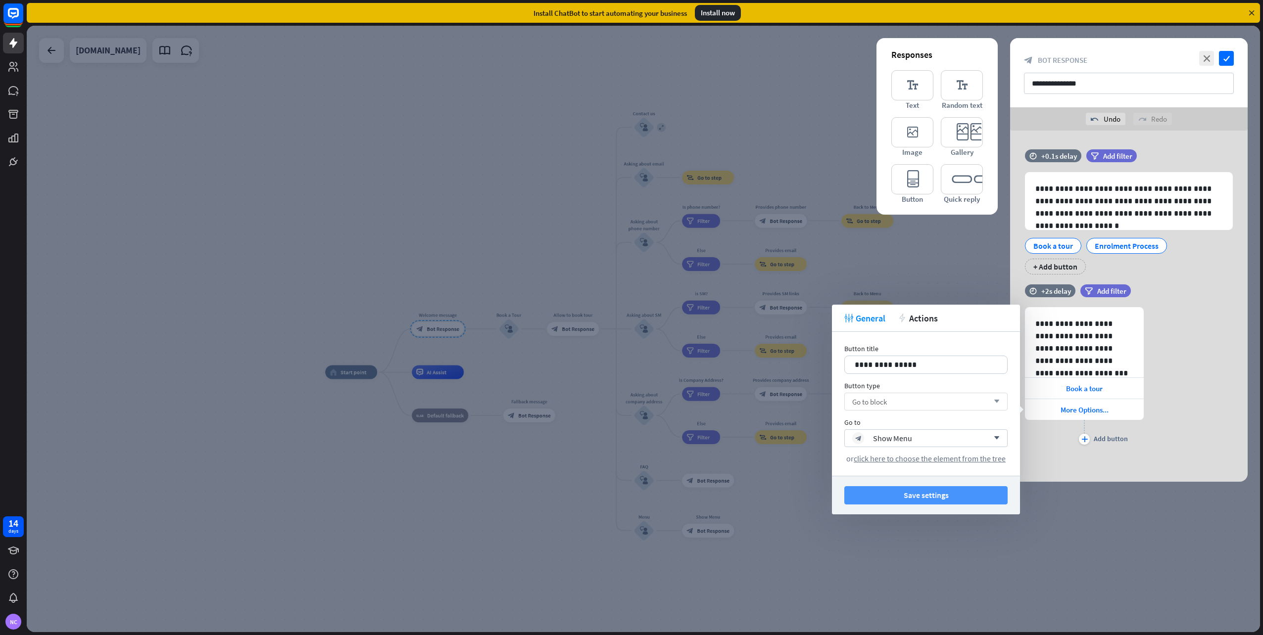
click at [918, 497] on button "Save settings" at bounding box center [925, 495] width 163 height 18
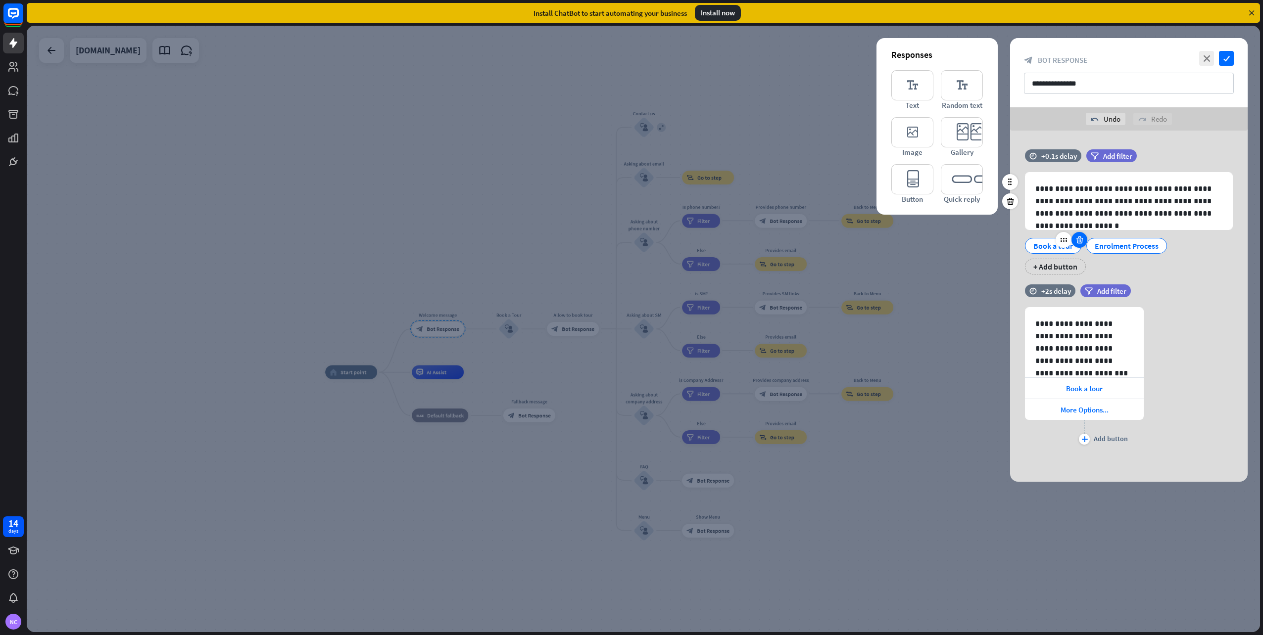
click at [1078, 243] on icon at bounding box center [1079, 240] width 9 height 9
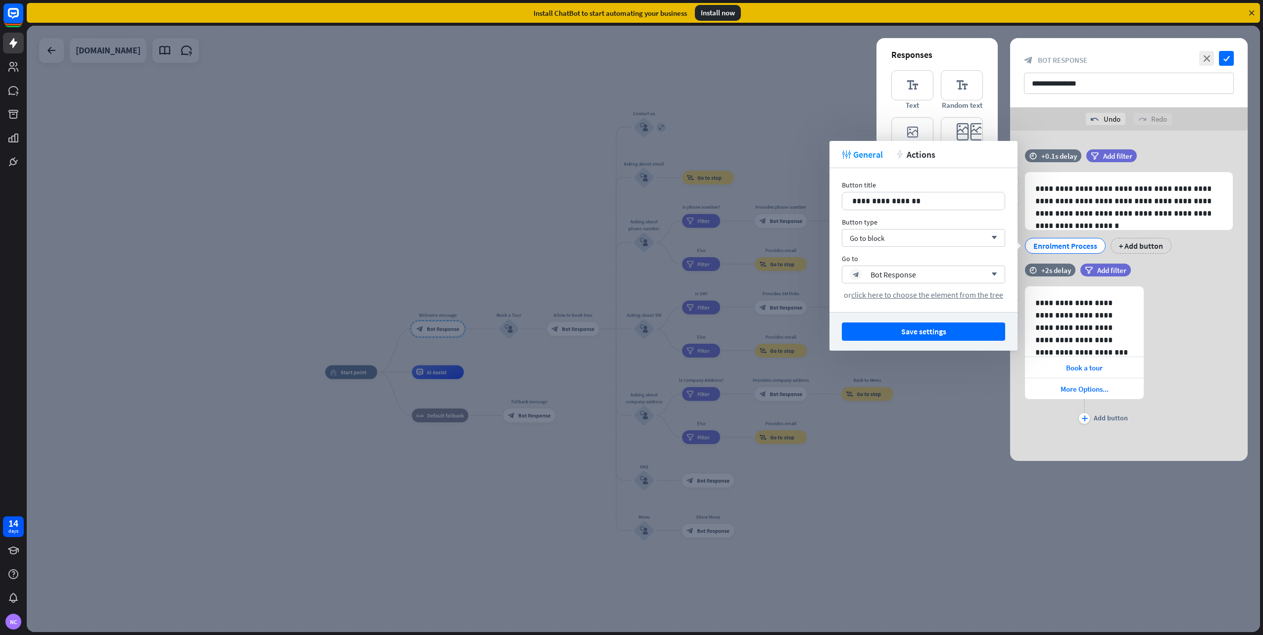
click at [1208, 284] on div "time +2s delay filter Add filter" at bounding box center [1128, 275] width 237 height 23
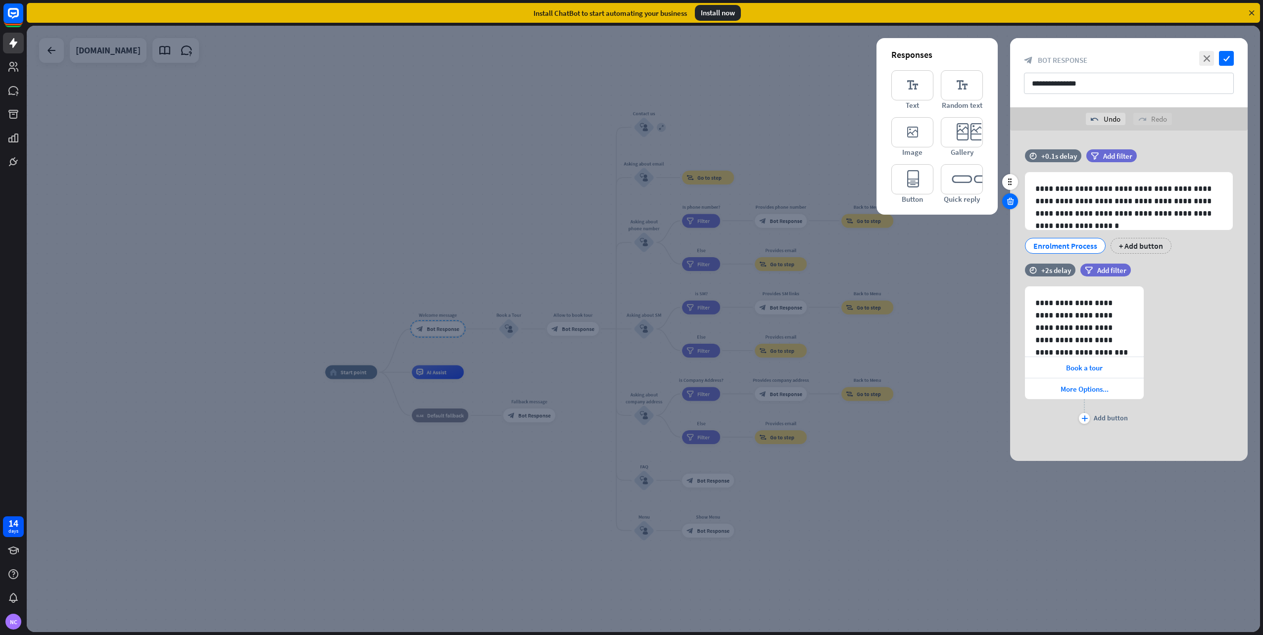
click at [1012, 203] on icon at bounding box center [1009, 201] width 9 height 9
drag, startPoint x: 1090, startPoint y: 241, endPoint x: 1064, endPoint y: 238, distance: 26.3
click at [1064, 238] on div "Enrolment Process" at bounding box center [1065, 245] width 64 height 15
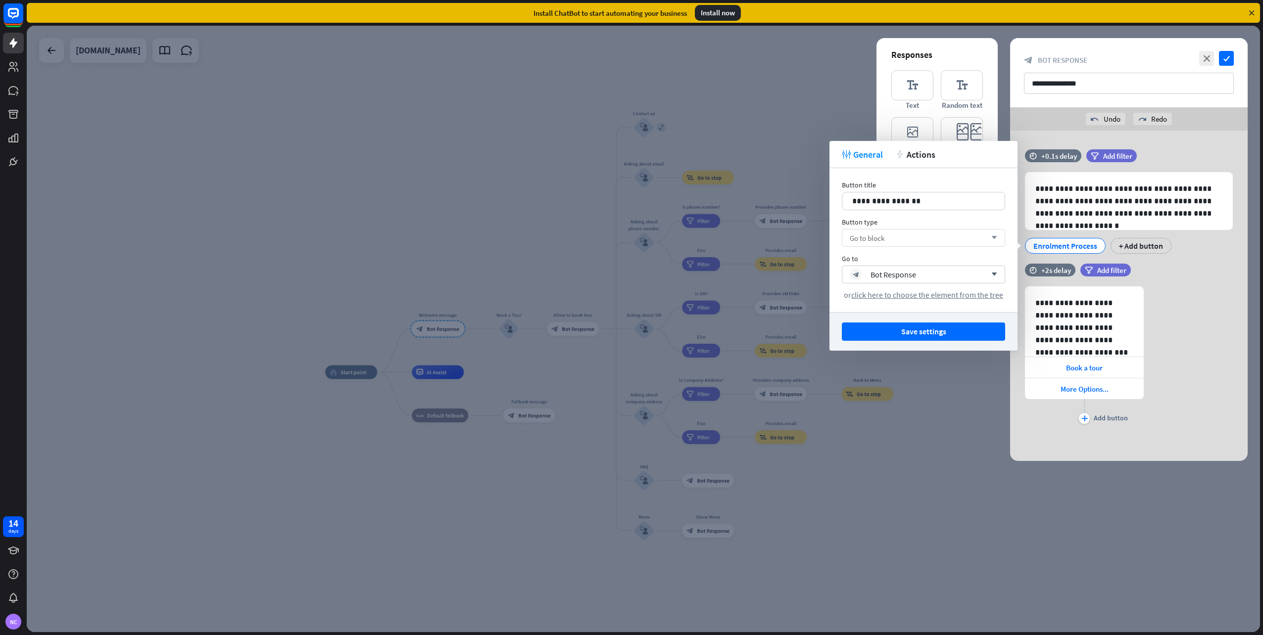
click at [983, 236] on div "Go to block arrow_down" at bounding box center [923, 238] width 163 height 18
click at [965, 260] on div "Send message" at bounding box center [923, 263] width 155 height 20
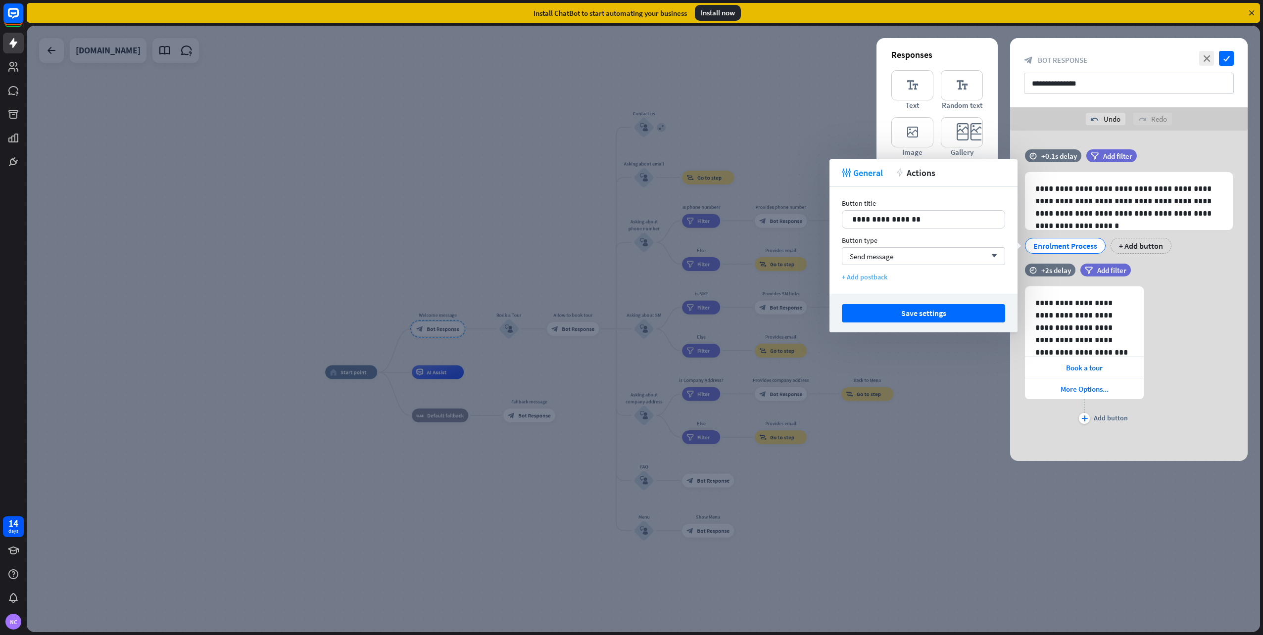
click at [853, 277] on div "+ Add postback" at bounding box center [923, 277] width 163 height 9
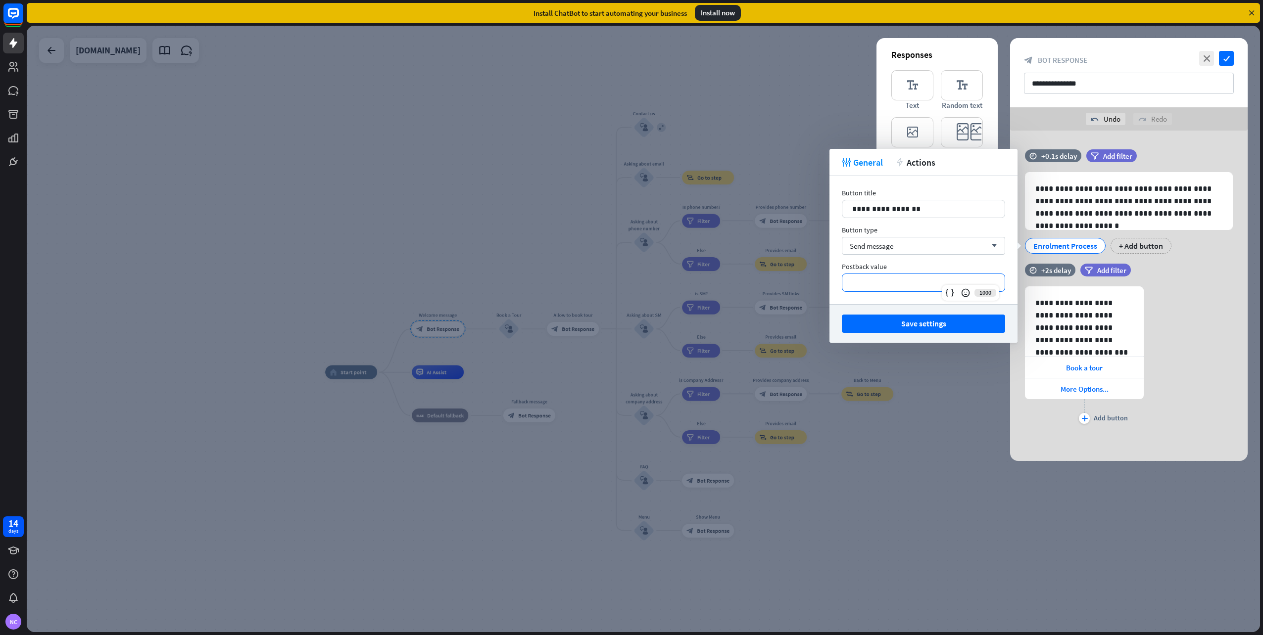
click at [882, 280] on p "**********" at bounding box center [923, 283] width 142 height 12
click at [964, 291] on icon at bounding box center [965, 293] width 10 height 10
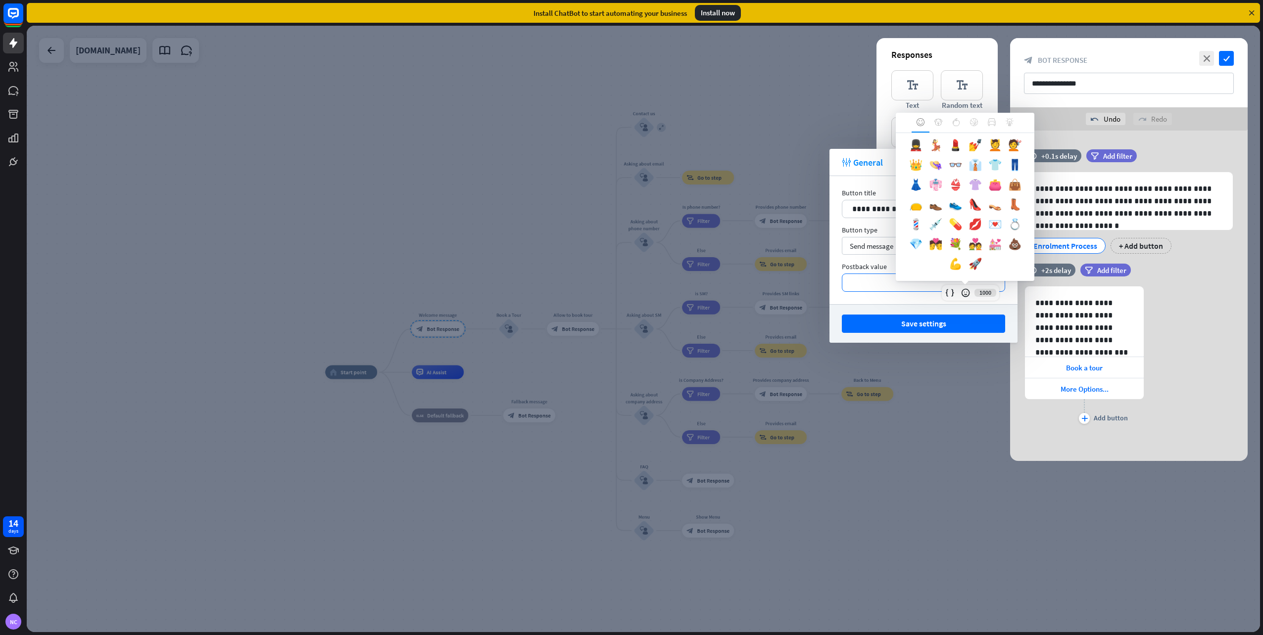
scroll to position [531, 0]
click at [877, 301] on div "**********" at bounding box center [923, 240] width 188 height 128
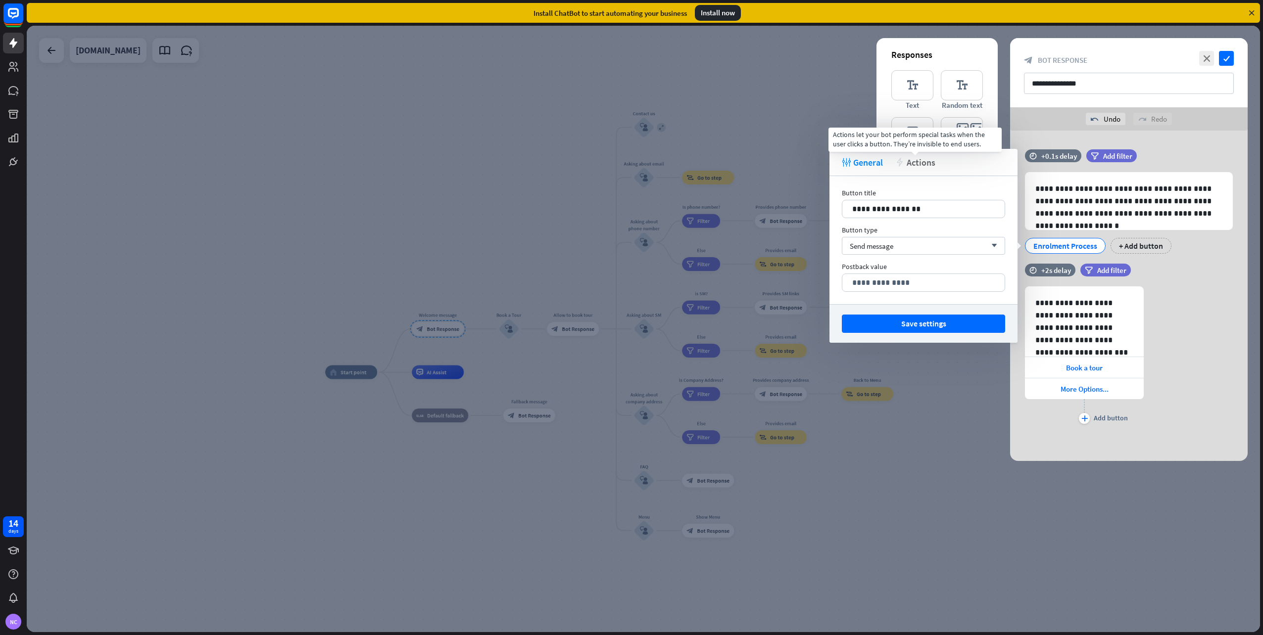
click at [924, 165] on span "Actions" at bounding box center [920, 162] width 29 height 11
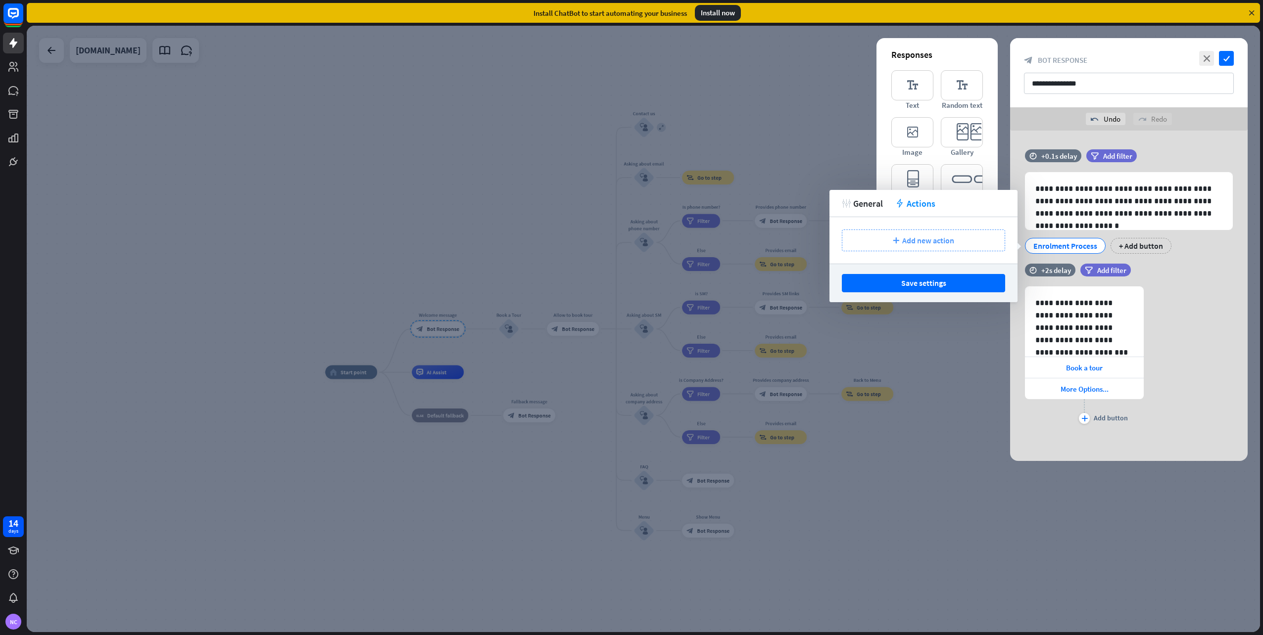
click at [895, 242] on icon "plus" at bounding box center [896, 240] width 6 height 6
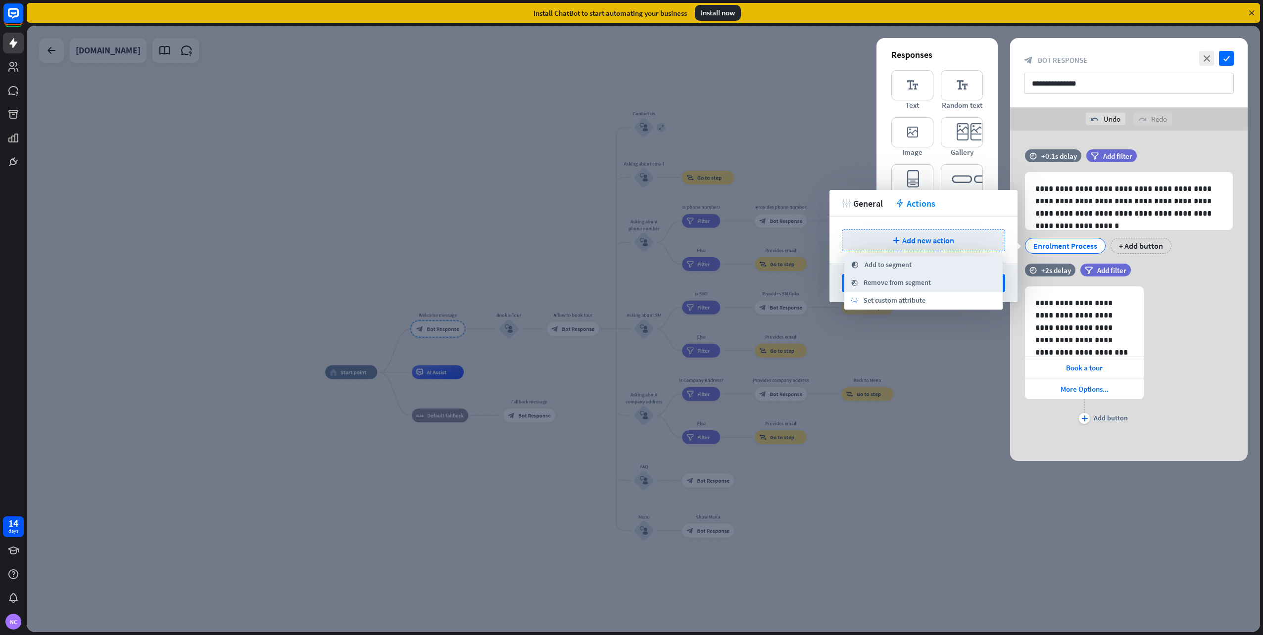
click at [976, 200] on div "tweak General action Actions" at bounding box center [923, 203] width 188 height 27
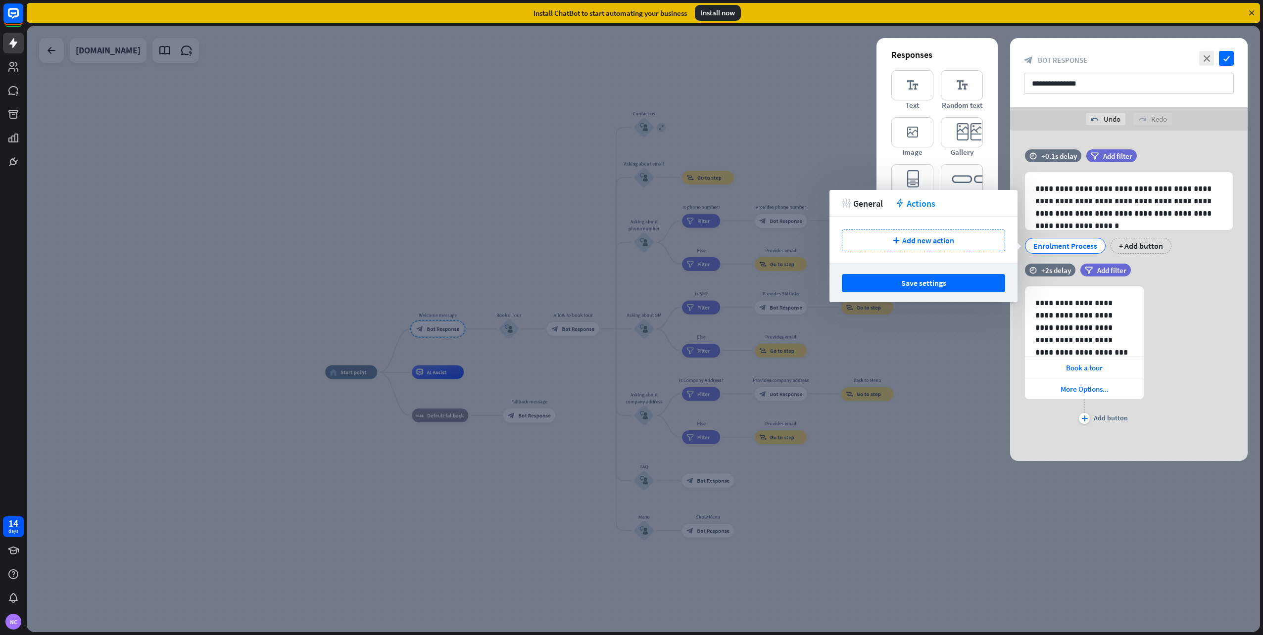
click at [952, 343] on div at bounding box center [643, 329] width 1233 height 607
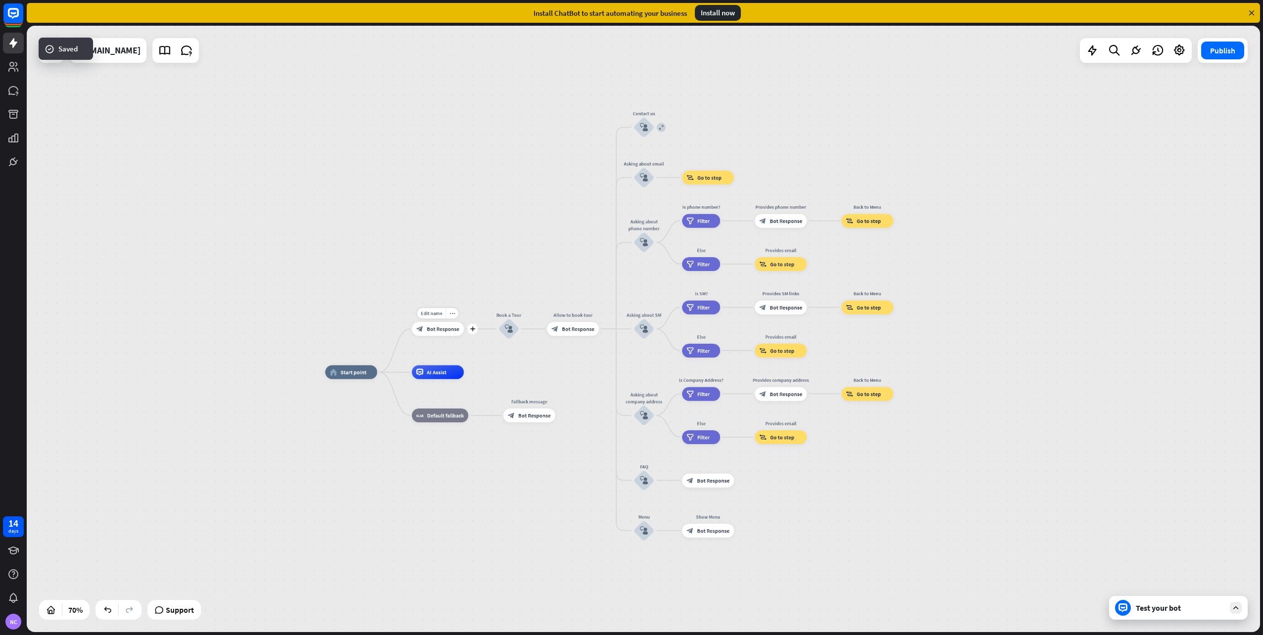
click at [447, 328] on span "Bot Response" at bounding box center [442, 329] width 33 height 7
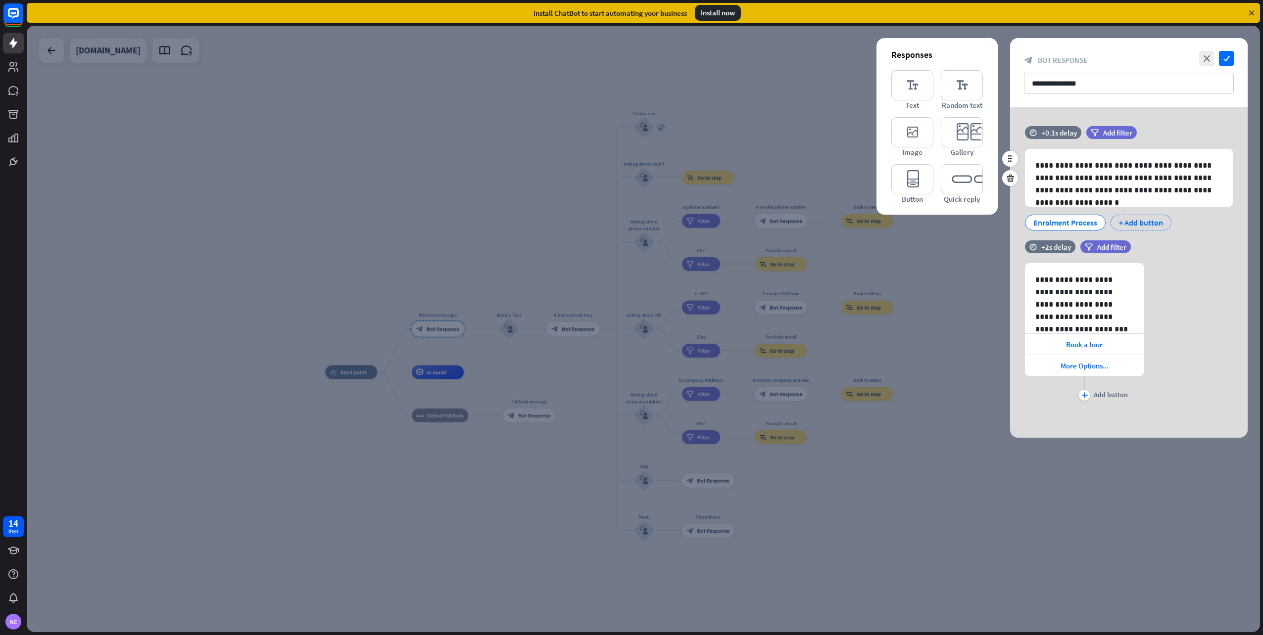
click at [1128, 223] on div "+ Add button" at bounding box center [1140, 223] width 61 height 16
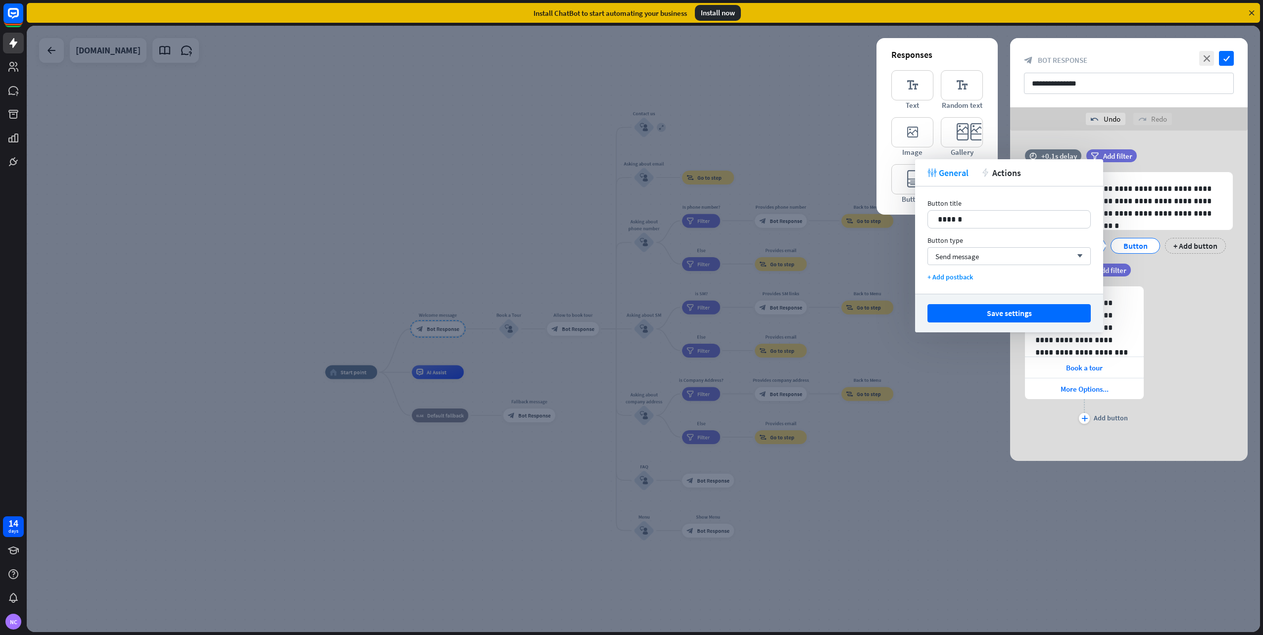
drag, startPoint x: 1170, startPoint y: 271, endPoint x: 1126, endPoint y: 262, distance: 44.4
click at [1169, 271] on div "filter Add filter" at bounding box center [1130, 270] width 100 height 13
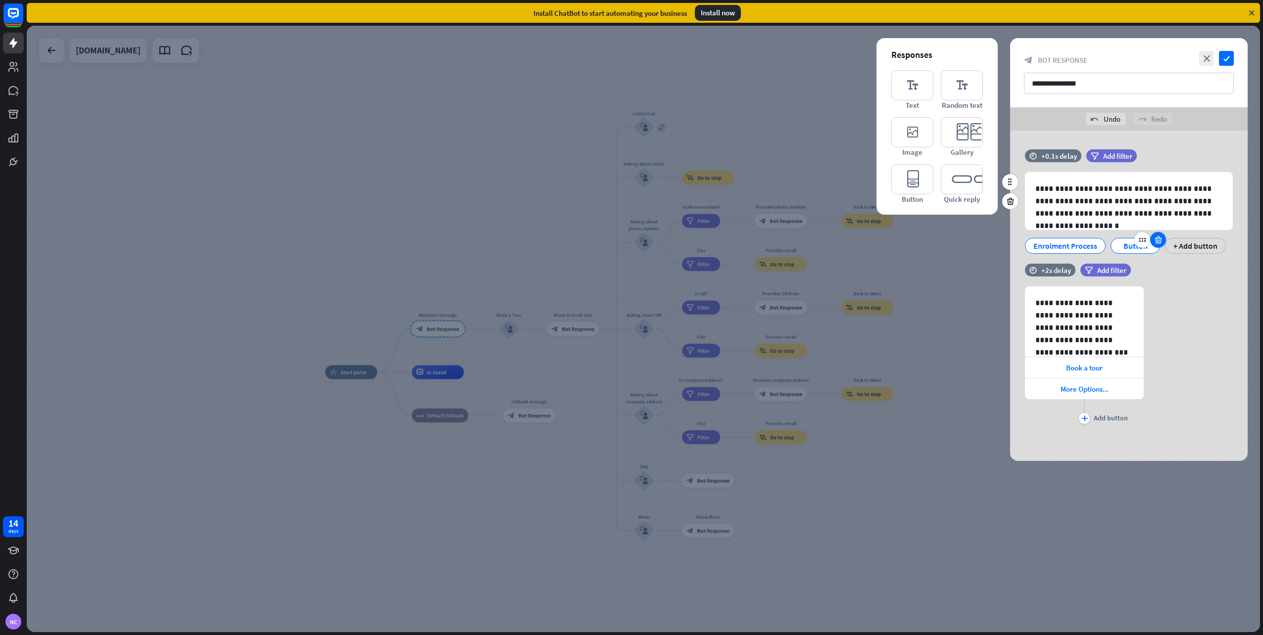
click at [1159, 241] on icon at bounding box center [1157, 240] width 9 height 9
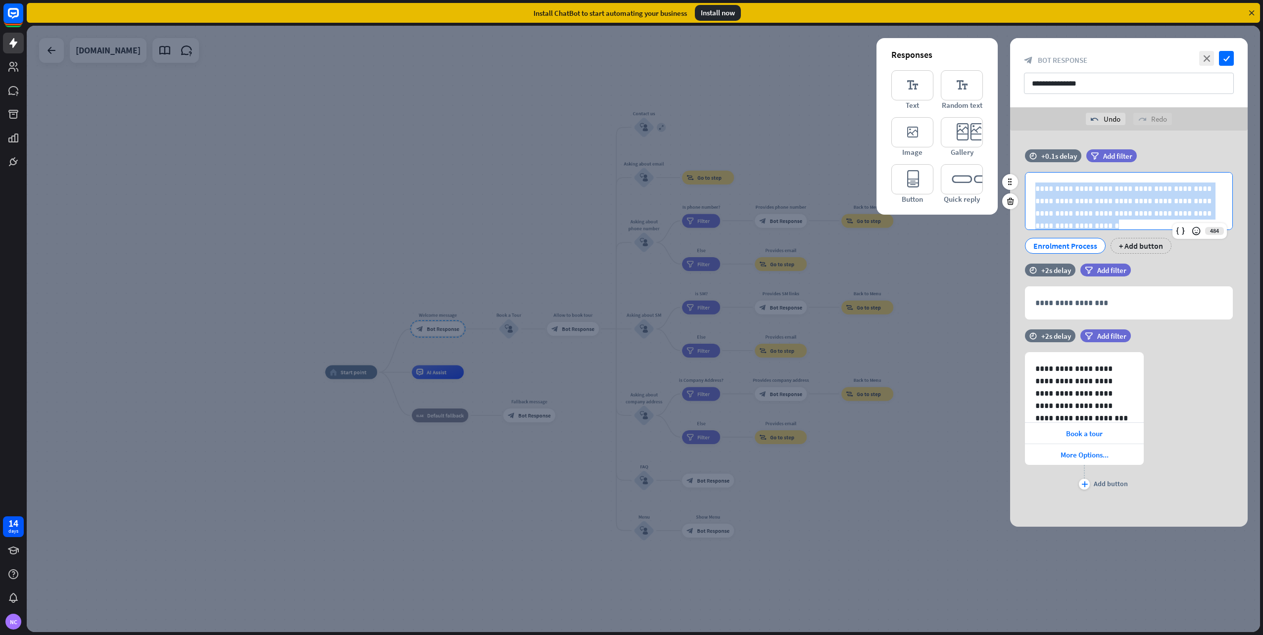
drag, startPoint x: 1179, startPoint y: 214, endPoint x: 1029, endPoint y: 188, distance: 152.2
click at [1031, 188] on div "**********" at bounding box center [1128, 201] width 207 height 57
copy p "**********"
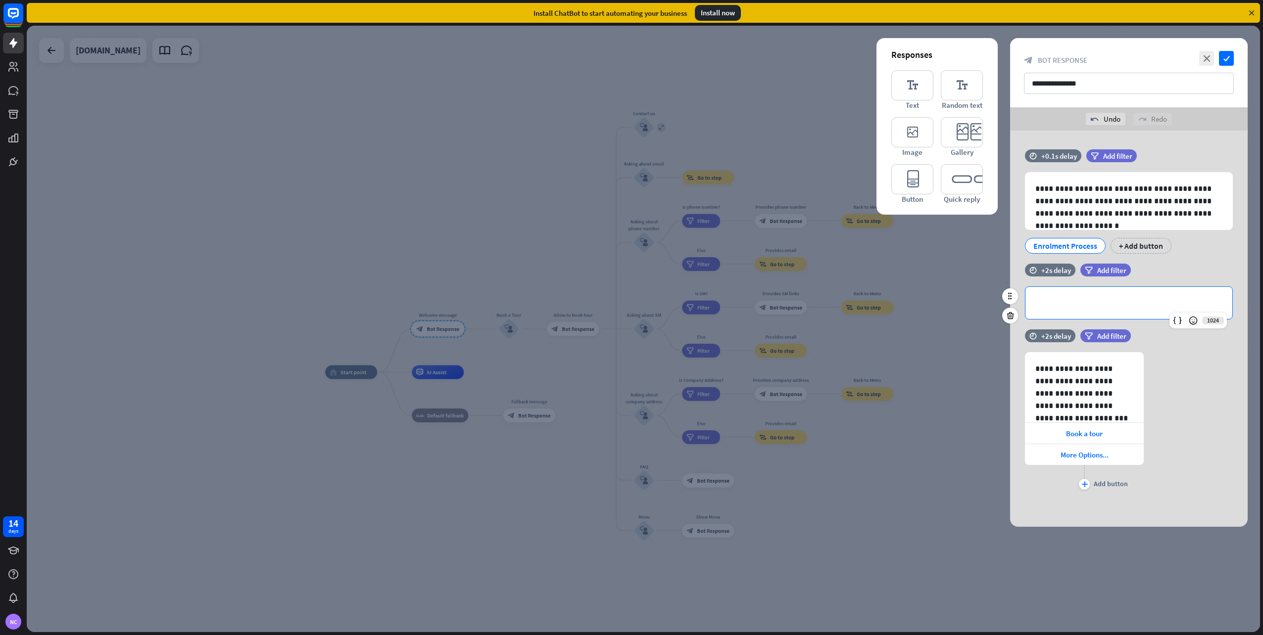
click at [1095, 298] on p "**********" at bounding box center [1128, 303] width 187 height 12
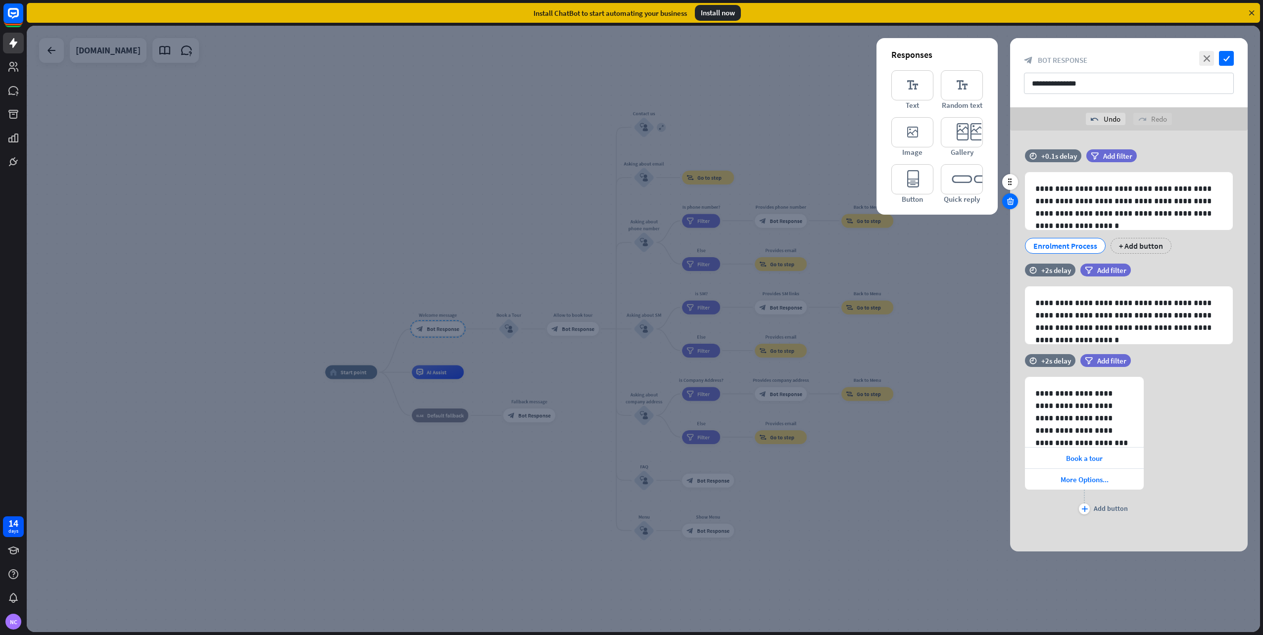
click at [1008, 203] on icon at bounding box center [1009, 201] width 9 height 9
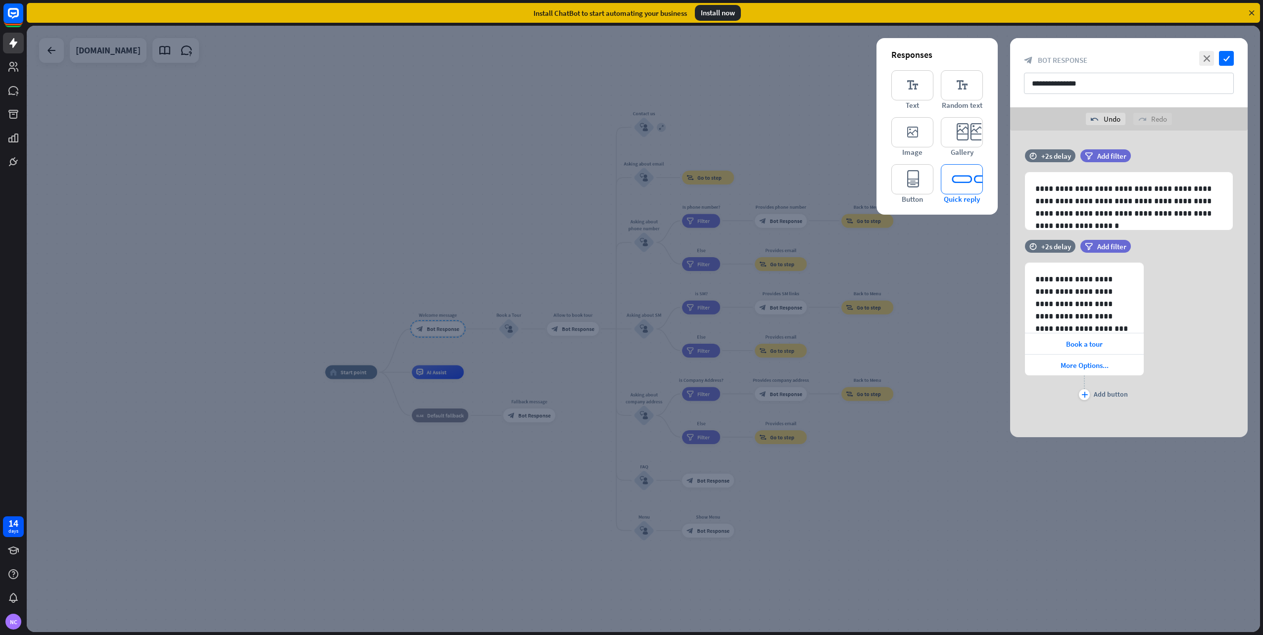
click at [964, 188] on icon "editor_quick_replies" at bounding box center [962, 179] width 42 height 30
click at [1096, 198] on p "**********" at bounding box center [1128, 201] width 187 height 37
click at [1007, 184] on icon at bounding box center [1009, 182] width 9 height 9
click at [1009, 187] on div at bounding box center [1010, 182] width 16 height 16
click at [1189, 181] on div "**********" at bounding box center [1128, 201] width 207 height 57
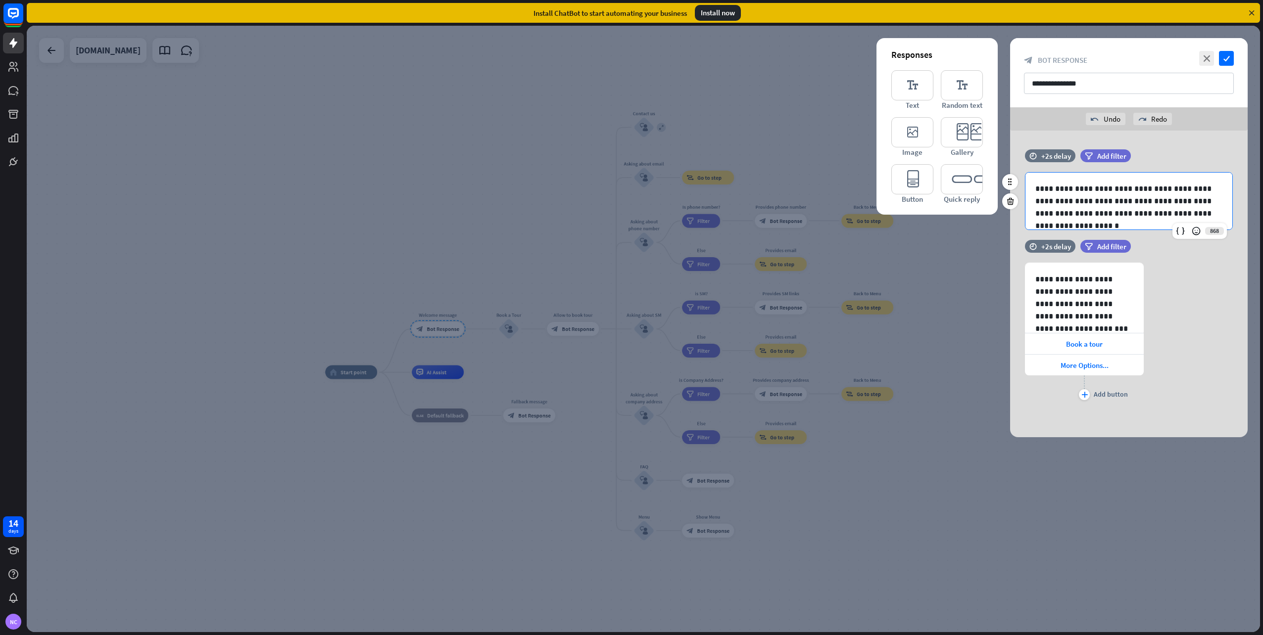
click at [1069, 210] on p "**********" at bounding box center [1128, 201] width 187 height 37
drag, startPoint x: 1107, startPoint y: 193, endPoint x: 1115, endPoint y: 207, distance: 15.5
click at [1108, 193] on p "**********" at bounding box center [1128, 201] width 187 height 37
click at [1173, 304] on div "**********" at bounding box center [1128, 333] width 237 height 140
click at [702, 265] on div at bounding box center [643, 329] width 1233 height 607
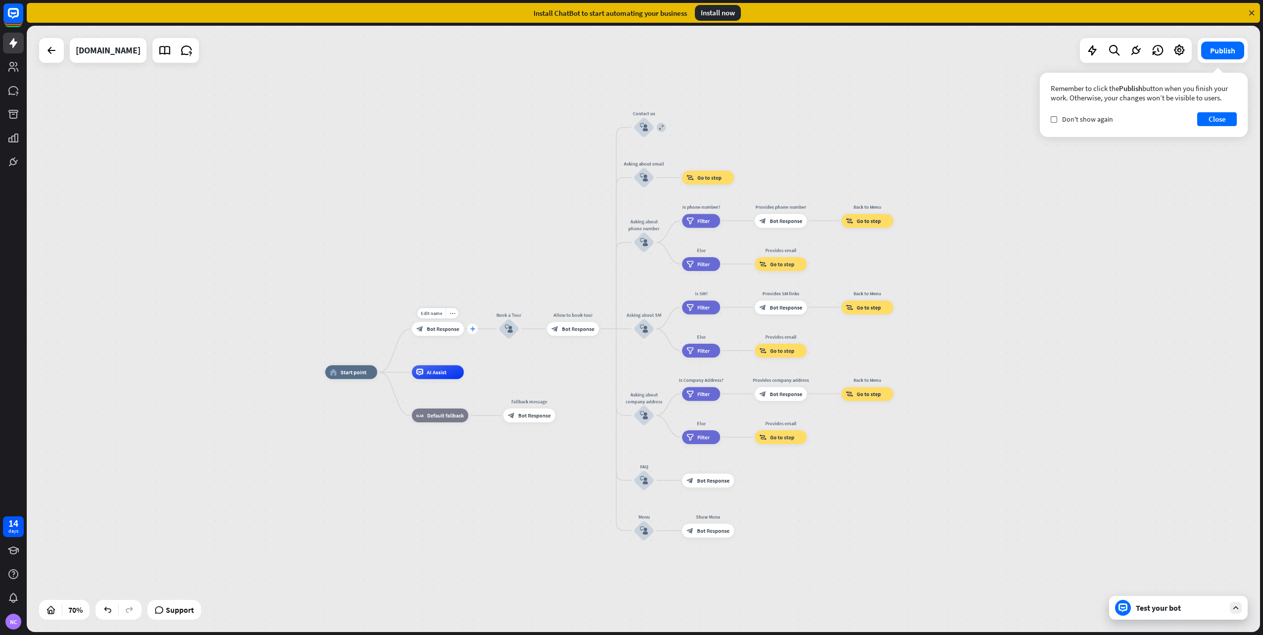
click at [473, 330] on icon "plus" at bounding box center [472, 329] width 5 height 5
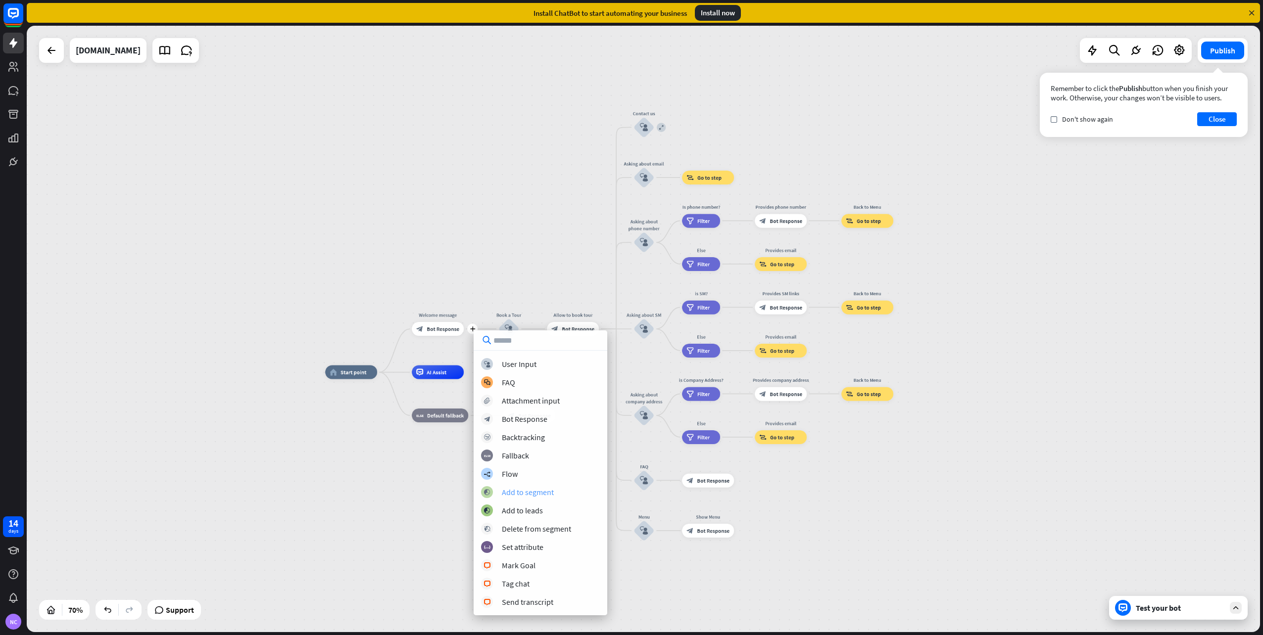
click at [520, 494] on div "Add to segment" at bounding box center [528, 492] width 52 height 10
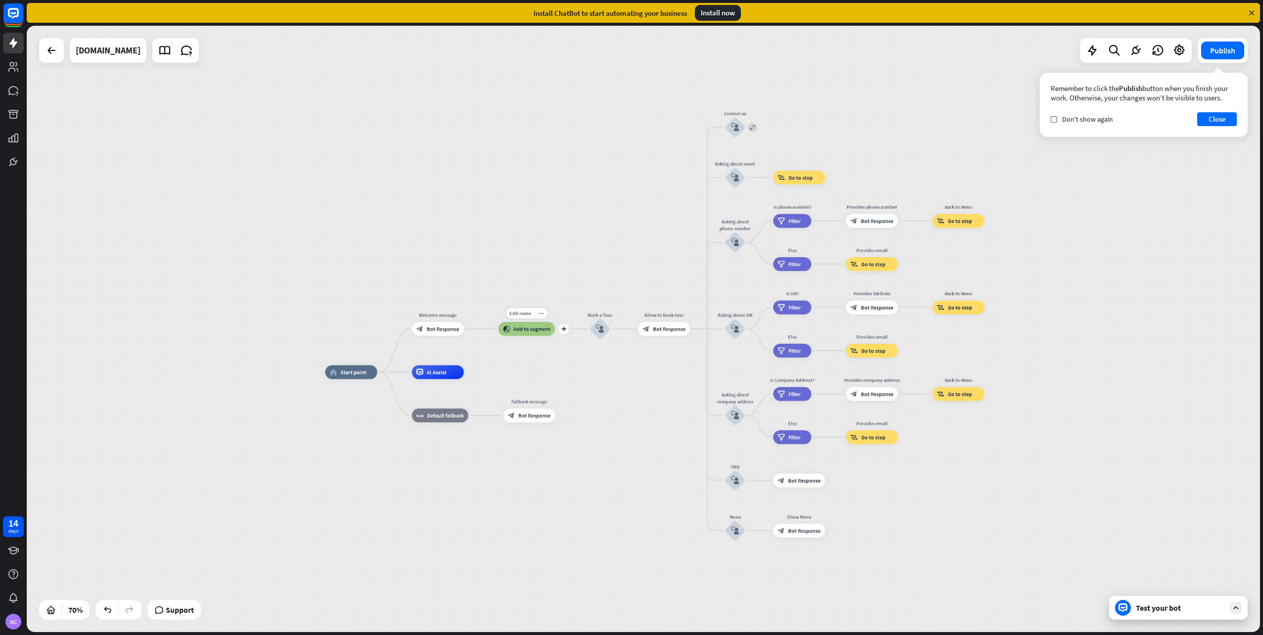
click at [524, 336] on div "Edit name more_horiz plus block_add_to_segment Add to segment" at bounding box center [526, 329] width 56 height 14
click at [541, 317] on div "more_horiz" at bounding box center [540, 313] width 13 height 10
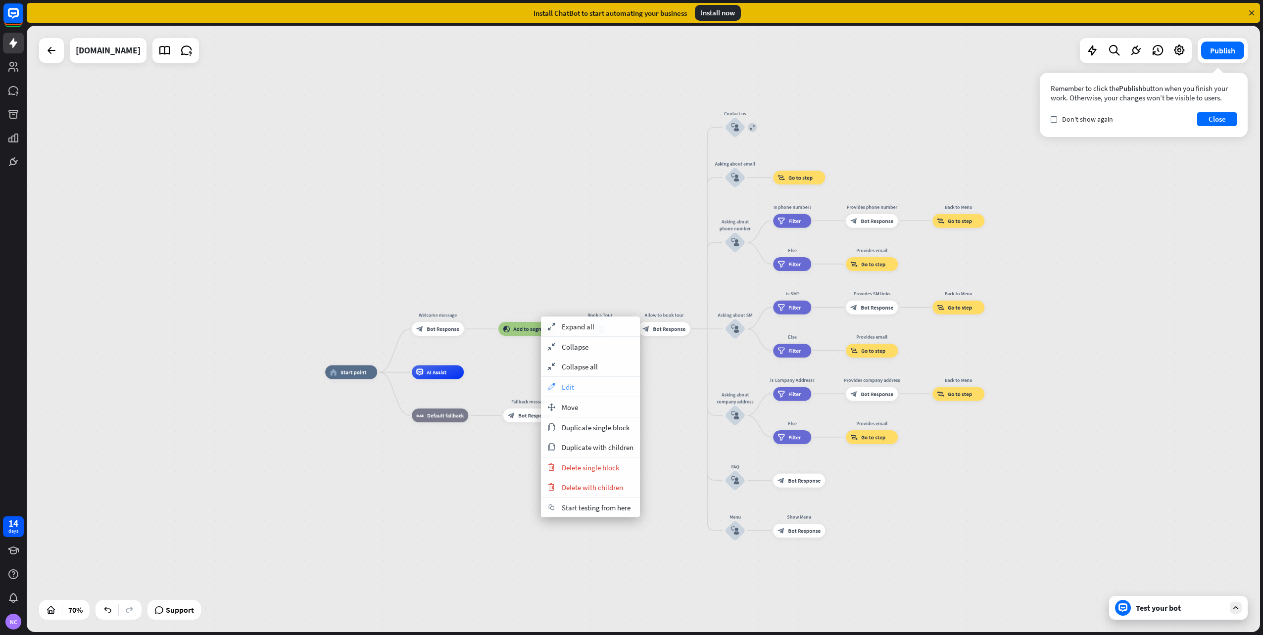
click at [551, 383] on icon "appearance" at bounding box center [551, 387] width 11 height 8
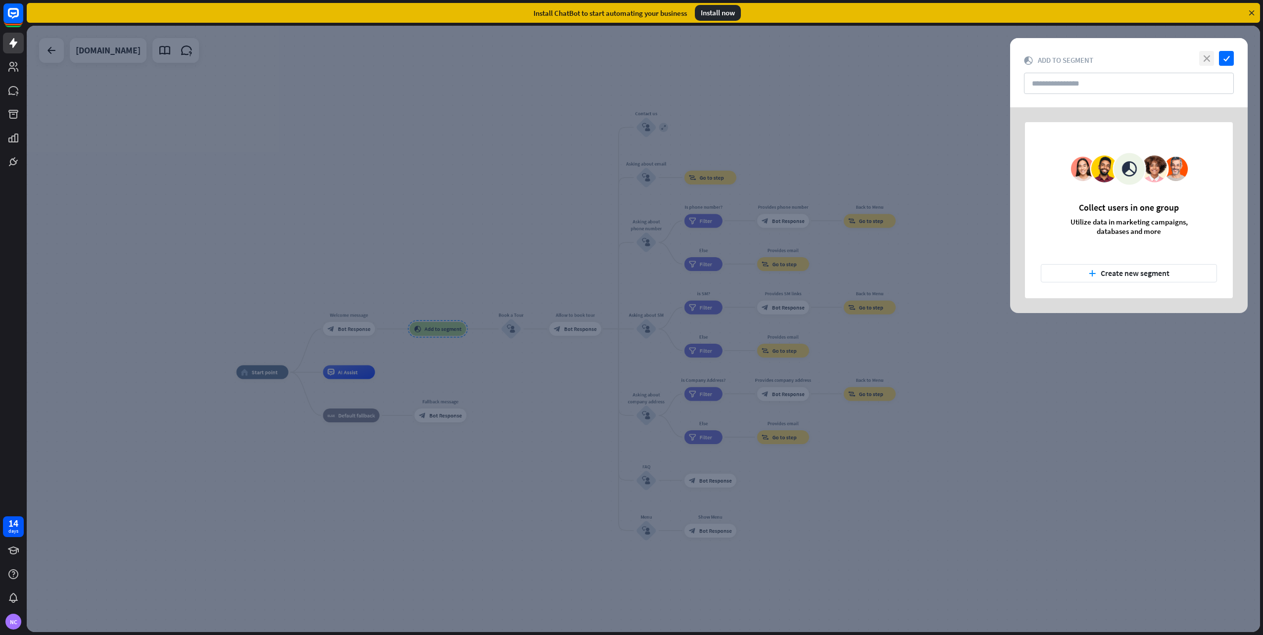
click at [1210, 59] on icon "close" at bounding box center [1206, 58] width 15 height 15
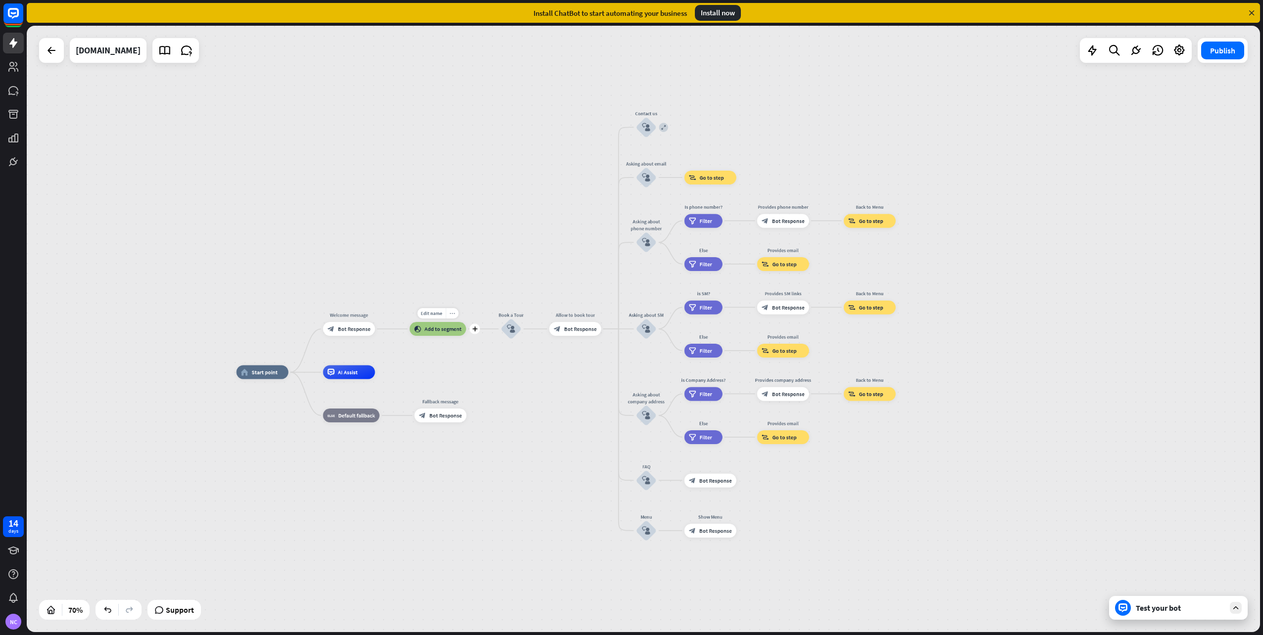
click at [450, 317] on div "more_horiz" at bounding box center [451, 313] width 13 height 10
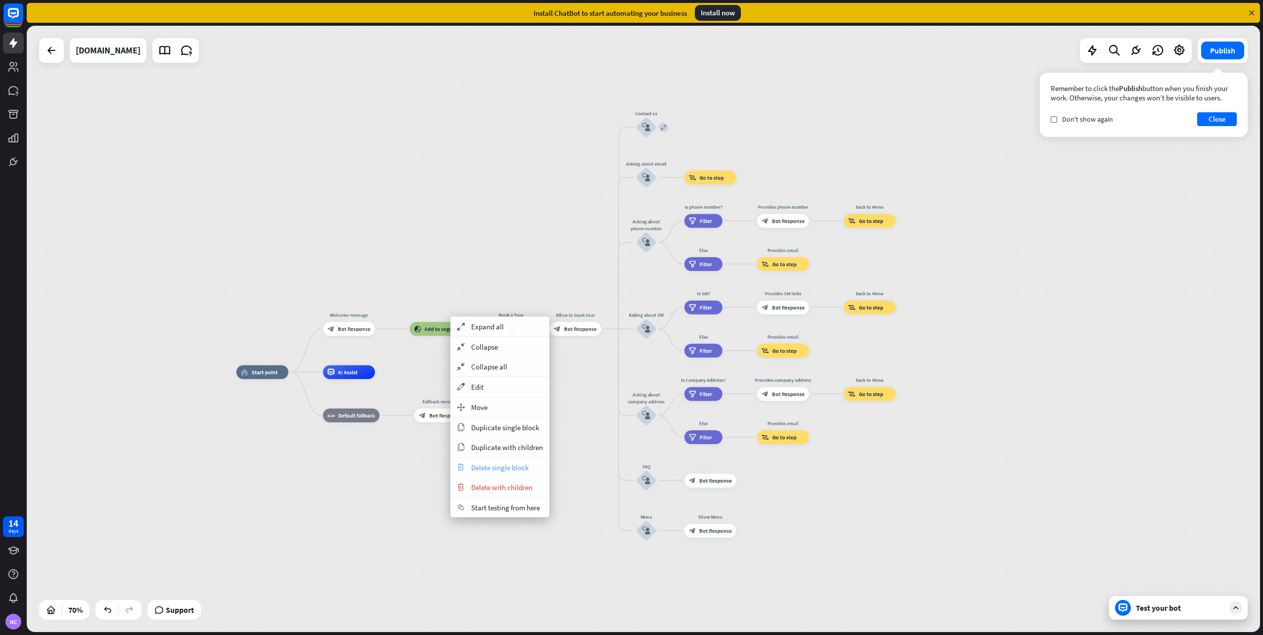
click at [472, 474] on div "trash Delete single block" at bounding box center [499, 468] width 99 height 20
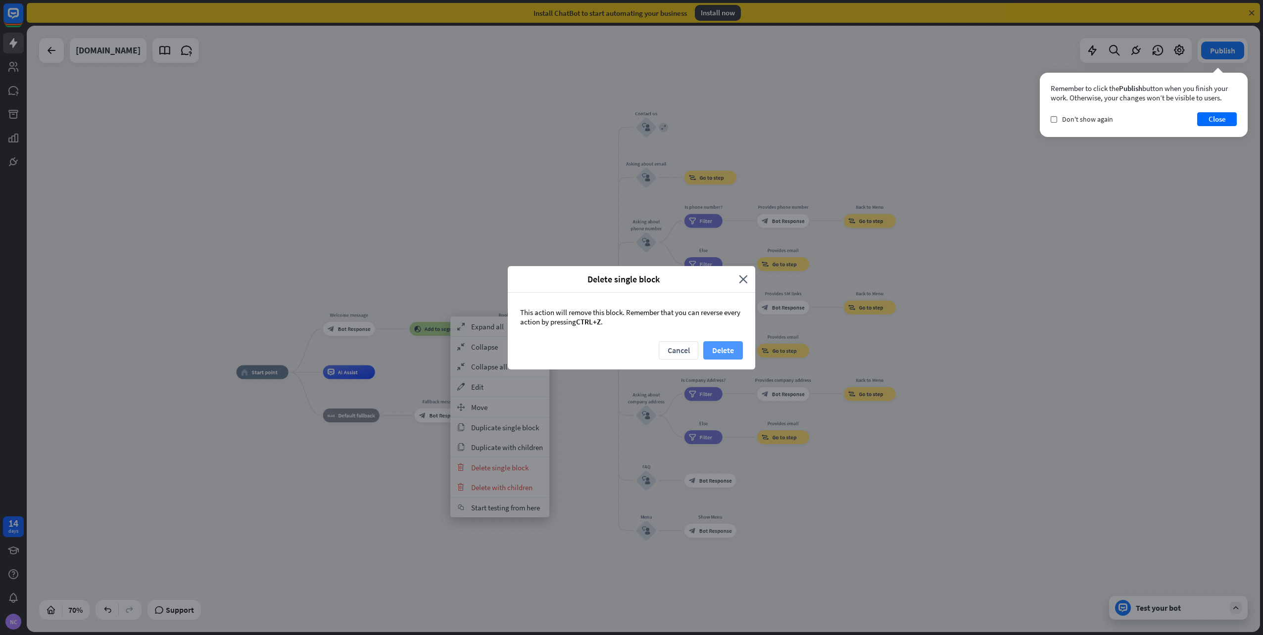
click at [722, 352] on button "Delete" at bounding box center [723, 350] width 40 height 18
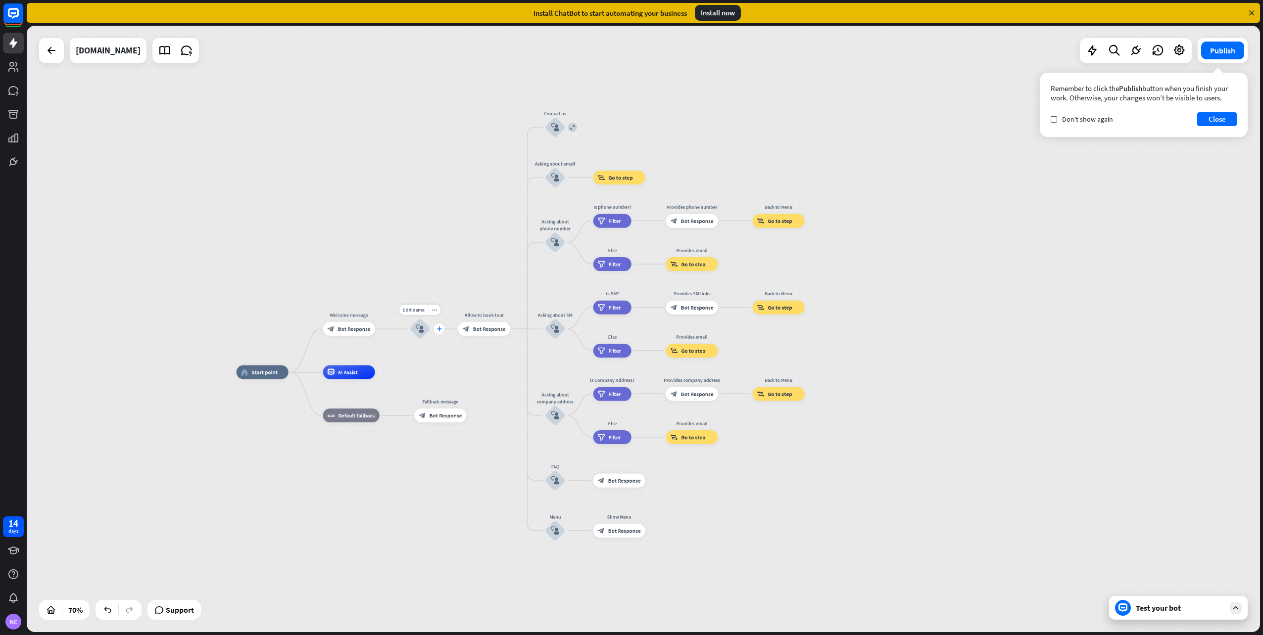
click at [438, 330] on icon "plus" at bounding box center [438, 329] width 5 height 5
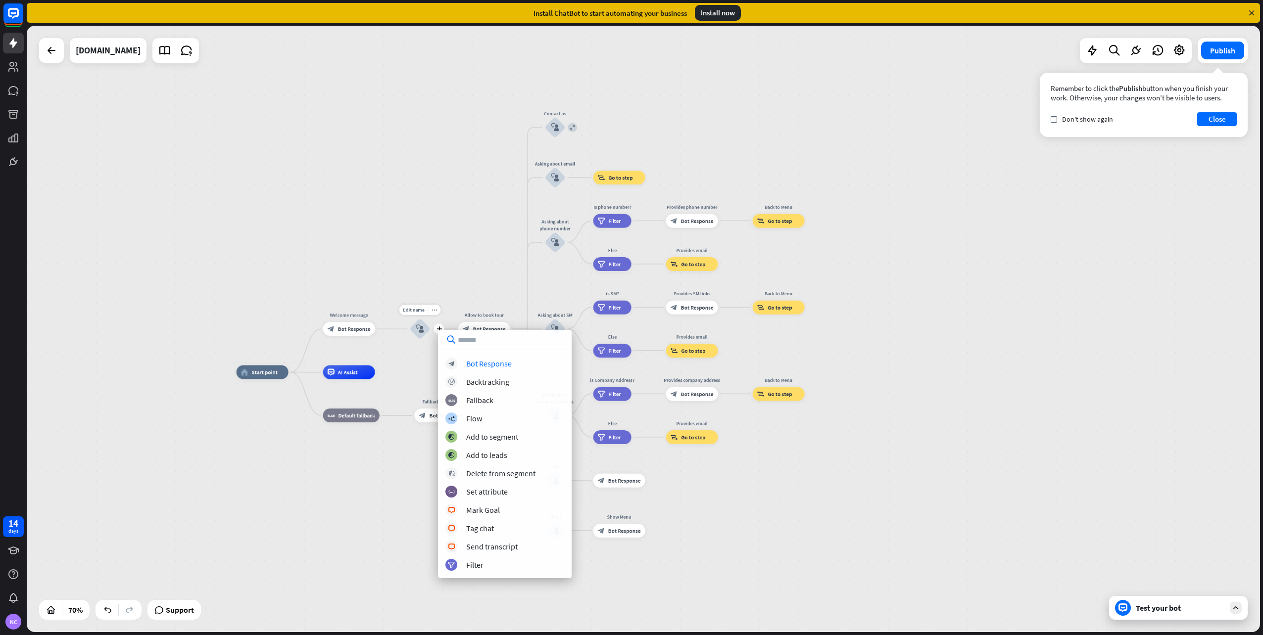
click at [410, 339] on div "Edit name more_horiz plus block_user_input" at bounding box center [420, 329] width 21 height 21
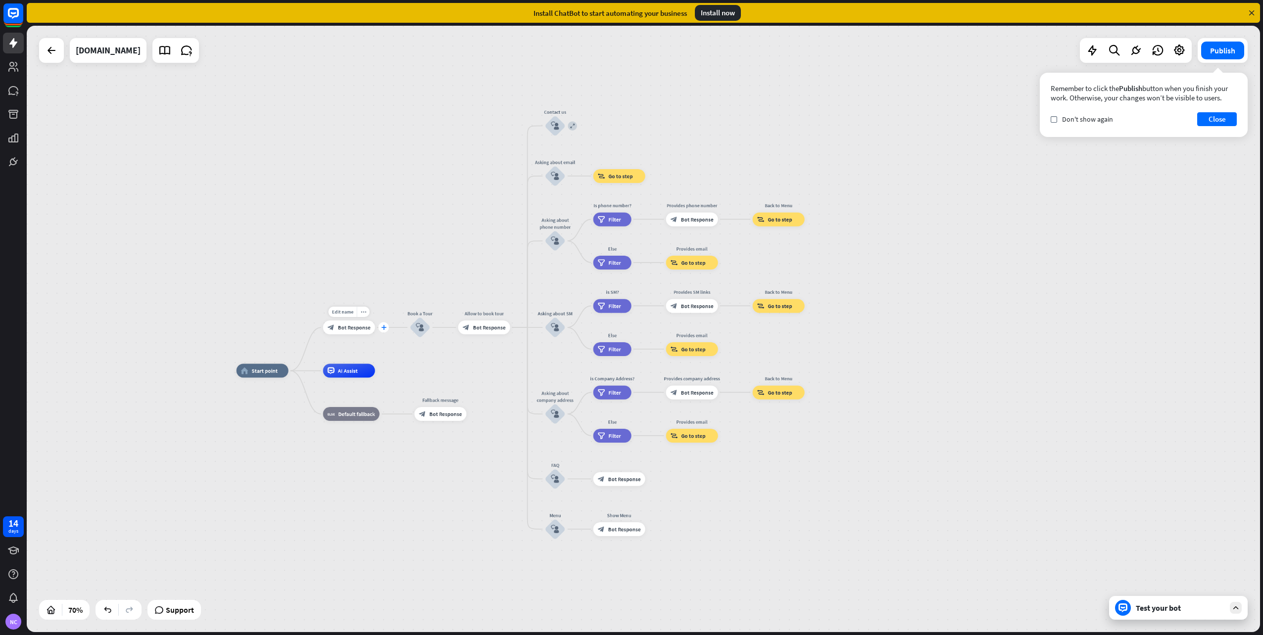
click at [383, 329] on icon "plus" at bounding box center [383, 327] width 5 height 5
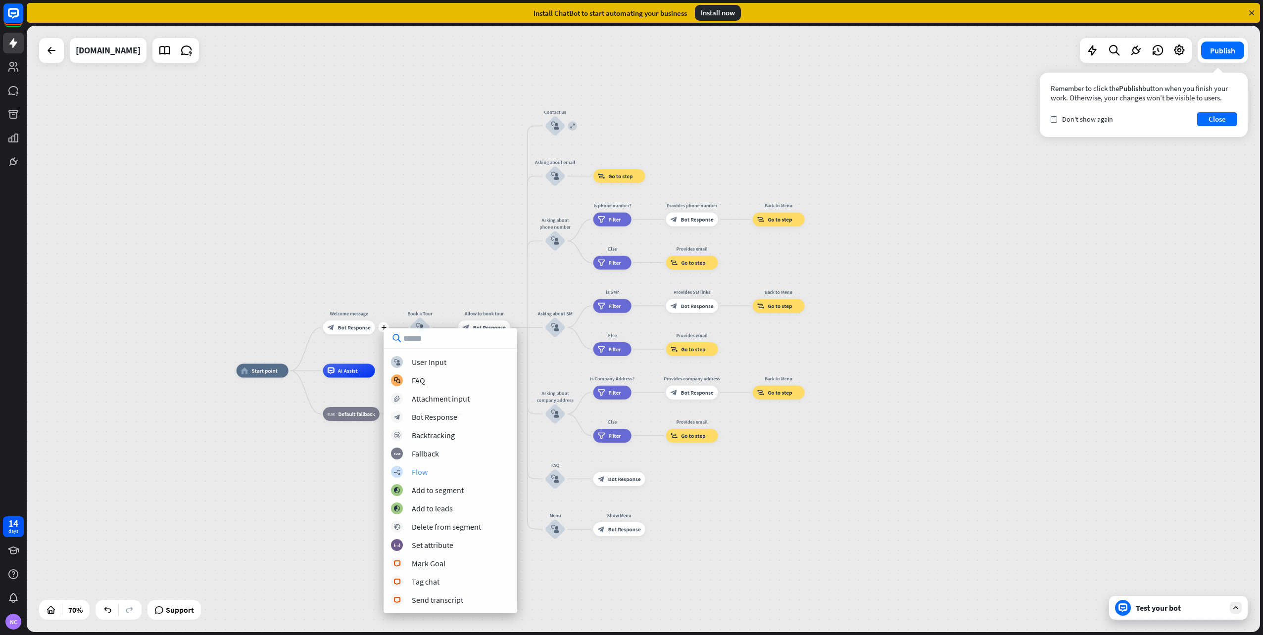
click at [424, 470] on div "Flow" at bounding box center [420, 472] width 16 height 10
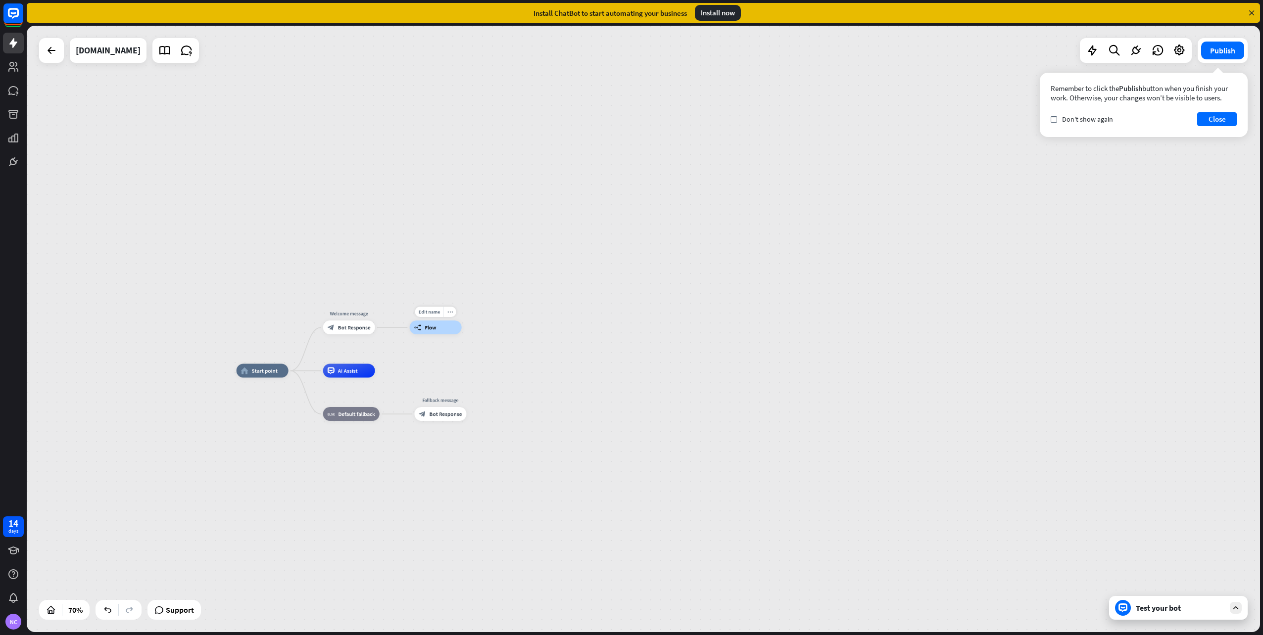
click at [428, 332] on div "builder_tree Flow" at bounding box center [436, 328] width 52 height 14
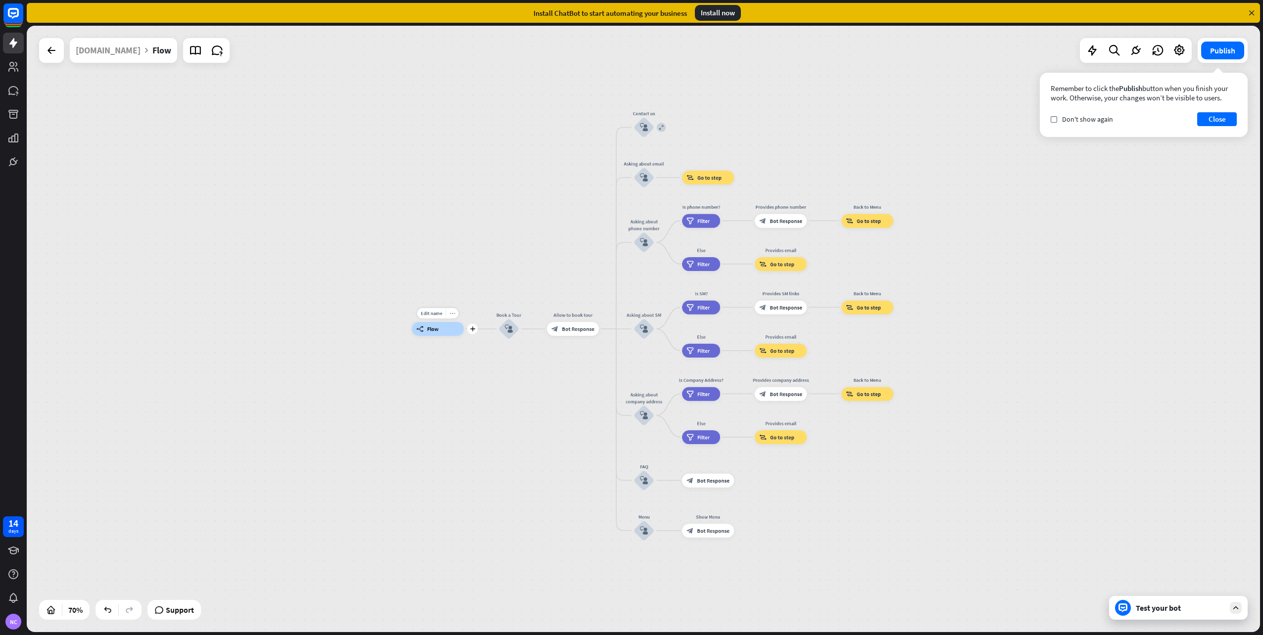
click at [451, 316] on icon "more_horiz" at bounding box center [451, 313] width 5 height 5
click at [478, 385] on span "Edit" at bounding box center [478, 385] width 12 height 9
click at [429, 327] on span "Flow" at bounding box center [432, 329] width 11 height 7
click at [476, 366] on div "builder_tree Flow Book a Tour block_user_input Allow to book tour block_bot_res…" at bounding box center [843, 541] width 863 height 425
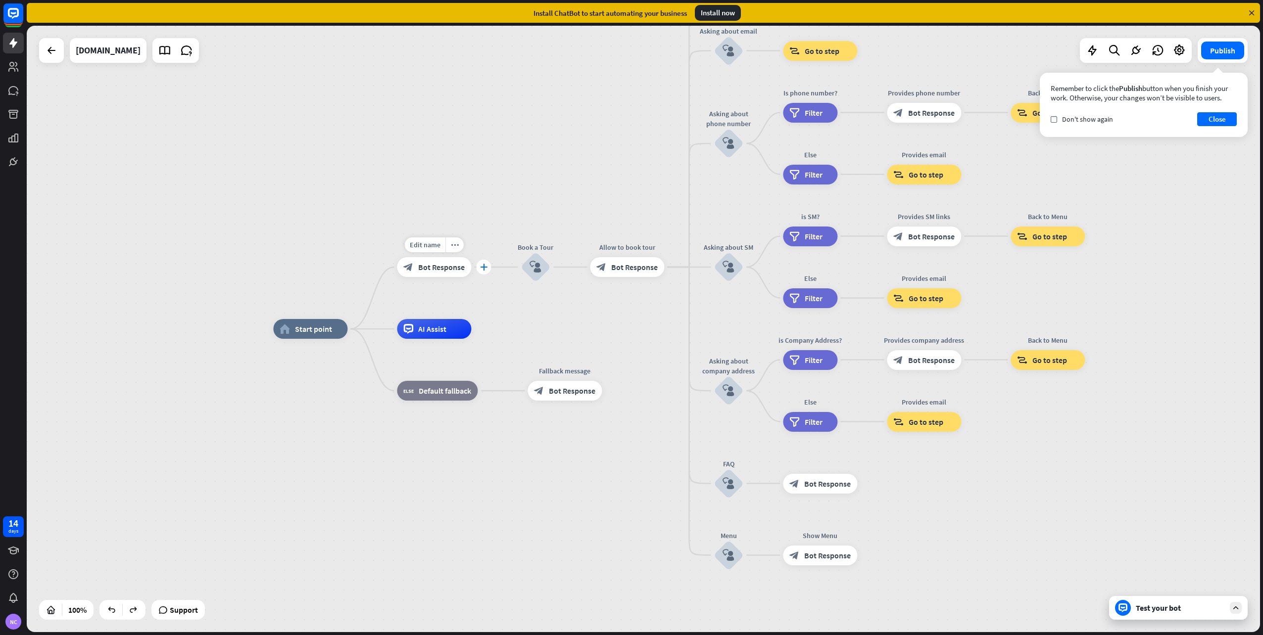
click at [481, 271] on div "plus" at bounding box center [483, 267] width 15 height 15
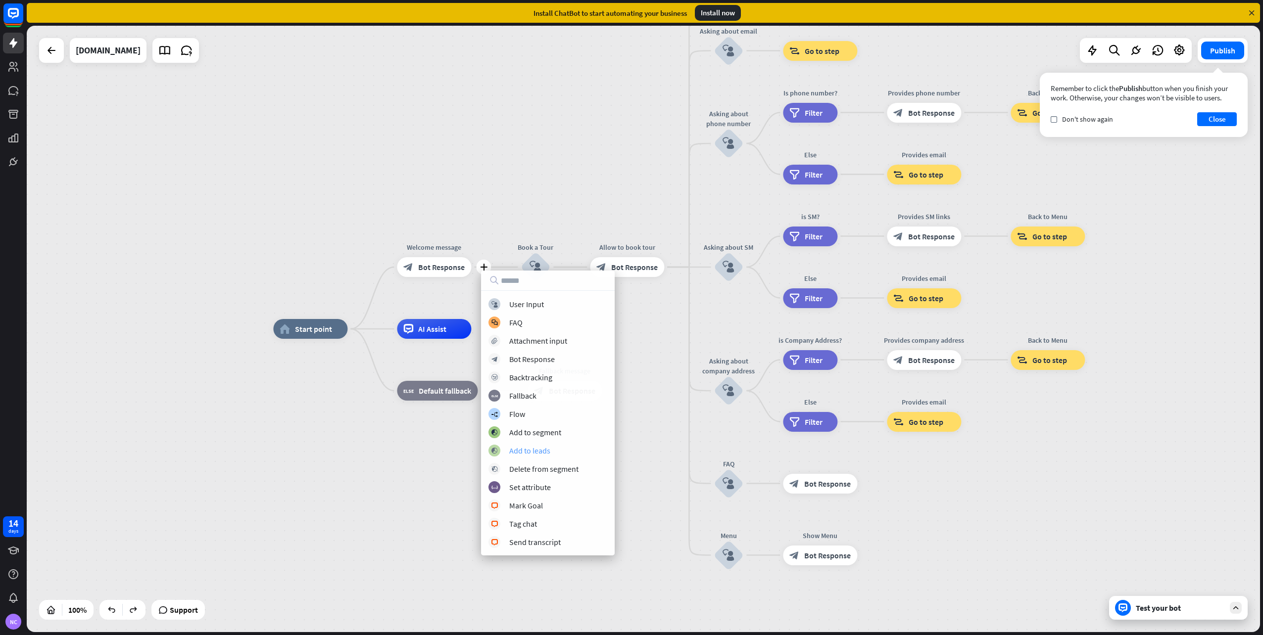
click at [517, 448] on div "Add to leads" at bounding box center [529, 451] width 41 height 10
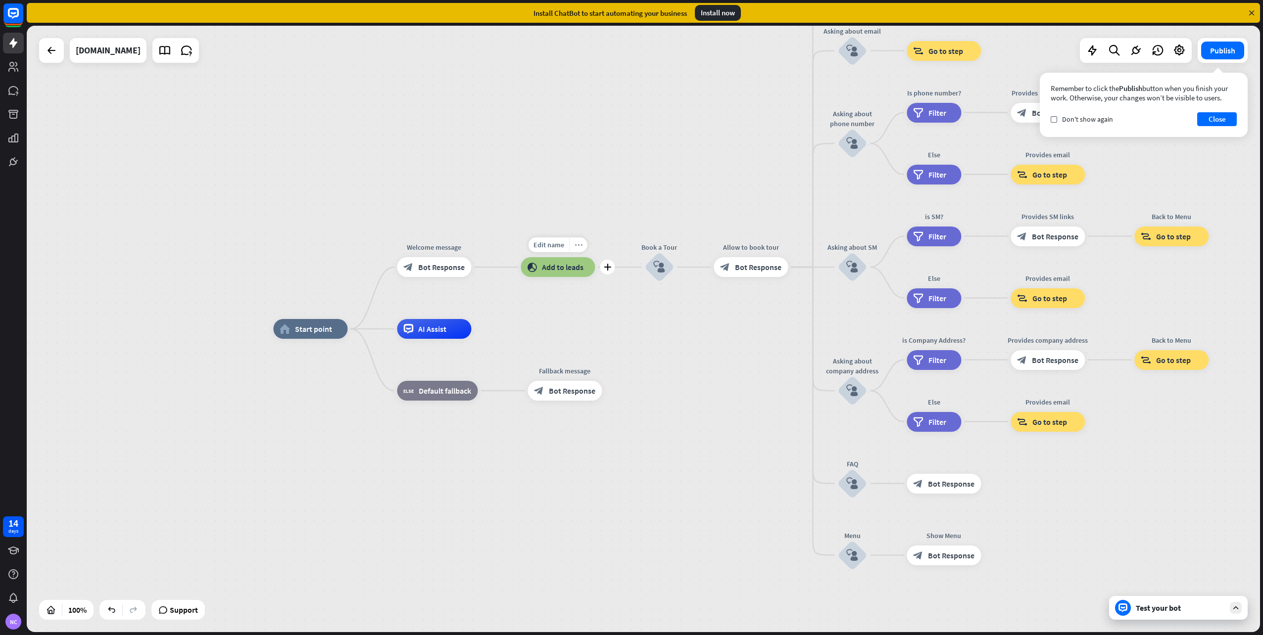
click at [575, 243] on icon "more_horiz" at bounding box center [578, 244] width 8 height 7
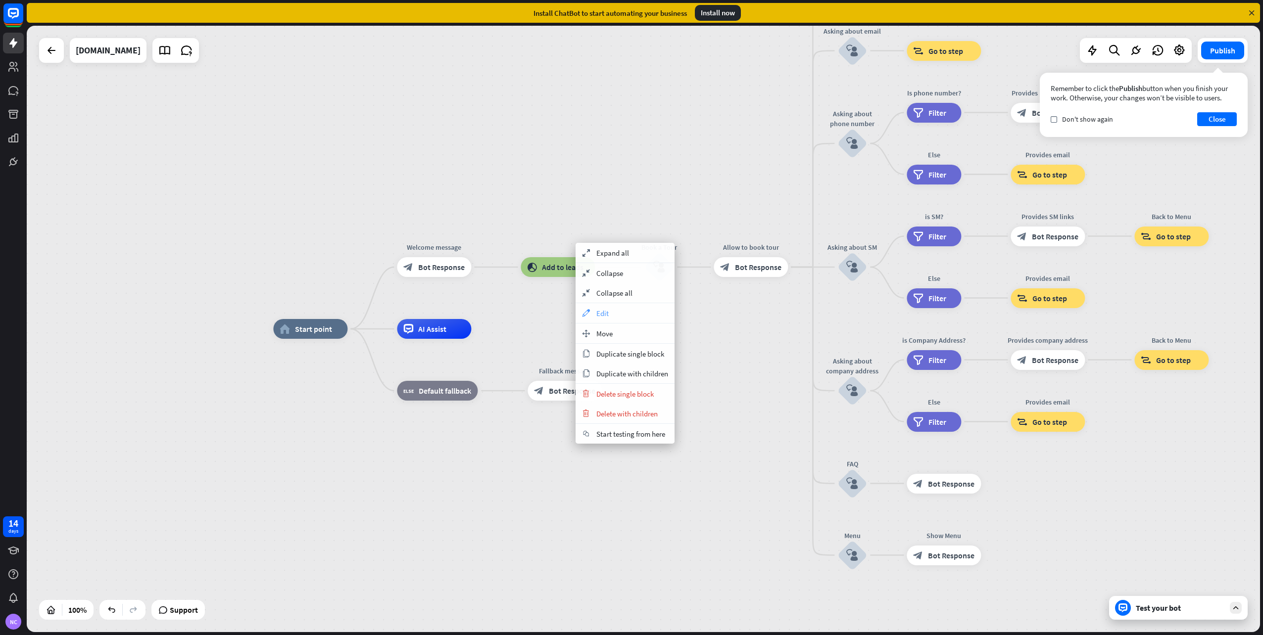
click at [605, 314] on span "Edit" at bounding box center [602, 313] width 12 height 9
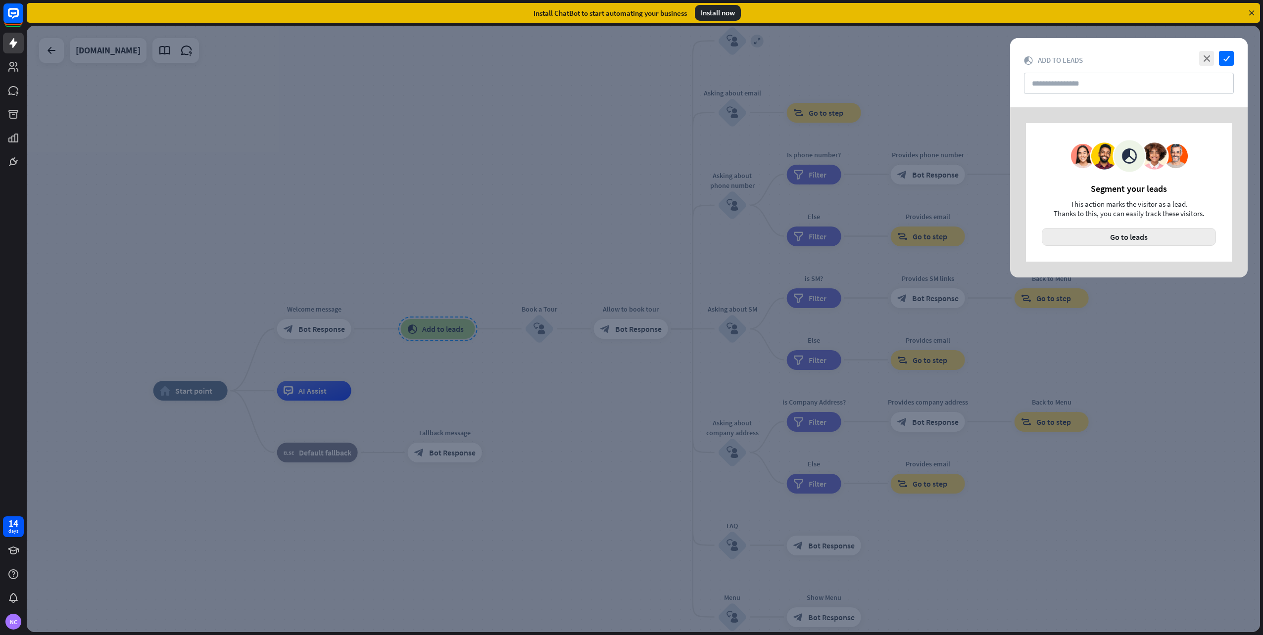
click at [1100, 234] on button "Go to leads" at bounding box center [1128, 237] width 174 height 18
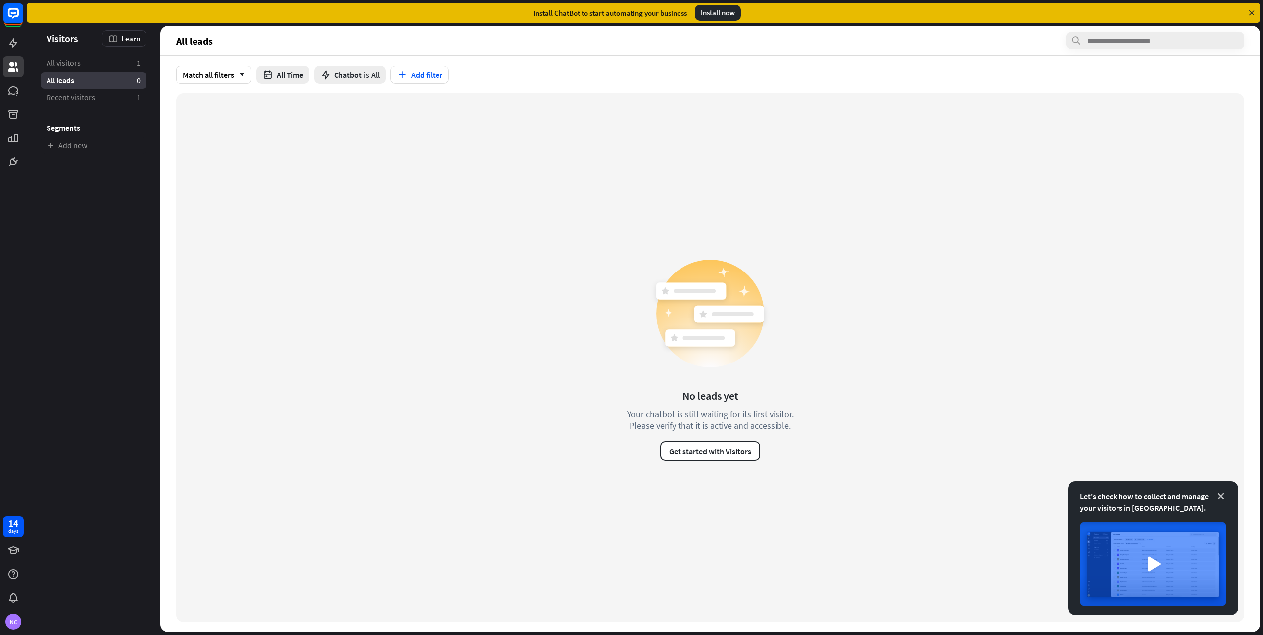
click at [1222, 496] on icon at bounding box center [1221, 496] width 10 height 10
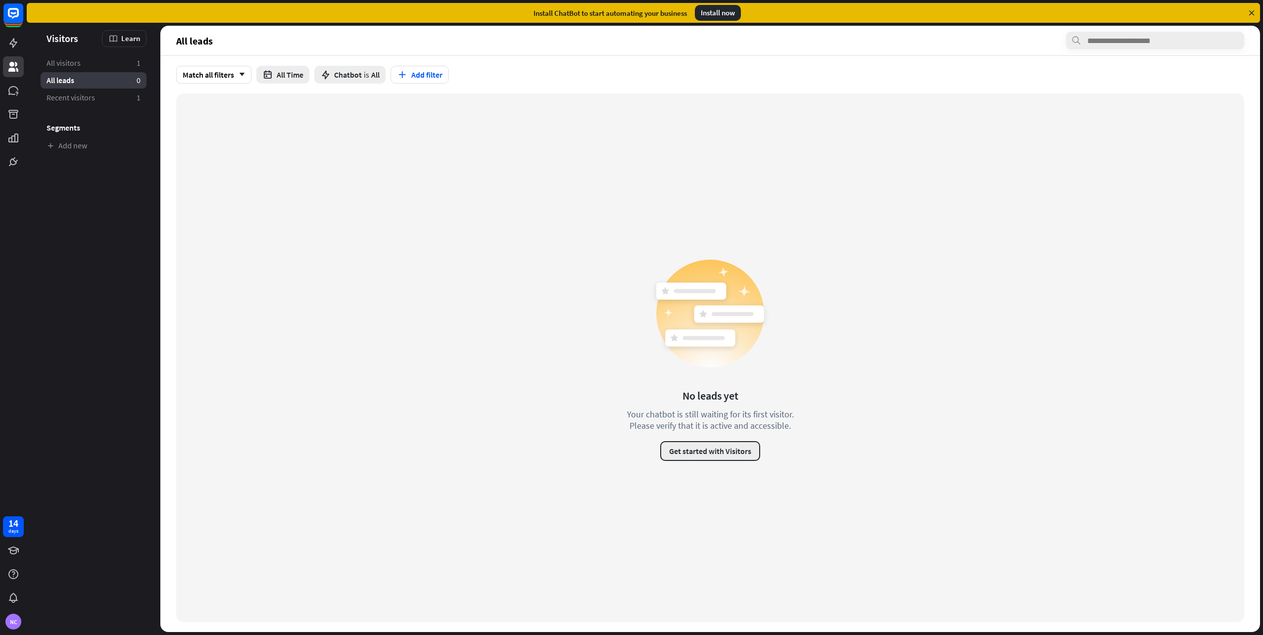
click at [714, 442] on button "Get started with Visitors" at bounding box center [710, 451] width 100 height 20
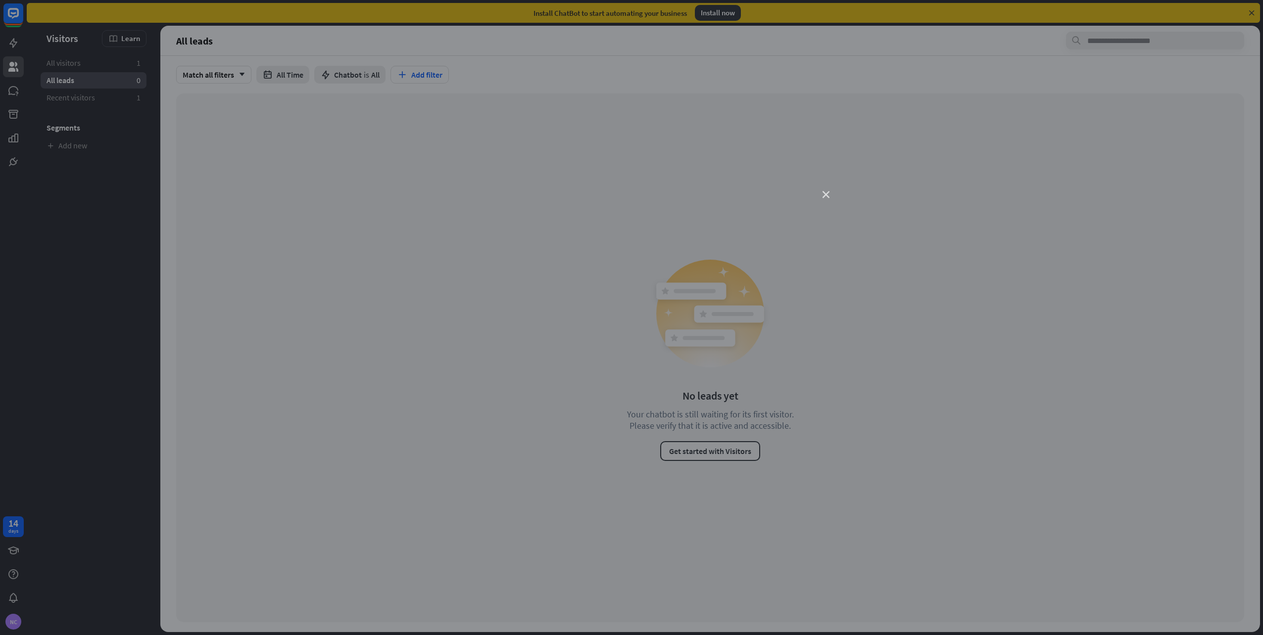
click at [823, 197] on icon "close" at bounding box center [825, 194] width 7 height 7
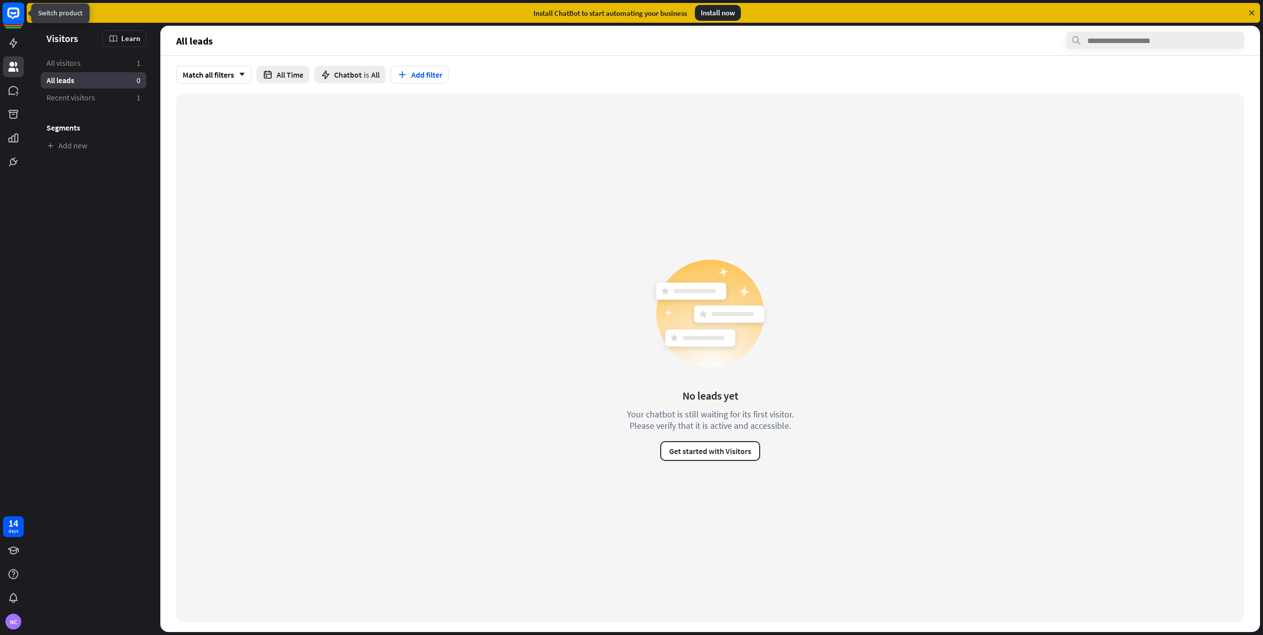
click at [10, 16] on icon at bounding box center [13, 13] width 12 height 12
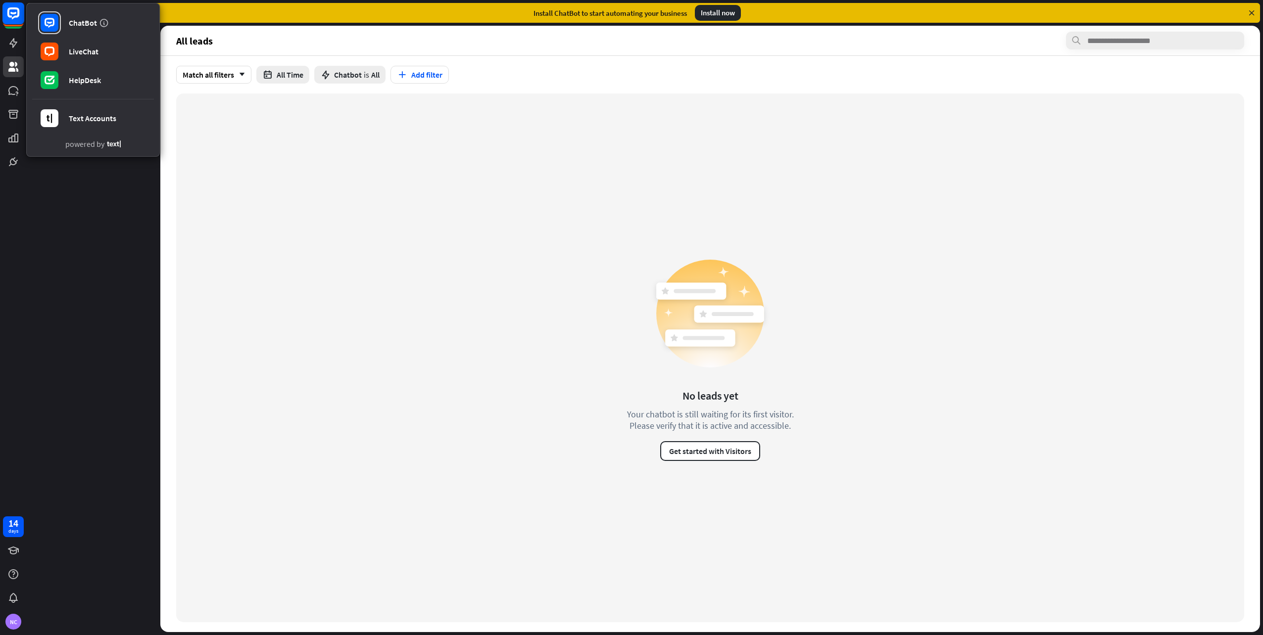
click at [10, 16] on icon at bounding box center [13, 13] width 12 height 12
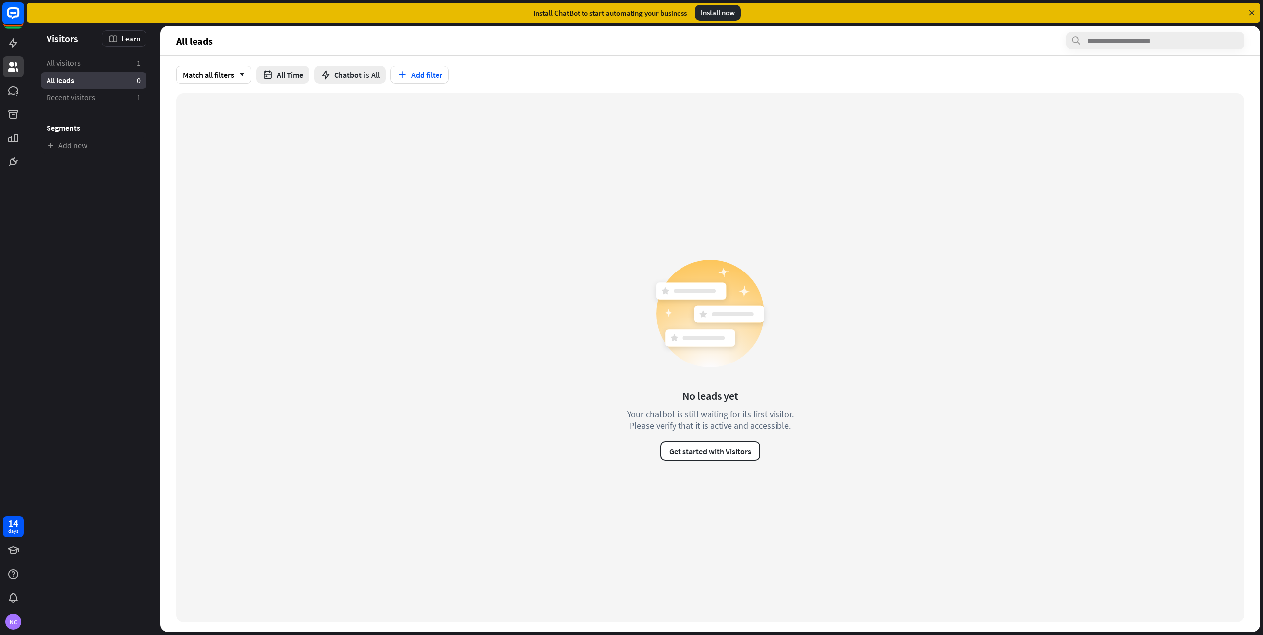
click at [10, 16] on icon at bounding box center [13, 13] width 12 height 12
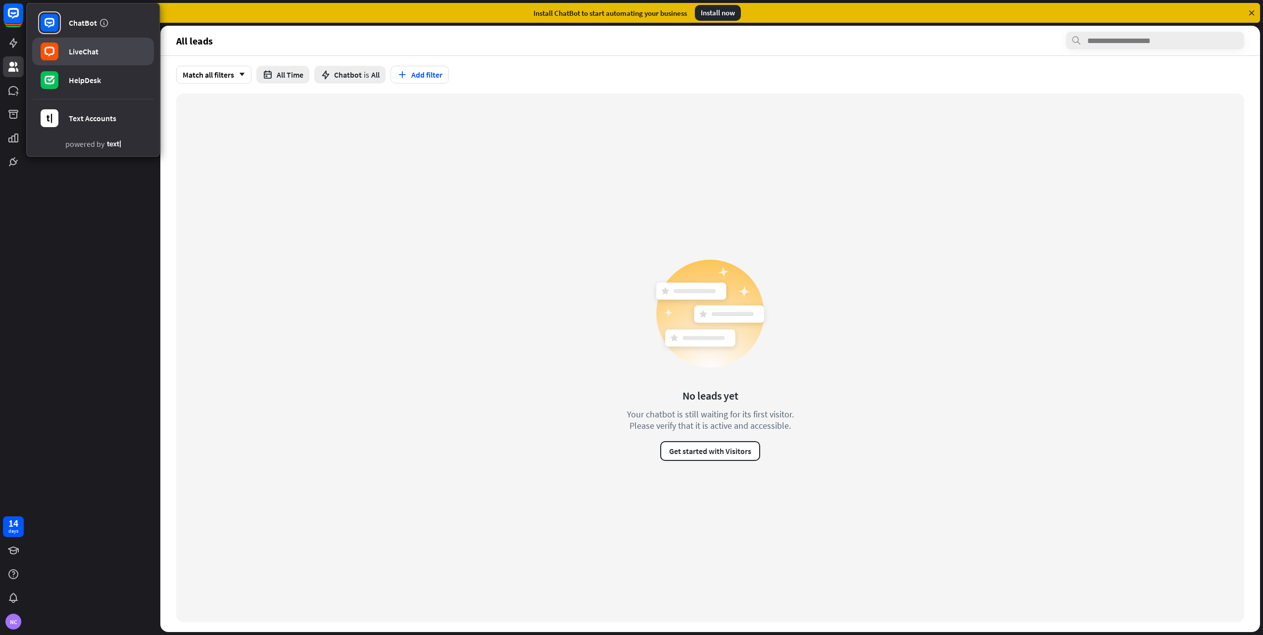
click at [37, 57] on link "LiveChat" at bounding box center [93, 52] width 122 height 28
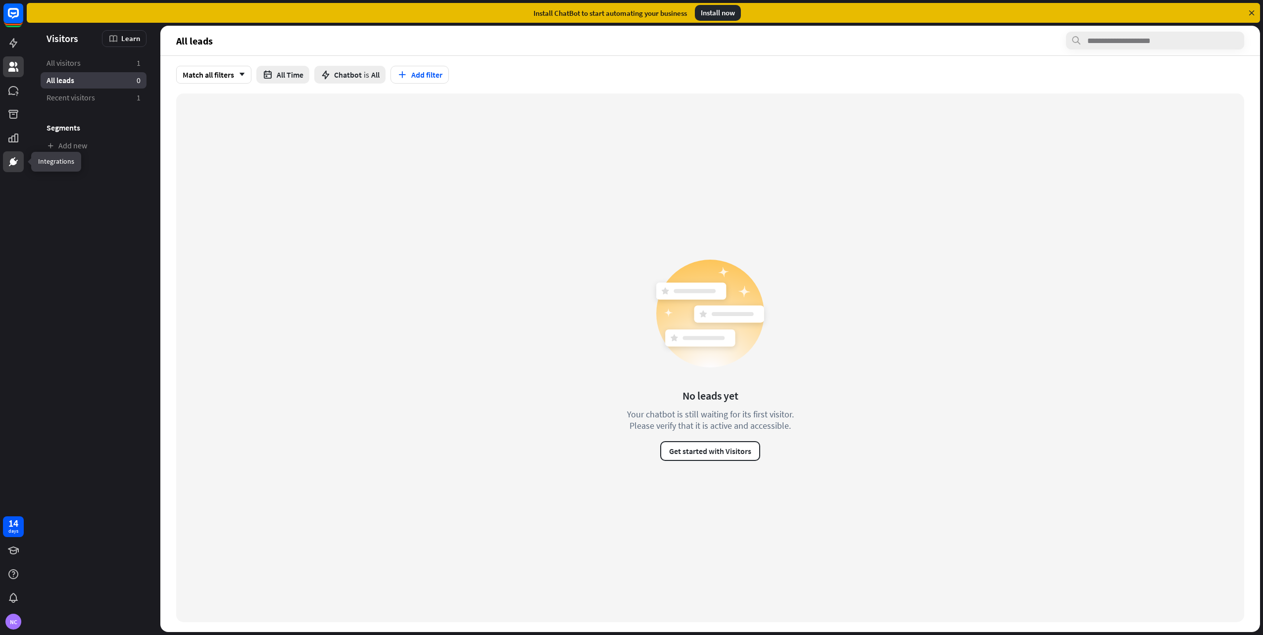
click at [12, 165] on icon at bounding box center [13, 161] width 7 height 7
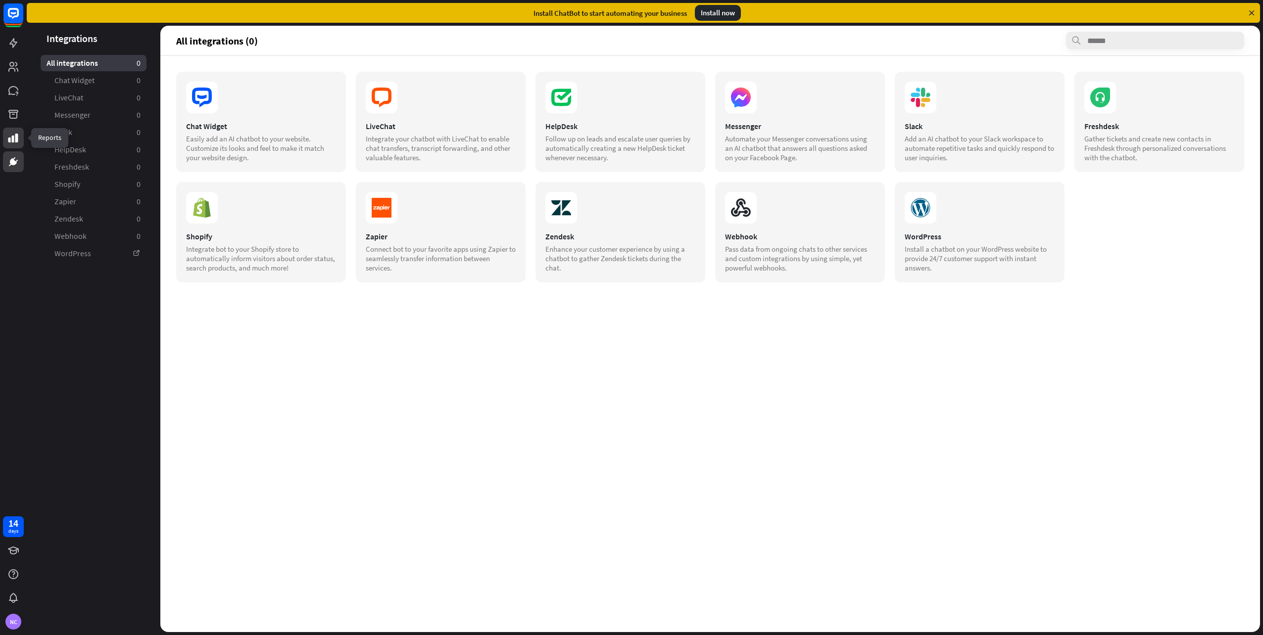
click at [15, 134] on icon at bounding box center [13, 138] width 10 height 9
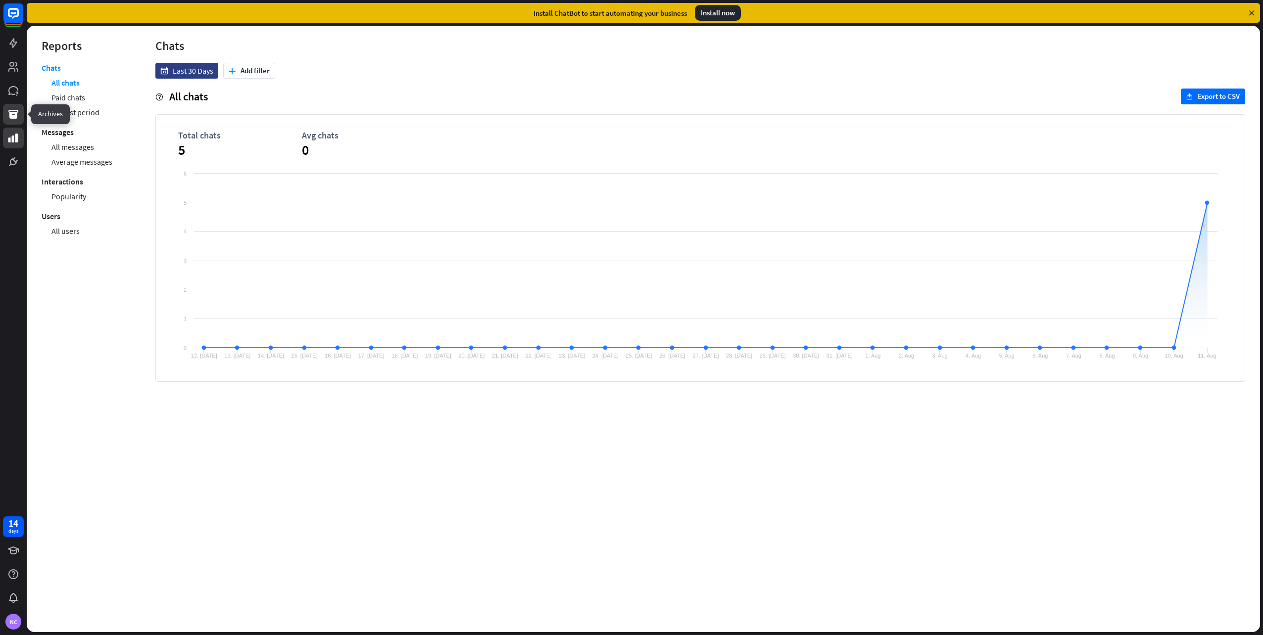
click at [13, 118] on icon at bounding box center [13, 114] width 10 height 9
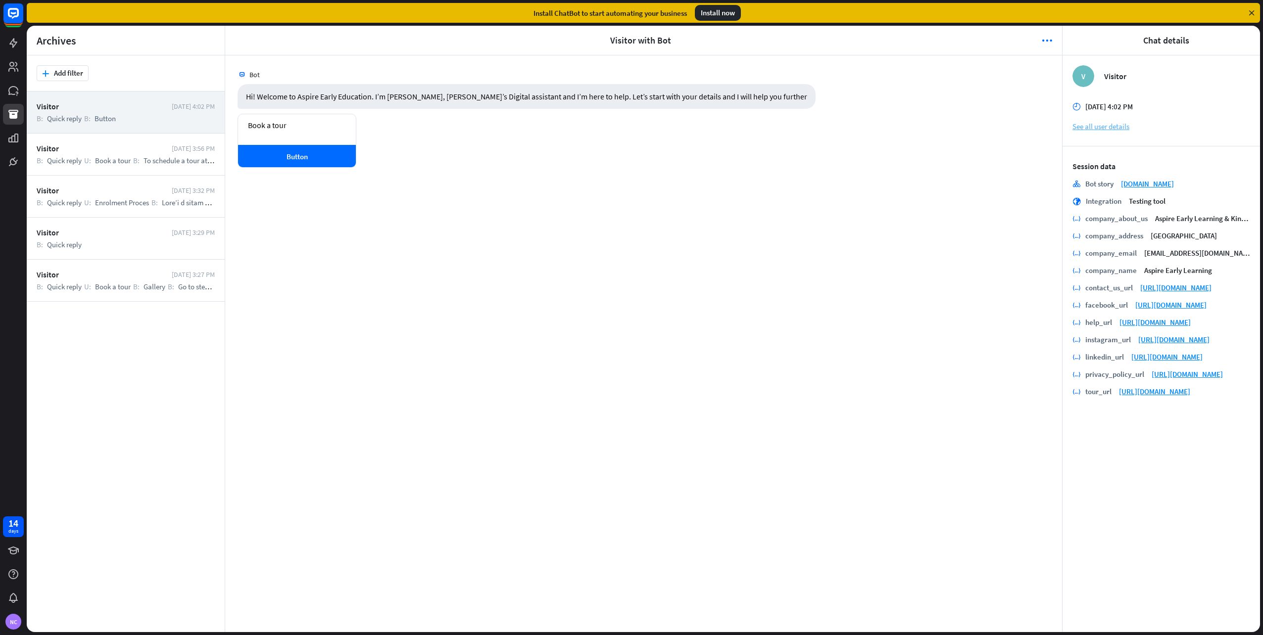
click at [1077, 124] on link "See all user details" at bounding box center [1161, 126] width 178 height 9
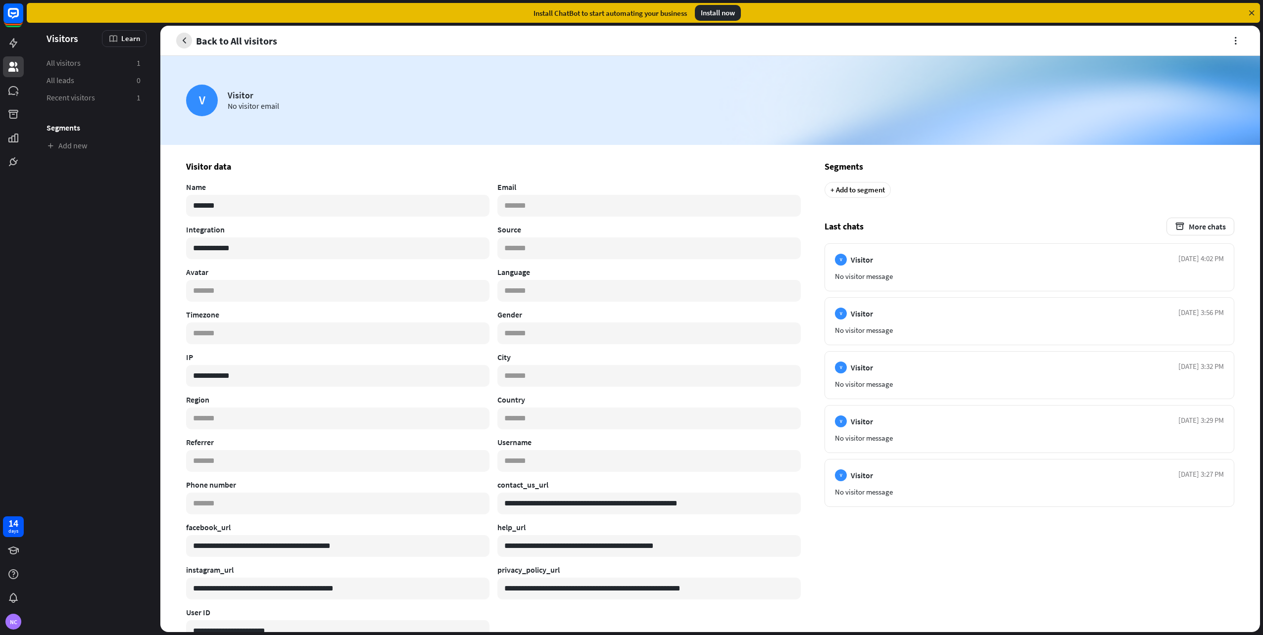
click at [177, 39] on button "button" at bounding box center [184, 41] width 16 height 16
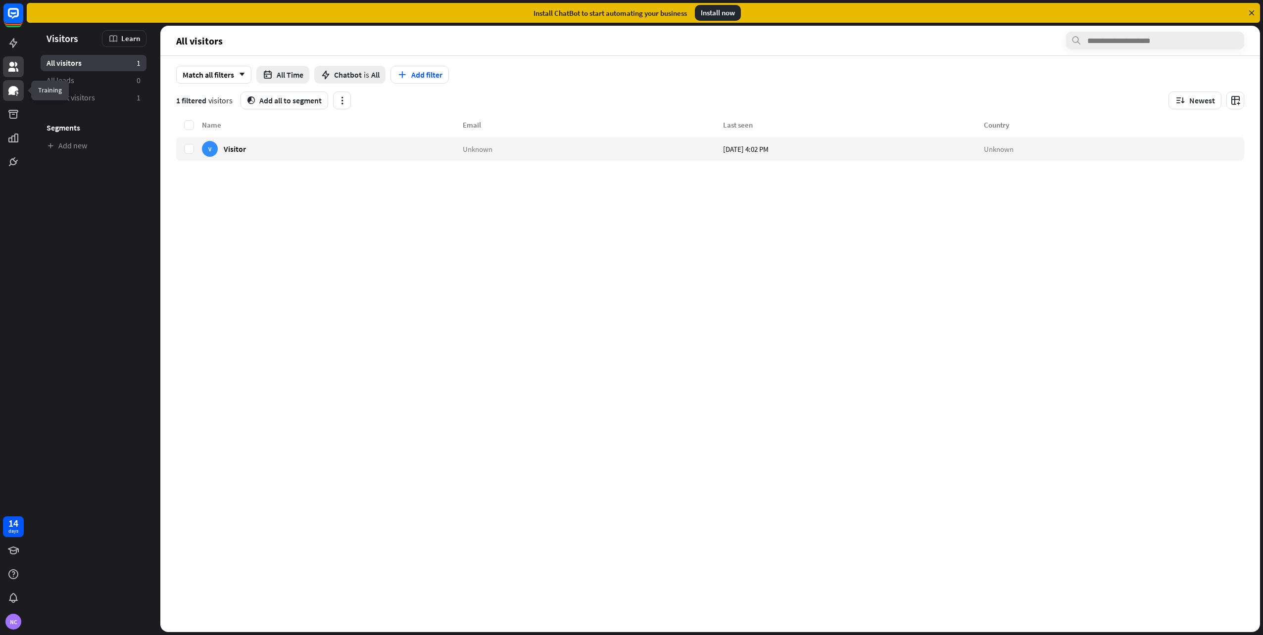
click at [15, 88] on icon at bounding box center [13, 90] width 10 height 9
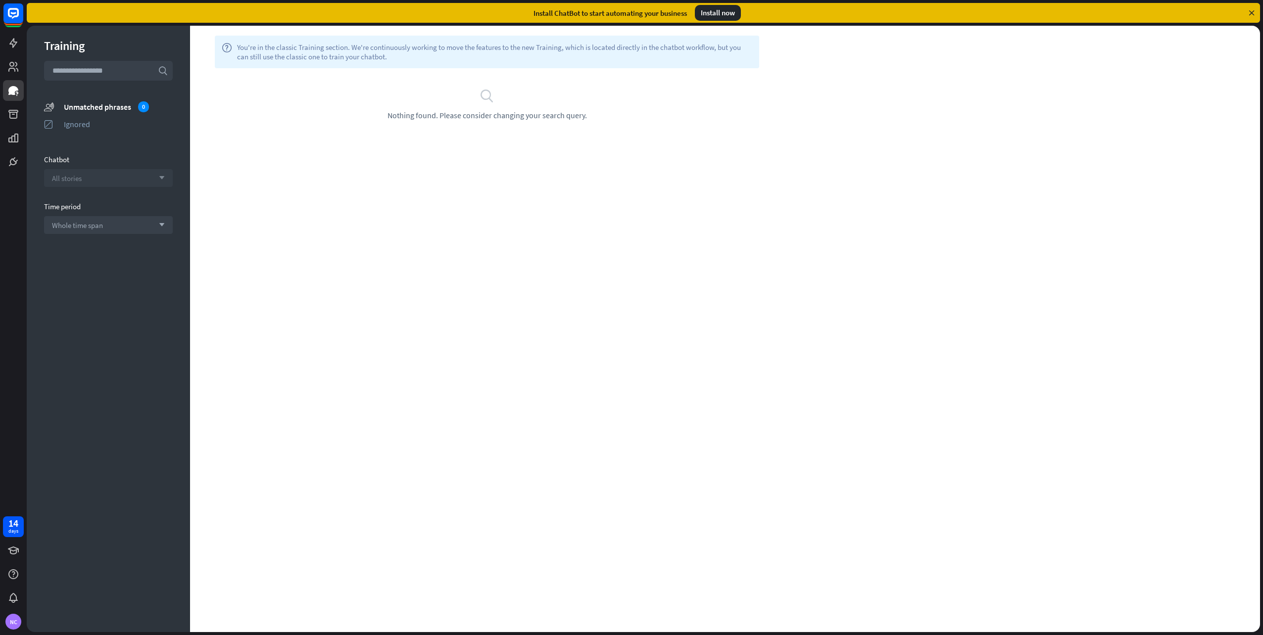
click at [84, 182] on div "All stories arrow_down" at bounding box center [108, 178] width 129 height 18
click at [84, 182] on input "search" at bounding box center [101, 178] width 98 height 17
click at [127, 150] on div "Training search unmatched_phrases Unmatched phrases 0 ignored Ignored Chatbot s…" at bounding box center [108, 329] width 163 height 607
click at [117, 222] on div "Whole time span arrow_down" at bounding box center [108, 225] width 129 height 18
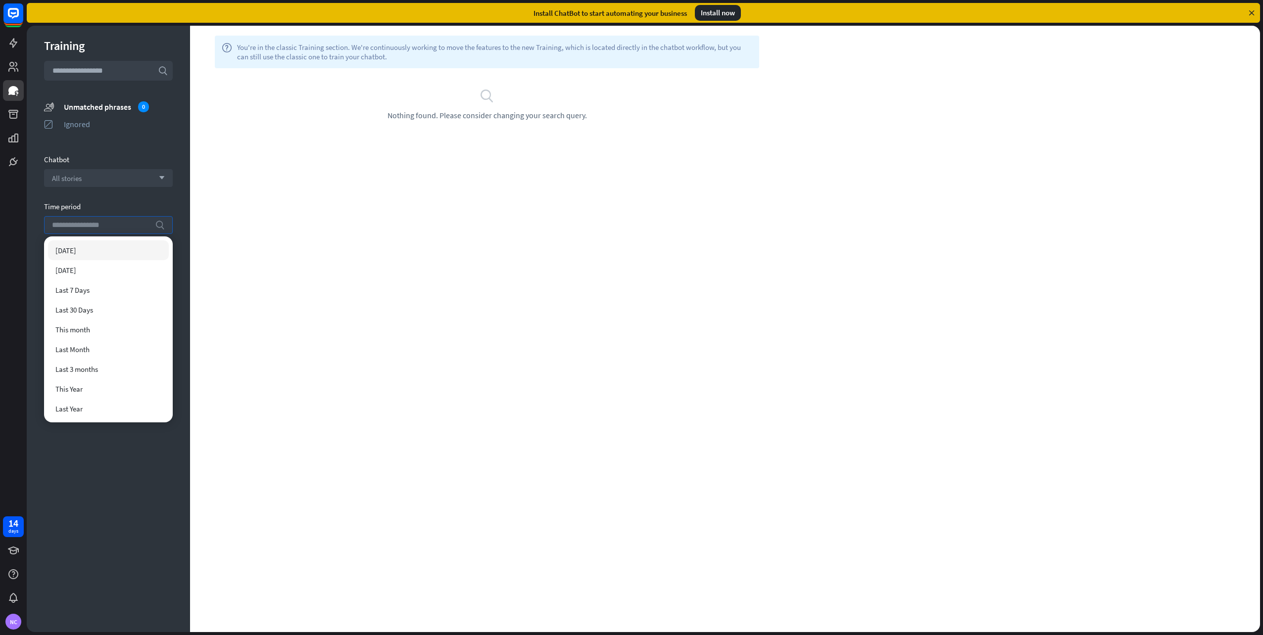
click at [117, 222] on input "search" at bounding box center [101, 225] width 98 height 17
drag, startPoint x: 143, startPoint y: 483, endPoint x: 118, endPoint y: 502, distance: 31.8
click at [143, 486] on div "Training search unmatched_phrases Unmatched phrases 0 ignored Ignored Chatbot A…" at bounding box center [108, 329] width 163 height 607
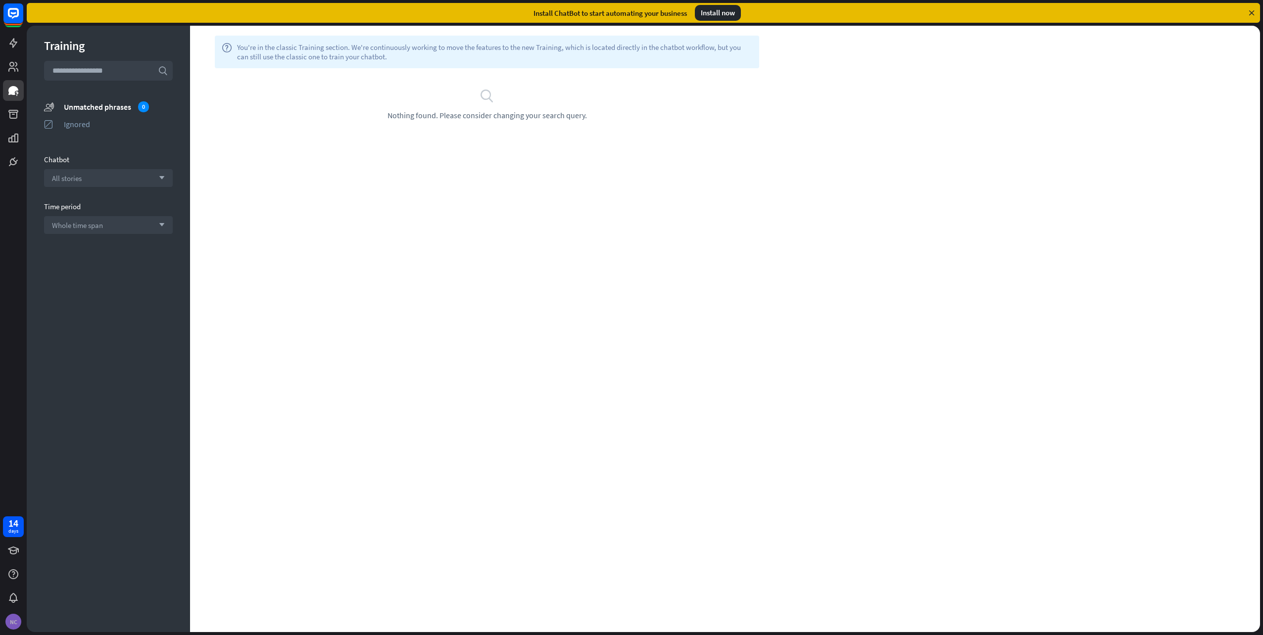
click at [11, 617] on div "NC" at bounding box center [13, 622] width 16 height 16
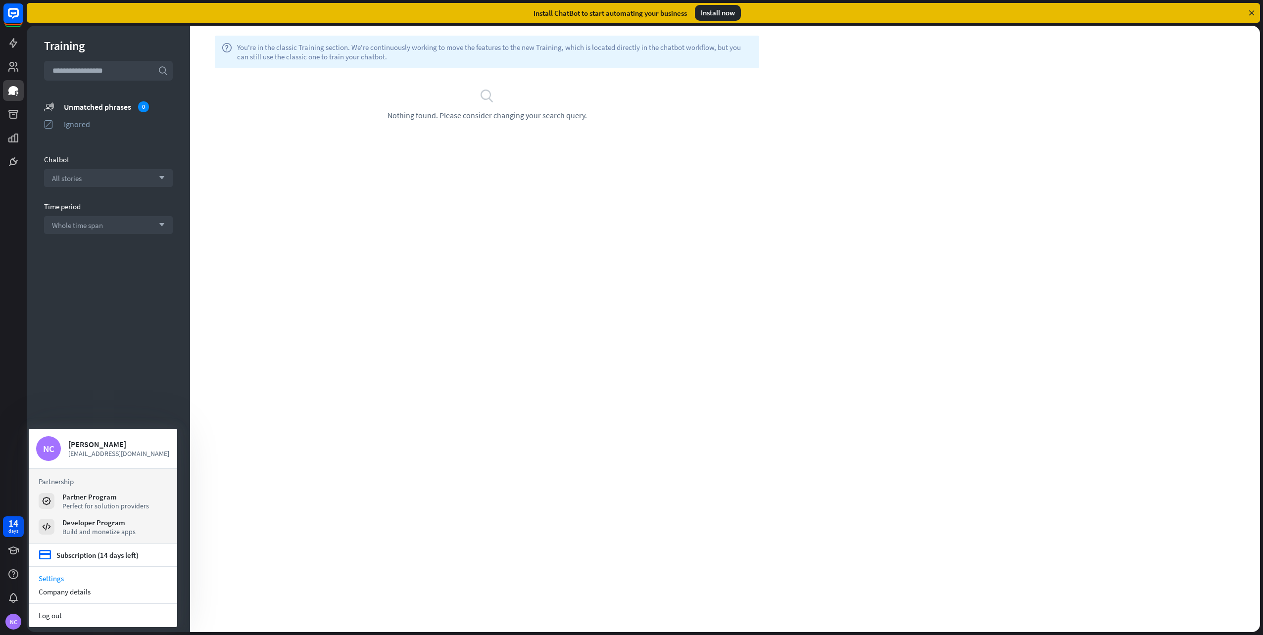
click at [42, 579] on link "Settings" at bounding box center [103, 578] width 148 height 13
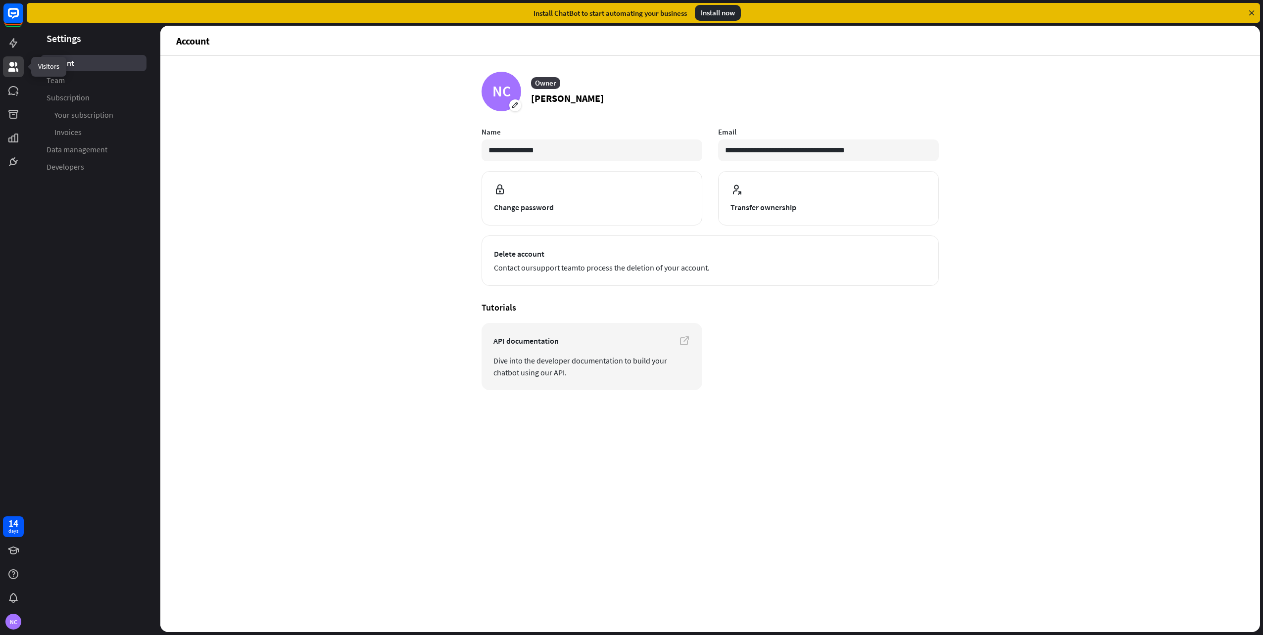
click at [8, 61] on icon at bounding box center [13, 67] width 12 height 12
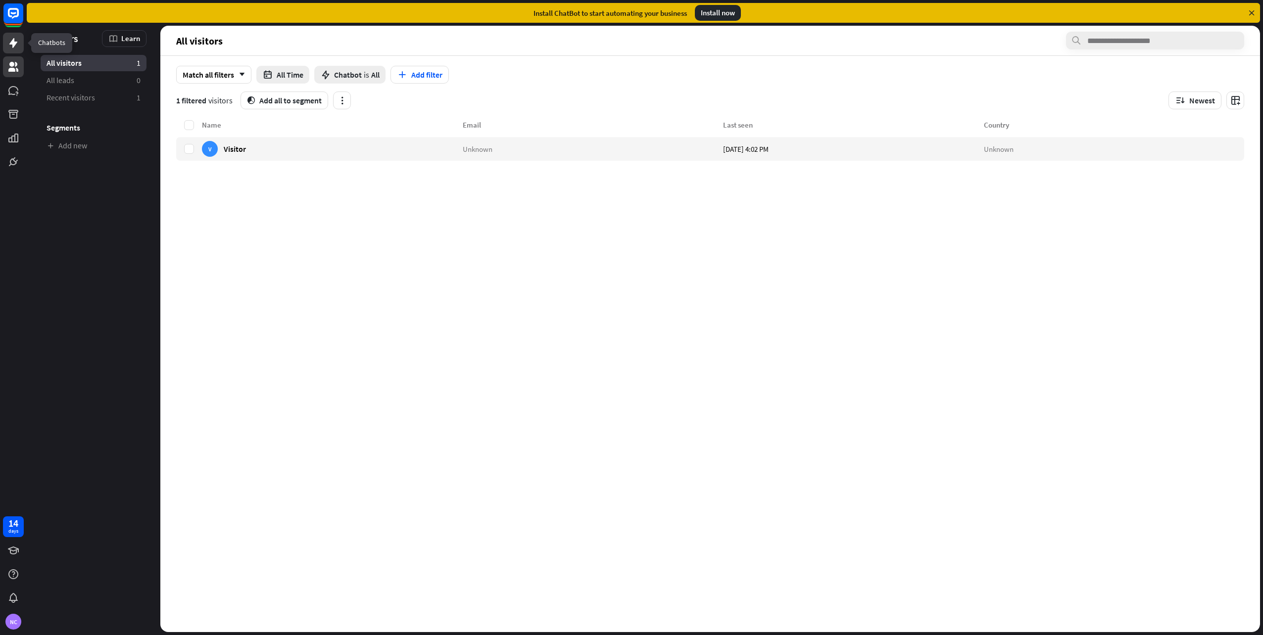
click at [12, 49] on link at bounding box center [13, 43] width 21 height 21
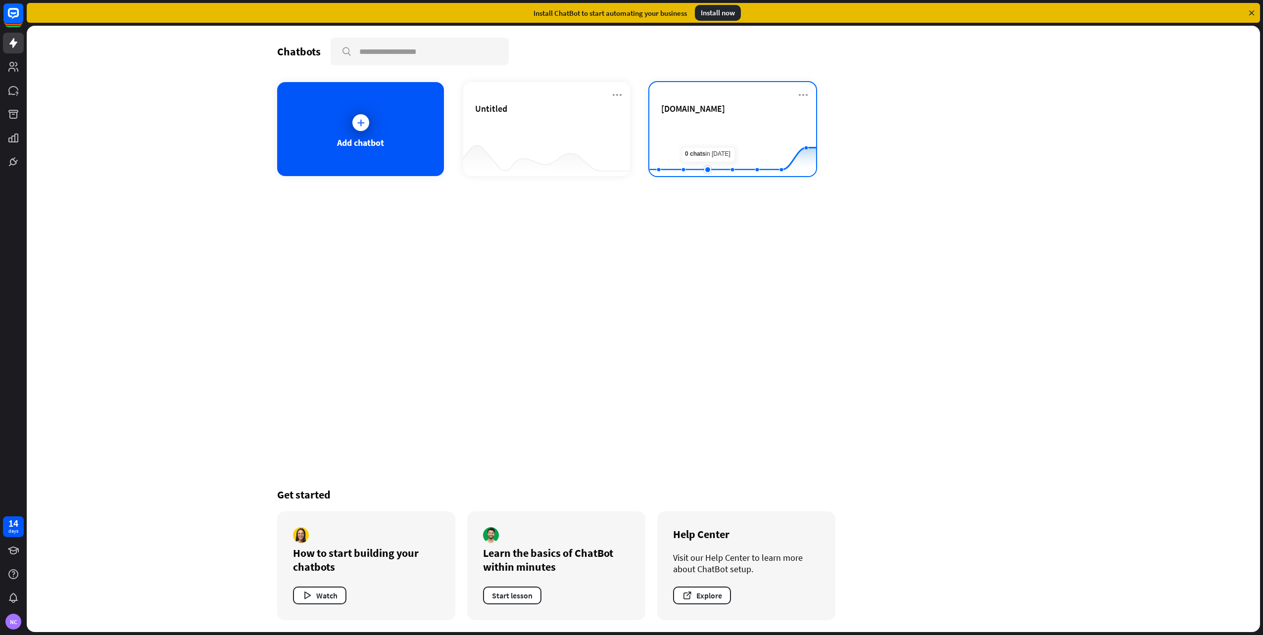
click at [719, 134] on rect at bounding box center [732, 152] width 167 height 62
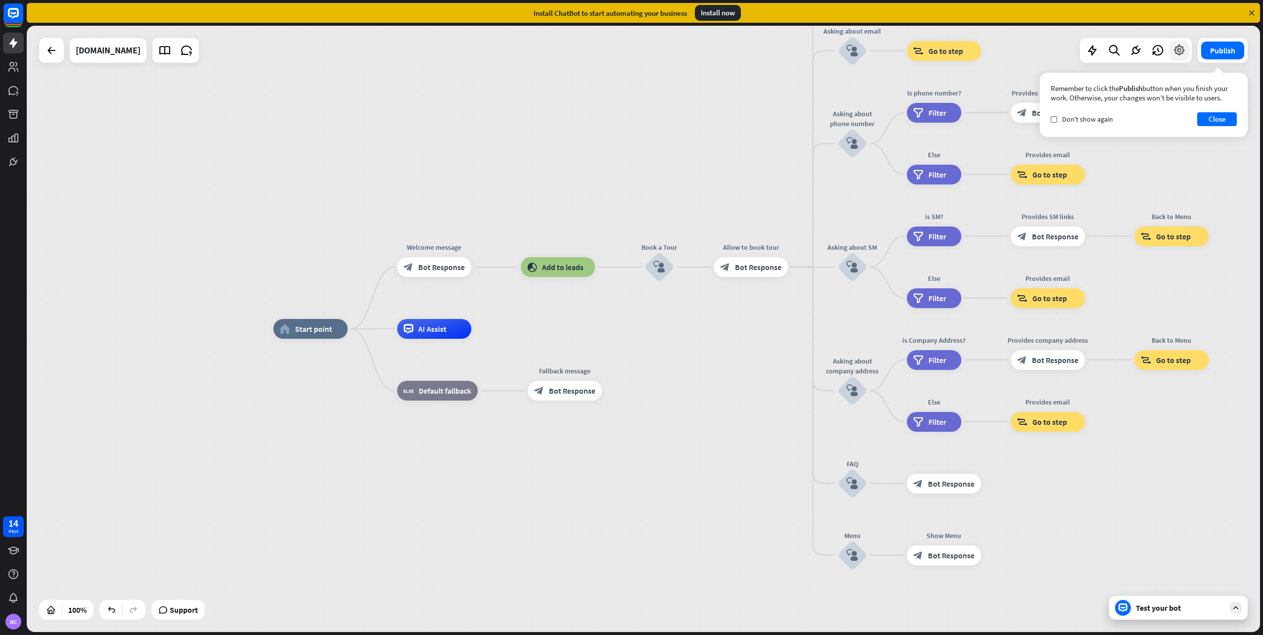
click at [1175, 53] on icon at bounding box center [1179, 50] width 13 height 13
click at [1219, 122] on button "Close" at bounding box center [1217, 119] width 40 height 14
click at [1176, 51] on icon at bounding box center [1179, 50] width 13 height 13
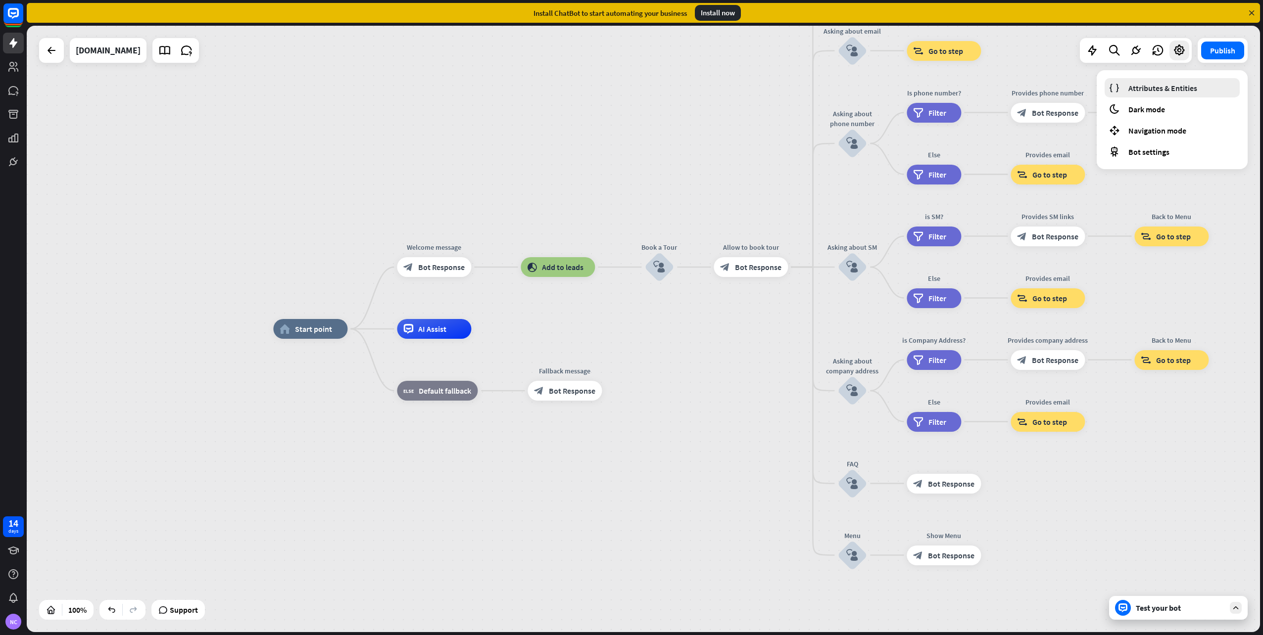
click at [1164, 88] on span "Attributes & Entities" at bounding box center [1162, 88] width 69 height 10
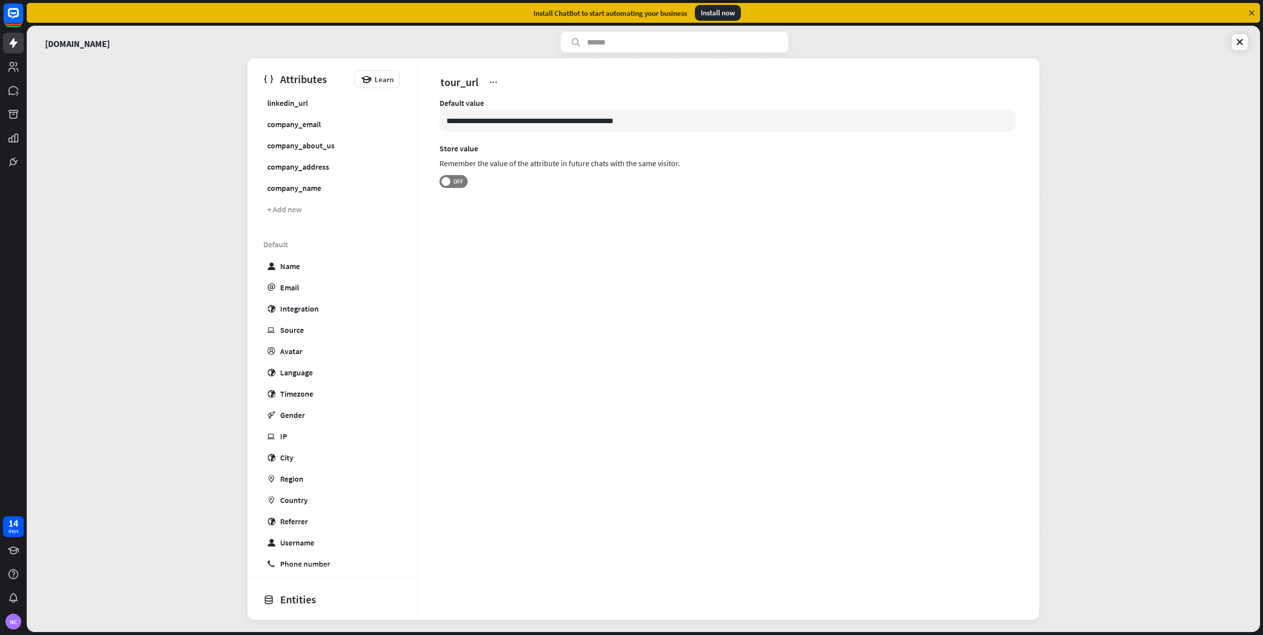
scroll to position [226, 0]
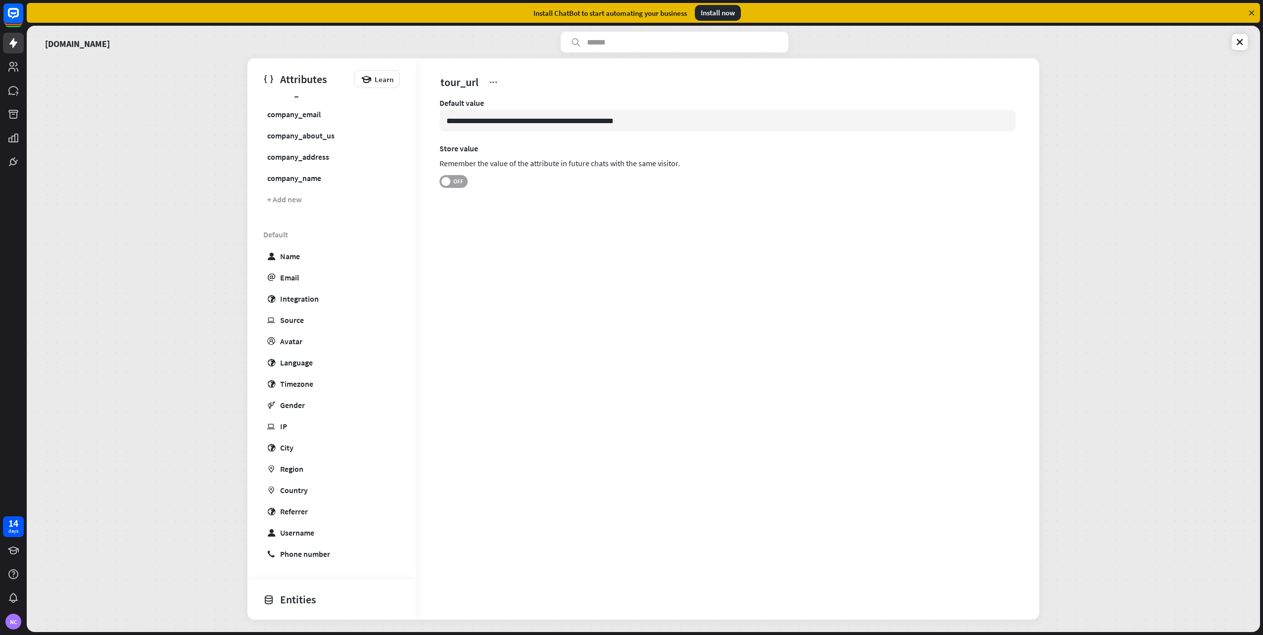
click at [450, 180] on span at bounding box center [445, 181] width 9 height 9
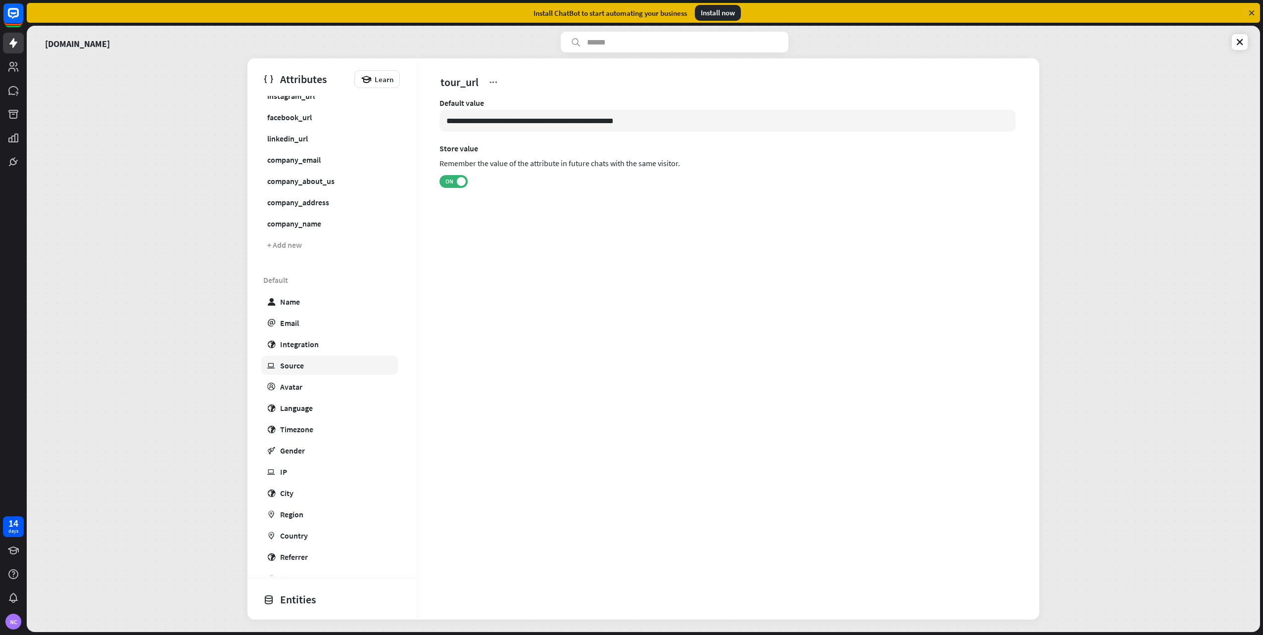
scroll to position [198, 0]
click at [313, 289] on link "user Name" at bounding box center [329, 284] width 137 height 19
type input "*******"
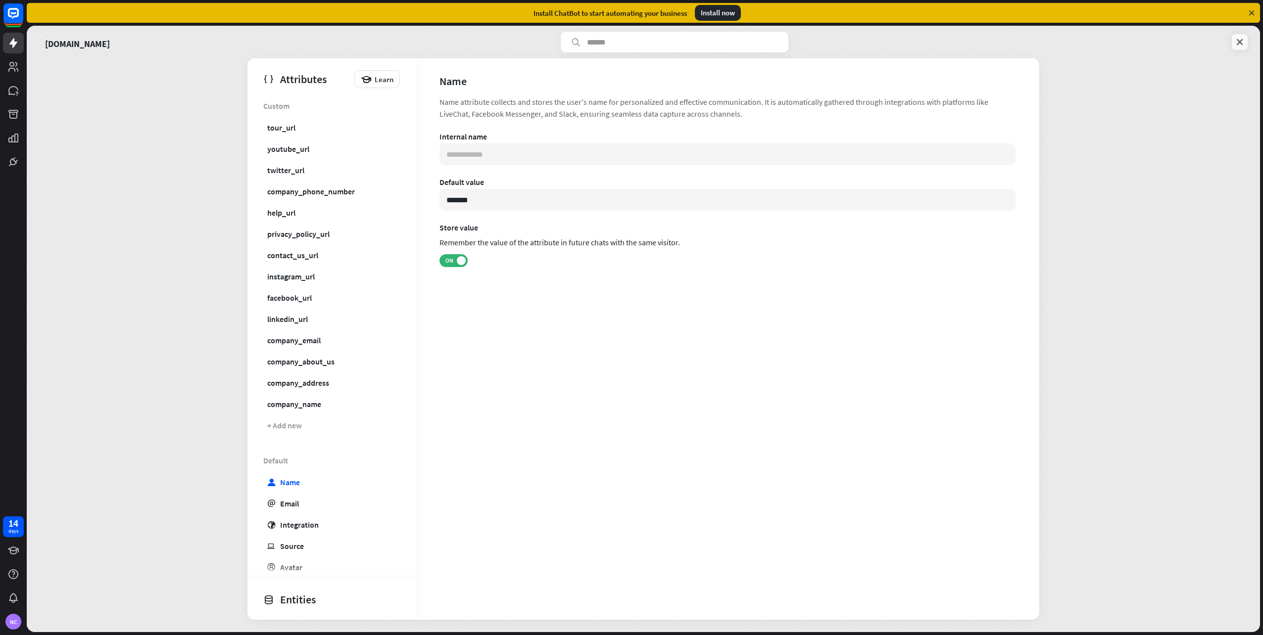
click at [1237, 39] on icon at bounding box center [1239, 42] width 10 height 10
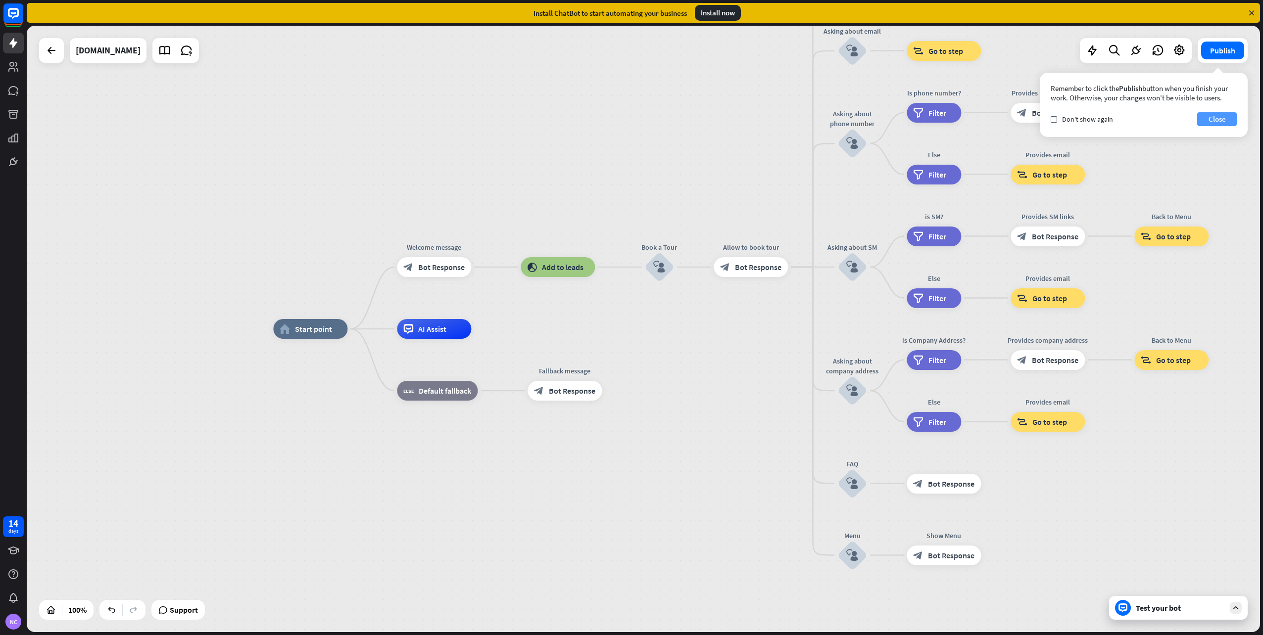
click at [1222, 117] on button "Close" at bounding box center [1217, 119] width 40 height 14
click at [433, 277] on div "block_bot_response Bot Response" at bounding box center [434, 267] width 74 height 20
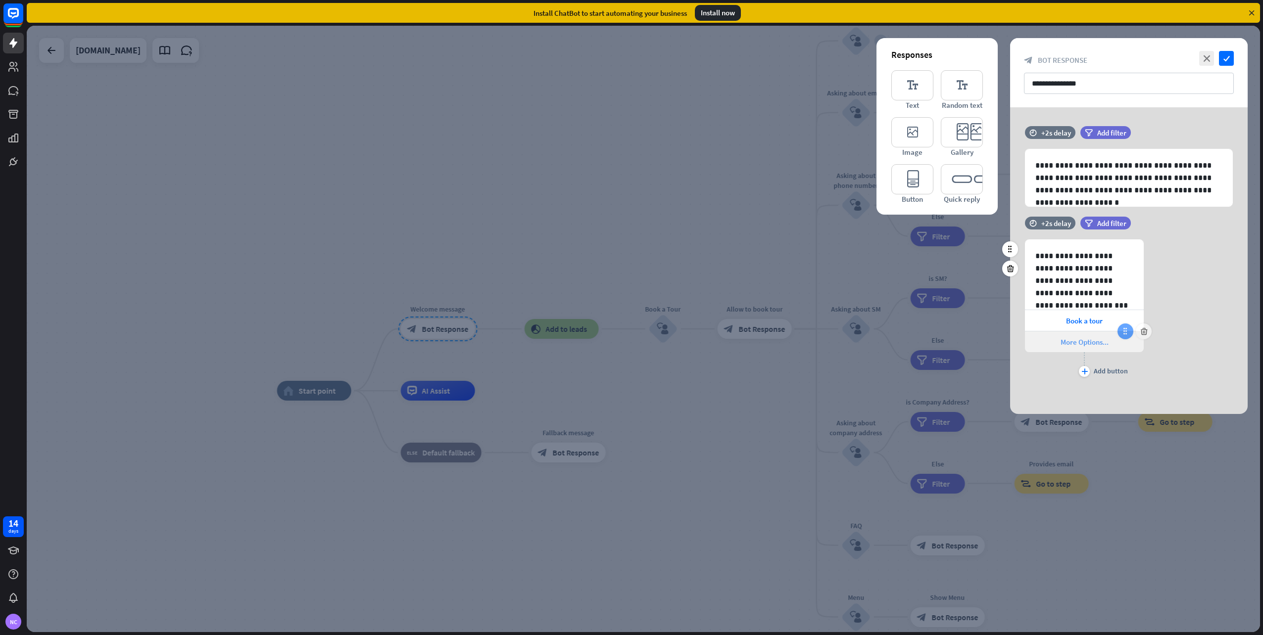
click at [1125, 333] on icon at bounding box center [1125, 331] width 9 height 9
click at [1118, 343] on div "More Options..." at bounding box center [1084, 341] width 119 height 21
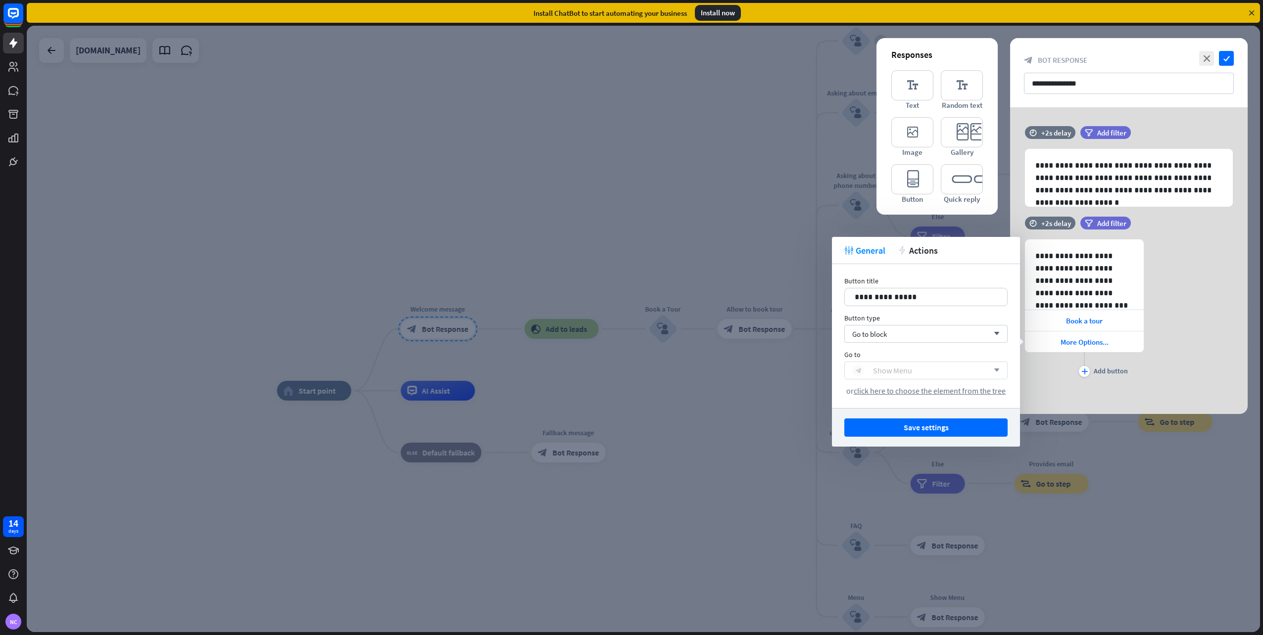
click at [984, 374] on div "block_bot_response Show Menu" at bounding box center [920, 371] width 137 height 12
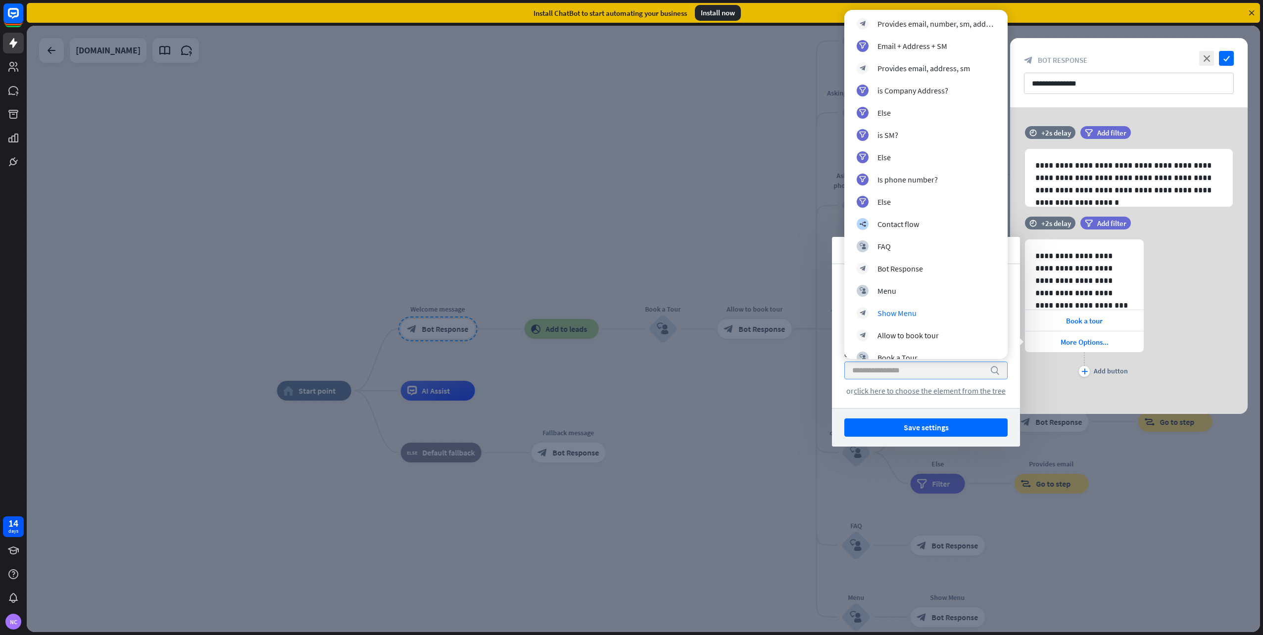
scroll to position [522, 0]
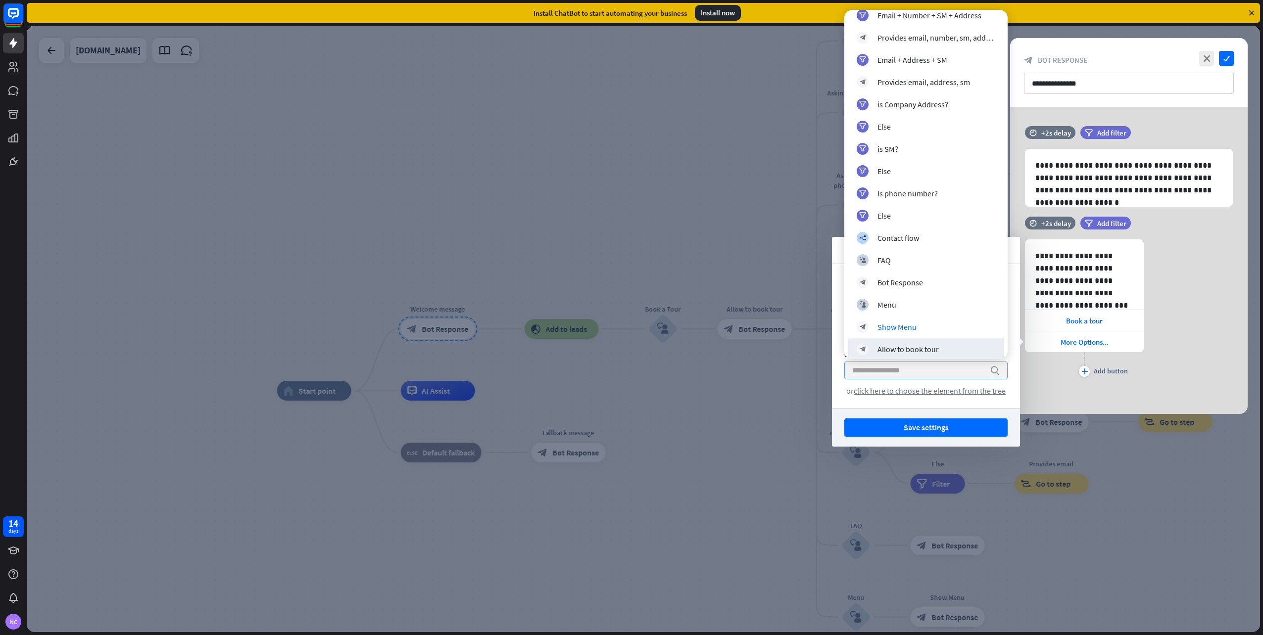
click at [1012, 414] on div "Save settings" at bounding box center [926, 427] width 188 height 39
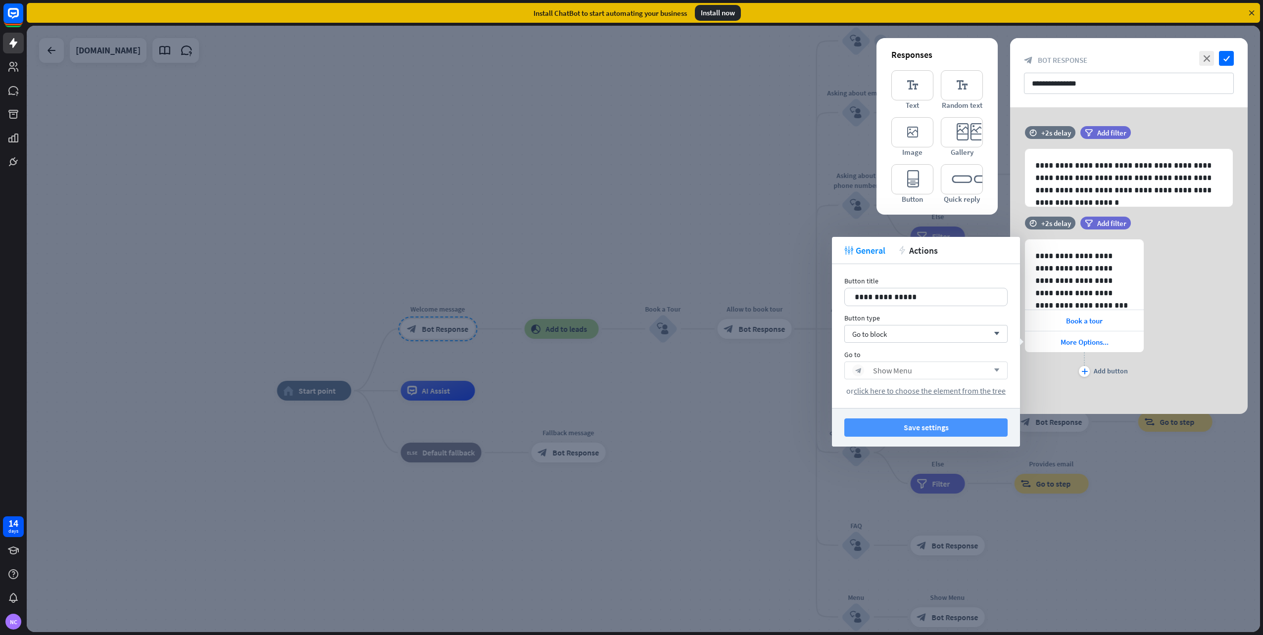
click at [962, 434] on button "Save settings" at bounding box center [925, 428] width 163 height 18
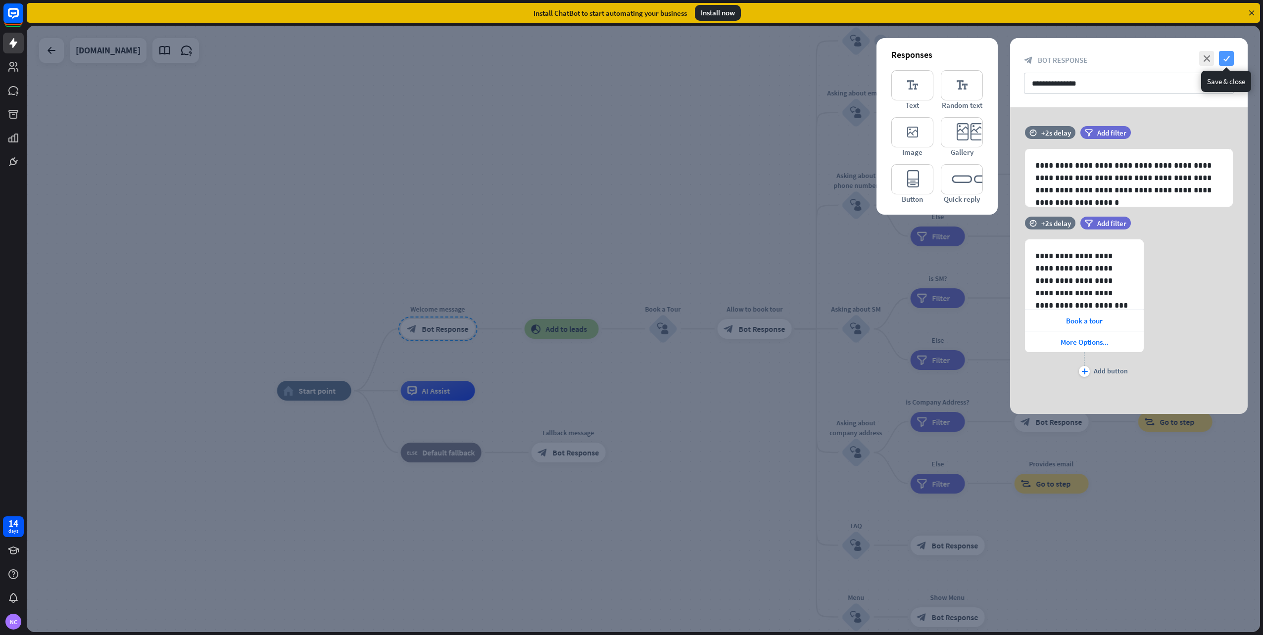
click at [1230, 61] on icon "check" at bounding box center [1226, 58] width 15 height 15
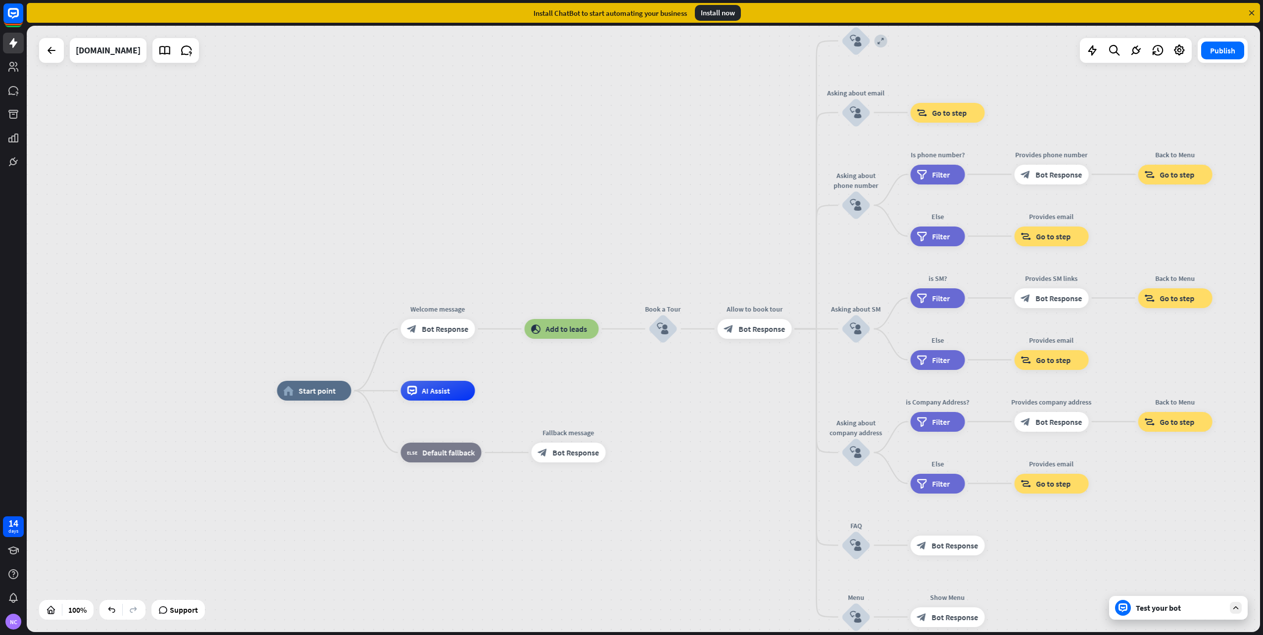
click at [1151, 610] on div "Test your bot" at bounding box center [1179, 608] width 89 height 10
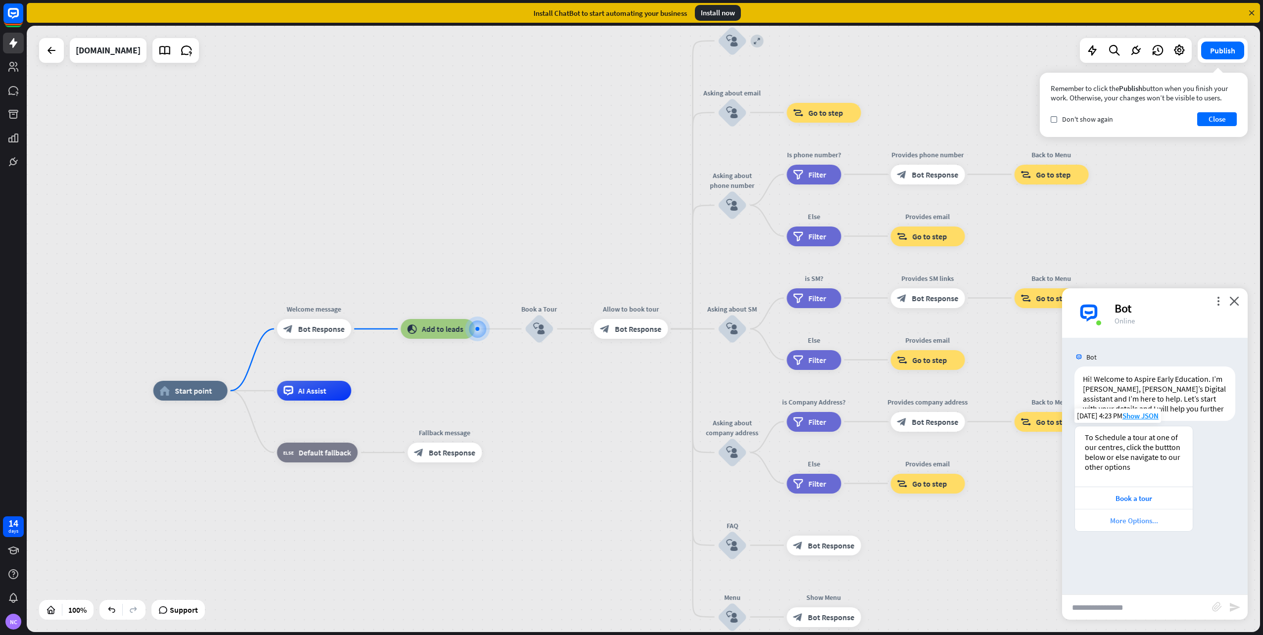
click at [1123, 523] on div "More Options..." at bounding box center [1134, 520] width 108 height 9
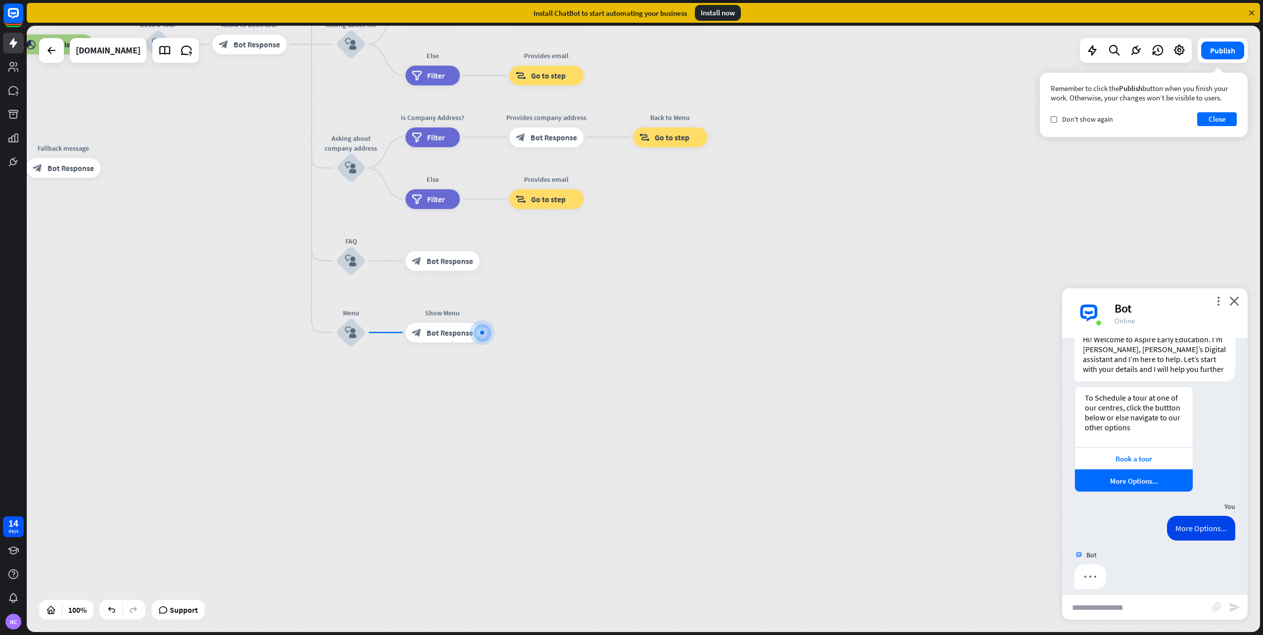
scroll to position [49, 0]
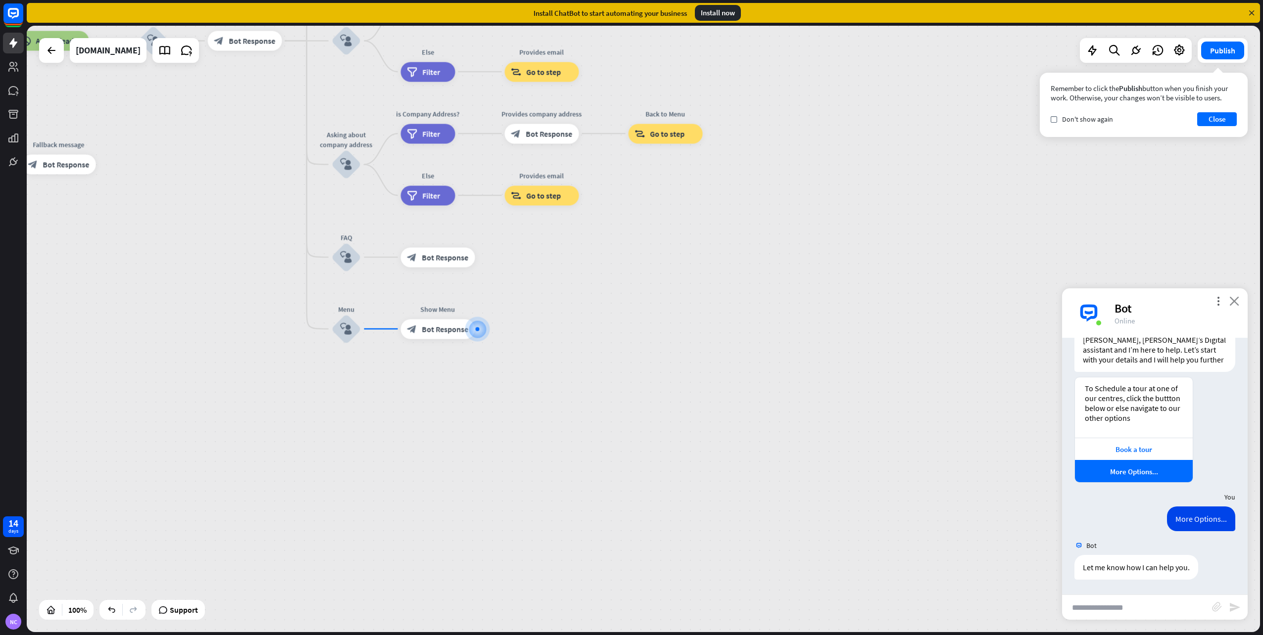
click at [1236, 303] on icon "close" at bounding box center [1234, 300] width 10 height 9
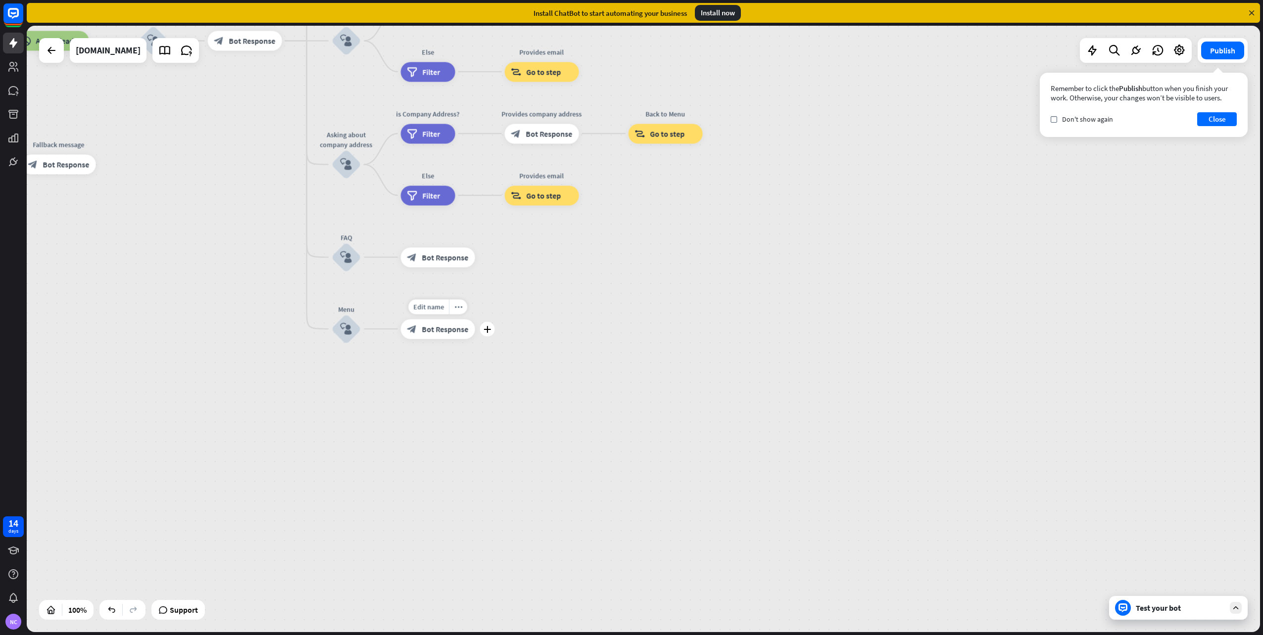
click at [440, 333] on span "Bot Response" at bounding box center [445, 329] width 47 height 10
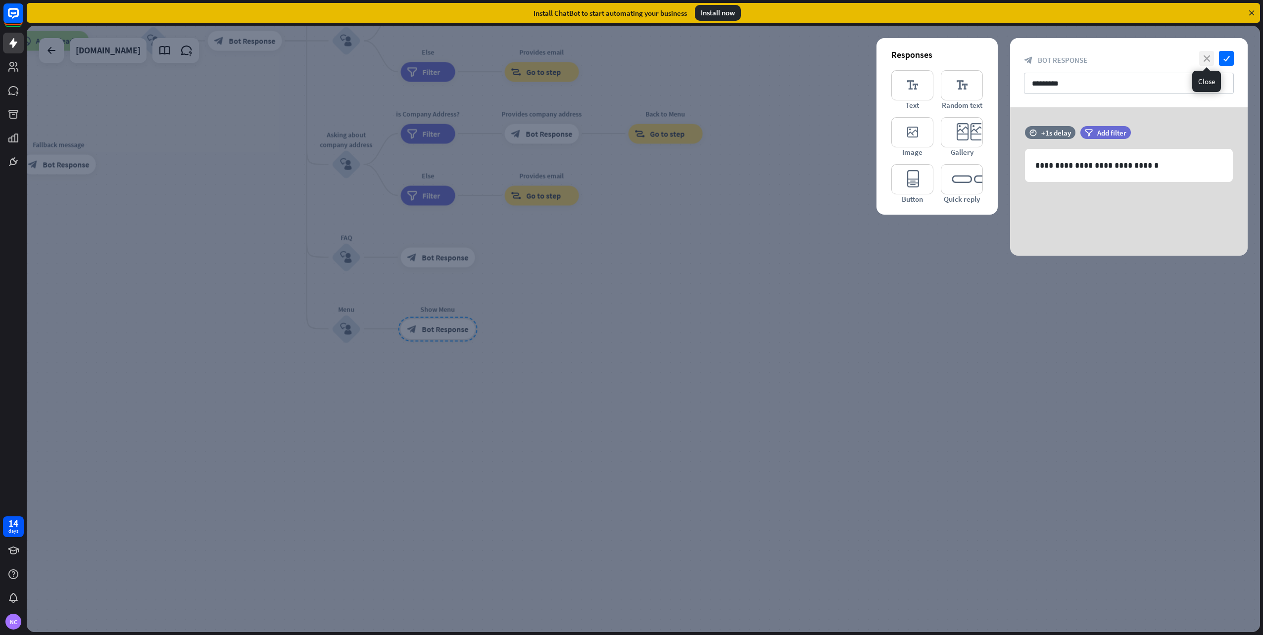
click at [1209, 57] on icon "close" at bounding box center [1206, 58] width 15 height 15
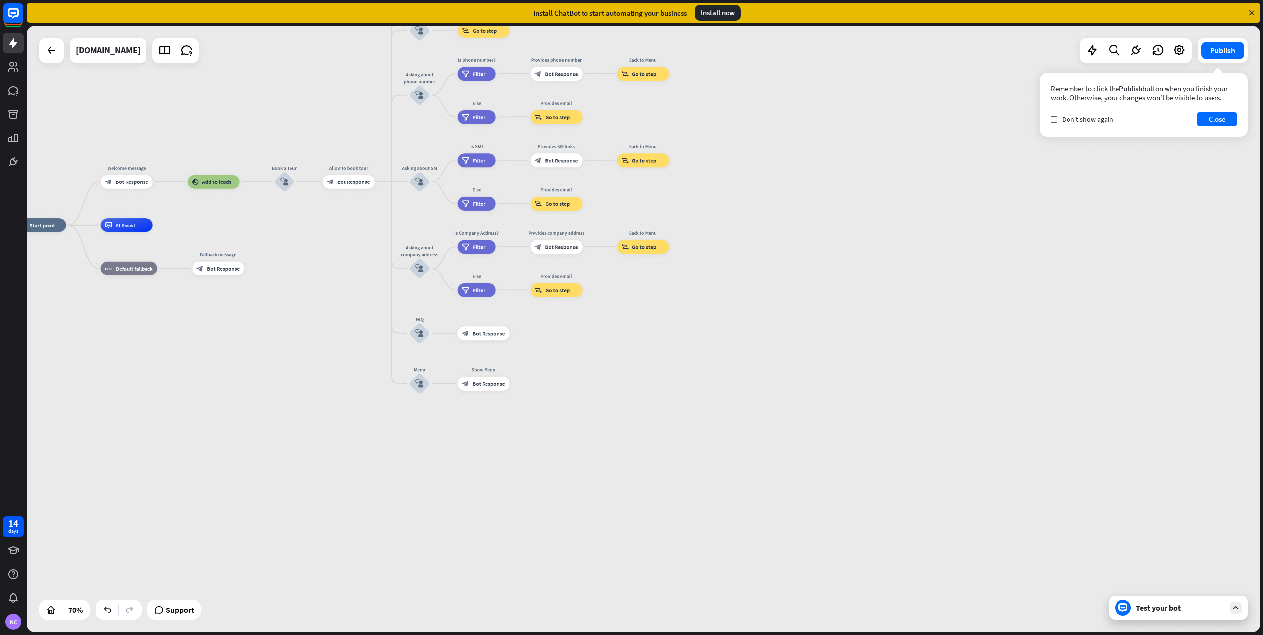
drag, startPoint x: 488, startPoint y: 385, endPoint x: 223, endPoint y: 215, distance: 314.8
click at [223, 215] on div "home_2 Start point Welcome message block_bot_response Bot Response block_add_to…" at bounding box center [643, 329] width 1233 height 607
click at [466, 384] on icon "block_bot_response" at bounding box center [465, 383] width 7 height 7
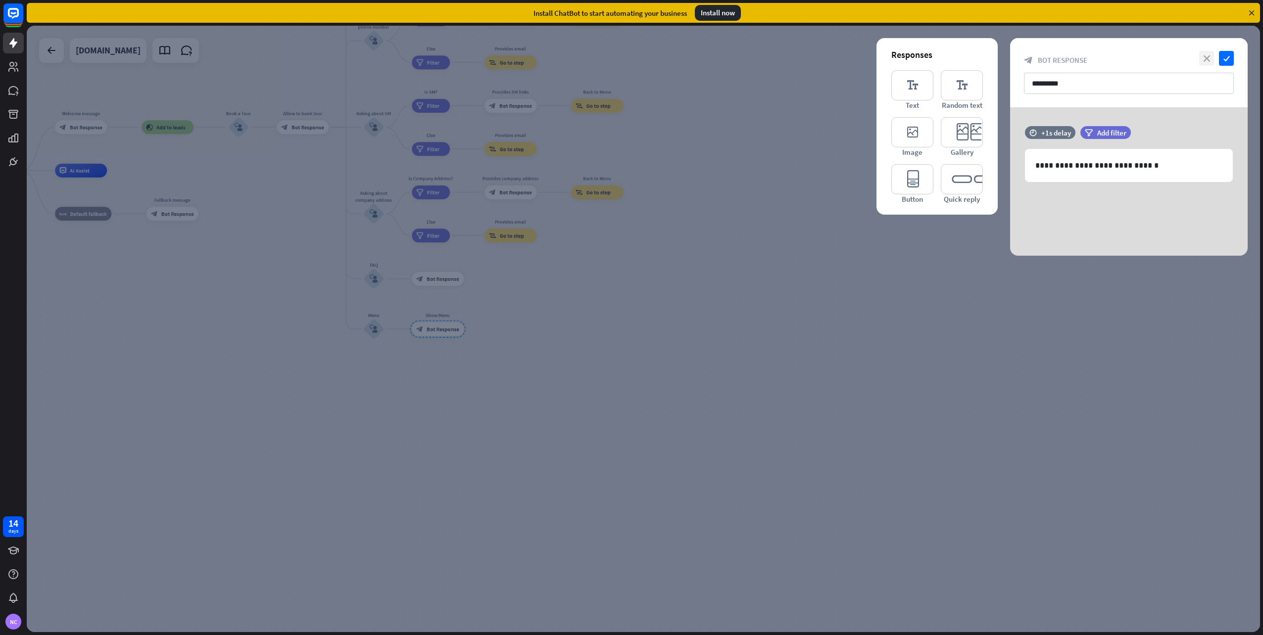
click at [1213, 59] on icon "close" at bounding box center [1206, 58] width 15 height 15
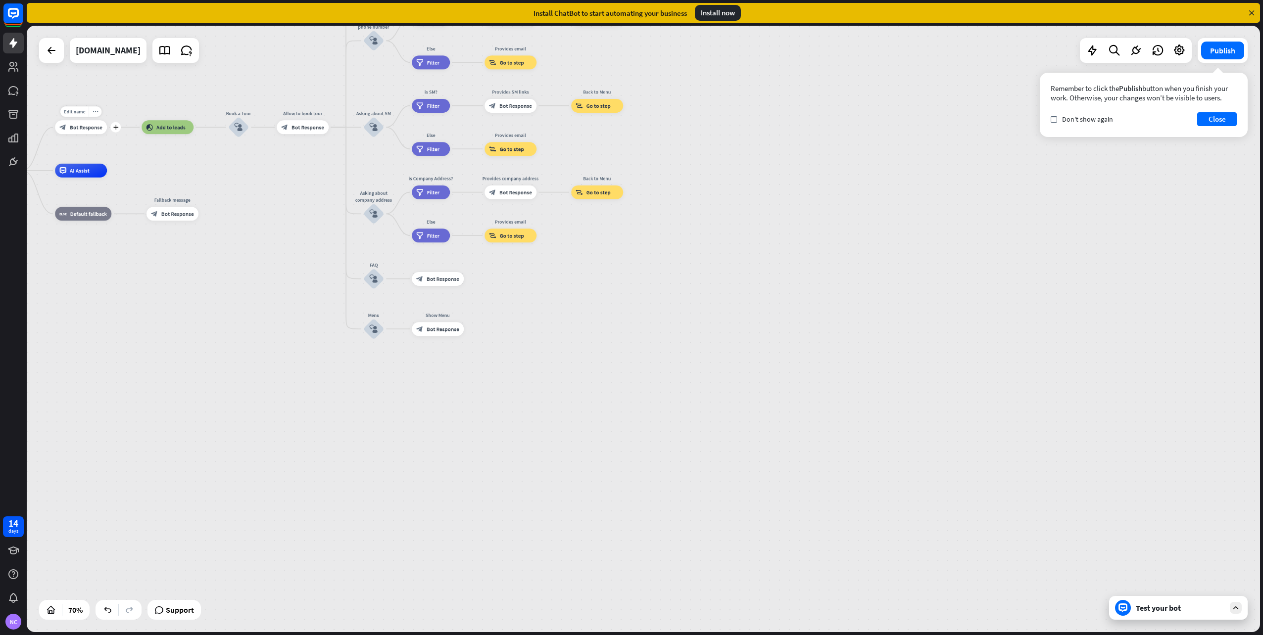
click at [78, 133] on div "block_bot_response Bot Response" at bounding box center [81, 127] width 52 height 14
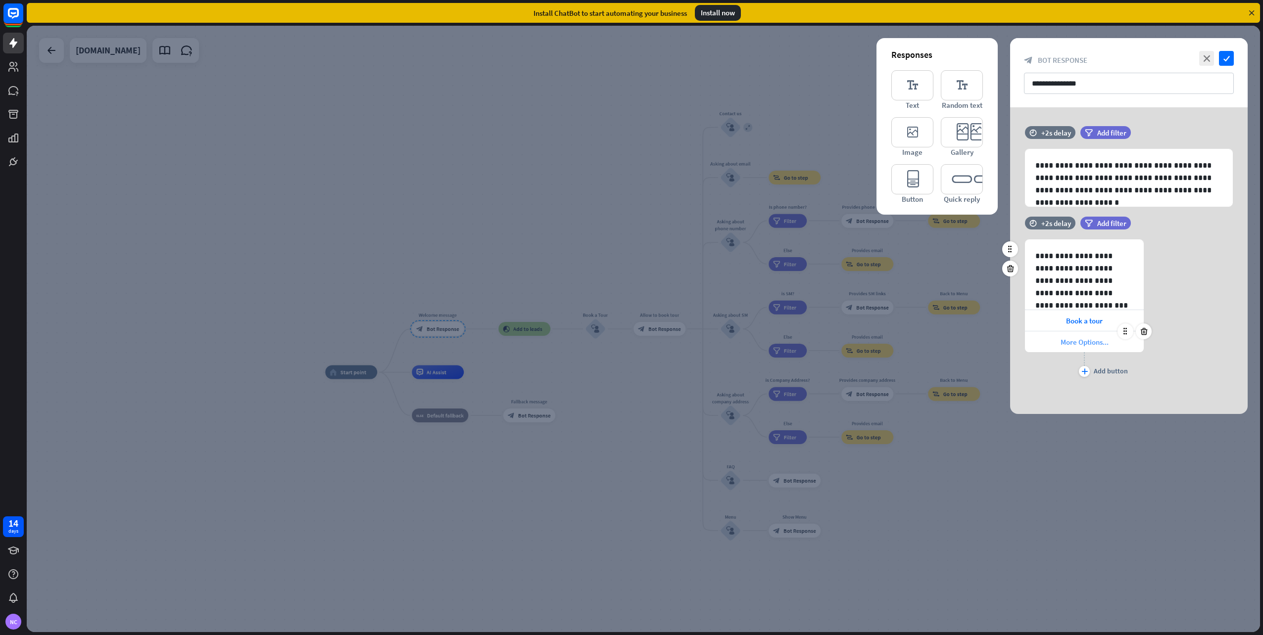
click at [1058, 342] on div "More Options..." at bounding box center [1084, 341] width 119 height 21
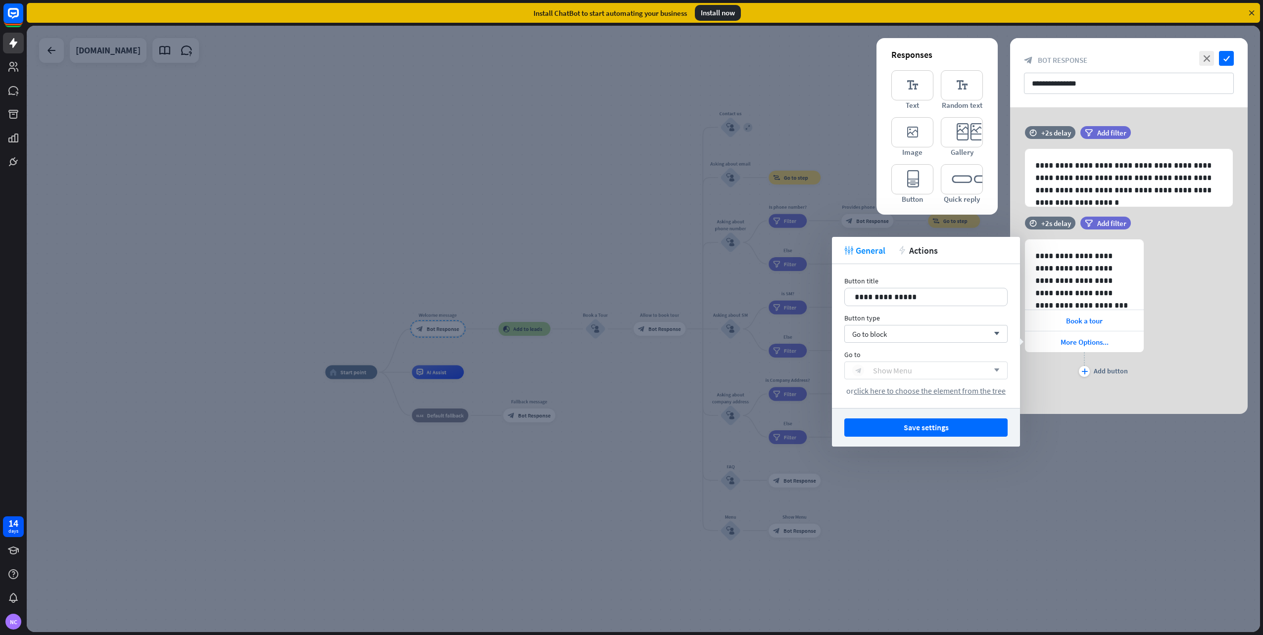
click at [933, 370] on div "block_bot_response Show Menu" at bounding box center [920, 371] width 137 height 12
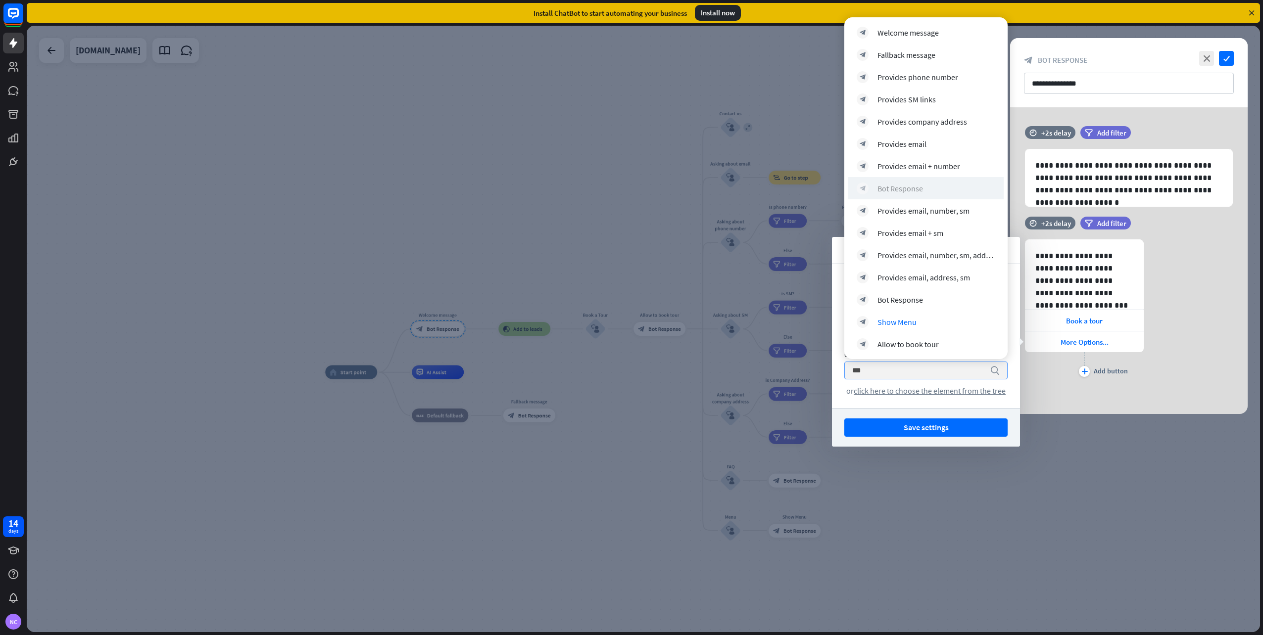
type input "***"
click at [913, 189] on div "Bot Response" at bounding box center [900, 189] width 46 height 10
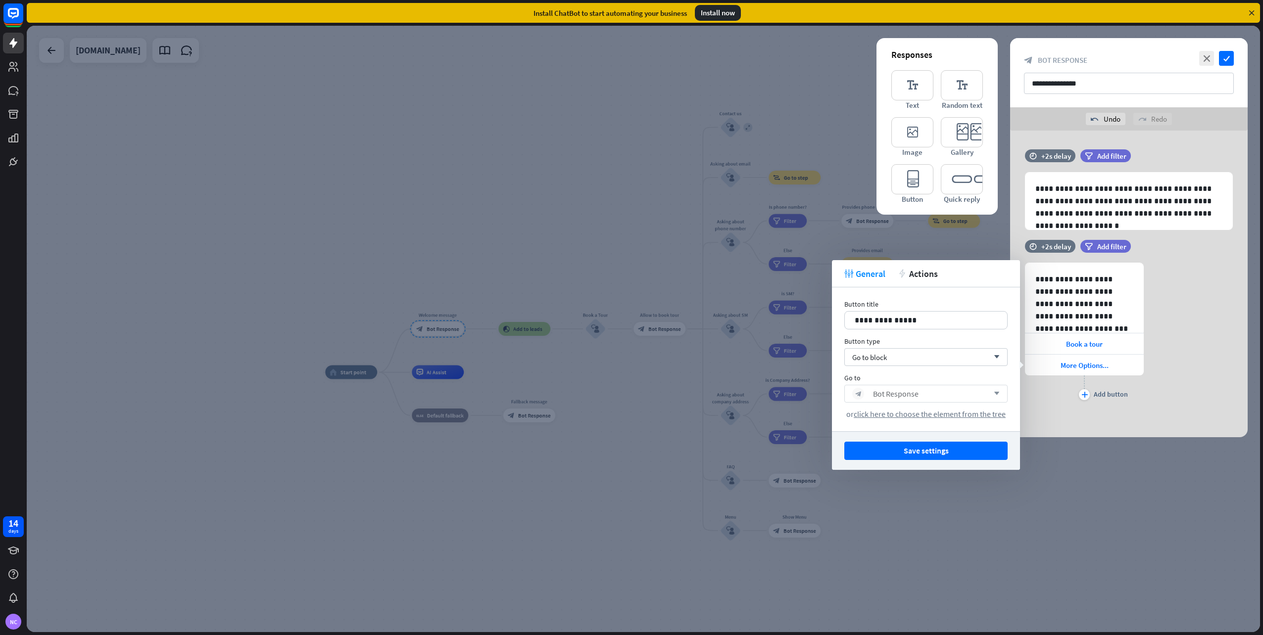
click at [922, 450] on button "Save settings" at bounding box center [925, 451] width 163 height 18
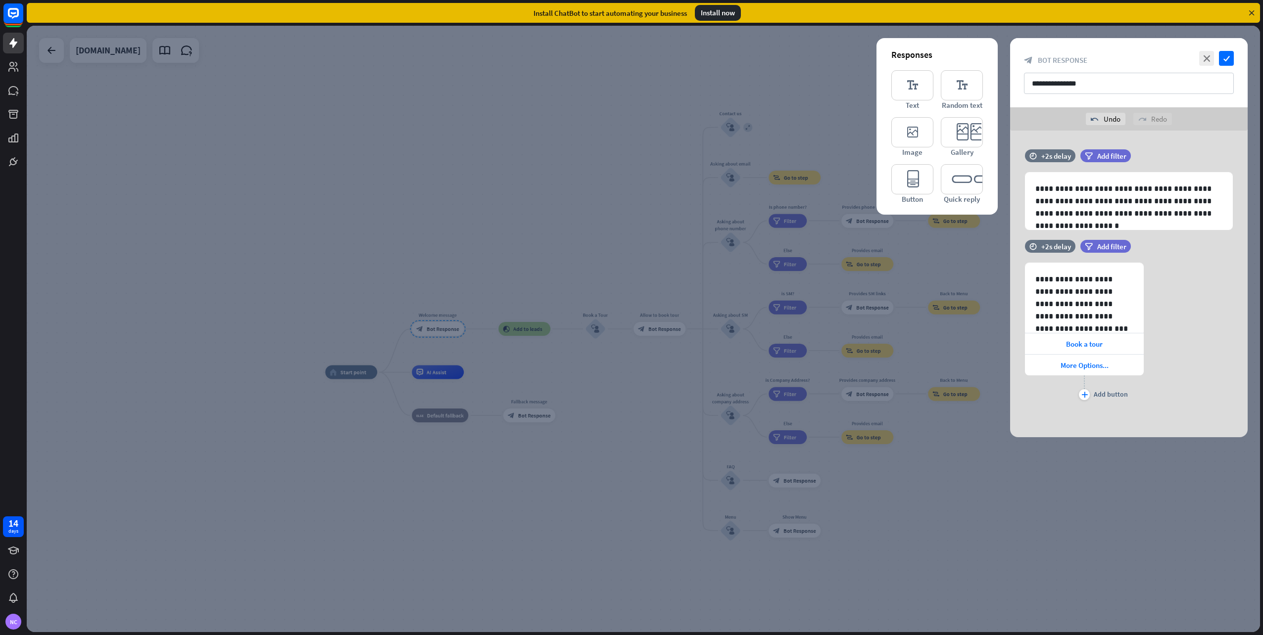
click at [617, 237] on div at bounding box center [643, 329] width 1233 height 607
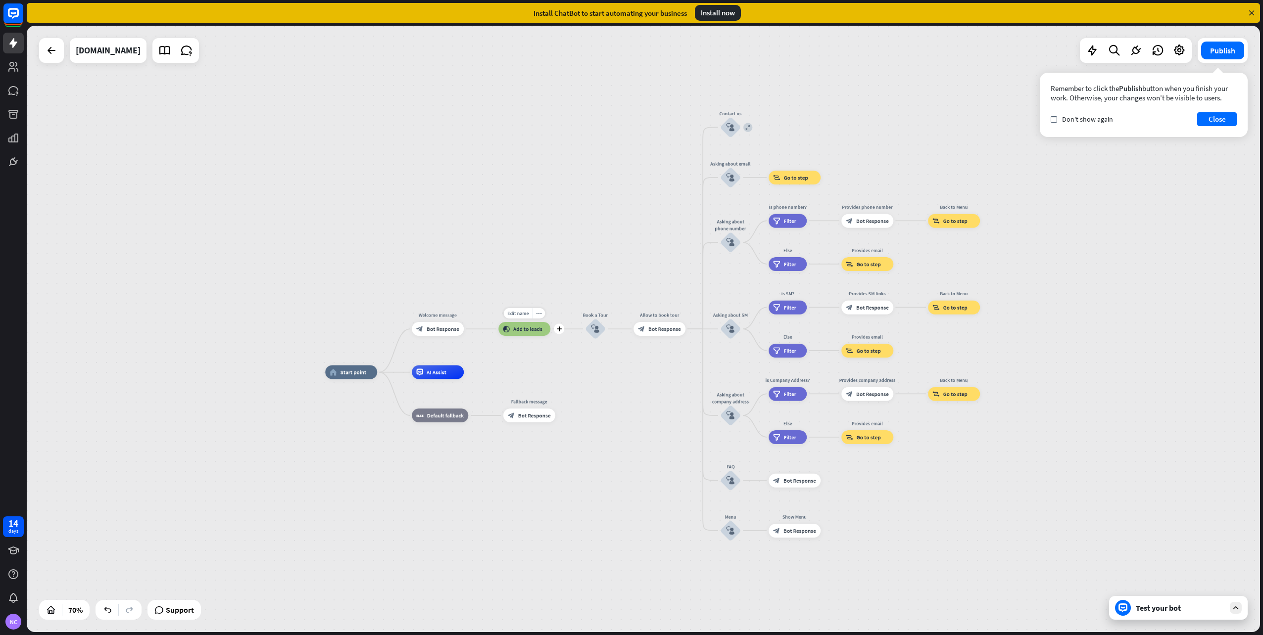
click at [516, 336] on div "Edit name more_horiz plus block_add_to_segment Add to leads" at bounding box center [524, 329] width 52 height 14
click at [520, 333] on div "block_add_to_segment Add to leads" at bounding box center [524, 329] width 52 height 14
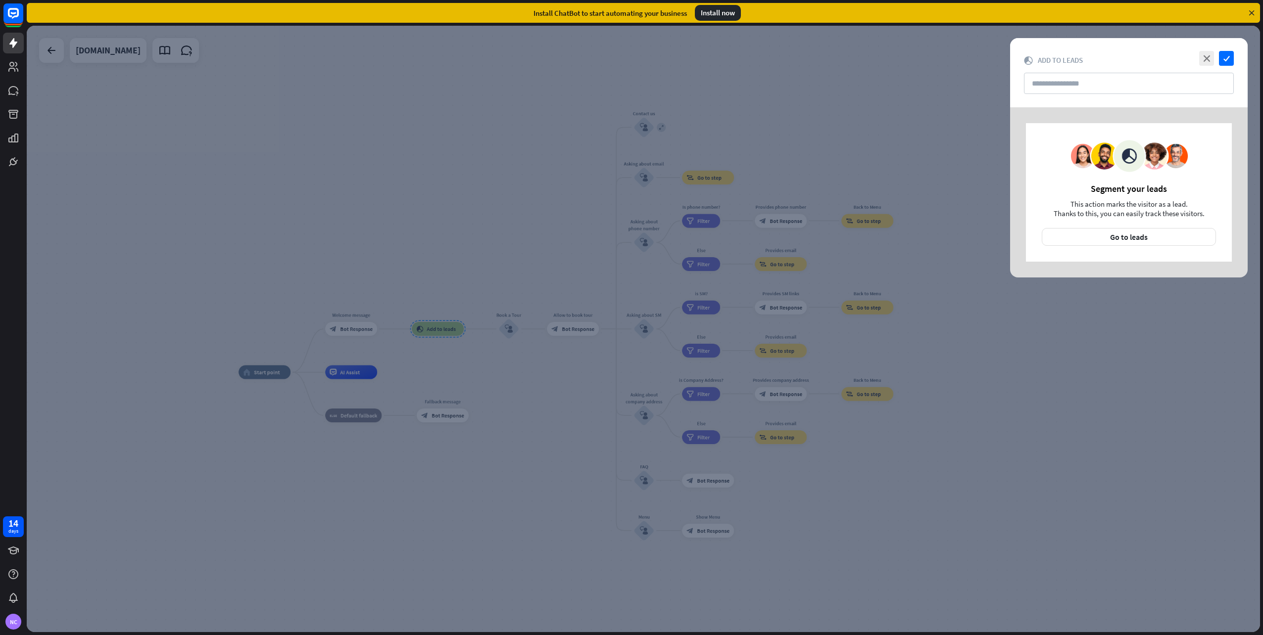
drag, startPoint x: 1208, startPoint y: 56, endPoint x: 1068, endPoint y: 131, distance: 158.5
click at [1206, 57] on icon "close" at bounding box center [1206, 58] width 15 height 15
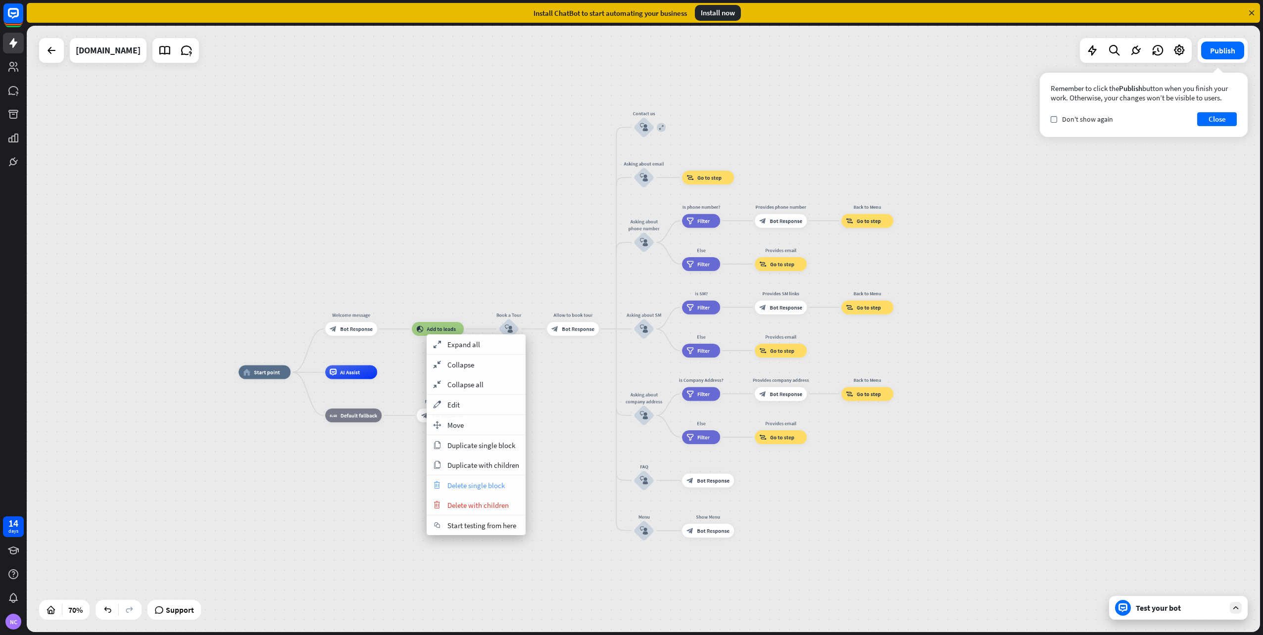
click at [453, 490] on div "trash Delete single block" at bounding box center [475, 485] width 99 height 20
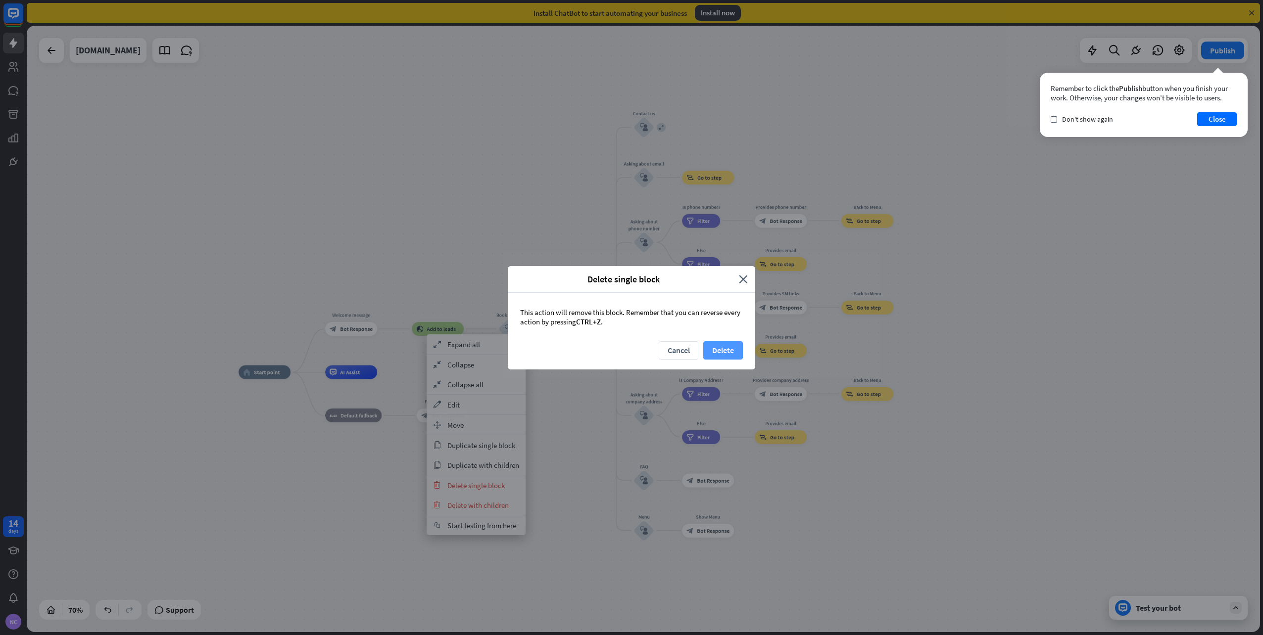
click at [710, 355] on button "Delete" at bounding box center [723, 350] width 40 height 18
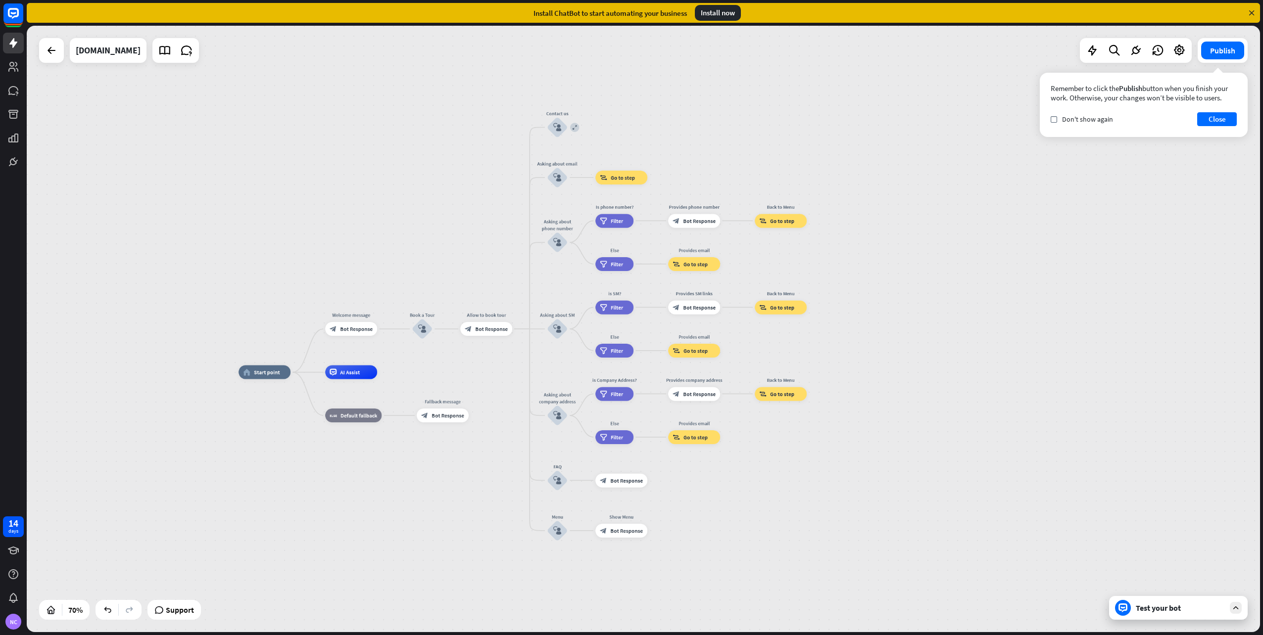
click at [1189, 611] on div "Test your bot" at bounding box center [1179, 608] width 89 height 10
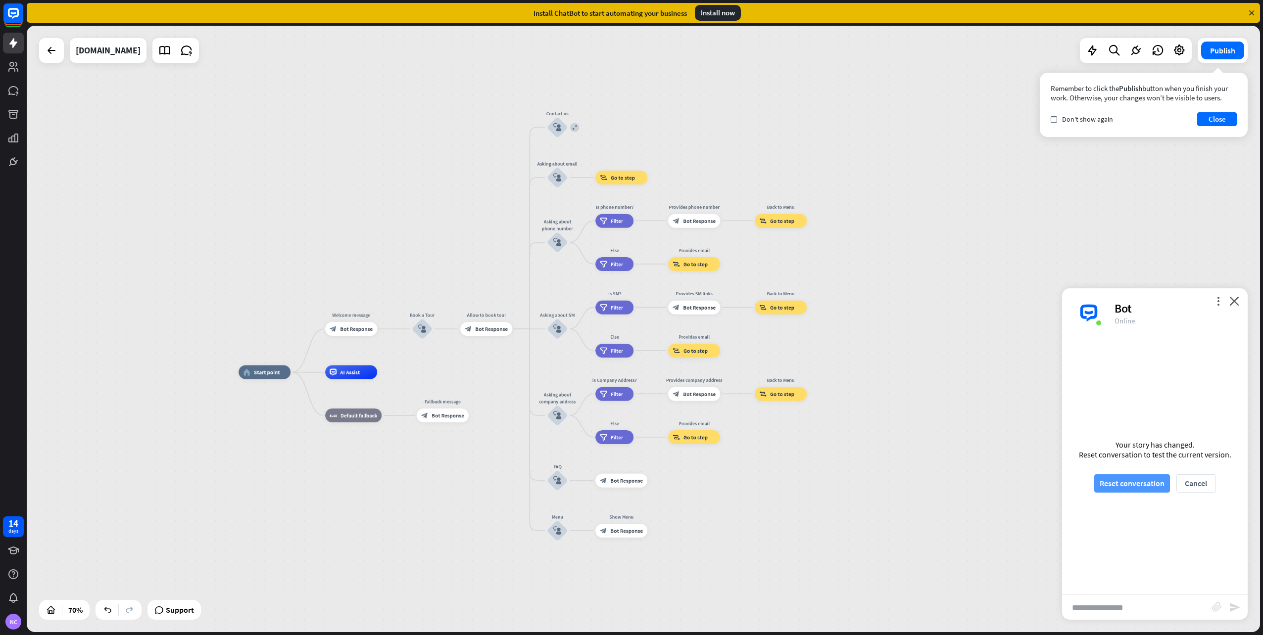
drag, startPoint x: 1078, startPoint y: 475, endPoint x: 1094, endPoint y: 480, distance: 16.9
click at [1080, 475] on div "Your story has changed. Reset conversation to test the current version. Reset c…" at bounding box center [1155, 466] width 186 height 257
click at [1101, 481] on button "Reset conversation" at bounding box center [1132, 483] width 76 height 18
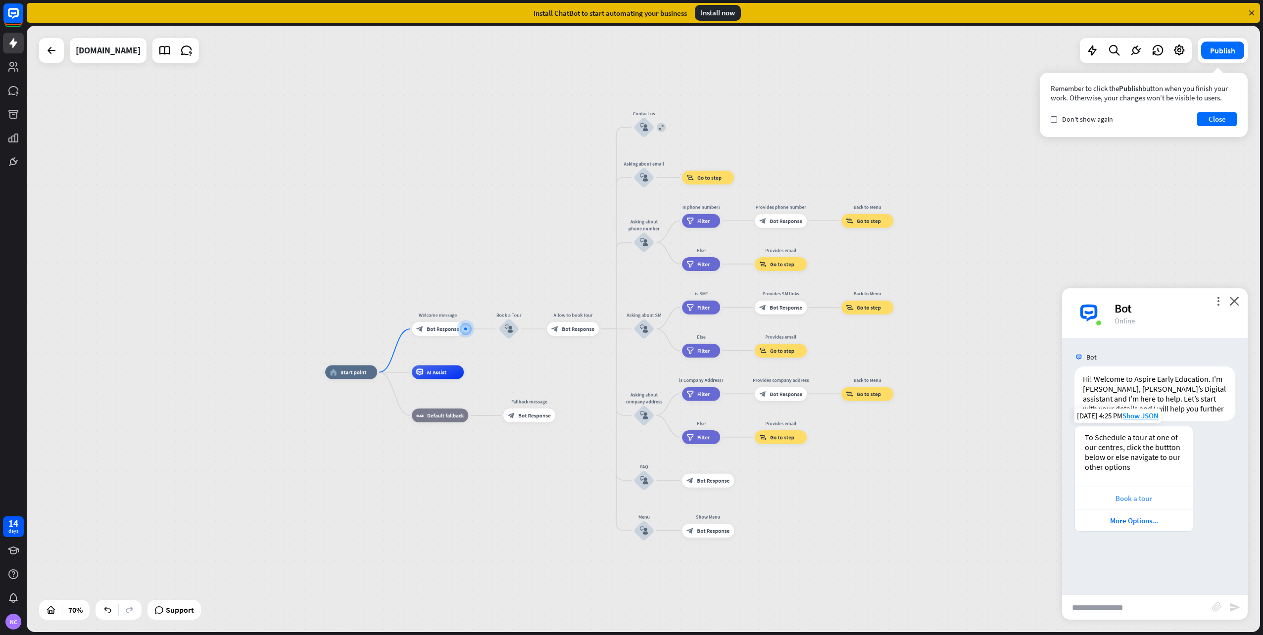
click at [1154, 503] on div "Book a tour" at bounding box center [1134, 498] width 108 height 9
click at [1166, 516] on div "More Options..." at bounding box center [1134, 520] width 108 height 9
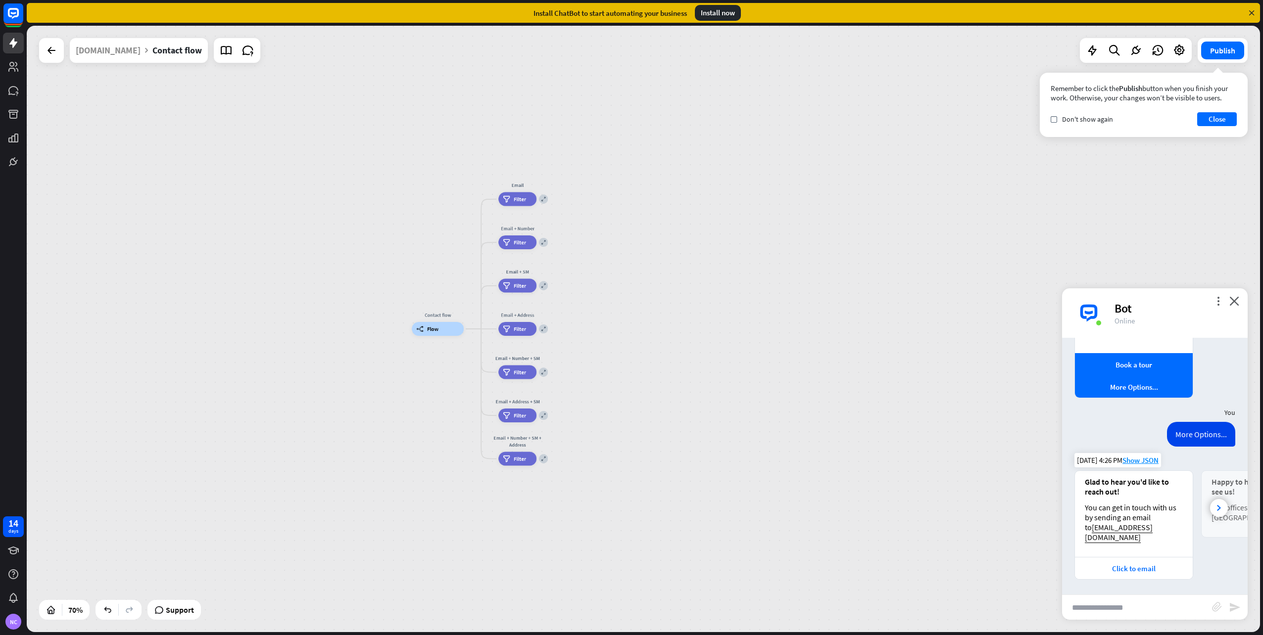
scroll to position [134, 0]
click at [1217, 509] on icon at bounding box center [1219, 508] width 4 height 6
click at [1212, 509] on div "Our offices are located on [GEOGRAPHIC_DATA]" at bounding box center [1176, 513] width 98 height 20
click at [1237, 298] on icon "close" at bounding box center [1234, 300] width 10 height 9
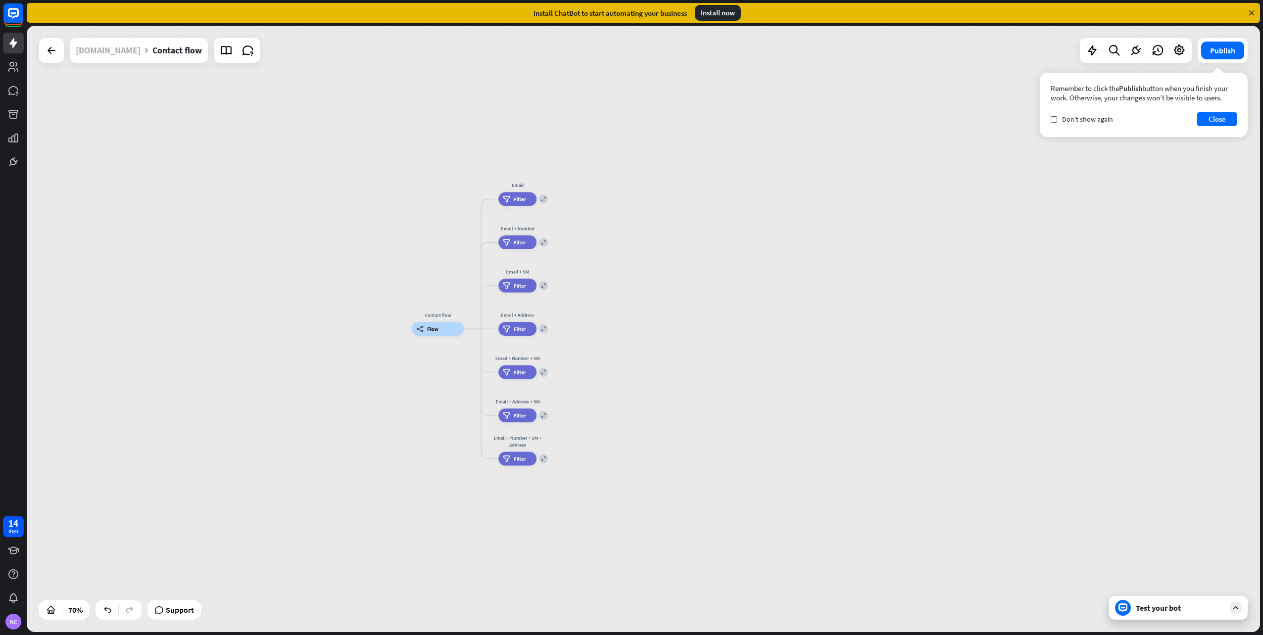
click at [141, 46] on div "[DOMAIN_NAME]" at bounding box center [108, 50] width 65 height 25
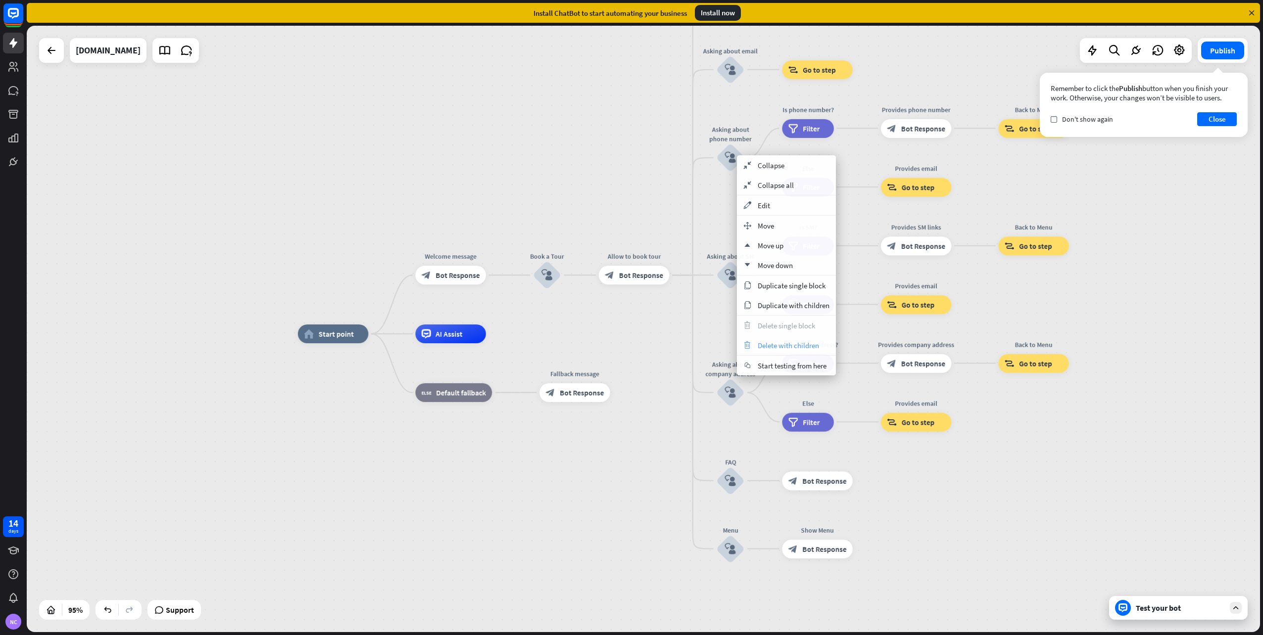
click at [786, 343] on span "Delete with children" at bounding box center [787, 345] width 61 height 9
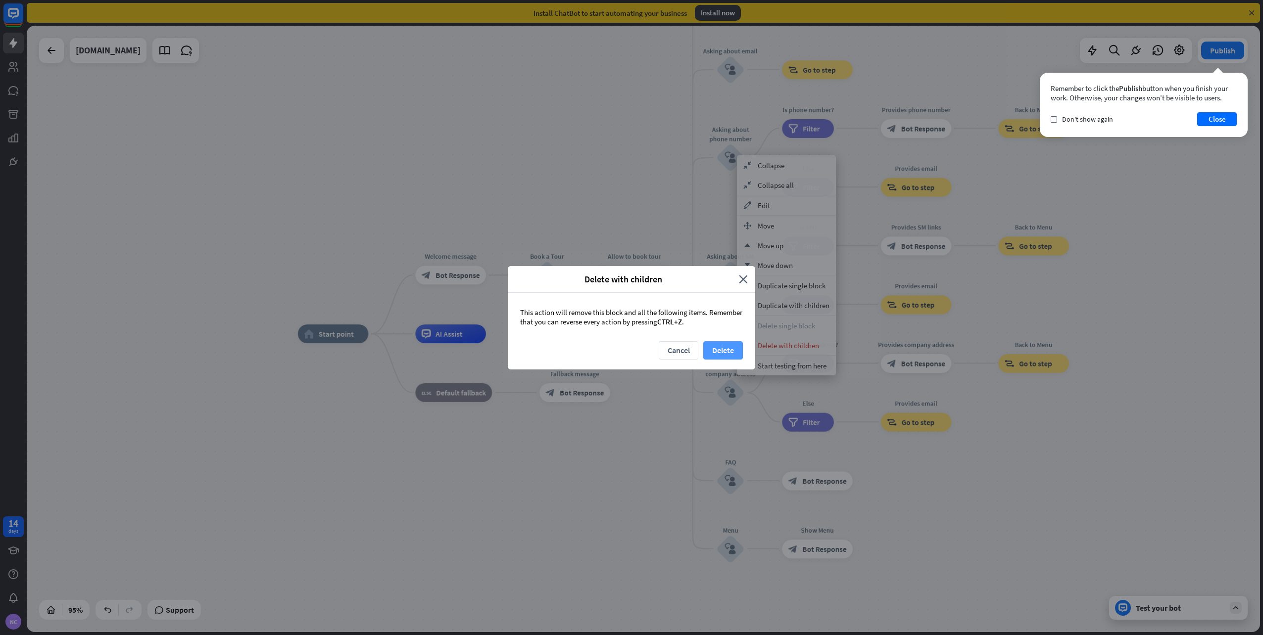
drag, startPoint x: 720, startPoint y: 348, endPoint x: 726, endPoint y: 344, distance: 7.4
click at [726, 344] on button "Delete" at bounding box center [723, 350] width 40 height 18
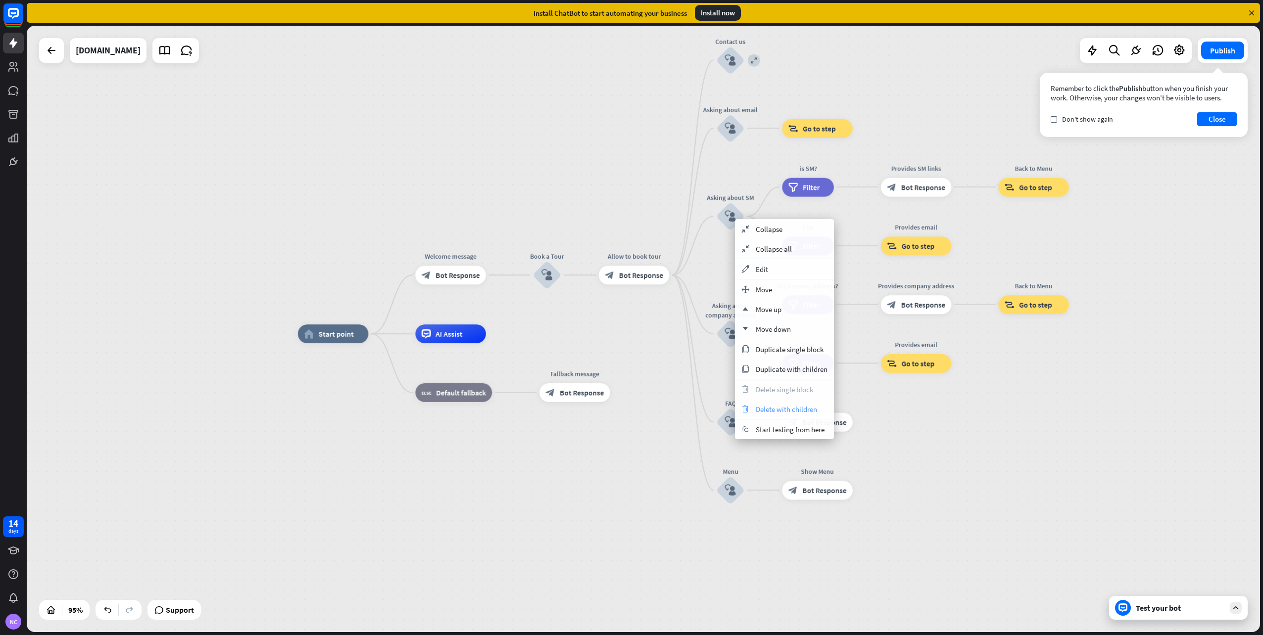
click at [789, 406] on span "Delete with children" at bounding box center [785, 409] width 61 height 9
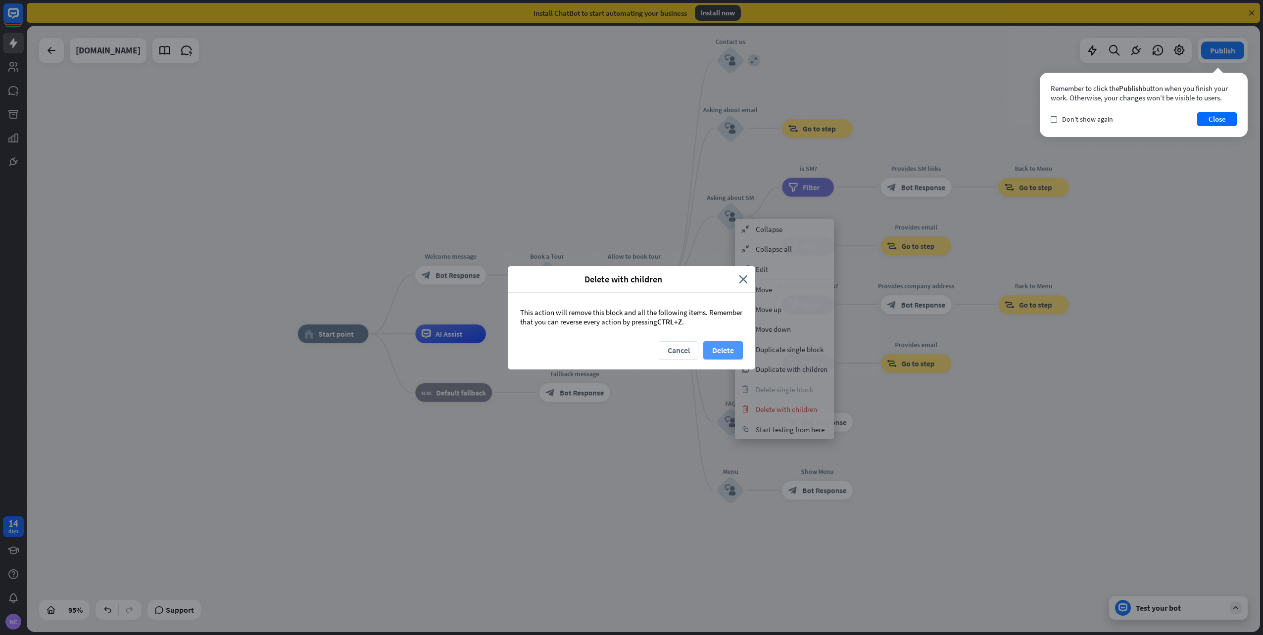
click at [730, 343] on button "Delete" at bounding box center [723, 350] width 40 height 18
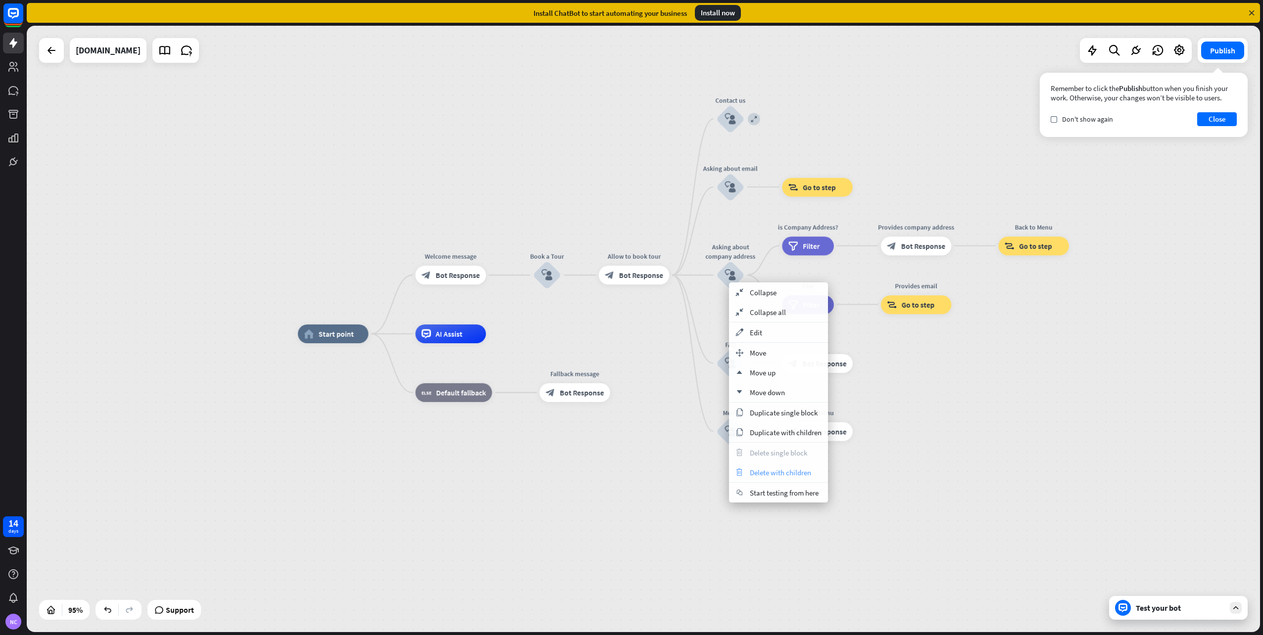
drag, startPoint x: 785, startPoint y: 473, endPoint x: 784, endPoint y: 468, distance: 5.2
click at [784, 468] on span "Delete with children" at bounding box center [780, 472] width 61 height 9
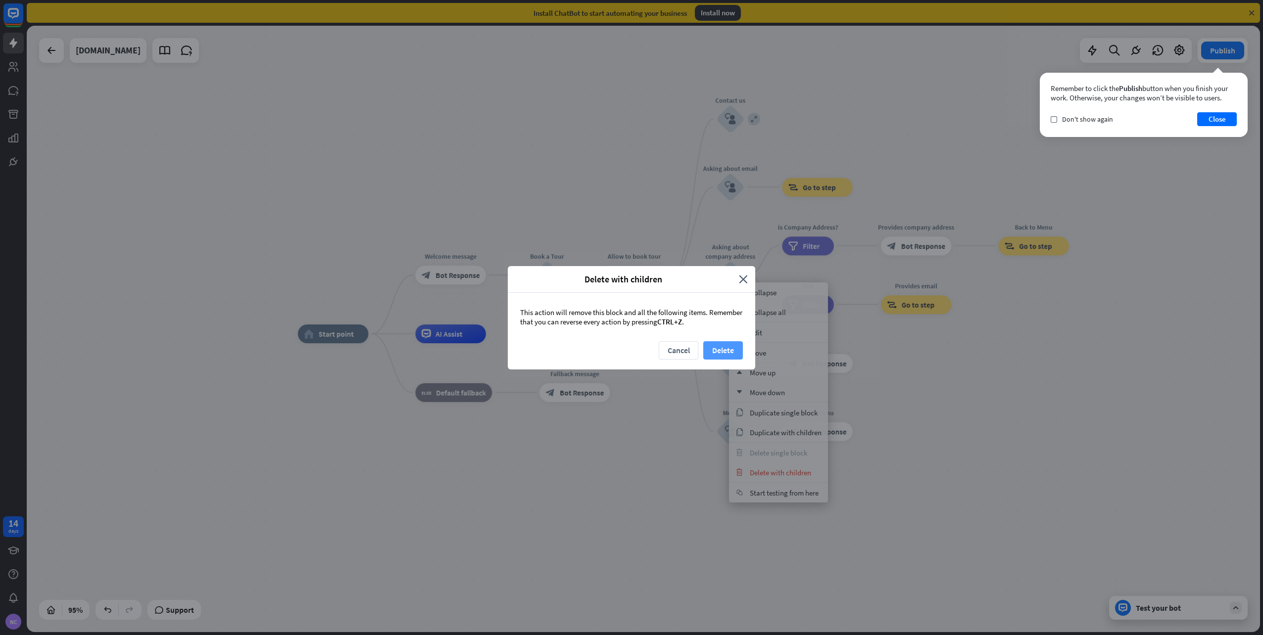
click at [739, 346] on button "Delete" at bounding box center [723, 350] width 40 height 18
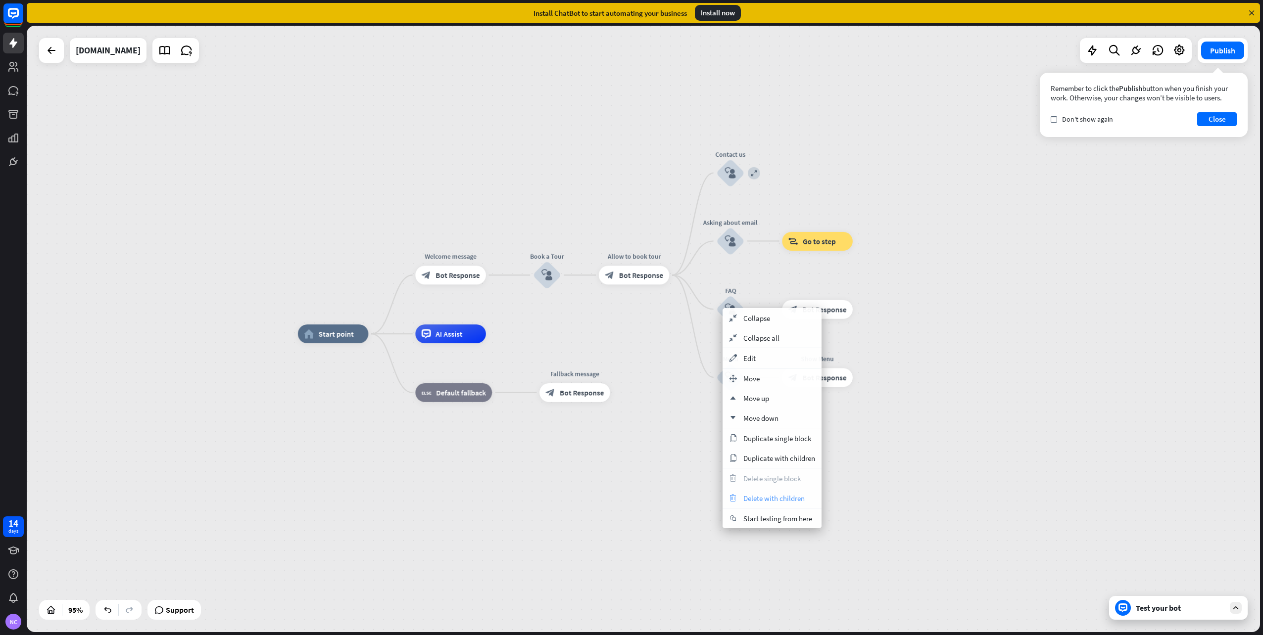
click at [769, 497] on span "Delete with children" at bounding box center [773, 498] width 61 height 9
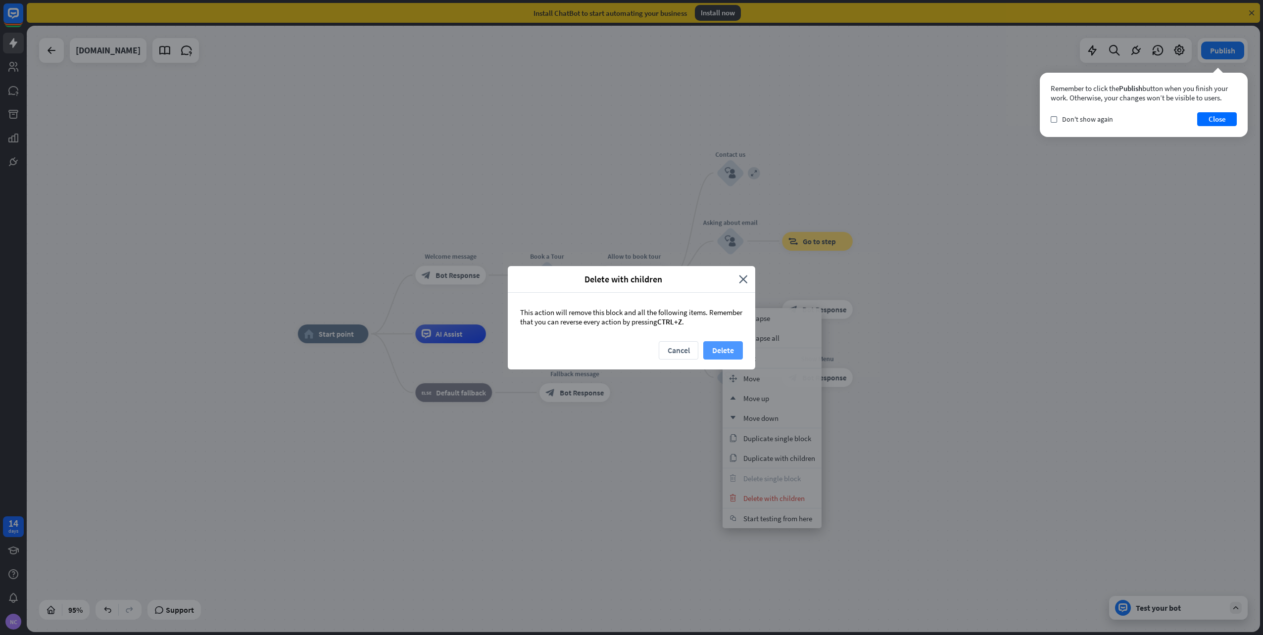
click at [739, 354] on button "Delete" at bounding box center [723, 350] width 40 height 18
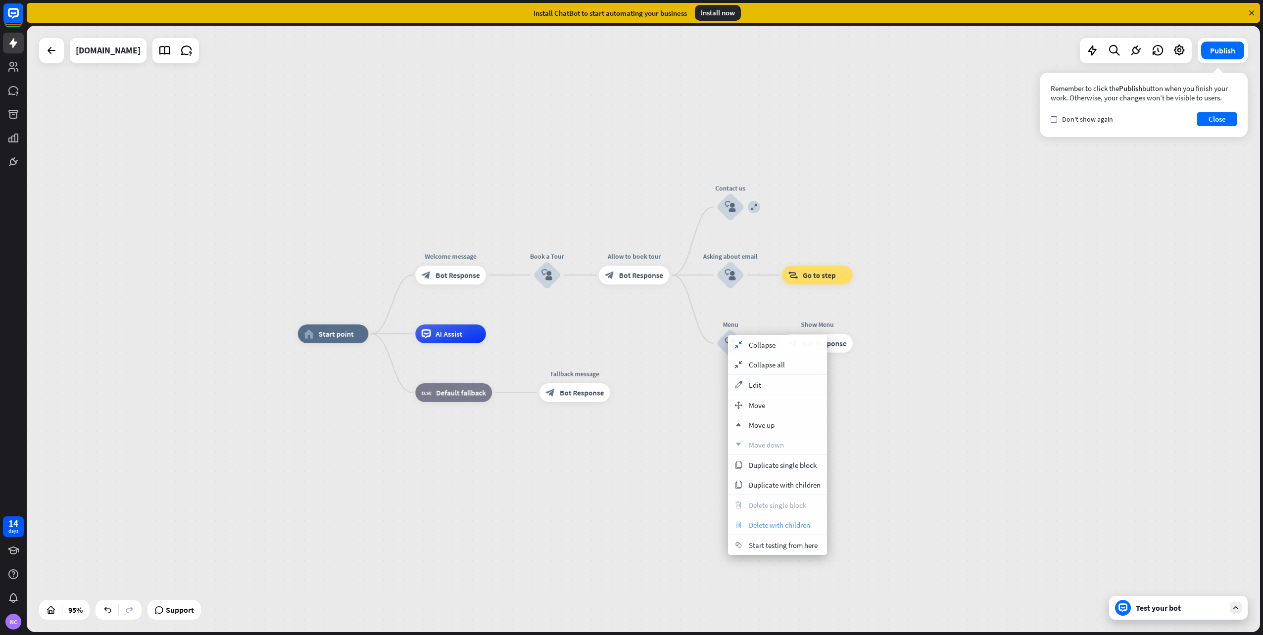
click at [778, 528] on span "Delete with children" at bounding box center [779, 524] width 61 height 9
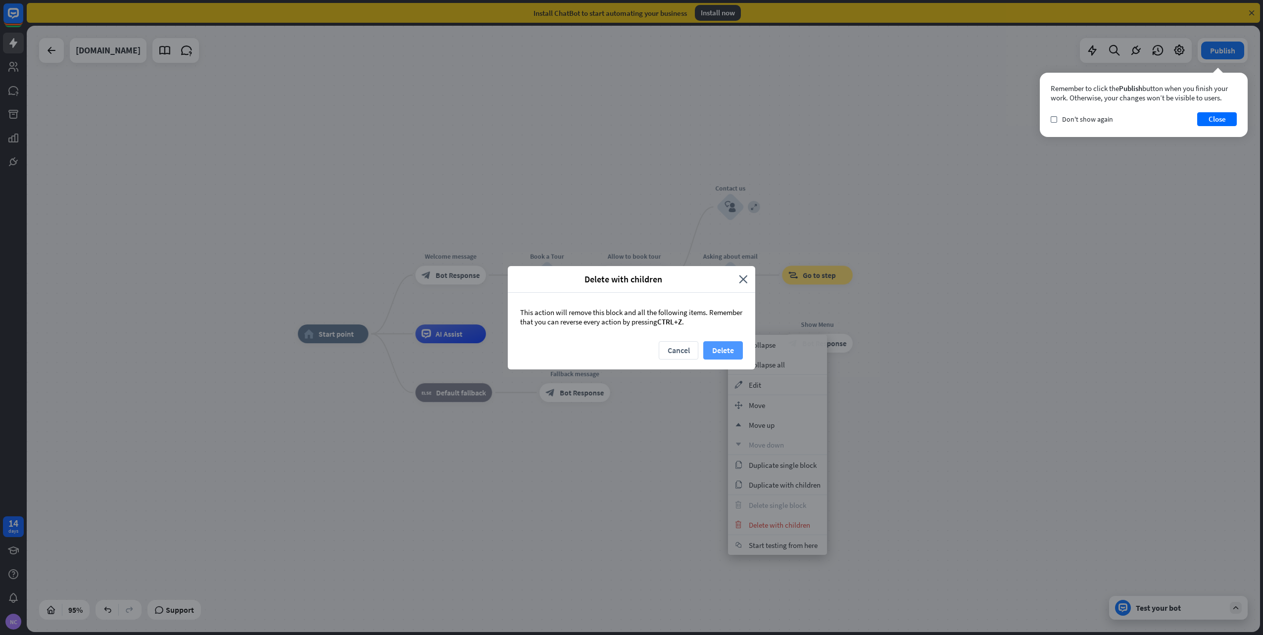
click at [737, 351] on button "Delete" at bounding box center [723, 350] width 40 height 18
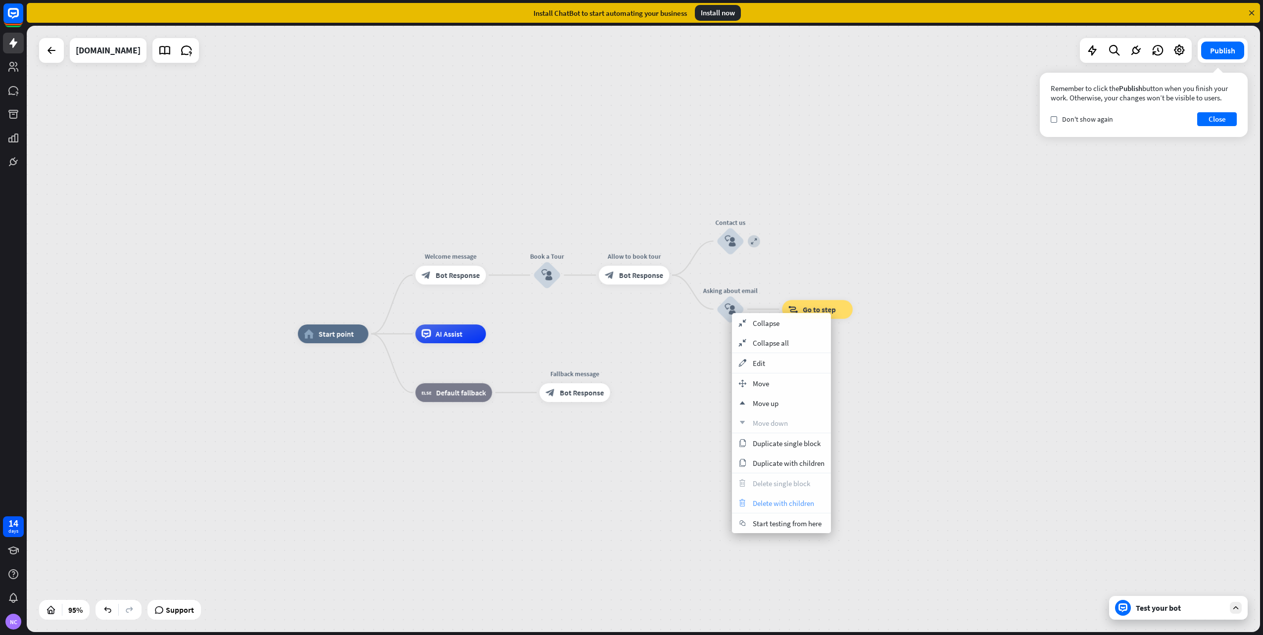
click at [778, 505] on span "Delete with children" at bounding box center [783, 503] width 61 height 9
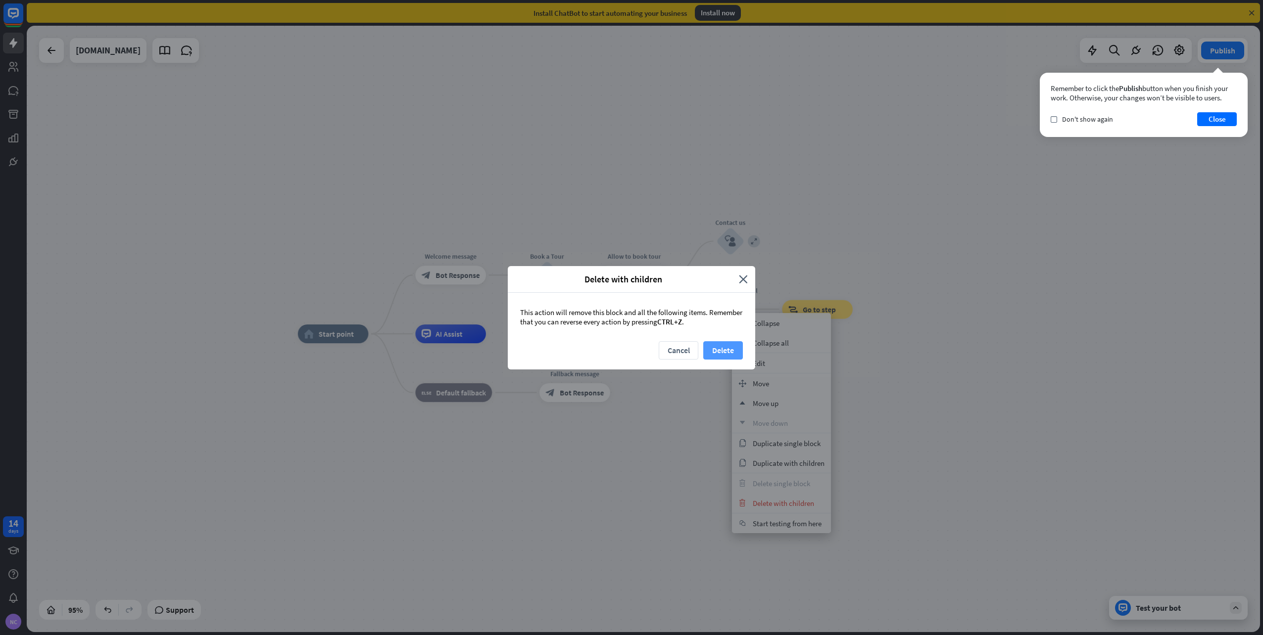
drag, startPoint x: 723, startPoint y: 353, endPoint x: 723, endPoint y: 341, distance: 11.9
click at [723, 341] on button "Delete" at bounding box center [723, 350] width 40 height 18
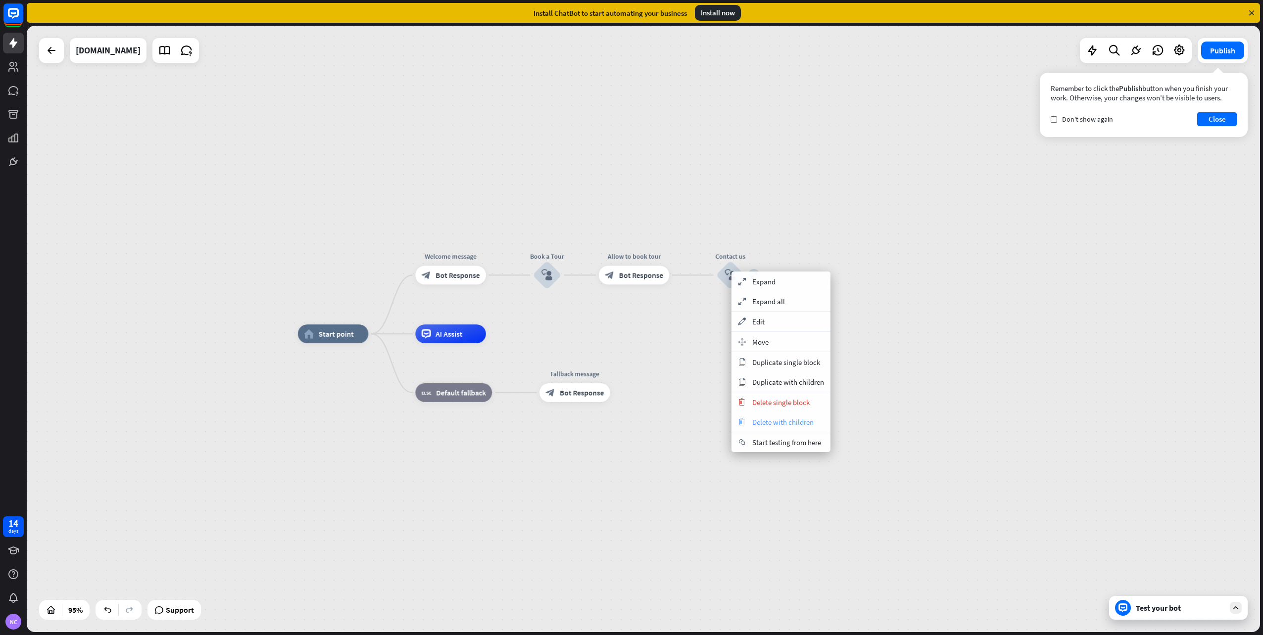
click at [806, 422] on span "Delete with children" at bounding box center [782, 422] width 61 height 9
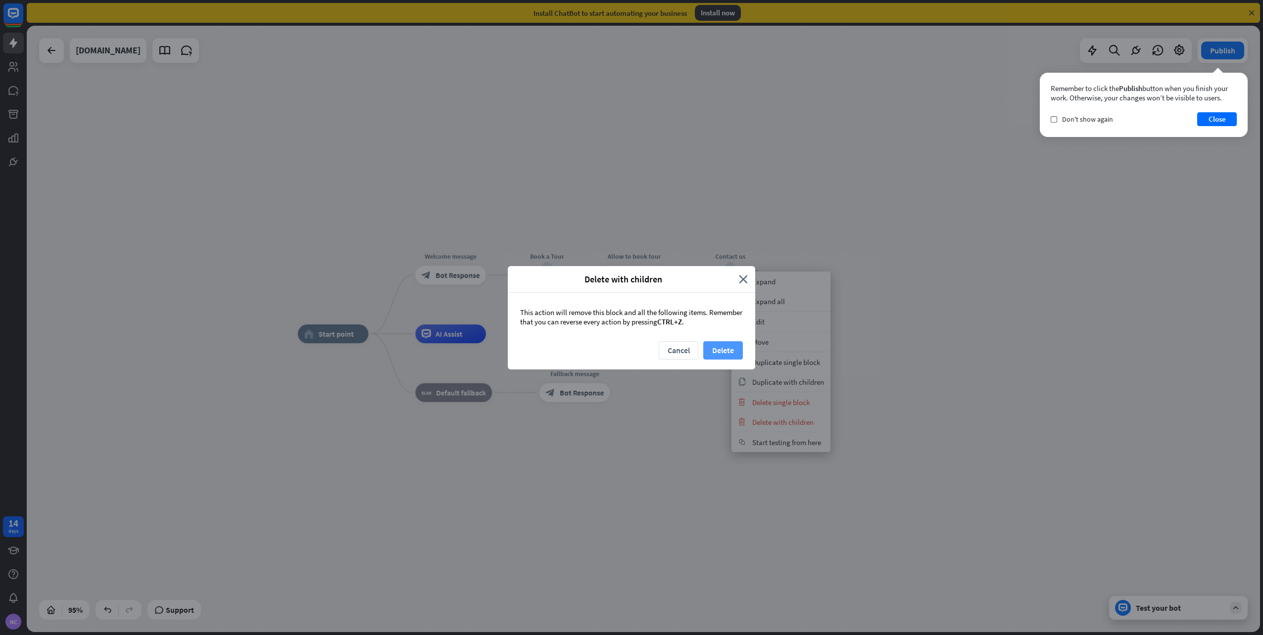
click at [733, 350] on button "Delete" at bounding box center [723, 350] width 40 height 18
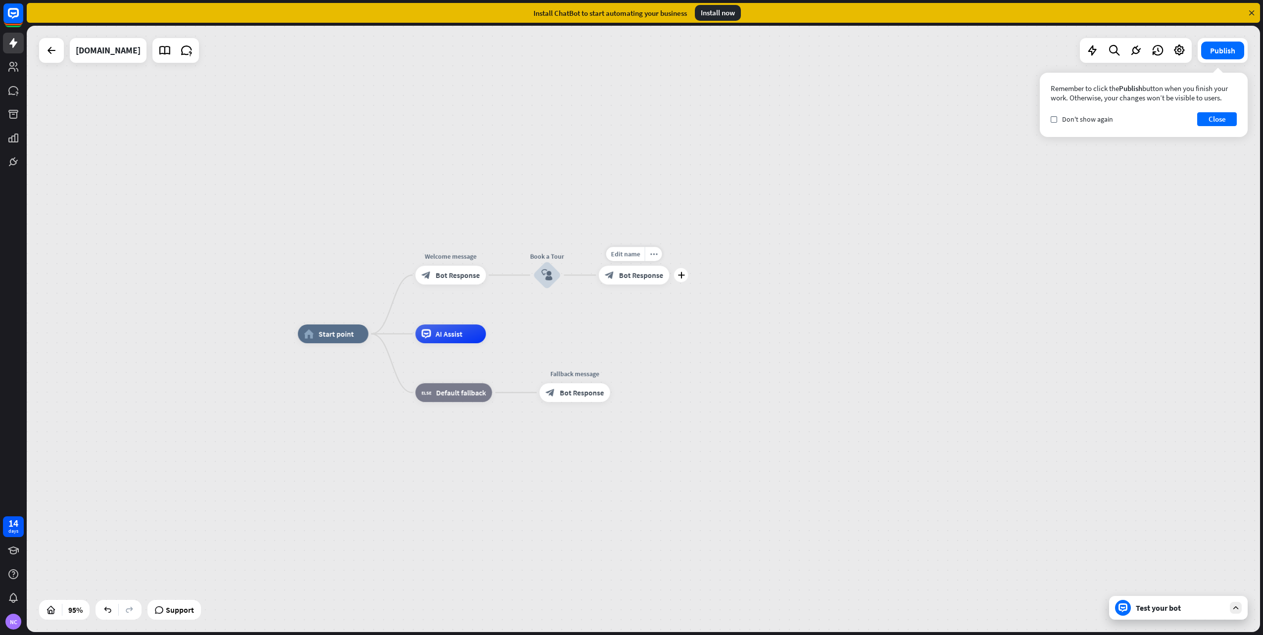
click at [613, 273] on icon "block_bot_response" at bounding box center [609, 275] width 9 height 9
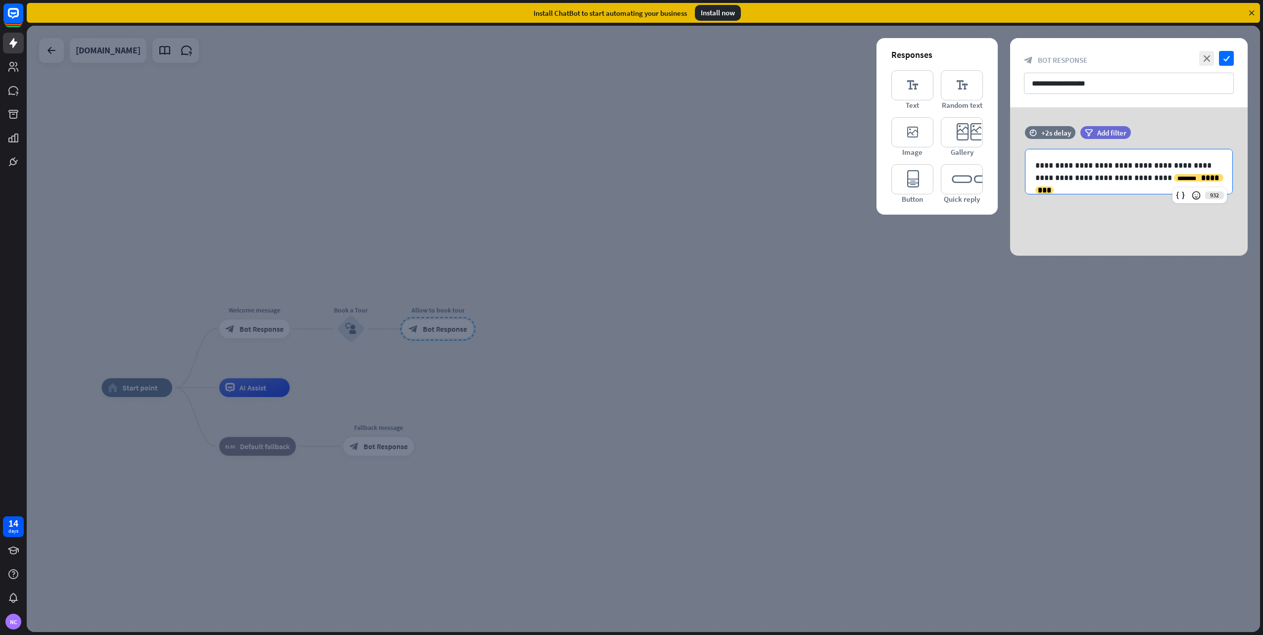
drag, startPoint x: 1165, startPoint y: 178, endPoint x: 983, endPoint y: 157, distance: 182.8
click at [1010, 157] on div "**********" at bounding box center [1128, 181] width 237 height 148
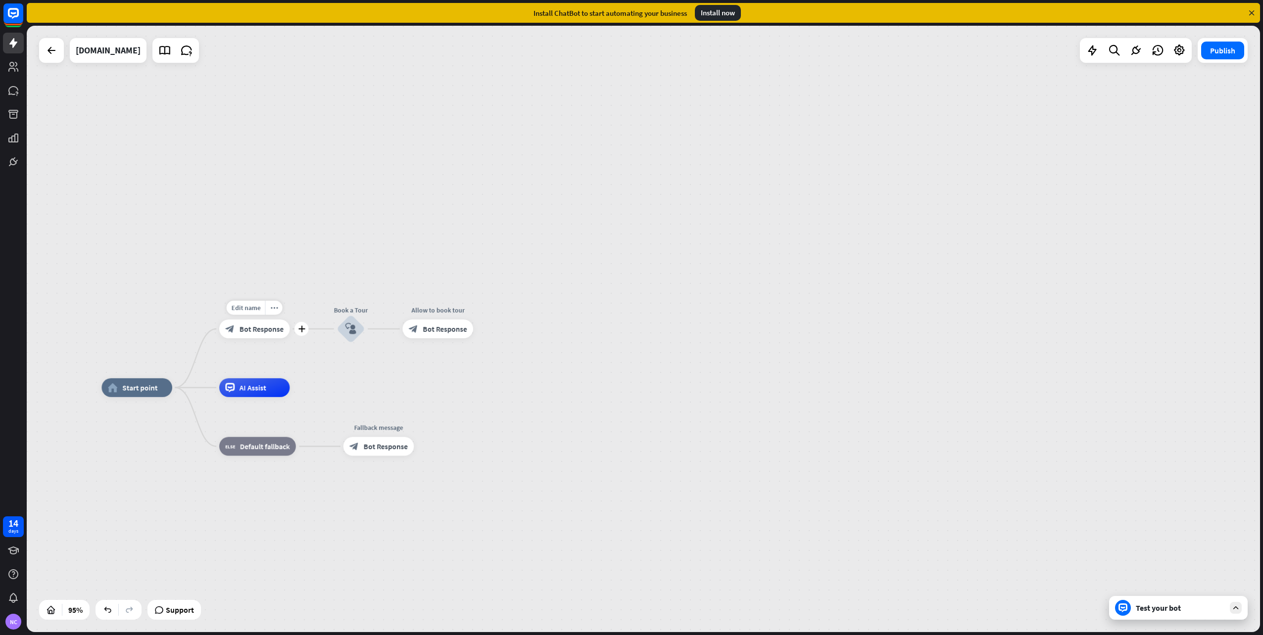
click at [265, 333] on span "Bot Response" at bounding box center [261, 329] width 44 height 9
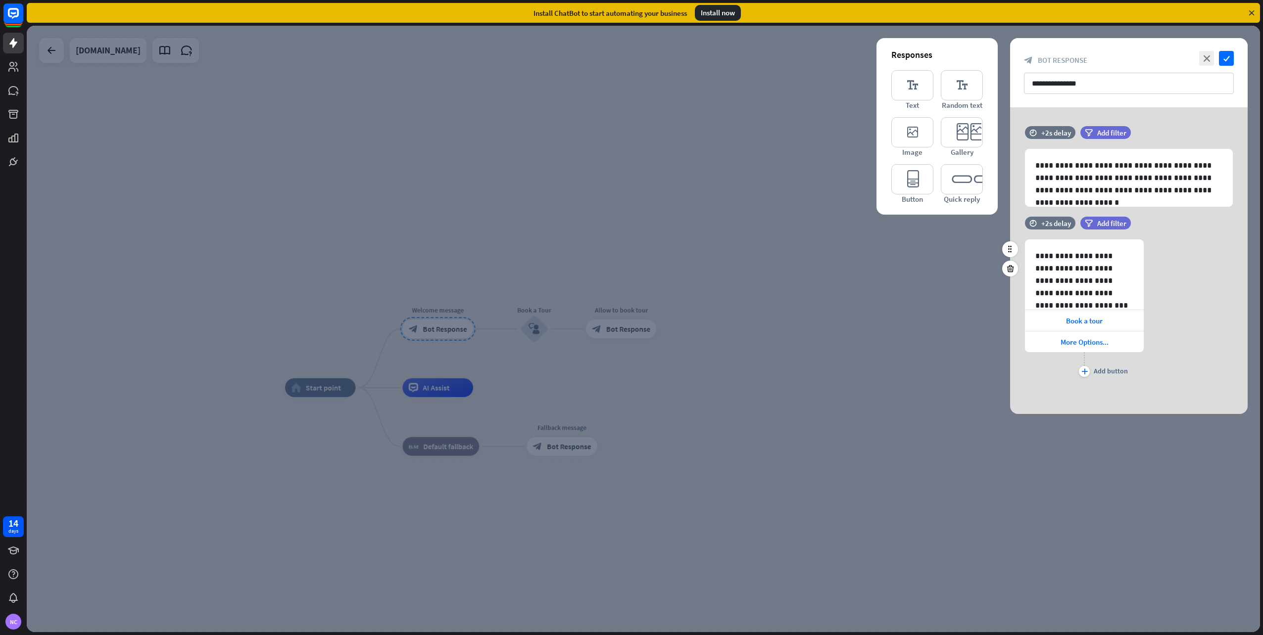
click at [1185, 279] on div "**********" at bounding box center [1128, 309] width 237 height 140
click at [1055, 131] on div "+2s delay" at bounding box center [1056, 132] width 30 height 9
drag, startPoint x: 1081, startPoint y: 133, endPoint x: 1065, endPoint y: 133, distance: 15.3
click at [1065, 133] on div at bounding box center [1071, 132] width 30 height 3
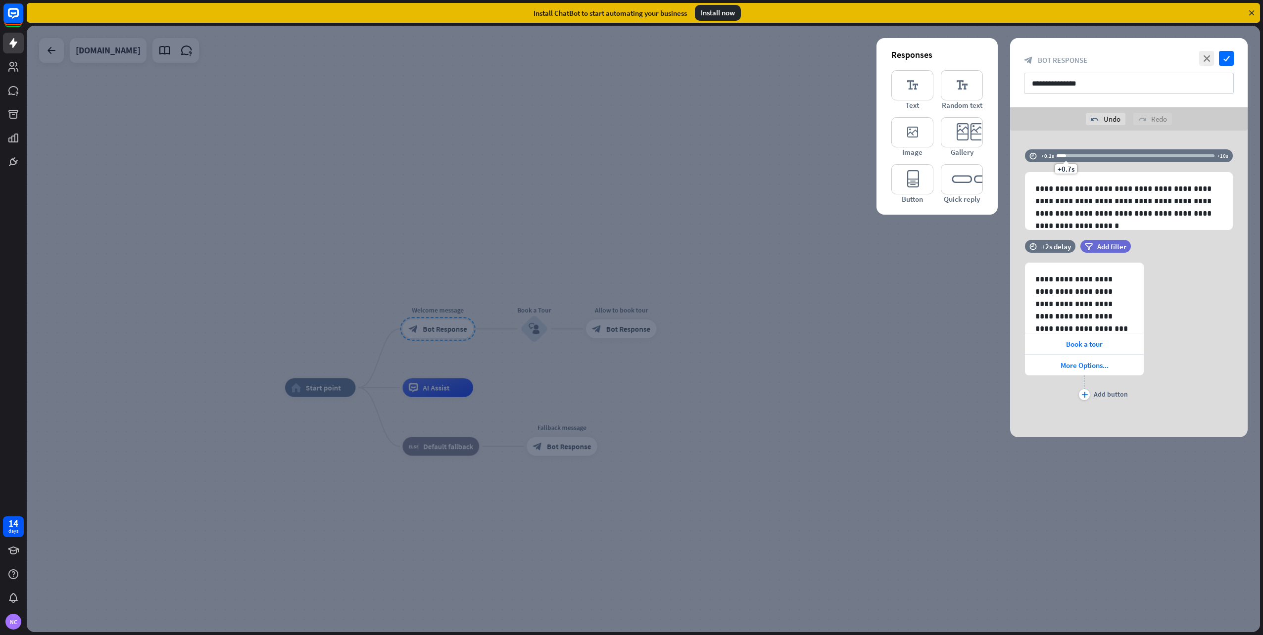
click at [1065, 133] on div "**********" at bounding box center [1128, 284] width 237 height 307
click at [1056, 155] on div "+0.7s delay" at bounding box center [1059, 155] width 36 height 9
click at [1057, 155] on div at bounding box center [1060, 155] width 9 height 3
click at [1045, 135] on div "**********" at bounding box center [1128, 284] width 237 height 307
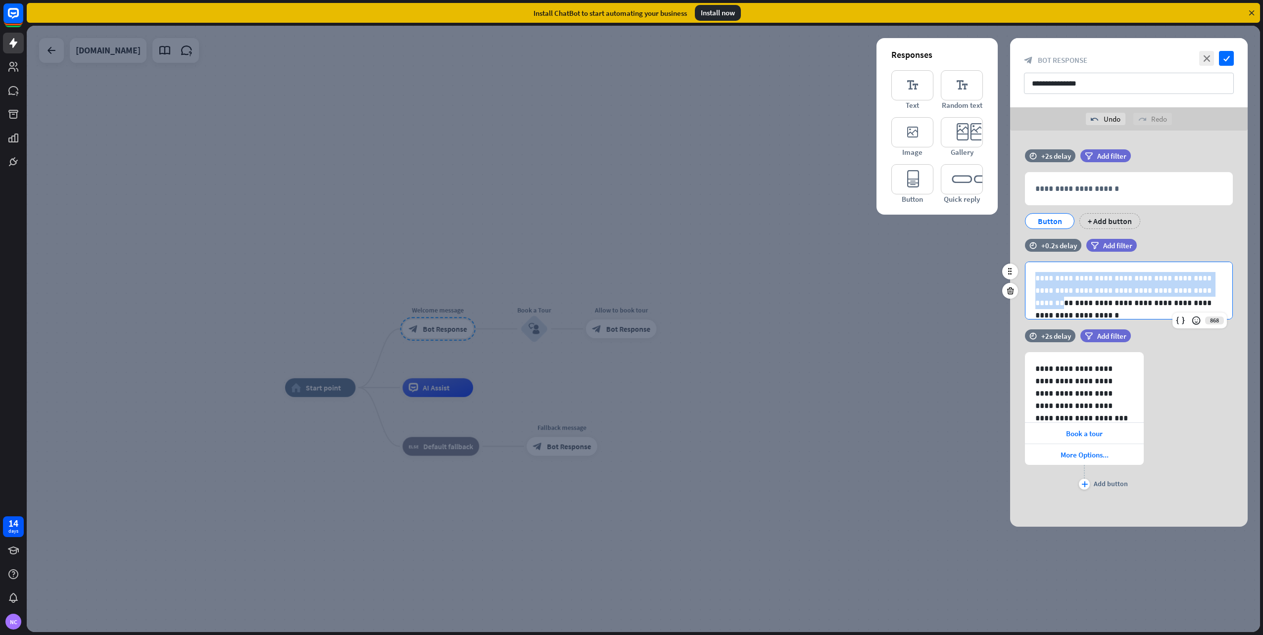
drag, startPoint x: 1182, startPoint y: 292, endPoint x: 1024, endPoint y: 272, distance: 159.6
click at [1024, 272] on div "**********" at bounding box center [1128, 291] width 237 height 58
copy p "**********"
click at [1105, 192] on p "**********" at bounding box center [1128, 189] width 187 height 12
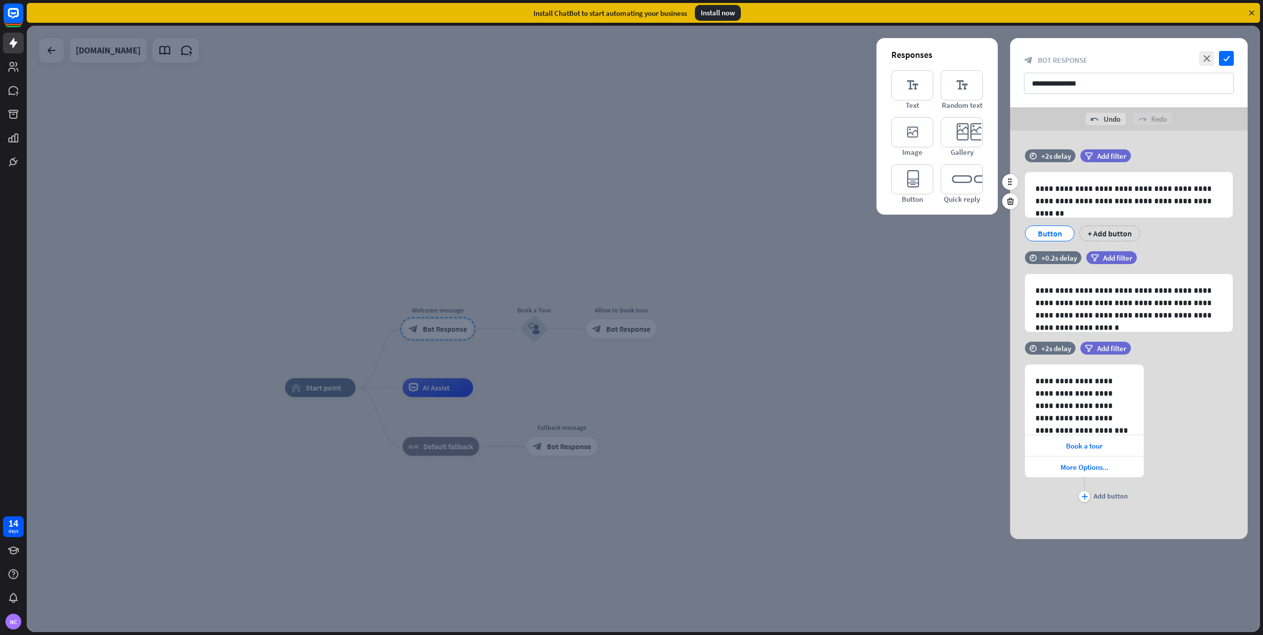
click at [1037, 233] on div "Button" at bounding box center [1049, 233] width 33 height 15
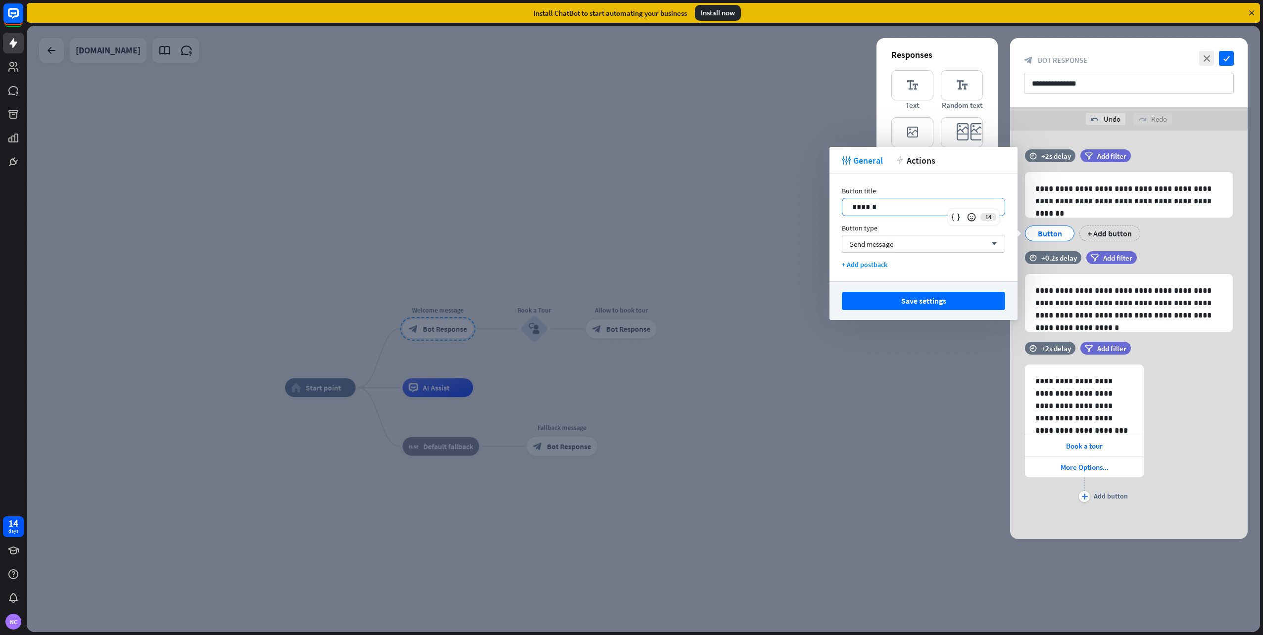
drag, startPoint x: 869, startPoint y: 205, endPoint x: 723, endPoint y: 185, distance: 147.4
click at [724, 186] on body "14 days NC close Product Help First steps Get started with ChatBot Help Center …" at bounding box center [631, 317] width 1263 height 635
click at [909, 244] on div "Send message arrow_down" at bounding box center [923, 244] width 163 height 18
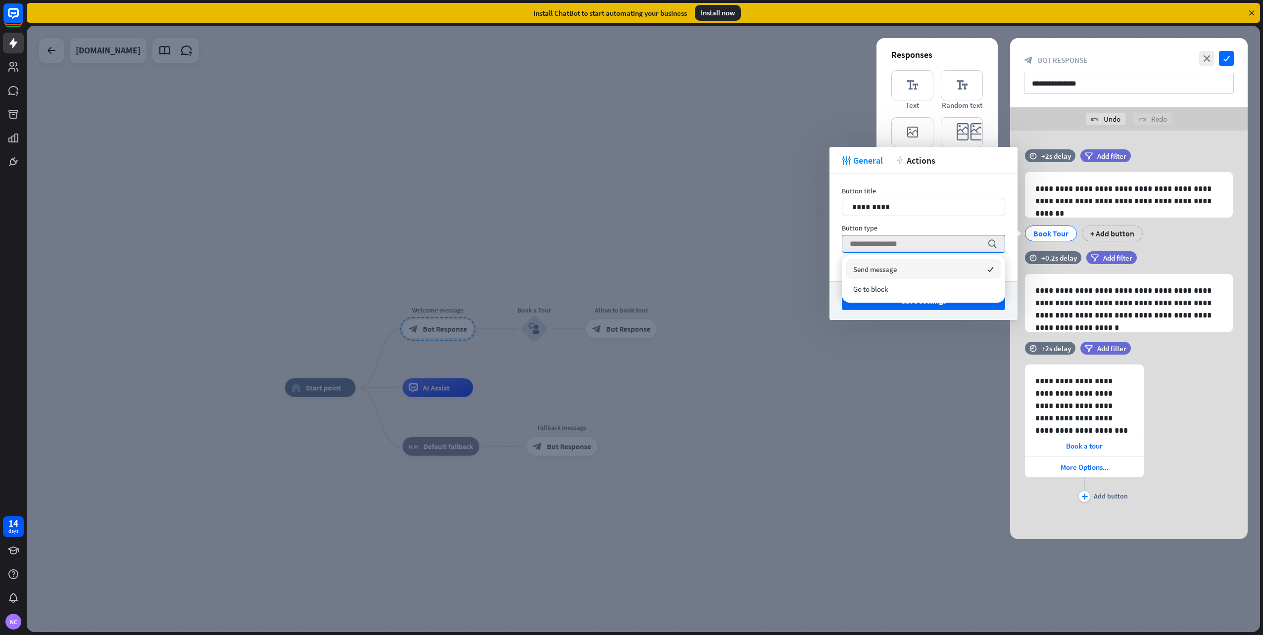
click at [912, 222] on div "Button title 11 ********* Button type search + Add postback" at bounding box center [923, 227] width 188 height 107
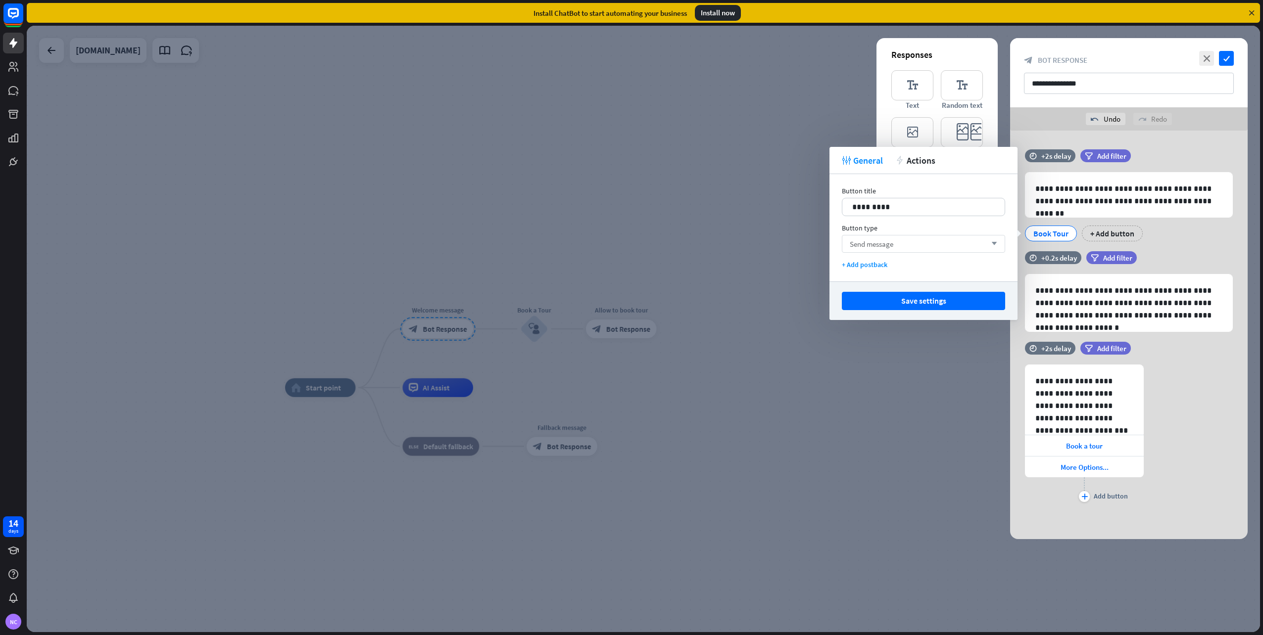
click at [908, 238] on div "Send message arrow_down" at bounding box center [923, 244] width 163 height 18
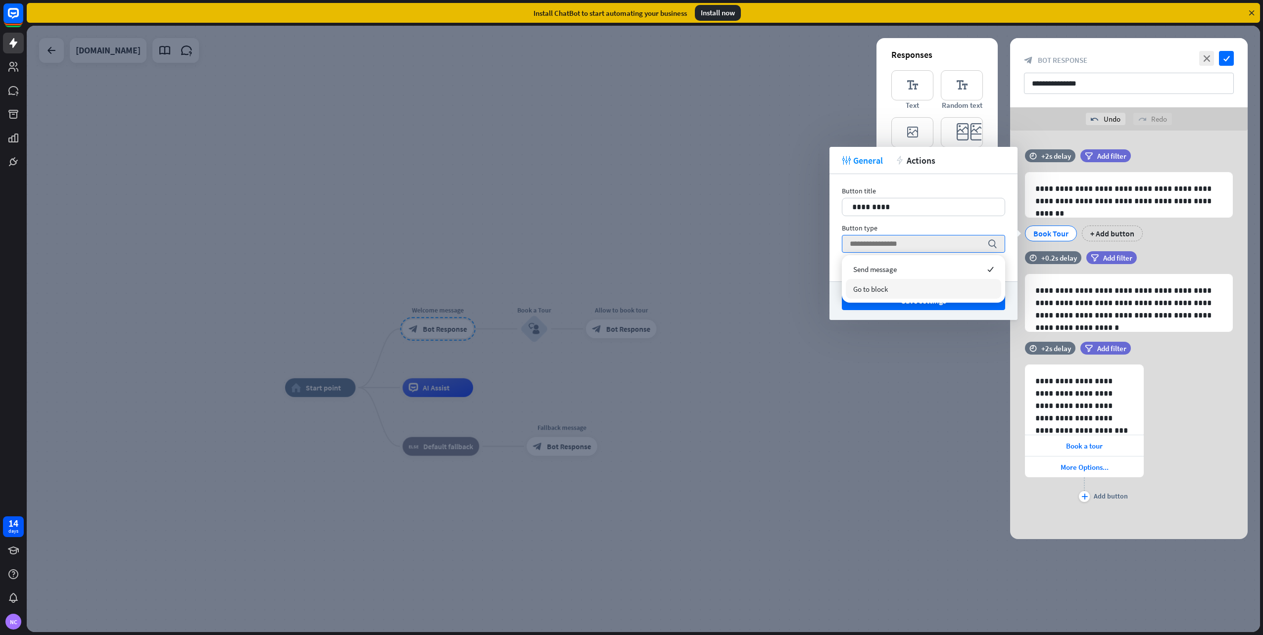
click at [901, 290] on div "Go to block" at bounding box center [923, 289] width 155 height 20
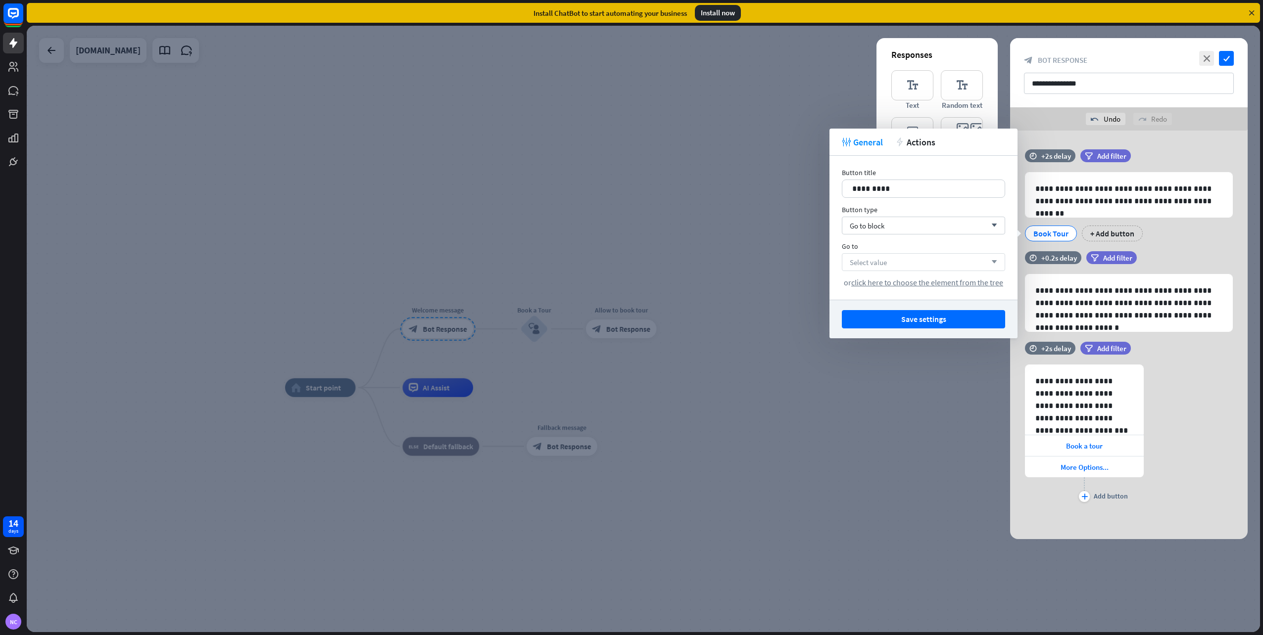
click at [896, 262] on div "Select value arrow_down" at bounding box center [923, 262] width 163 height 18
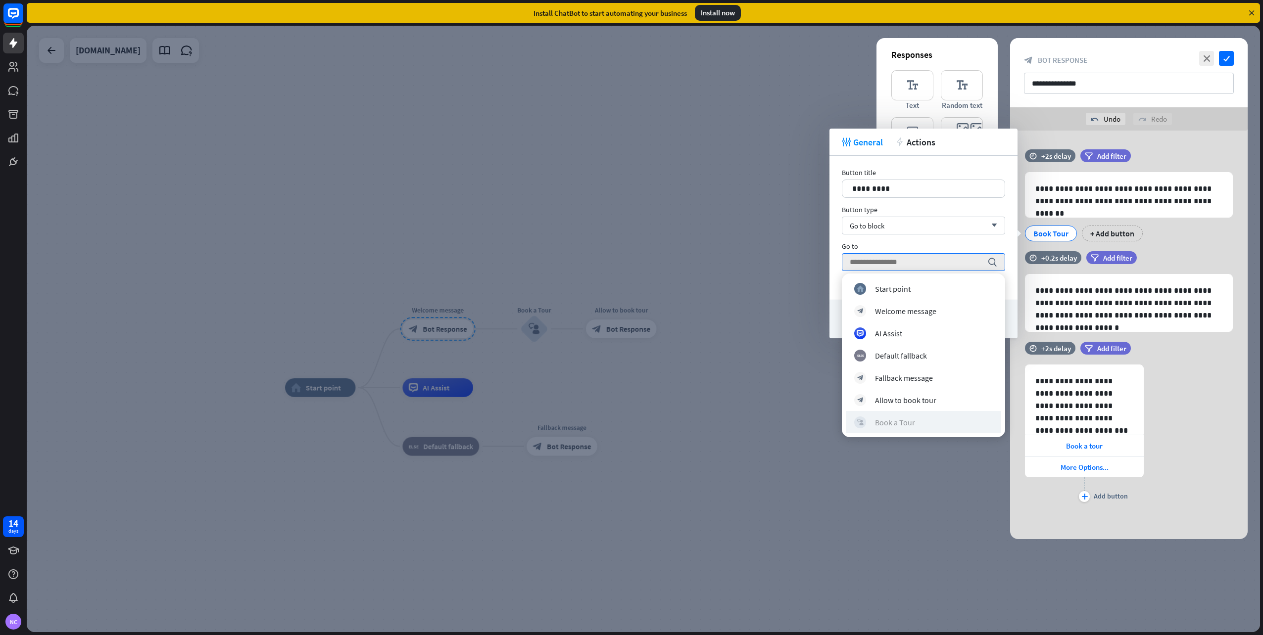
click at [879, 418] on div "Book a Tour" at bounding box center [895, 423] width 40 height 10
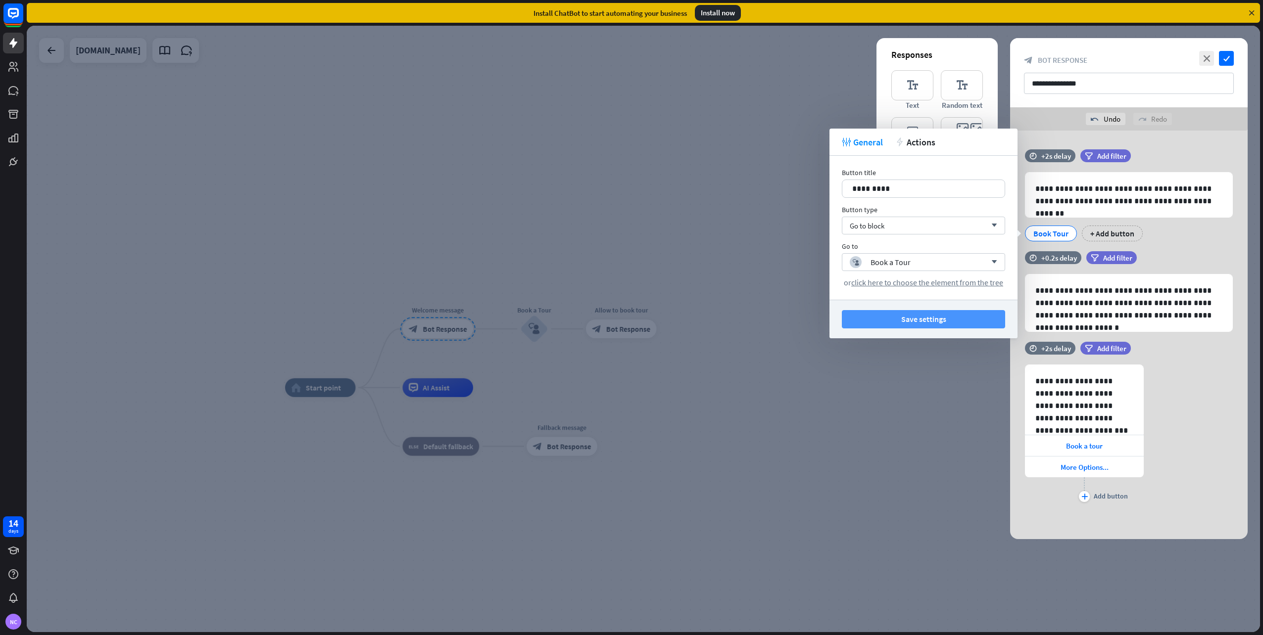
click at [933, 322] on button "Save settings" at bounding box center [923, 319] width 163 height 18
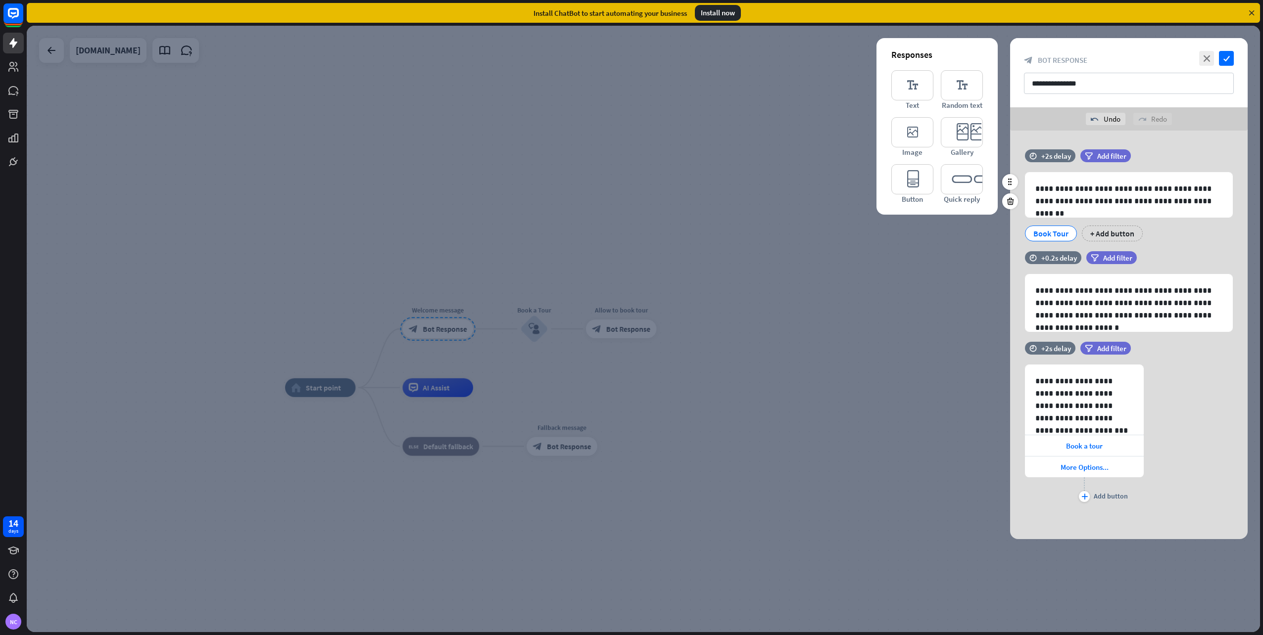
click at [1059, 237] on div "Book Tour" at bounding box center [1050, 233] width 35 height 15
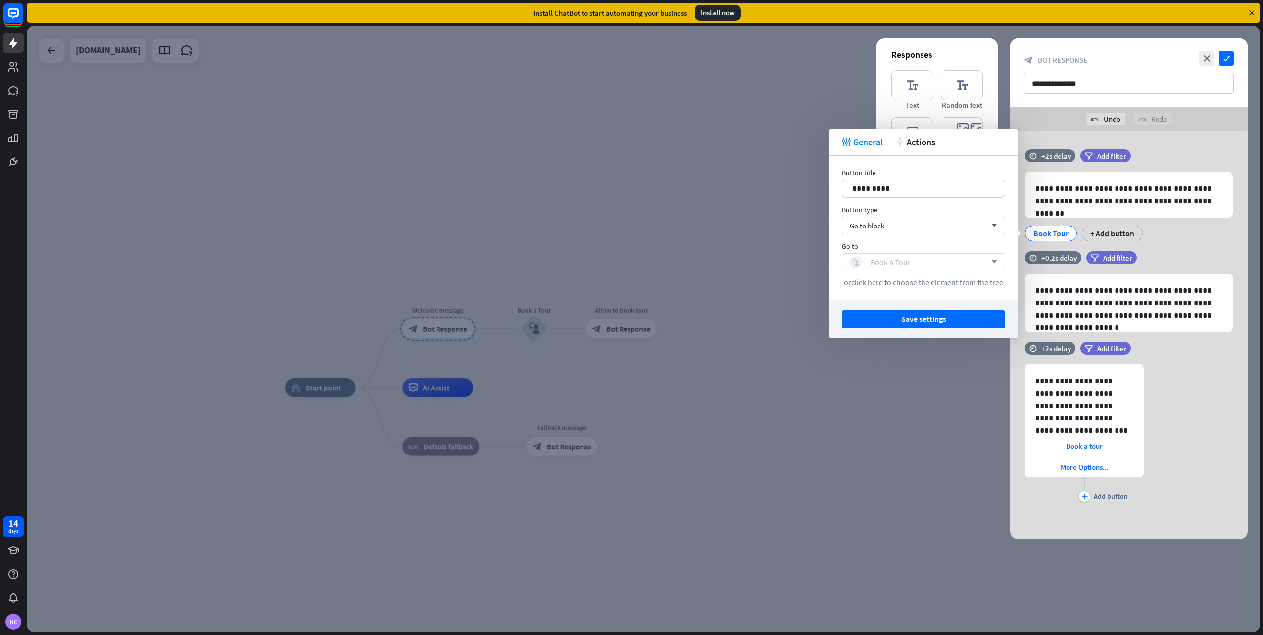
click at [907, 262] on div "Book a Tour" at bounding box center [890, 262] width 40 height 10
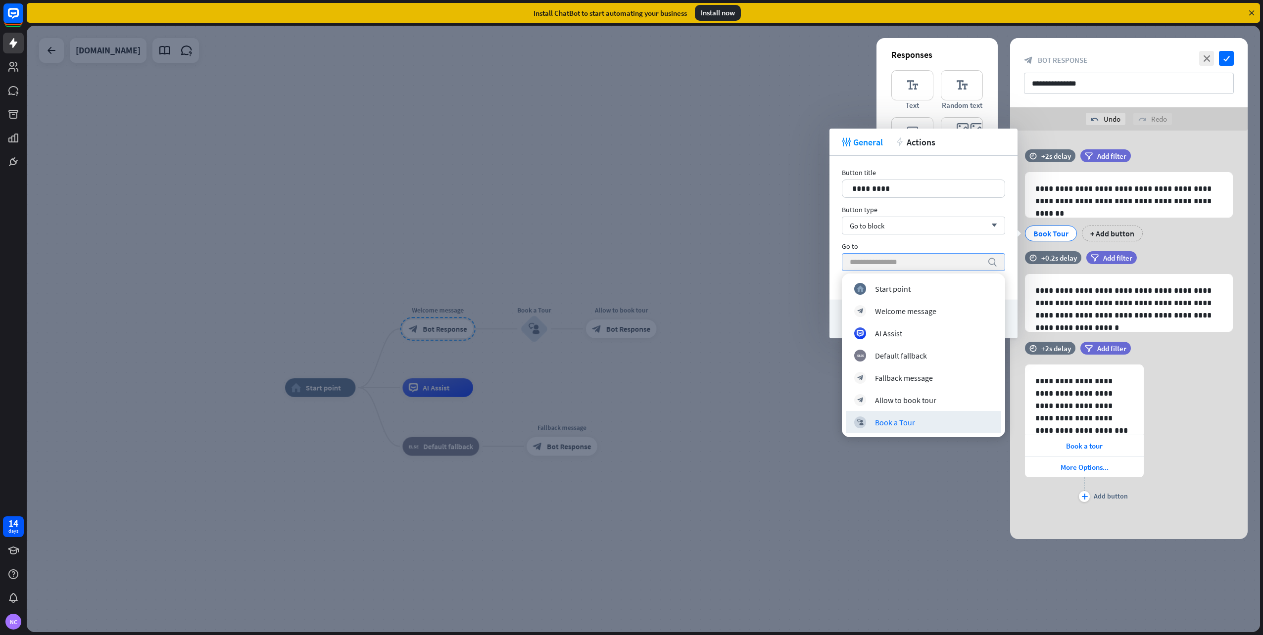
click at [907, 262] on input "search" at bounding box center [915, 262] width 133 height 17
click at [927, 249] on div "Go to" at bounding box center [923, 246] width 163 height 9
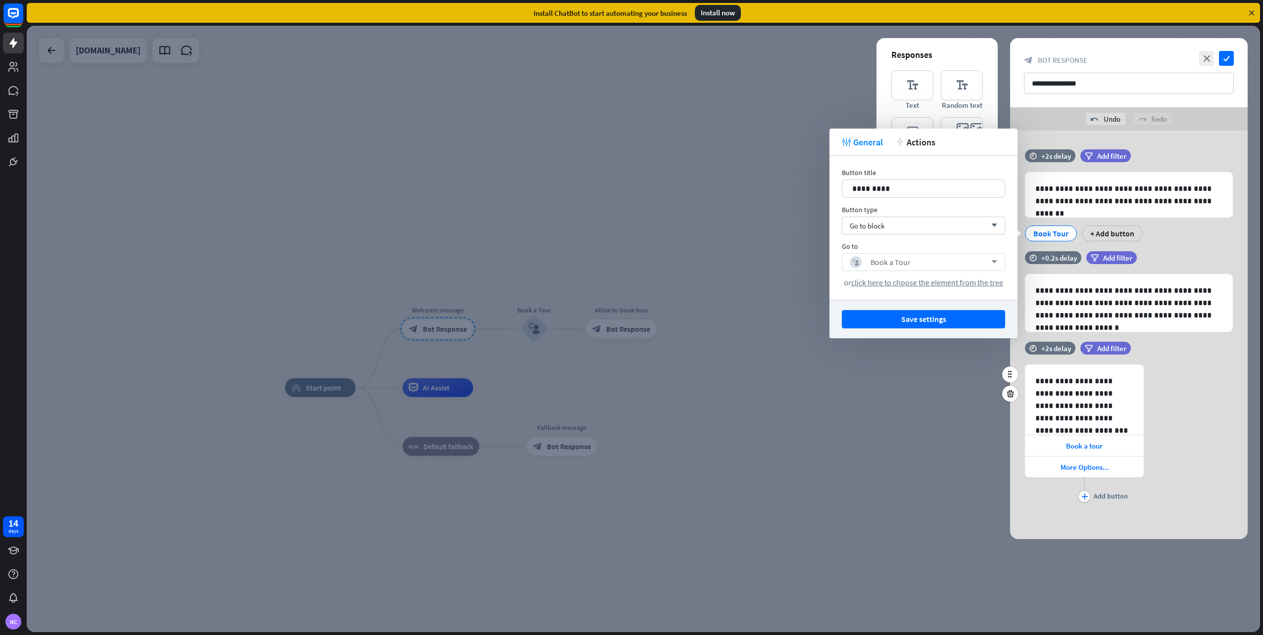
click at [1175, 378] on div "**********" at bounding box center [1128, 435] width 237 height 140
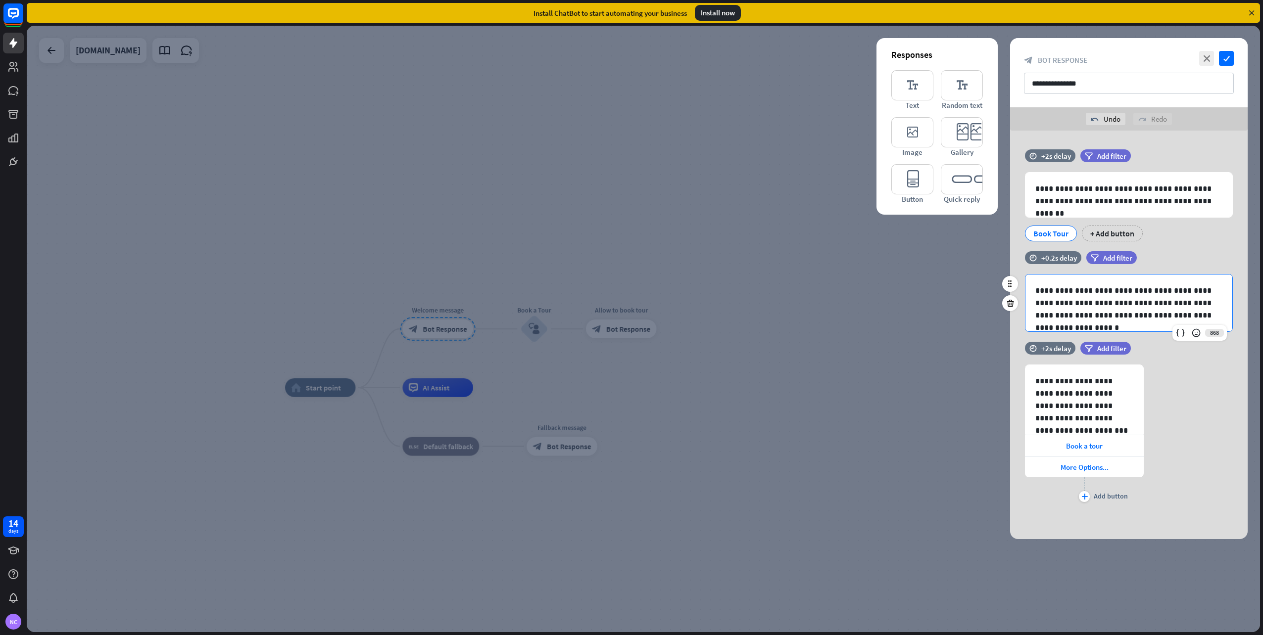
click at [1077, 292] on p "**********" at bounding box center [1128, 302] width 187 height 37
drag, startPoint x: 1010, startPoint y: 306, endPoint x: 1011, endPoint y: 311, distance: 5.0
click at [1011, 311] on div "**********" at bounding box center [1128, 296] width 237 height 91
drag, startPoint x: 1011, startPoint y: 311, endPoint x: 1012, endPoint y: 300, distance: 10.9
click at [1011, 301] on icon at bounding box center [1009, 303] width 9 height 9
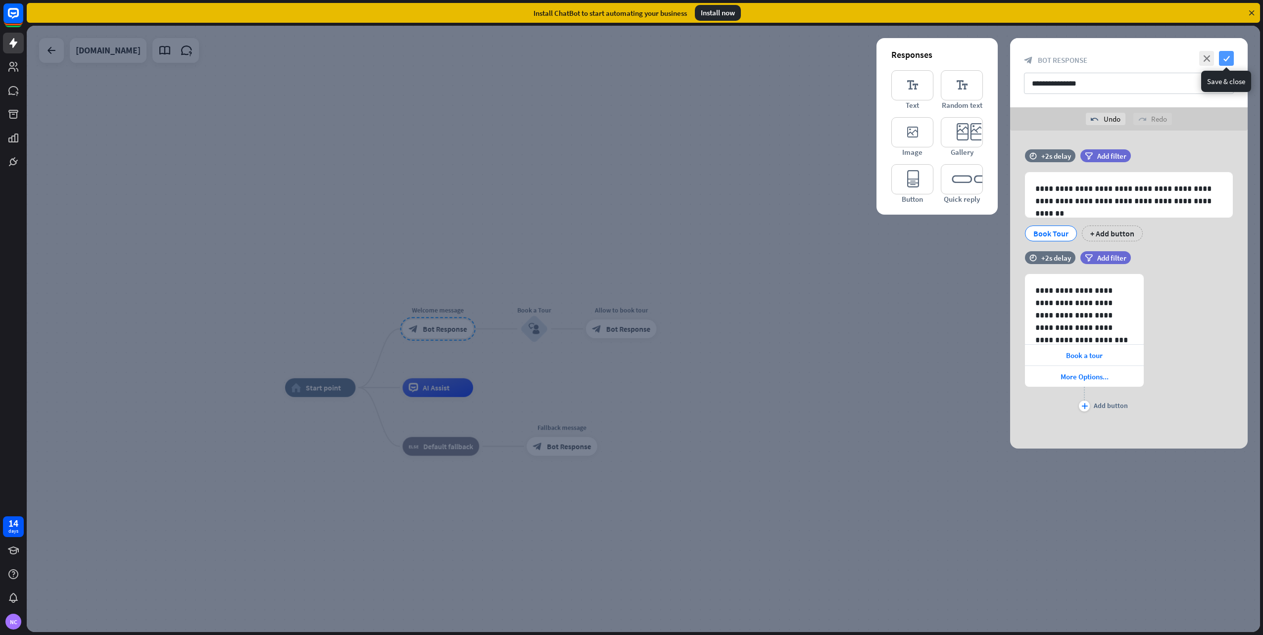
click at [1223, 60] on icon "check" at bounding box center [1226, 58] width 15 height 15
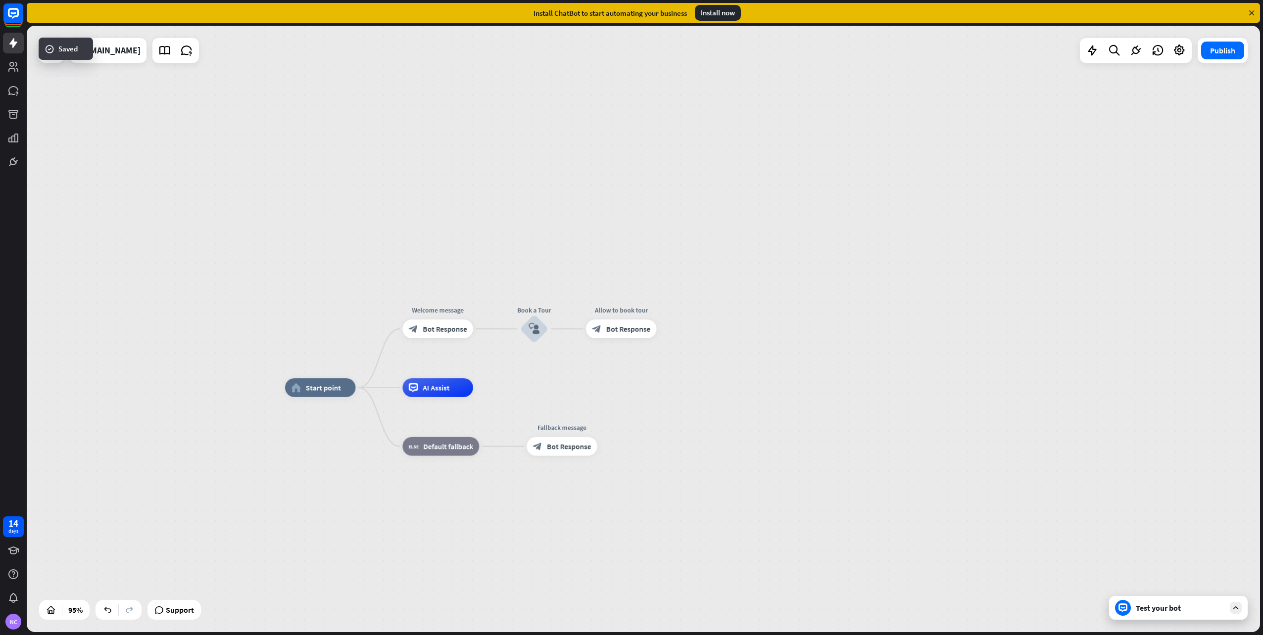
click at [1147, 606] on div "Test your bot" at bounding box center [1179, 608] width 89 height 10
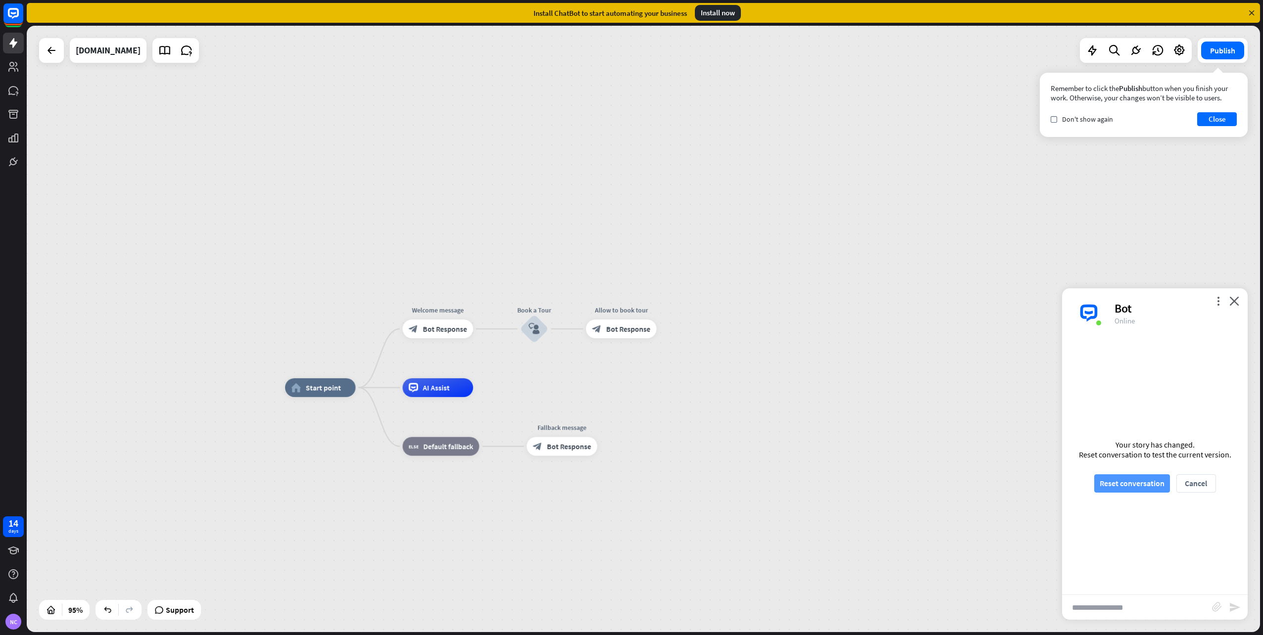
click at [1145, 490] on button "Reset conversation" at bounding box center [1132, 483] width 76 height 18
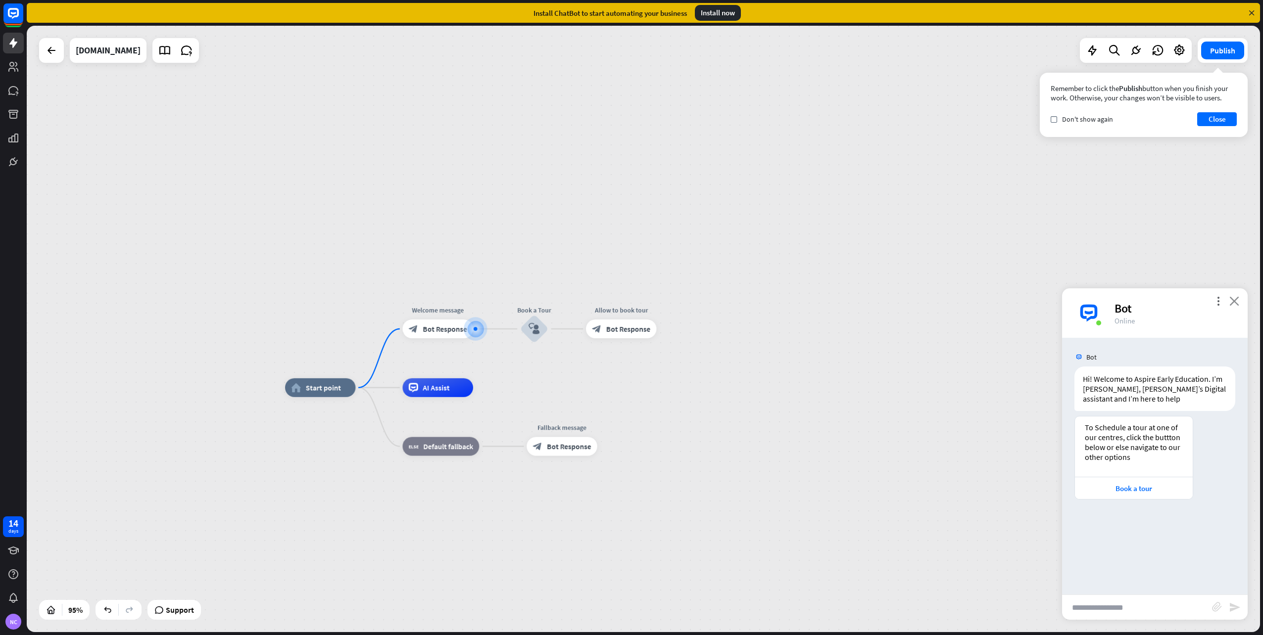
click at [1236, 301] on icon "close" at bounding box center [1234, 300] width 10 height 9
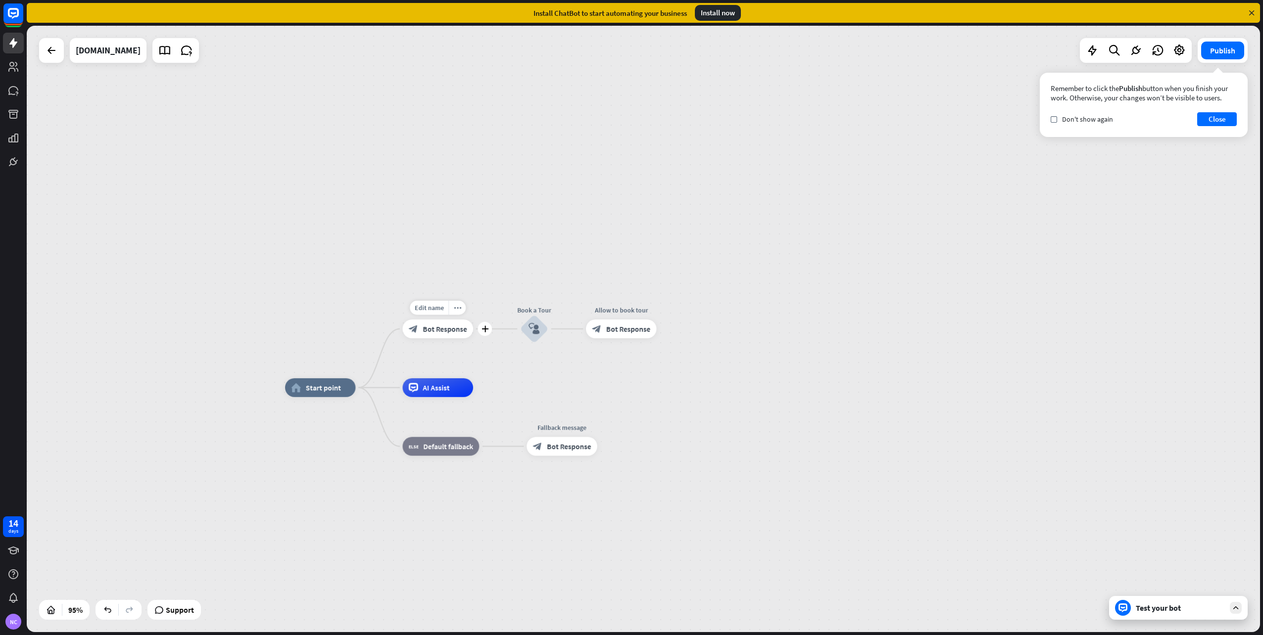
click at [441, 338] on div "block_bot_response Bot Response" at bounding box center [437, 329] width 71 height 19
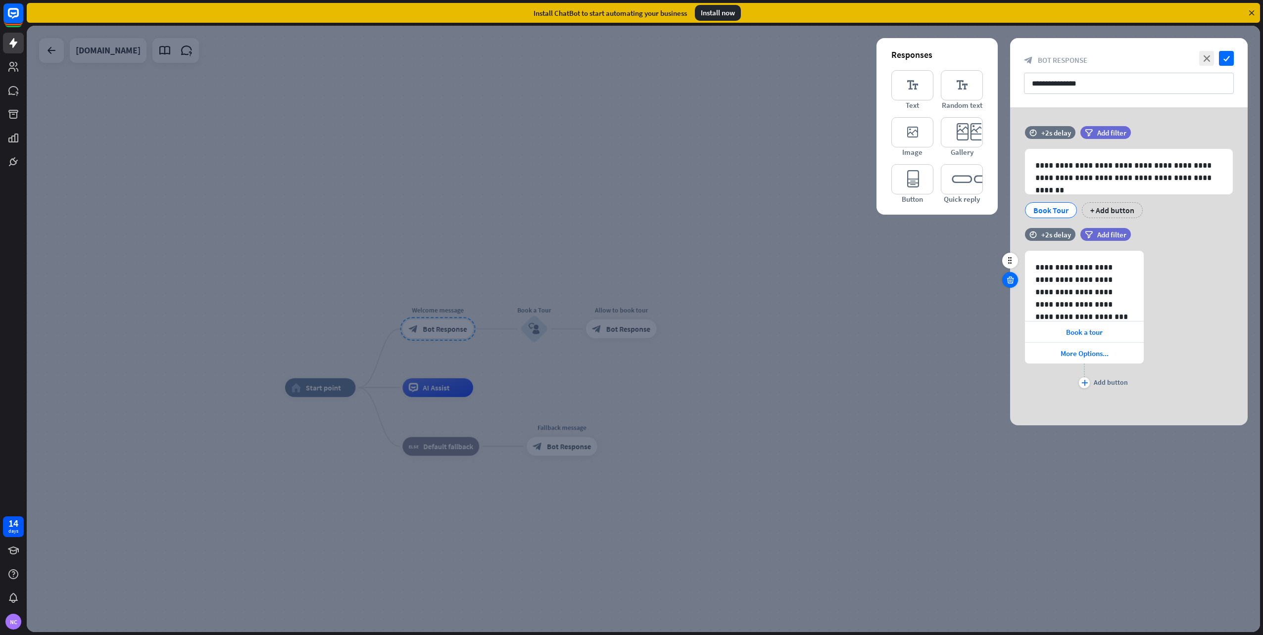
click at [1008, 280] on icon at bounding box center [1009, 280] width 9 height 9
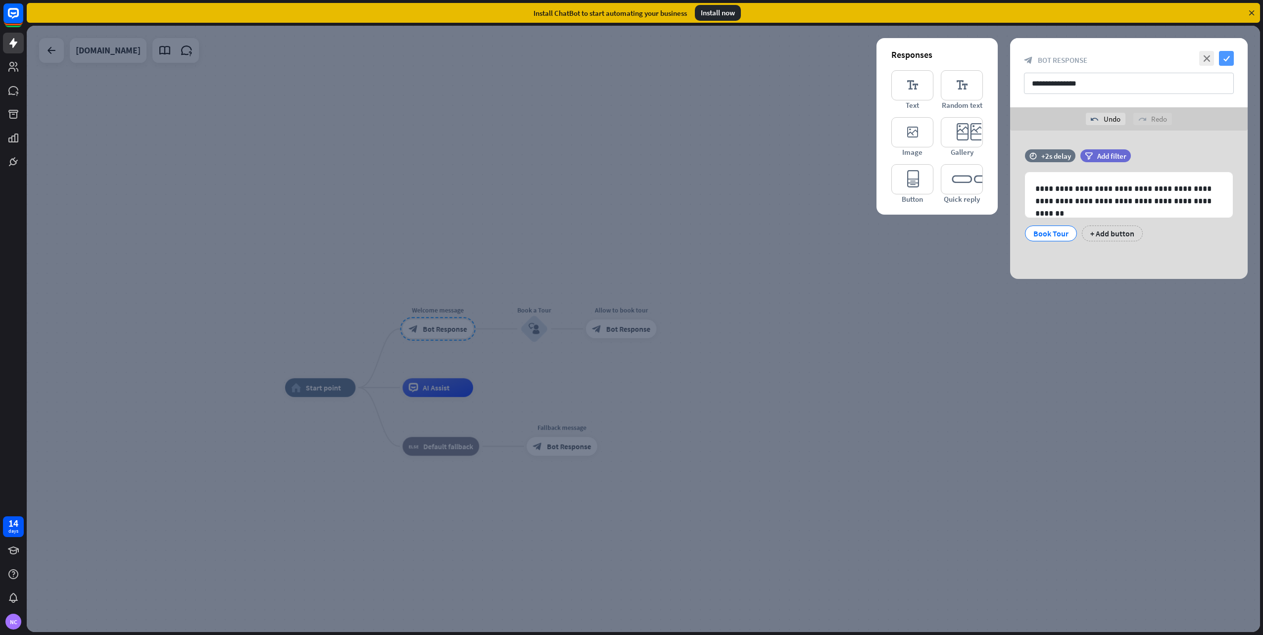
click at [1226, 55] on icon "check" at bounding box center [1226, 58] width 15 height 15
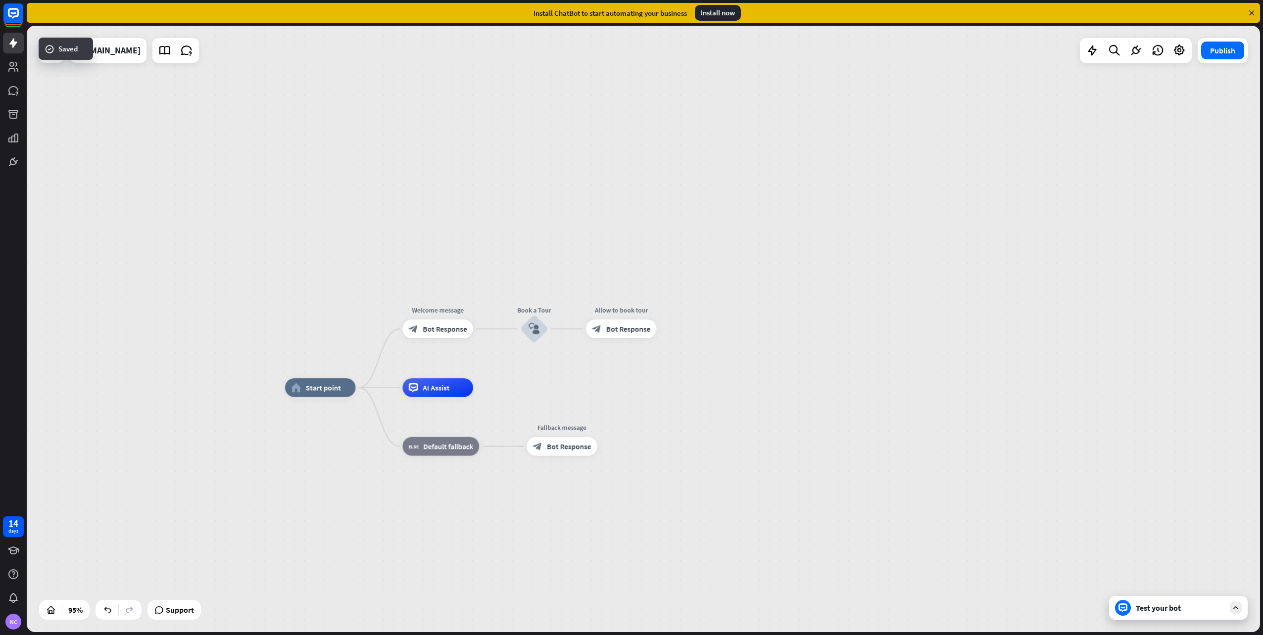
click at [1156, 609] on div "Test your bot" at bounding box center [1179, 608] width 89 height 10
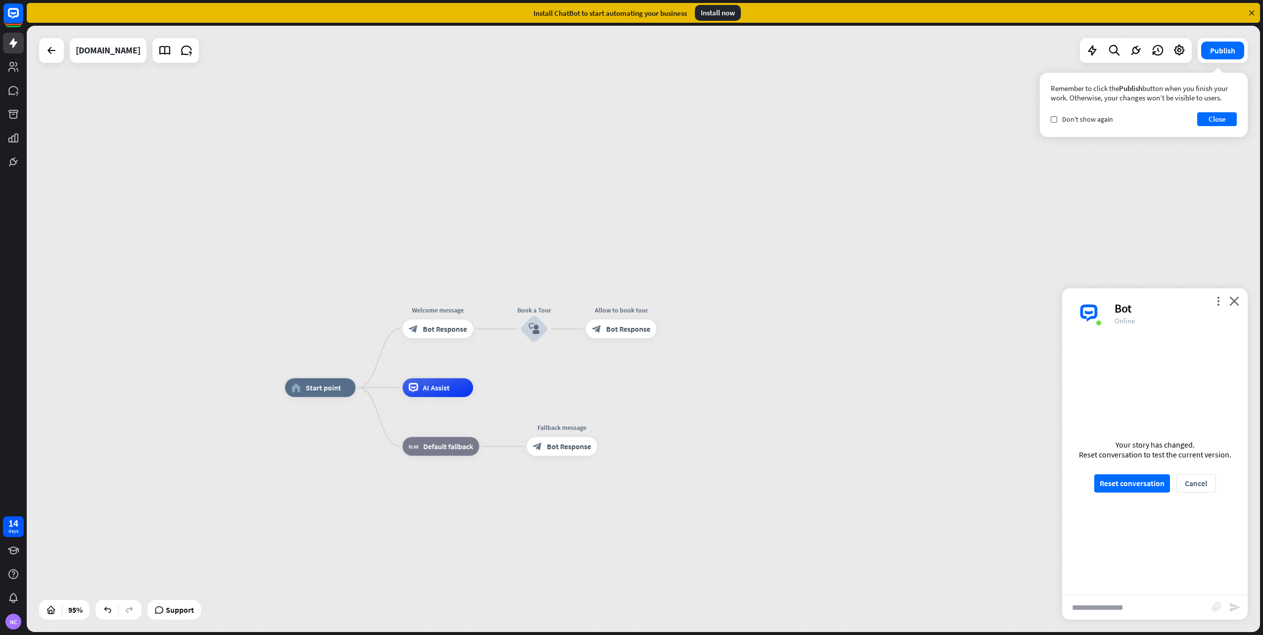
click at [1132, 474] on div "Your story has changed. Reset conversation to test the current version. Reset c…" at bounding box center [1155, 466] width 186 height 257
click at [1138, 485] on button "Reset conversation" at bounding box center [1132, 483] width 76 height 18
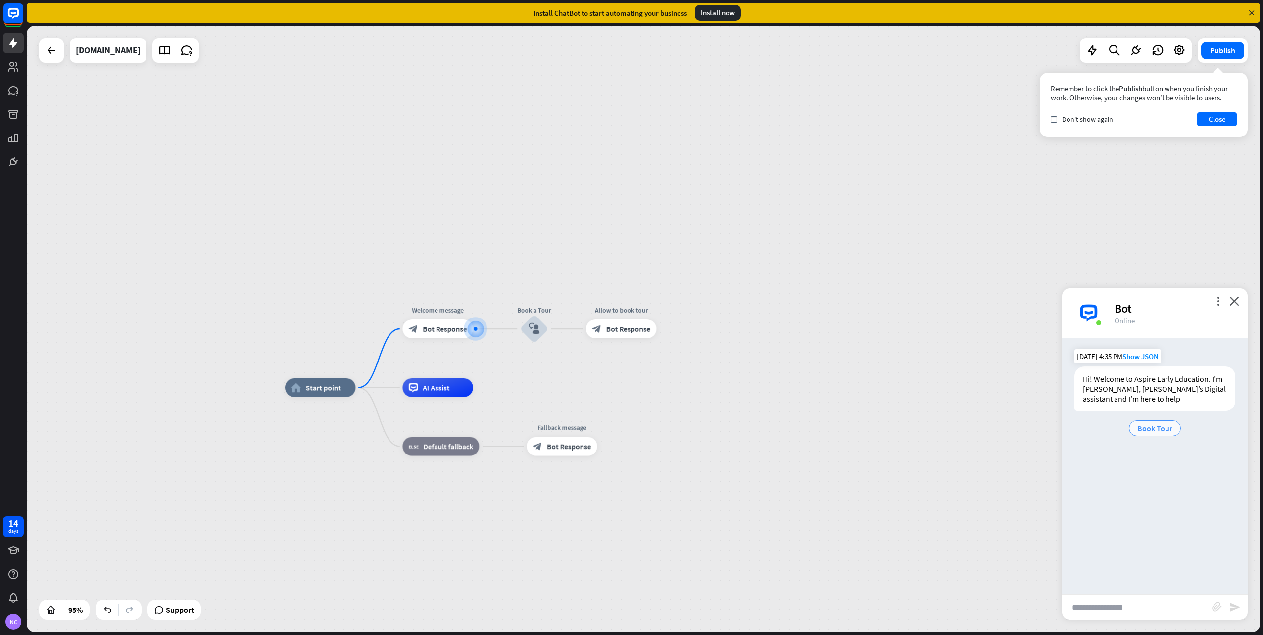
click at [1148, 429] on span "Book Tour" at bounding box center [1154, 429] width 35 height 10
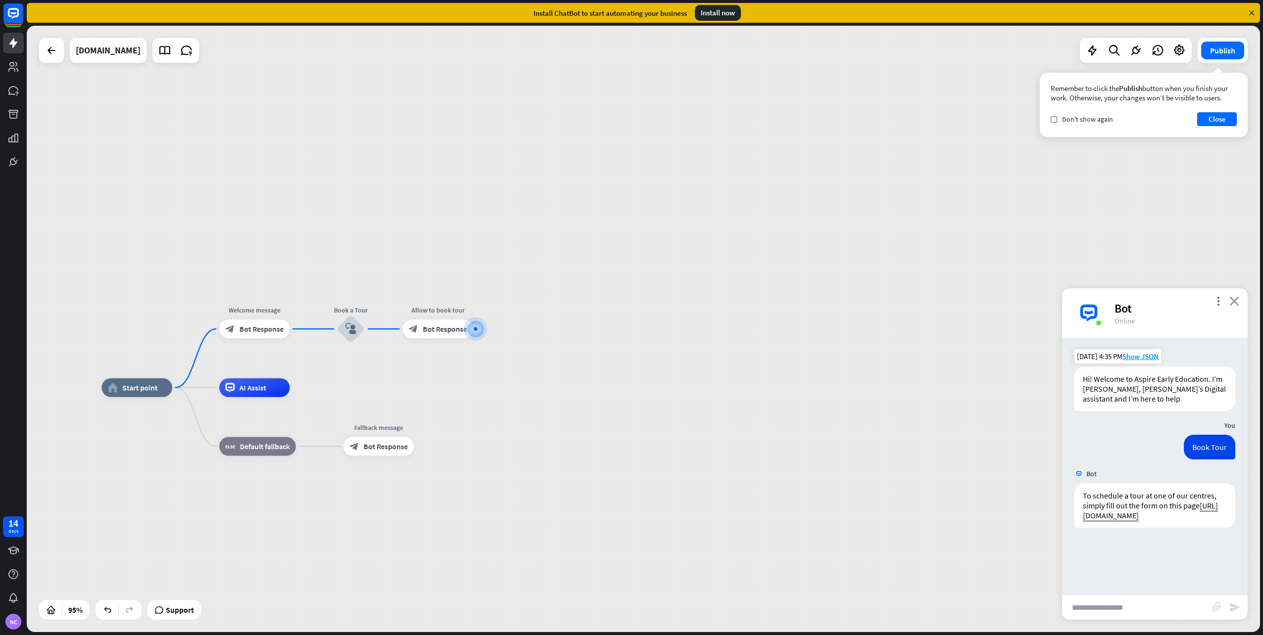
click at [1233, 305] on icon "close" at bounding box center [1234, 300] width 10 height 9
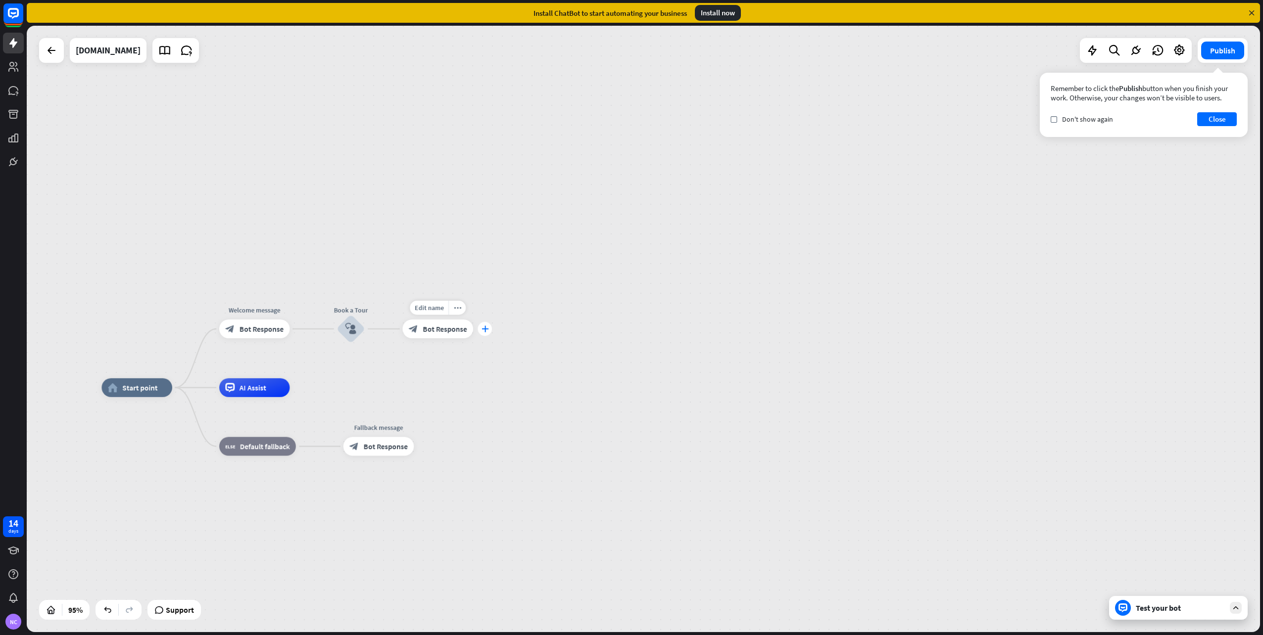
click at [486, 335] on div "plus" at bounding box center [484, 329] width 14 height 14
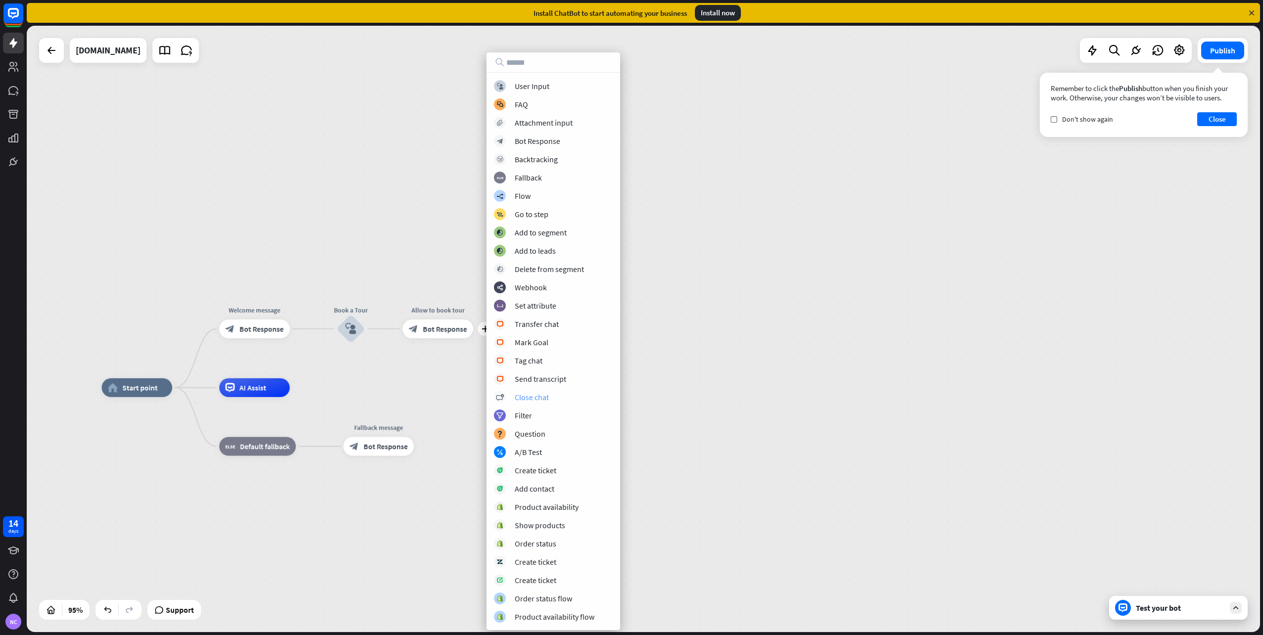
click at [531, 395] on div "Close chat" at bounding box center [532, 397] width 34 height 10
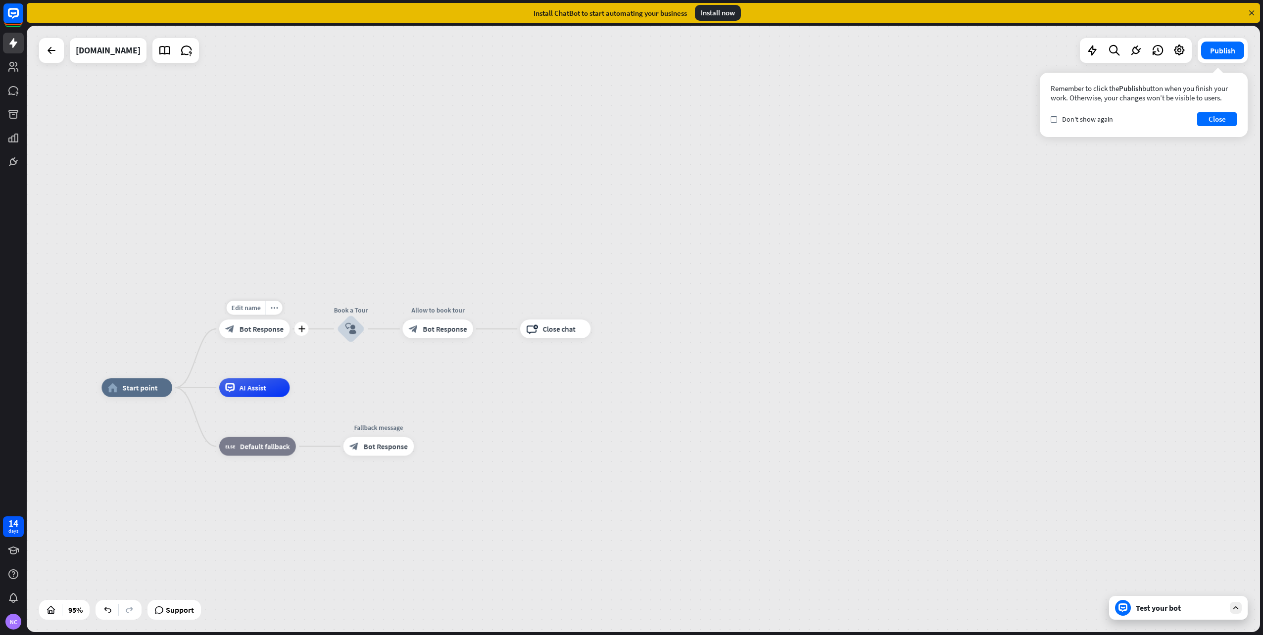
click at [246, 337] on div "block_bot_response Bot Response" at bounding box center [254, 329] width 71 height 19
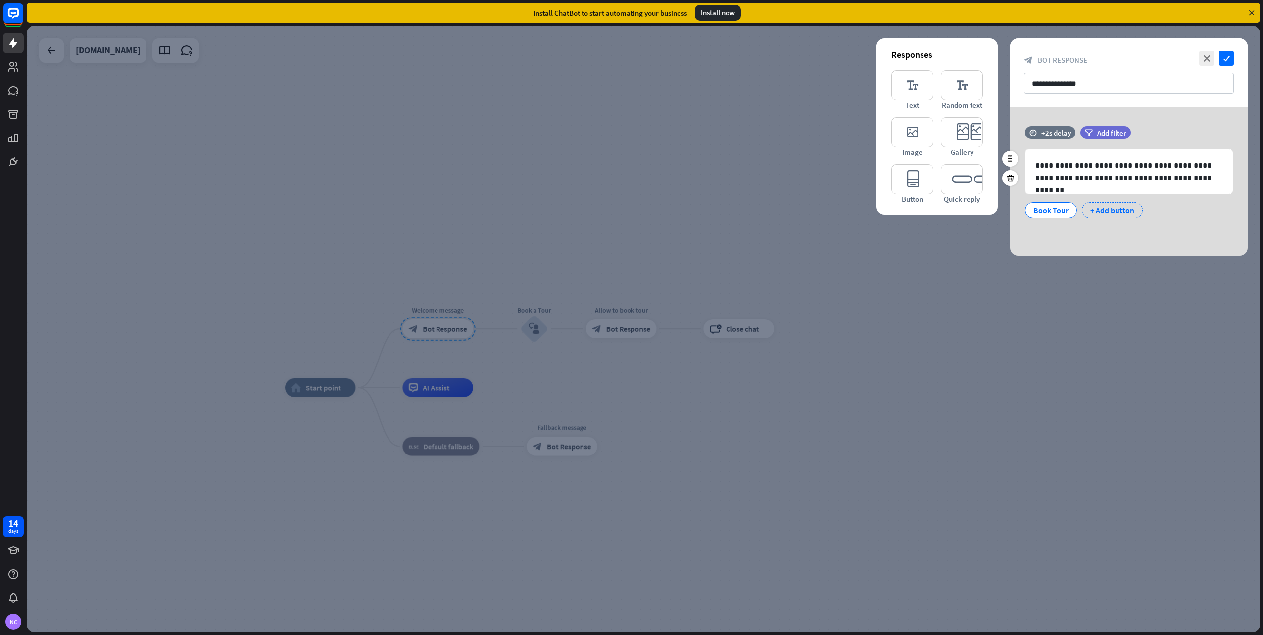
click at [1106, 208] on div "+ Add button" at bounding box center [1112, 210] width 61 height 16
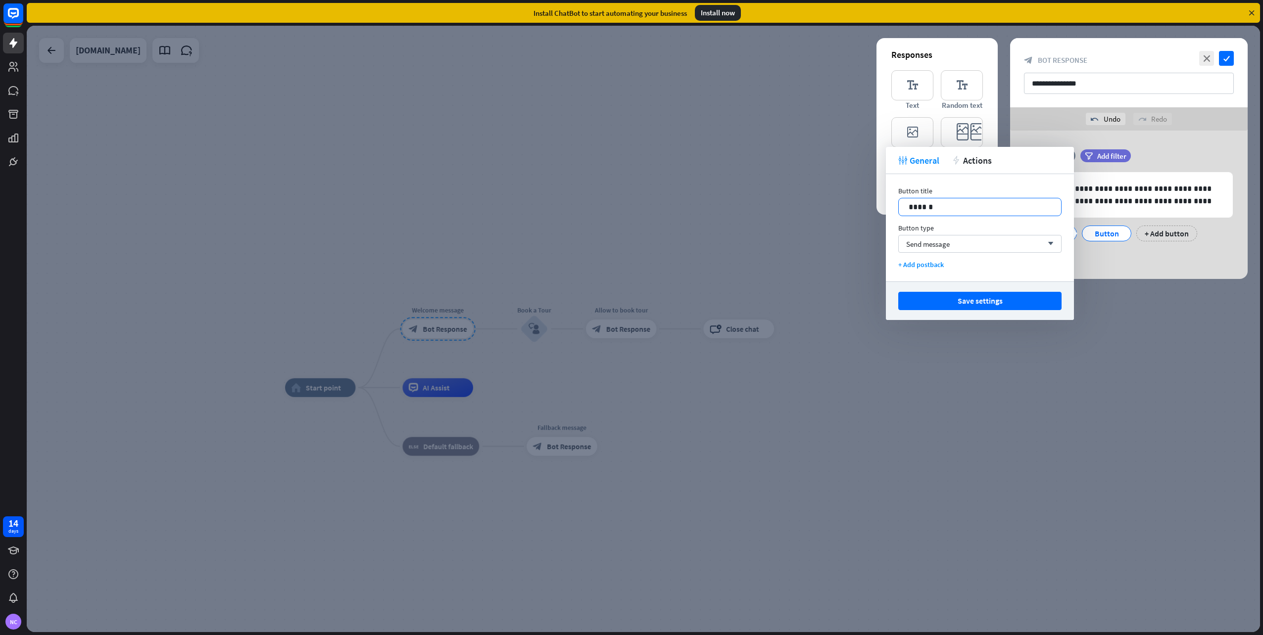
click at [937, 210] on p "******" at bounding box center [979, 207] width 142 height 12
click at [971, 207] on p "*********" at bounding box center [979, 207] width 142 height 12
click at [962, 244] on div "Send message arrow_down" at bounding box center [979, 244] width 163 height 18
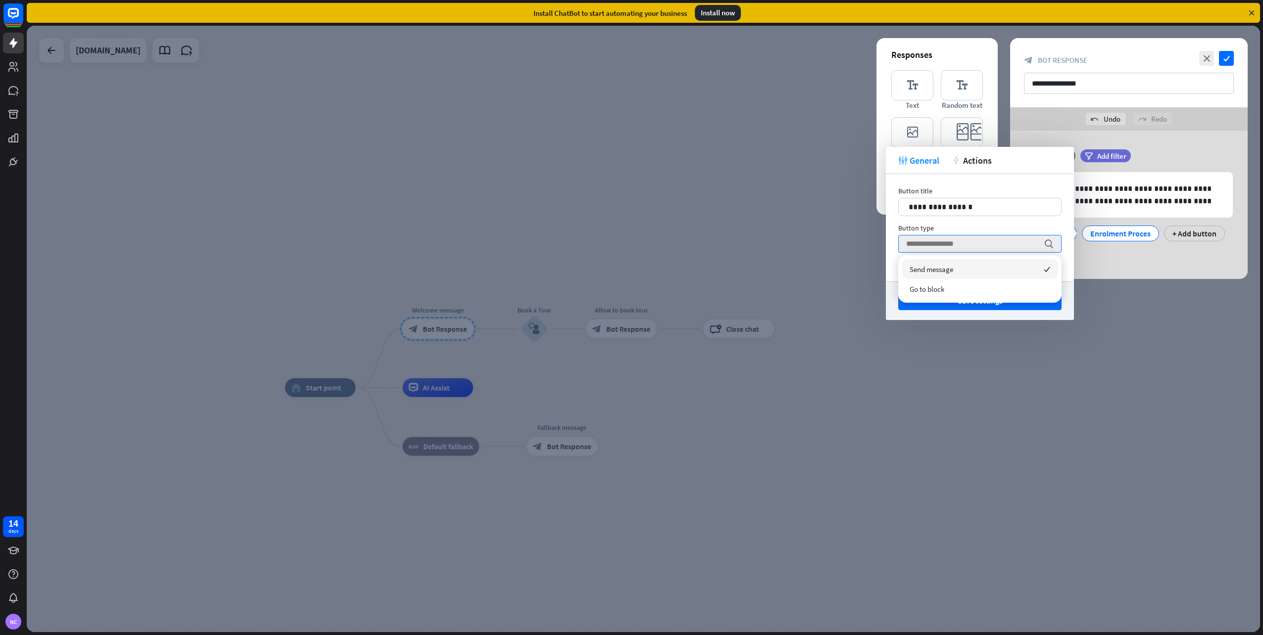
click at [967, 232] on div "Button type" at bounding box center [979, 228] width 163 height 9
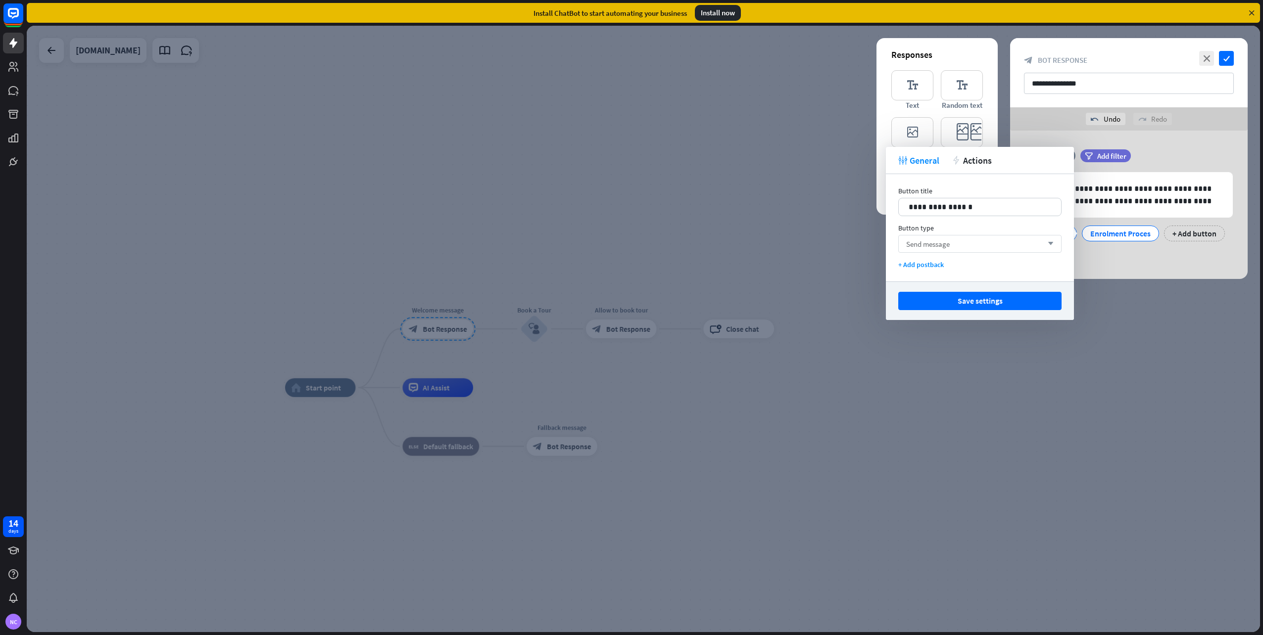
click at [974, 248] on div "Send message arrow_down" at bounding box center [979, 244] width 163 height 18
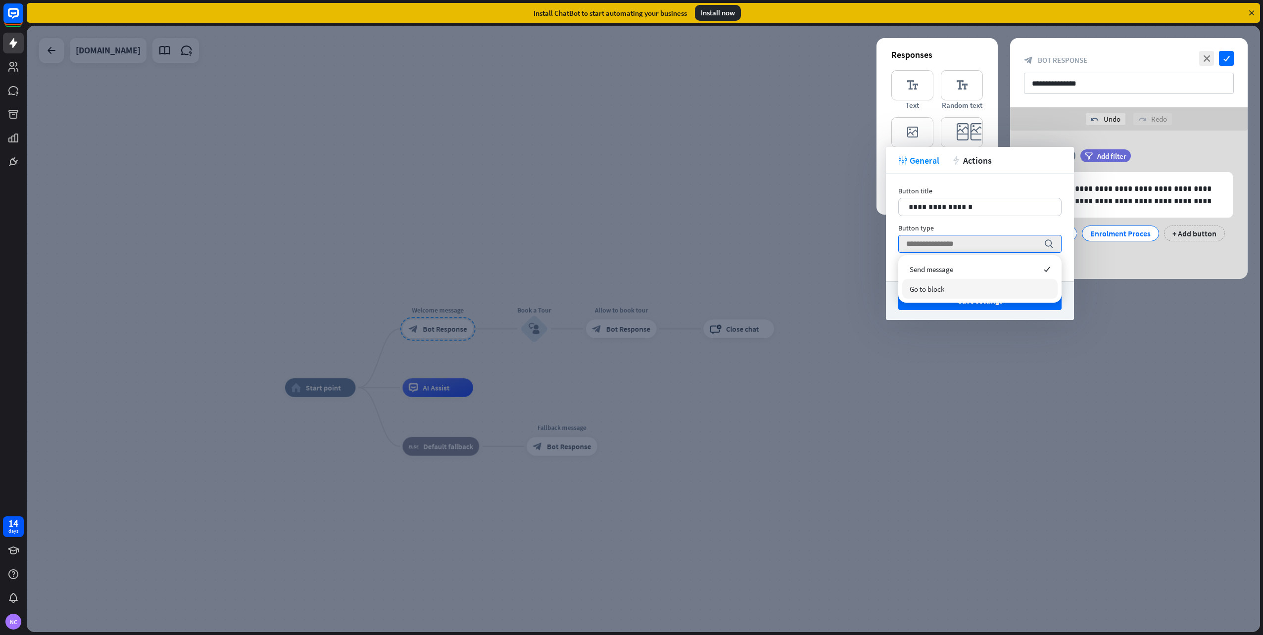
click at [962, 291] on div "Go to block" at bounding box center [979, 289] width 155 height 20
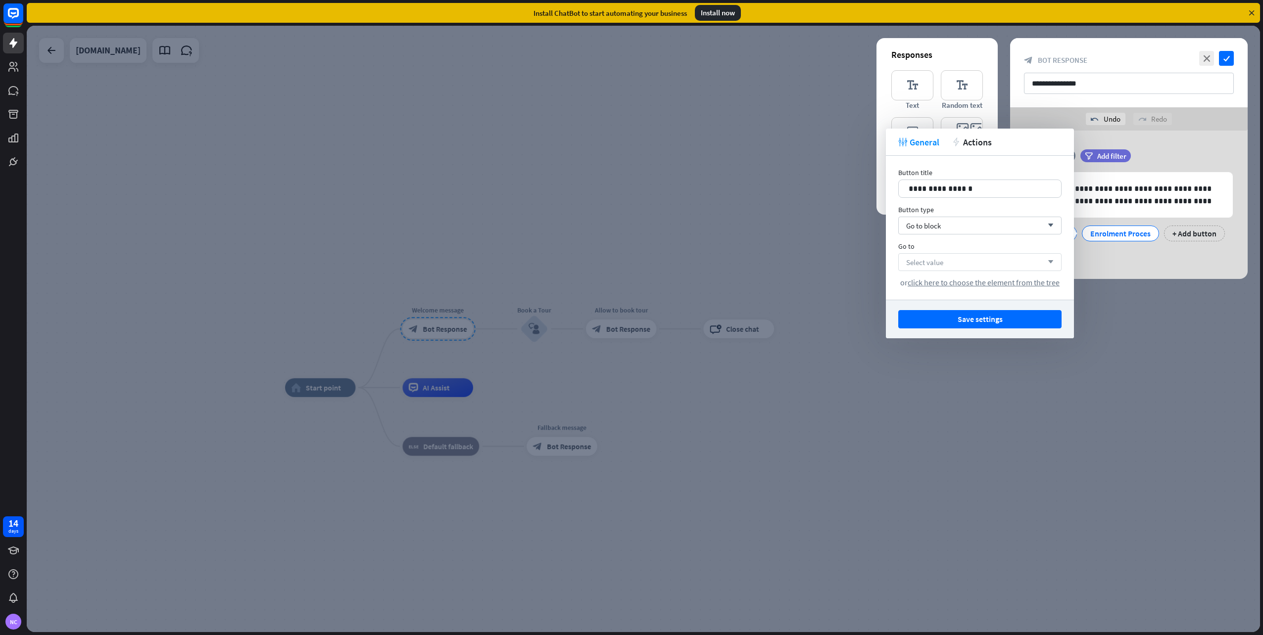
click at [964, 265] on div "Select value arrow_down" at bounding box center [979, 262] width 163 height 18
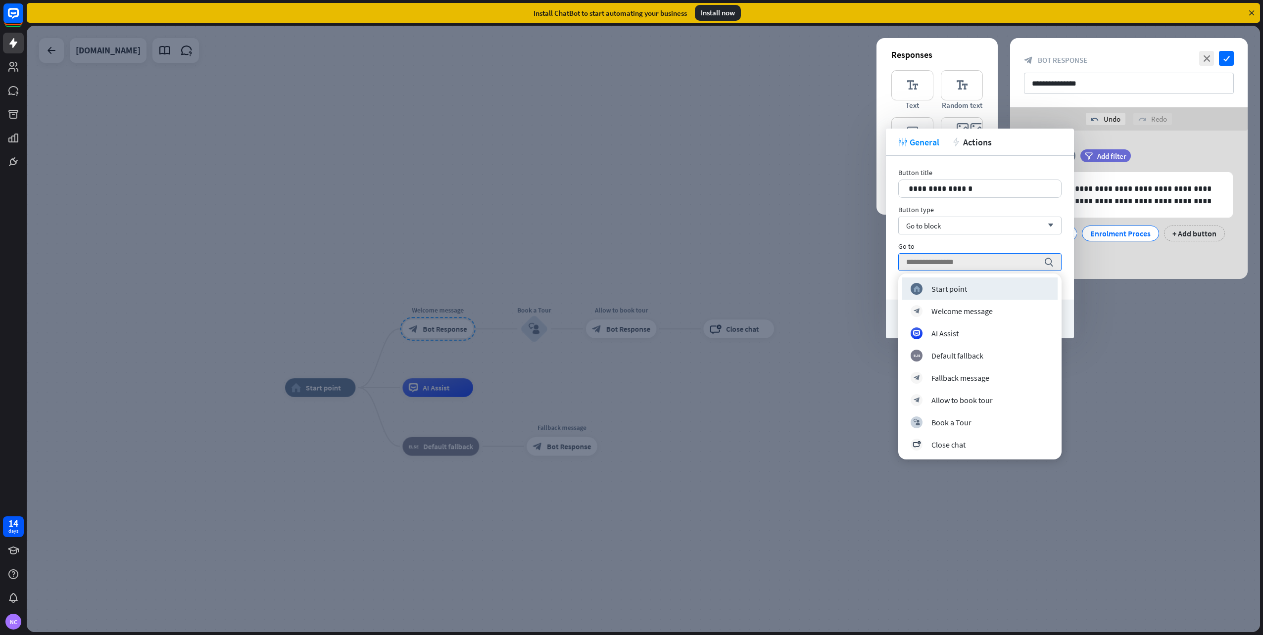
click at [987, 237] on div "**********" at bounding box center [980, 228] width 188 height 144
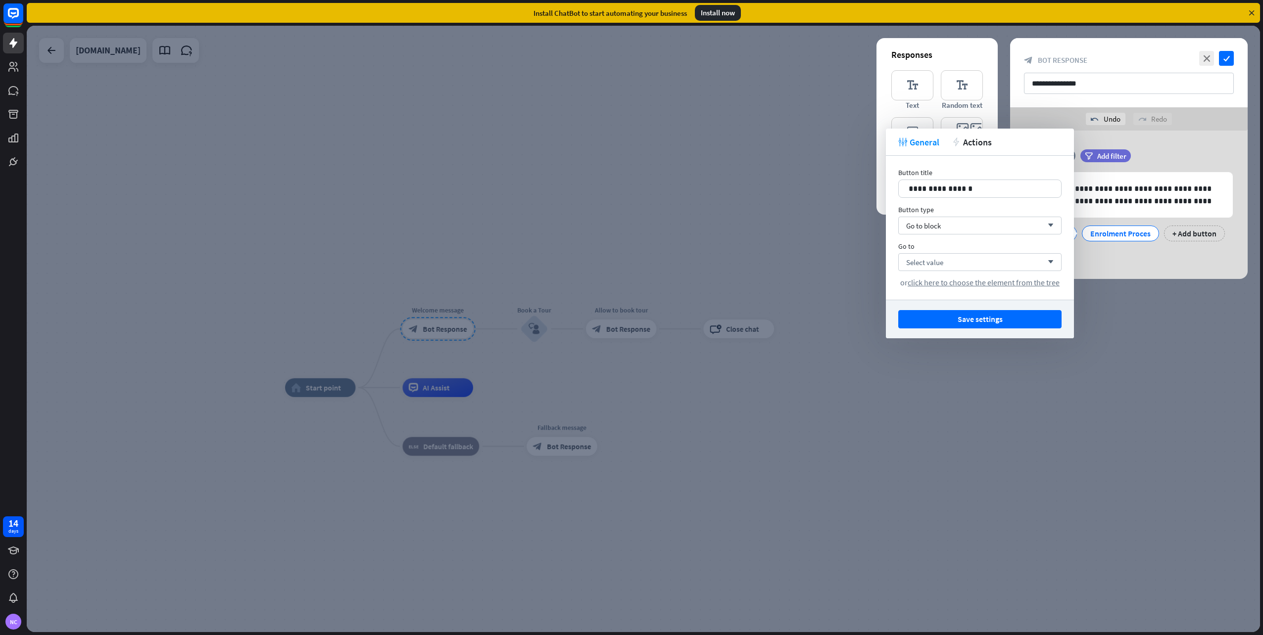
click at [1100, 262] on div "**********" at bounding box center [1128, 205] width 237 height 148
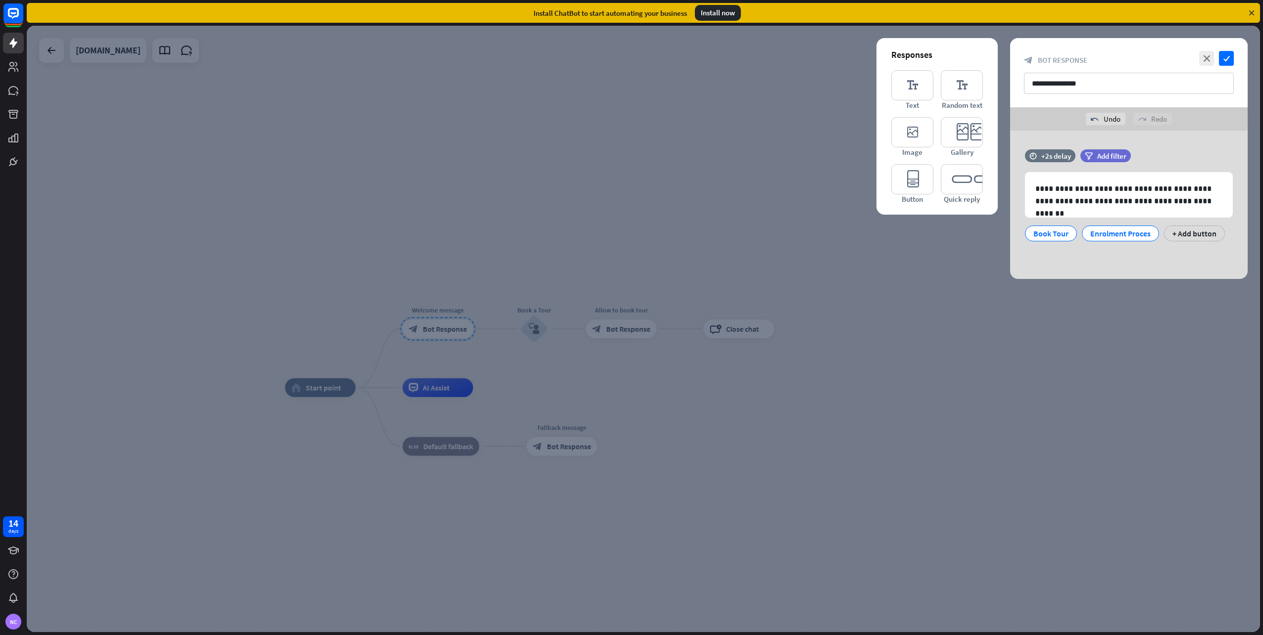
click at [537, 353] on div at bounding box center [643, 329] width 1233 height 607
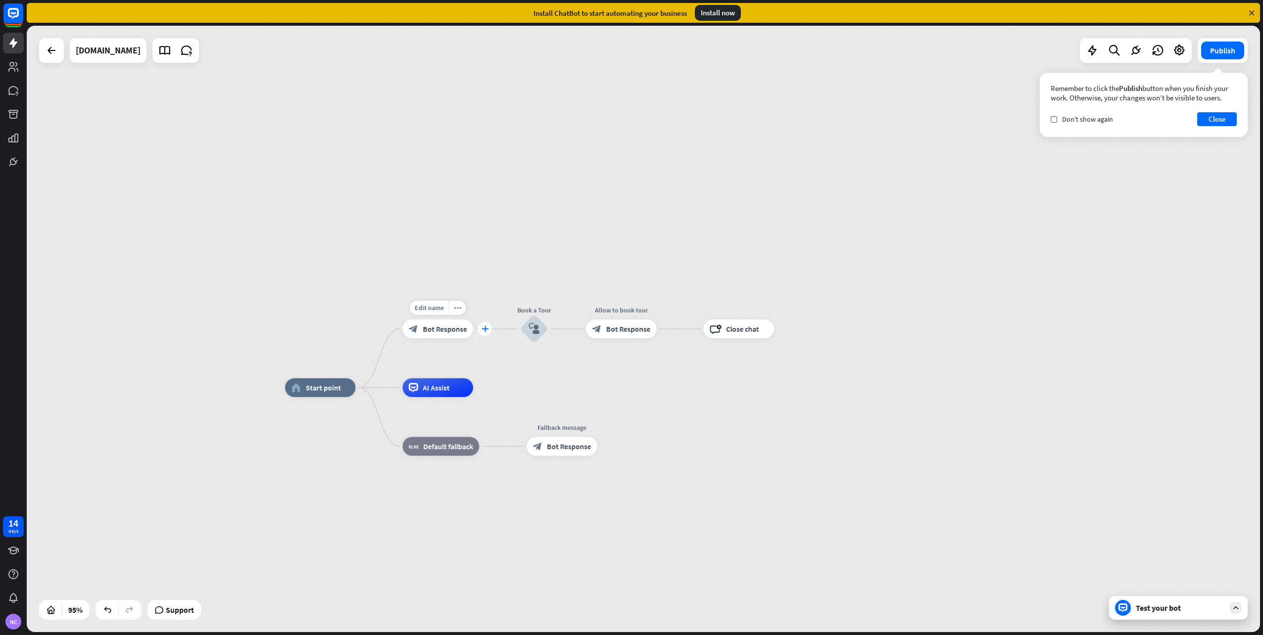
click at [487, 330] on icon "plus" at bounding box center [484, 329] width 7 height 6
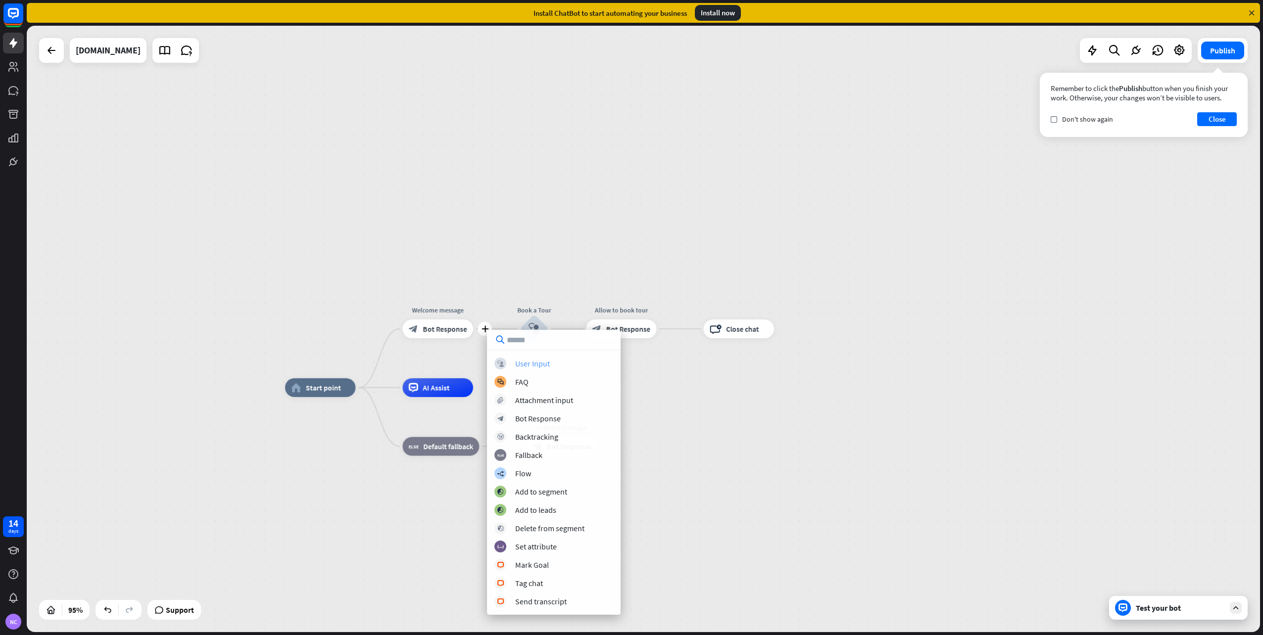
click at [552, 362] on div "block_user_input User Input" at bounding box center [553, 364] width 119 height 12
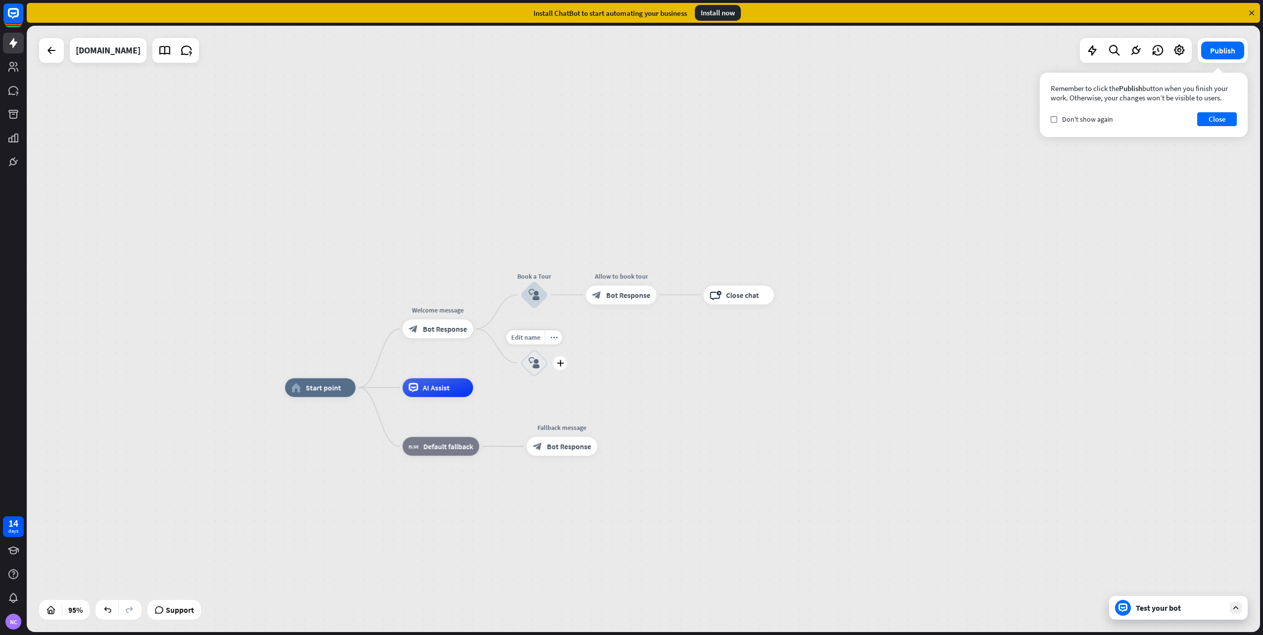
click at [537, 367] on icon "block_user_input" at bounding box center [533, 362] width 11 height 11
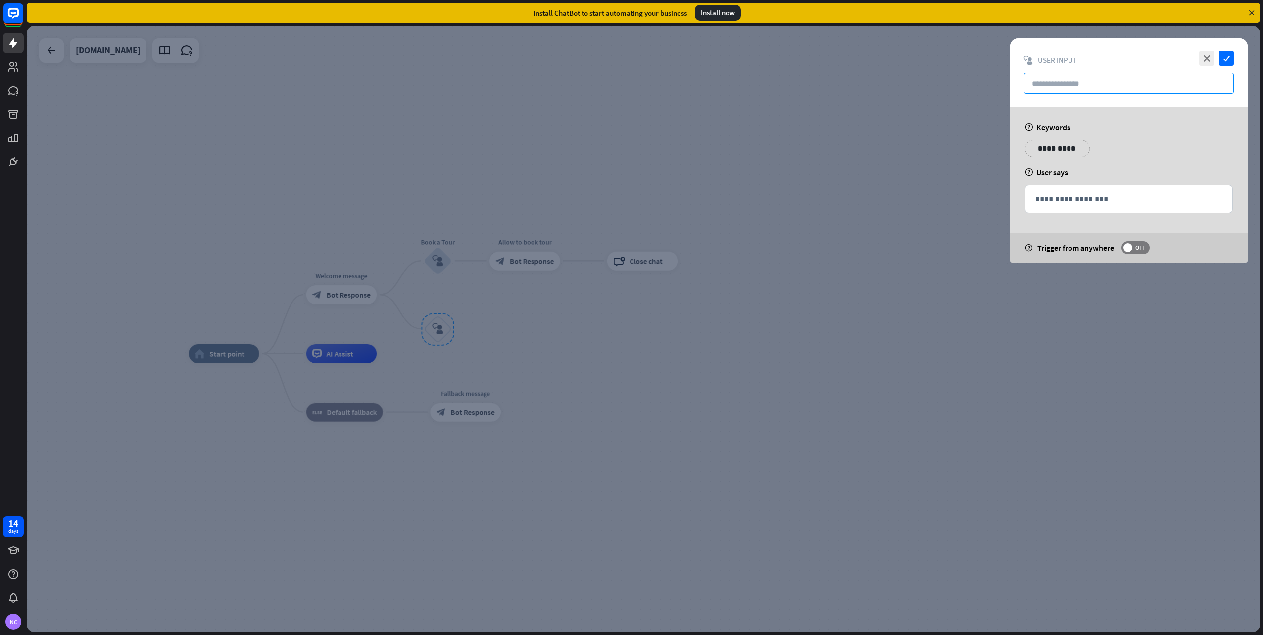
click at [1041, 80] on input "text" at bounding box center [1129, 83] width 210 height 21
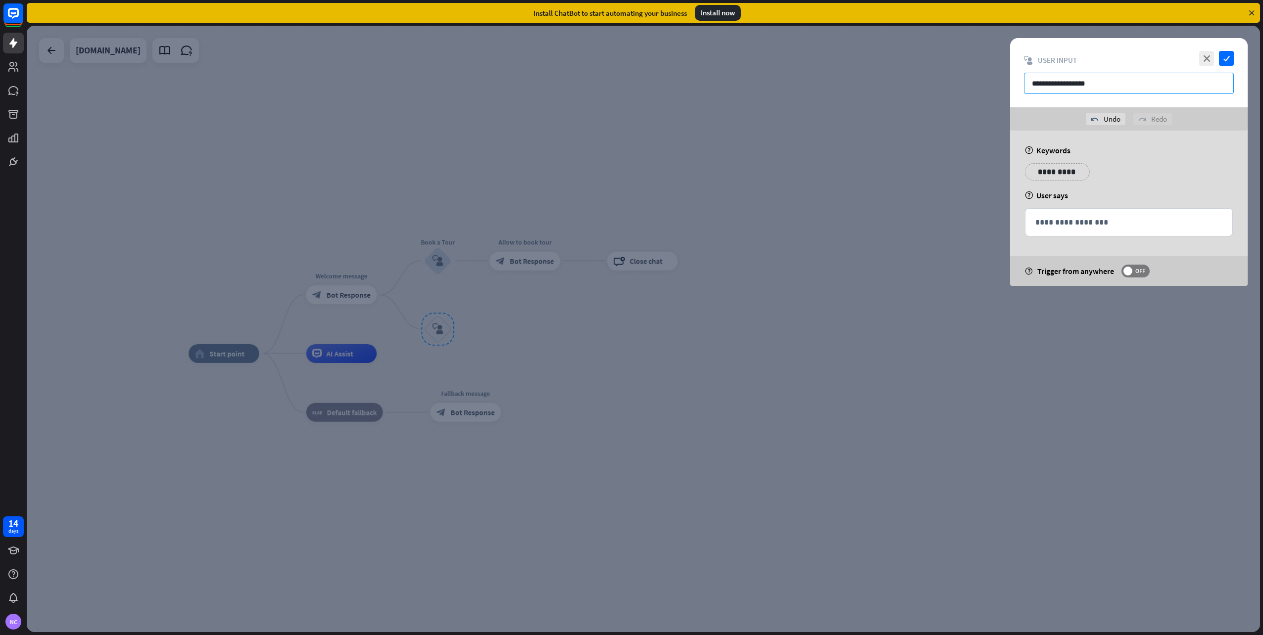
type input "**********"
click at [1068, 168] on p "**********" at bounding box center [1052, 172] width 40 height 12
click at [1112, 175] on p "**********" at bounding box center [1117, 172] width 50 height 12
click at [1183, 172] on p "**********" at bounding box center [1178, 172] width 40 height 12
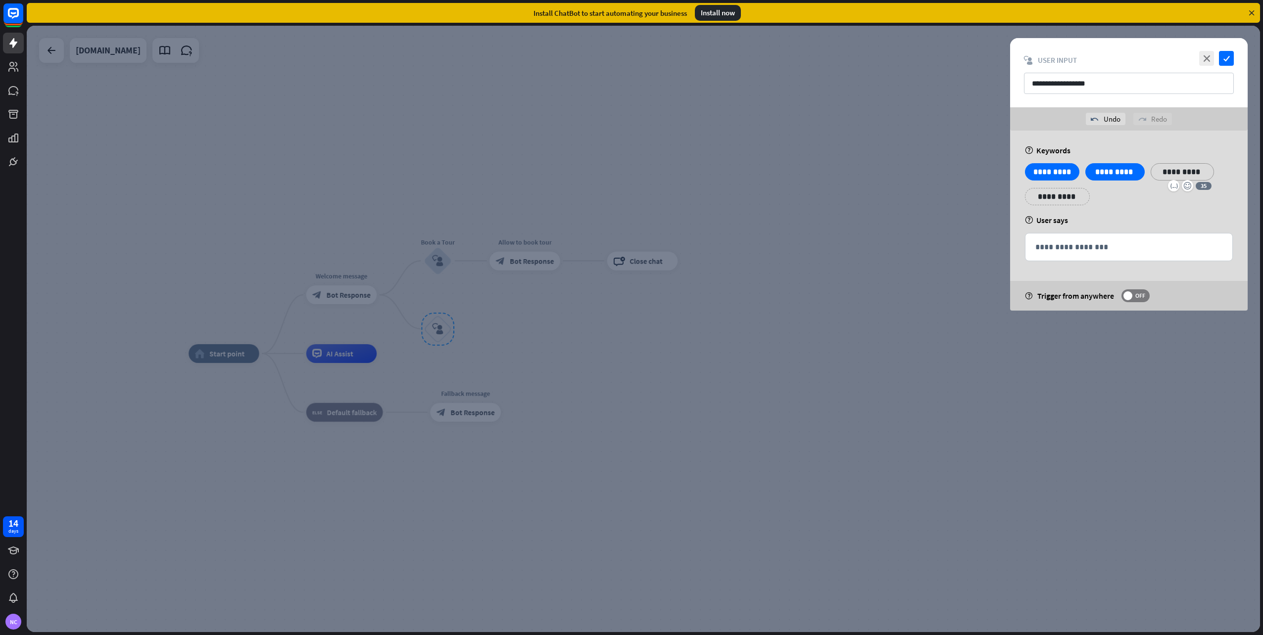
click at [1061, 199] on p "**********" at bounding box center [1057, 196] width 50 height 12
click at [1229, 64] on icon "check" at bounding box center [1226, 58] width 15 height 15
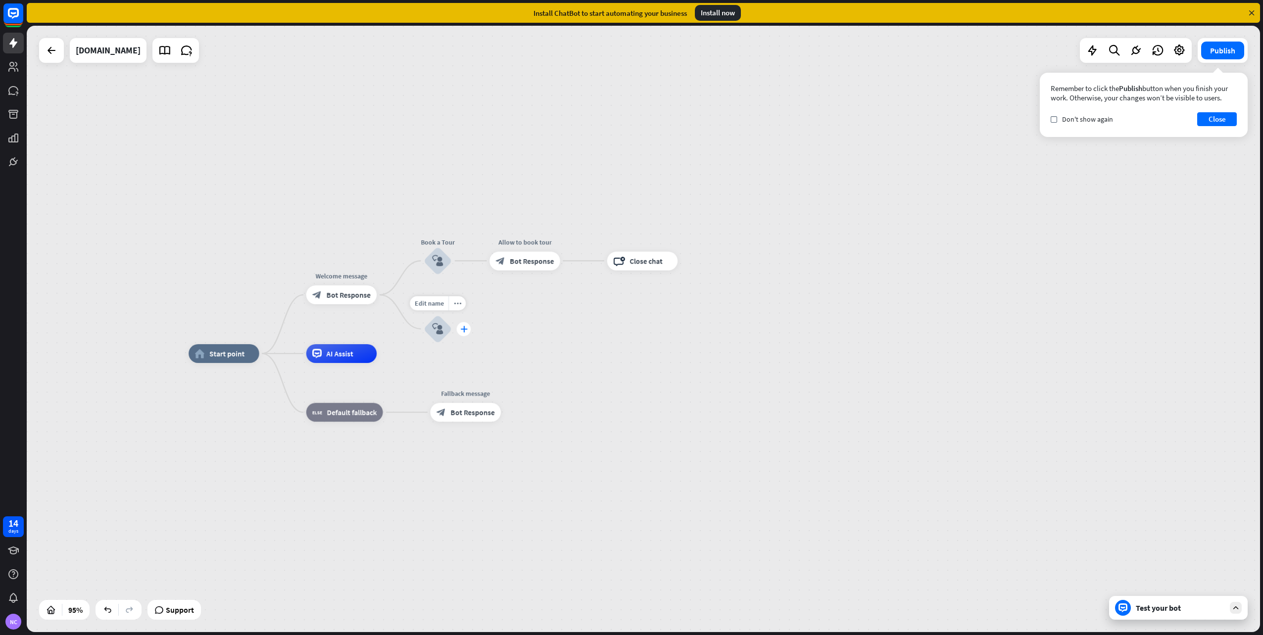
click at [462, 329] on icon "plus" at bounding box center [463, 329] width 7 height 6
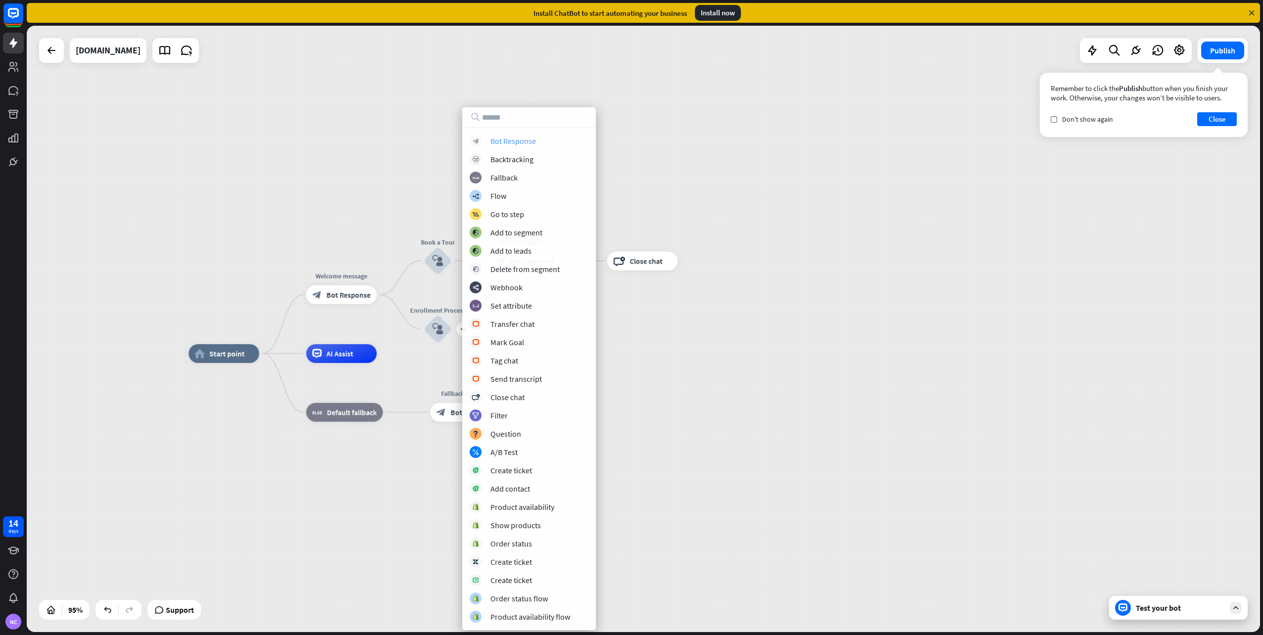
click at [532, 138] on div "Bot Response" at bounding box center [513, 141] width 46 height 10
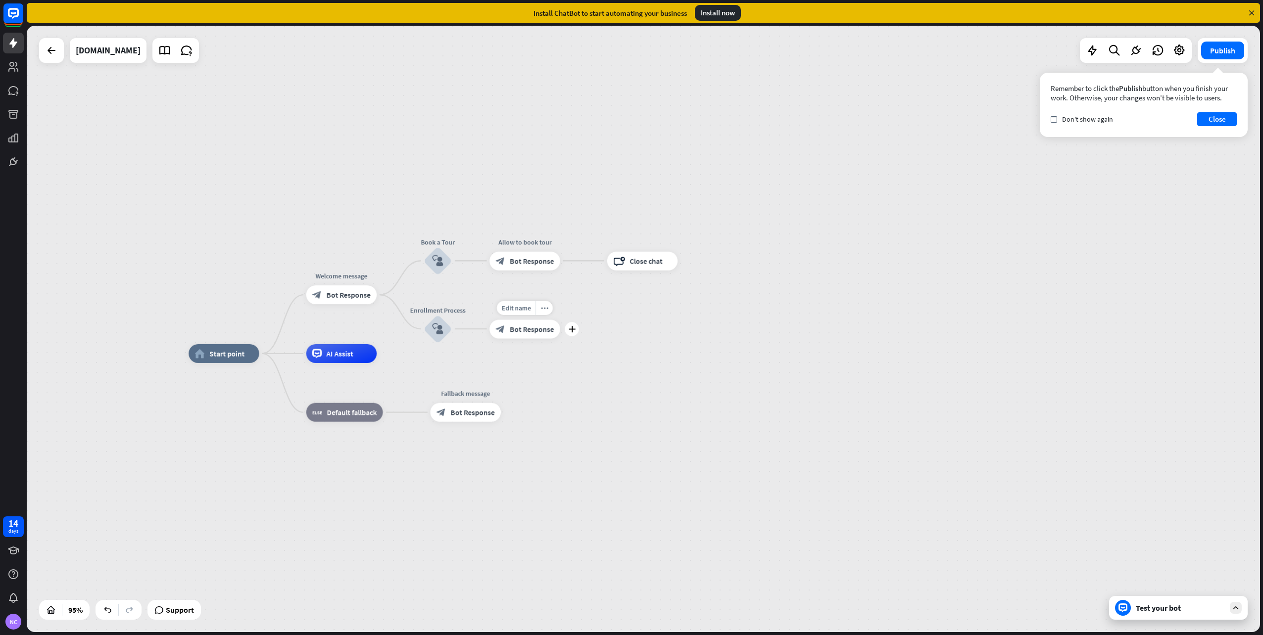
click at [530, 325] on span "Bot Response" at bounding box center [532, 329] width 44 height 9
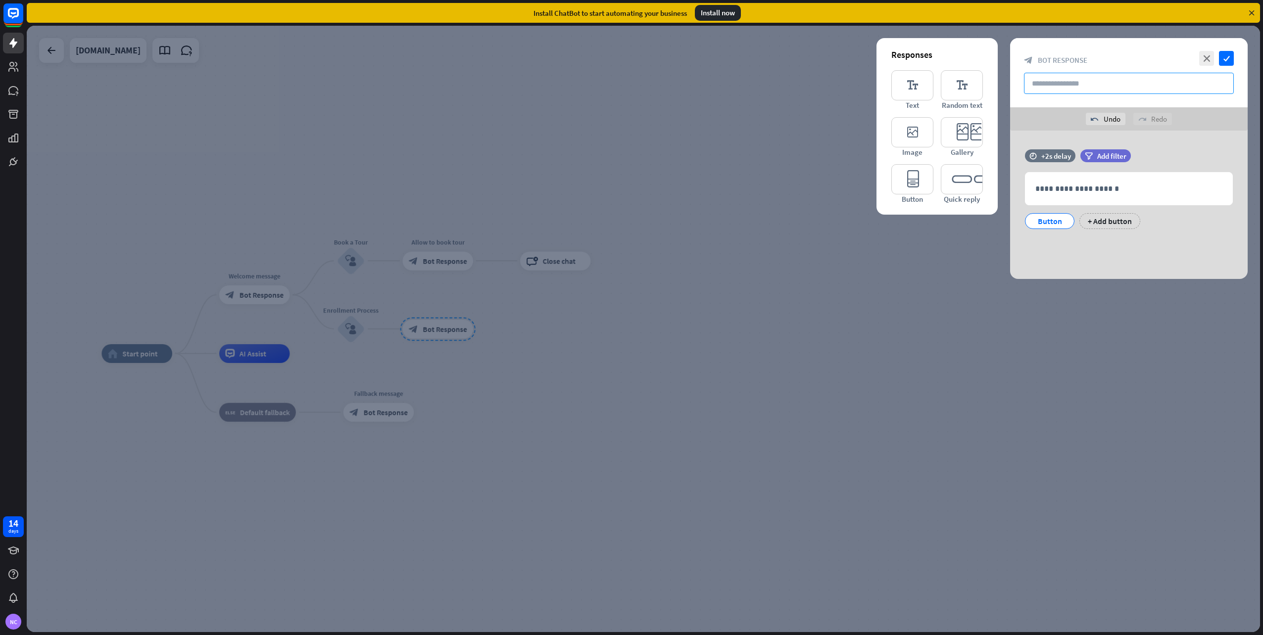
click at [1063, 84] on input "text" at bounding box center [1129, 83] width 210 height 21
type input "*"
type input "**********"
click at [1179, 148] on div "**********" at bounding box center [1128, 205] width 237 height 148
click at [1087, 192] on p "**********" at bounding box center [1128, 189] width 187 height 12
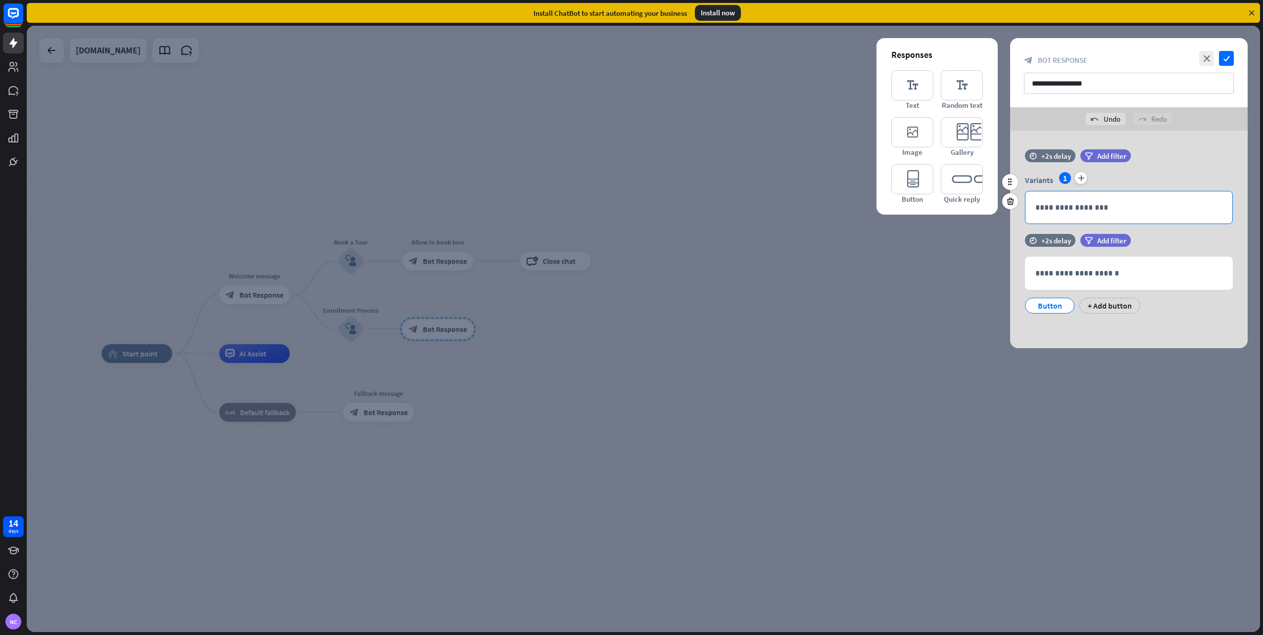
click at [1083, 208] on p "**********" at bounding box center [1128, 207] width 187 height 12
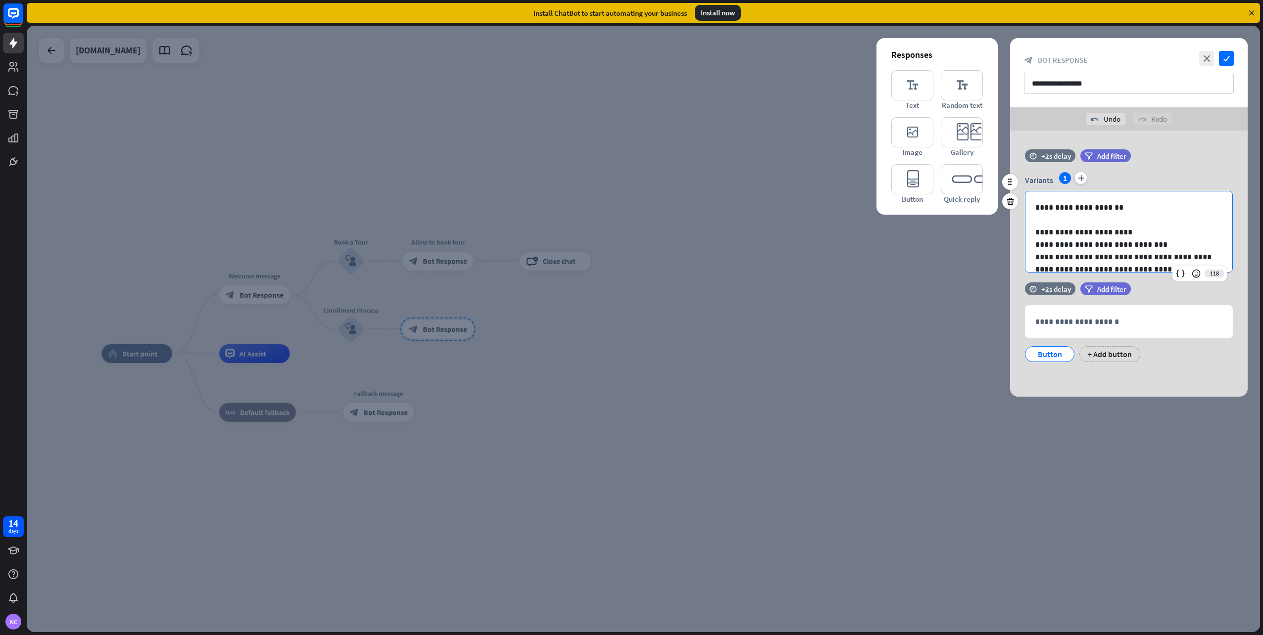
scroll to position [240, 0]
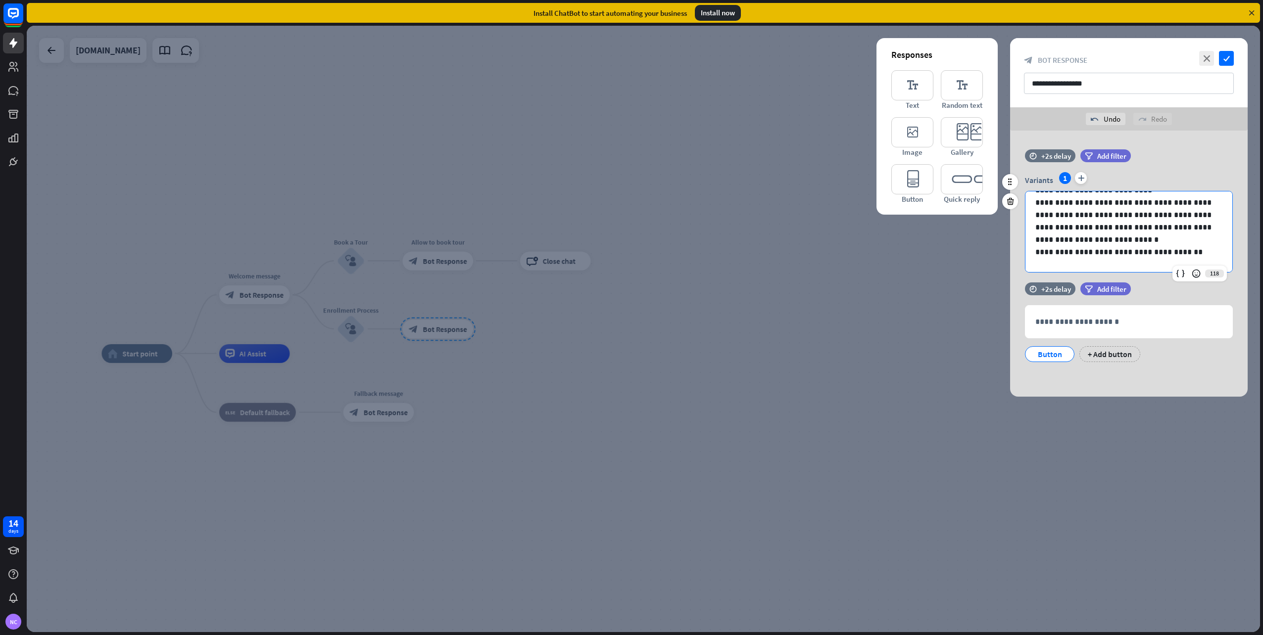
click at [1062, 180] on div "1" at bounding box center [1065, 178] width 12 height 12
click at [1147, 287] on div "filter Add filter" at bounding box center [1130, 289] width 100 height 13
click at [1052, 350] on div "Button" at bounding box center [1049, 354] width 33 height 15
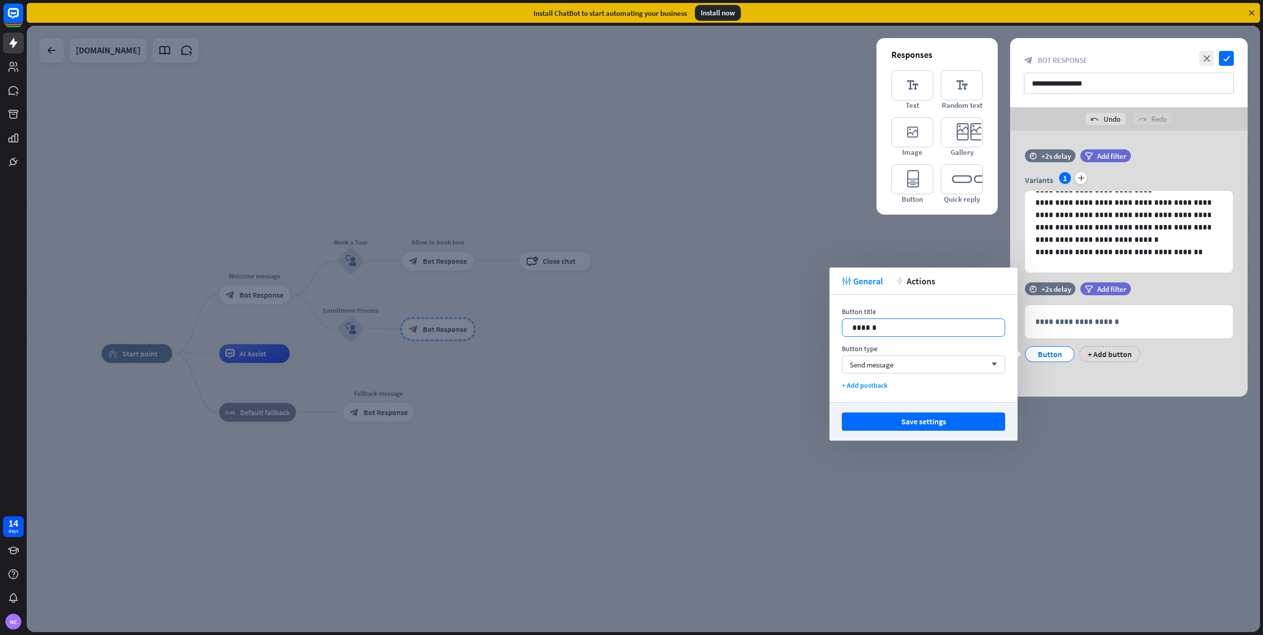
click at [876, 329] on p "******" at bounding box center [923, 328] width 142 height 12
click at [870, 367] on span "Send message" at bounding box center [871, 364] width 44 height 9
click at [874, 402] on div "Go to block" at bounding box center [923, 410] width 155 height 20
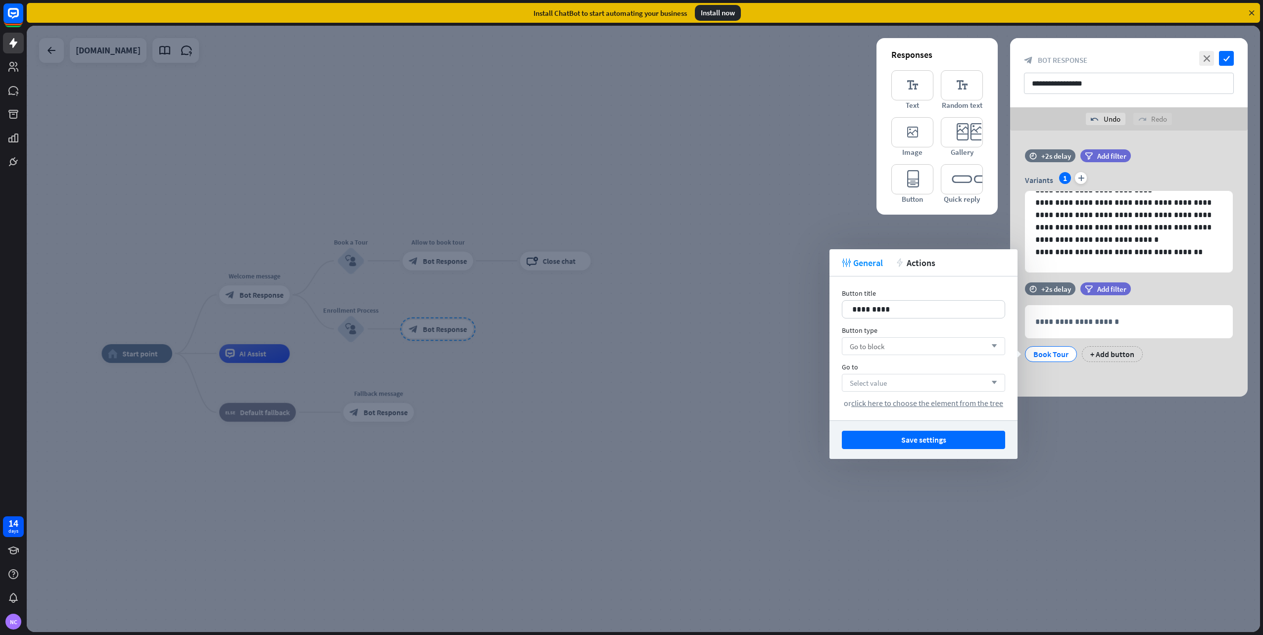
click at [875, 381] on span "Select value" at bounding box center [867, 382] width 37 height 9
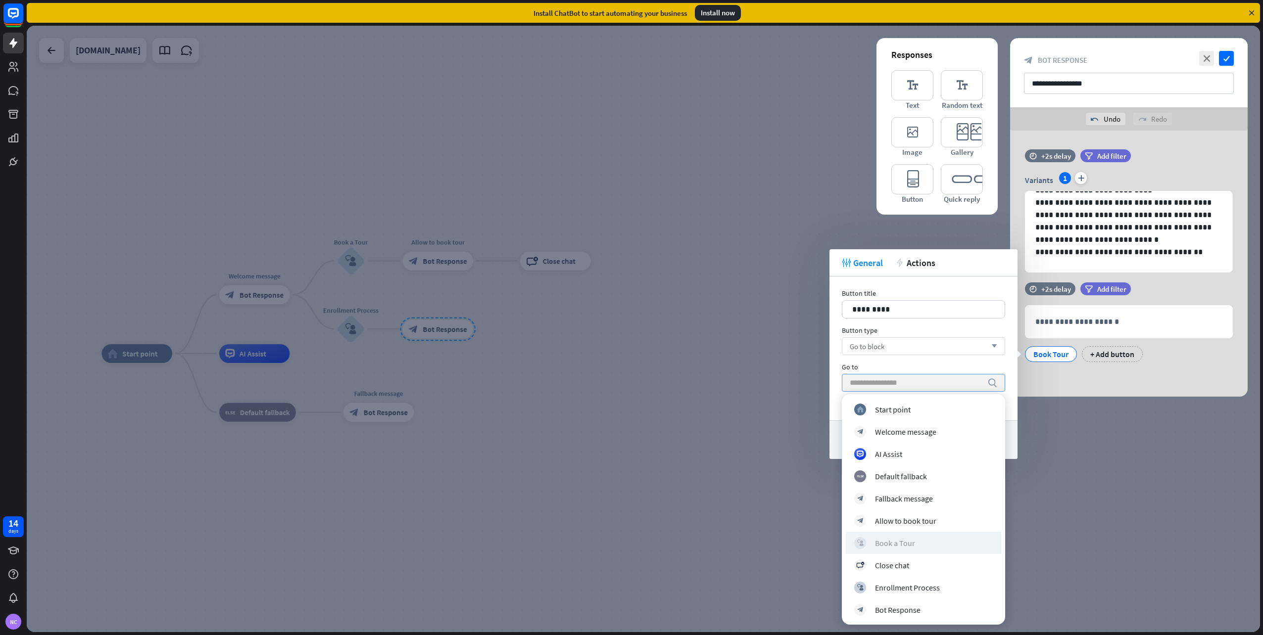
click at [918, 540] on div "block_user_input Book a Tour" at bounding box center [923, 543] width 139 height 12
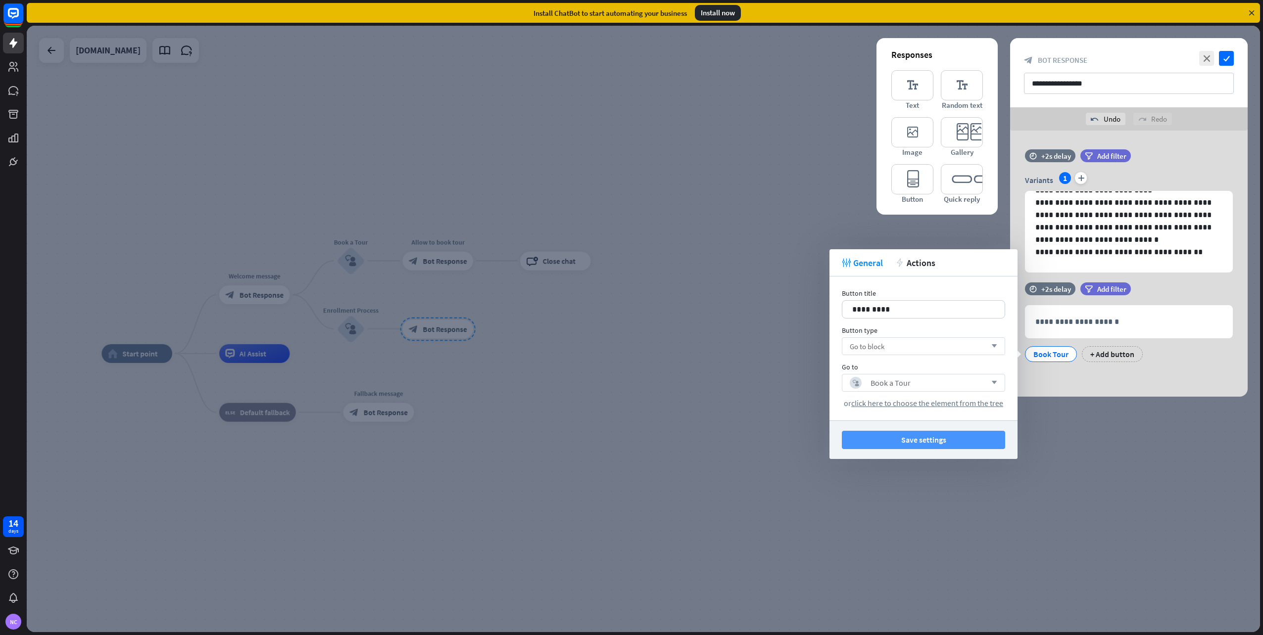
click at [943, 436] on button "Save settings" at bounding box center [923, 440] width 163 height 18
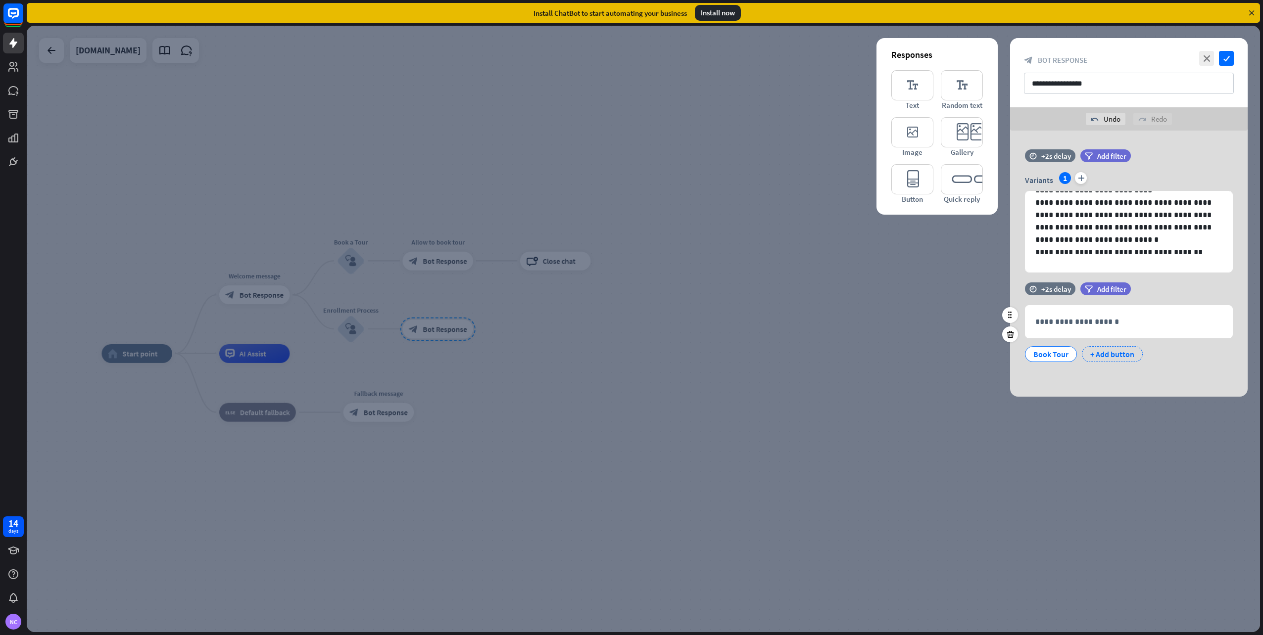
click at [1102, 353] on div "+ Add button" at bounding box center [1112, 354] width 61 height 16
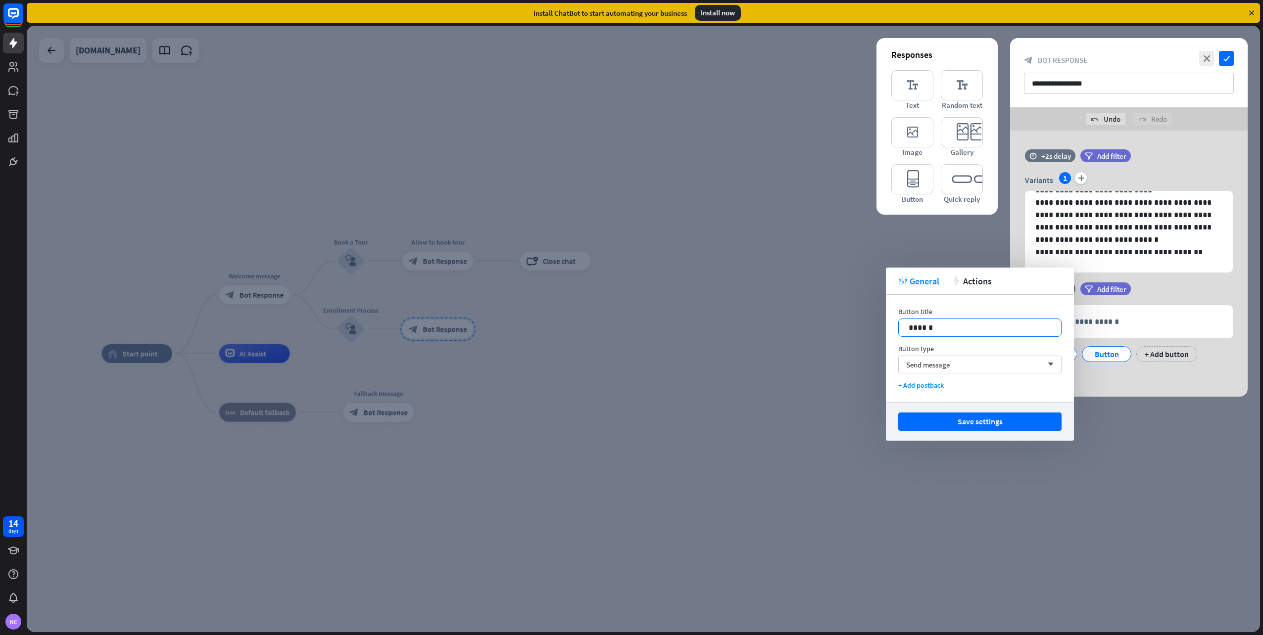
click at [945, 321] on div "******" at bounding box center [979, 327] width 162 height 17
drag, startPoint x: 938, startPoint y: 324, endPoint x: 806, endPoint y: 310, distance: 132.3
click at [806, 310] on body "14 days NC close Product Help First steps Get started with ChatBot Help Center …" at bounding box center [631, 317] width 1263 height 635
click at [944, 368] on span "Send message" at bounding box center [928, 364] width 44 height 9
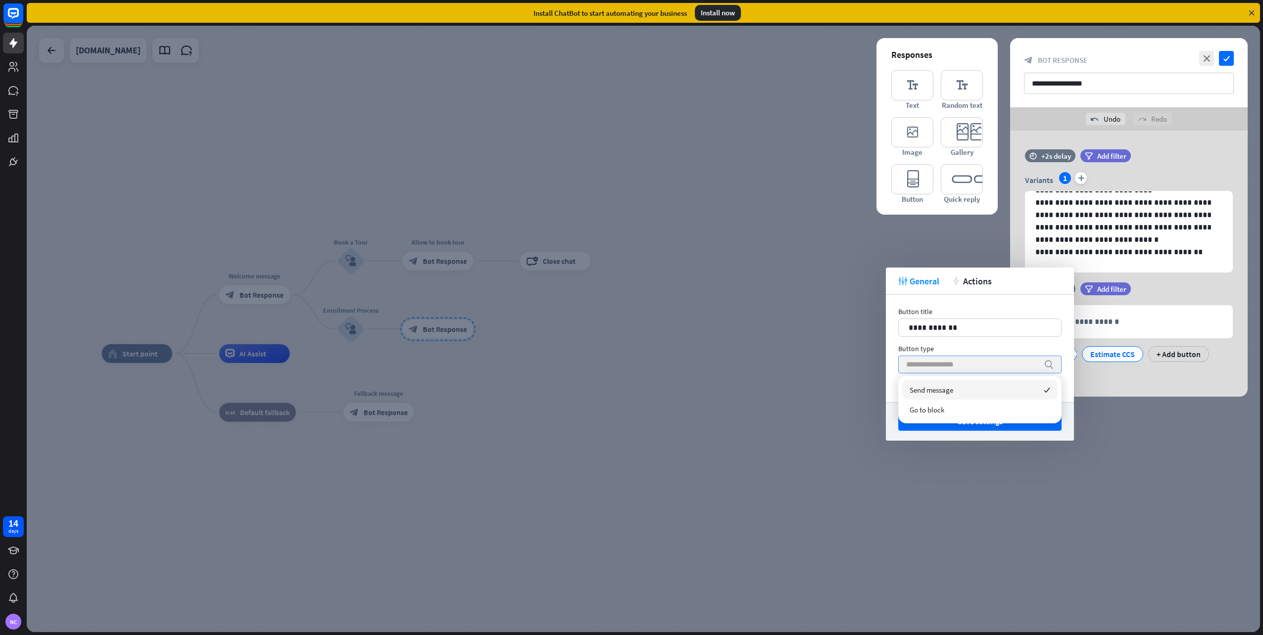
click at [964, 347] on div "Button type" at bounding box center [979, 348] width 163 height 9
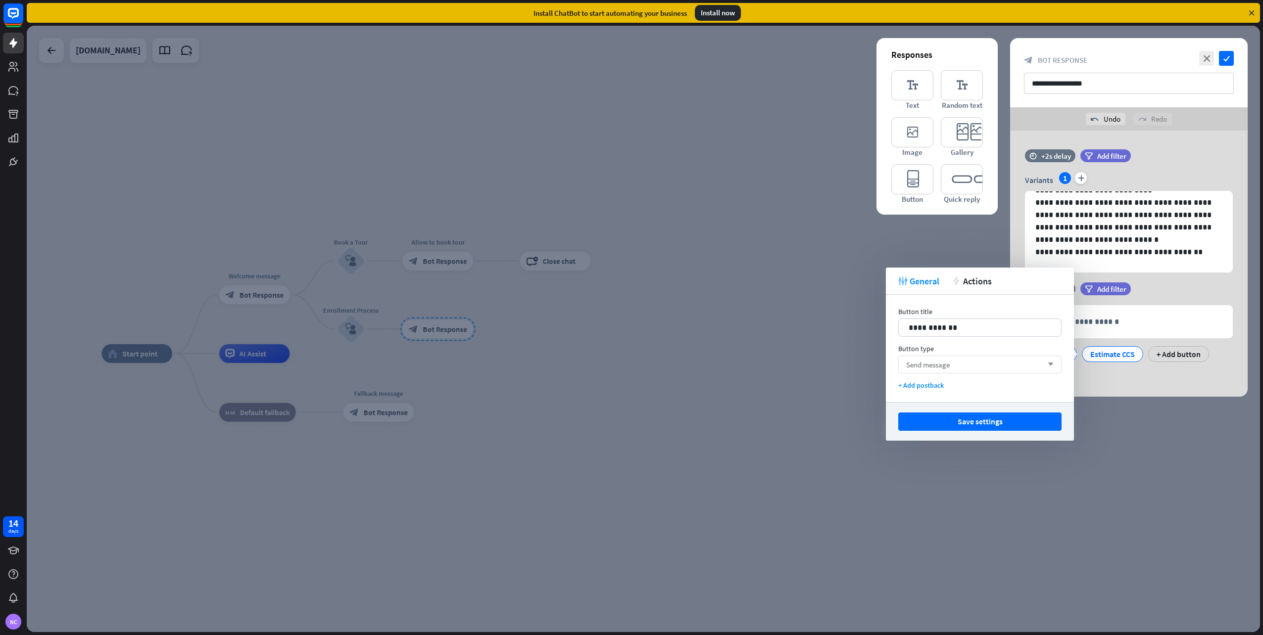
click at [984, 290] on div "tweak General action Actions" at bounding box center [980, 281] width 188 height 27
click at [987, 285] on span "Actions" at bounding box center [977, 281] width 29 height 11
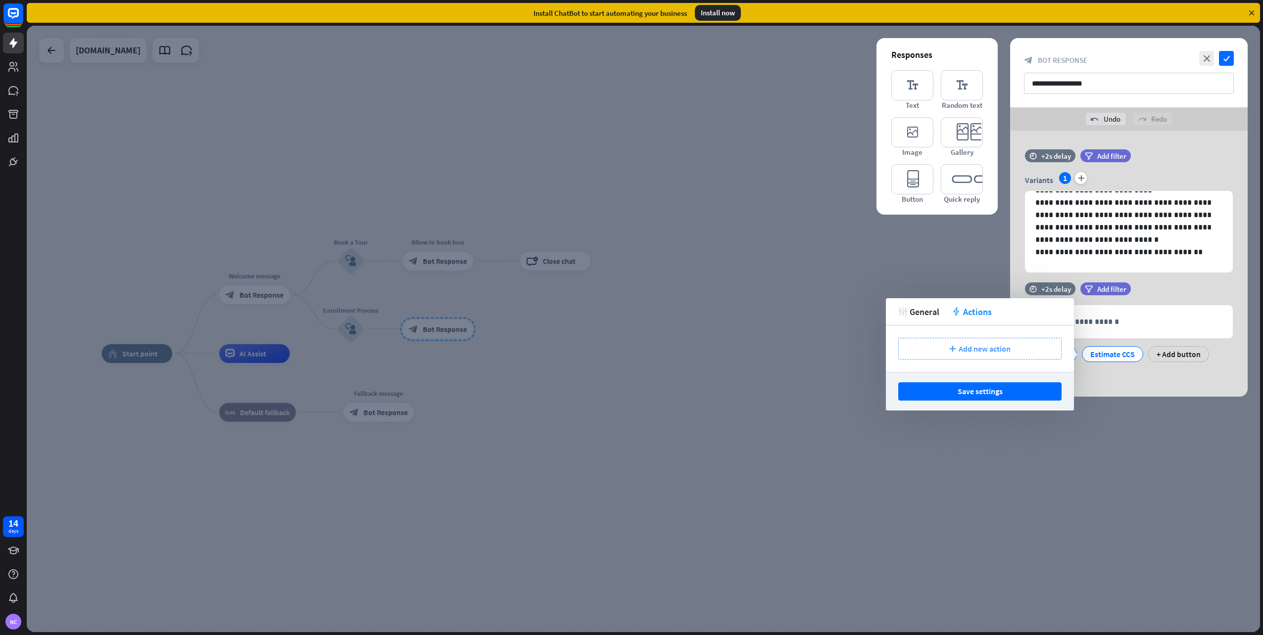
click at [953, 345] on div "plus Add new action" at bounding box center [979, 349] width 163 height 22
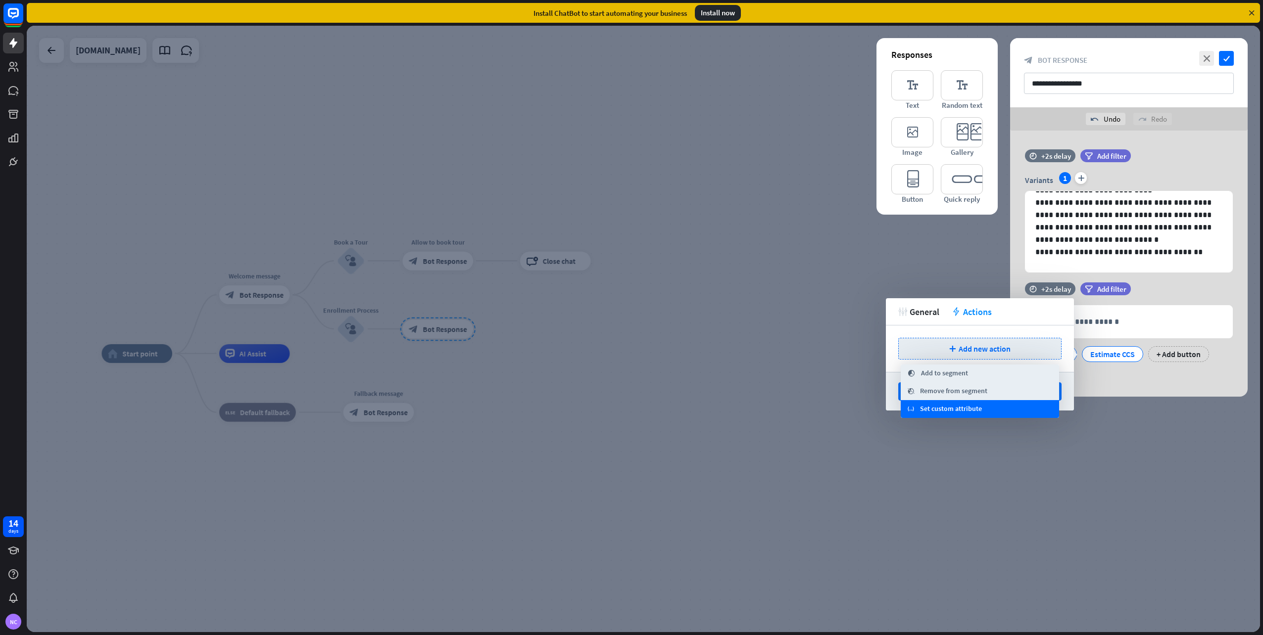
click at [965, 409] on span "Set custom attribute" at bounding box center [951, 409] width 62 height 10
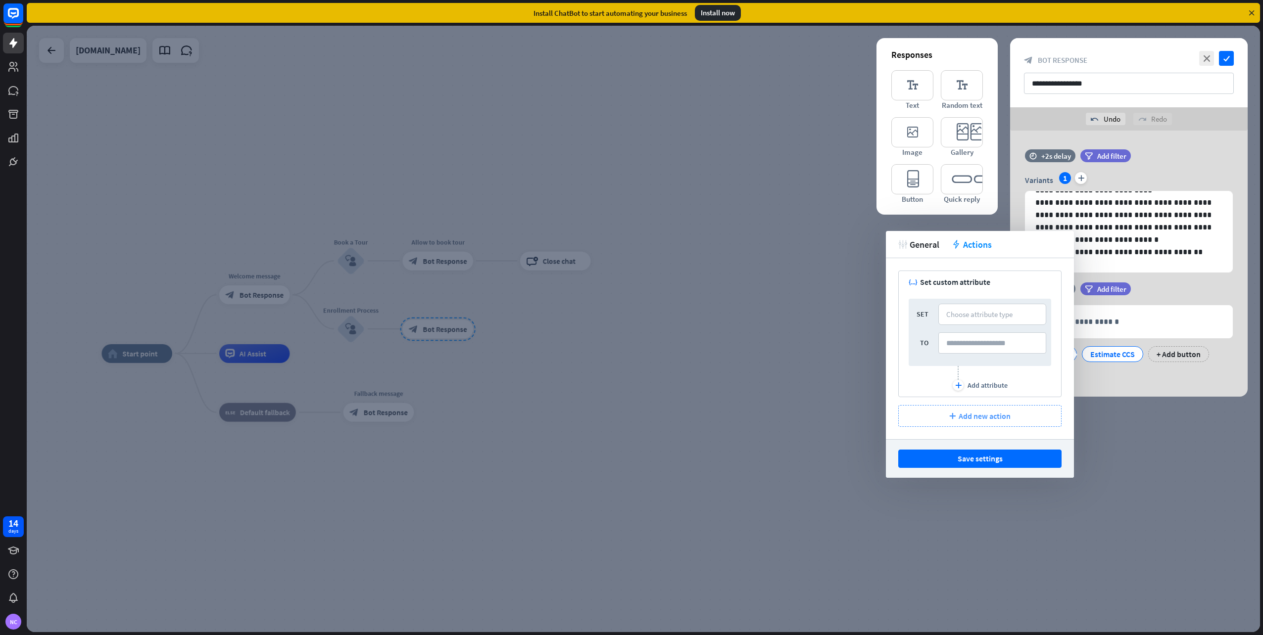
click at [970, 414] on span "Add new action" at bounding box center [984, 416] width 52 height 10
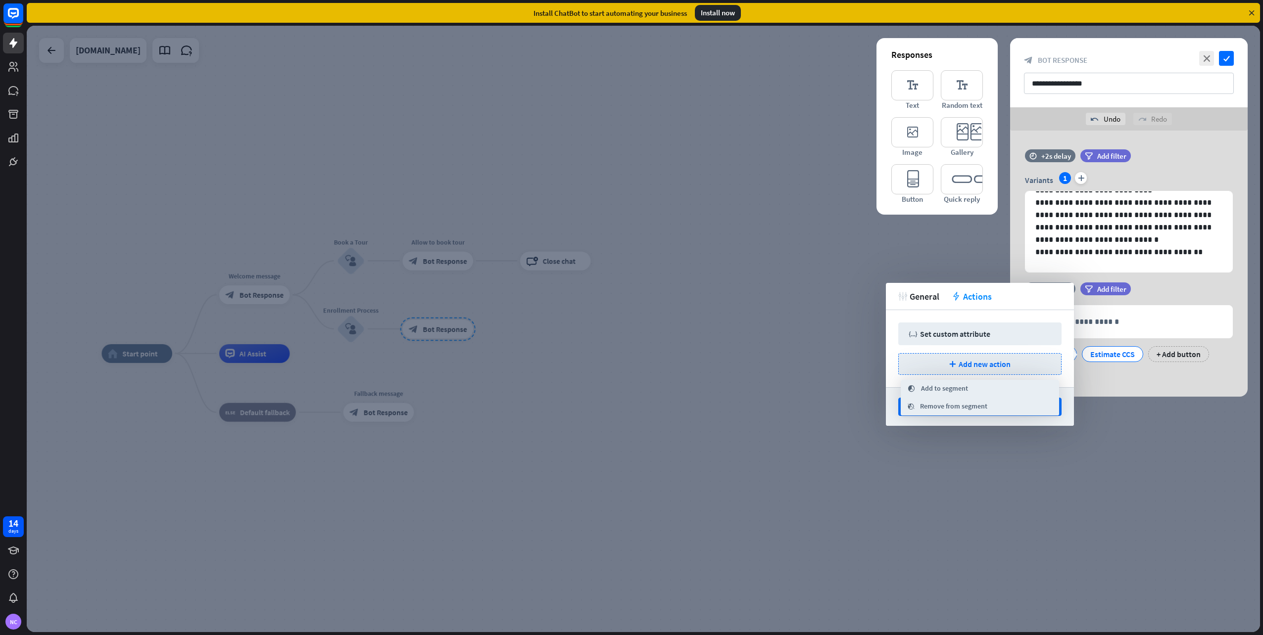
click at [1016, 303] on div "tweak General action Actions" at bounding box center [980, 296] width 188 height 27
click at [959, 335] on div "Set custom attribute" at bounding box center [955, 334] width 70 height 10
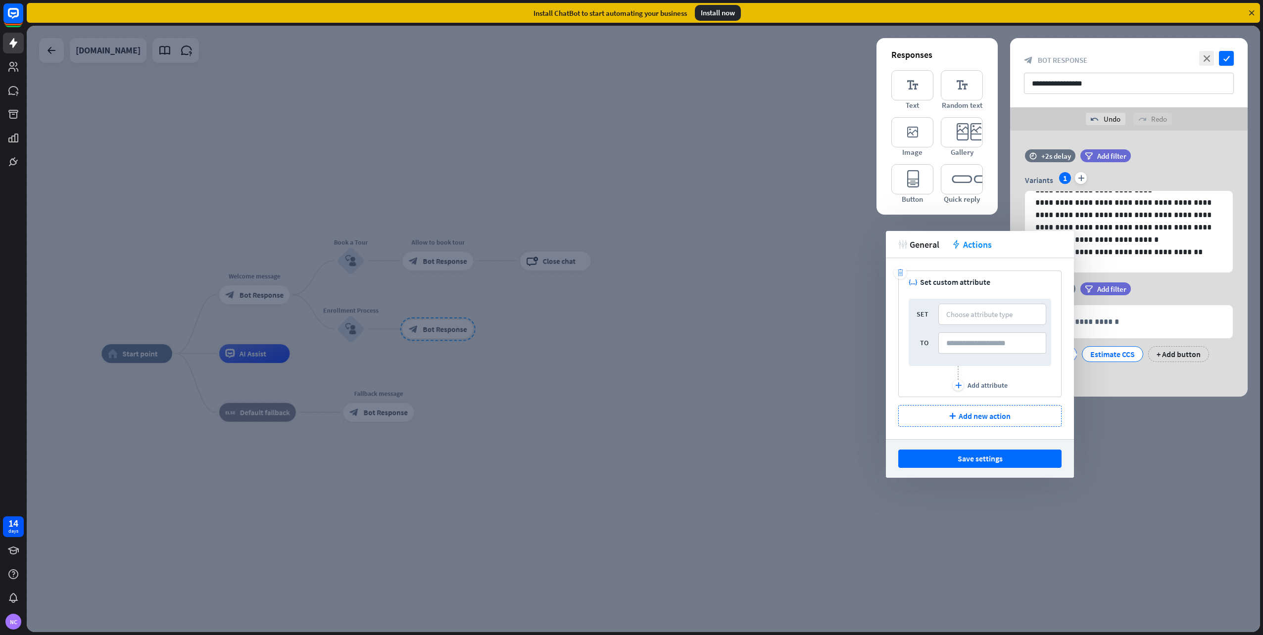
click at [897, 273] on icon "trash" at bounding box center [899, 272] width 7 height 7
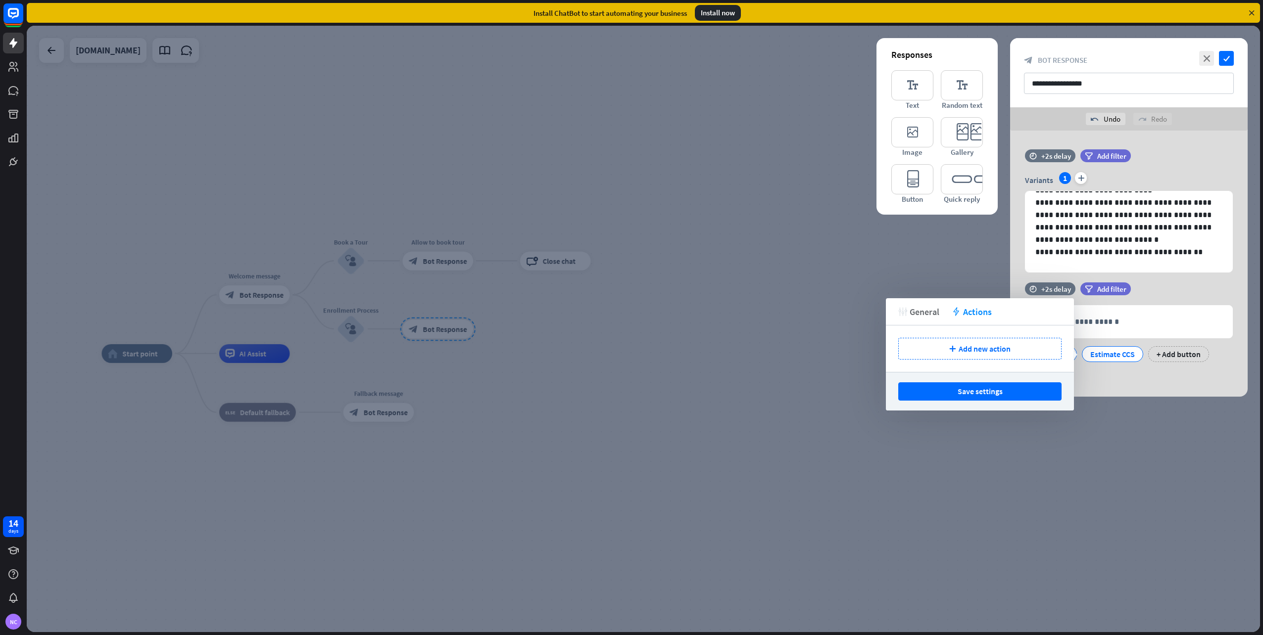
click at [931, 313] on span "General" at bounding box center [924, 311] width 30 height 11
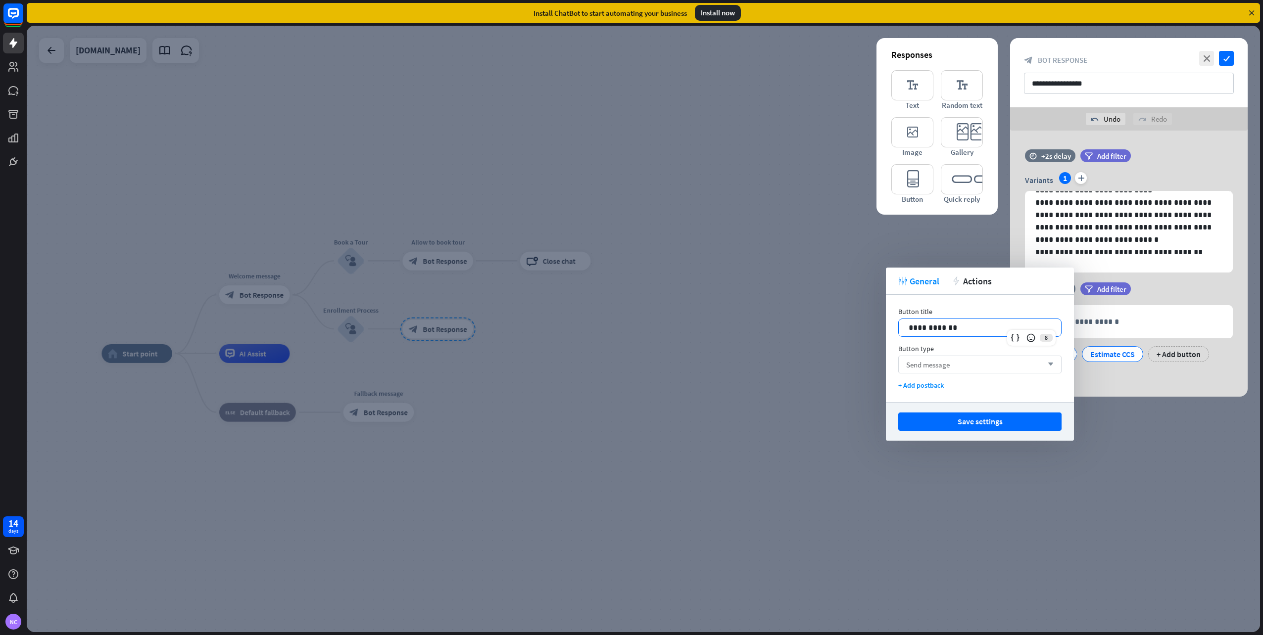
click at [940, 327] on p "**********" at bounding box center [979, 328] width 142 height 12
click at [932, 288] on div "tweak General action Actions" at bounding box center [980, 281] width 188 height 27
click at [932, 283] on span "General" at bounding box center [924, 281] width 30 height 11
click at [930, 283] on span "General" at bounding box center [924, 281] width 30 height 11
click at [967, 420] on button "Save settings" at bounding box center [979, 422] width 163 height 18
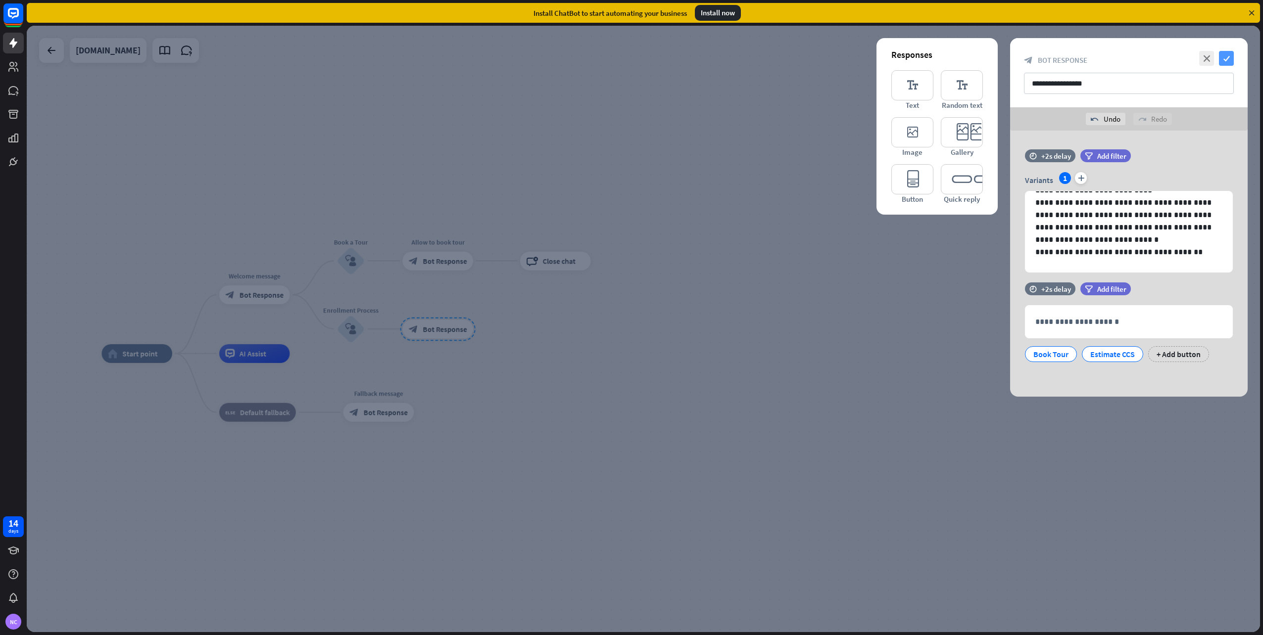
click at [1223, 63] on icon "check" at bounding box center [1226, 58] width 15 height 15
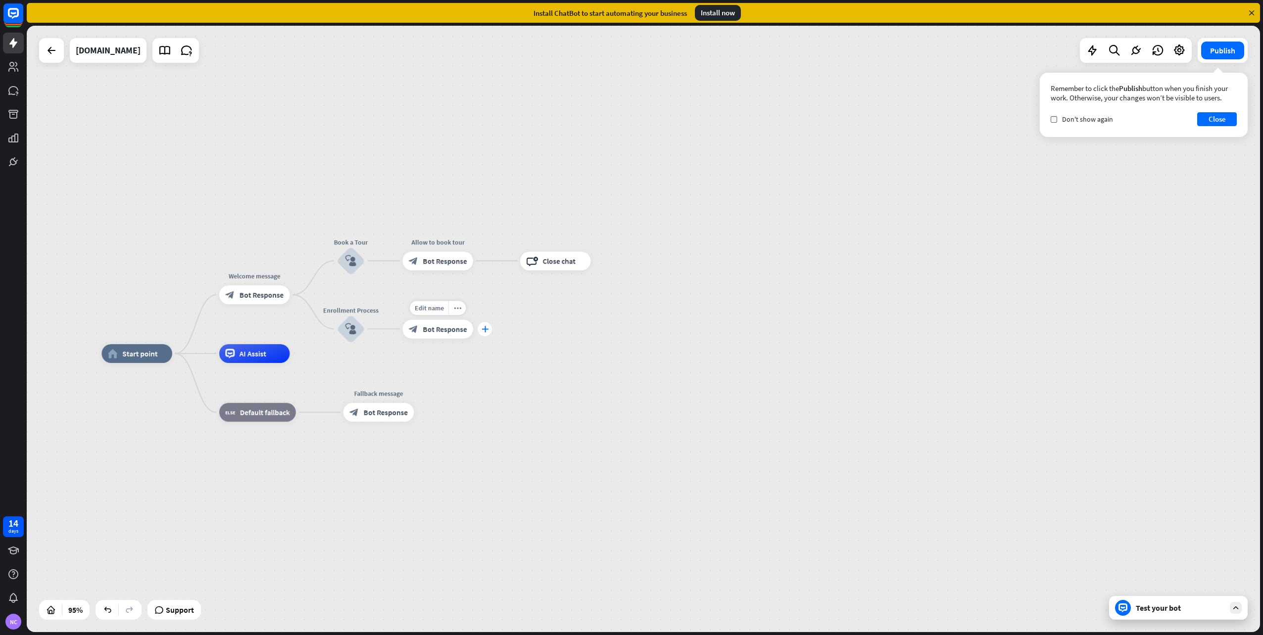
click at [488, 331] on div "plus" at bounding box center [484, 329] width 14 height 14
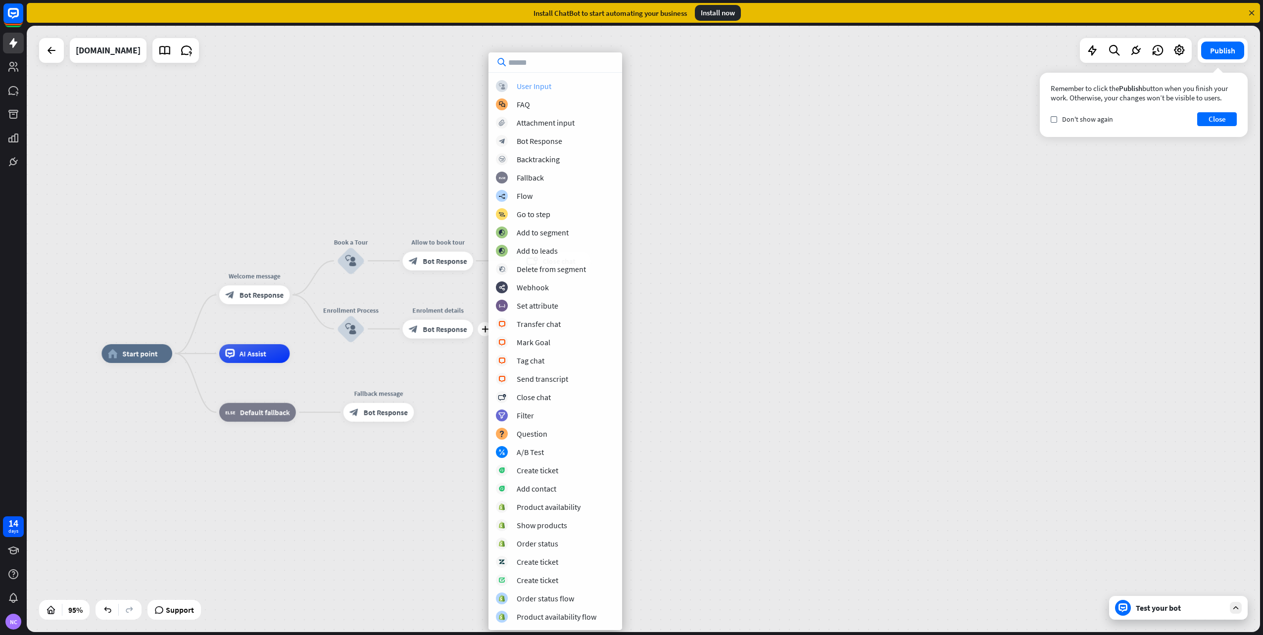
click at [581, 87] on div "block_user_input User Input" at bounding box center [555, 86] width 119 height 12
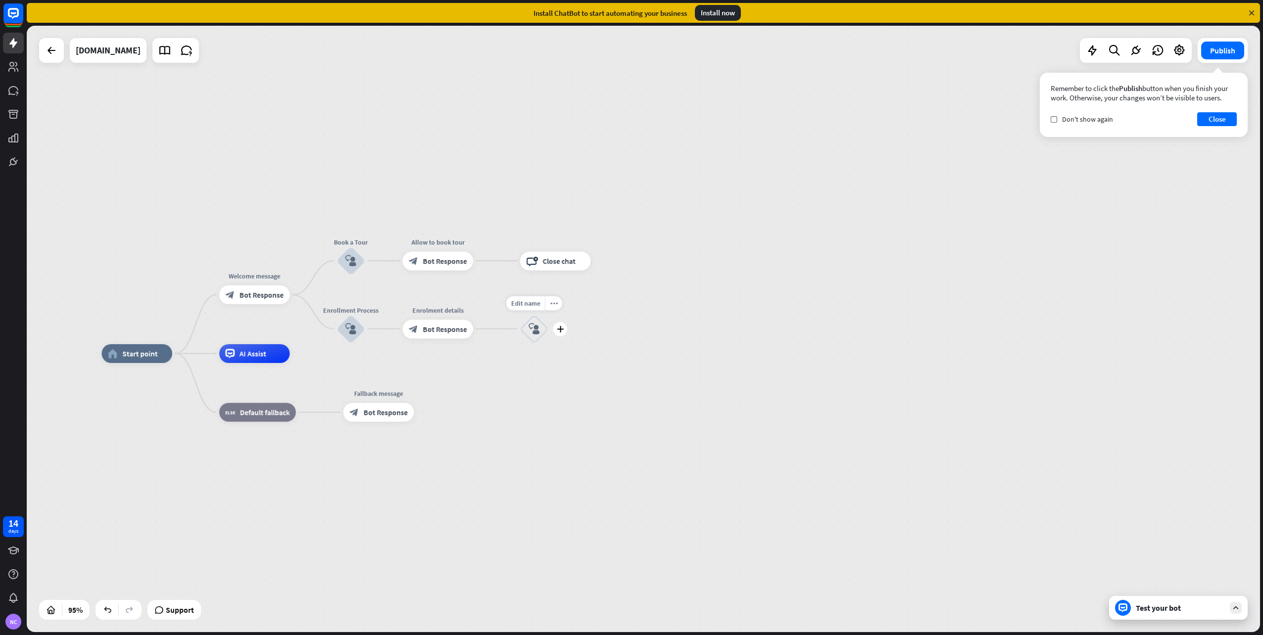
click at [536, 334] on icon "block_user_input" at bounding box center [533, 329] width 11 height 11
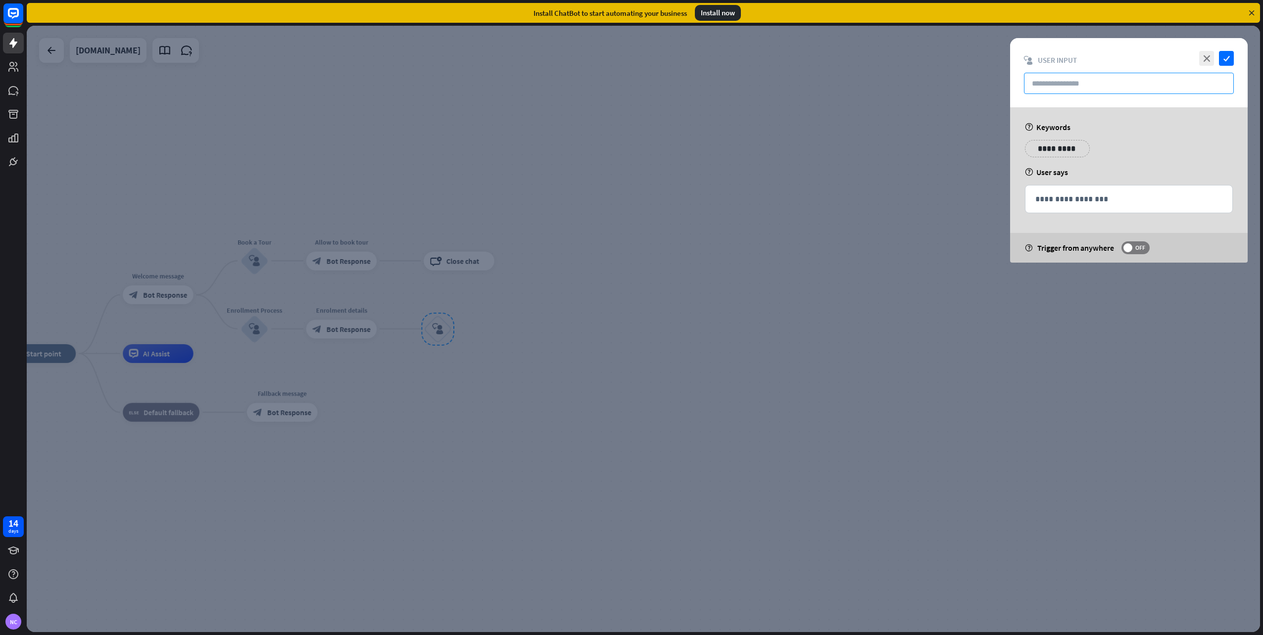
click at [1048, 90] on input "text" at bounding box center [1129, 83] width 210 height 21
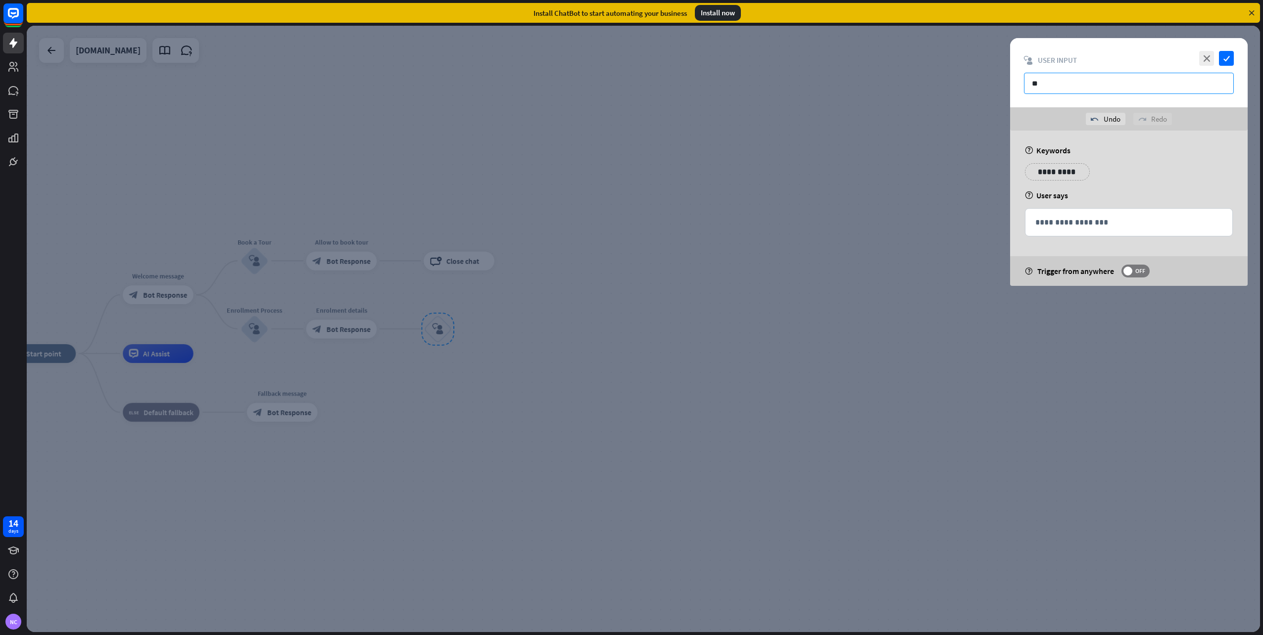
type input "*"
type input "**********"
click at [1060, 171] on p "**********" at bounding box center [1057, 172] width 50 height 12
click at [1112, 174] on p "**********" at bounding box center [1124, 172] width 40 height 12
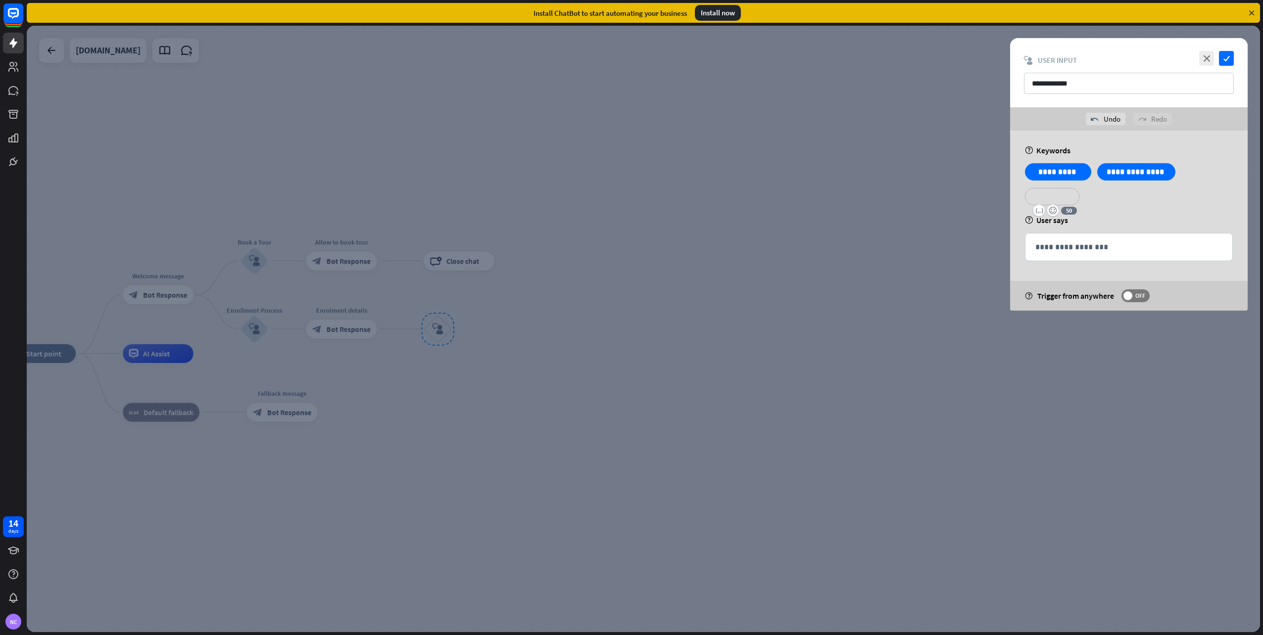
click at [1078, 193] on div "**********" at bounding box center [1052, 196] width 54 height 17
click at [1074, 242] on p "**********" at bounding box center [1128, 247] width 187 height 12
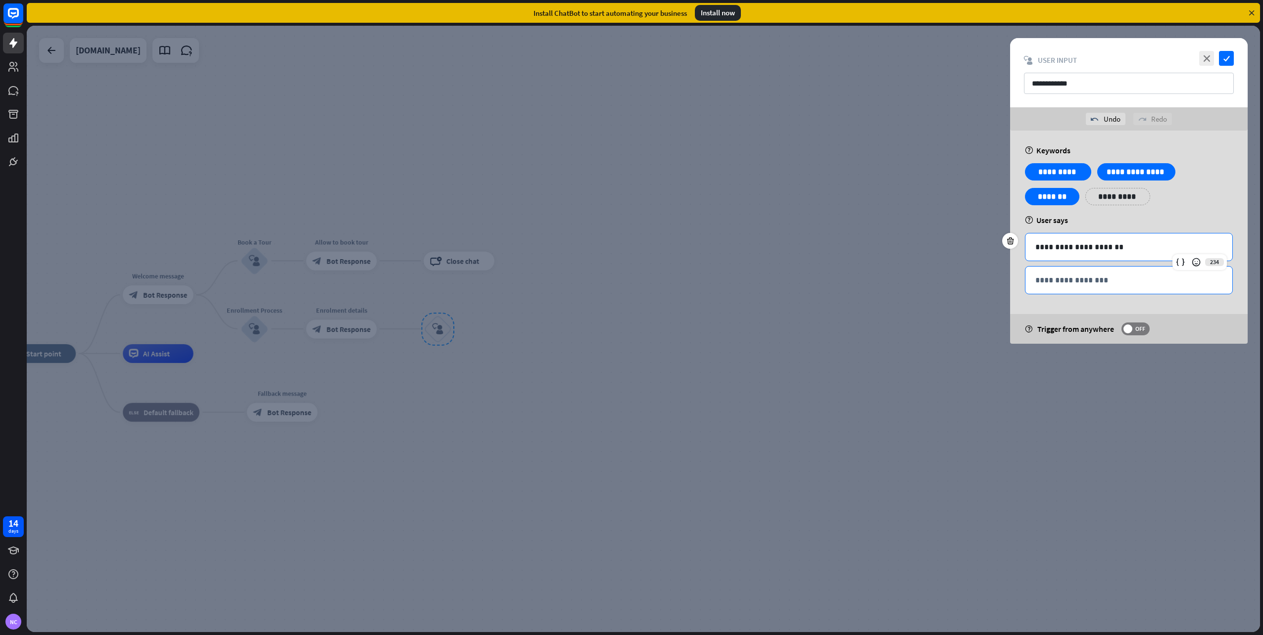
click at [1056, 284] on p "**********" at bounding box center [1128, 280] width 187 height 12
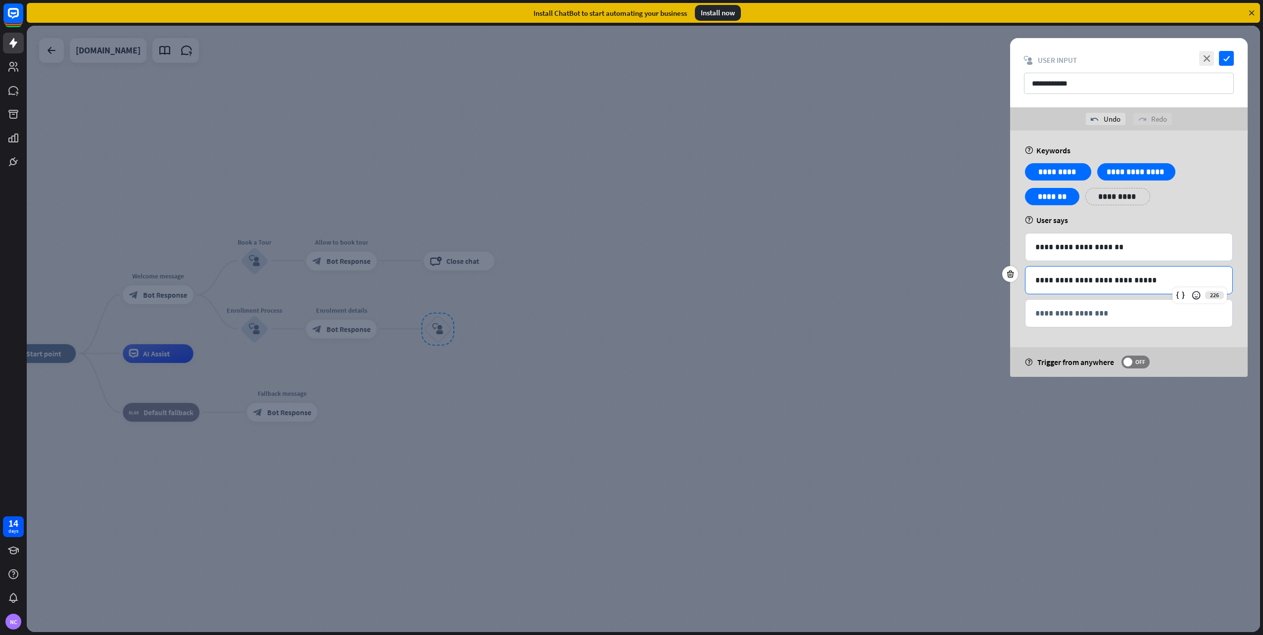
click at [1103, 282] on p "**********" at bounding box center [1128, 280] width 187 height 12
click at [1091, 282] on p "**********" at bounding box center [1128, 280] width 187 height 12
click at [1224, 55] on icon "check" at bounding box center [1226, 58] width 15 height 15
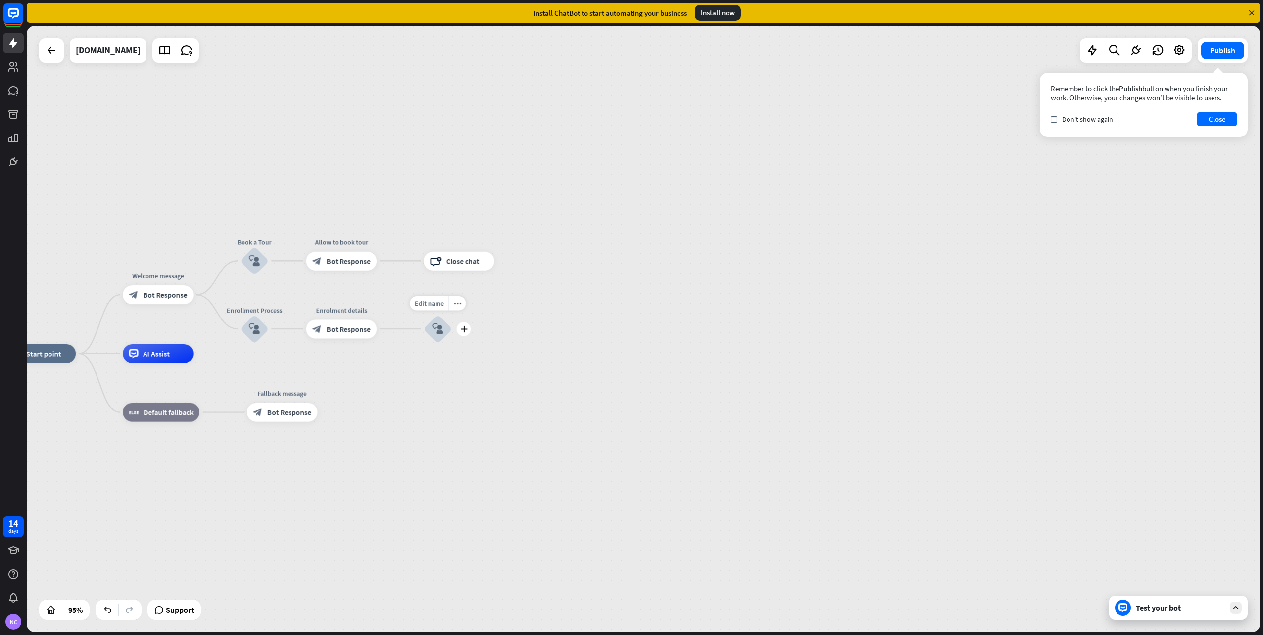
click at [438, 331] on icon "block_user_input" at bounding box center [437, 329] width 11 height 11
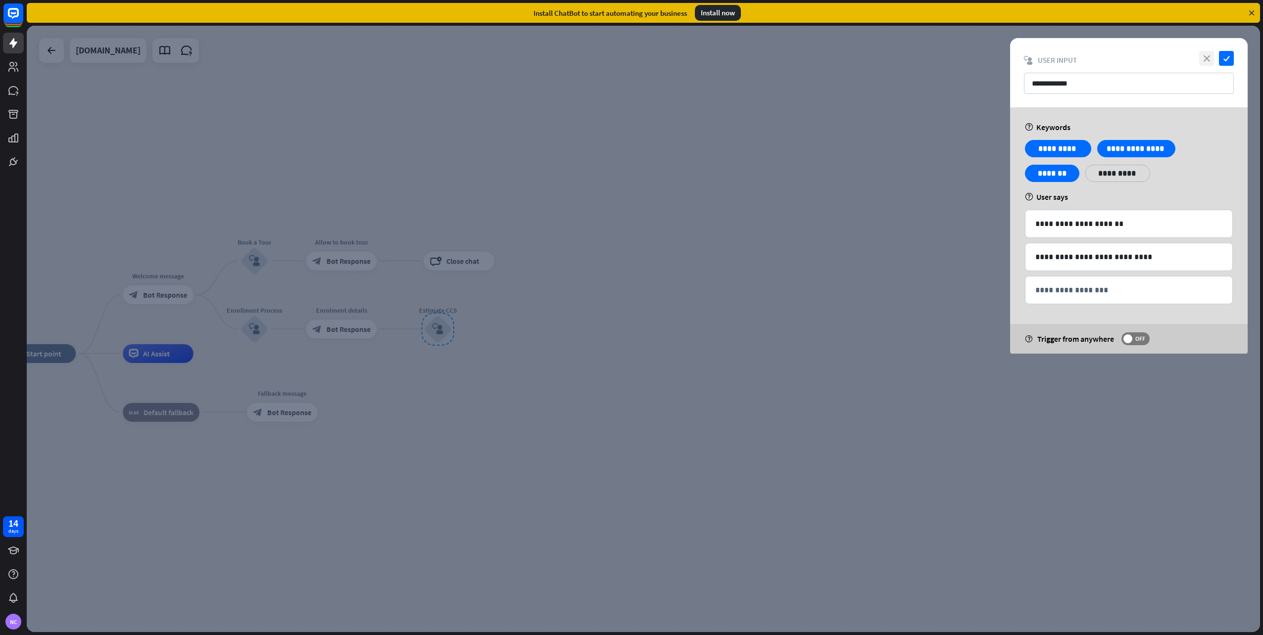
click at [1211, 53] on icon "close" at bounding box center [1206, 58] width 15 height 15
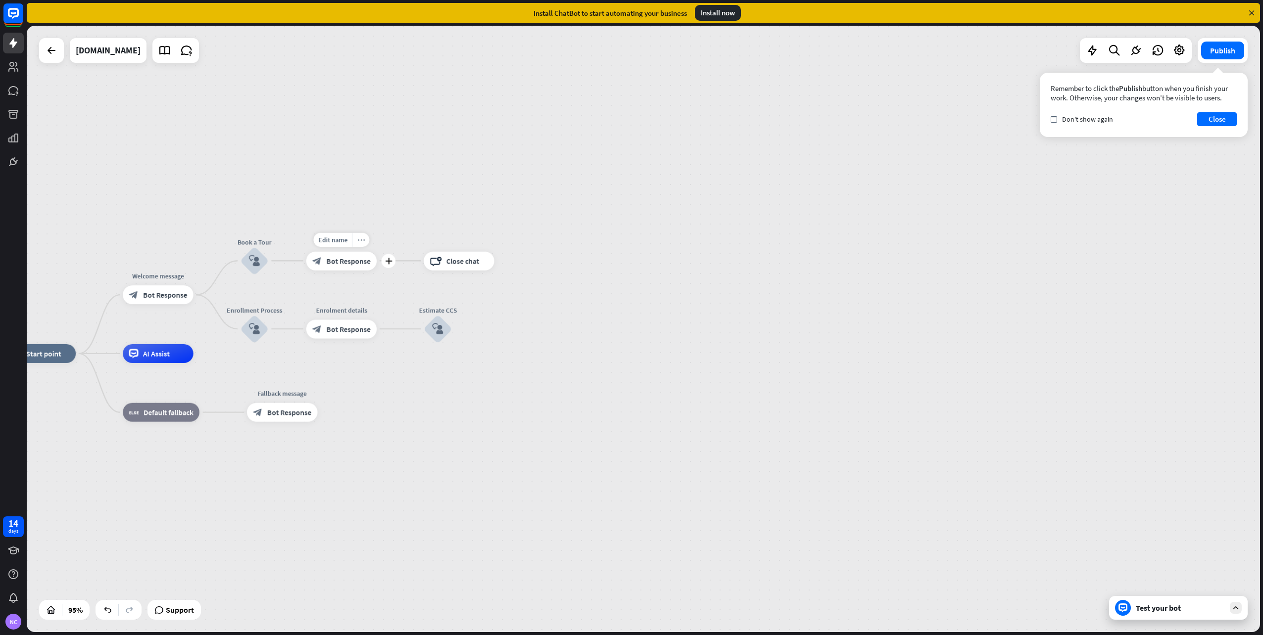
click at [358, 242] on icon "more_horiz" at bounding box center [360, 239] width 7 height 7
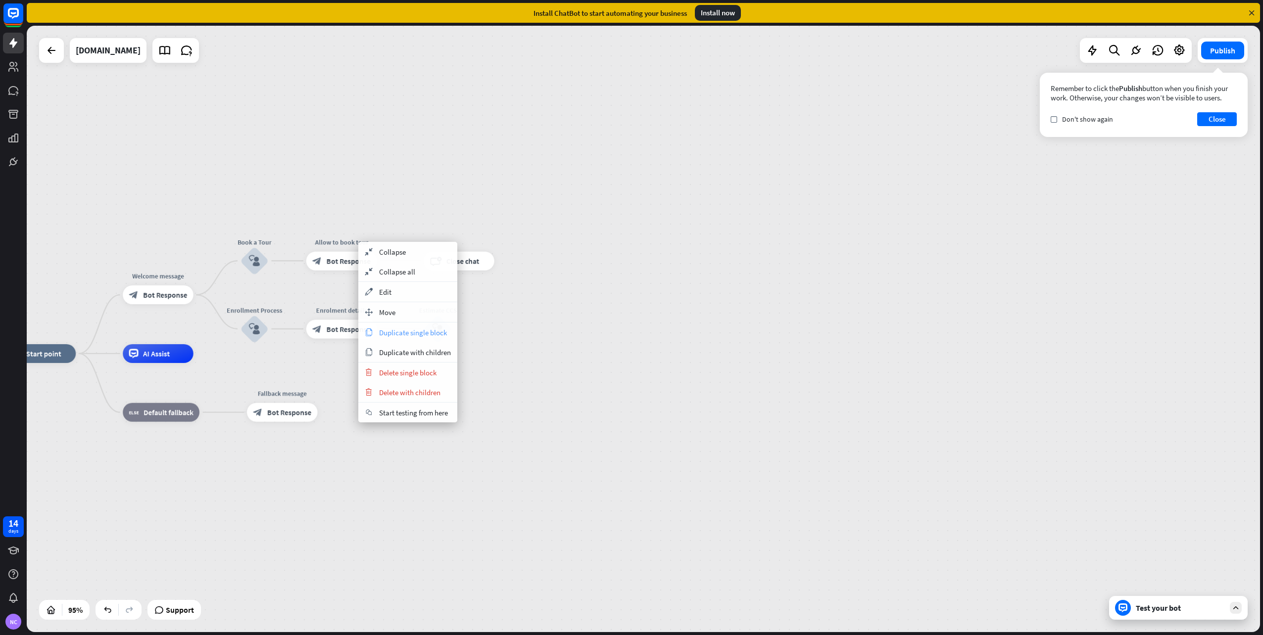
click at [407, 329] on span "Duplicate single block" at bounding box center [413, 332] width 68 height 9
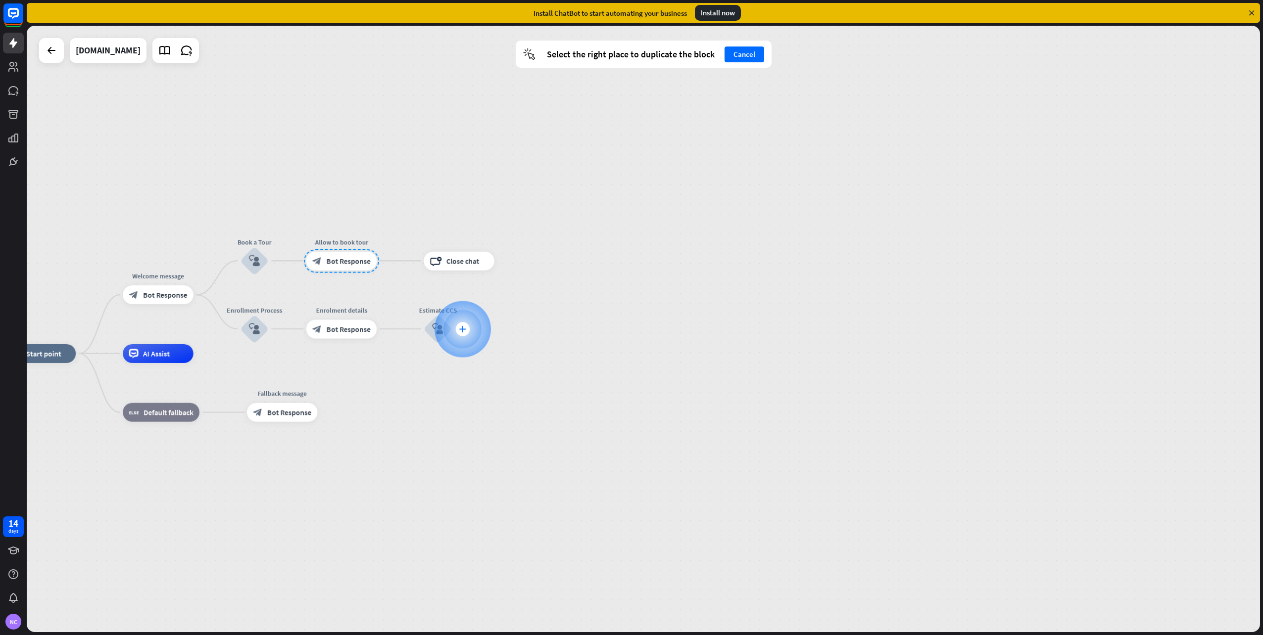
click at [470, 326] on div at bounding box center [462, 329] width 56 height 56
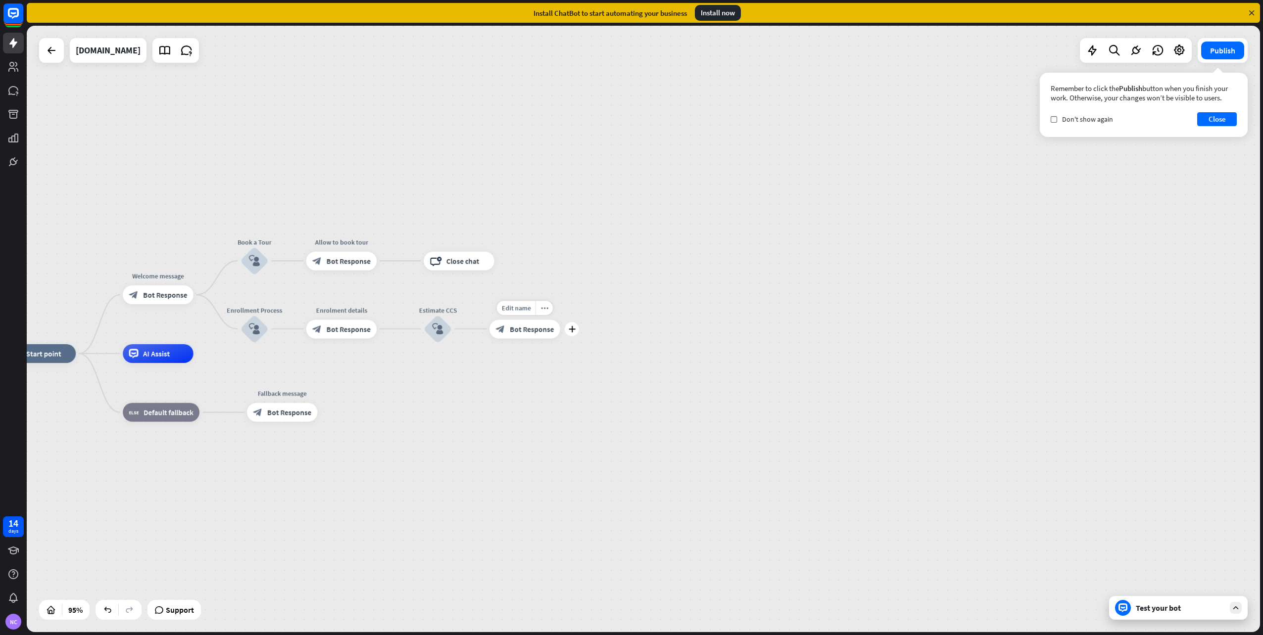
click at [512, 327] on span "Bot Response" at bounding box center [532, 329] width 44 height 9
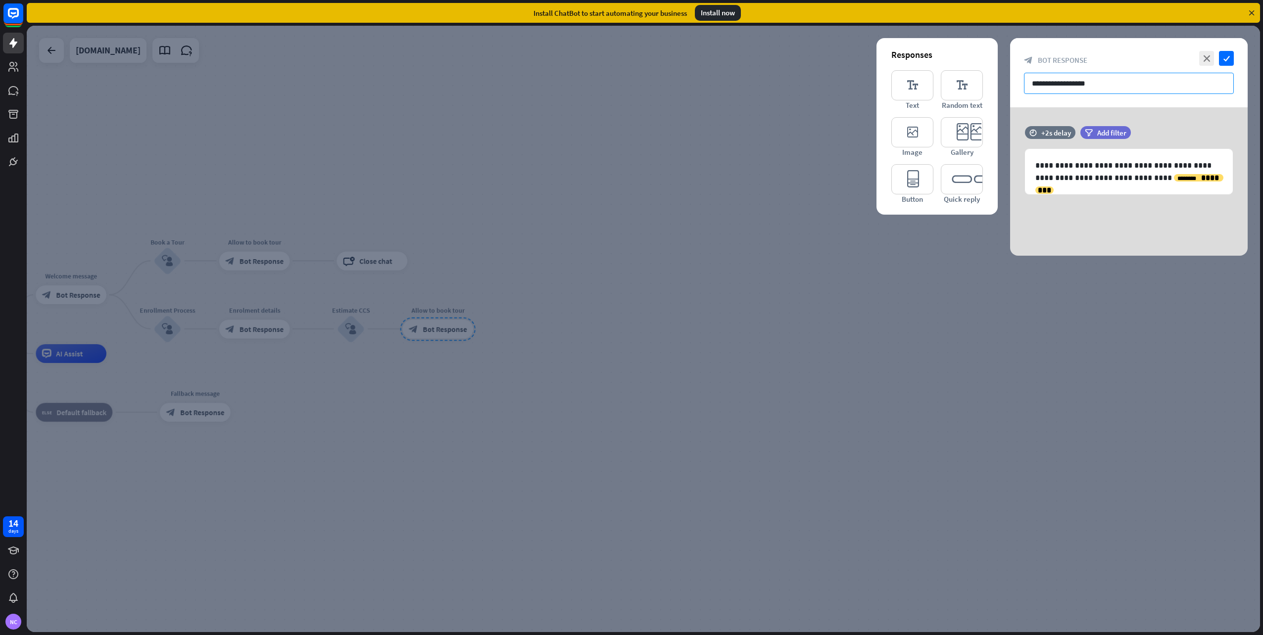
click at [1093, 86] on input "**********" at bounding box center [1129, 83] width 210 height 21
drag, startPoint x: 1093, startPoint y: 86, endPoint x: 946, endPoint y: 76, distance: 147.2
click at [1010, 76] on div "**********" at bounding box center [1128, 147] width 237 height 218
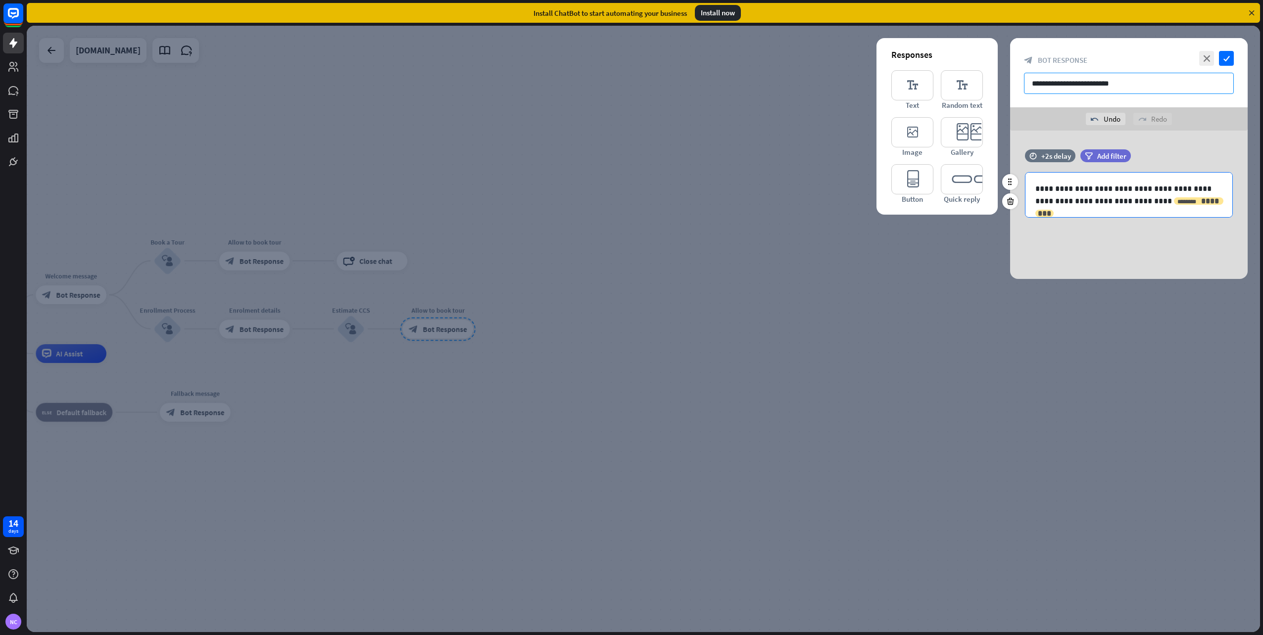
type input "**********"
click at [1134, 203] on span "********" at bounding box center [1129, 207] width 183 height 20
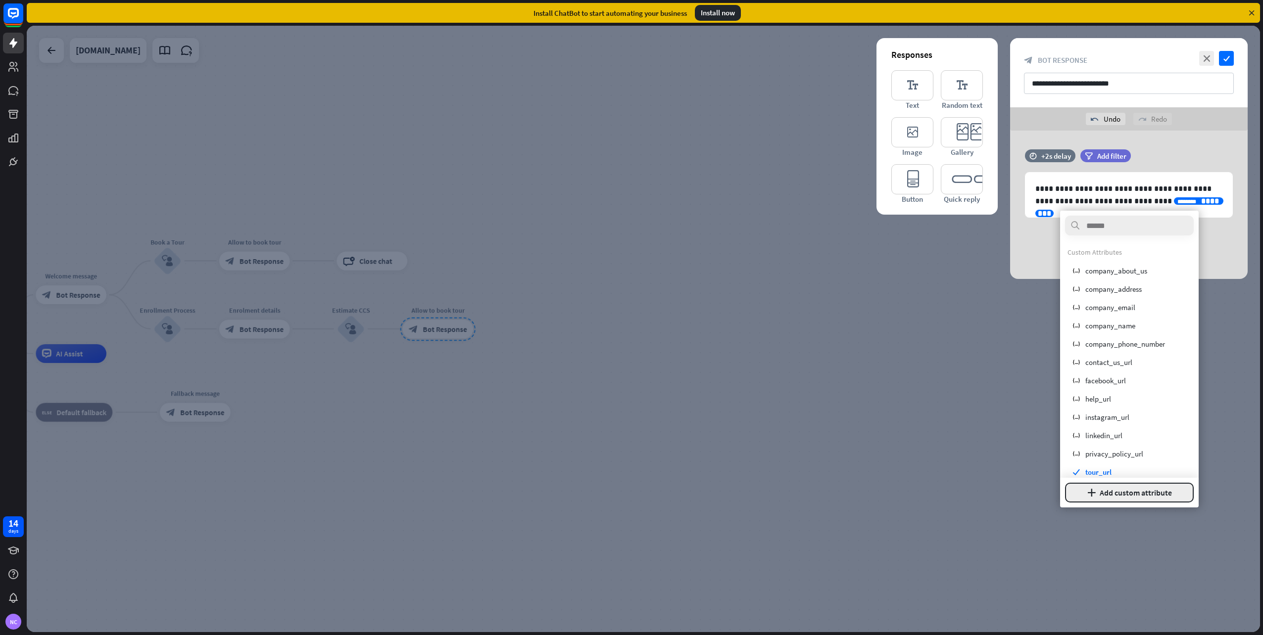
click at [1133, 495] on button "plus Add custom attribute" at bounding box center [1129, 493] width 129 height 20
type input "**********"
click at [1152, 471] on input at bounding box center [1129, 469] width 129 height 18
paste input "**********"
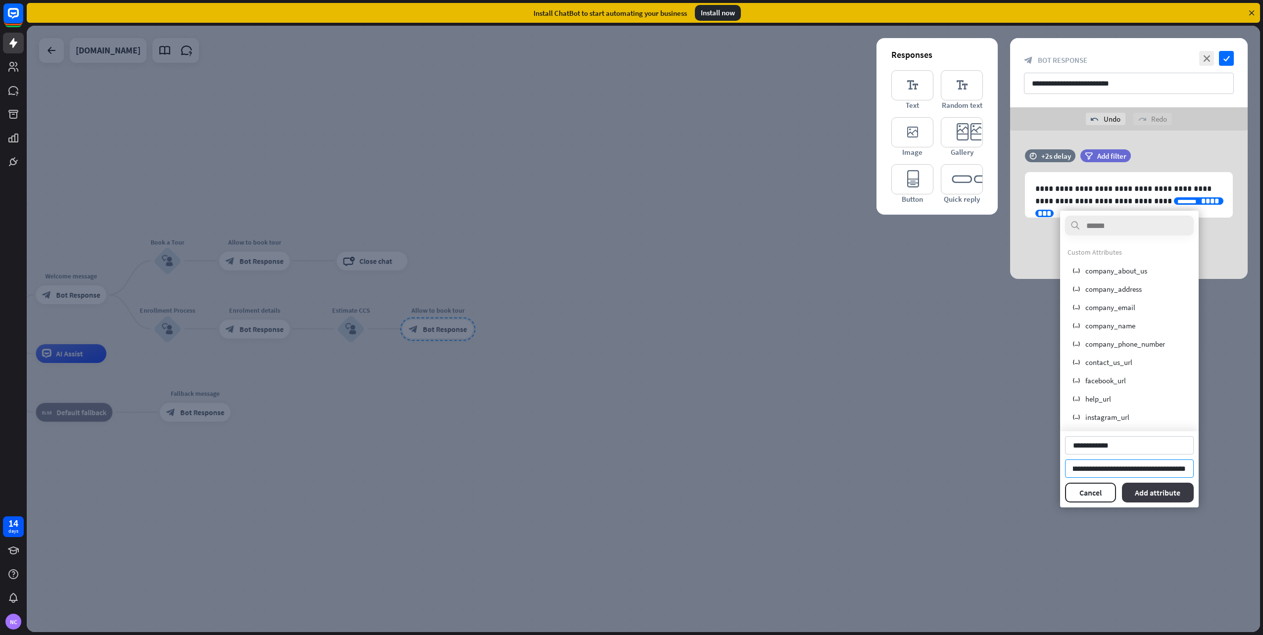
type input "**********"
click at [1143, 495] on button "Add attribute" at bounding box center [1158, 493] width 72 height 20
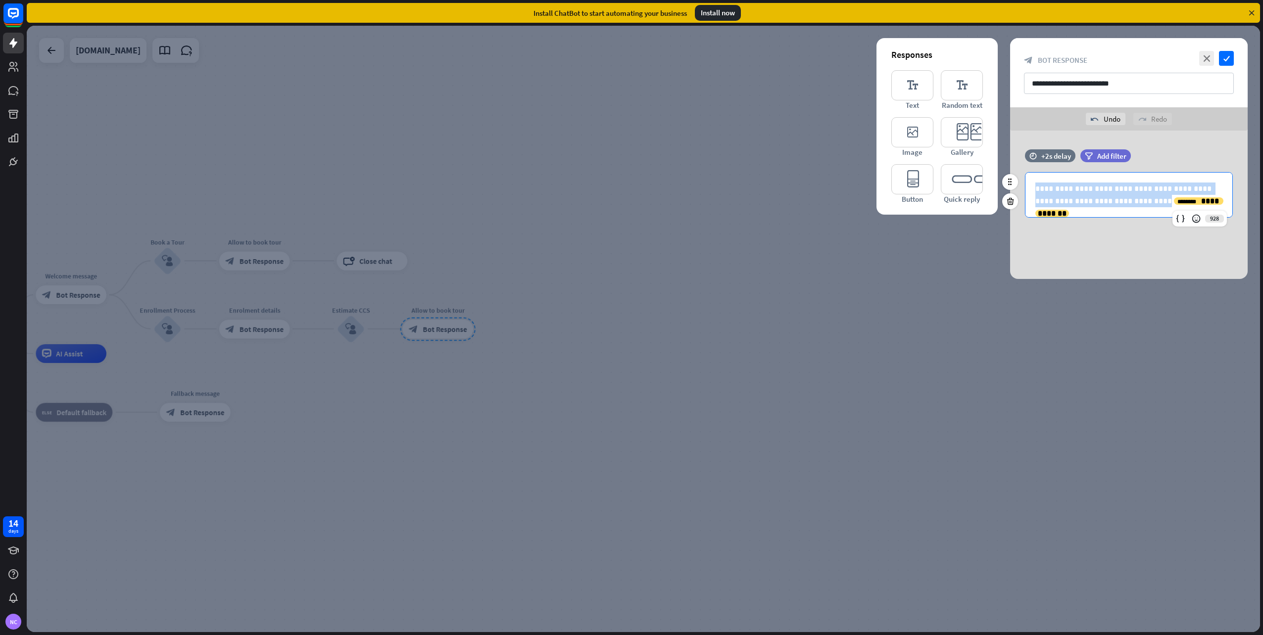
drag, startPoint x: 1105, startPoint y: 200, endPoint x: 1019, endPoint y: 181, distance: 87.7
click at [1019, 181] on div "**********" at bounding box center [1128, 195] width 237 height 46
click at [1227, 58] on icon "check" at bounding box center [1226, 58] width 15 height 15
